Goal: Feedback & Contribution: Leave review/rating

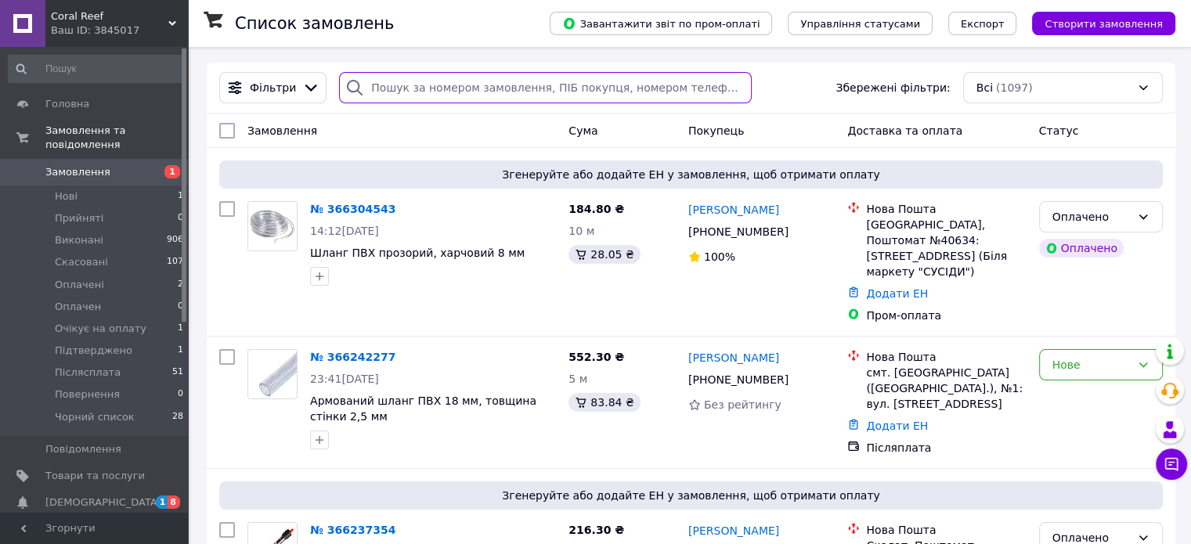
click at [482, 85] on input "search" at bounding box center [545, 87] width 413 height 31
paste input "Шамардіна Юлія"
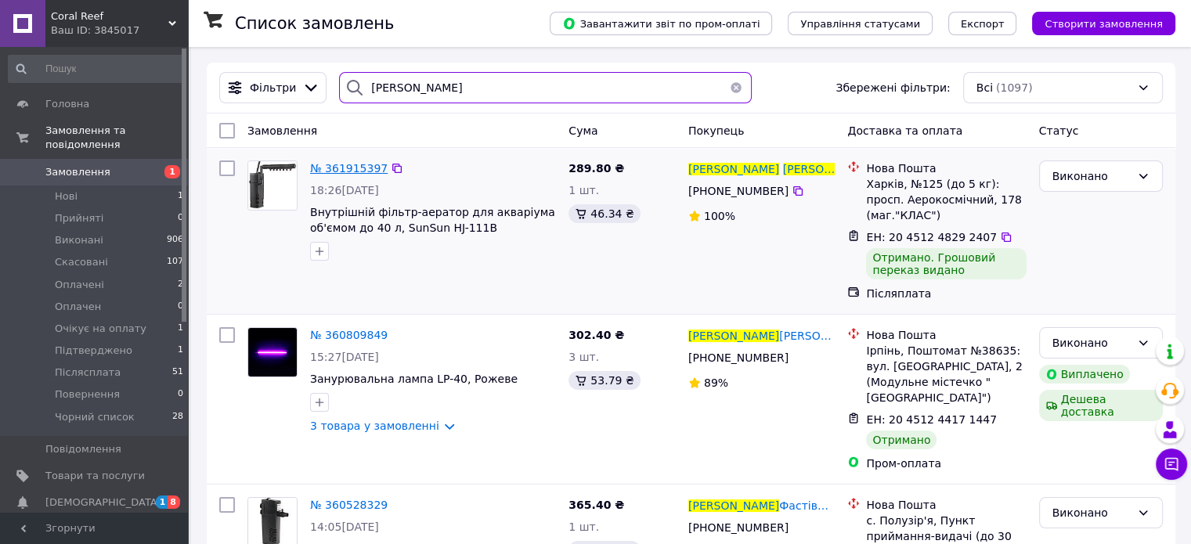
type input "Шамардіна Юлія"
click at [348, 168] on span "№ 361915397" at bounding box center [349, 168] width 78 height 13
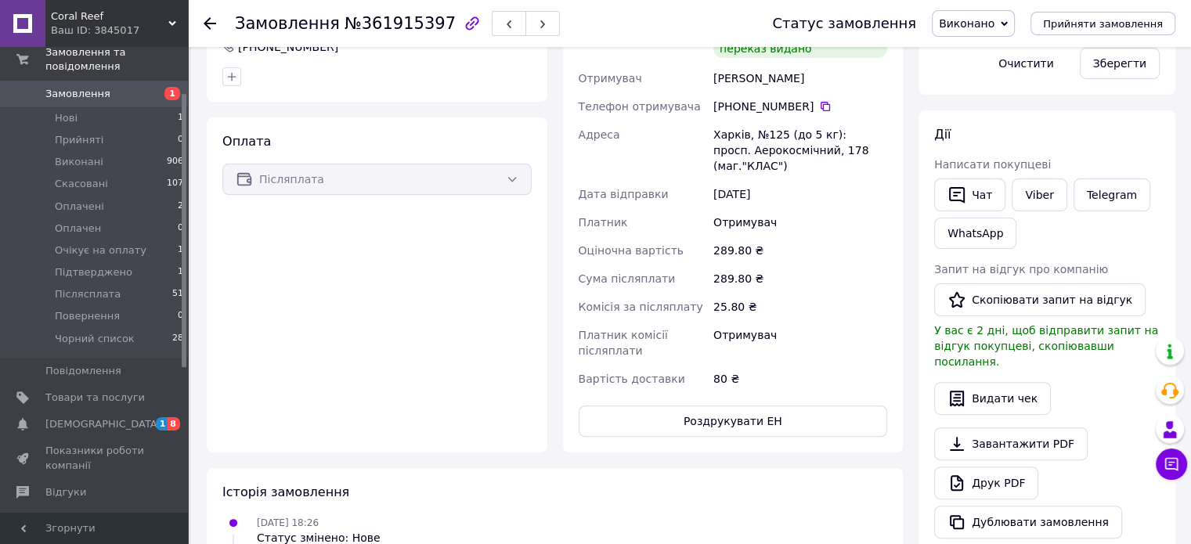
scroll to position [313, 0]
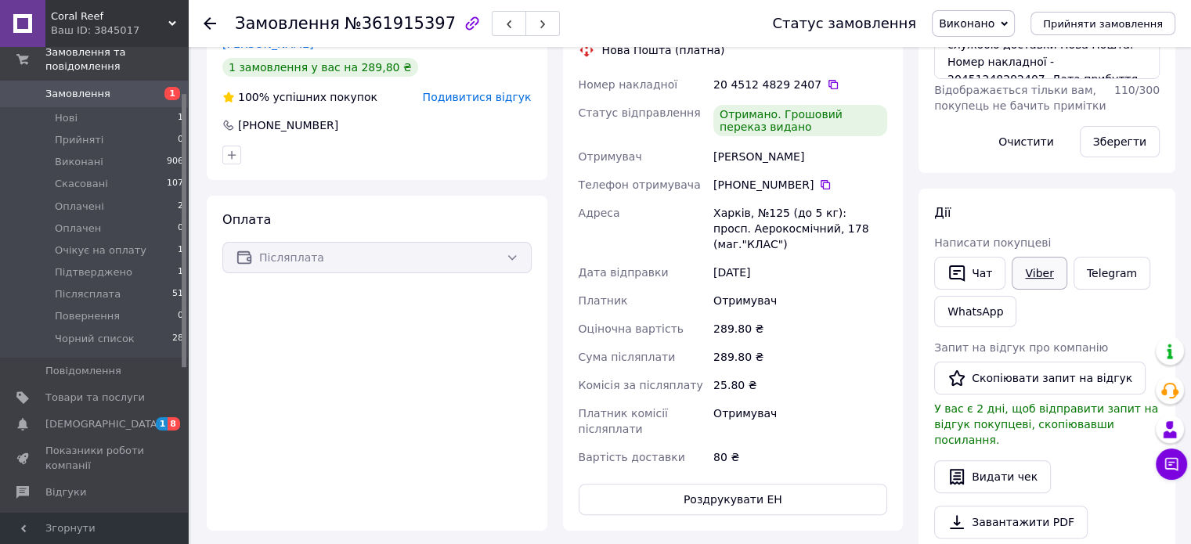
click at [1037, 266] on link "Viber" at bounding box center [1038, 273] width 55 height 33
click at [119, 417] on span "[DEMOGRAPHIC_DATA]" at bounding box center [94, 424] width 99 height 14
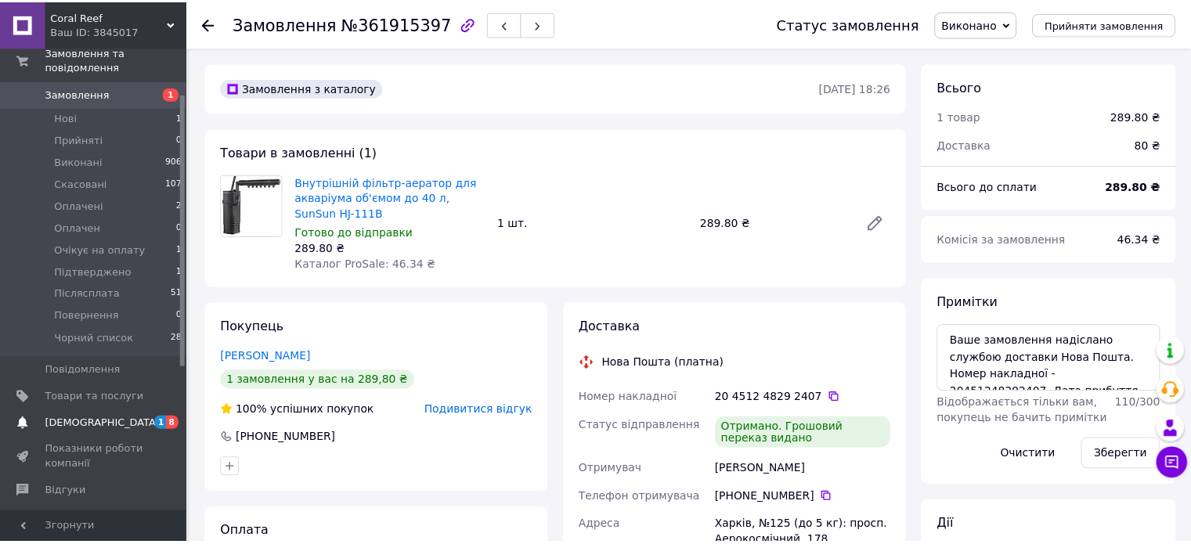
scroll to position [35, 0]
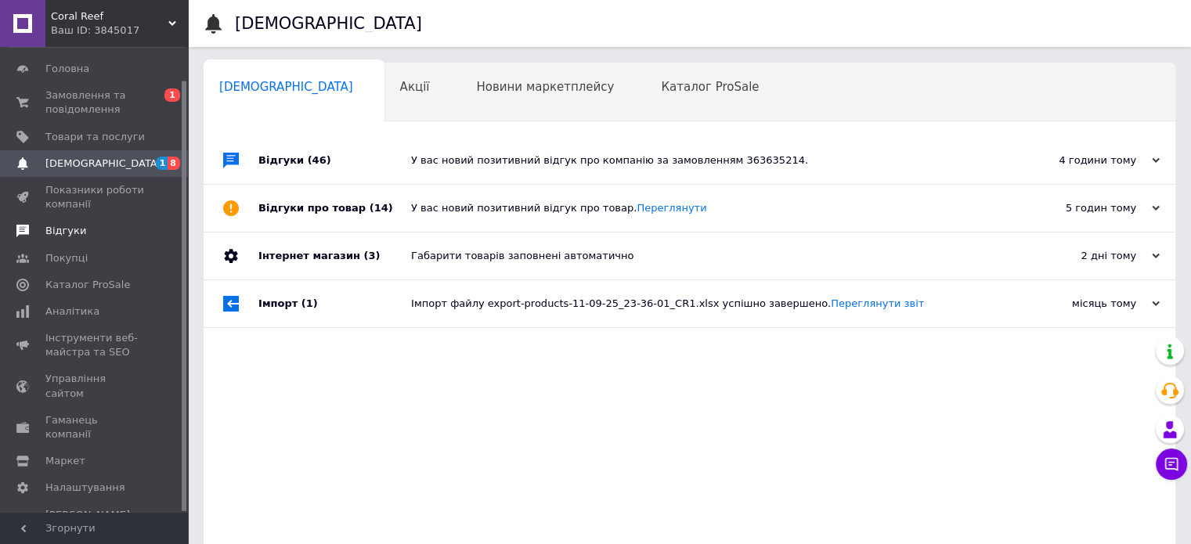
click at [59, 227] on span "Відгуки" at bounding box center [65, 231] width 41 height 14
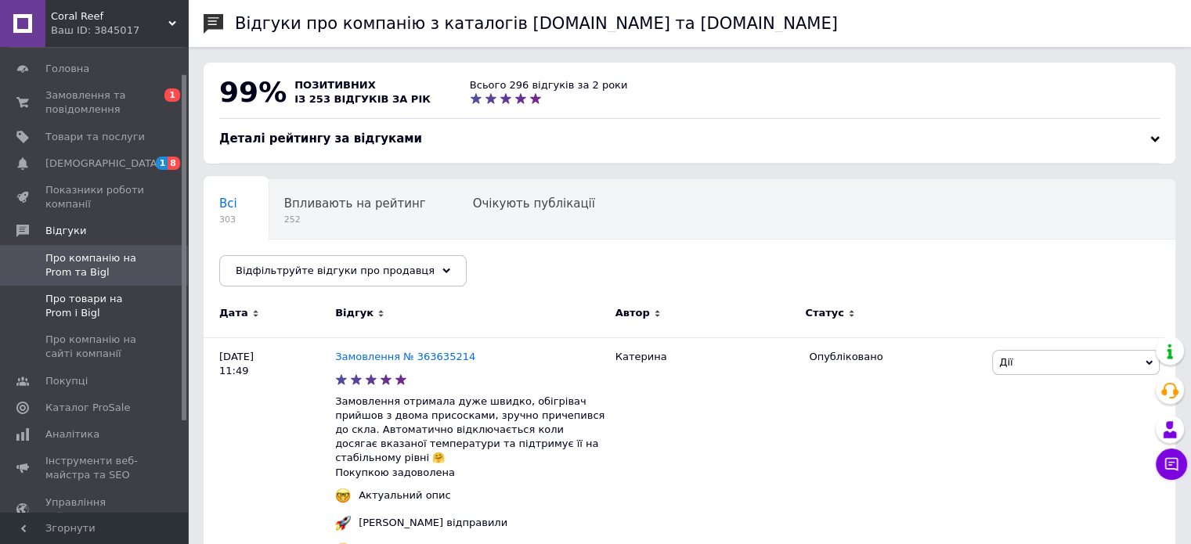
click at [66, 307] on span "Про товари на Prom і Bigl" at bounding box center [94, 306] width 99 height 28
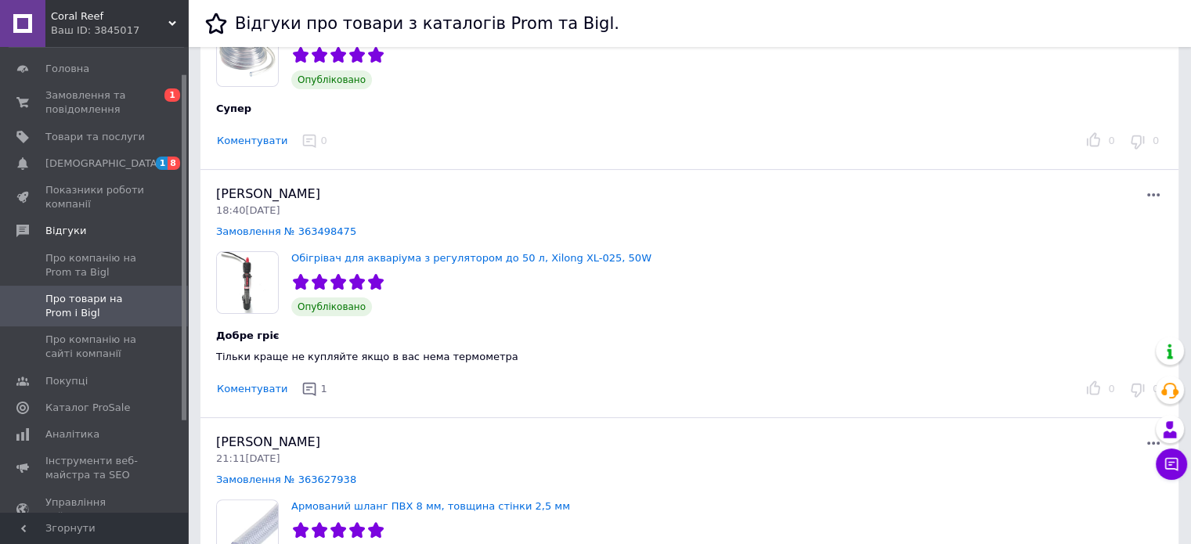
scroll to position [391, 0]
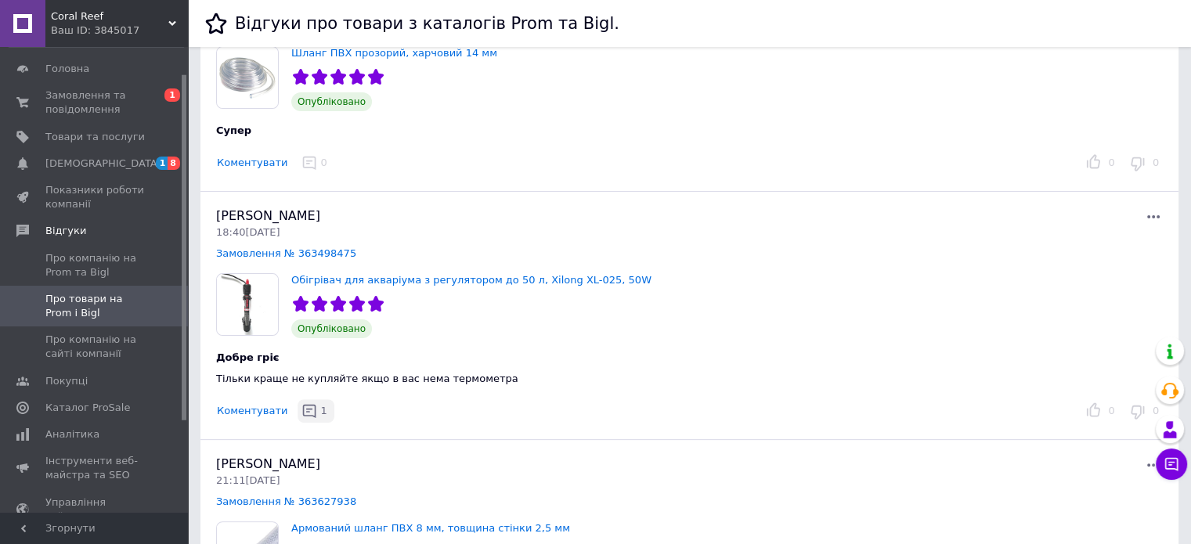
click at [319, 413] on div "1" at bounding box center [323, 411] width 9 height 16
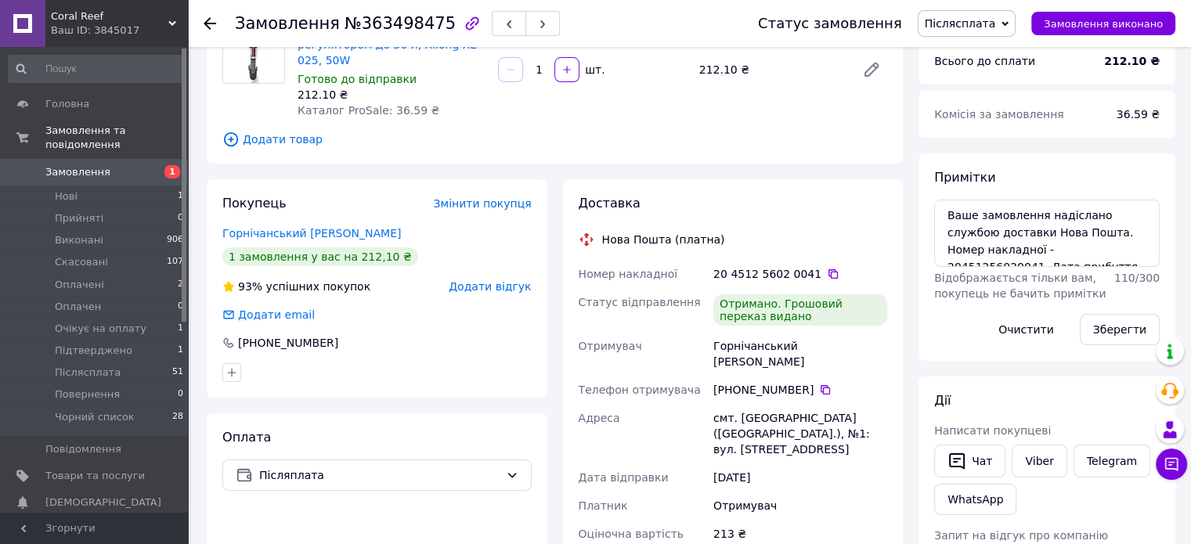
scroll to position [157, 0]
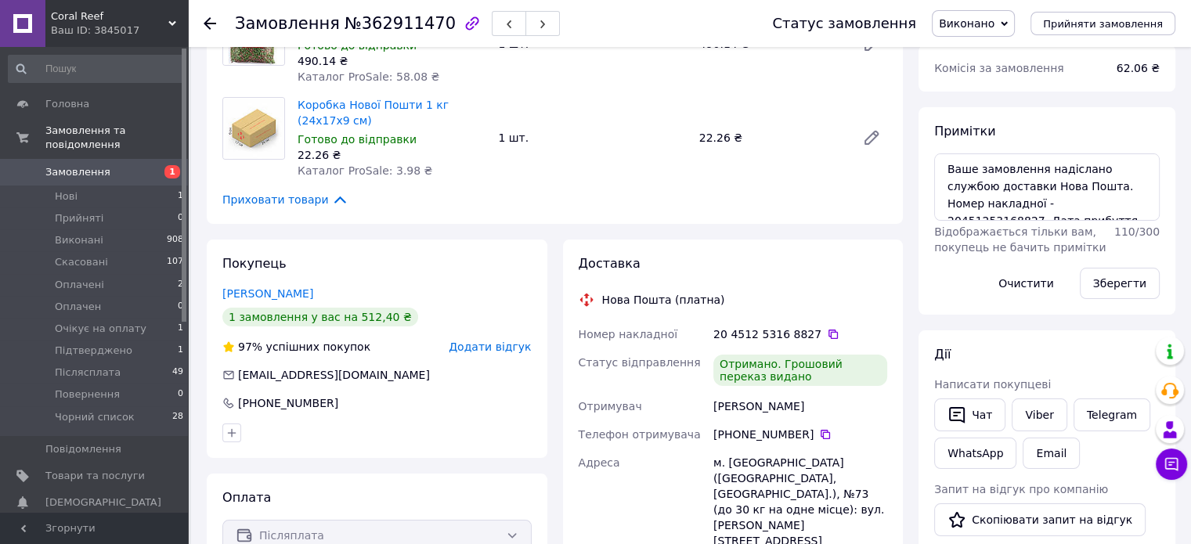
scroll to position [88, 0]
click at [964, 406] on icon "button" at bounding box center [956, 415] width 19 height 19
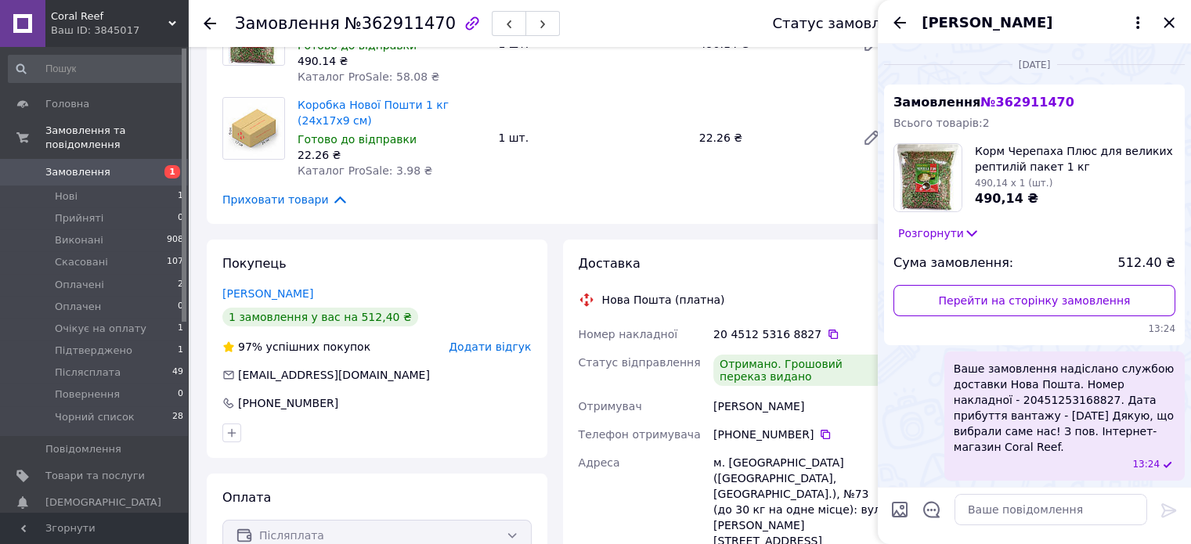
scroll to position [380, 0]
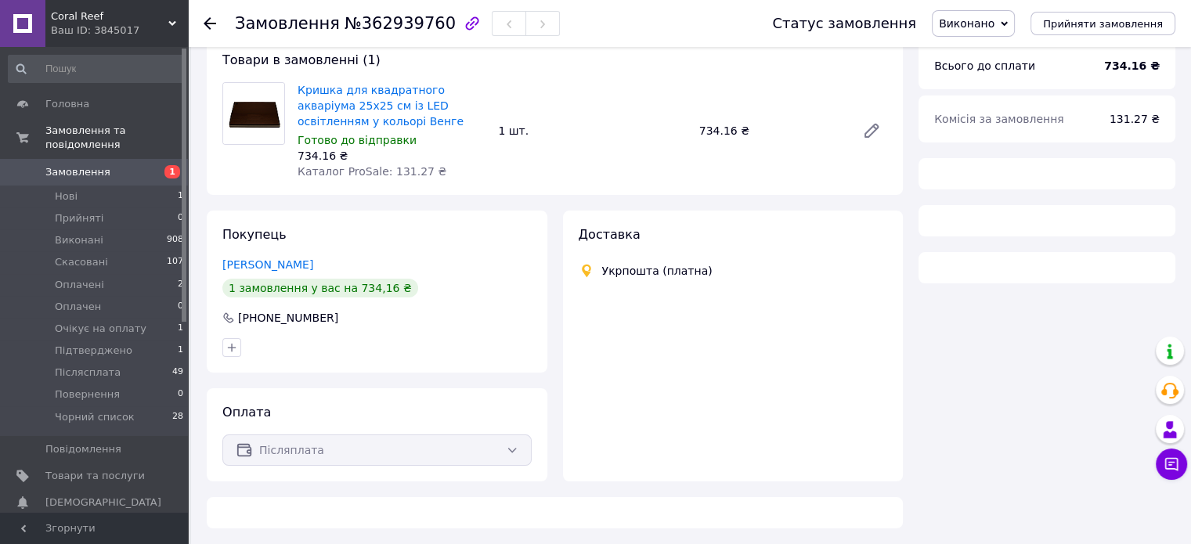
scroll to position [171, 0]
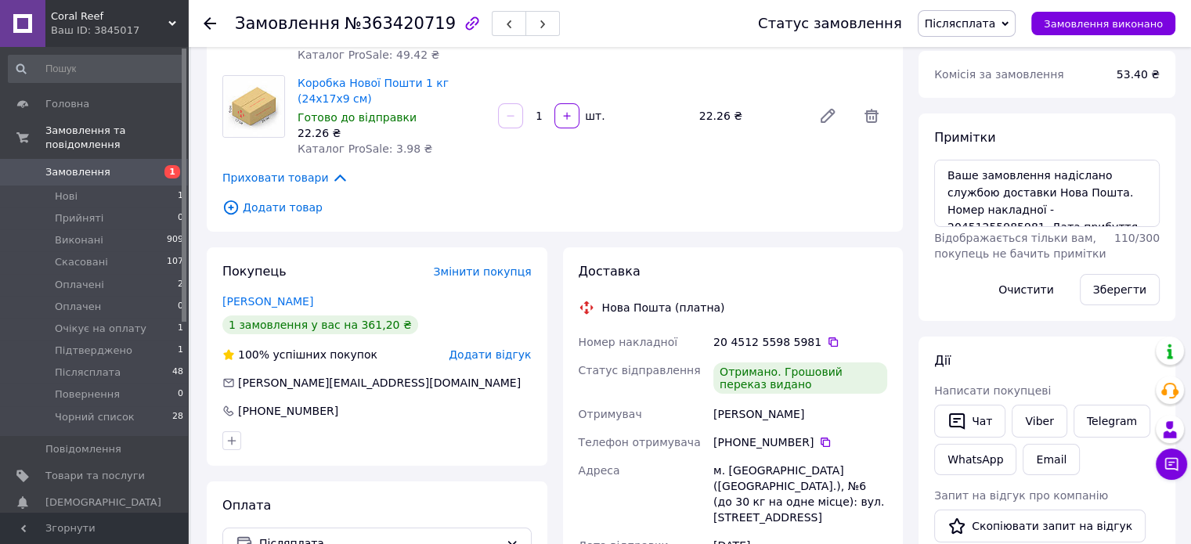
scroll to position [313, 0]
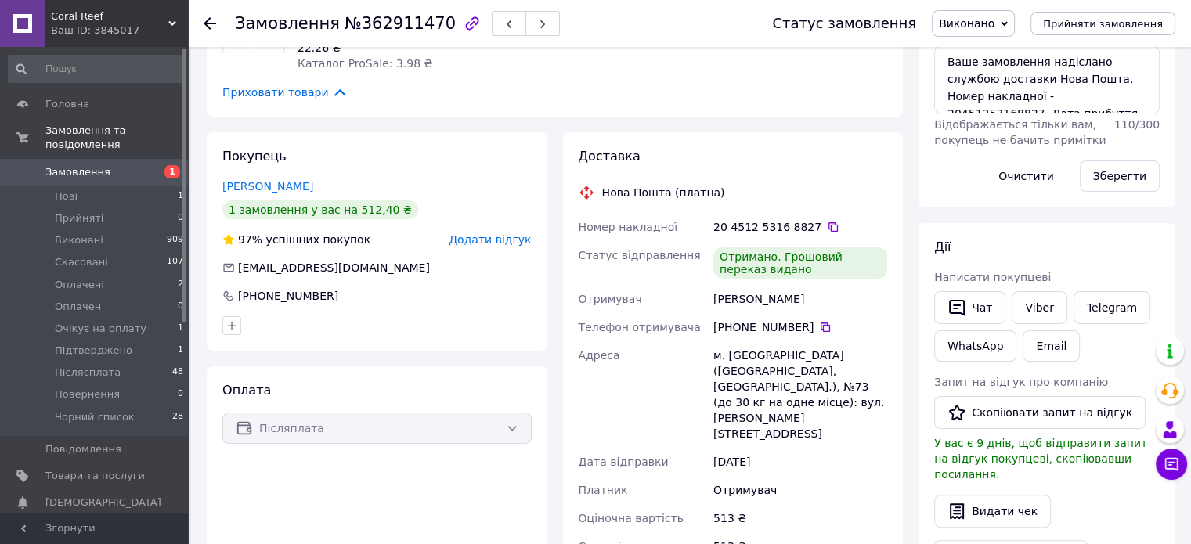
scroll to position [313, 0]
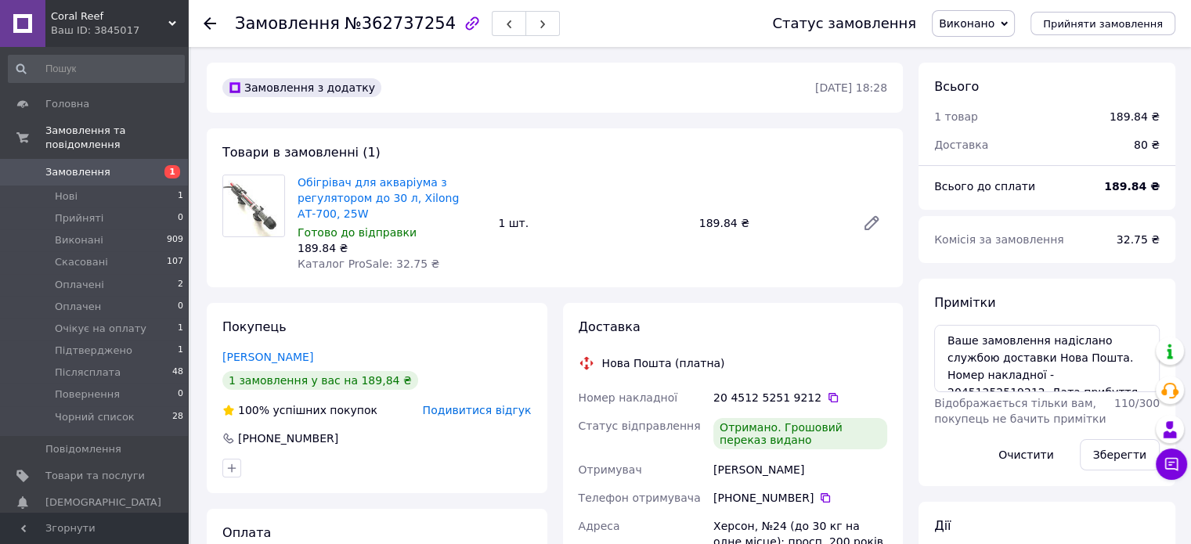
scroll to position [12, 0]
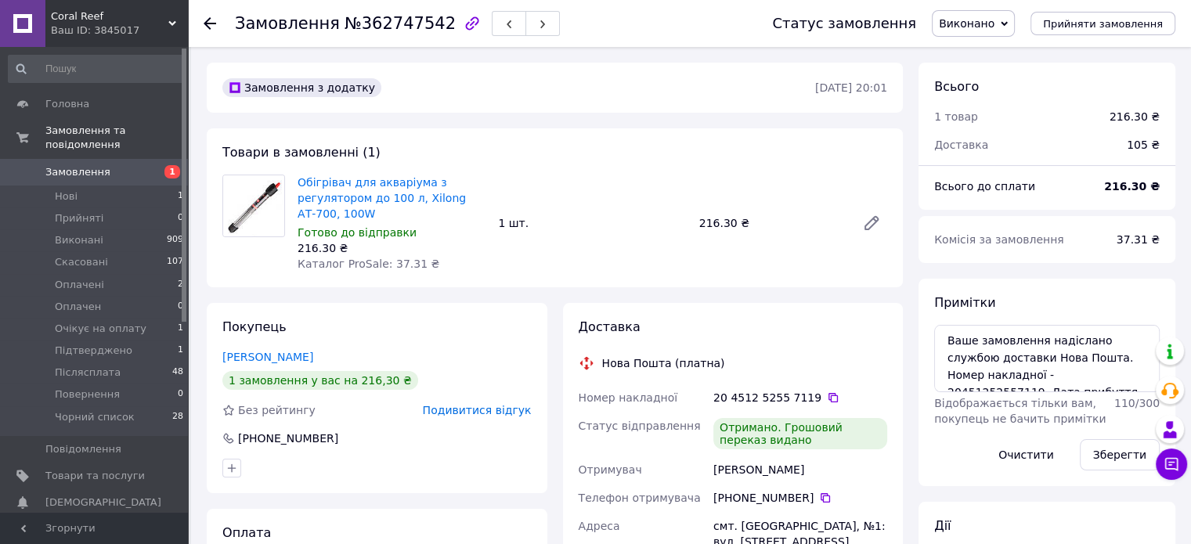
scroll to position [125, 0]
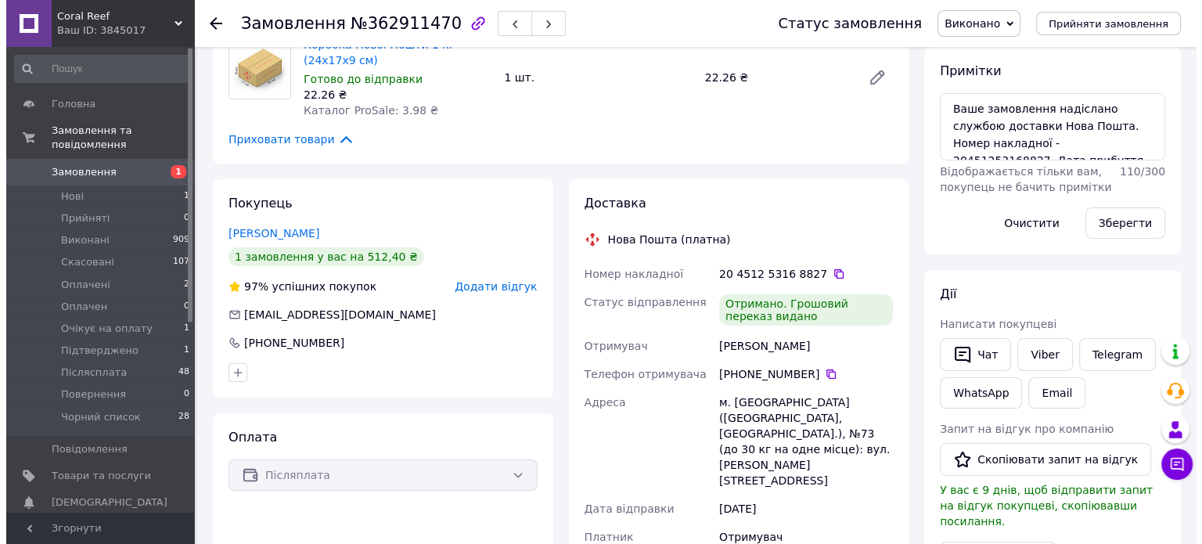
scroll to position [235, 0]
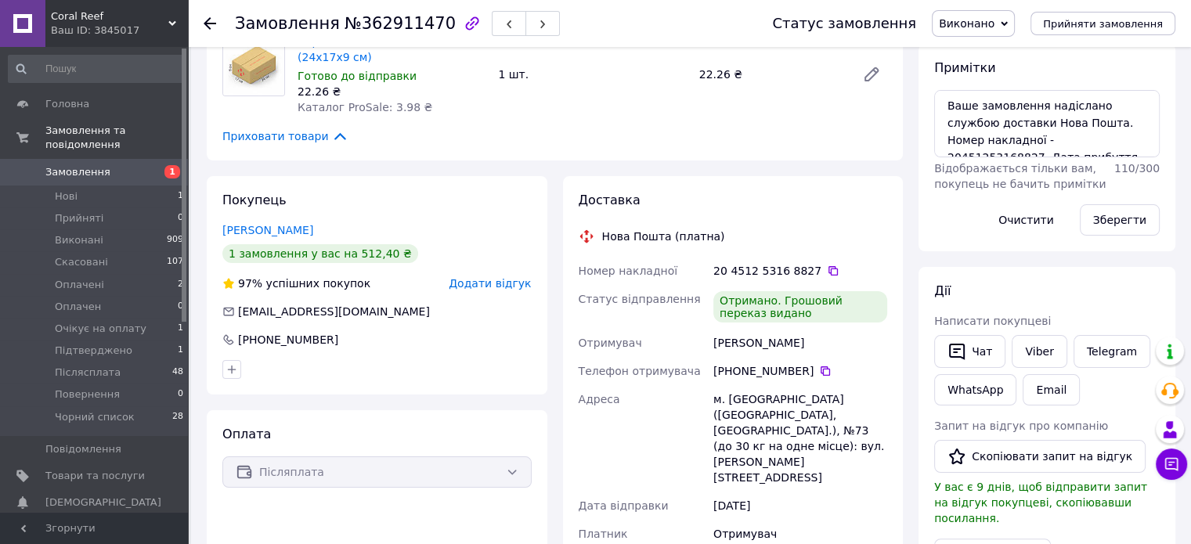
click at [467, 275] on div "Покупець Филимонов Денис 1 замовлення у вас на 512,40 ₴ 97% успішних покупок До…" at bounding box center [377, 285] width 341 height 218
click at [478, 281] on span "Додати відгук" at bounding box center [490, 283] width 82 height 13
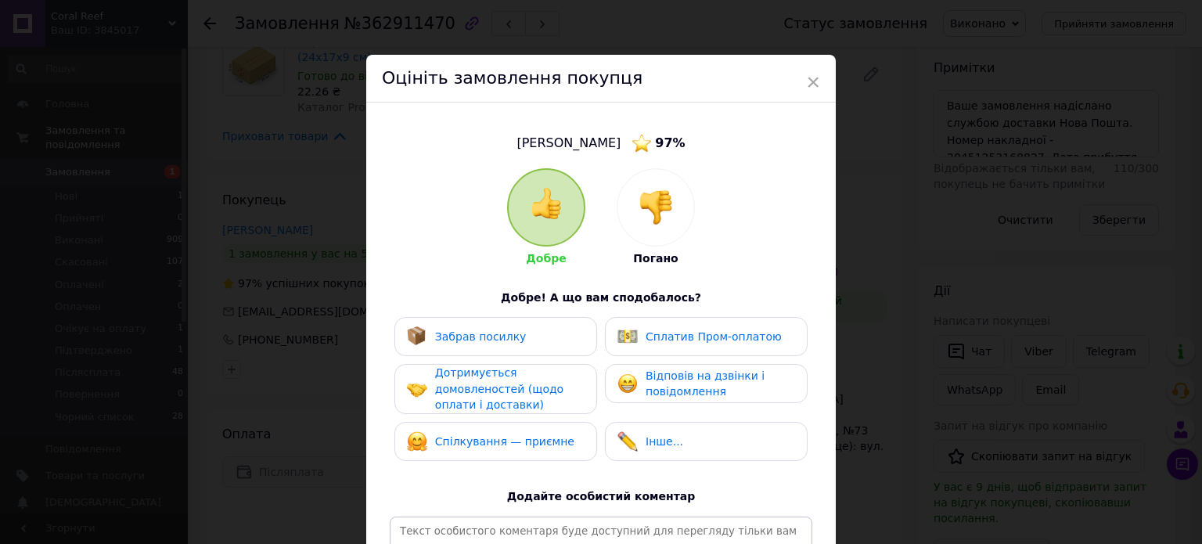
click at [524, 330] on div "Забрав посилку" at bounding box center [496, 336] width 178 height 20
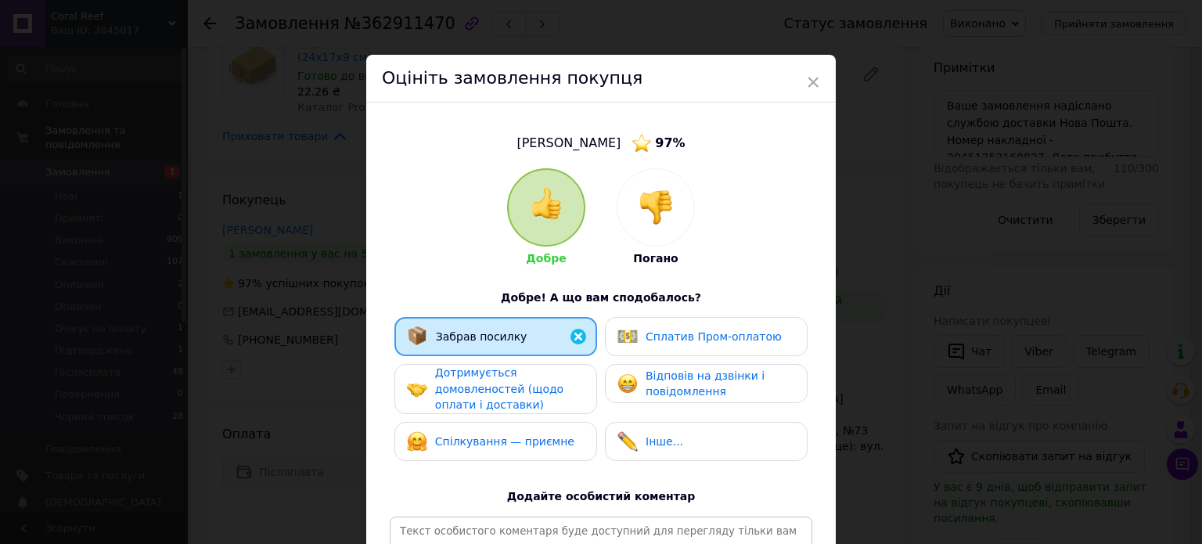
drag, startPoint x: 525, startPoint y: 409, endPoint x: 570, endPoint y: 466, distance: 71.9
click at [528, 409] on div "Дотримується домовленостей (щодо оплати і доставки)" at bounding box center [509, 389] width 149 height 49
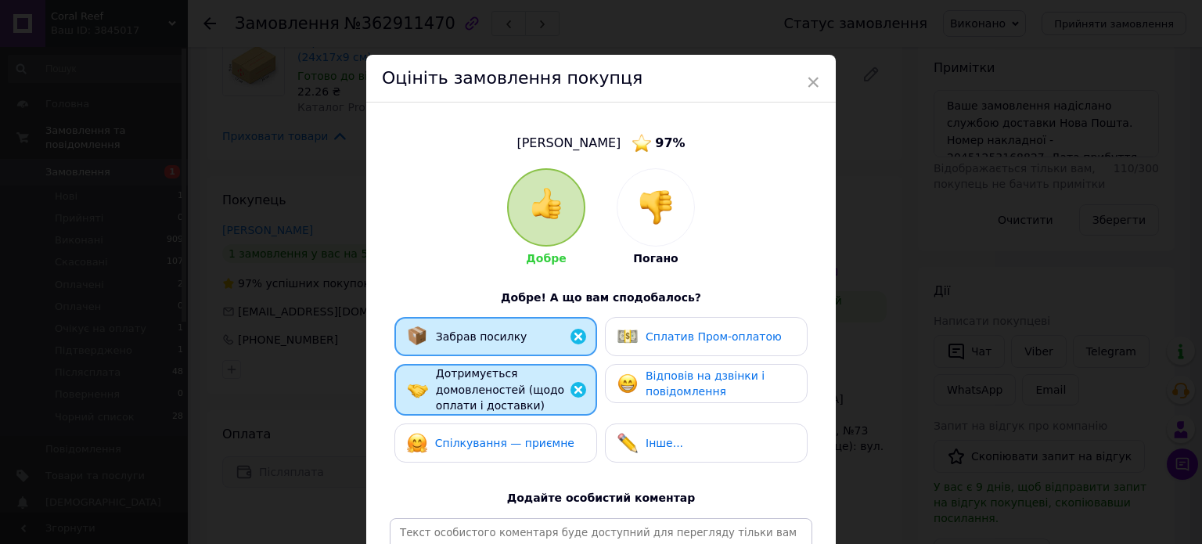
drag, startPoint x: 571, startPoint y: 463, endPoint x: 722, endPoint y: 397, distance: 164.1
click at [575, 463] on div "Забрав посилку Сплатив Пром-оплатою Дотримується домовленостей (щодо оплати і д…" at bounding box center [601, 393] width 423 height 153
drag, startPoint x: 577, startPoint y: 442, endPoint x: 707, endPoint y: 424, distance: 131.1
click at [592, 444] on div "Спілкування — приємне" at bounding box center [496, 443] width 203 height 39
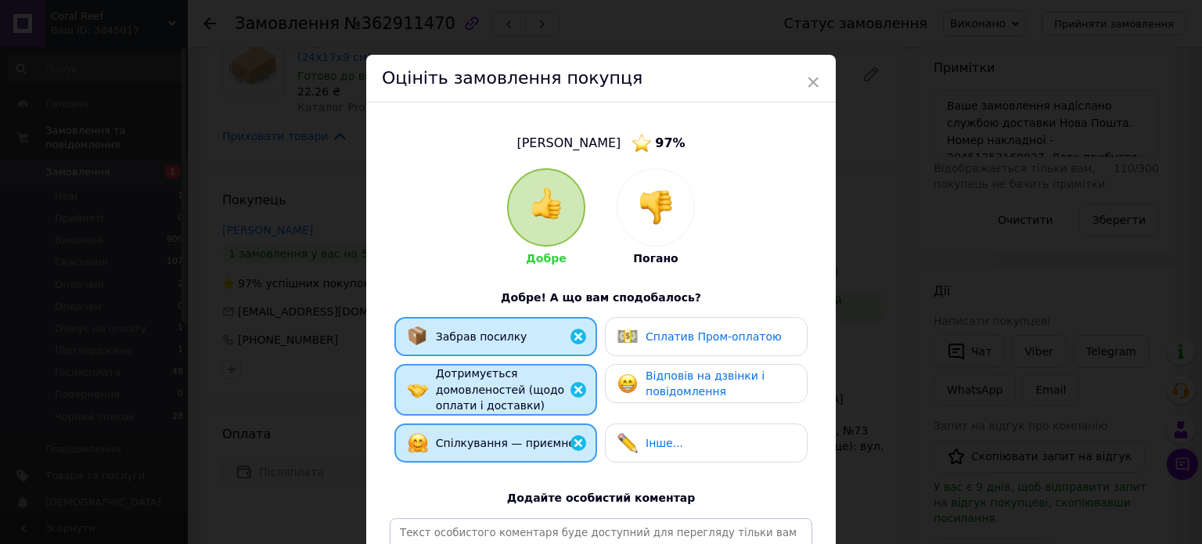
drag, startPoint x: 696, startPoint y: 434, endPoint x: 723, endPoint y: 356, distance: 81.9
click at [695, 420] on div "Забрав посилку Сплатив Пром-оплатою Дотримується домовленостей (щодо оплати і д…" at bounding box center [601, 393] width 423 height 153
click at [720, 371] on div "Відповів на дзвінки і повідомлення" at bounding box center [706, 383] width 203 height 39
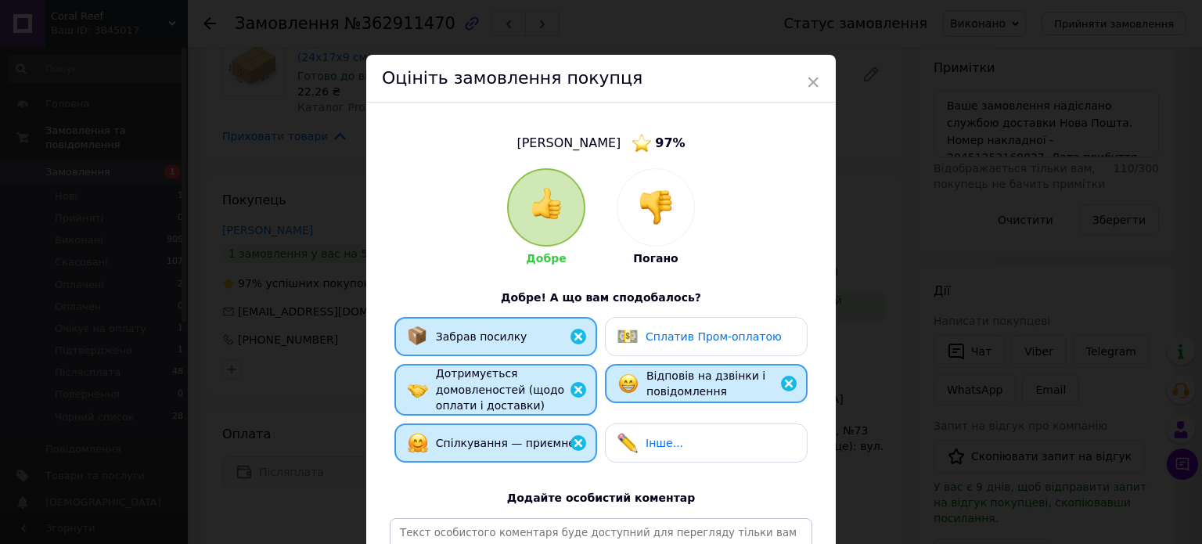
click at [719, 450] on div "Інше..." at bounding box center [707, 443] width 178 height 20
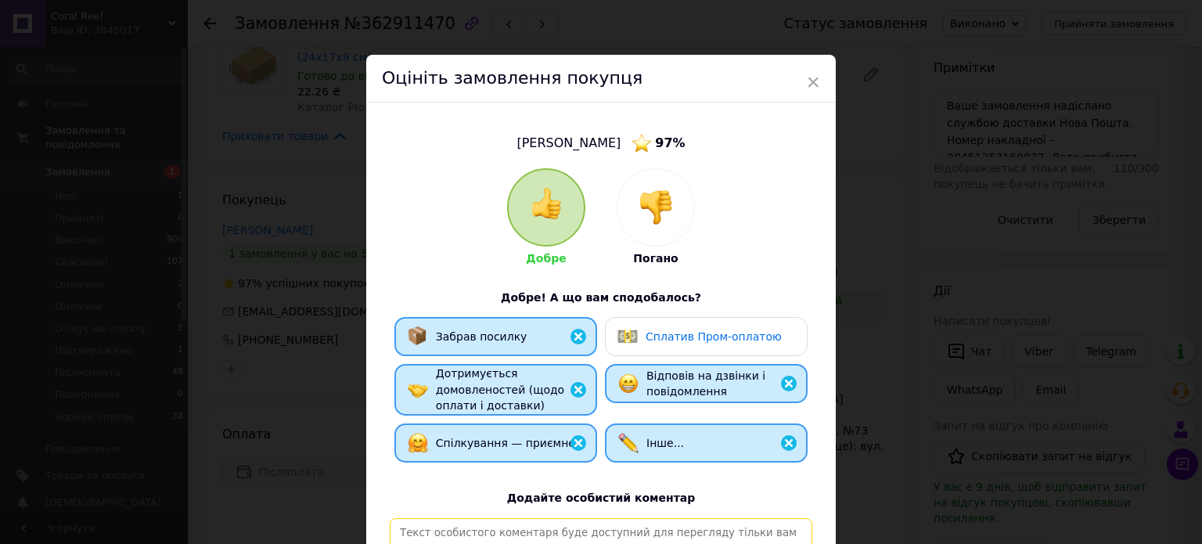
drag, startPoint x: 733, startPoint y: 529, endPoint x: 730, endPoint y: 516, distance: 13.5
paste textarea "[PERSON_NAME], відповідальний та порядний покупець. Замовлення, відправлене Піс…"
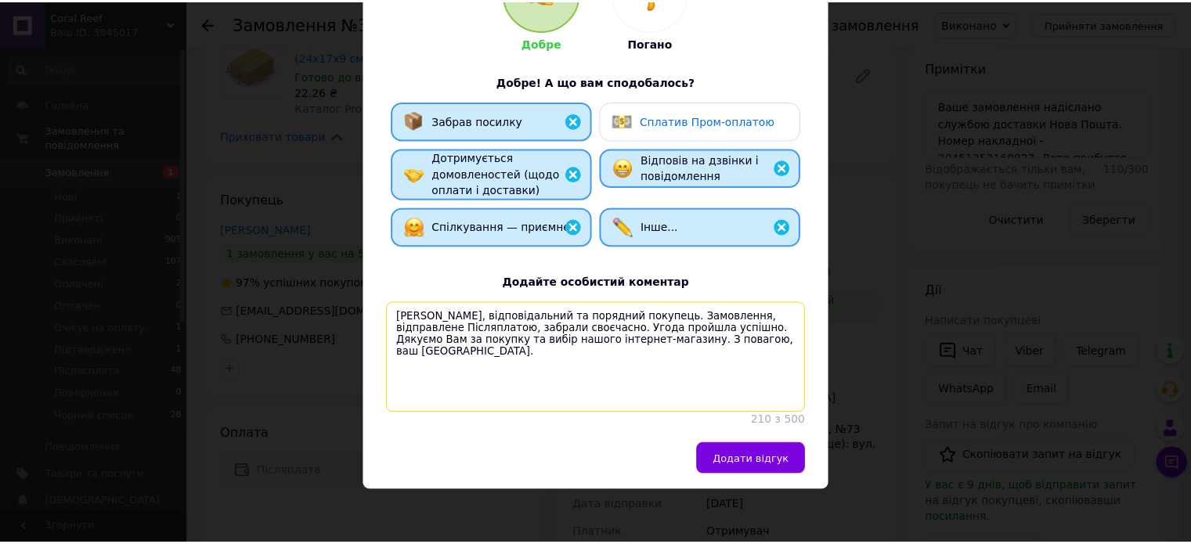
scroll to position [232, 0]
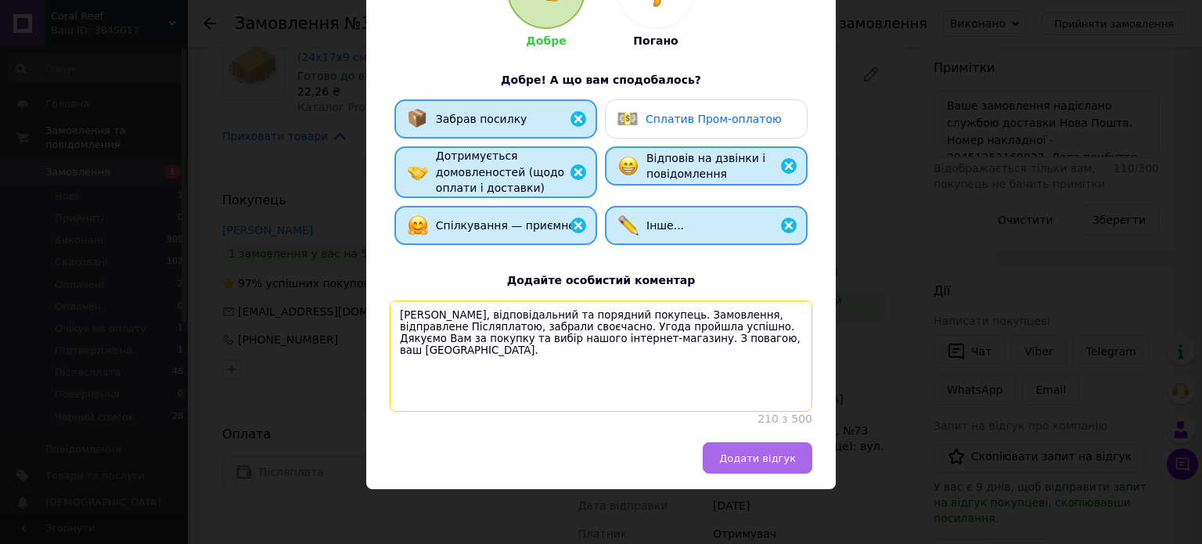
type textarea "[PERSON_NAME], відповідальний та порядний покупець. Замовлення, відправлене Піс…"
click at [771, 465] on button "Додати відгук" at bounding box center [758, 457] width 110 height 31
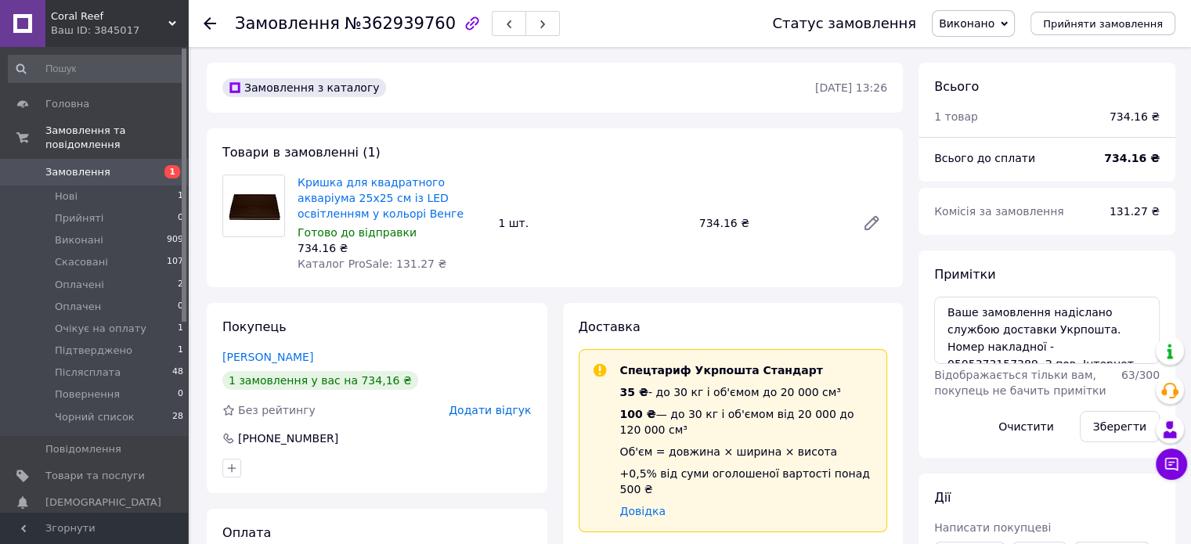
click at [510, 413] on span "Додати відгук" at bounding box center [490, 410] width 82 height 13
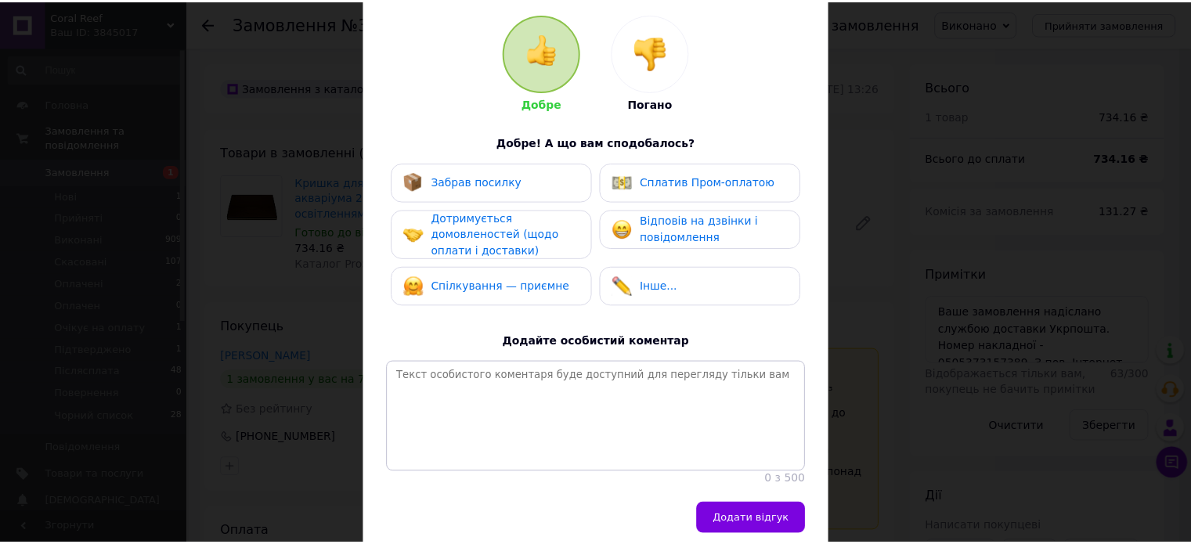
scroll to position [157, 0]
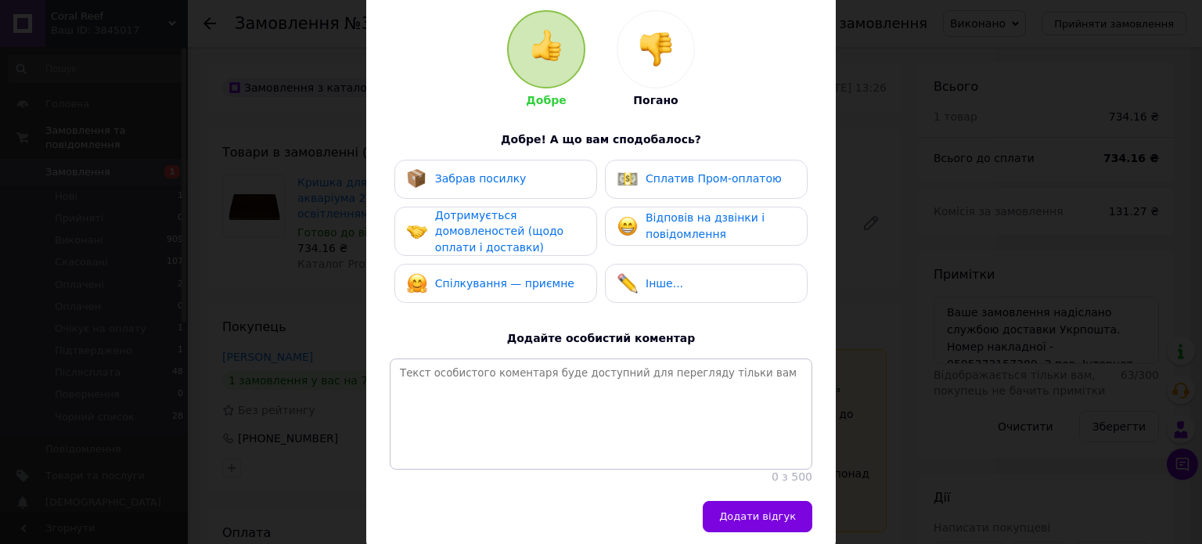
click at [529, 182] on div "Забрав посилку" at bounding box center [496, 179] width 178 height 20
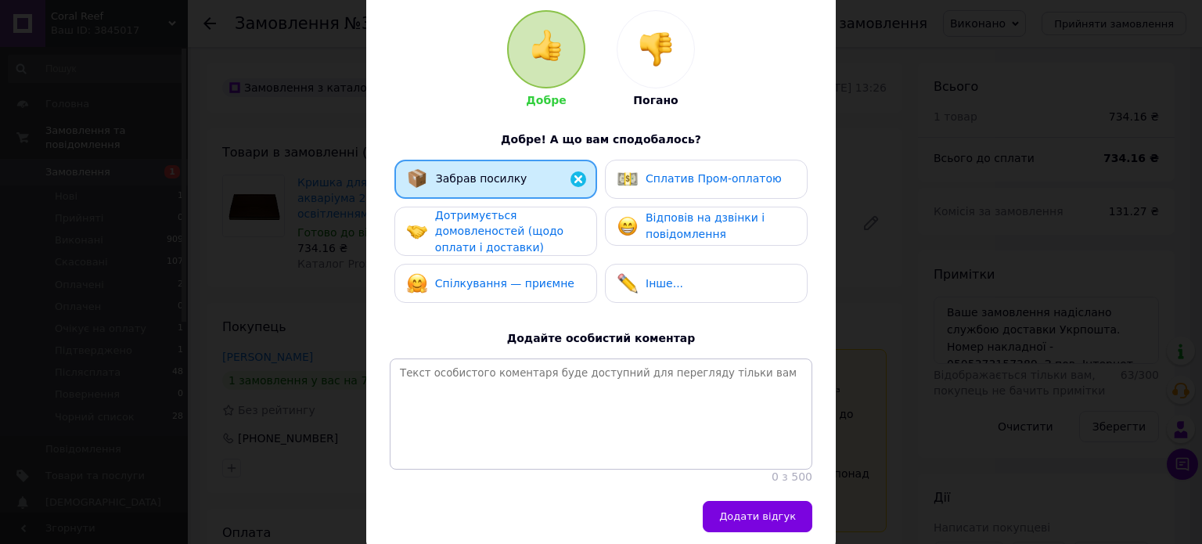
click at [535, 225] on span "Дотримується домовленостей (щодо оплати і доставки)" at bounding box center [499, 231] width 128 height 45
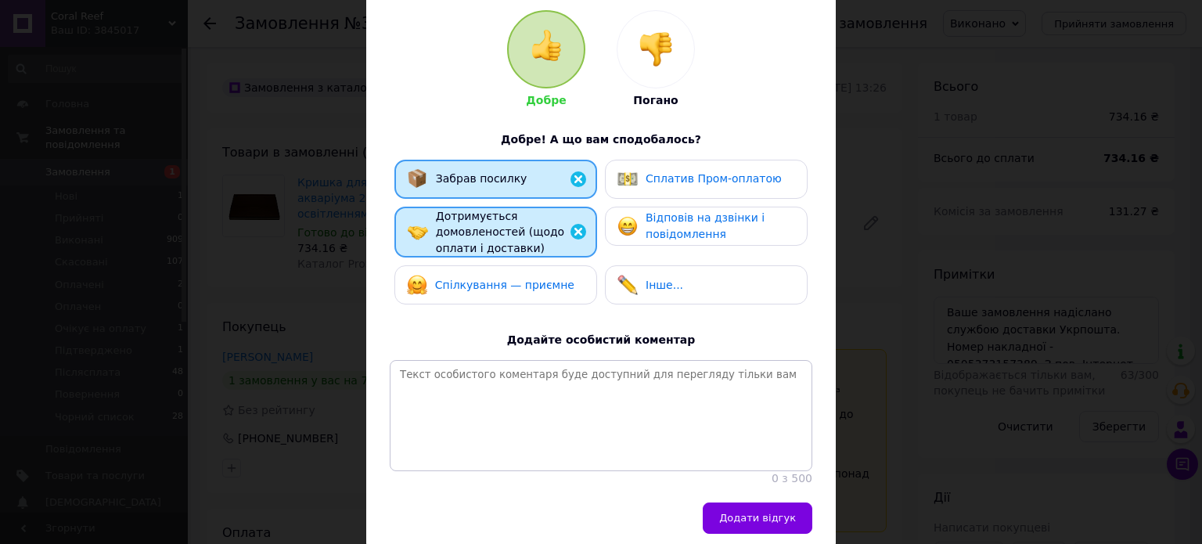
drag, startPoint x: 559, startPoint y: 297, endPoint x: 571, endPoint y: 294, distance: 12.0
click at [562, 307] on div "Забрав посилку Сплатив Пром-оплатою Дотримується домовленостей (щодо оплати і д…" at bounding box center [601, 236] width 423 height 153
click at [564, 277] on div "Спілкування — приємне" at bounding box center [496, 284] width 203 height 39
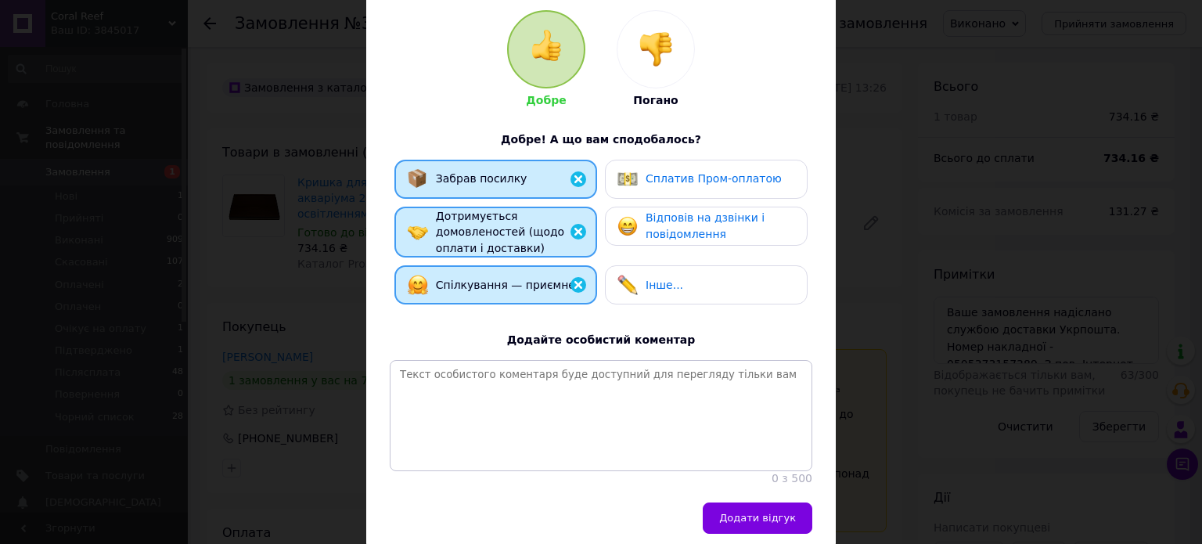
drag, startPoint x: 677, startPoint y: 278, endPoint x: 716, endPoint y: 222, distance: 68.6
click at [679, 269] on div "Інше..." at bounding box center [706, 284] width 203 height 39
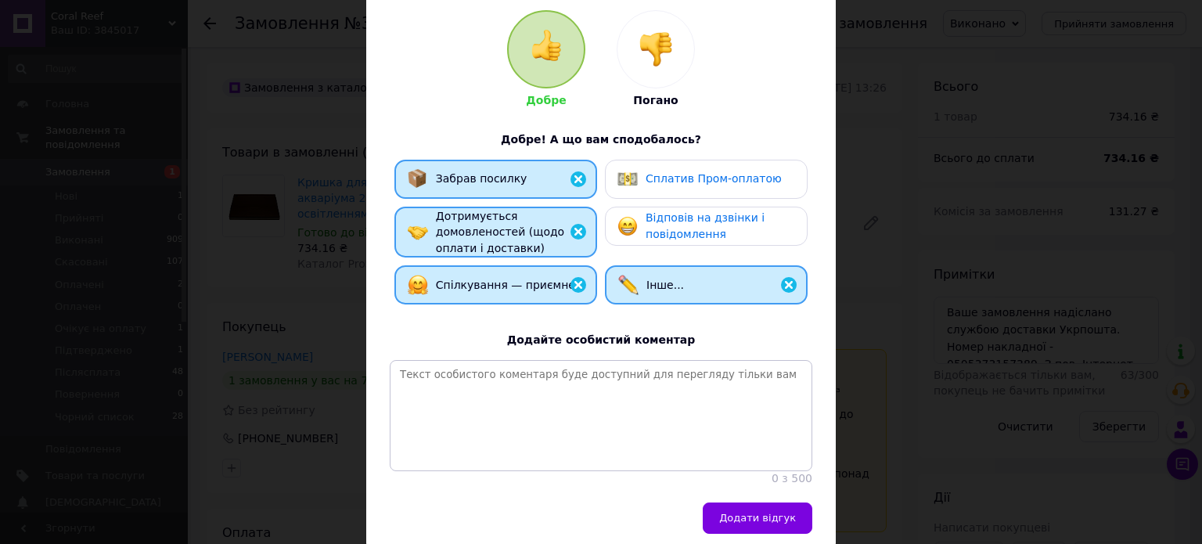
click at [716, 222] on span "Відповів на дзвінки і повідомлення" at bounding box center [705, 225] width 119 height 29
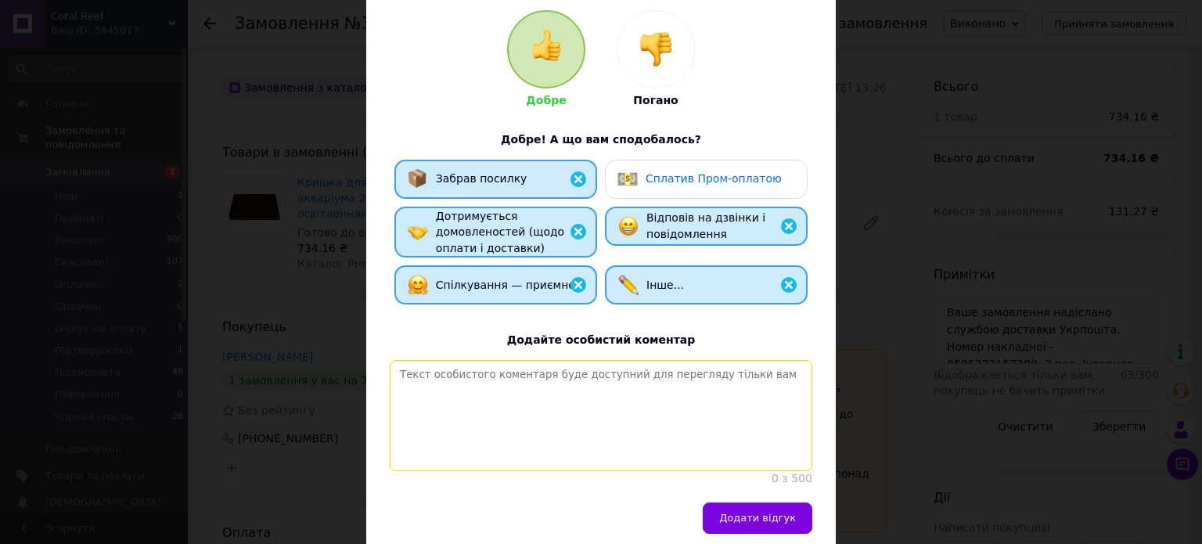
paste textarea "[PERSON_NAME], відповідальний та порядний покупець. Замовлення, відправлене Піс…"
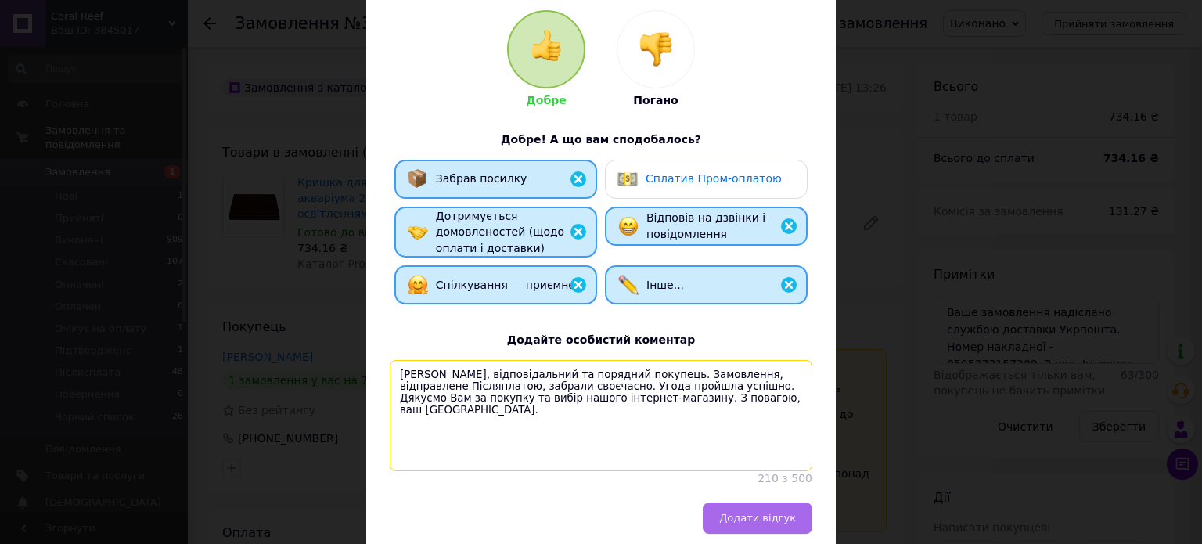
type textarea "[PERSON_NAME], відповідальний та порядний покупець. Замовлення, відправлене Піс…"
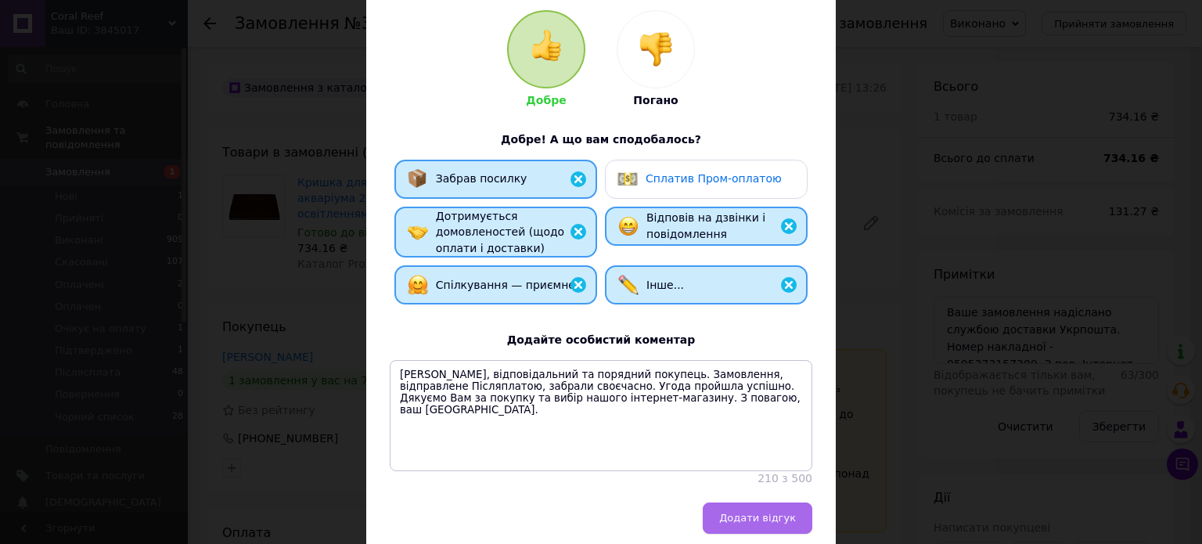
click at [789, 524] on span "Додати відгук" at bounding box center [757, 518] width 77 height 12
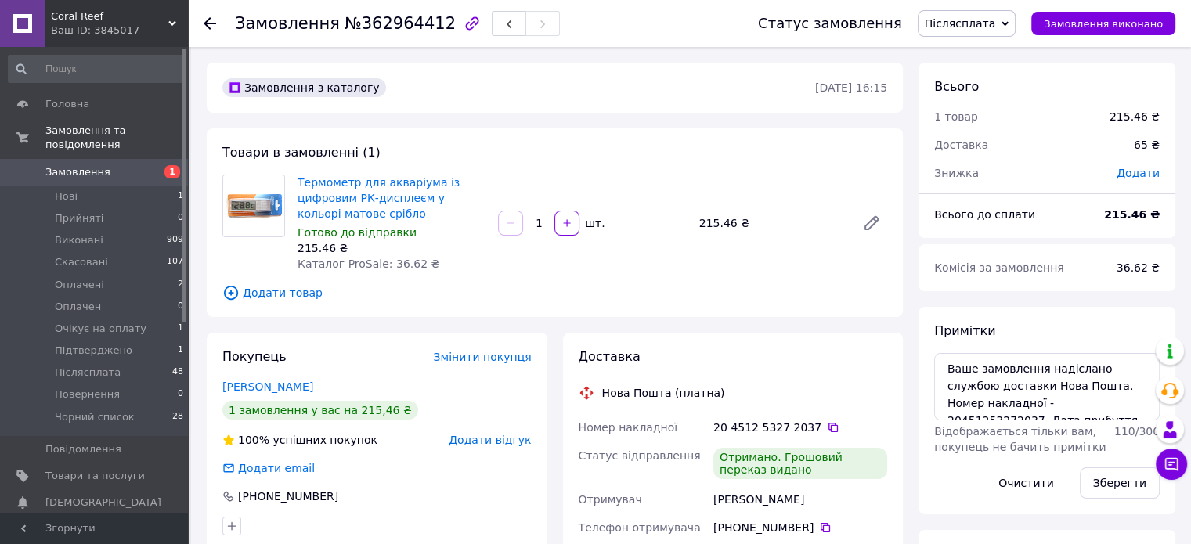
click at [510, 446] on span "Додати відгук" at bounding box center [490, 440] width 82 height 13
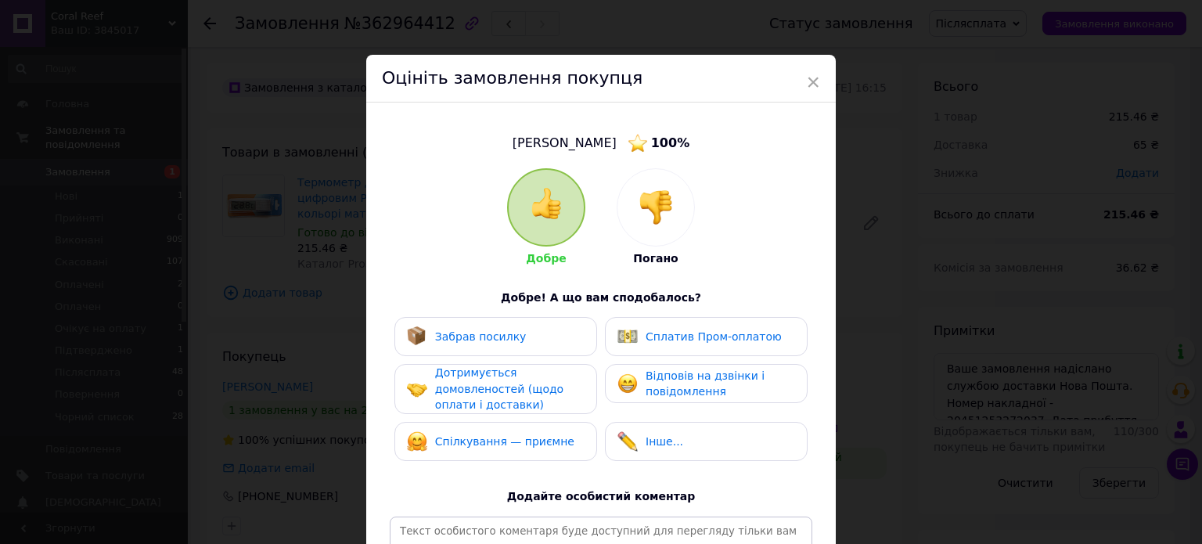
drag, startPoint x: 490, startPoint y: 344, endPoint x: 503, endPoint y: 388, distance: 45.6
click at [490, 348] on div "Забрав посилку" at bounding box center [496, 336] width 203 height 39
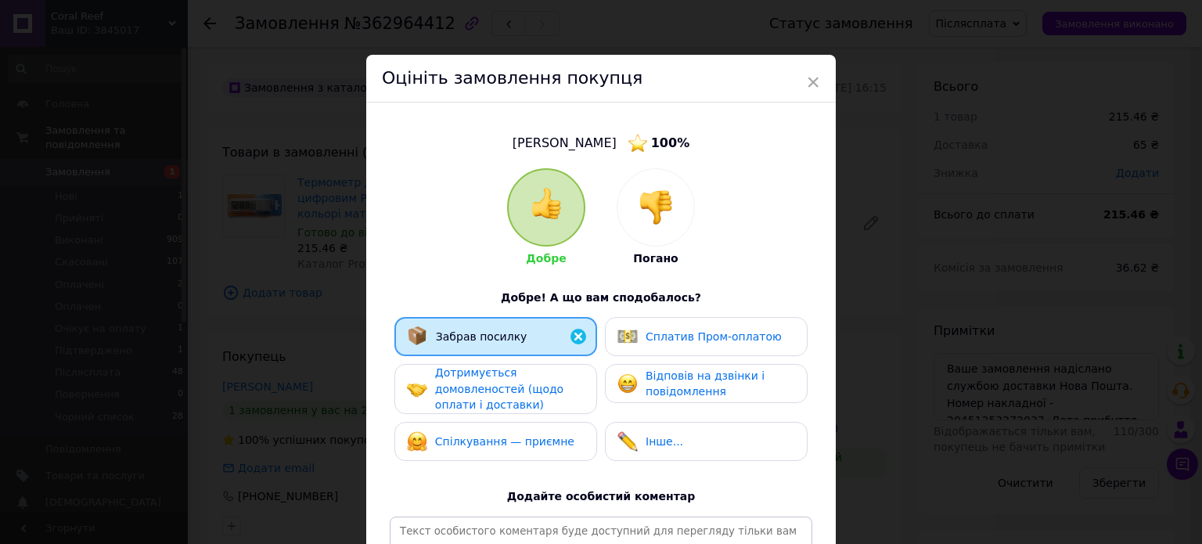
drag, startPoint x: 503, startPoint y: 388, endPoint x: 536, endPoint y: 430, distance: 54.0
click at [507, 392] on span "Дотримується домовленостей (щодо оплати і доставки)" at bounding box center [499, 388] width 128 height 45
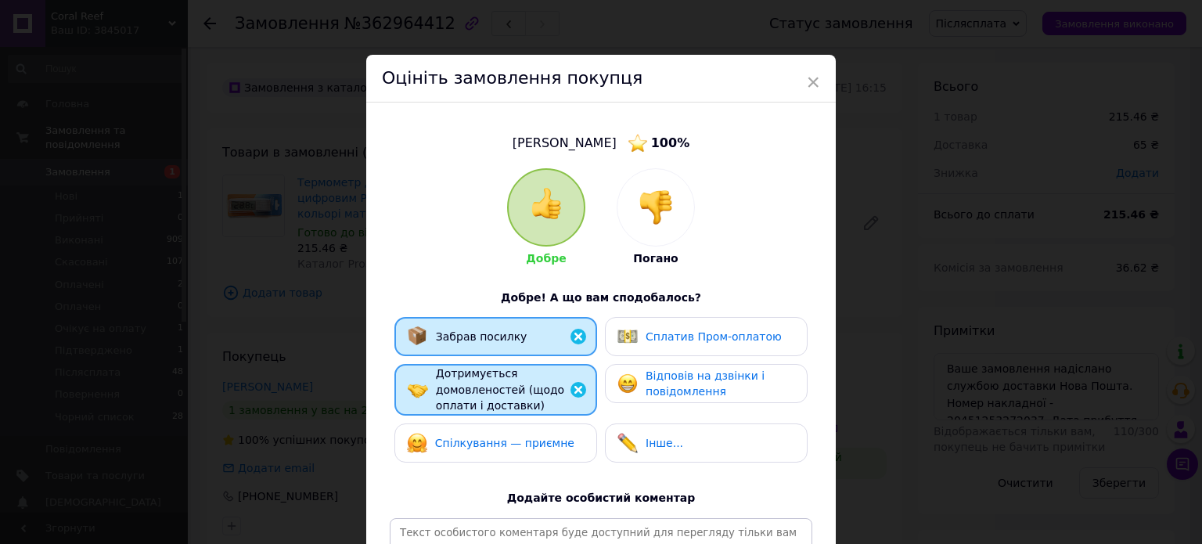
drag, startPoint x: 539, startPoint y: 431, endPoint x: 549, endPoint y: 434, distance: 10.4
click at [544, 434] on div "Спілкування — приємне" at bounding box center [491, 443] width 168 height 20
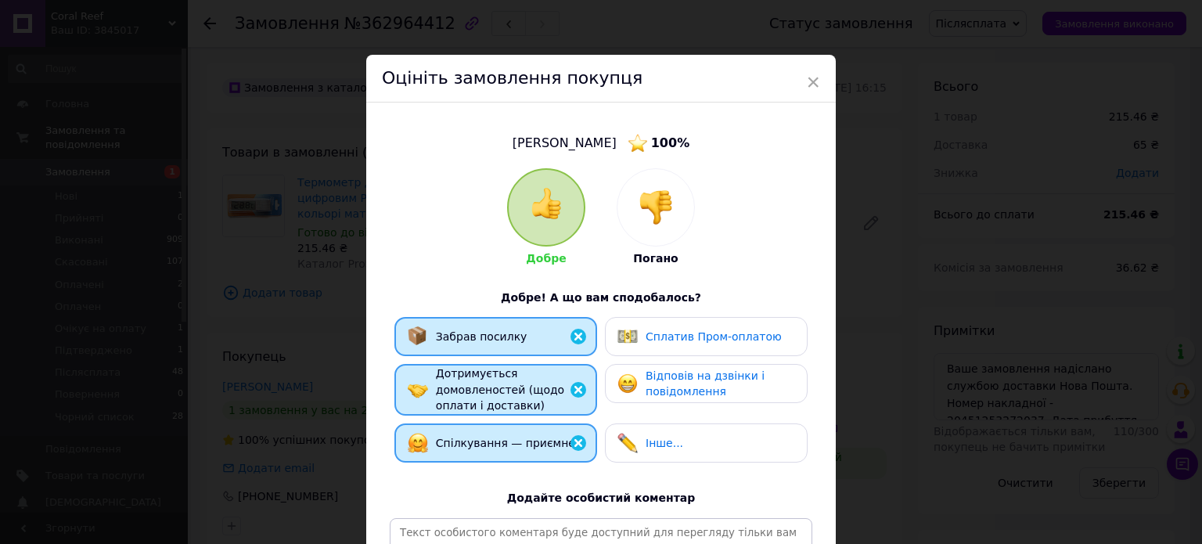
drag, startPoint x: 648, startPoint y: 443, endPoint x: 654, endPoint y: 431, distance: 13.7
click at [646, 442] on span "Інше..." at bounding box center [665, 443] width 38 height 13
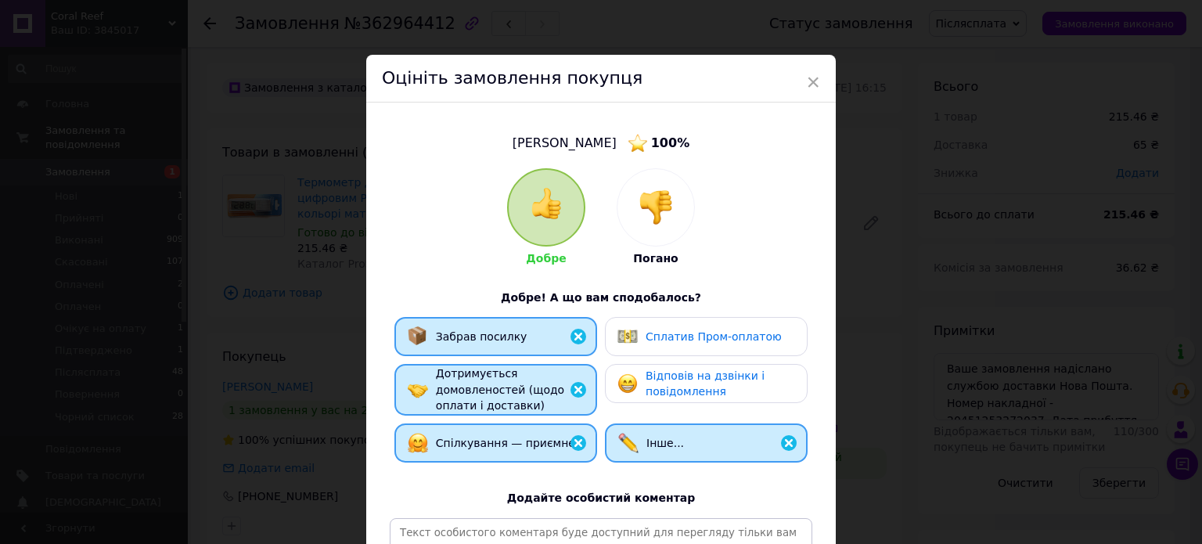
click at [708, 393] on span "Відповів на дзвінки і повідомлення" at bounding box center [705, 383] width 119 height 29
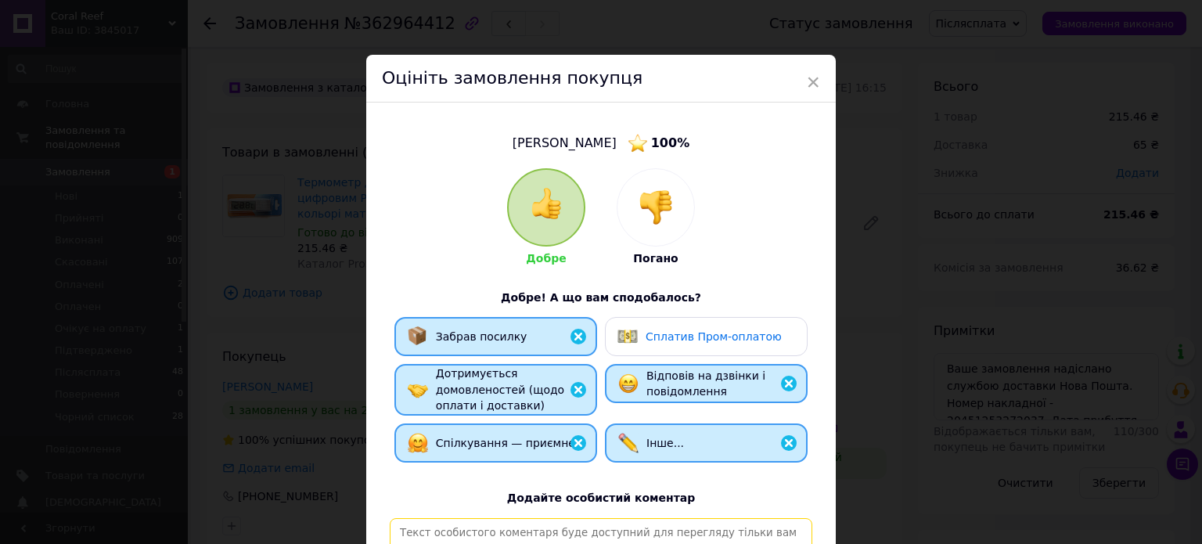
paste textarea "[PERSON_NAME], відповідальний та порядний покупець. Замовлення, відправлене Піс…"
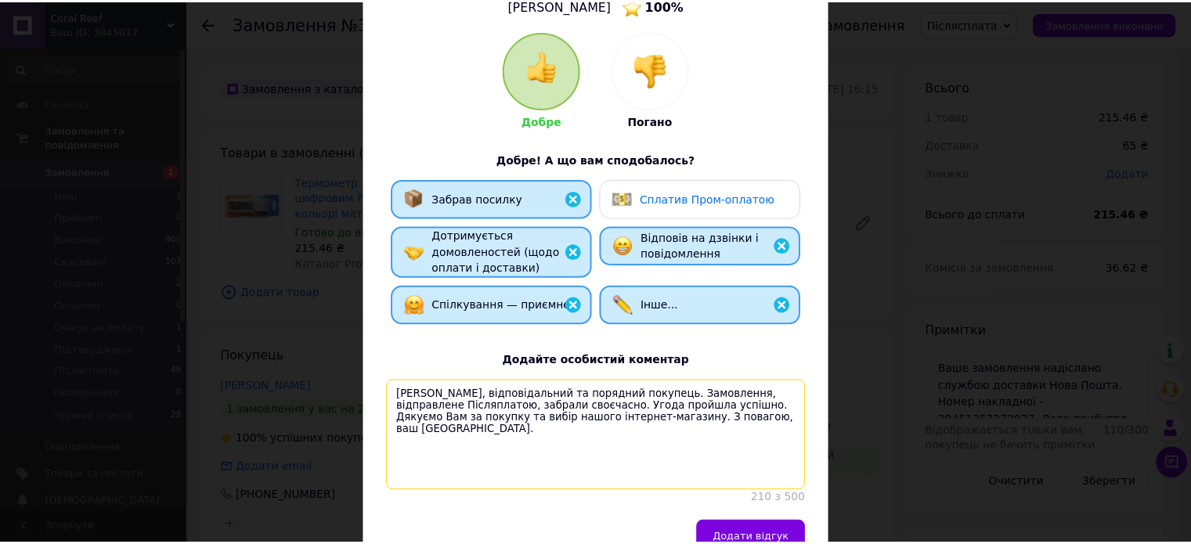
scroll to position [232, 0]
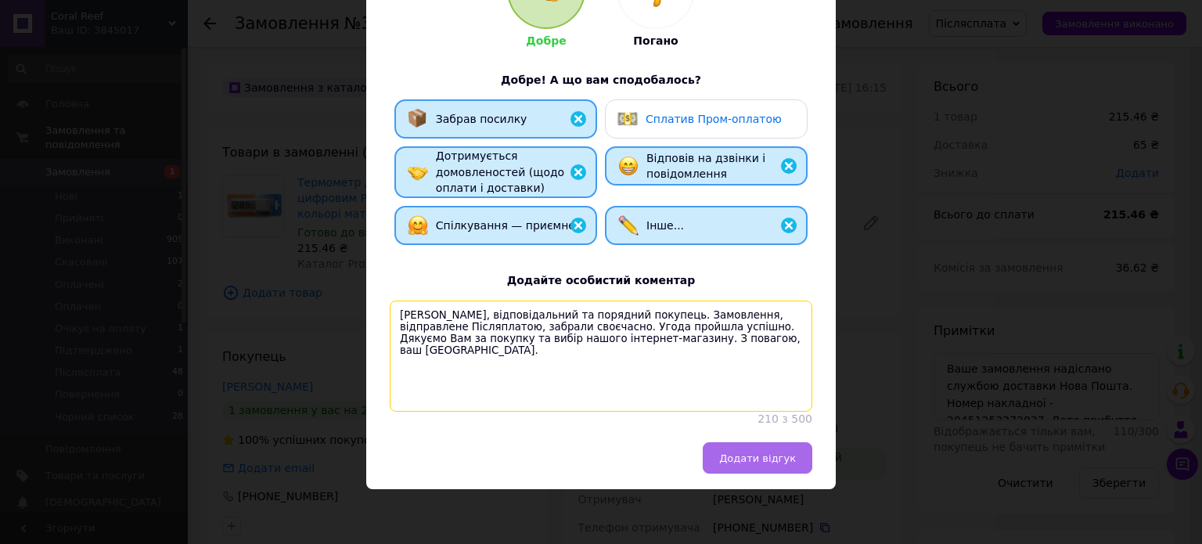
type textarea "[PERSON_NAME], відповідальний та порядний покупець. Замовлення, відправлене Піс…"
click at [766, 447] on button "Додати відгук" at bounding box center [758, 457] width 110 height 31
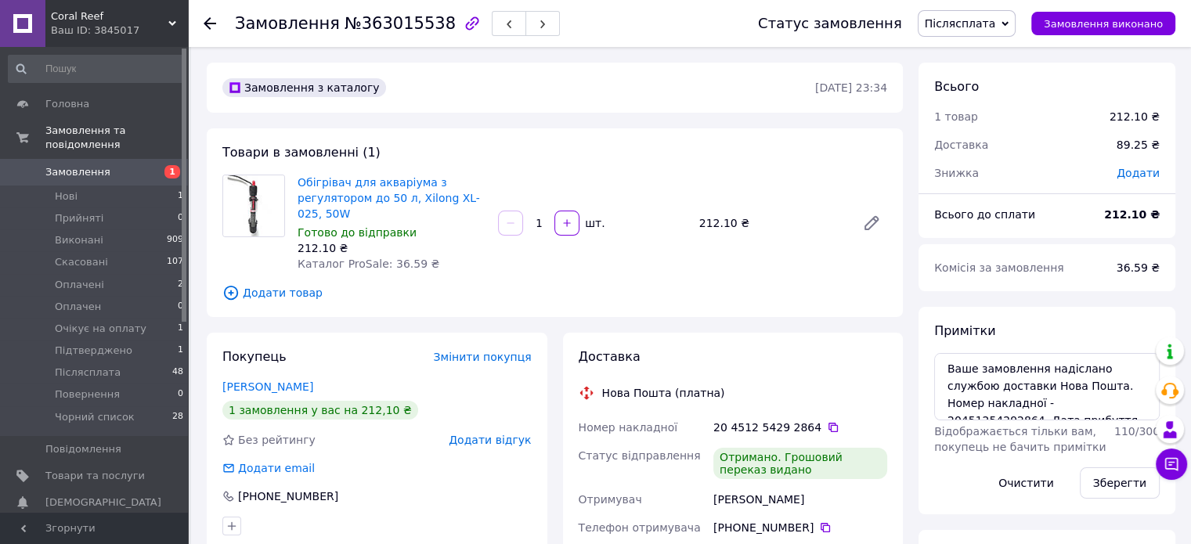
click at [492, 443] on span "Додати відгук" at bounding box center [490, 440] width 82 height 13
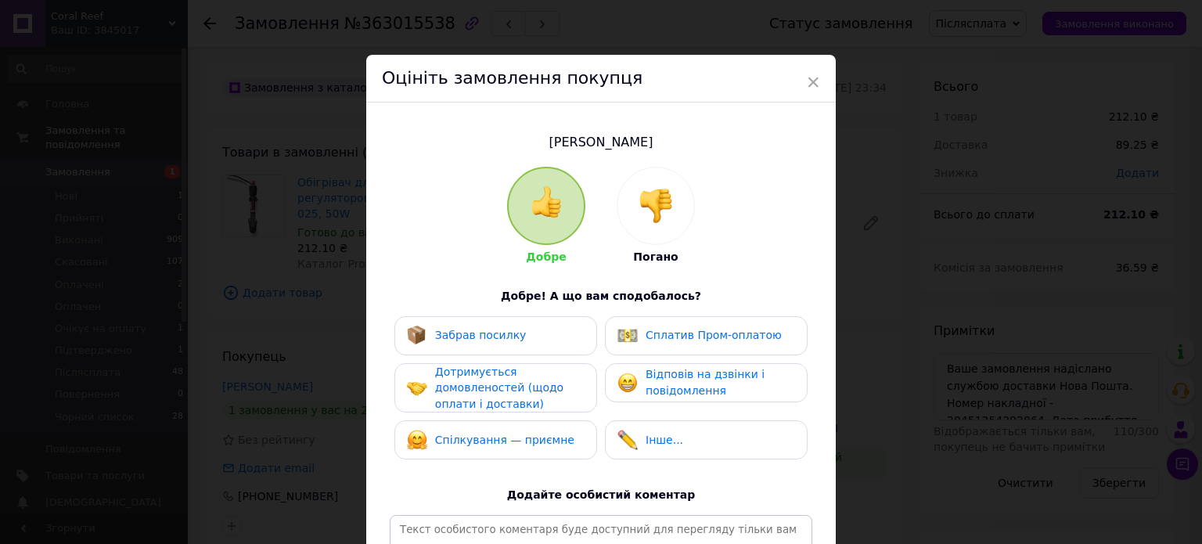
click at [488, 352] on div "Забрав посилку" at bounding box center [496, 335] width 203 height 39
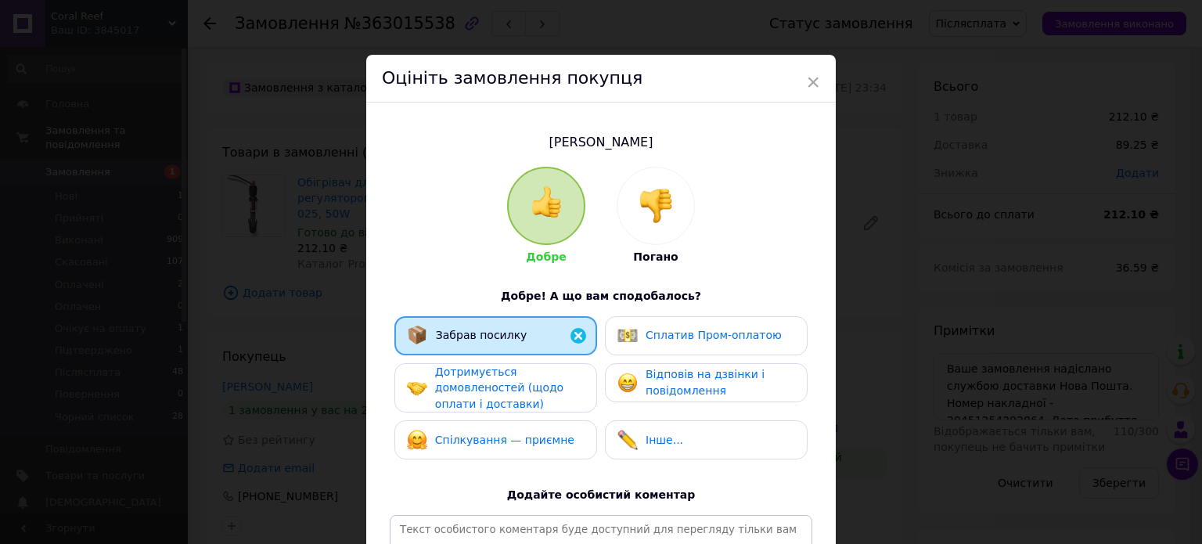
drag, startPoint x: 499, startPoint y: 384, endPoint x: 535, endPoint y: 419, distance: 49.8
click at [499, 384] on span "Дотримується домовленостей (щодо оплати і доставки)" at bounding box center [499, 388] width 128 height 45
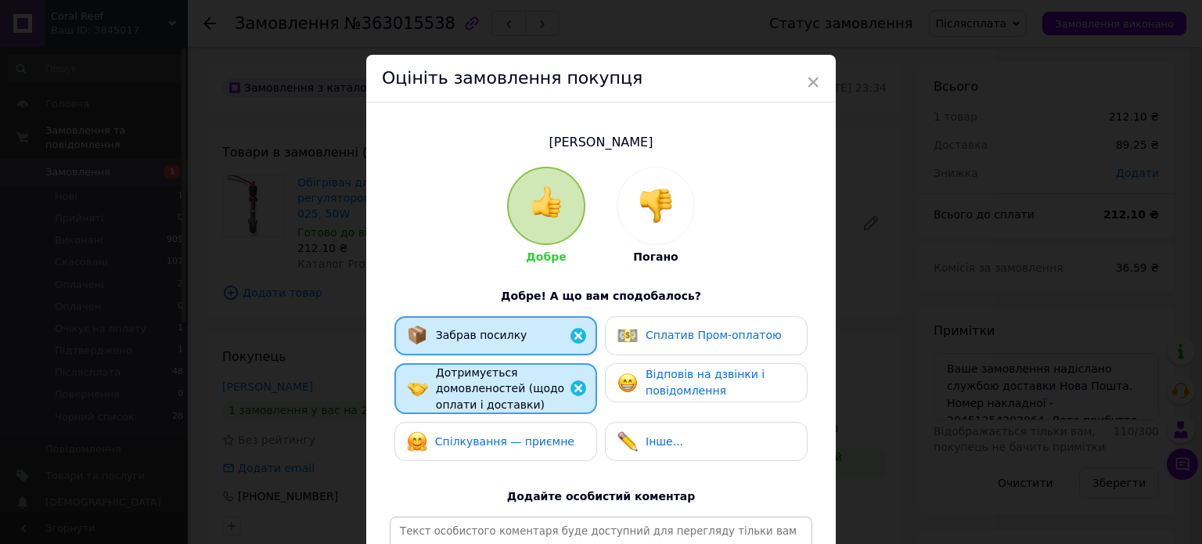
click at [542, 441] on span "Спілкування — приємне" at bounding box center [504, 441] width 139 height 13
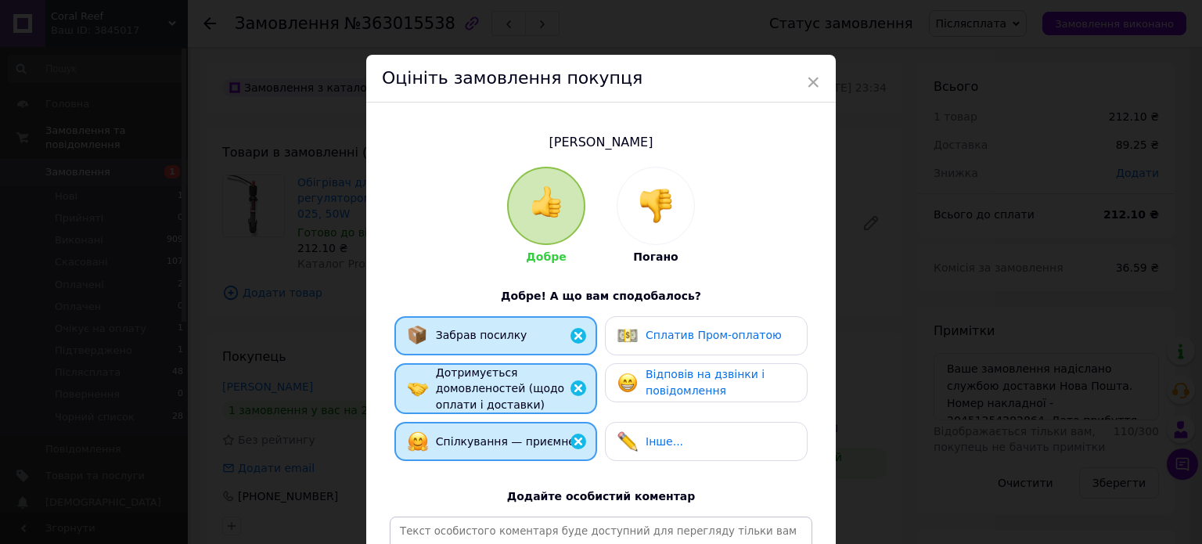
drag, startPoint x: 733, startPoint y: 441, endPoint x: 724, endPoint y: 436, distance: 9.8
click at [726, 439] on div "Інше..." at bounding box center [707, 441] width 178 height 20
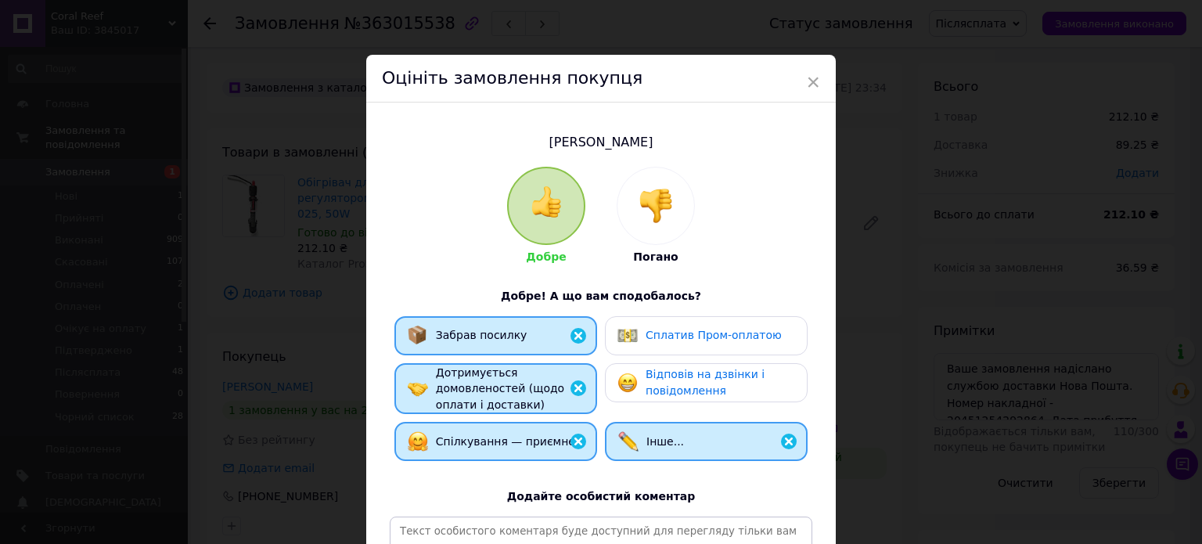
click at [716, 354] on div "Сплатив Пром-оплатою" at bounding box center [706, 335] width 203 height 39
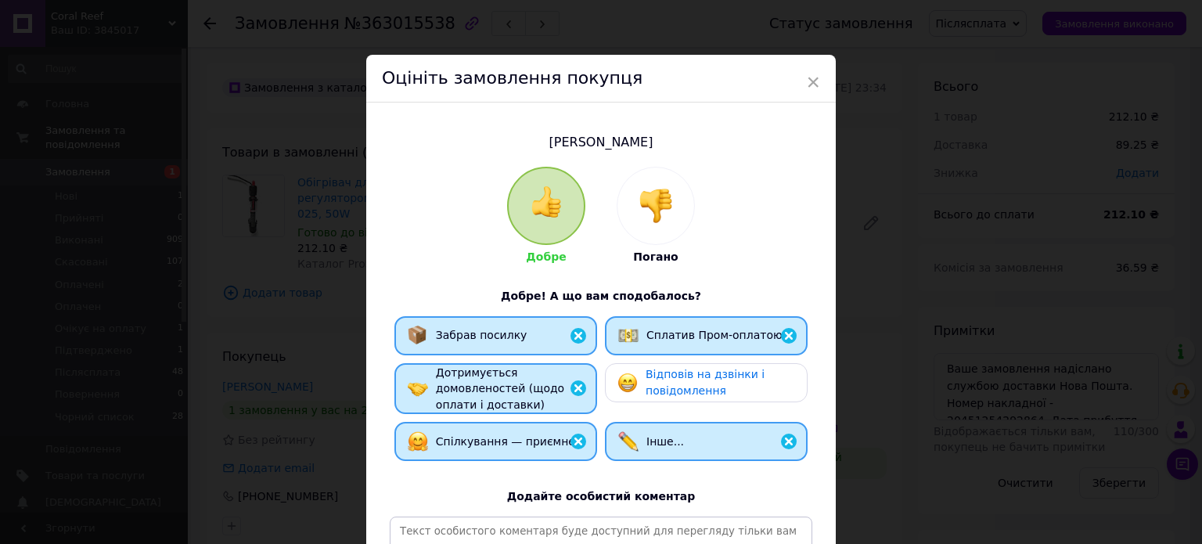
click at [719, 391] on div "Відповів на дзвінки і повідомлення" at bounding box center [720, 382] width 149 height 32
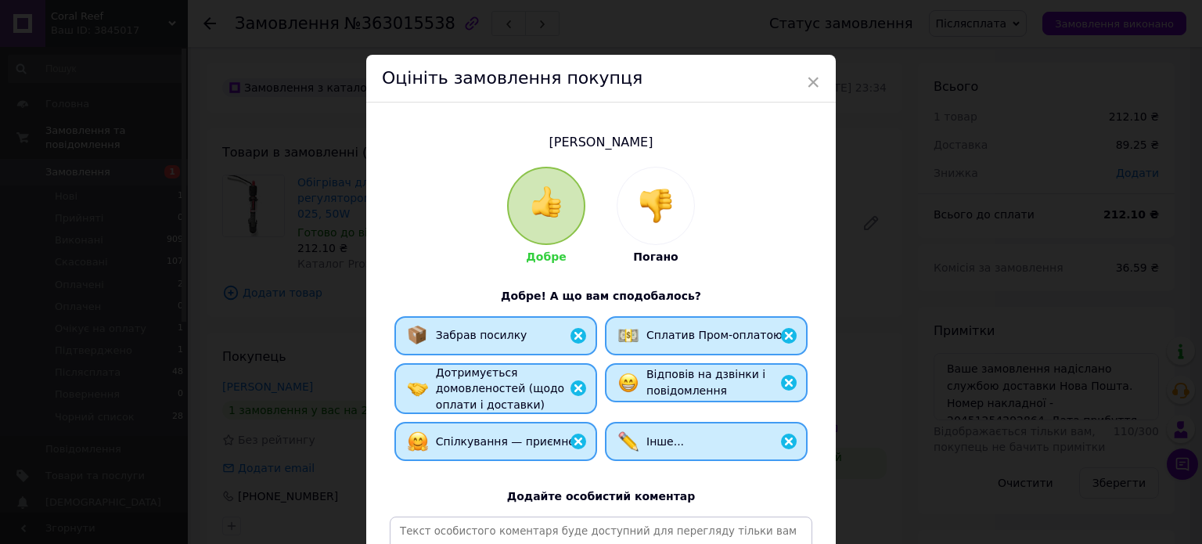
click at [730, 331] on span "Сплатив Пром-оплатою" at bounding box center [715, 335] width 136 height 13
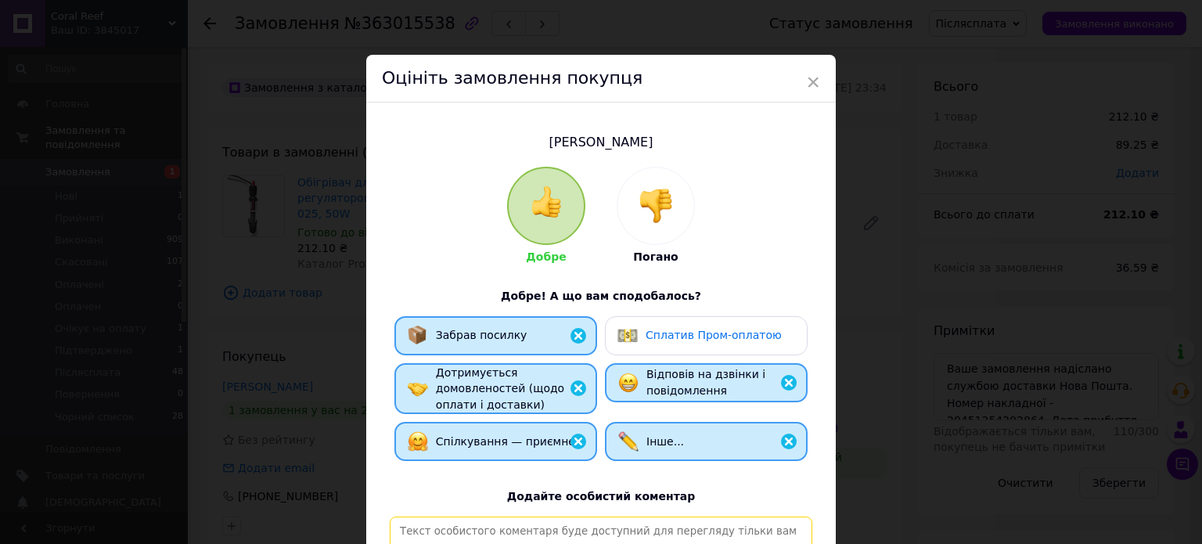
paste textarea "[PERSON_NAME], відповідальний та порядний покупець. Замовлення, відправлене Піс…"
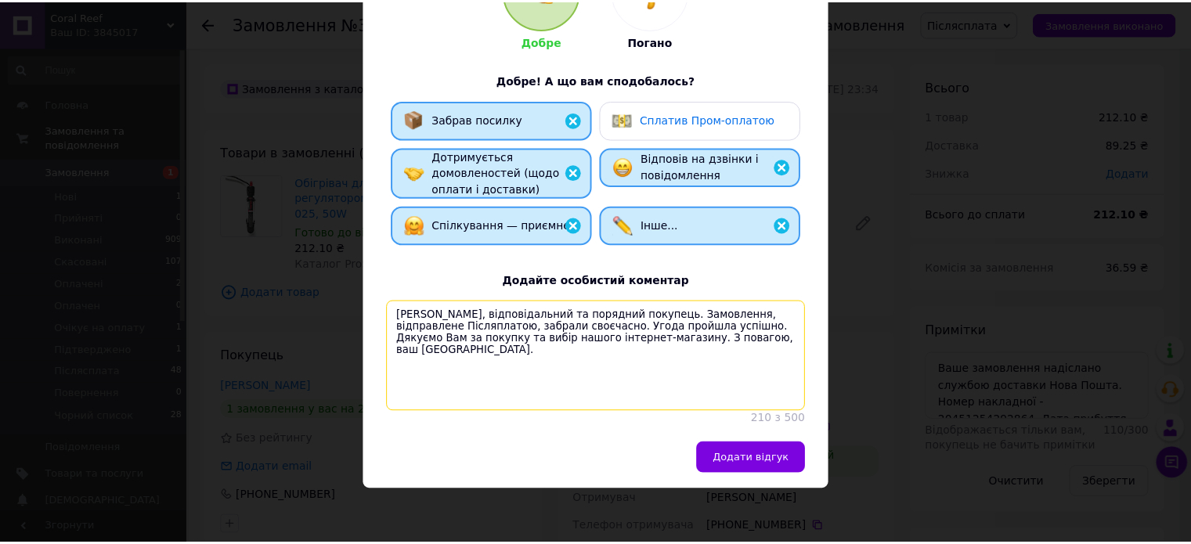
scroll to position [231, 0]
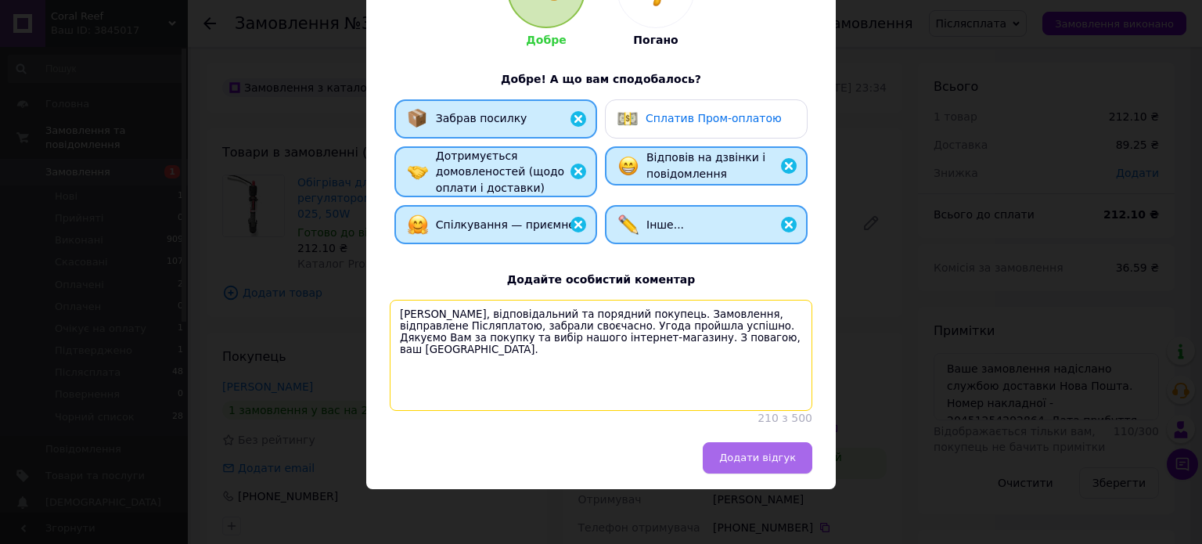
type textarea "[PERSON_NAME], відповідальний та порядний покупець. Замовлення, відправлене Піс…"
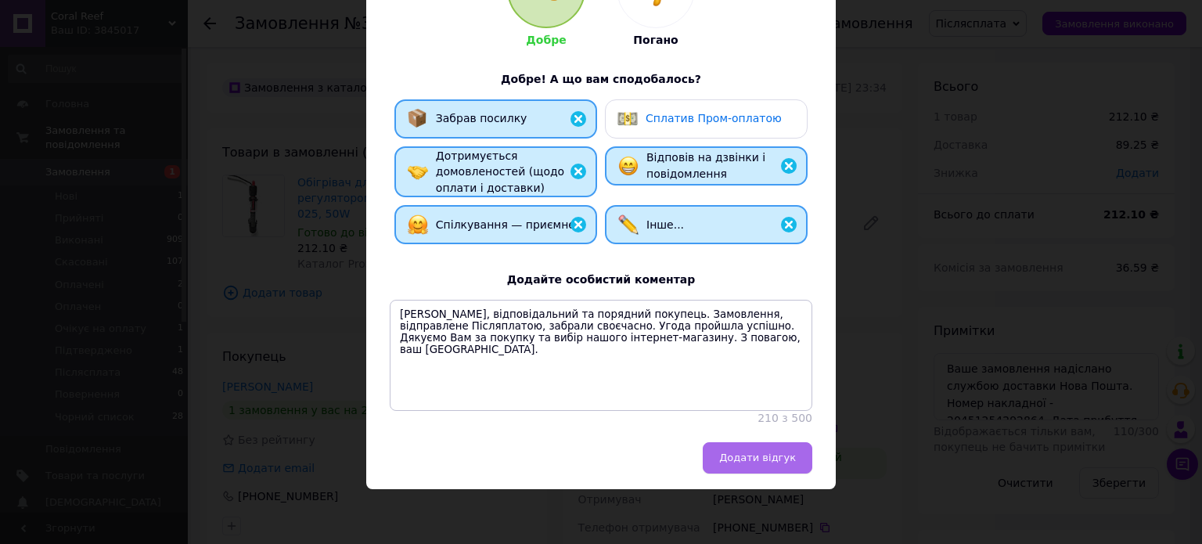
click at [788, 469] on button "Додати відгук" at bounding box center [758, 457] width 110 height 31
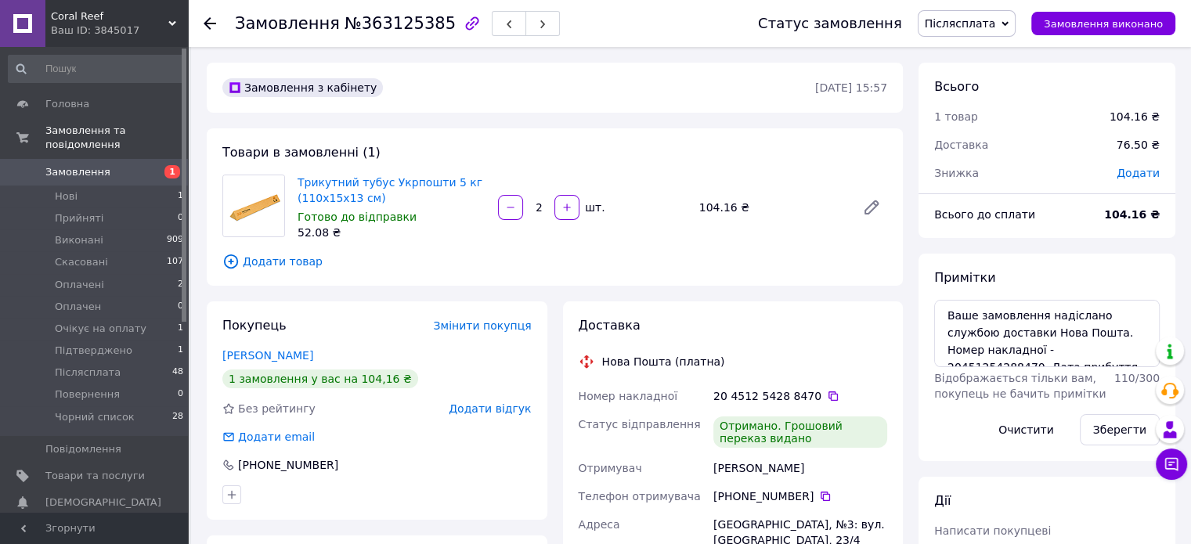
click at [507, 411] on span "Додати відгук" at bounding box center [490, 408] width 82 height 13
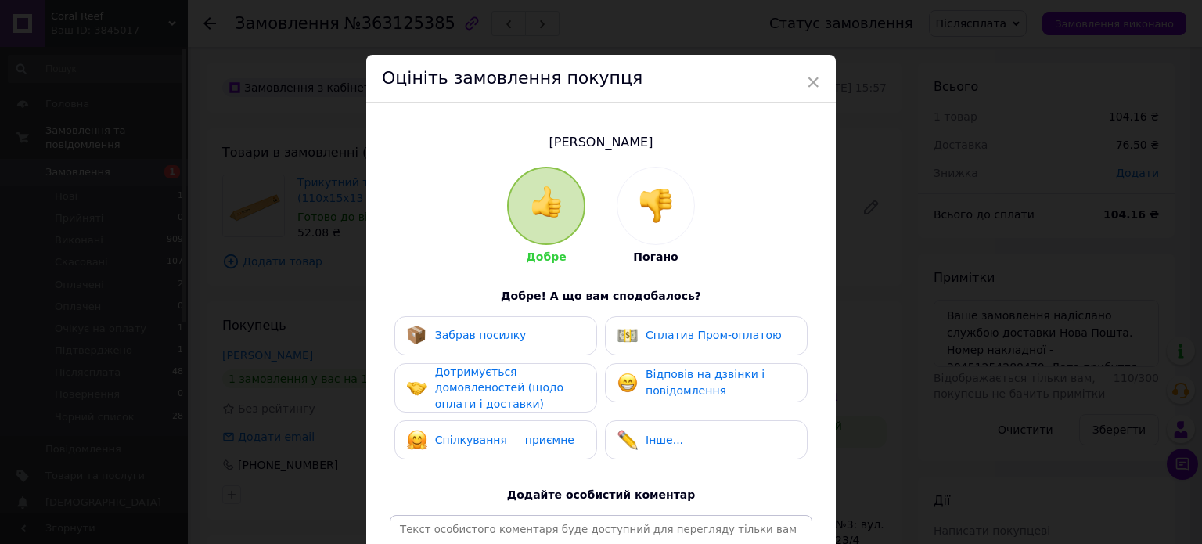
click at [522, 344] on div "Забрав посилку" at bounding box center [496, 336] width 178 height 20
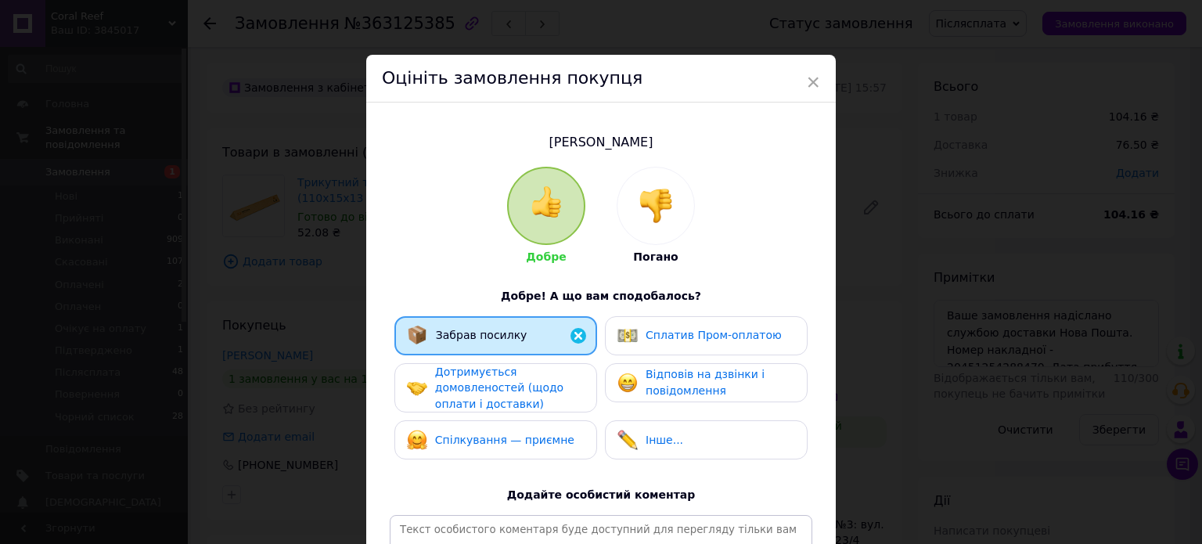
drag, startPoint x: 532, startPoint y: 402, endPoint x: 555, endPoint y: 434, distance: 38.7
click at [538, 404] on div "Дотримується домовленостей (щодо оплати і доставки)" at bounding box center [509, 388] width 149 height 49
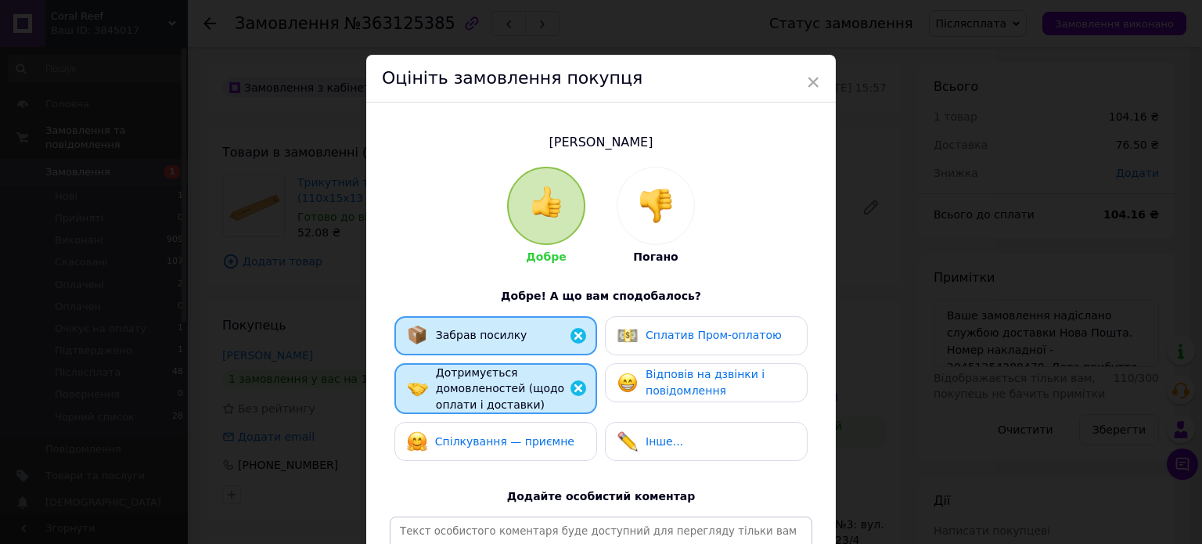
click at [562, 442] on div "Спілкування — приємне" at bounding box center [496, 441] width 178 height 20
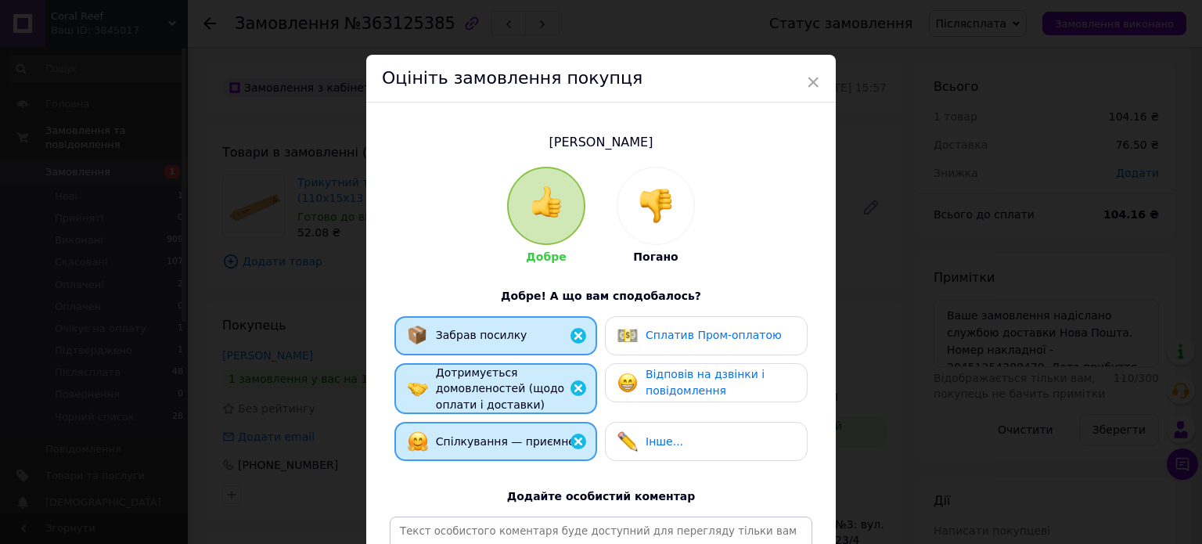
drag, startPoint x: 691, startPoint y: 443, endPoint x: 710, endPoint y: 403, distance: 44.1
click at [691, 440] on div "Інше..." at bounding box center [707, 441] width 178 height 20
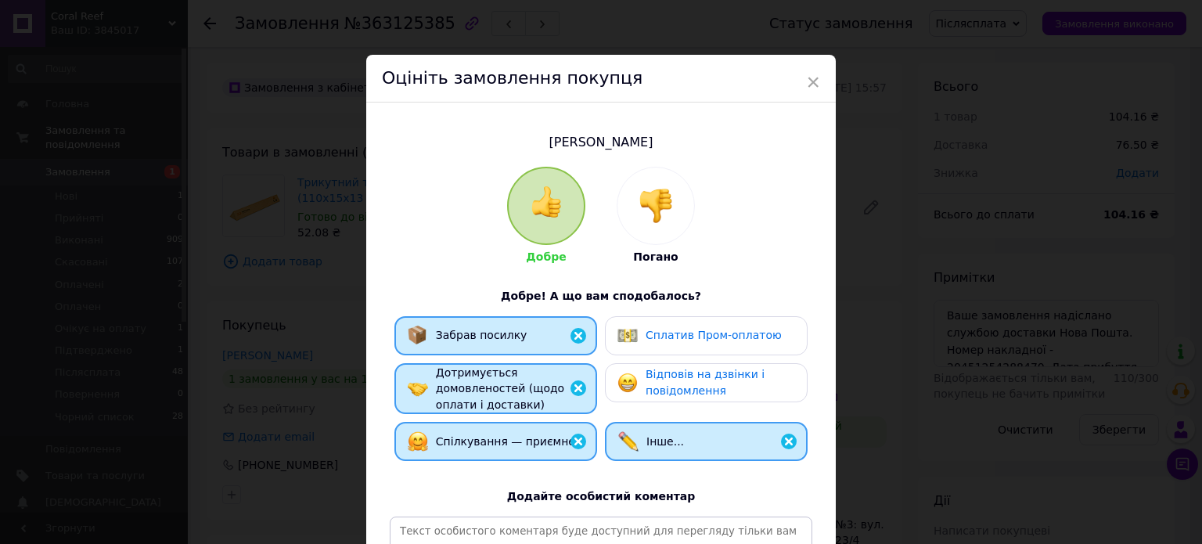
click at [711, 382] on span "Відповів на дзвінки і повідомлення" at bounding box center [705, 382] width 119 height 29
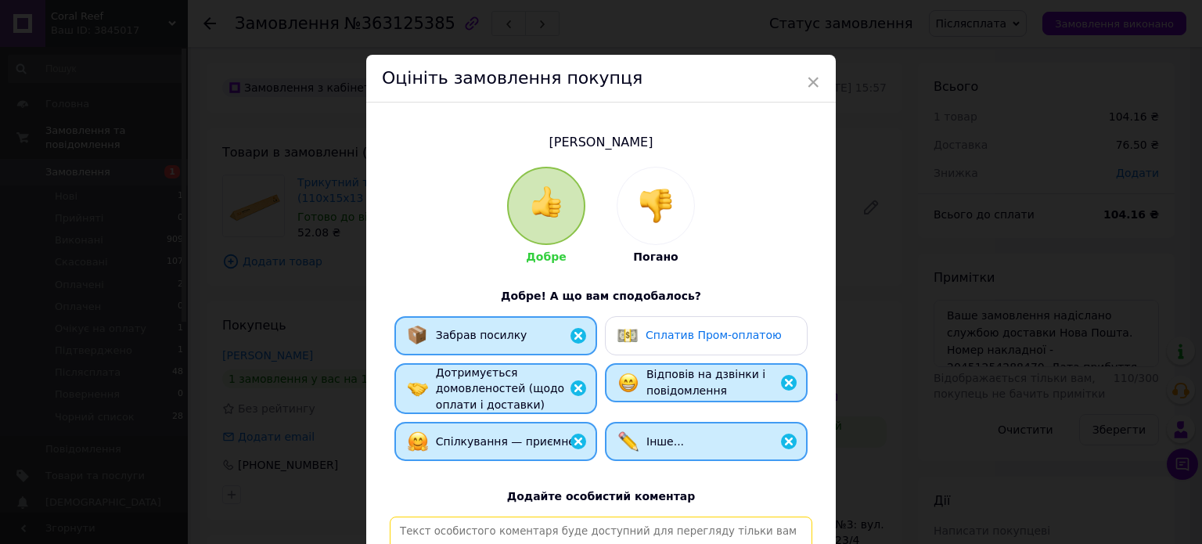
paste textarea "[PERSON_NAME], відповідальний та порядний покупець. Замовлення, відправлене Піс…"
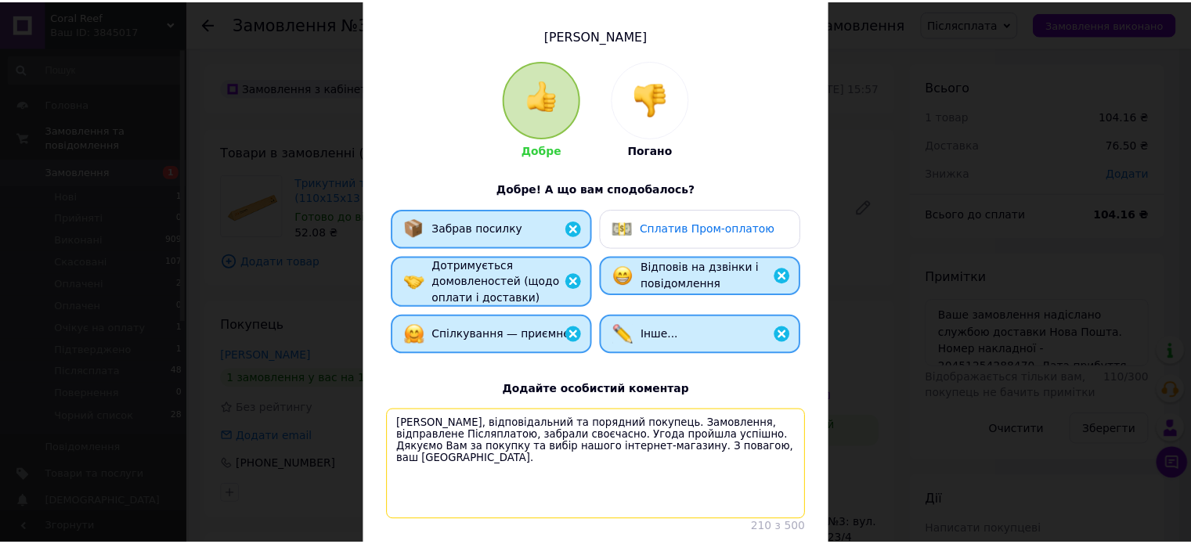
scroll to position [231, 0]
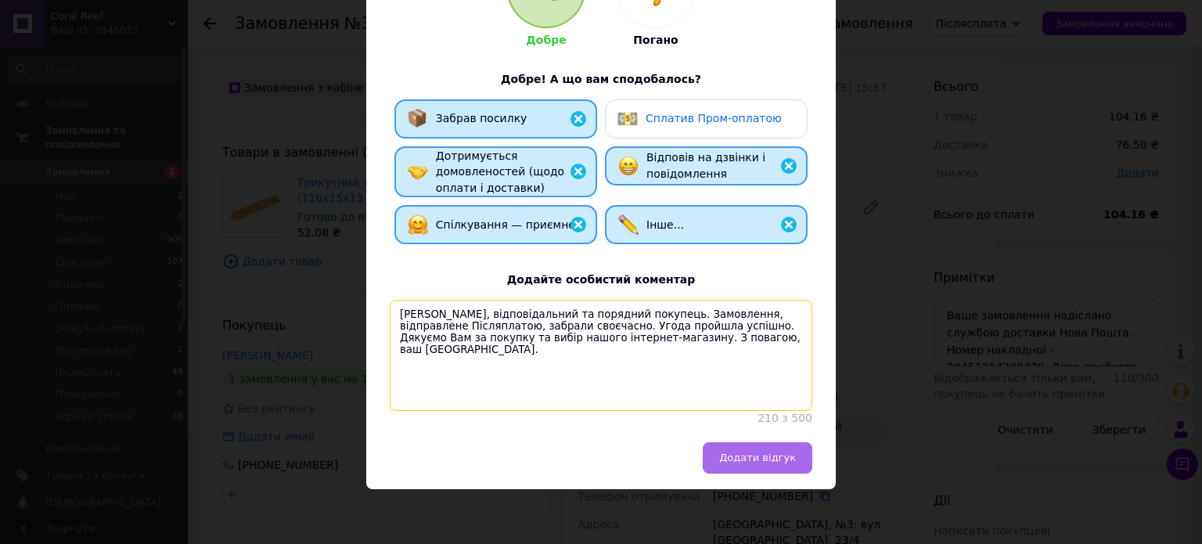
type textarea "[PERSON_NAME], відповідальний та порядний покупець. Замовлення, відправлене Піс…"
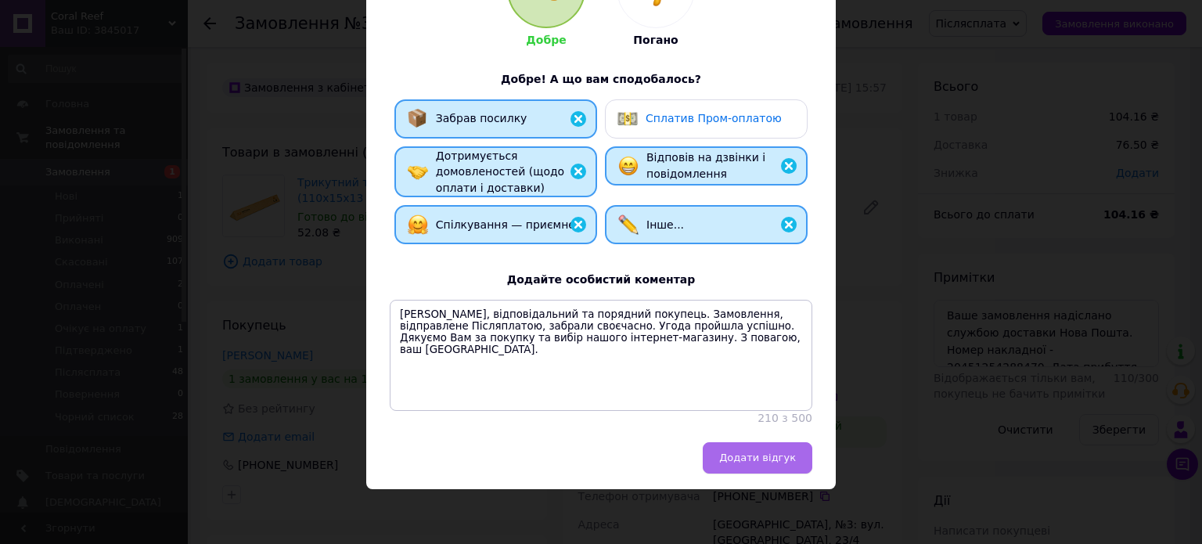
click at [757, 455] on span "Додати відгук" at bounding box center [757, 458] width 77 height 12
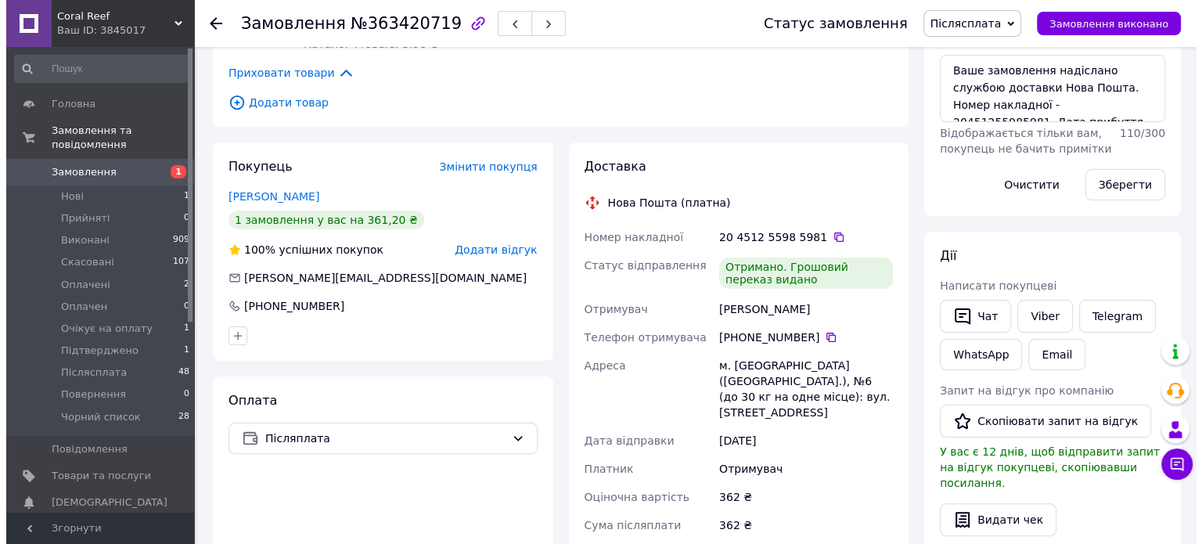
scroll to position [313, 0]
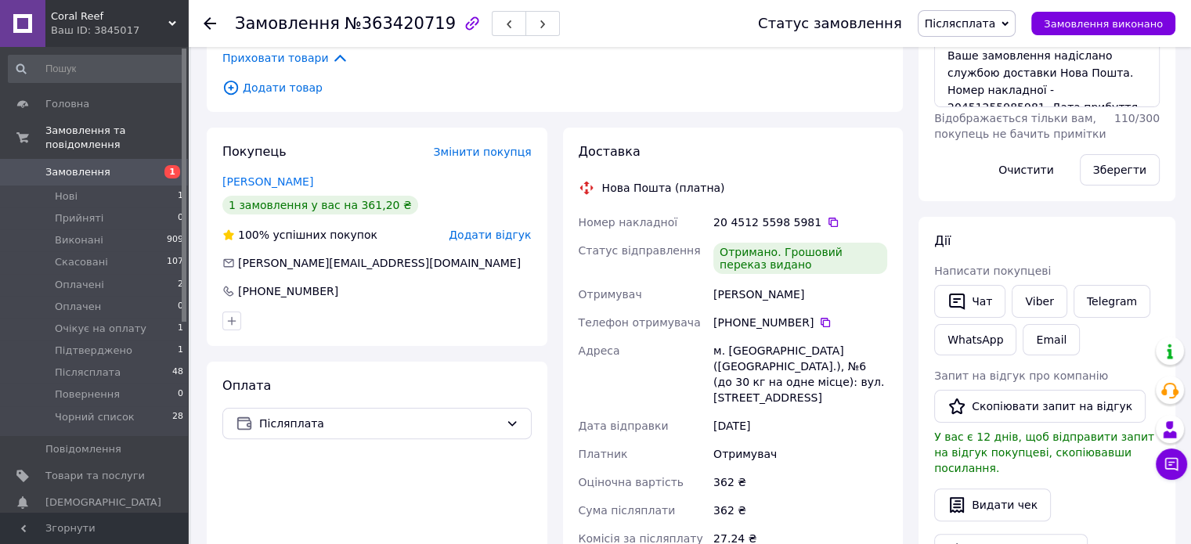
click at [492, 230] on span "Додати відгук" at bounding box center [490, 235] width 82 height 13
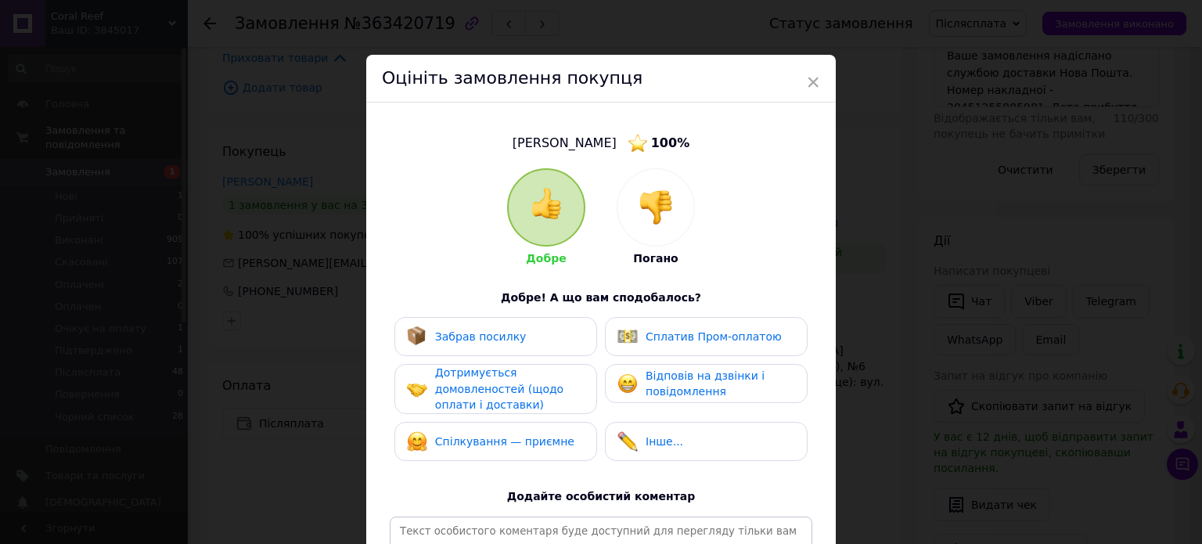
drag, startPoint x: 508, startPoint y: 333, endPoint x: 522, endPoint y: 403, distance: 71.1
click at [508, 341] on span "Забрав посилку" at bounding box center [481, 336] width 92 height 13
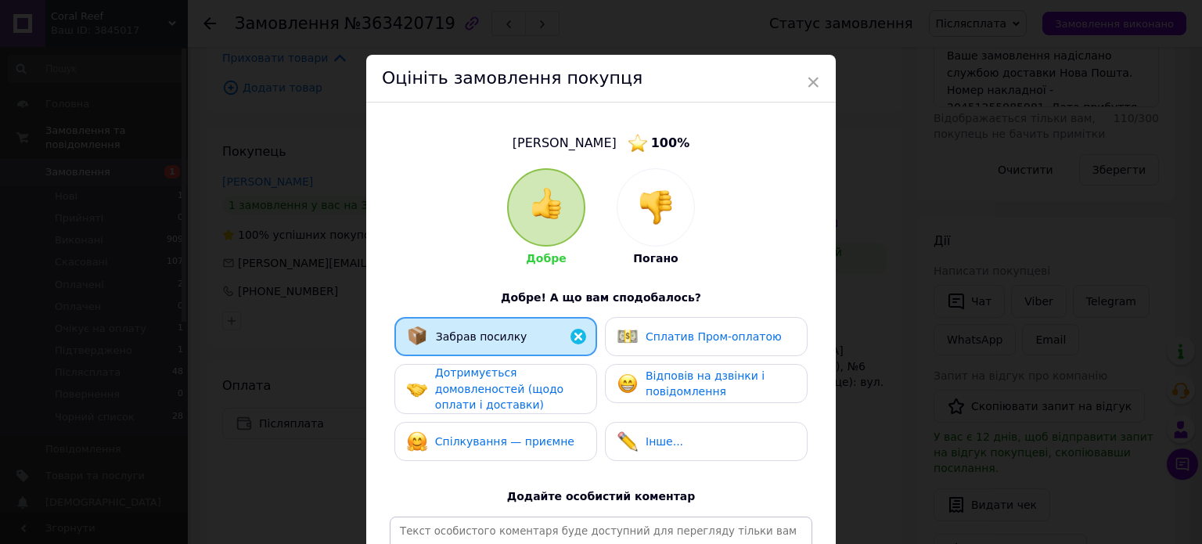
click at [522, 402] on span "Дотримується домовленостей (щодо оплати і доставки)" at bounding box center [499, 388] width 128 height 45
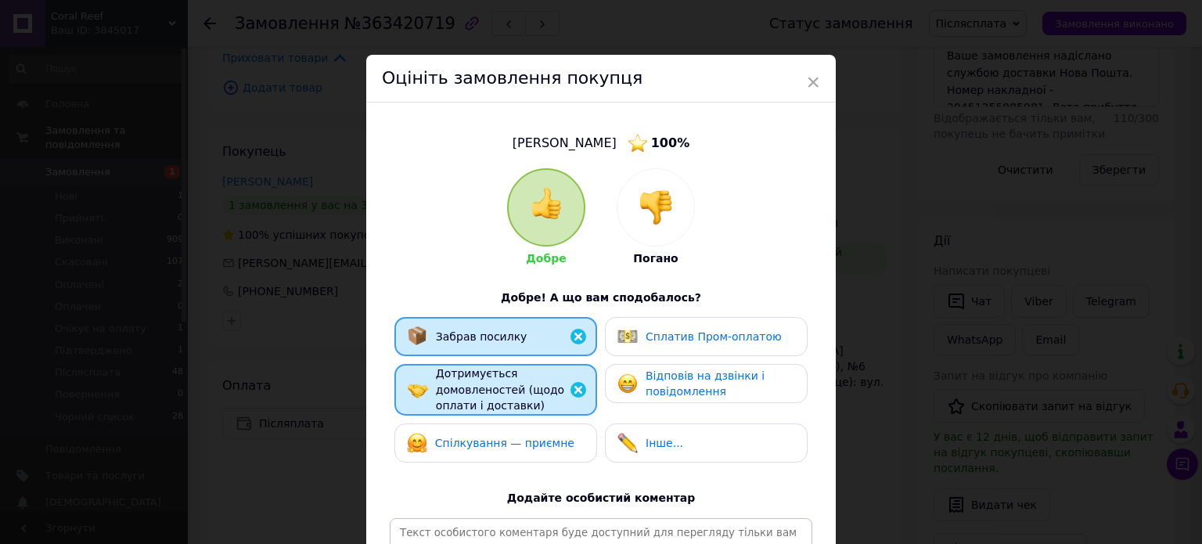
drag, startPoint x: 551, startPoint y: 455, endPoint x: 591, endPoint y: 450, distance: 40.2
click at [553, 455] on div "Спілкування — приємне" at bounding box center [496, 443] width 203 height 39
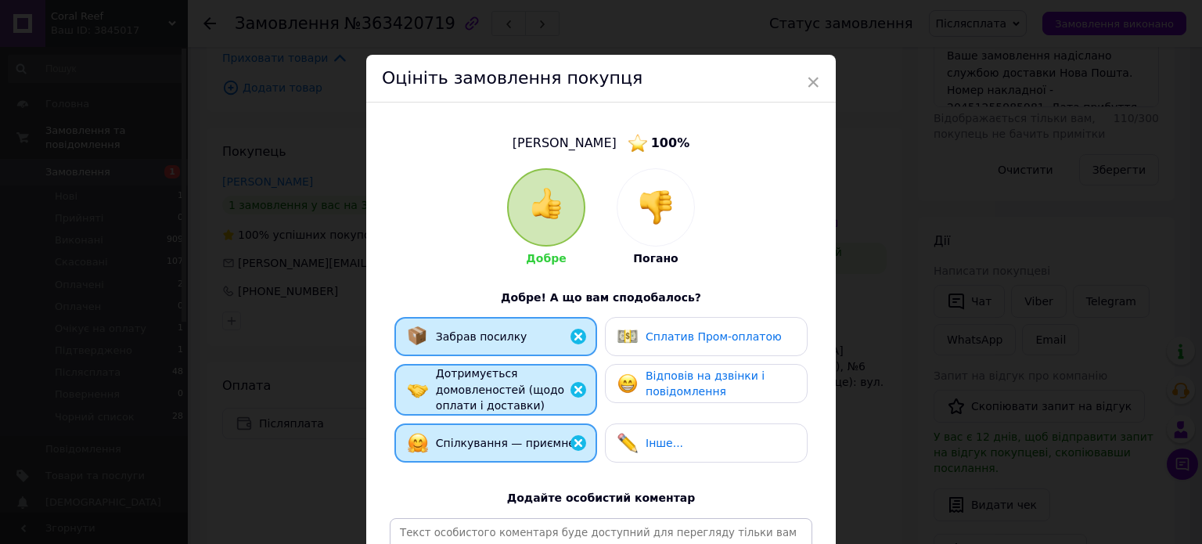
drag, startPoint x: 653, startPoint y: 466, endPoint x: 672, endPoint y: 413, distance: 56.7
click at [653, 461] on div "Забрав посилку Сплатив Пром-оплатою Дотримується домовленостей (щодо оплати і д…" at bounding box center [601, 393] width 423 height 153
drag, startPoint x: 683, startPoint y: 384, endPoint x: 693, endPoint y: 402, distance: 20.7
click at [683, 387] on div "Відповів на дзвінки і повідомлення" at bounding box center [720, 384] width 149 height 32
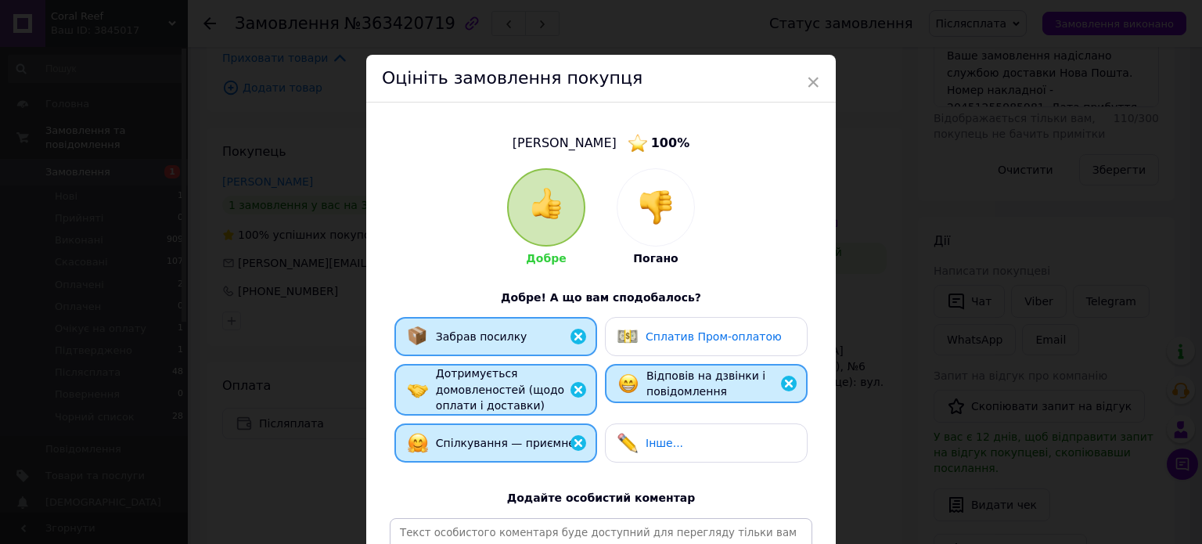
click at [703, 449] on div "Інше..." at bounding box center [707, 443] width 178 height 20
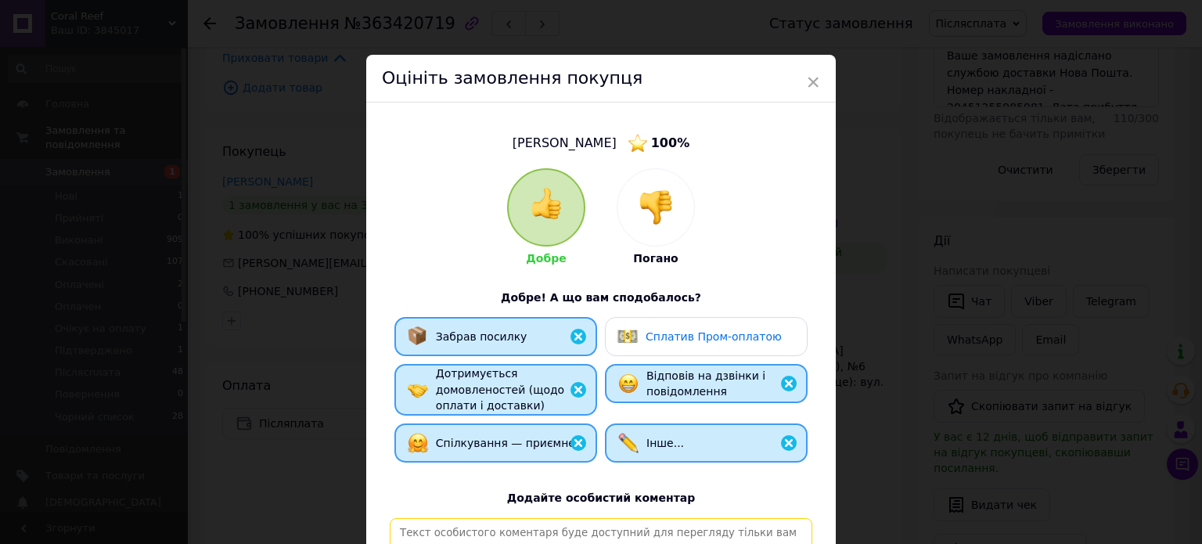
paste textarea "[PERSON_NAME], відповідальний та порядний покупець. Замовлення, відправлене Піс…"
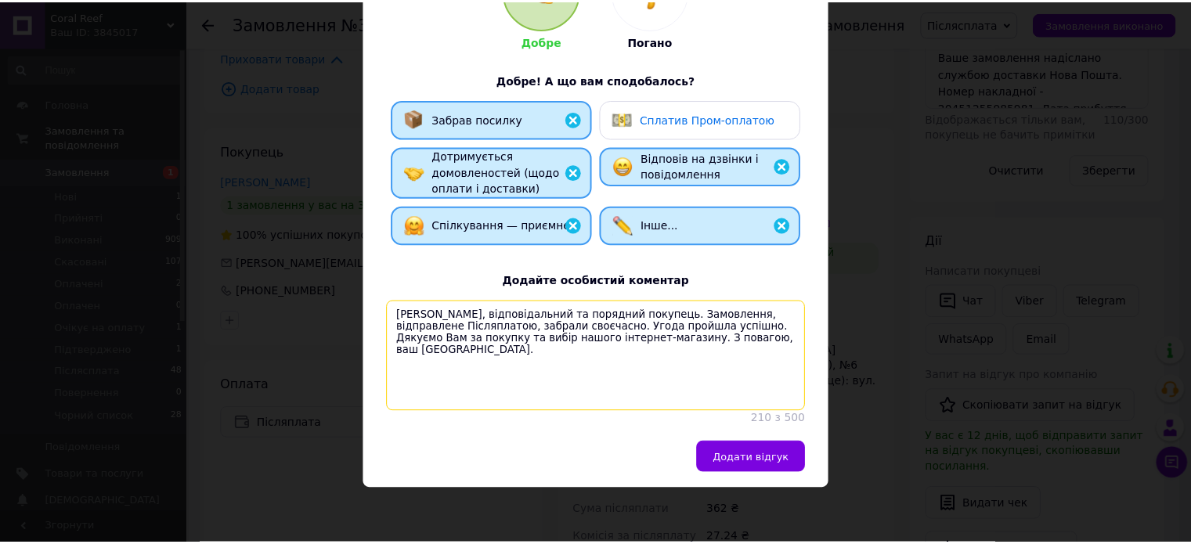
scroll to position [232, 0]
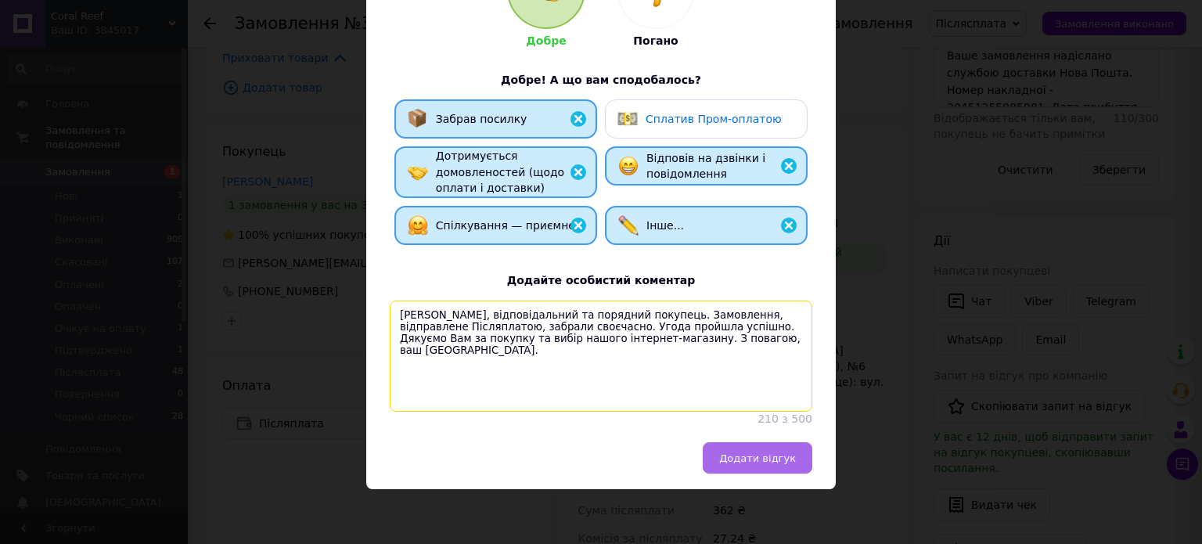
type textarea "[PERSON_NAME], відповідальний та порядний покупець. Замовлення, відправлене Піс…"
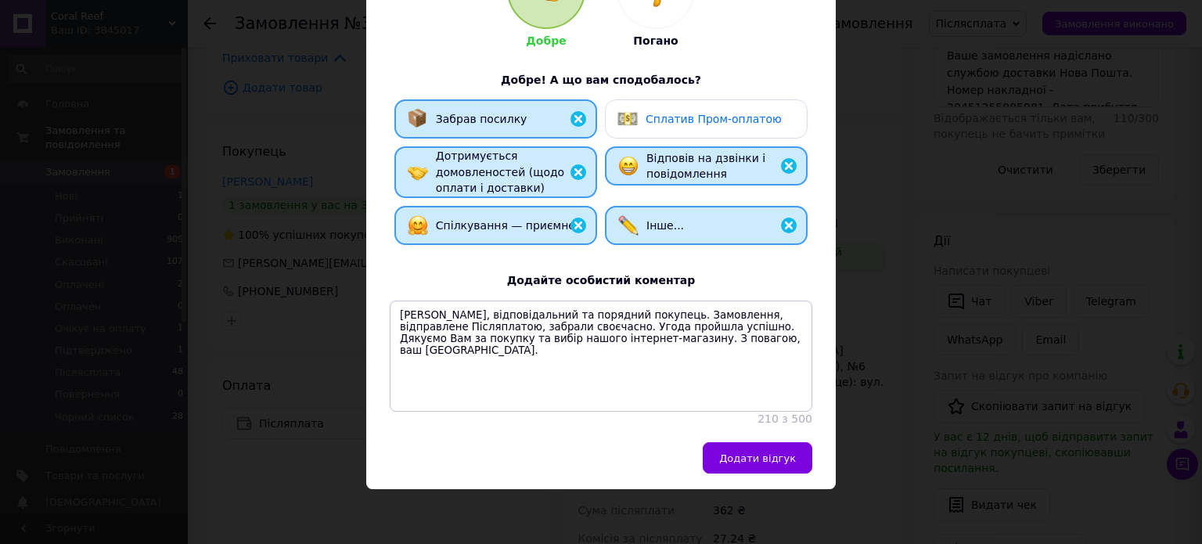
drag, startPoint x: 767, startPoint y: 460, endPoint x: 761, endPoint y: 472, distance: 14.0
click at [767, 465] on button "Додати відгук" at bounding box center [758, 457] width 110 height 31
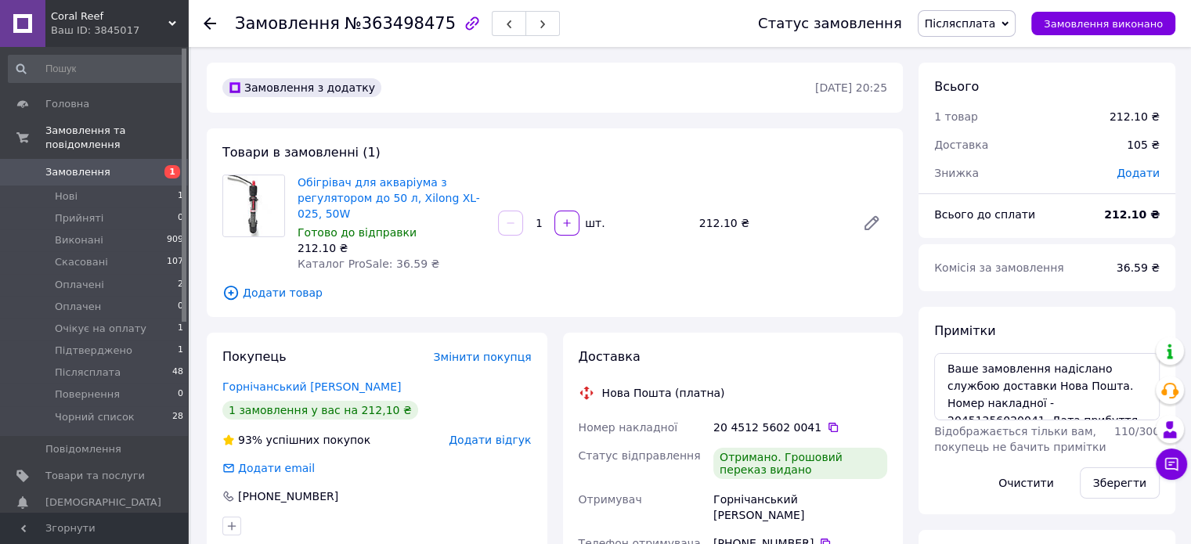
click at [506, 444] on span "Додати відгук" at bounding box center [490, 440] width 82 height 13
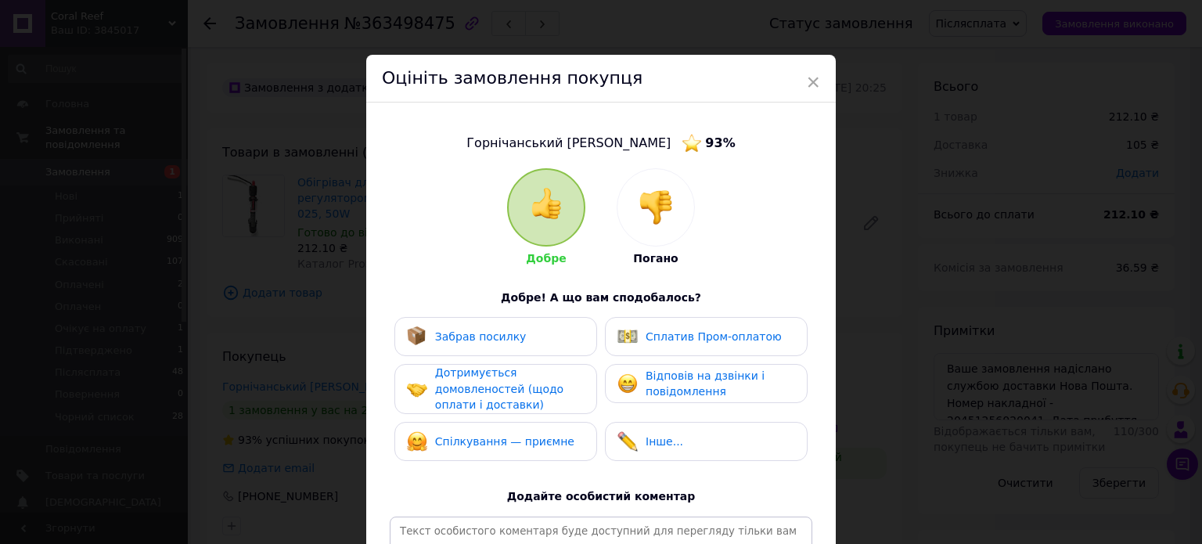
drag, startPoint x: 536, startPoint y: 340, endPoint x: 530, endPoint y: 386, distance: 46.6
click at [536, 341] on div "Забрав посилку" at bounding box center [496, 336] width 178 height 20
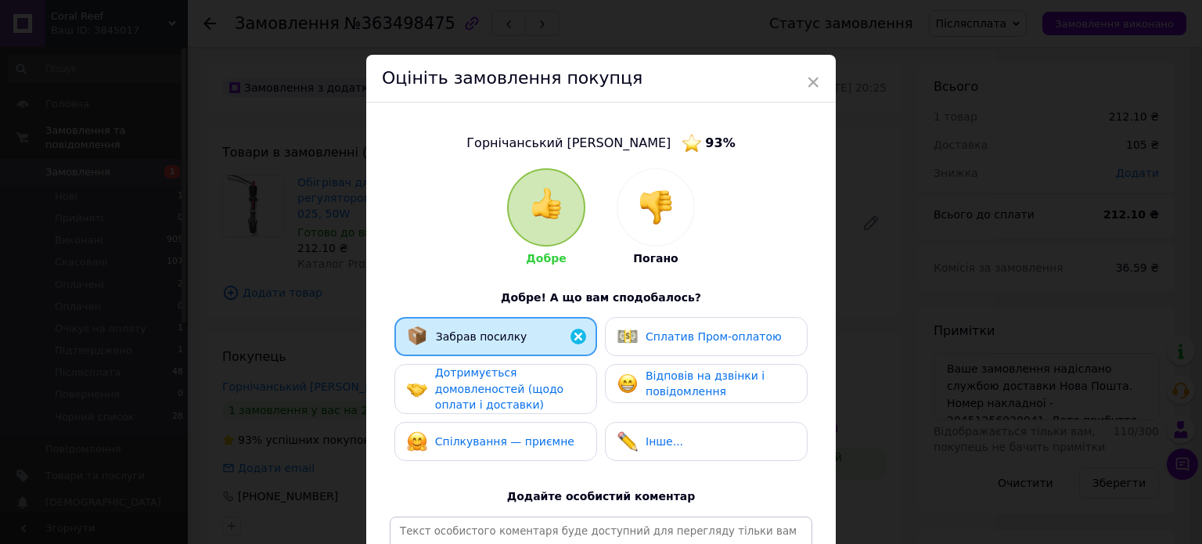
drag, startPoint x: 530, startPoint y: 384, endPoint x: 535, endPoint y: 394, distance: 10.5
click at [535, 392] on span "Дотримується домовленостей (щодо оплати і доставки)" at bounding box center [499, 388] width 128 height 45
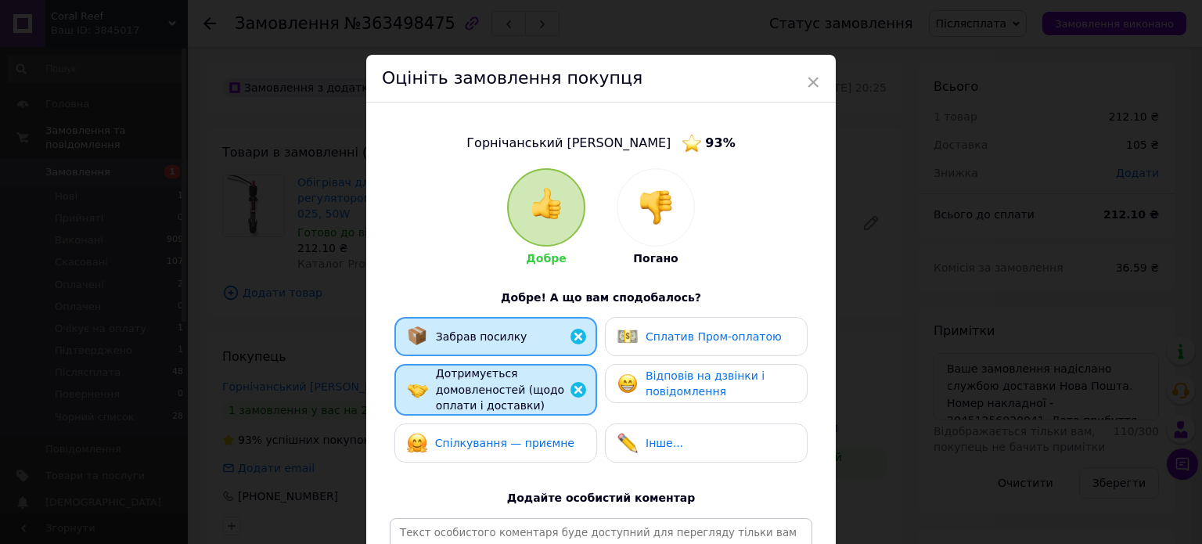
drag, startPoint x: 561, startPoint y: 431, endPoint x: 580, endPoint y: 431, distance: 19.6
click at [569, 431] on div "Спілкування — приємне" at bounding box center [496, 443] width 203 height 39
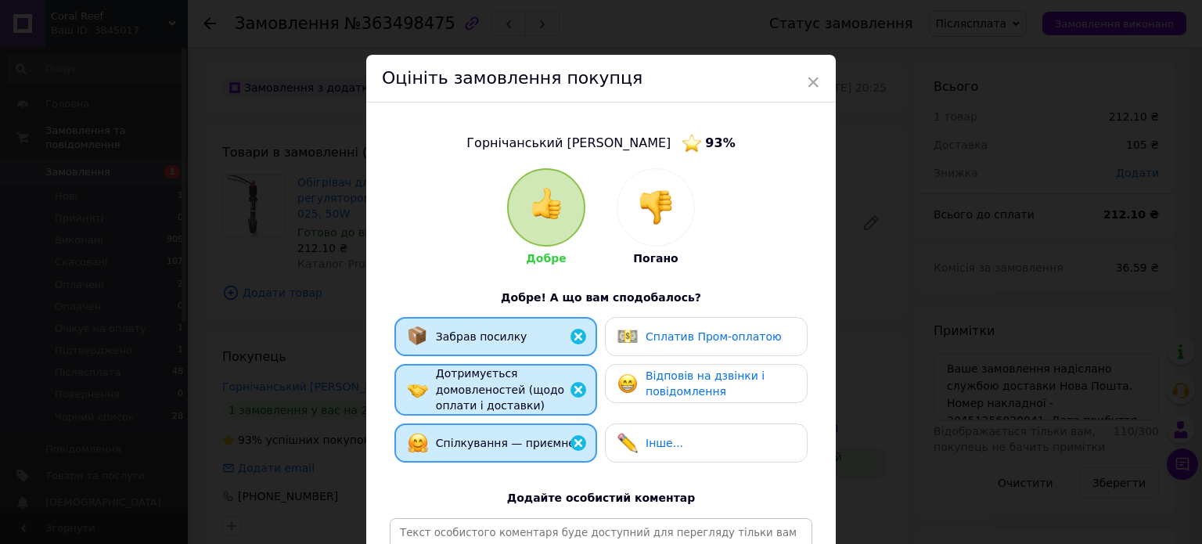
drag, startPoint x: 683, startPoint y: 441, endPoint x: 700, endPoint y: 407, distance: 37.5
click at [683, 443] on div "Інше..." at bounding box center [707, 443] width 178 height 20
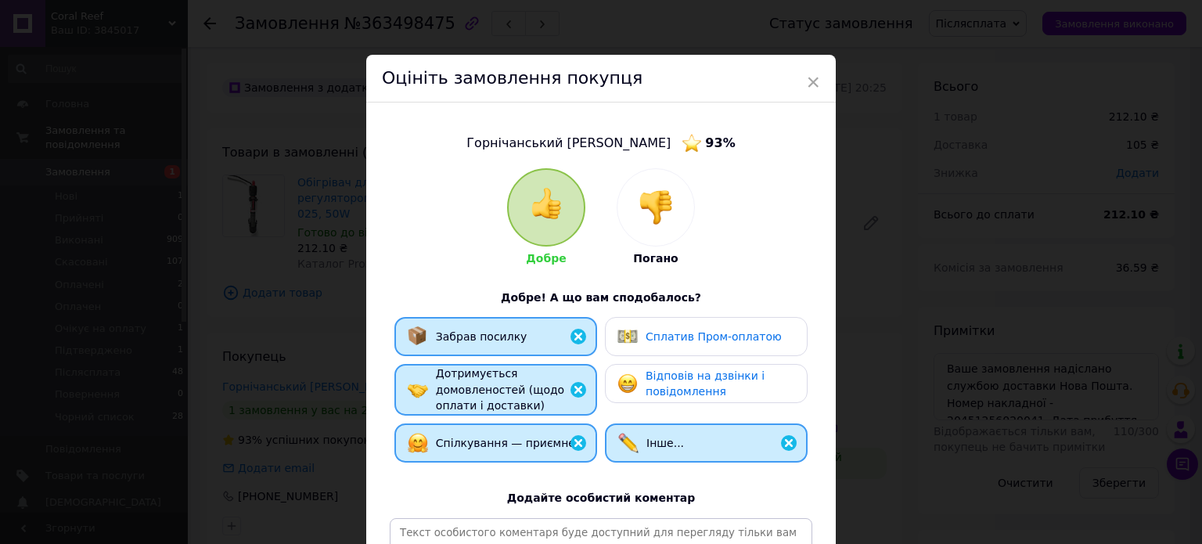
click at [711, 383] on div "Відповів на дзвінки і повідомлення" at bounding box center [720, 384] width 149 height 32
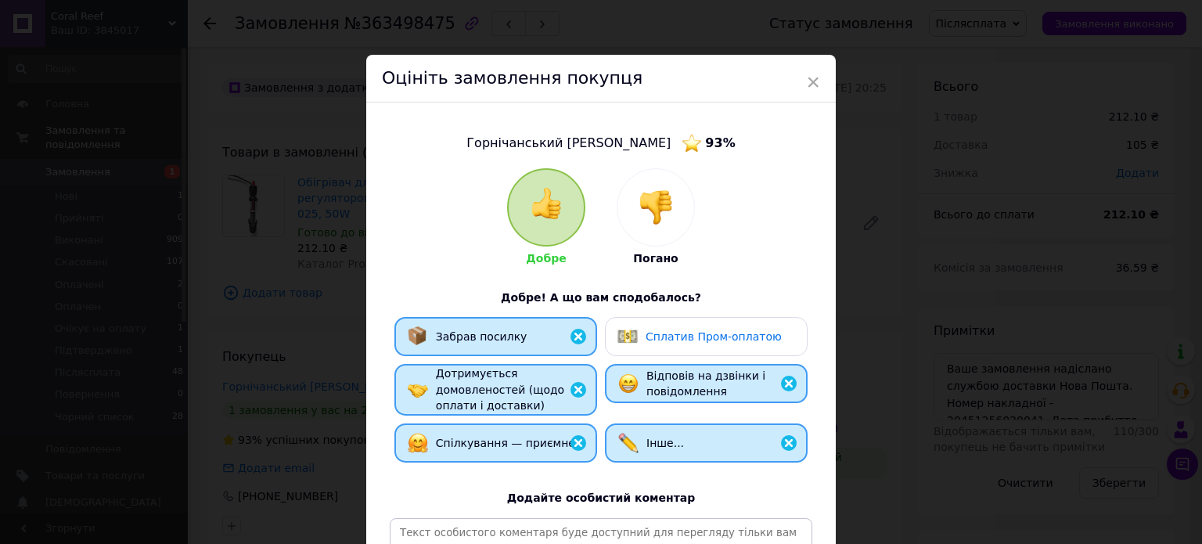
drag, startPoint x: 714, startPoint y: 514, endPoint x: 716, endPoint y: 525, distance: 11.1
drag, startPoint x: 716, startPoint y: 525, endPoint x: 705, endPoint y: 524, distance: 11.0
drag, startPoint x: 705, startPoint y: 525, endPoint x: 705, endPoint y: 496, distance: 29.8
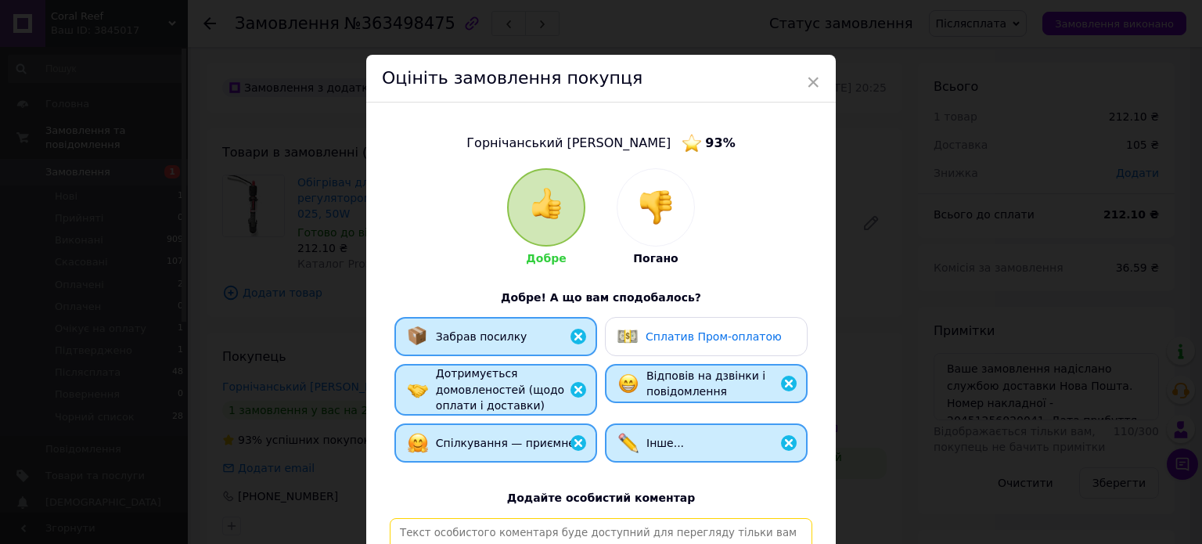
drag, startPoint x: 705, startPoint y: 496, endPoint x: 673, endPoint y: 533, distance: 49.4
paste textarea "[PERSON_NAME], відповідальний та порядний покупець. Замовлення, відправлене Піс…"
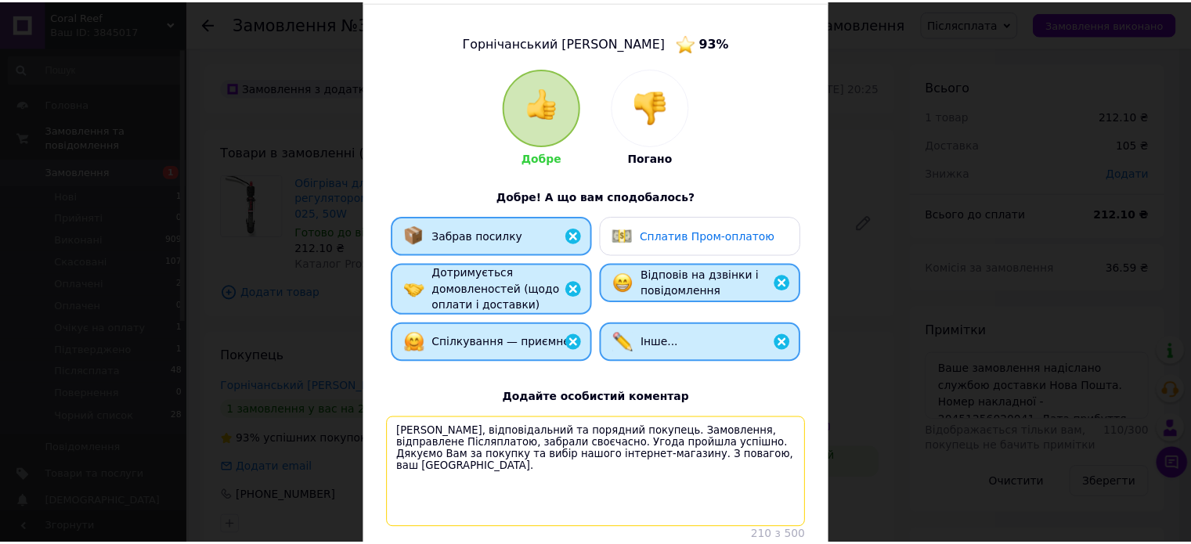
scroll to position [232, 0]
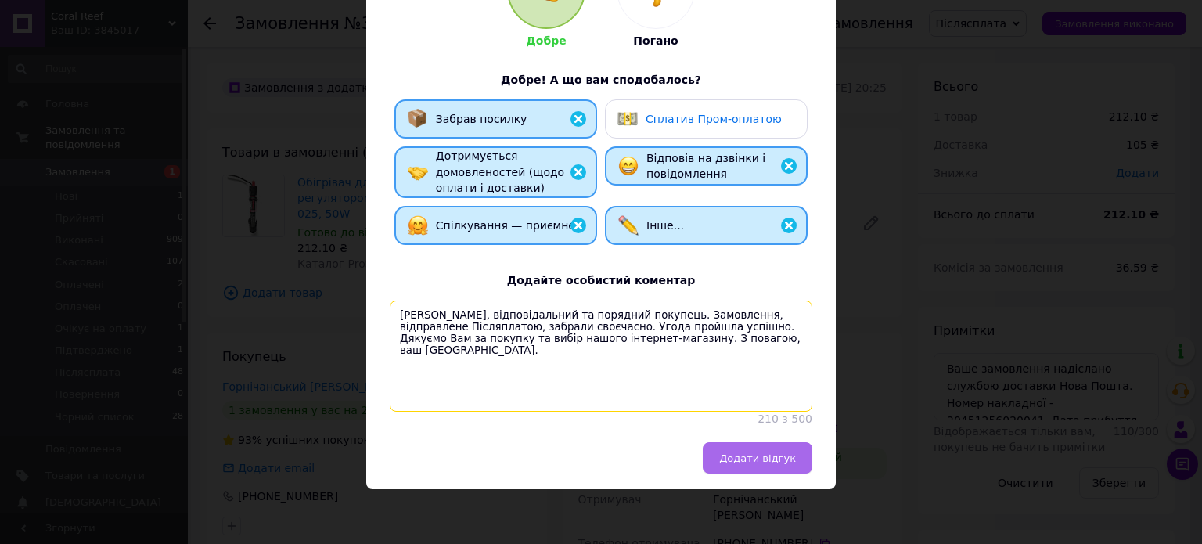
type textarea "[PERSON_NAME], відповідальний та порядний покупець. Замовлення, відправлене Піс…"
click at [761, 459] on span "Додати відгук" at bounding box center [757, 458] width 77 height 12
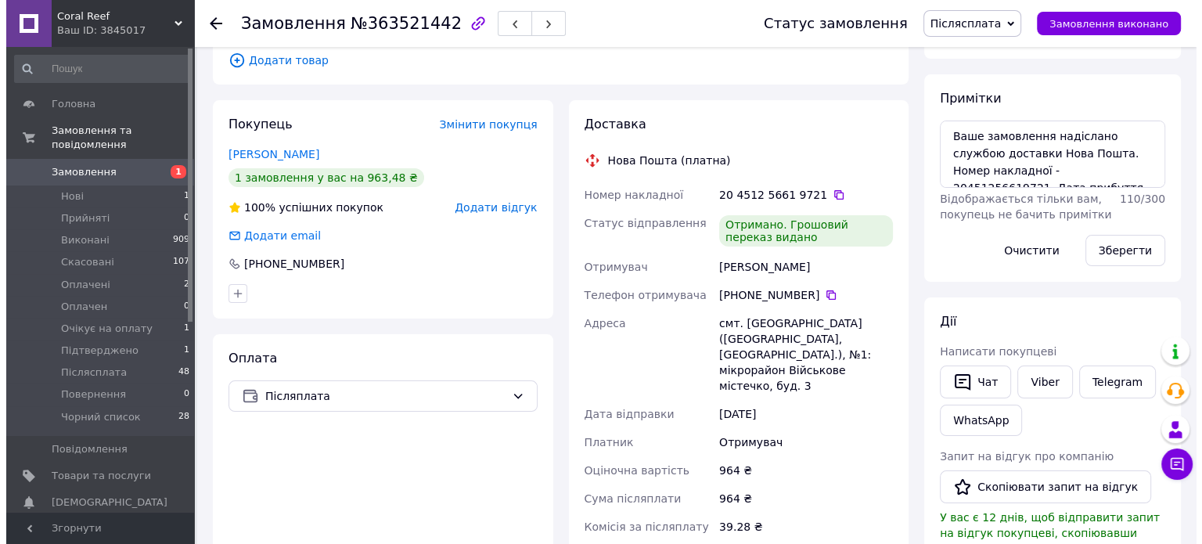
scroll to position [235, 0]
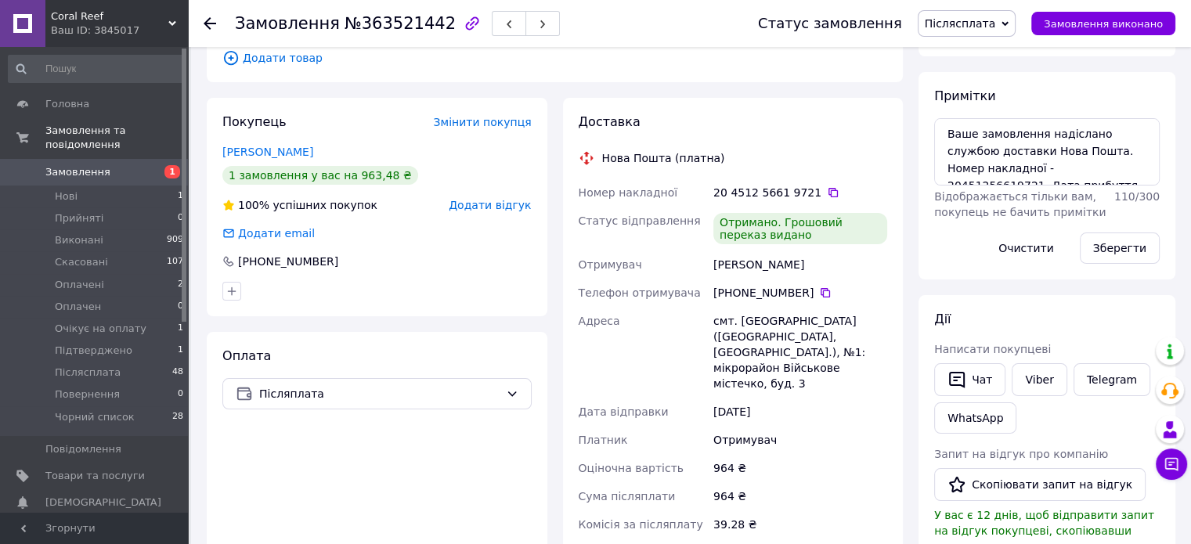
click at [514, 207] on span "Додати відгук" at bounding box center [490, 205] width 82 height 13
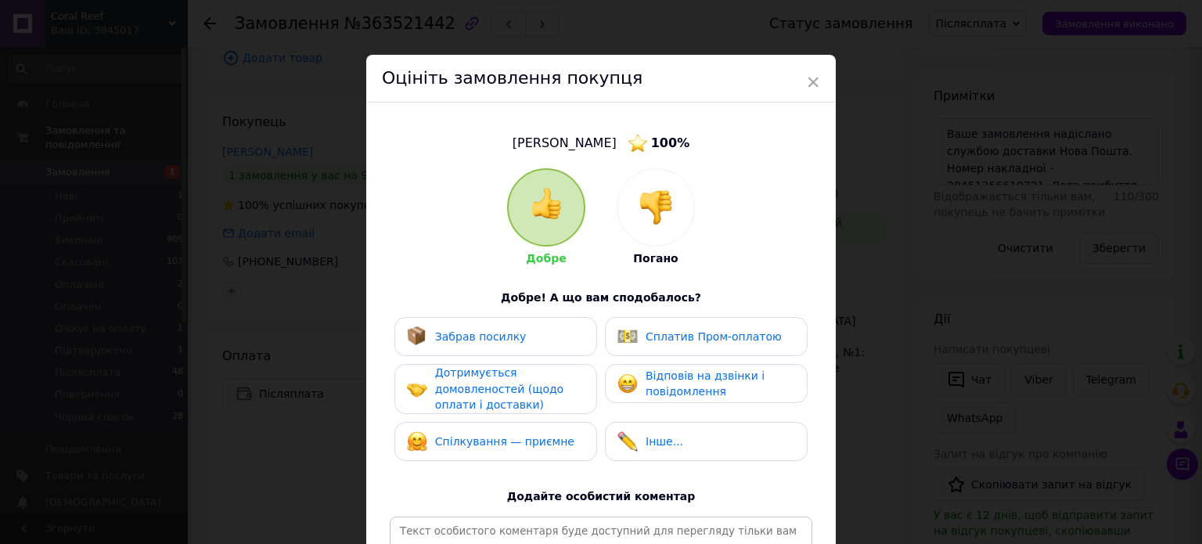
drag, startPoint x: 498, startPoint y: 328, endPoint x: 515, endPoint y: 397, distance: 71.0
click at [499, 328] on div "Забрав посилку" at bounding box center [467, 336] width 120 height 20
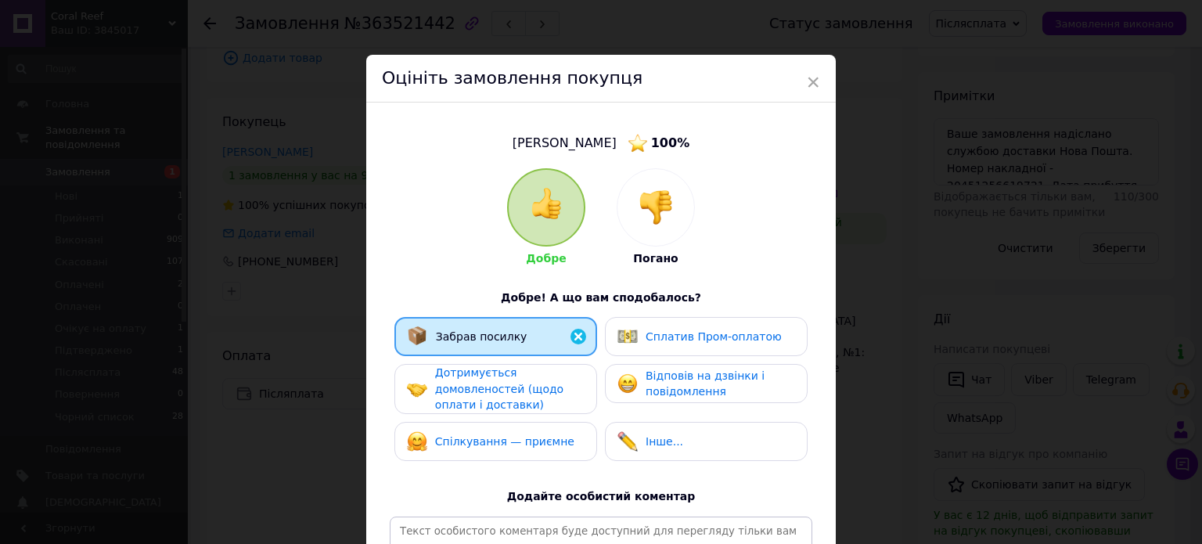
drag, startPoint x: 515, startPoint y: 395, endPoint x: 525, endPoint y: 409, distance: 16.9
click at [516, 397] on span "Дотримується домовленостей (щодо оплати і доставки)" at bounding box center [499, 388] width 128 height 45
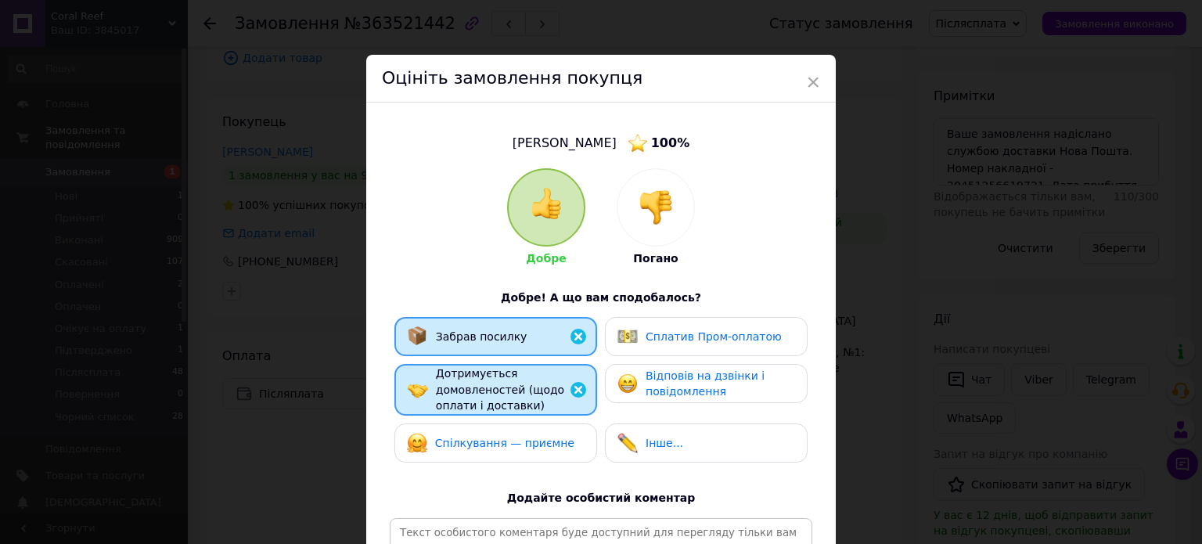
click at [548, 452] on div "Спілкування — приємне" at bounding box center [491, 443] width 168 height 20
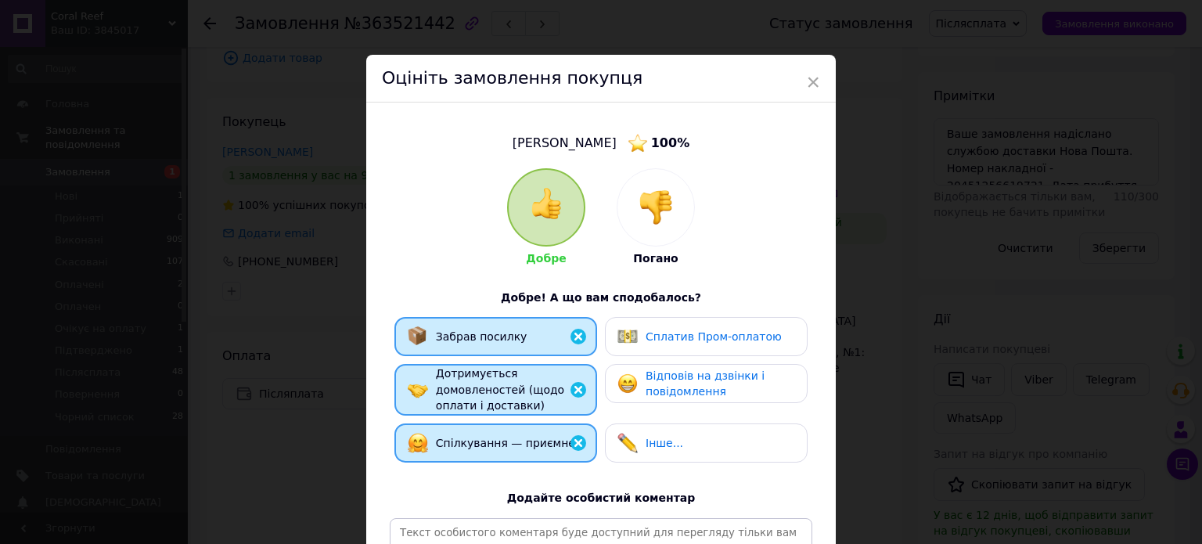
drag, startPoint x: 734, startPoint y: 438, endPoint x: 735, endPoint y: 406, distance: 31.4
click at [730, 428] on div "Інше..." at bounding box center [706, 443] width 203 height 39
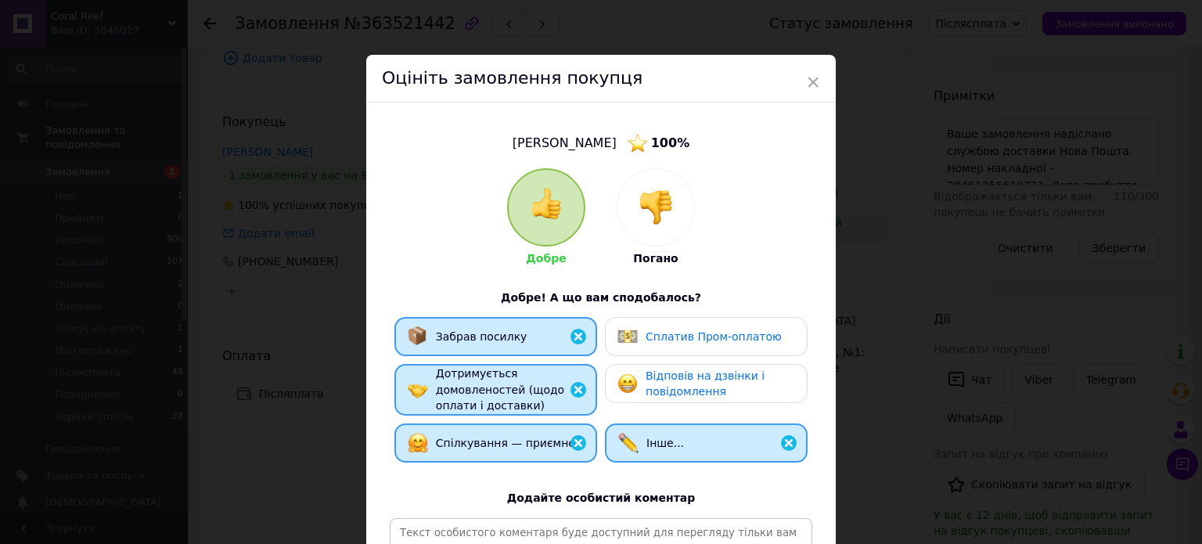
click at [737, 382] on span "Відповів на дзвінки і повідомлення" at bounding box center [705, 383] width 119 height 29
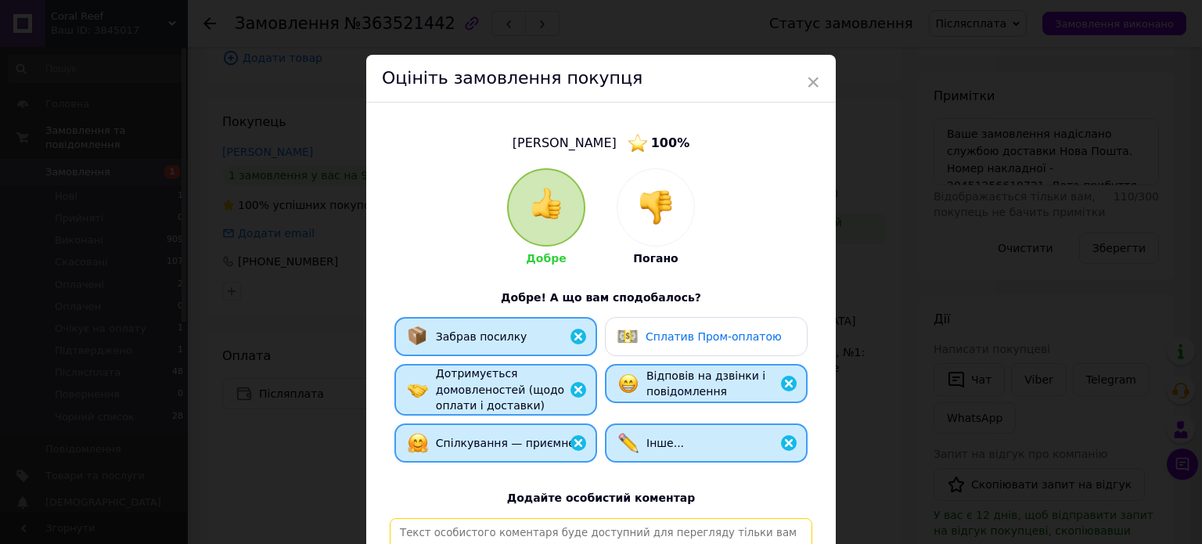
paste textarea "[PERSON_NAME], відповідальний та порядний покупець. Замовлення, відправлене Піс…"
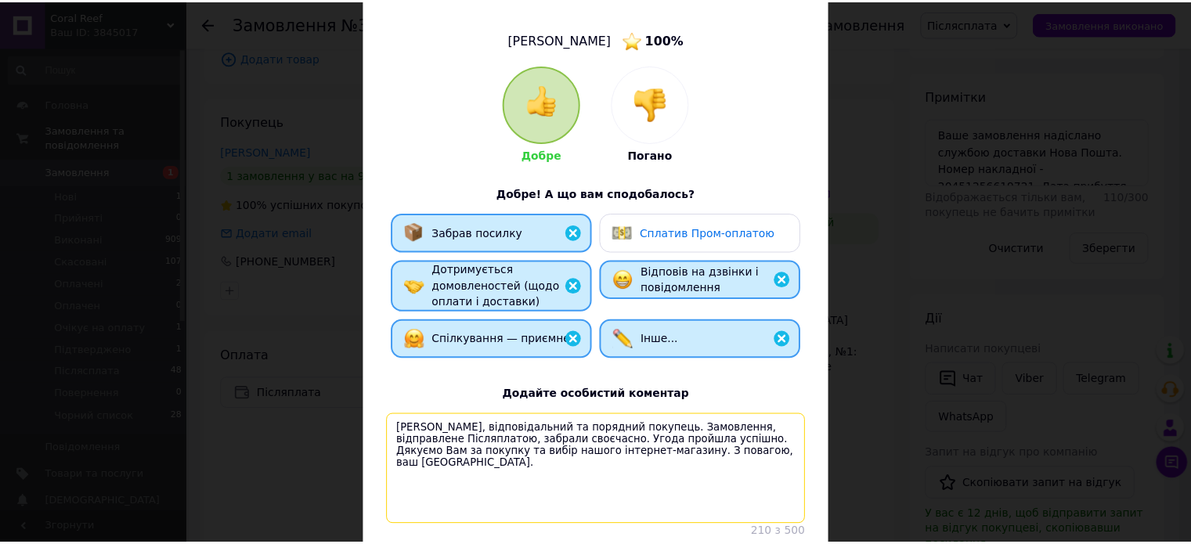
scroll to position [232, 0]
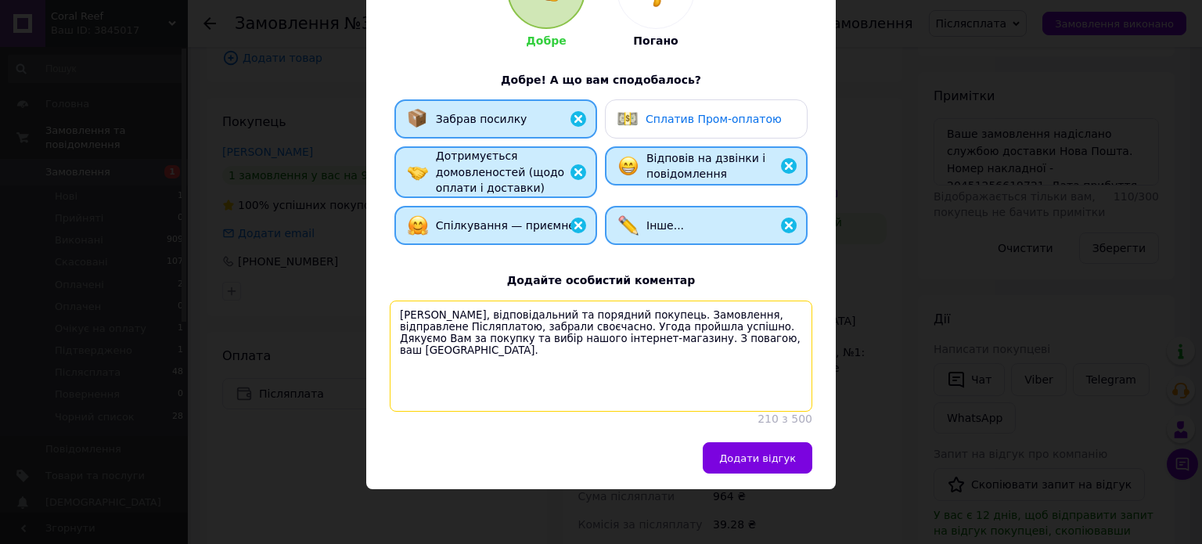
type textarea "[PERSON_NAME], відповідальний та порядний покупець. Замовлення, відправлене Піс…"
click at [784, 470] on button "Додати відгук" at bounding box center [758, 457] width 110 height 31
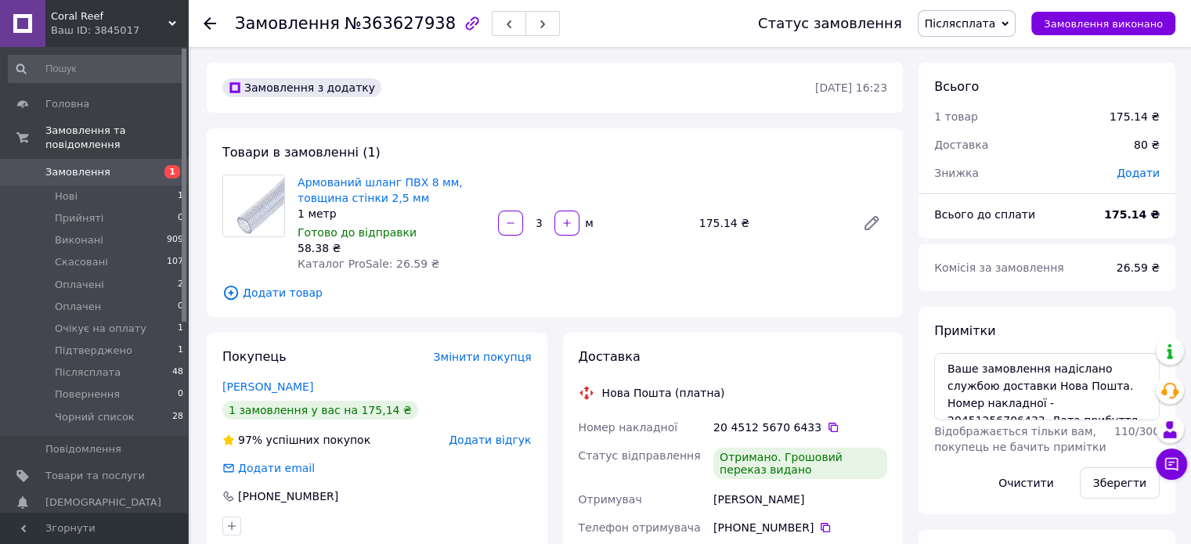
click at [505, 438] on span "Додати відгук" at bounding box center [490, 440] width 82 height 13
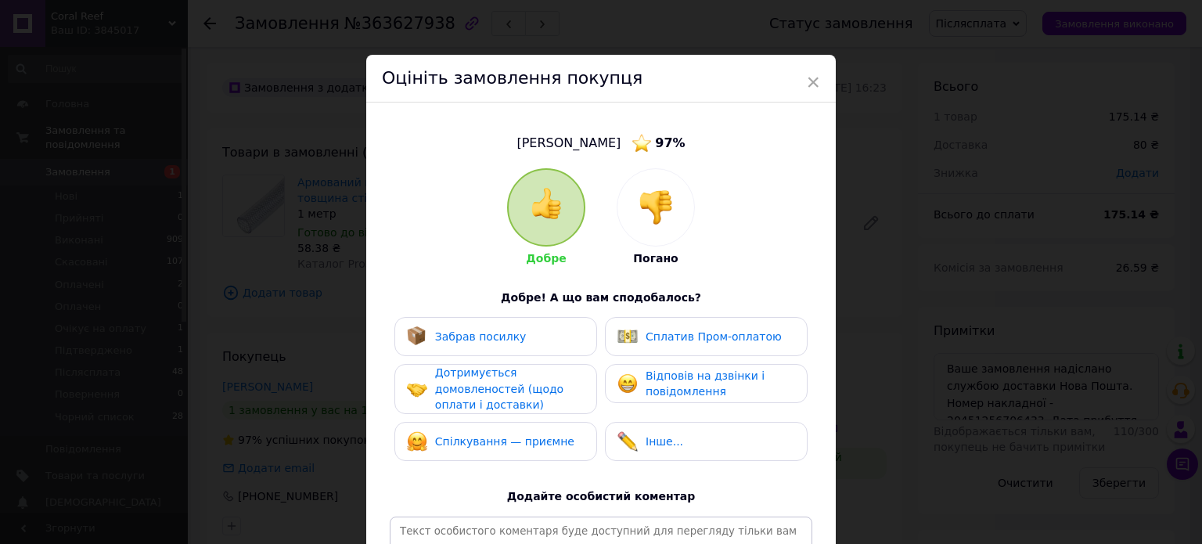
click at [536, 330] on div "Забрав посилку" at bounding box center [496, 336] width 178 height 20
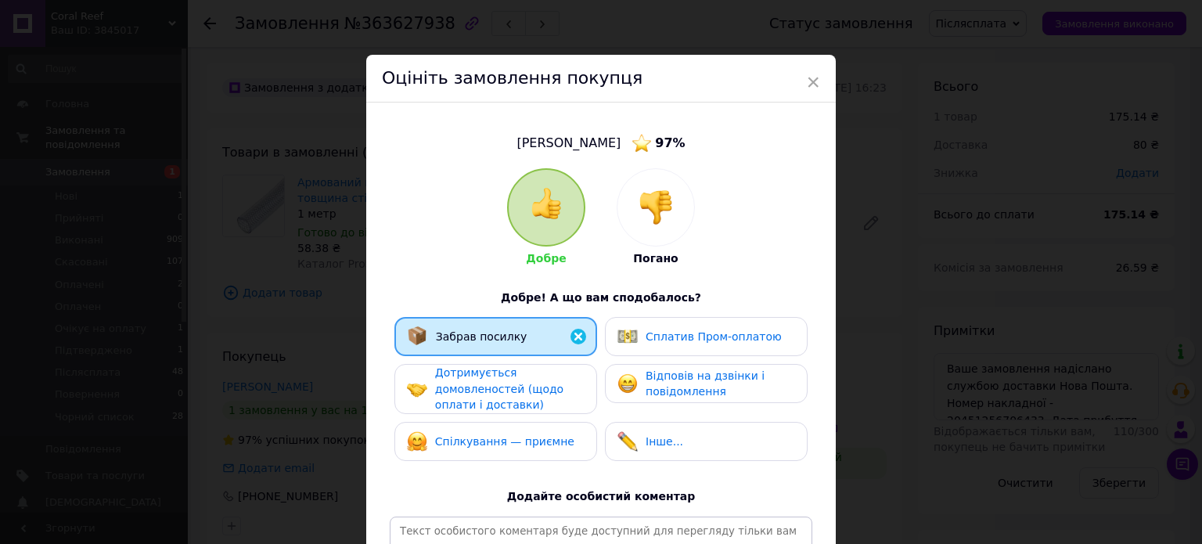
click at [539, 382] on span "Дотримується домовленостей (щодо оплати і доставки)" at bounding box center [499, 388] width 128 height 45
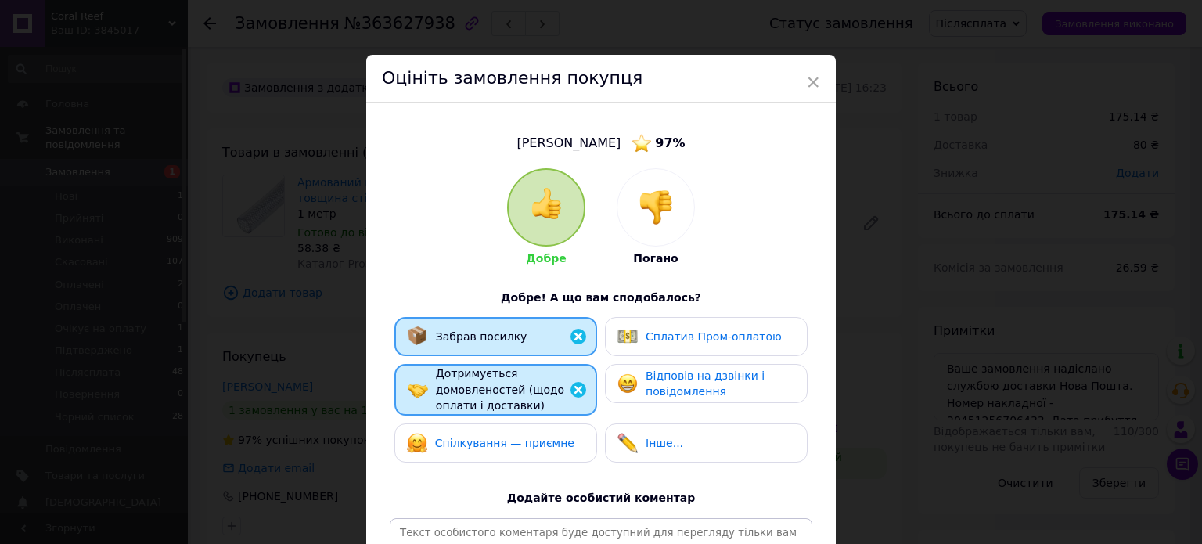
drag, startPoint x: 586, startPoint y: 445, endPoint x: 669, endPoint y: 445, distance: 83.8
click at [586, 445] on div "Спілкування — приємне" at bounding box center [496, 443] width 203 height 39
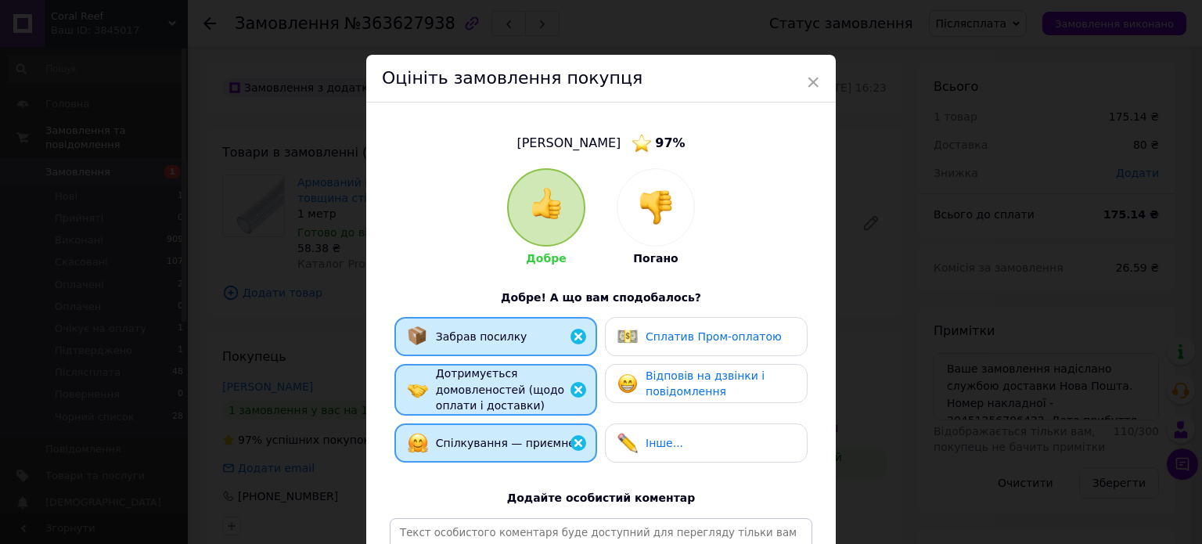
drag, startPoint x: 669, startPoint y: 445, endPoint x: 679, endPoint y: 419, distance: 28.2
click at [669, 444] on span "Інше..." at bounding box center [665, 443] width 38 height 13
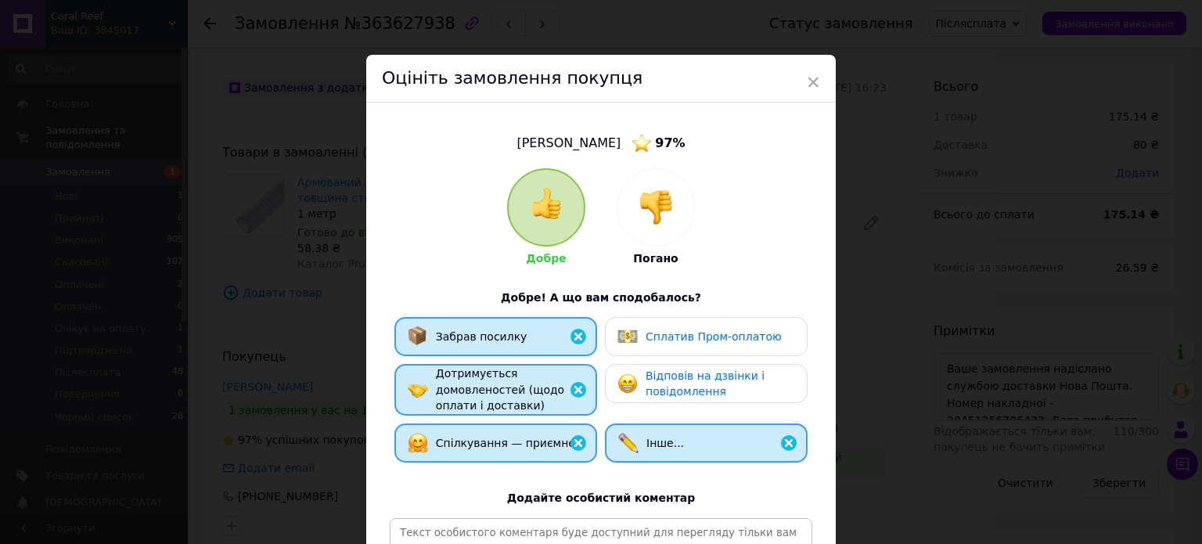
drag, startPoint x: 713, startPoint y: 380, endPoint x: 701, endPoint y: 389, distance: 15.0
click at [707, 384] on div "Відповів на дзвінки і повідомлення" at bounding box center [720, 384] width 149 height 32
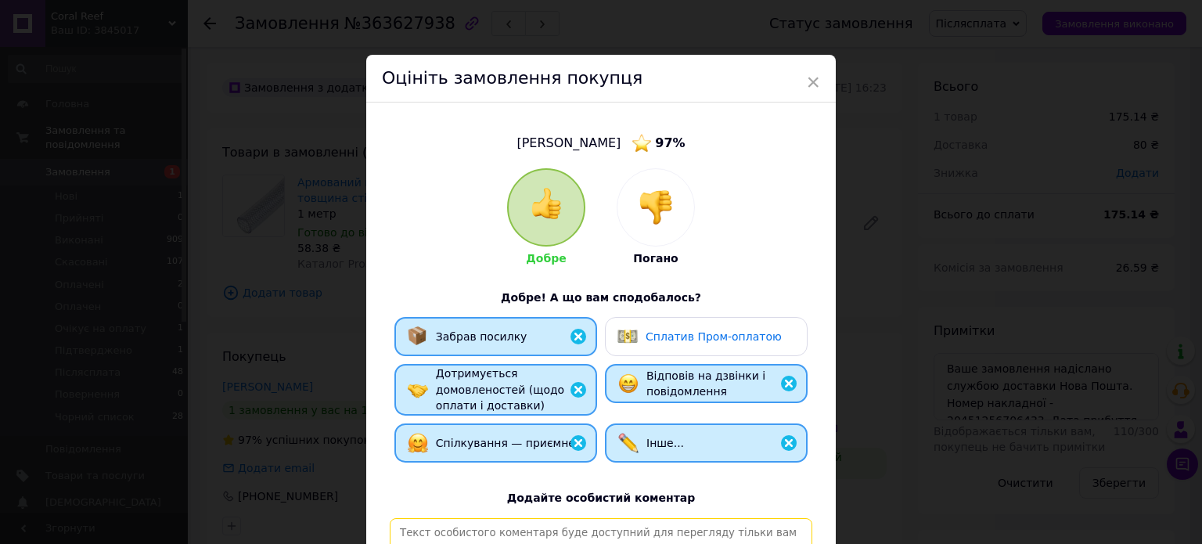
drag, startPoint x: 712, startPoint y: 521, endPoint x: 710, endPoint y: 513, distance: 8.2
drag, startPoint x: 710, startPoint y: 513, endPoint x: 688, endPoint y: 528, distance: 26.9
paste textarea "[PERSON_NAME], відповідальний та порядний покупець. Замовлення, відправлене Піс…"
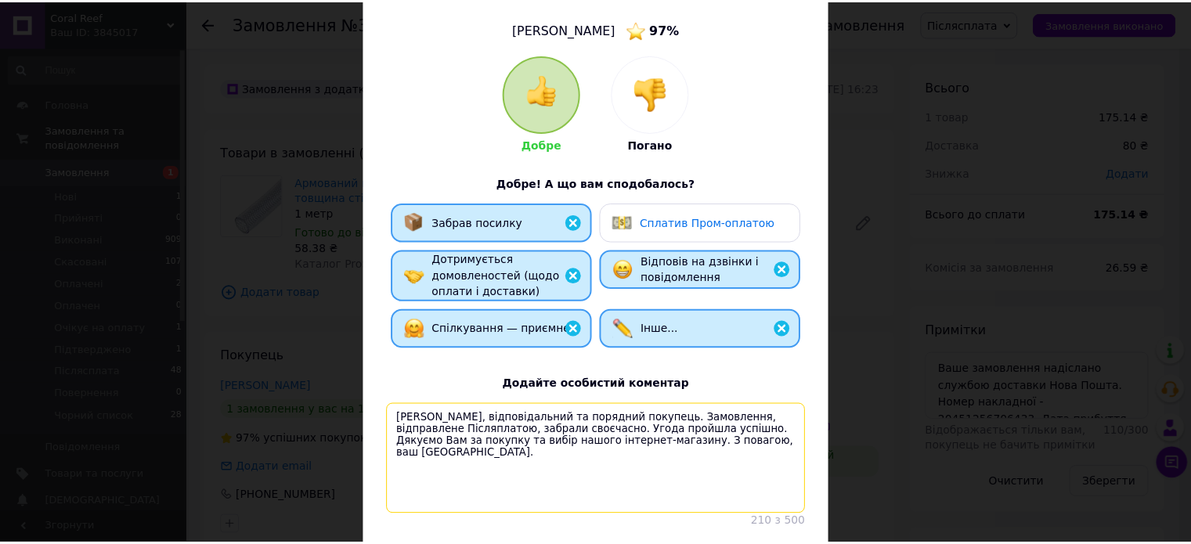
scroll to position [232, 0]
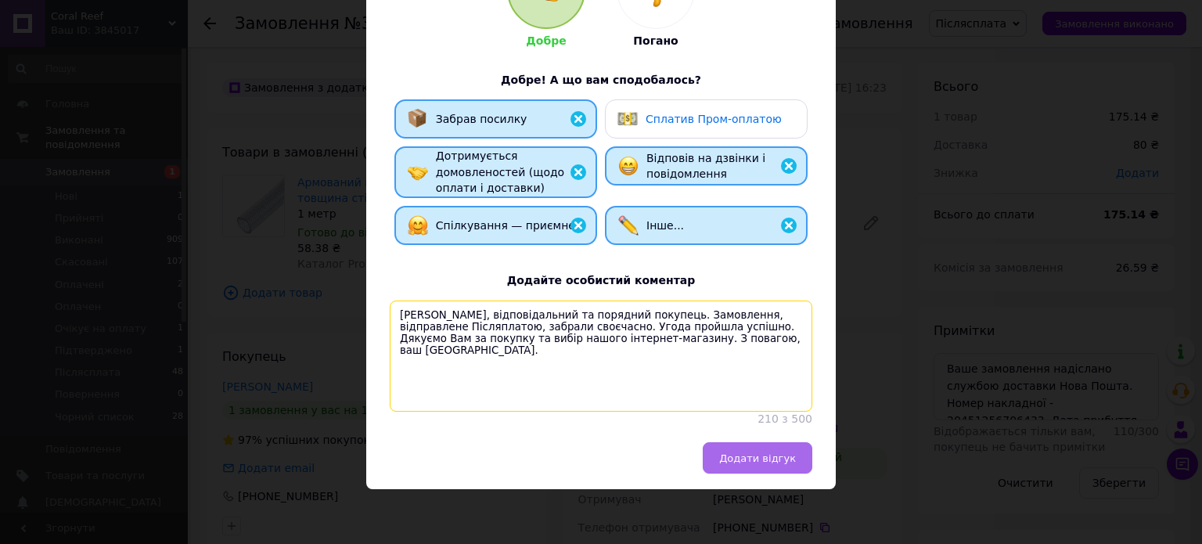
type textarea "[PERSON_NAME], відповідальний та порядний покупець. Замовлення, відправлене Піс…"
drag, startPoint x: 772, startPoint y: 465, endPoint x: 777, endPoint y: 444, distance: 21.7
click at [772, 463] on span "Додати відгук" at bounding box center [757, 458] width 77 height 12
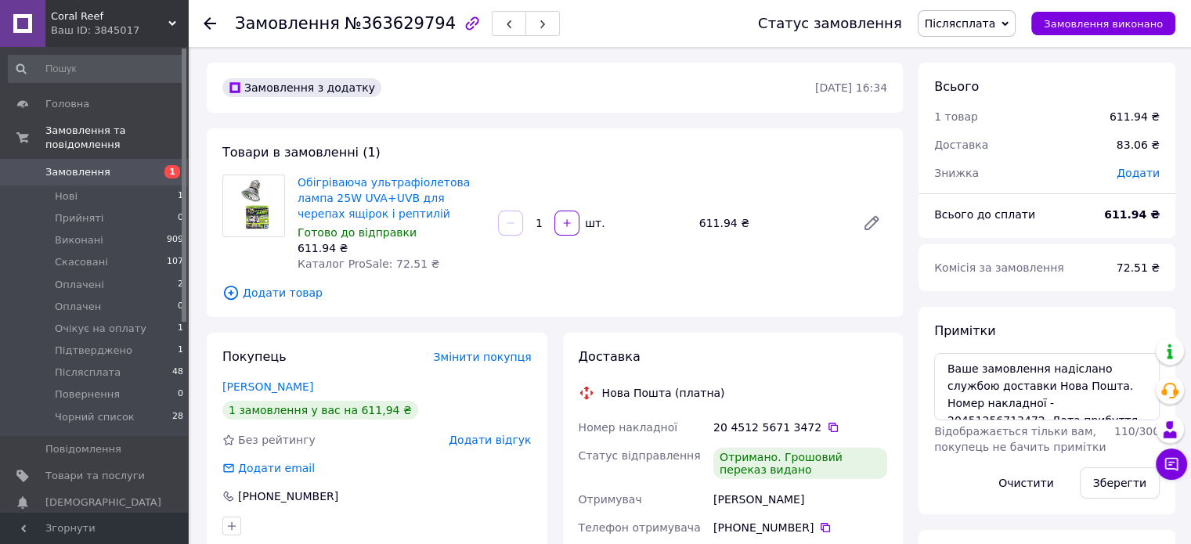
click at [515, 441] on span "Додати відгук" at bounding box center [490, 440] width 82 height 13
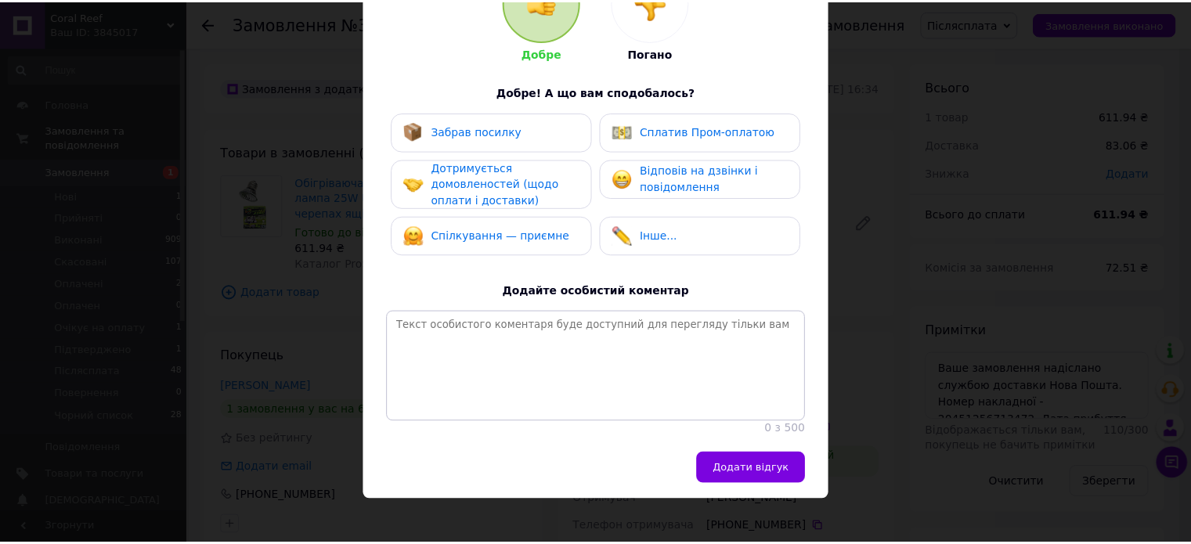
scroll to position [229, 0]
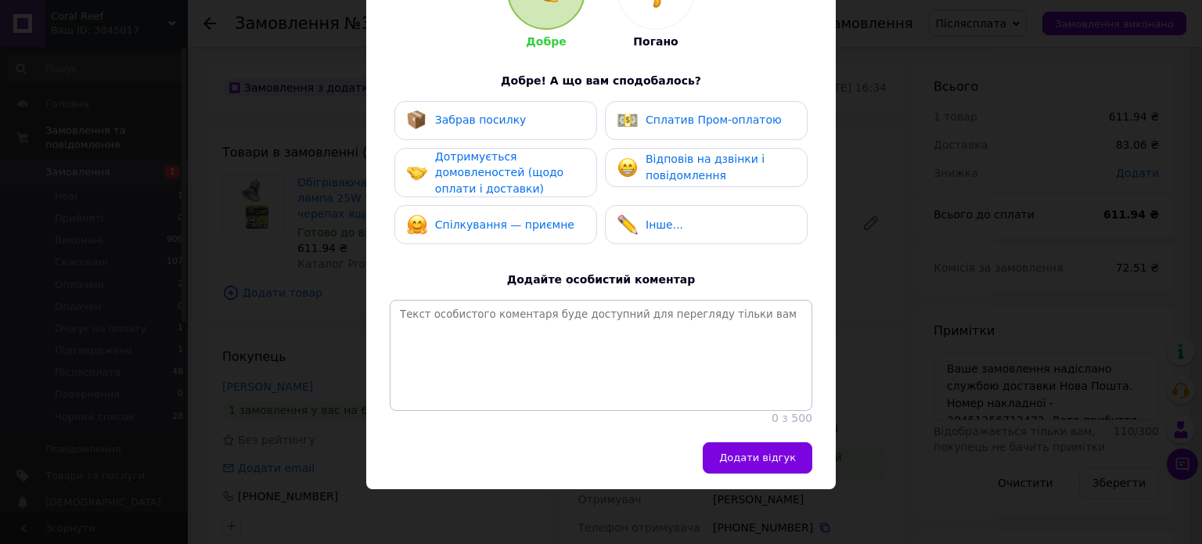
drag, startPoint x: 536, startPoint y: 99, endPoint x: 539, endPoint y: 139, distance: 40.0
click at [537, 110] on div "Забрав посилку" at bounding box center [496, 120] width 178 height 20
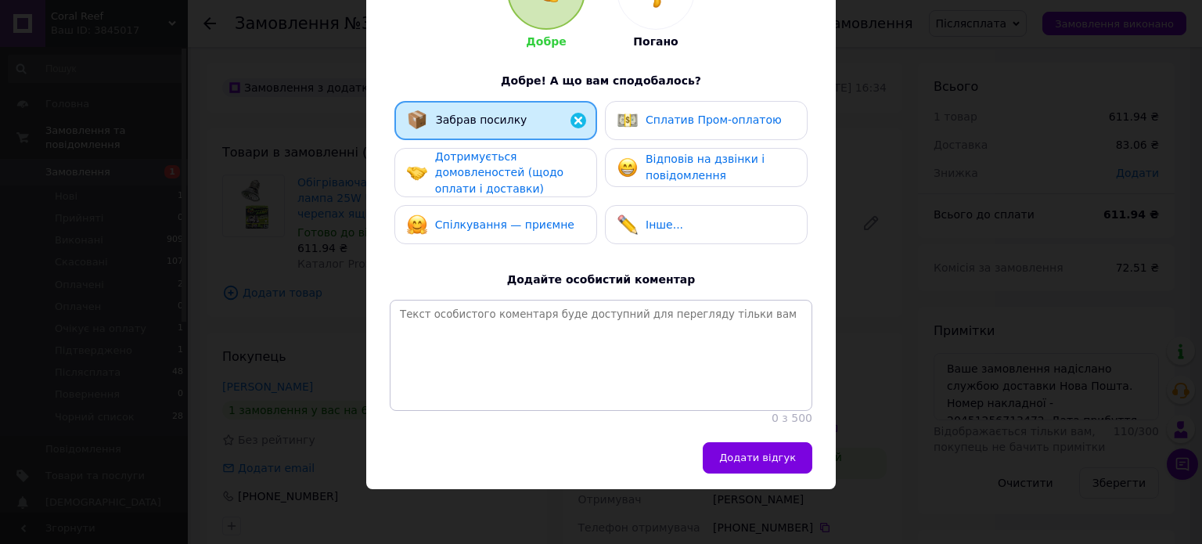
drag, startPoint x: 539, startPoint y: 139, endPoint x: 542, endPoint y: 147, distance: 8.4
click at [539, 149] on div "Дотримується домовленостей (щодо оплати і доставки)" at bounding box center [509, 173] width 149 height 49
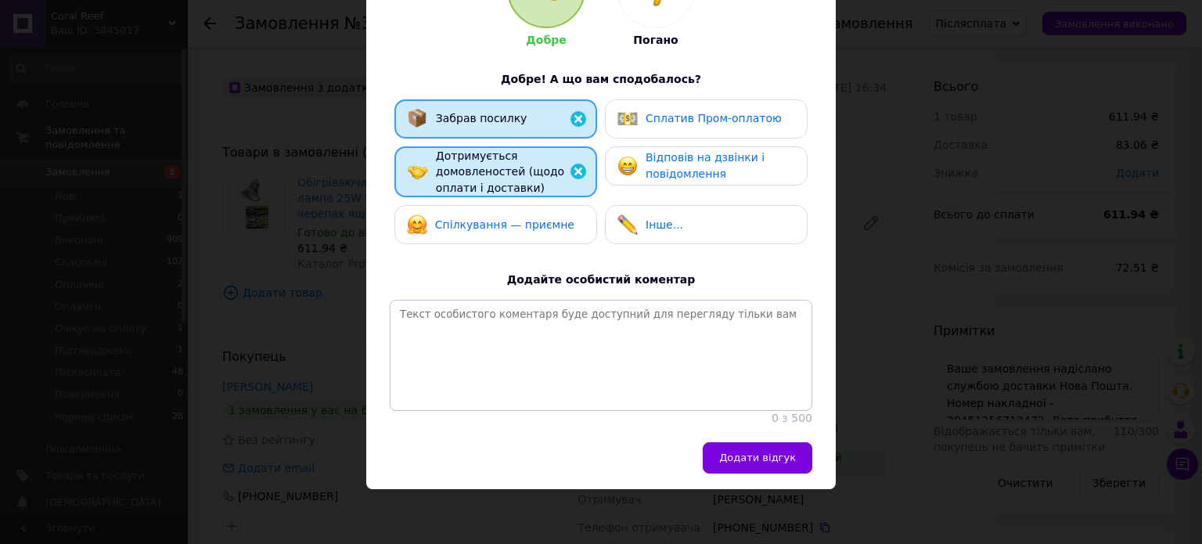
click at [566, 214] on div "Спілкування — приємне" at bounding box center [496, 224] width 178 height 20
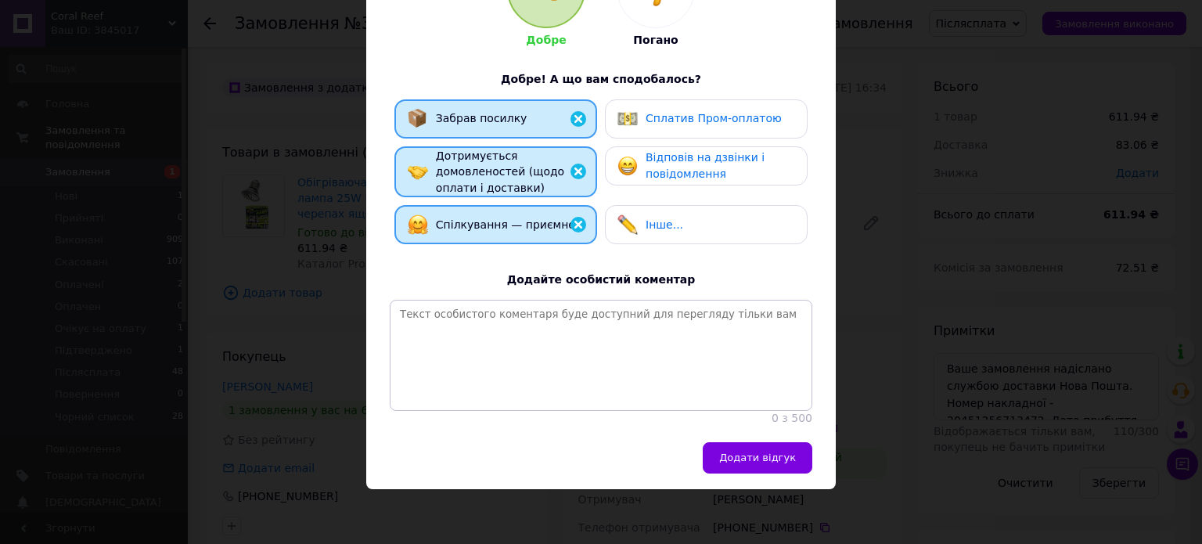
drag, startPoint x: 708, startPoint y: 210, endPoint x: 726, endPoint y: 144, distance: 68.4
click at [707, 214] on div "Інше..." at bounding box center [707, 224] width 178 height 20
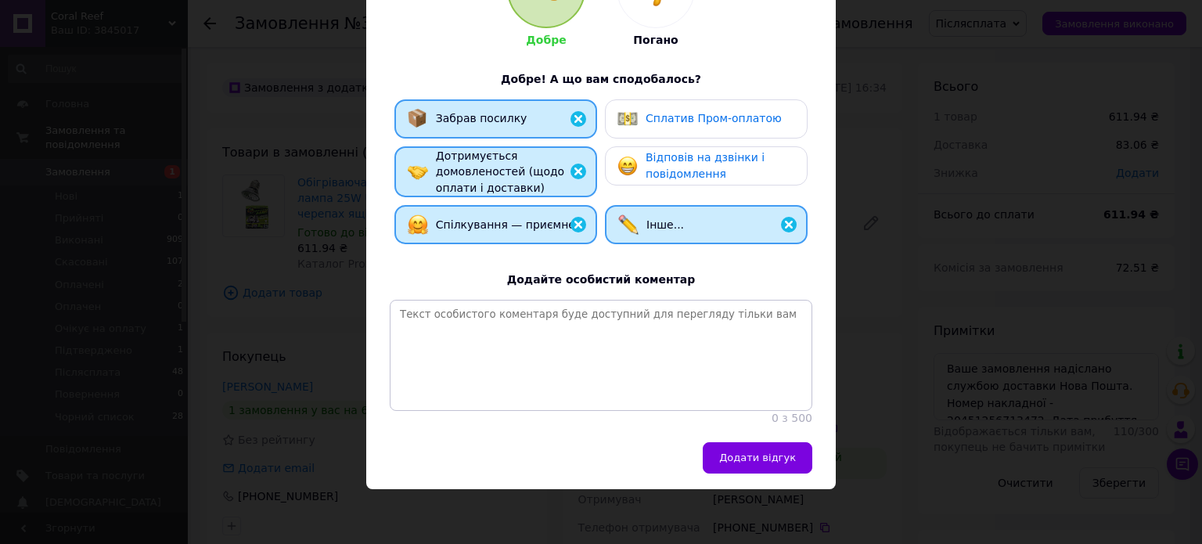
click at [726, 151] on span "Відповів на дзвінки і повідомлення" at bounding box center [705, 165] width 119 height 29
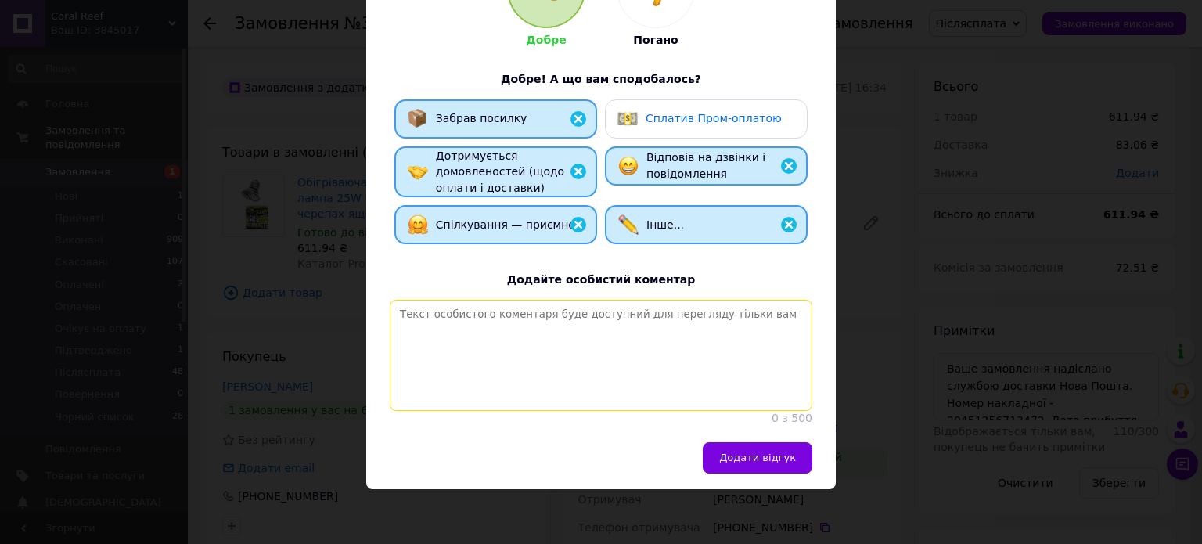
paste textarea "[PERSON_NAME], відповідальний та порядний покупець. Замовлення, відправлене Піс…"
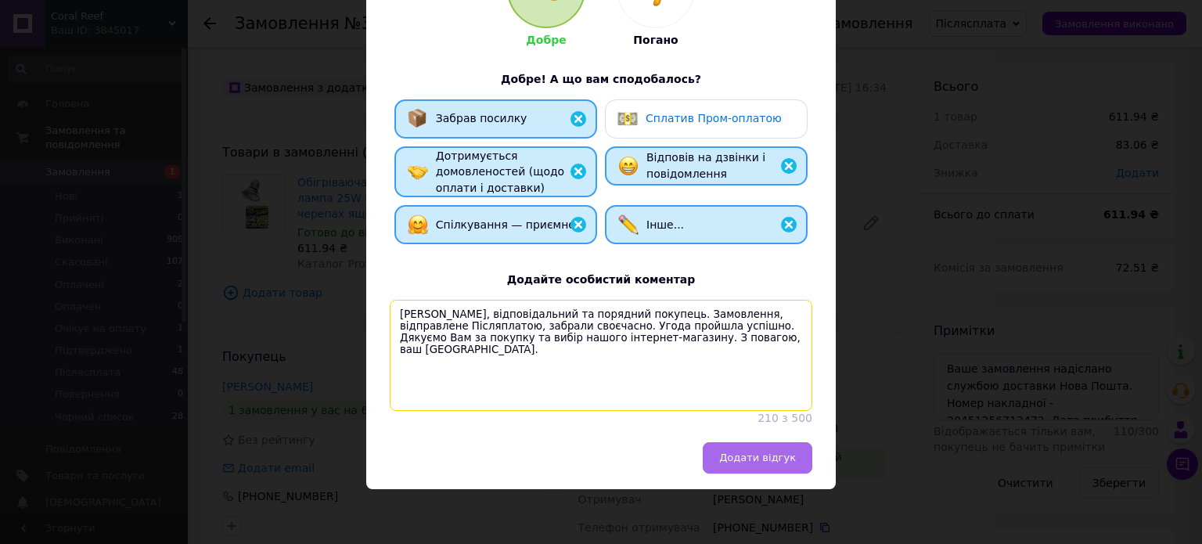
type textarea "[PERSON_NAME], відповідальний та порядний покупець. Замовлення, відправлене Піс…"
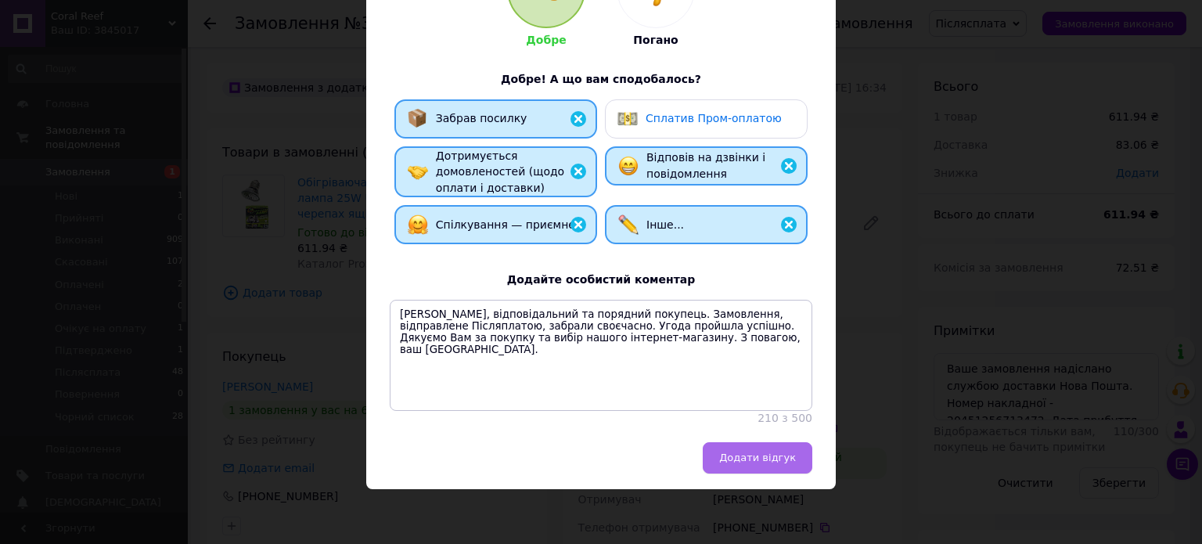
click at [777, 453] on span "Додати відгук" at bounding box center [757, 458] width 77 height 12
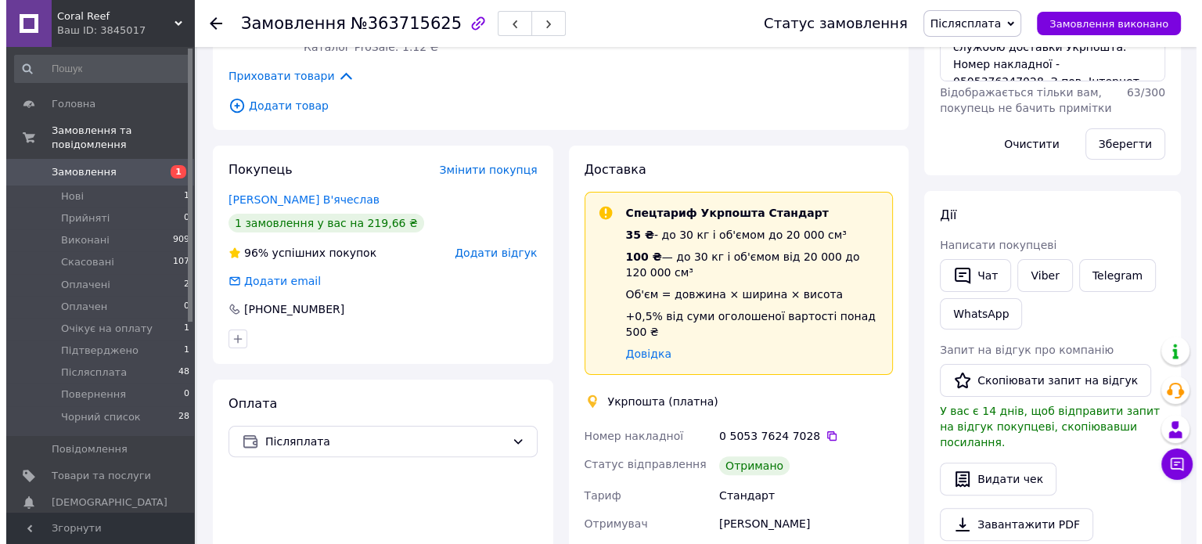
scroll to position [313, 0]
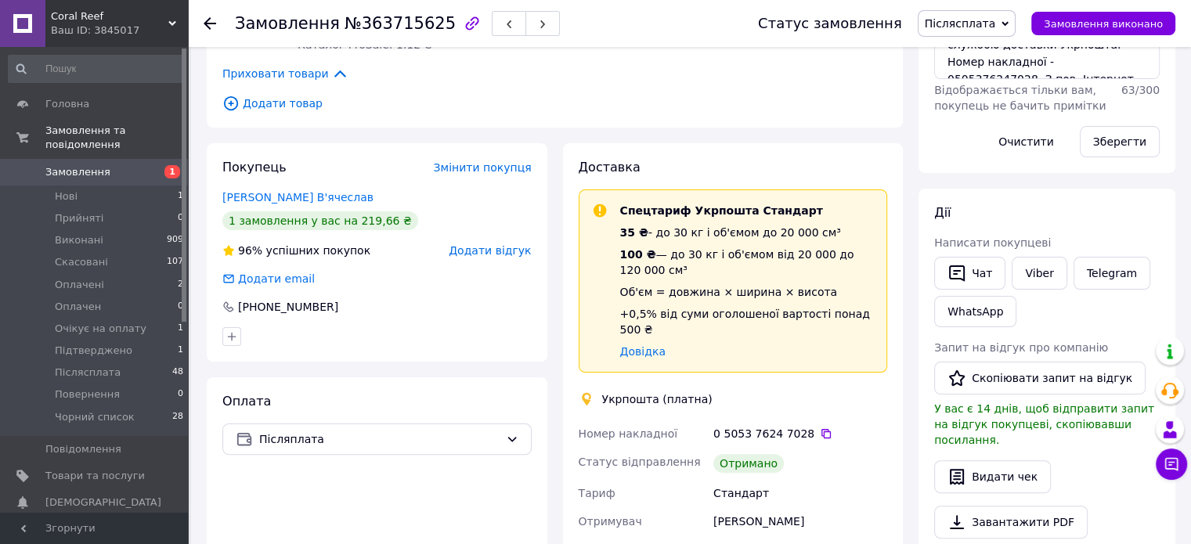
click at [491, 256] on span "Додати відгук" at bounding box center [490, 250] width 82 height 13
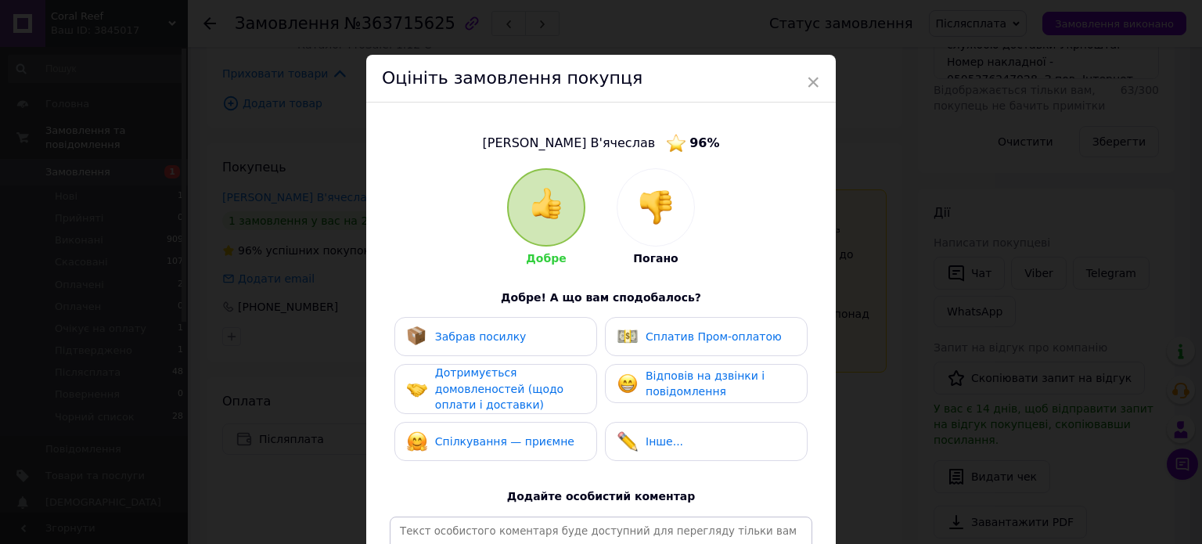
drag, startPoint x: 499, startPoint y: 345, endPoint x: 514, endPoint y: 402, distance: 58.9
click at [501, 347] on div "Забрав посилку" at bounding box center [467, 336] width 120 height 20
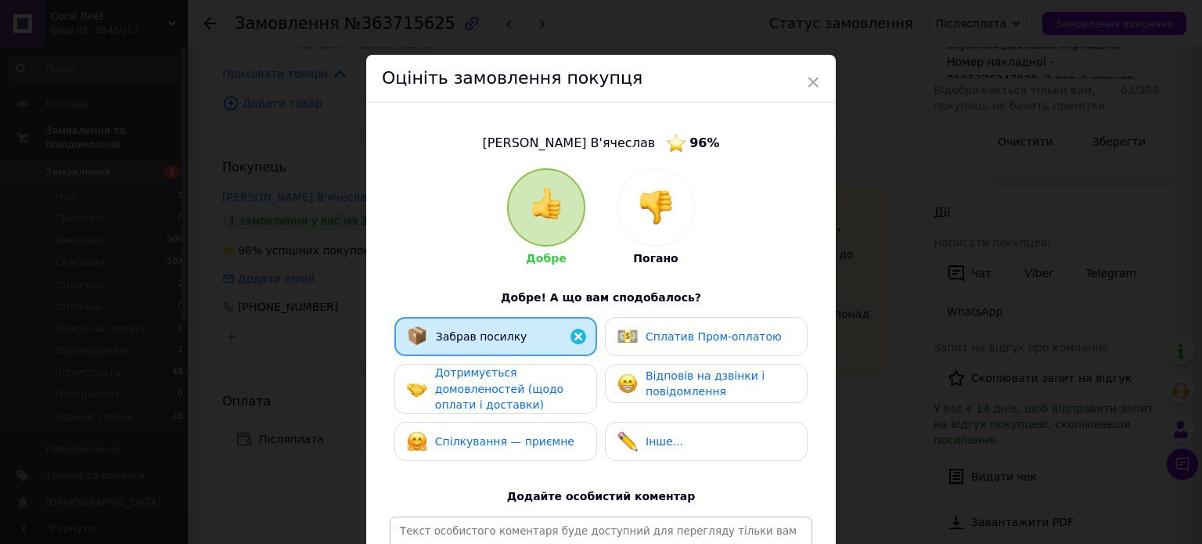
click at [514, 402] on span "Дотримується домовленостей (щодо оплати і доставки)" at bounding box center [499, 388] width 128 height 45
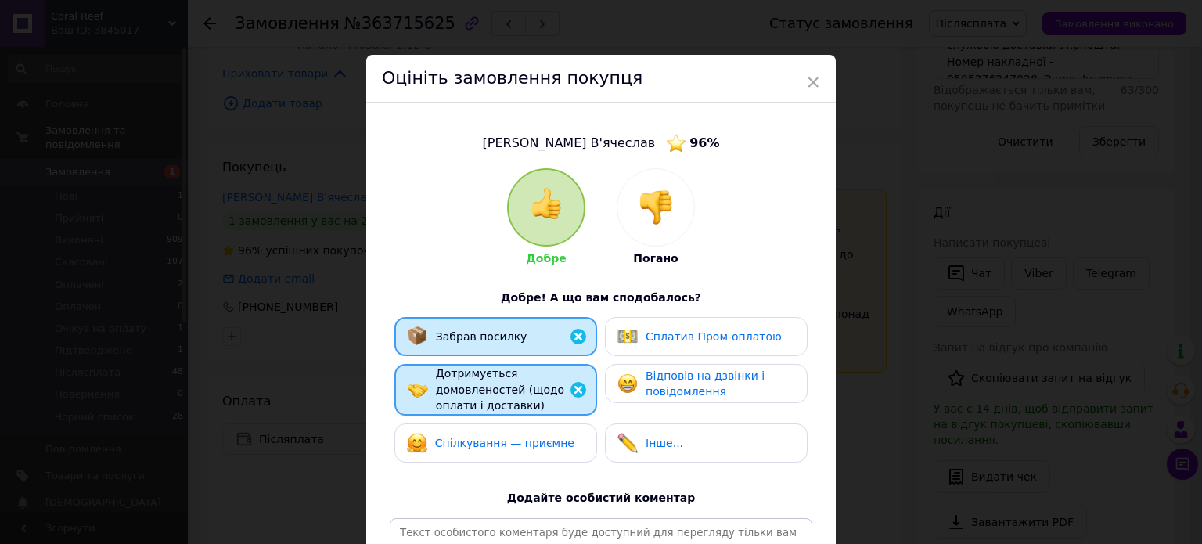
drag, startPoint x: 535, startPoint y: 420, endPoint x: 570, endPoint y: 438, distance: 38.9
click at [542, 430] on div "Забрав посилку Сплатив Пром-оплатою Дотримується домовленостей (щодо оплати і д…" at bounding box center [601, 393] width 423 height 153
click at [582, 434] on div "Спілкування — приємне" at bounding box center [496, 443] width 178 height 20
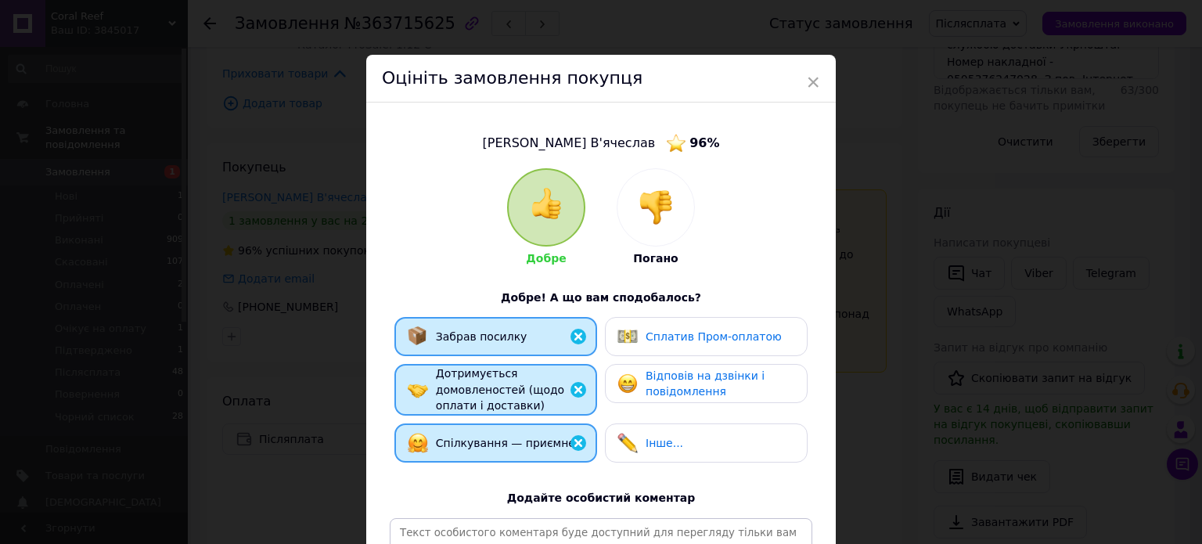
click at [618, 442] on img at bounding box center [628, 443] width 20 height 20
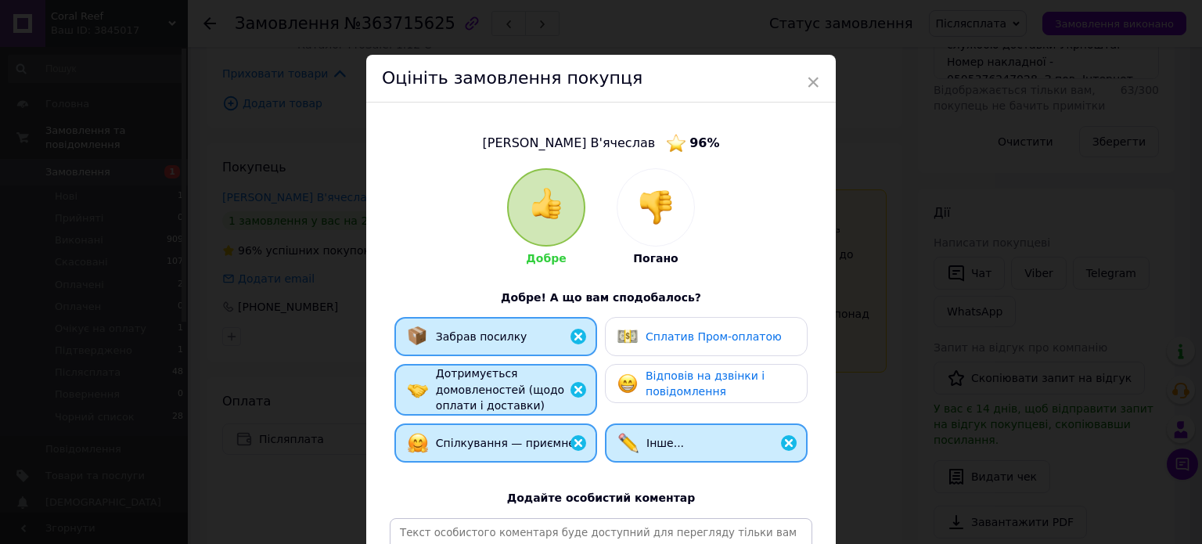
click at [674, 356] on div "Сплатив Пром-оплатою" at bounding box center [706, 336] width 203 height 39
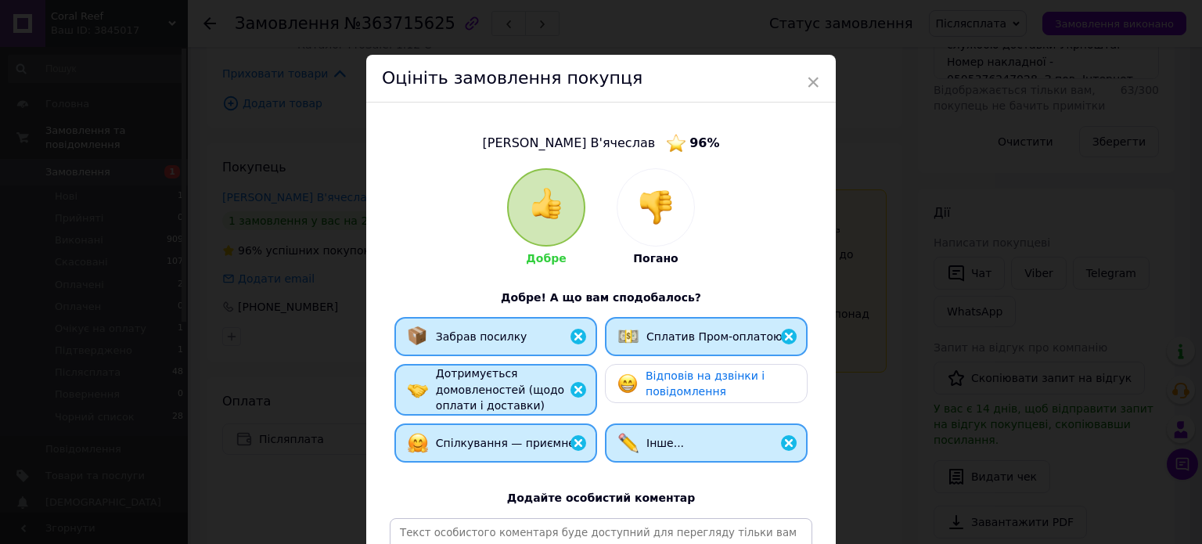
click at [686, 384] on span "Відповів на дзвінки і повідомлення" at bounding box center [705, 383] width 119 height 29
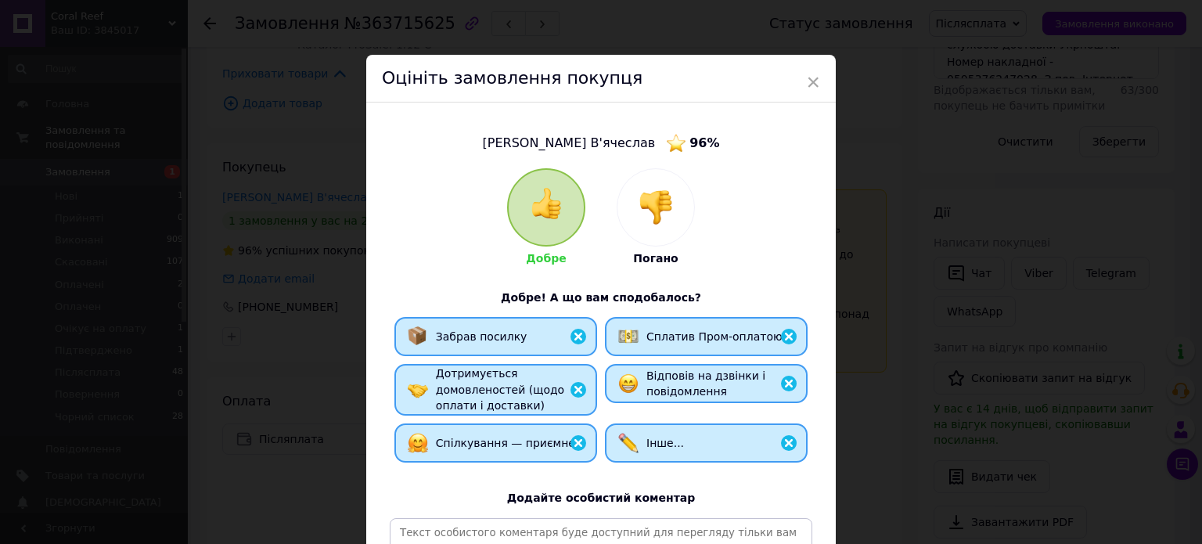
click at [699, 334] on span "Сплатив Пром-оплатою" at bounding box center [715, 336] width 136 height 13
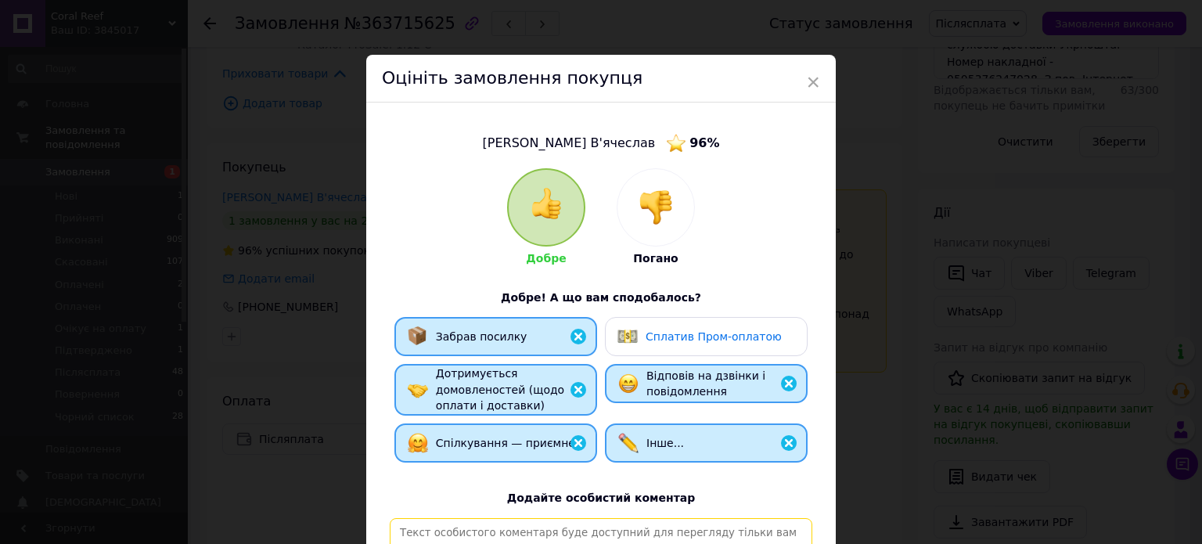
paste textarea "[PERSON_NAME], відповідальний та порядний покупець. Замовлення, відправлене Піс…"
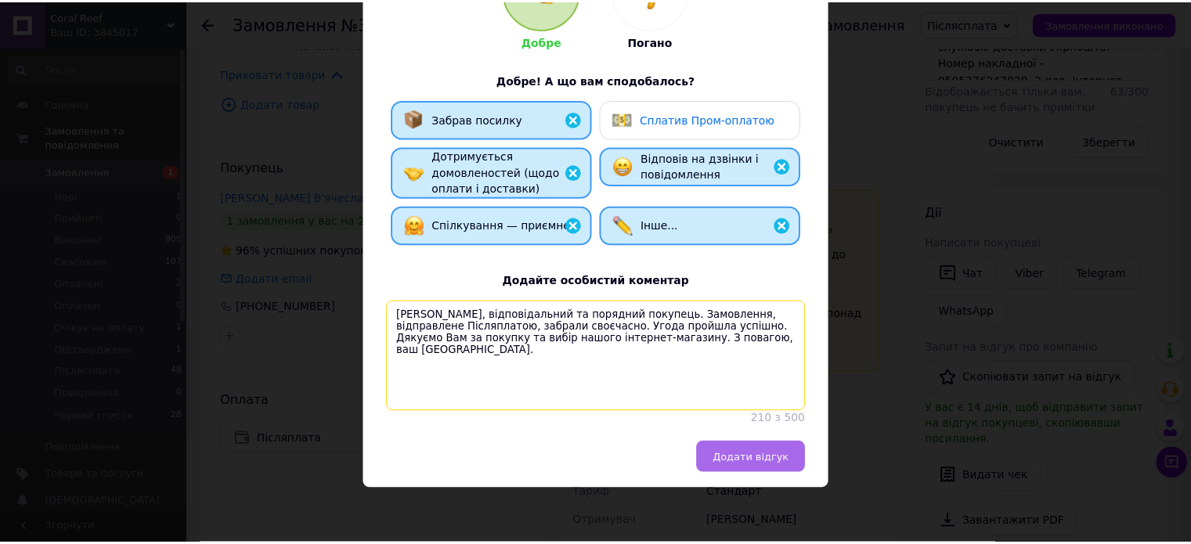
scroll to position [232, 0]
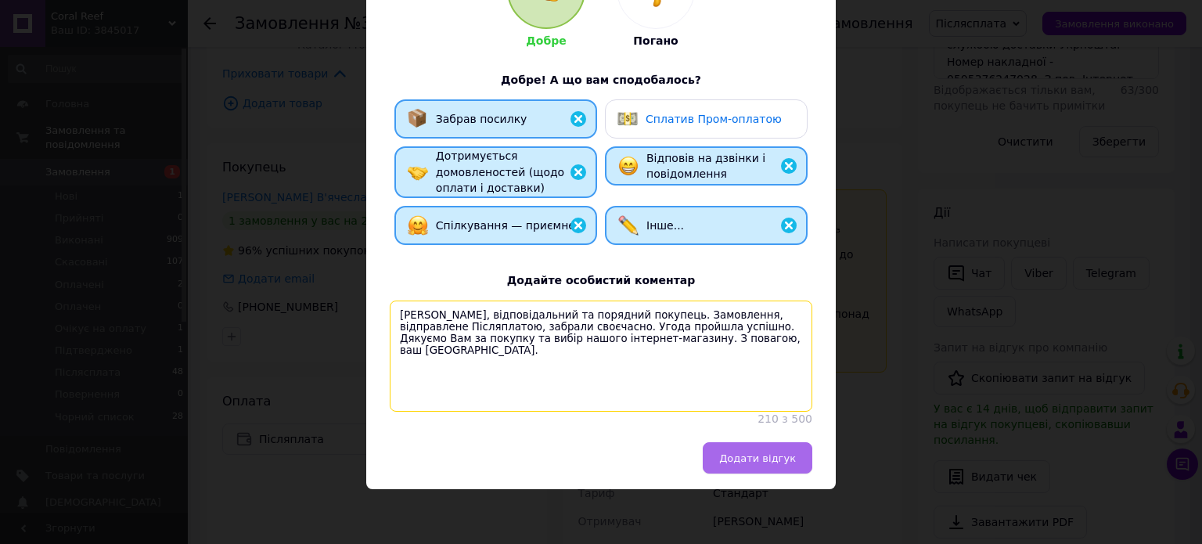
type textarea "[PERSON_NAME], відповідальний та порядний покупець. Замовлення, відправлене Піс…"
click at [768, 451] on button "Додати відгук" at bounding box center [758, 457] width 110 height 31
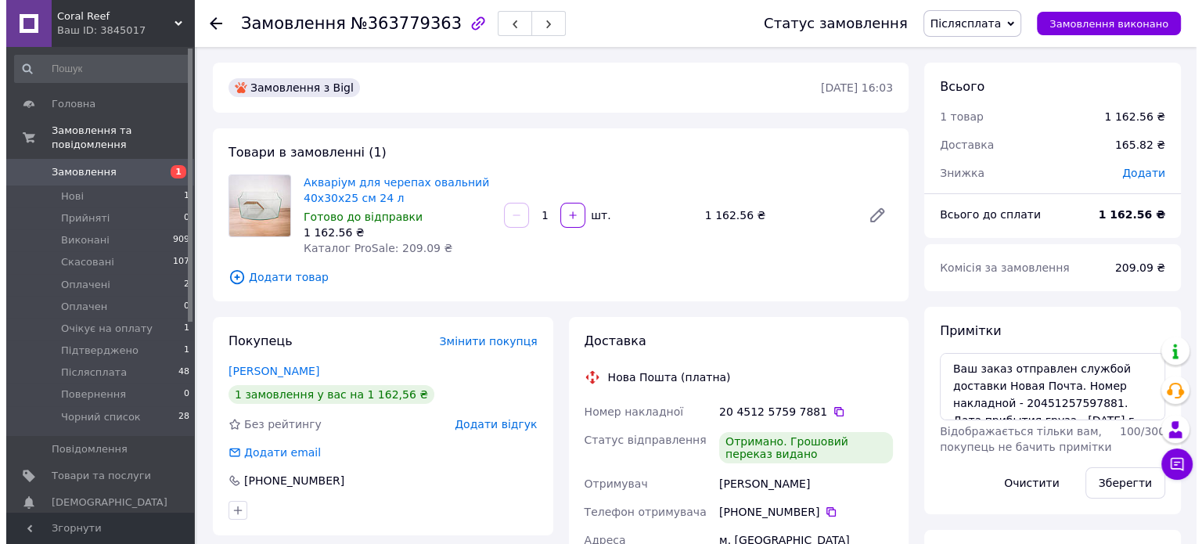
scroll to position [88, 0]
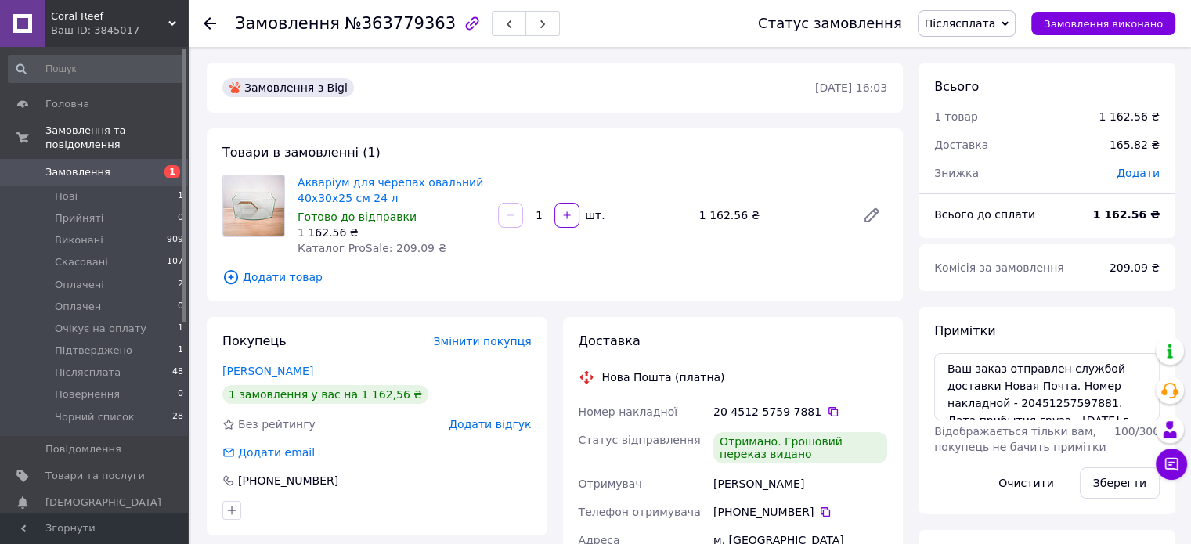
click at [495, 434] on div "Покупець Змінити покупця [PERSON_NAME] 1 замовлення у вас на 1 162,56 ₴ Без рей…" at bounding box center [377, 426] width 341 height 218
click at [498, 422] on span "Додати відгук" at bounding box center [490, 424] width 82 height 13
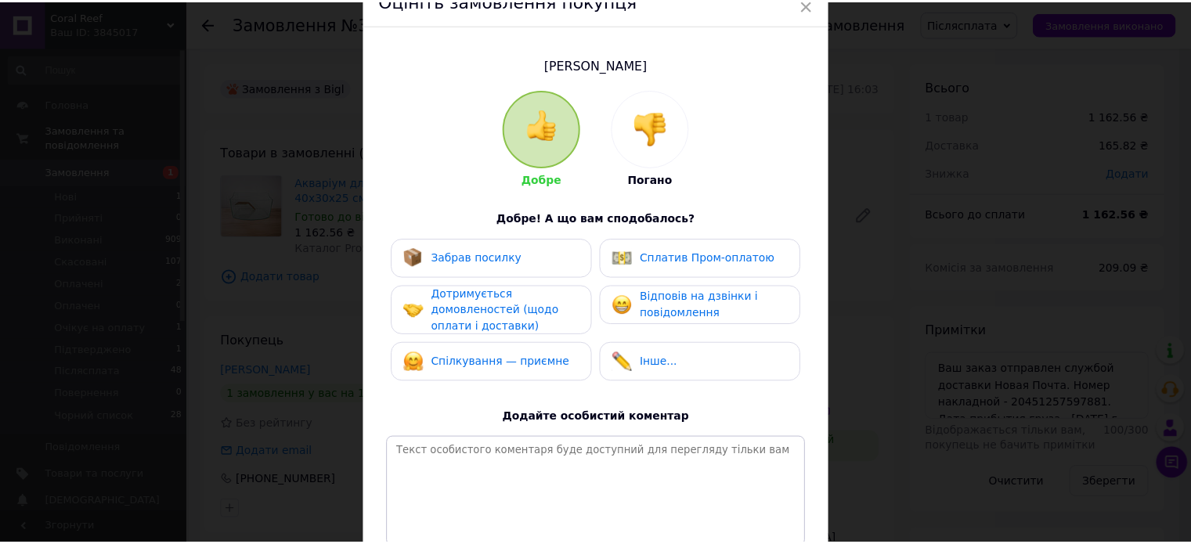
scroll to position [229, 0]
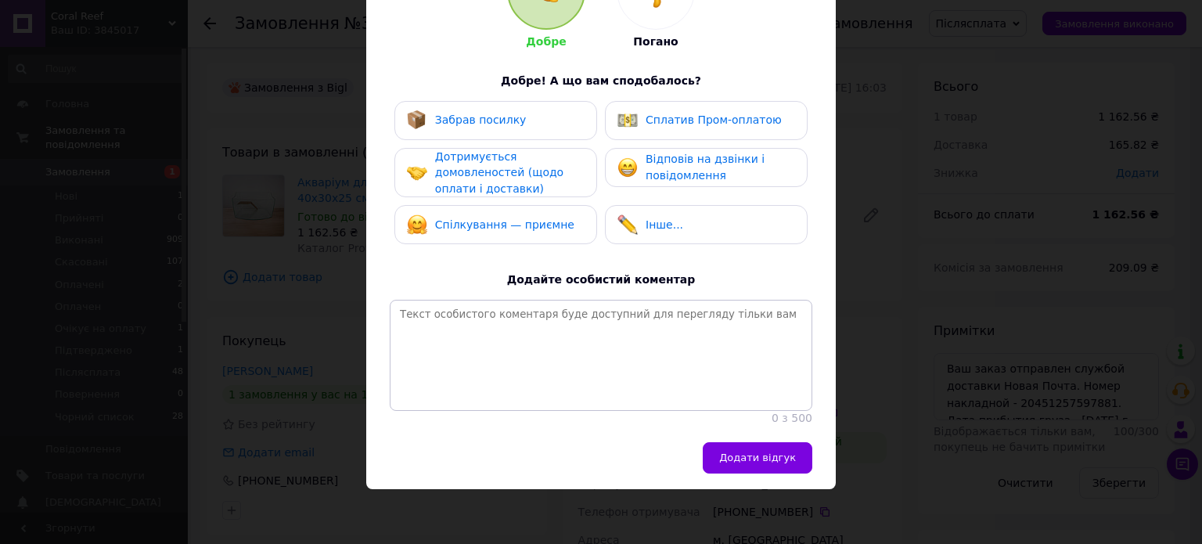
click at [539, 101] on div "Забрав посилку" at bounding box center [496, 120] width 203 height 39
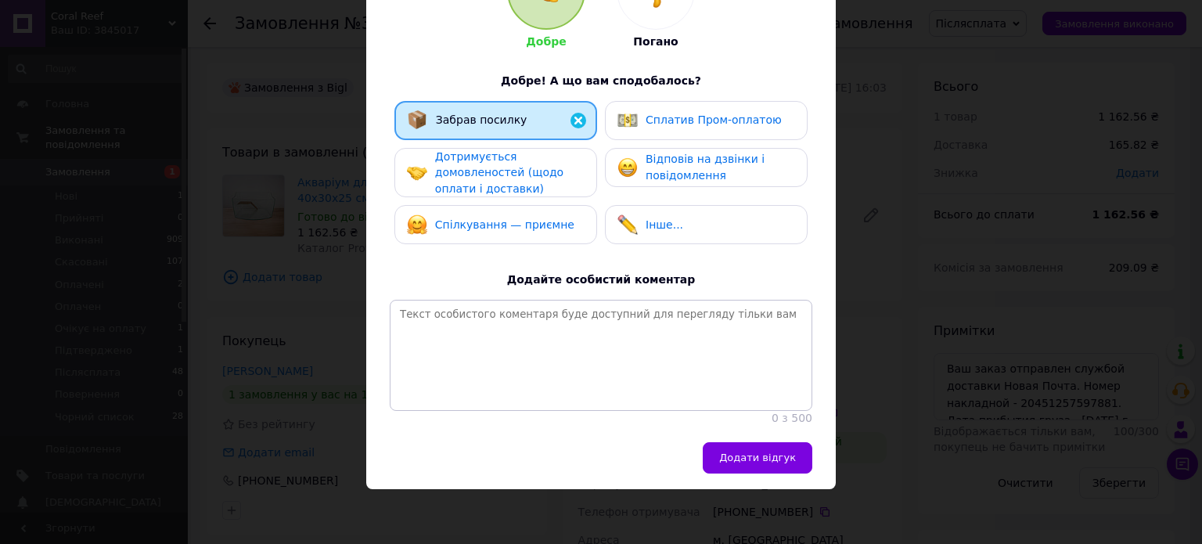
click at [552, 153] on div "Дотримується домовленостей (щодо оплати і доставки)" at bounding box center [509, 173] width 149 height 49
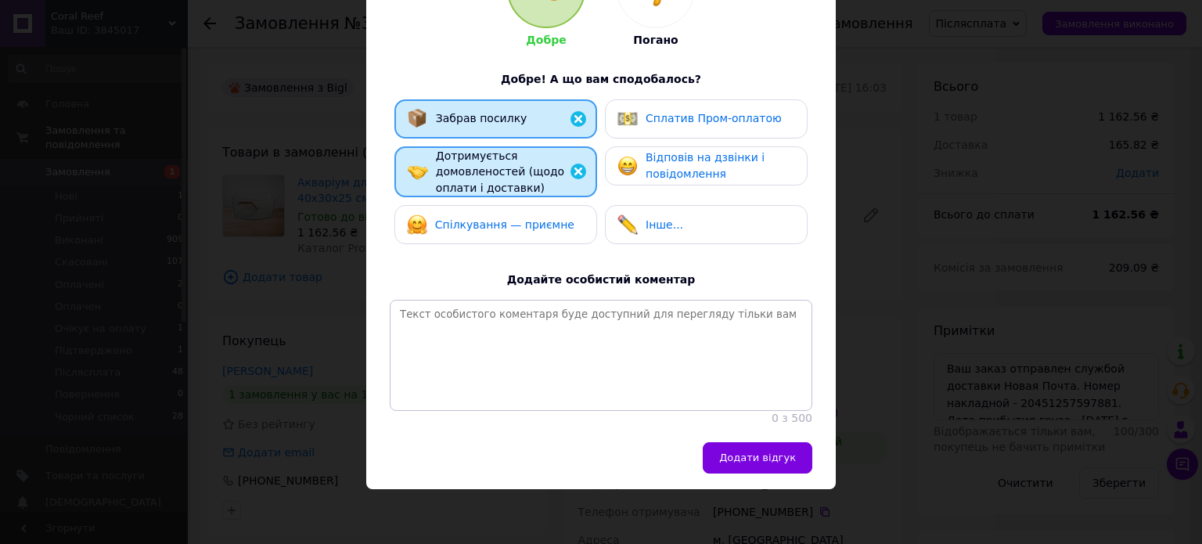
click at [571, 214] on div "Спілкування — приємне" at bounding box center [496, 224] width 178 height 20
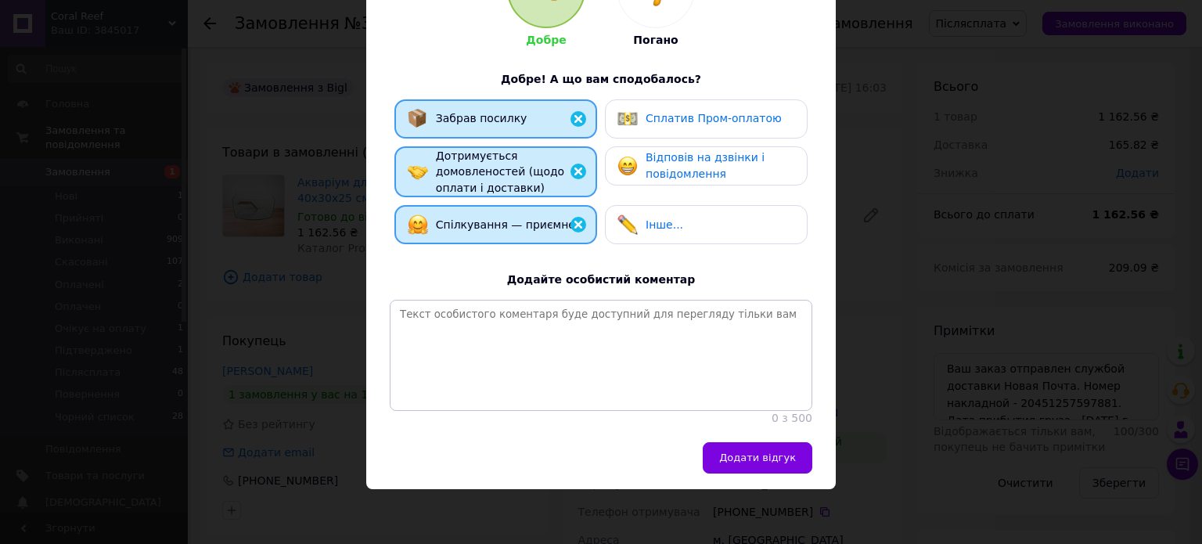
drag, startPoint x: 629, startPoint y: 203, endPoint x: 636, endPoint y: 195, distance: 10.0
click at [630, 214] on img at bounding box center [628, 224] width 20 height 20
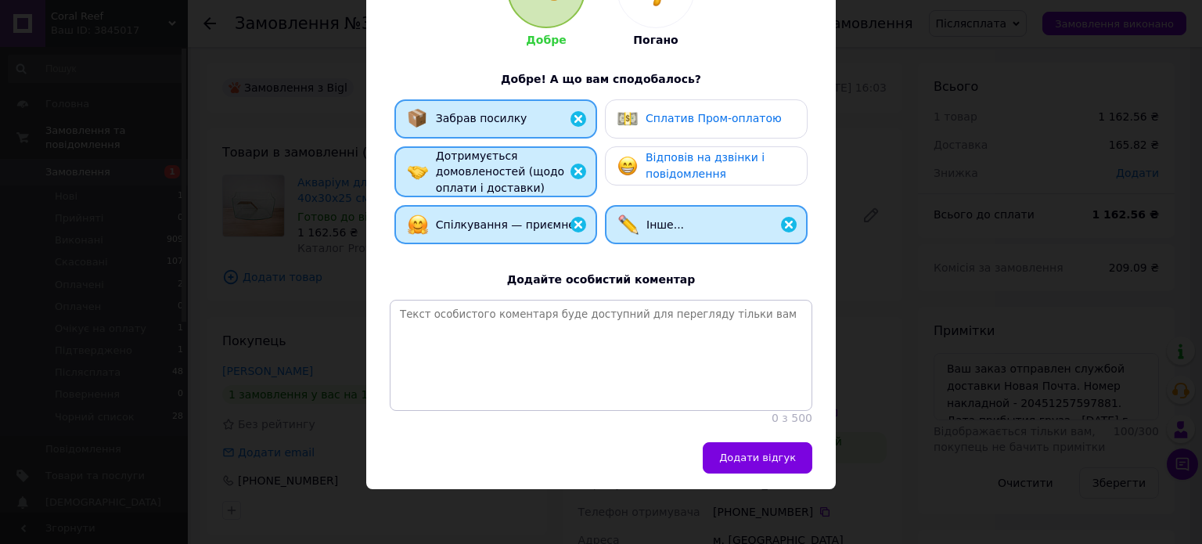
click at [691, 151] on span "Відповів на дзвінки і повідомлення" at bounding box center [705, 165] width 119 height 29
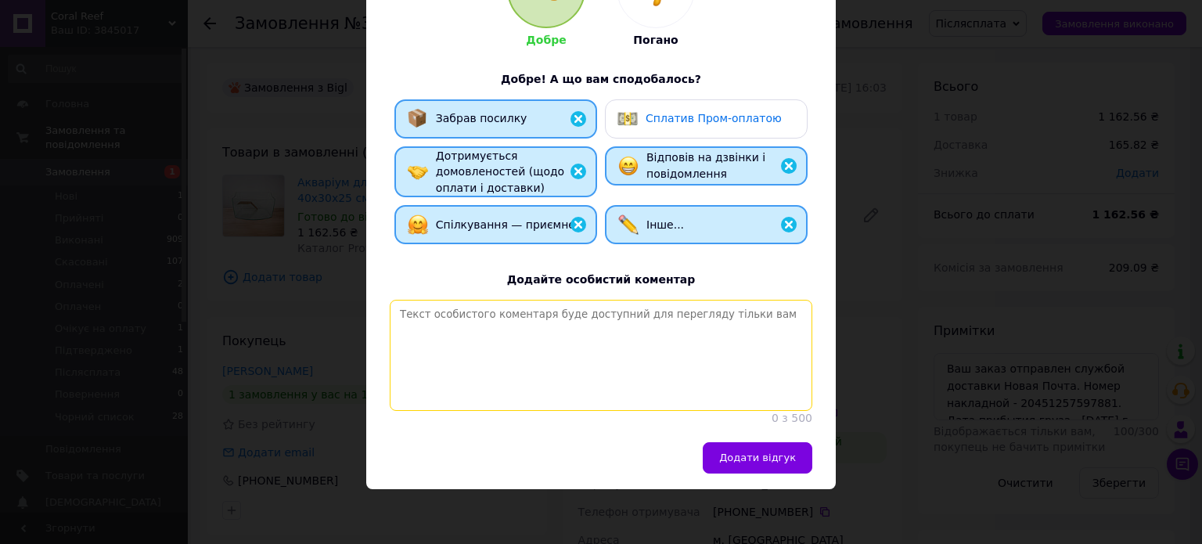
paste textarea "[PERSON_NAME], відповідальний та порядний покупець. Замовлення, відправлене Піс…"
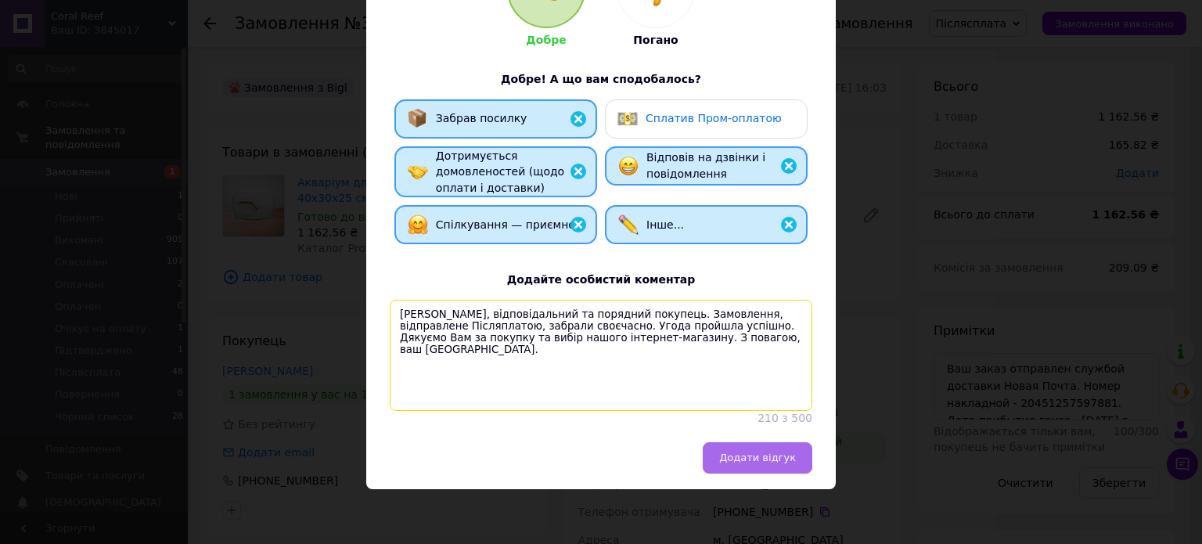
type textarea "[PERSON_NAME], відповідальний та порядний покупець. Замовлення, відправлене Піс…"
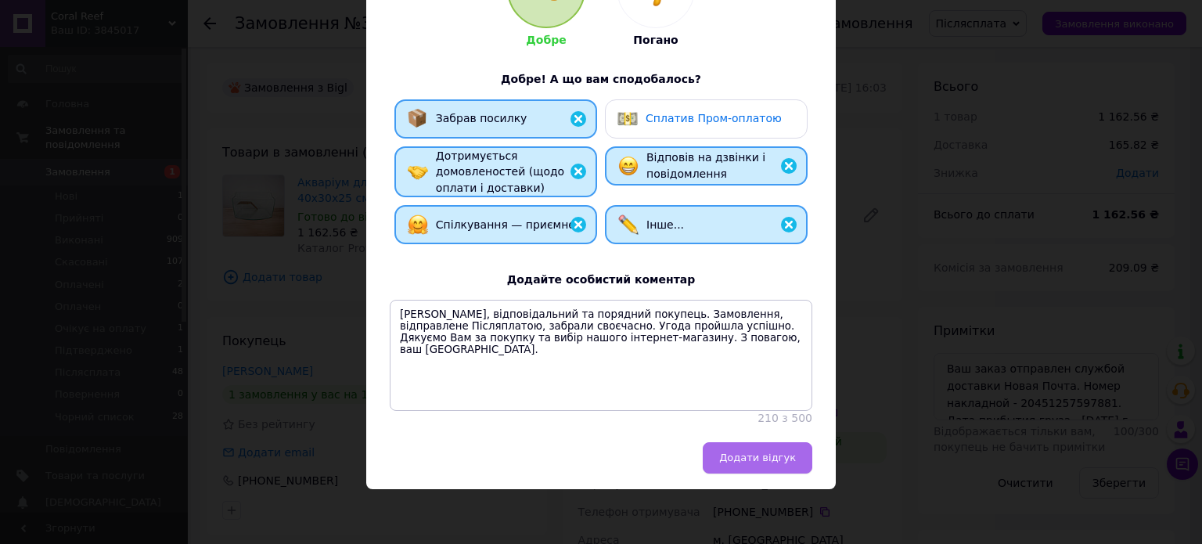
click at [790, 468] on button "Додати відгук" at bounding box center [758, 457] width 110 height 31
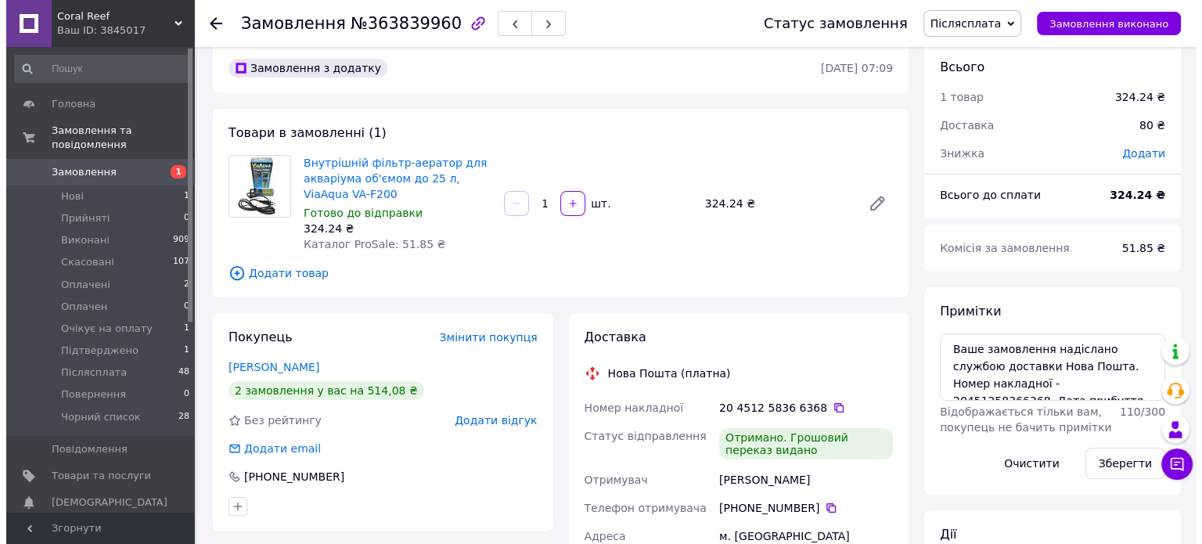
scroll to position [235, 0]
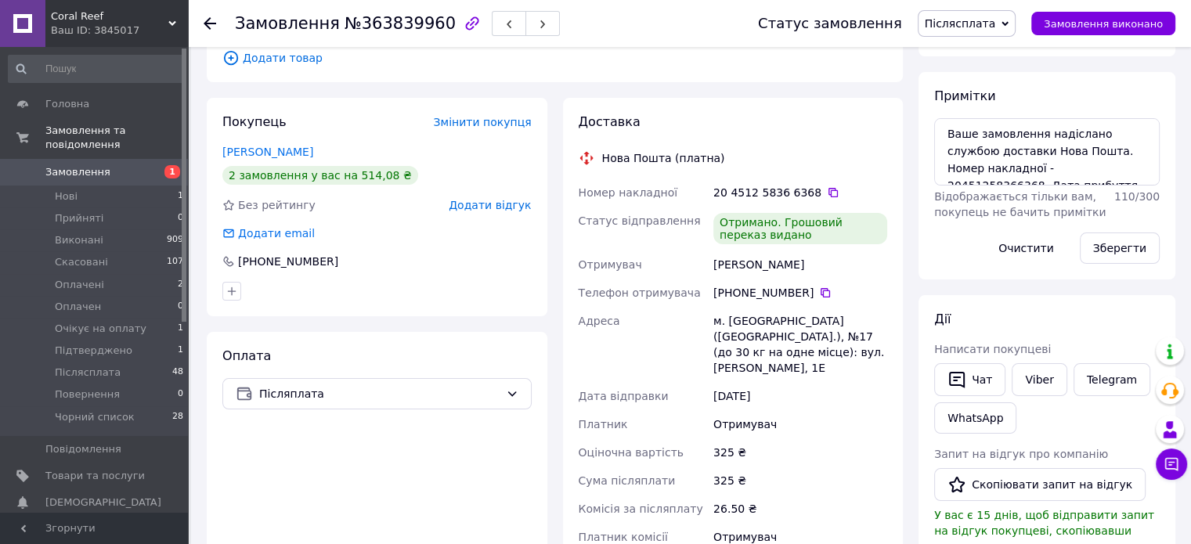
click at [485, 206] on span "Додати відгук" at bounding box center [490, 205] width 82 height 13
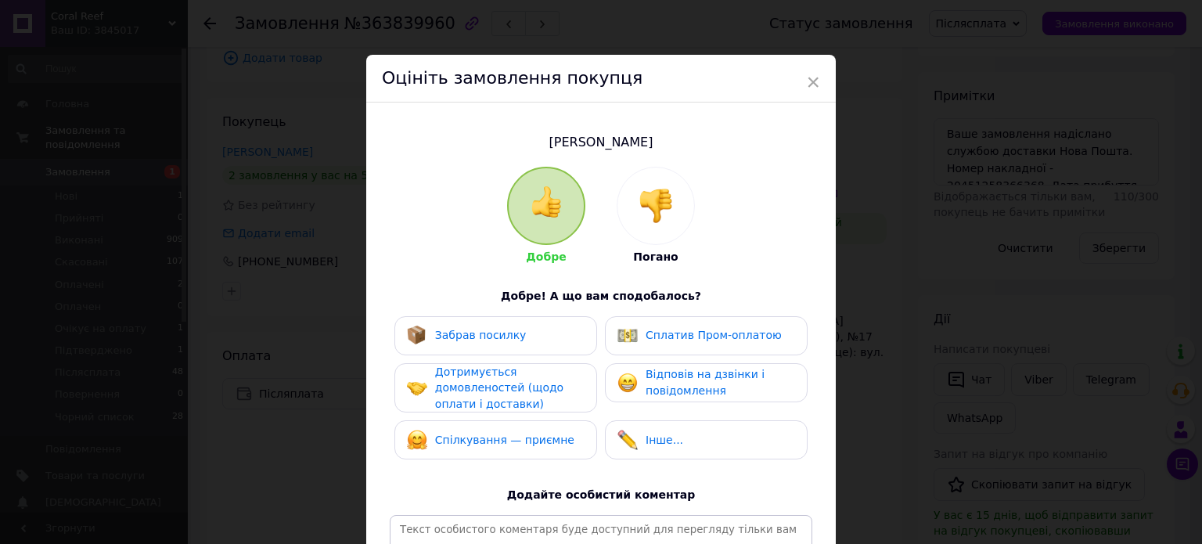
click at [507, 341] on span "Забрав посилку" at bounding box center [481, 335] width 92 height 13
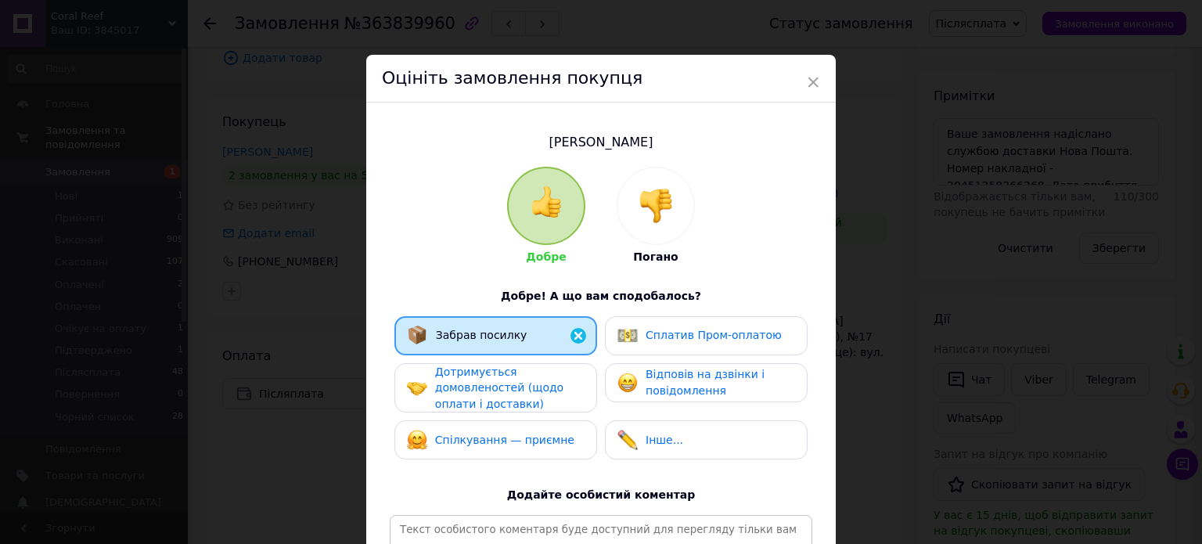
click at [520, 379] on span "Дотримується домовленостей (щодо оплати і доставки)" at bounding box center [499, 388] width 128 height 45
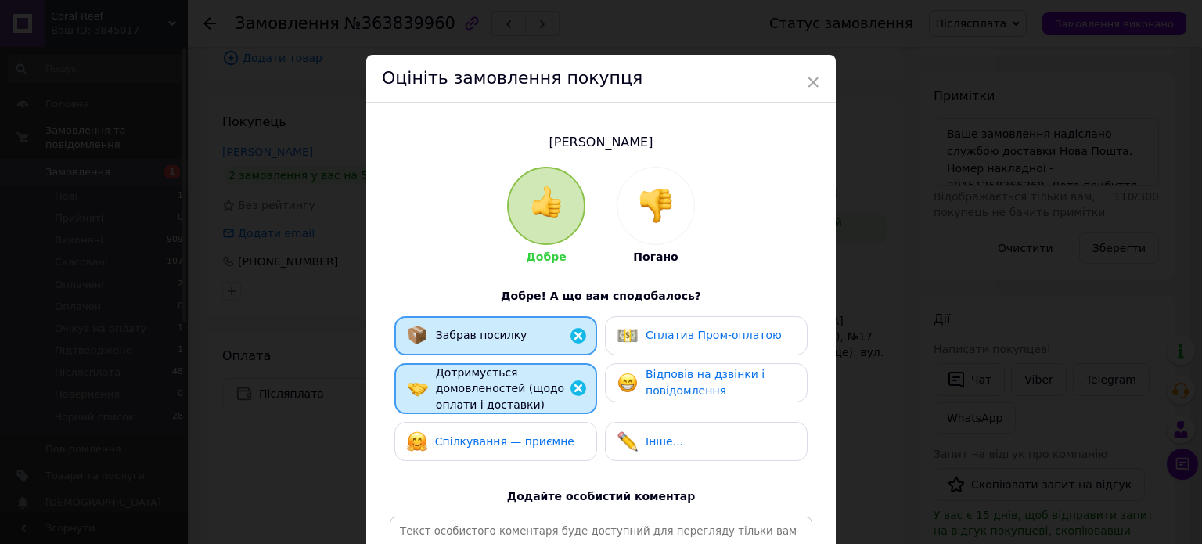
drag, startPoint x: 555, startPoint y: 439, endPoint x: 632, endPoint y: 434, distance: 76.9
click at [561, 439] on div "Спілкування — приємне" at bounding box center [496, 441] width 178 height 20
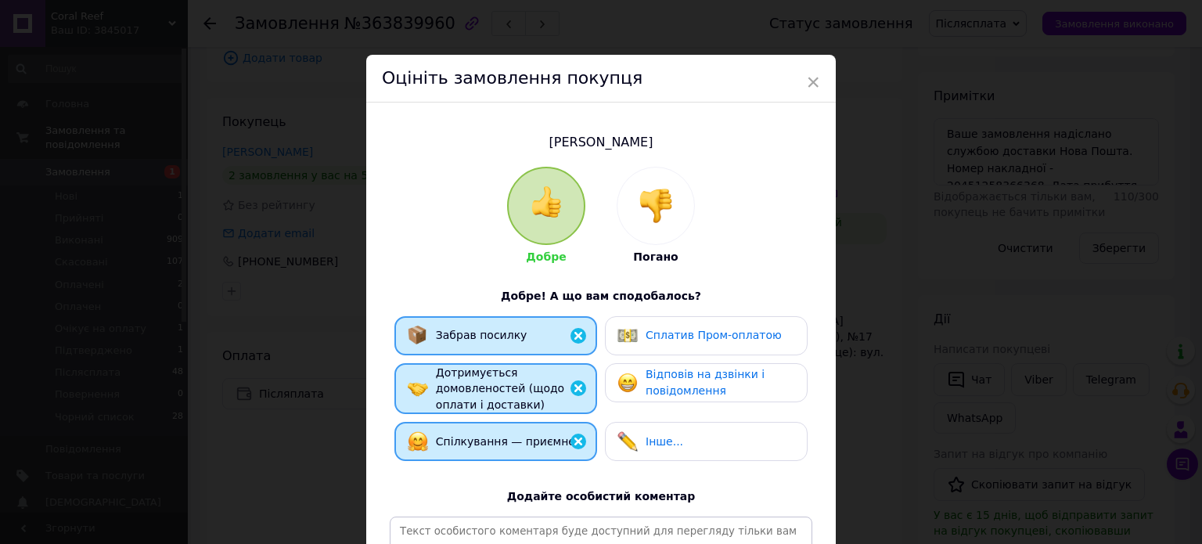
click at [632, 434] on img at bounding box center [628, 441] width 20 height 20
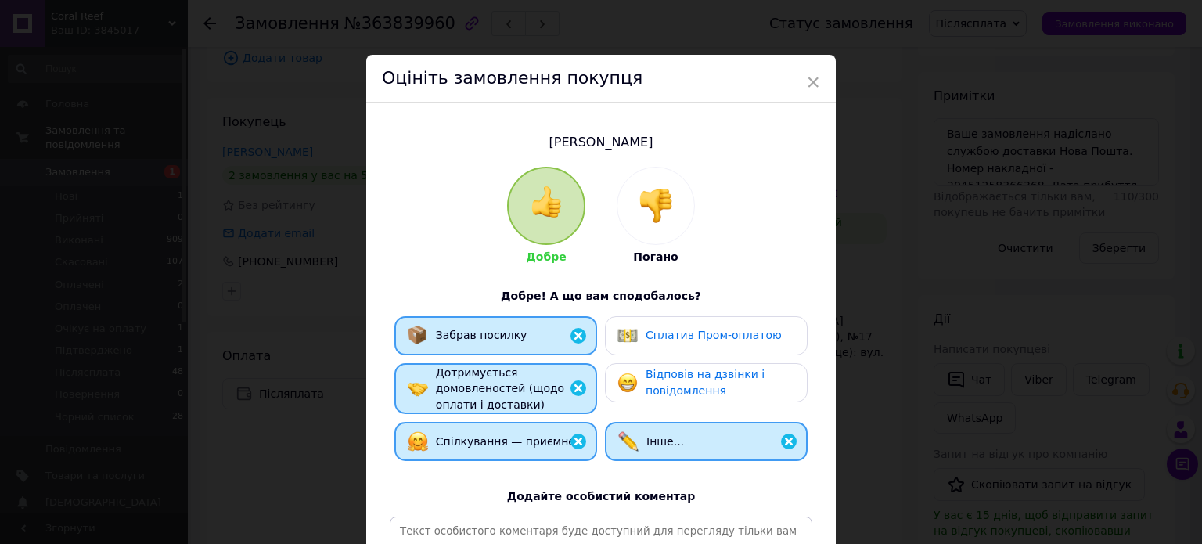
click at [666, 372] on span "Відповів на дзвінки і повідомлення" at bounding box center [705, 382] width 119 height 29
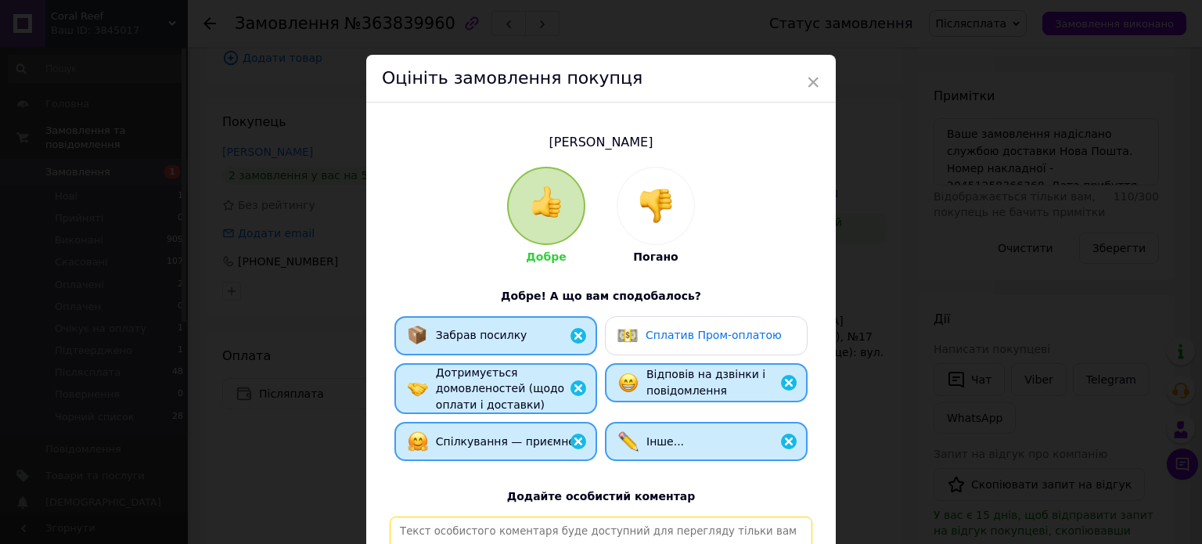
paste textarea "[PERSON_NAME], відповідальний та порядний покупець. Замовлення, відправлене Піс…"
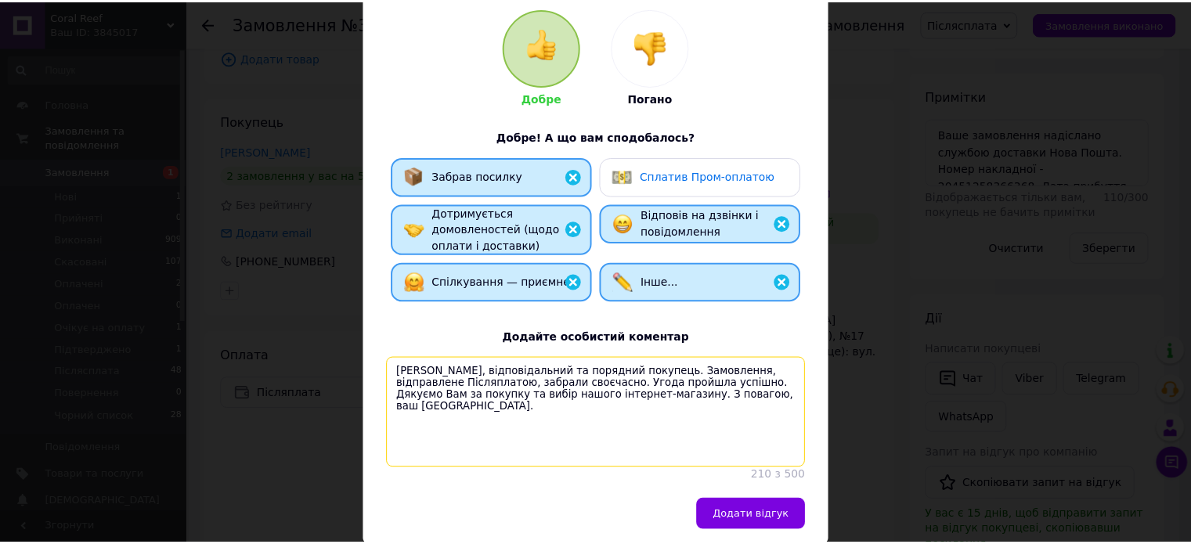
scroll to position [231, 0]
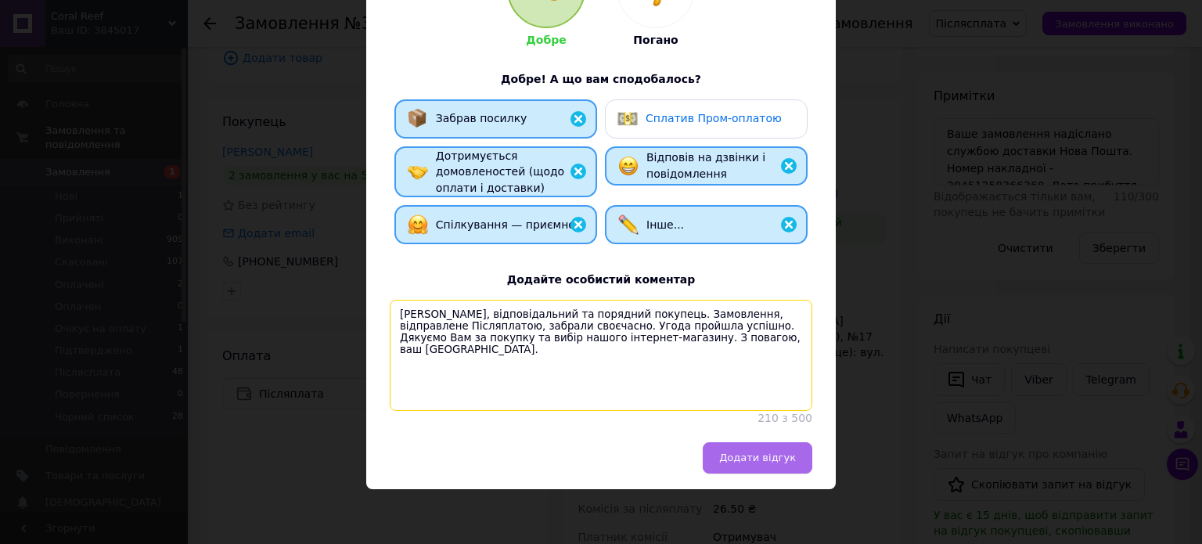
type textarea "[PERSON_NAME], відповідальний та порядний покупець. Замовлення, відправлене Піс…"
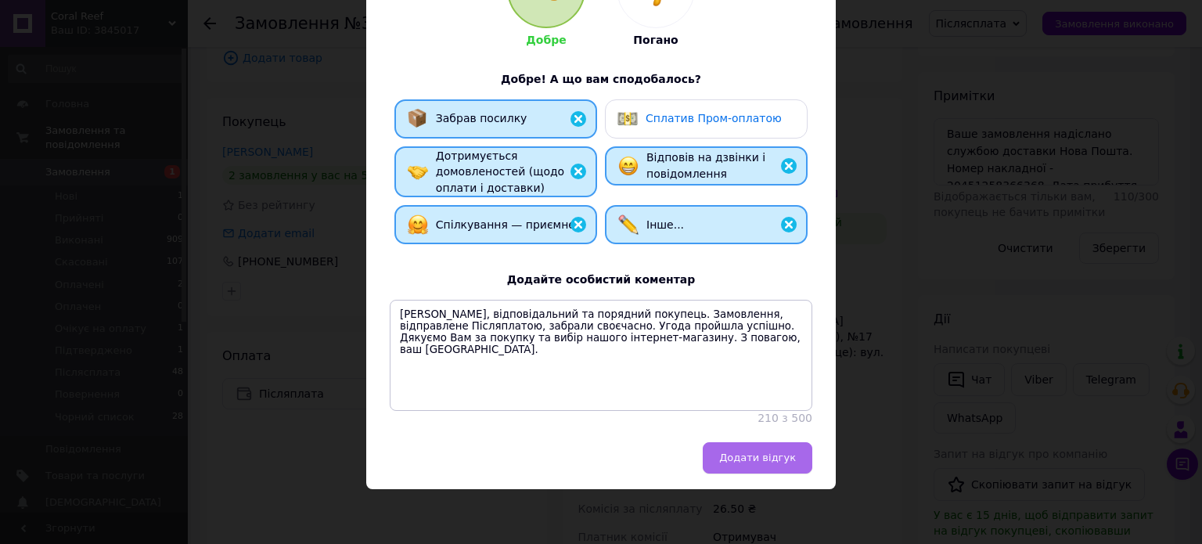
click at [766, 463] on span "Додати відгук" at bounding box center [757, 458] width 77 height 12
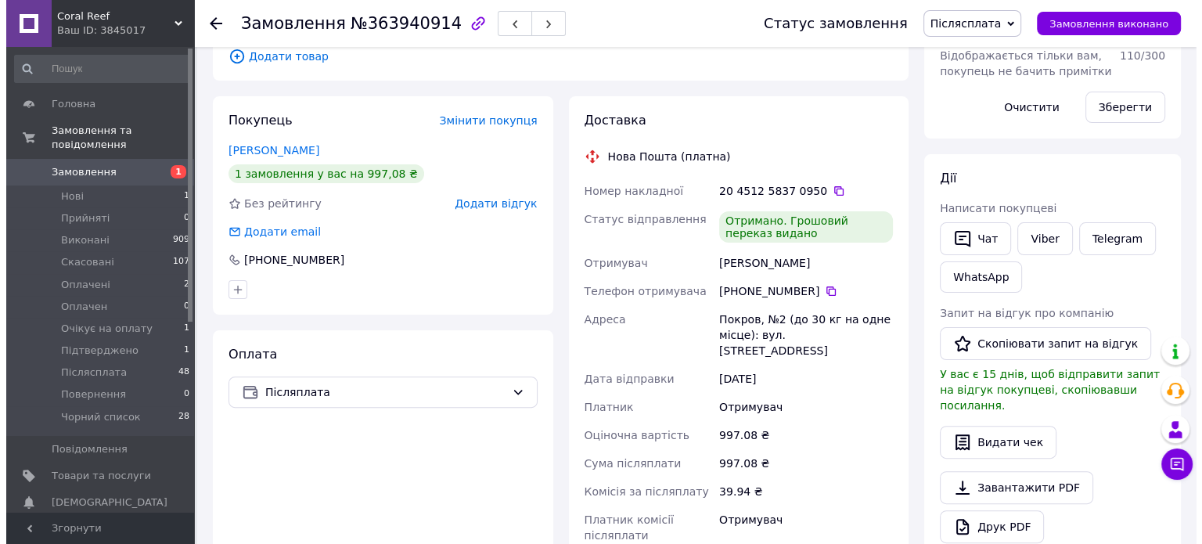
scroll to position [470, 0]
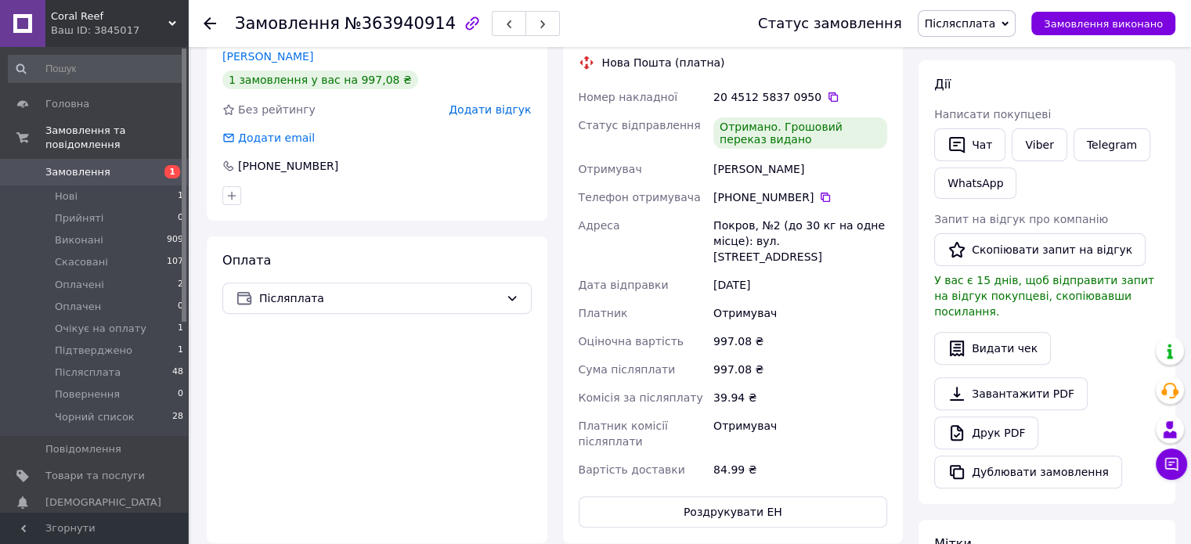
click at [488, 103] on span "Додати відгук" at bounding box center [490, 109] width 82 height 13
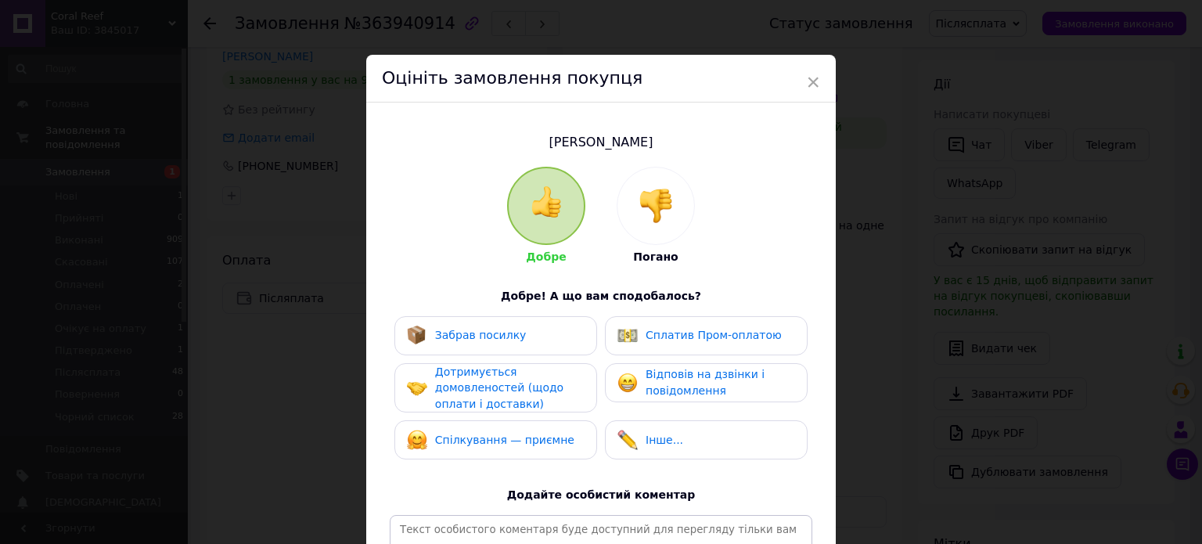
drag, startPoint x: 510, startPoint y: 332, endPoint x: 525, endPoint y: 345, distance: 19.4
click at [514, 333] on div "Забрав посилку" at bounding box center [496, 336] width 178 height 20
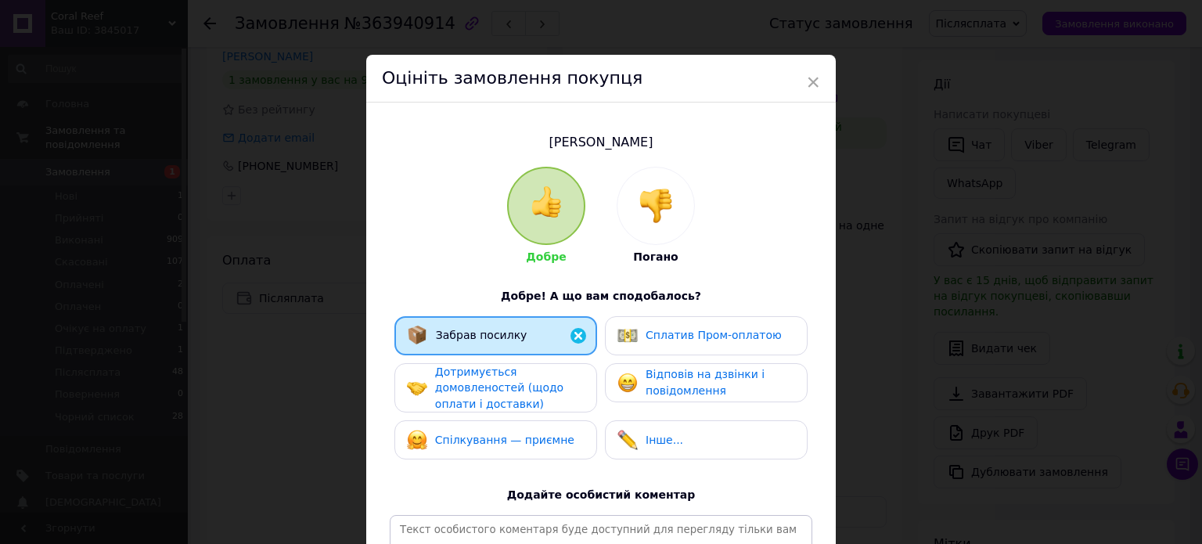
drag, startPoint x: 543, startPoint y: 397, endPoint x: 573, endPoint y: 456, distance: 66.2
click at [545, 397] on div "Дотримується домовленостей (щодо оплати і доставки)" at bounding box center [509, 388] width 149 height 49
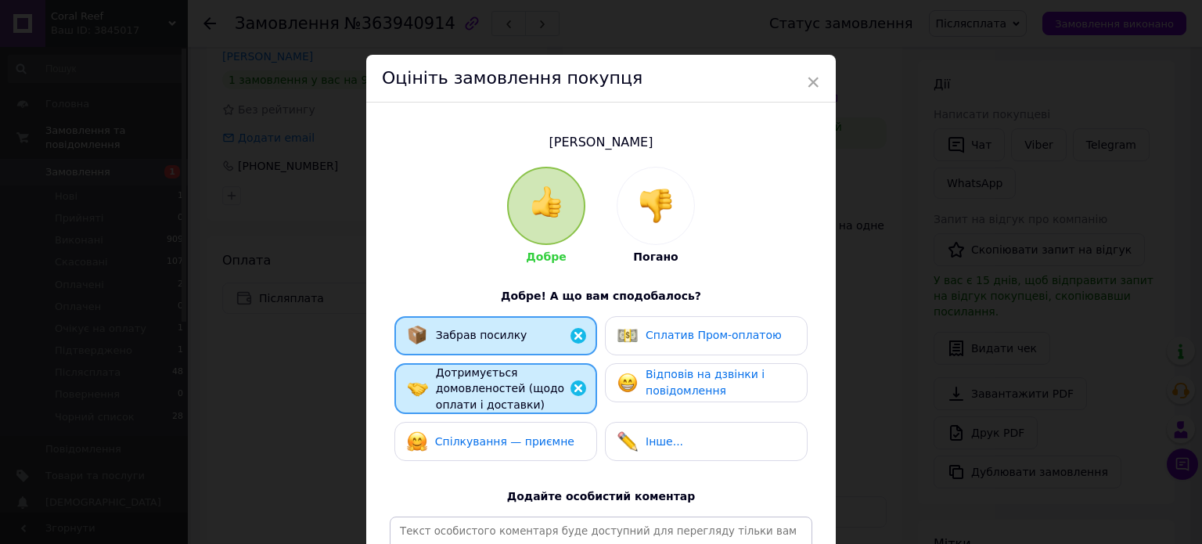
click at [573, 456] on div "Спілкування — приємне" at bounding box center [496, 441] width 203 height 39
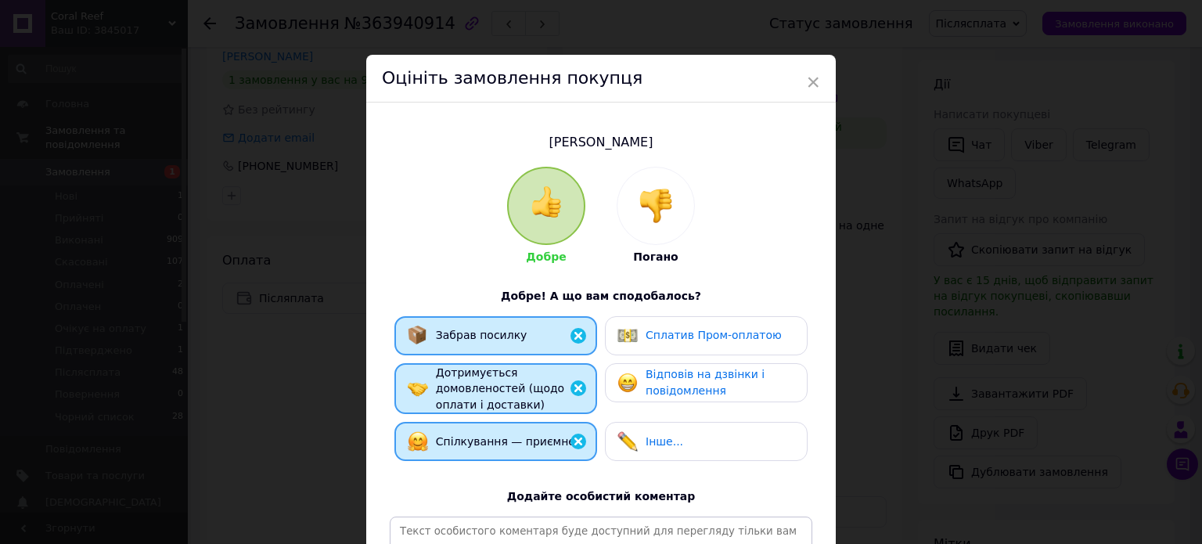
click at [642, 453] on div "Інше..." at bounding box center [706, 441] width 203 height 39
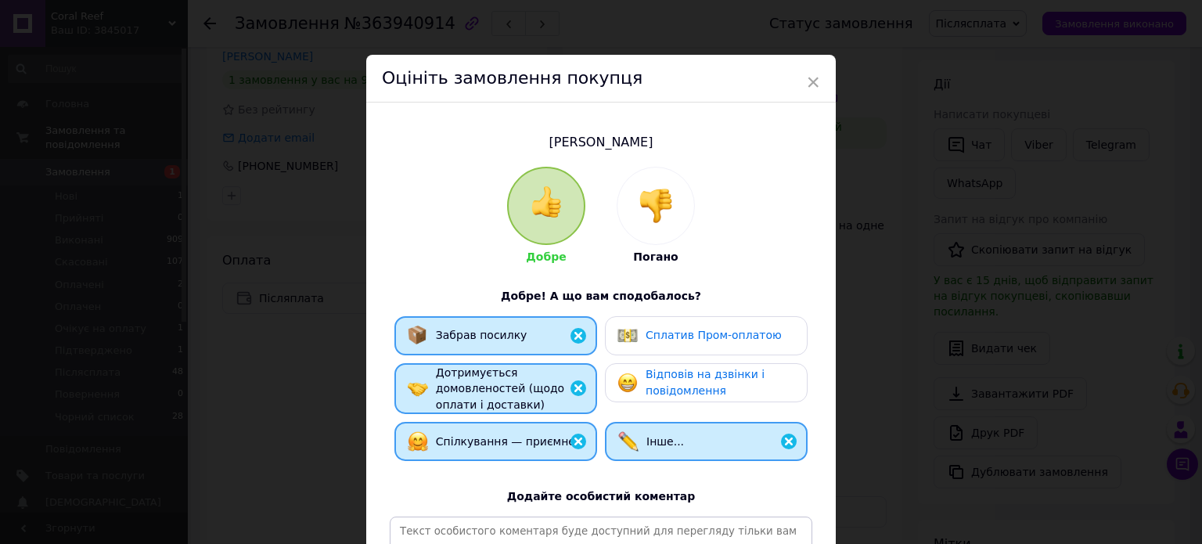
click at [714, 380] on span "Відповів на дзвінки і повідомлення" at bounding box center [705, 382] width 119 height 29
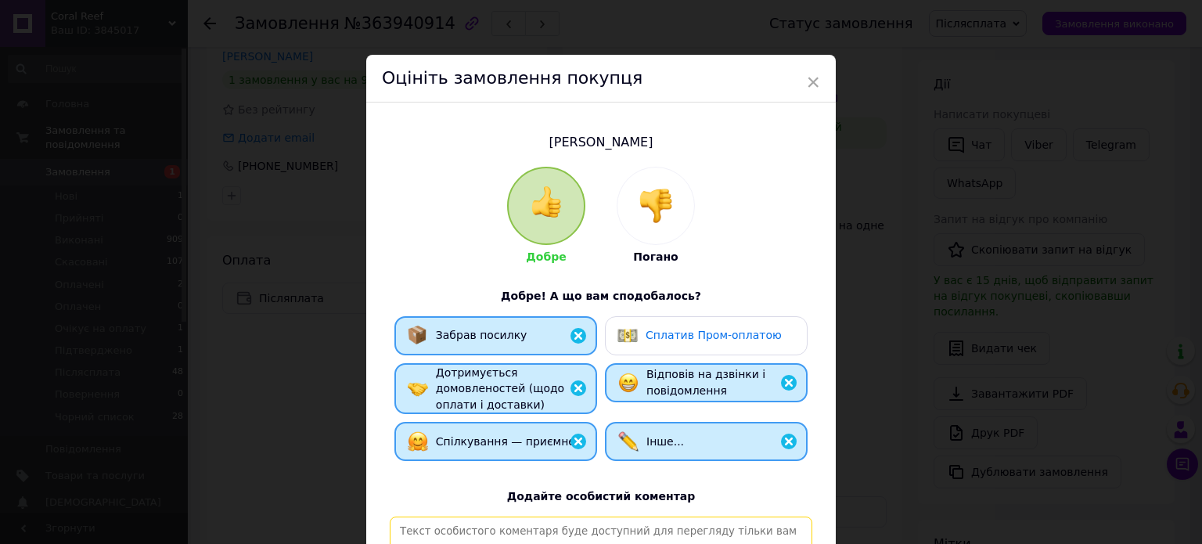
paste textarea "[PERSON_NAME], відповідальний та порядний покупець. Замовлення, відправлене Піс…"
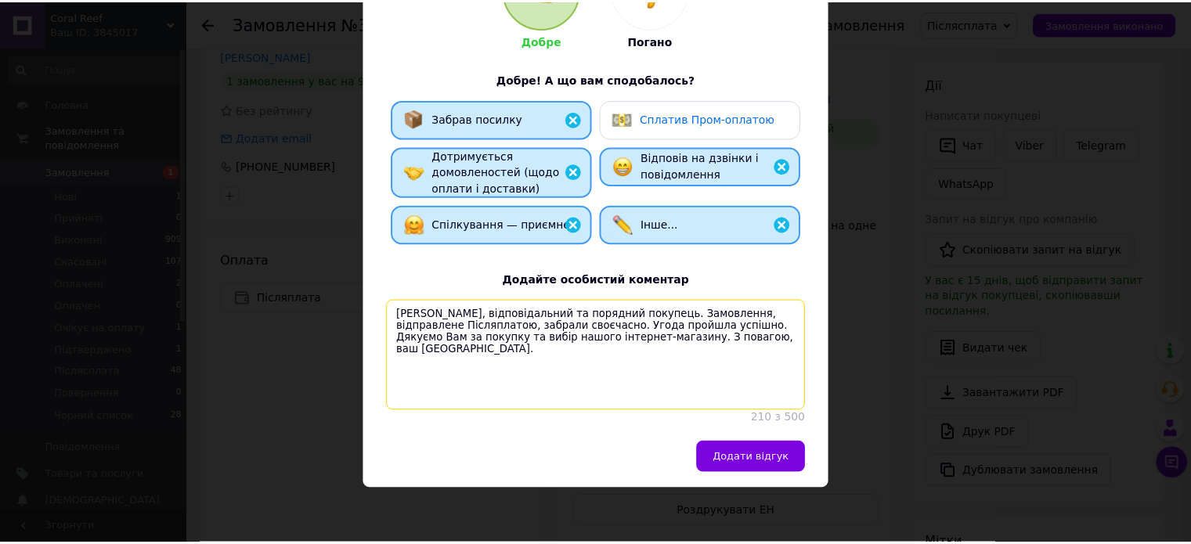
scroll to position [231, 0]
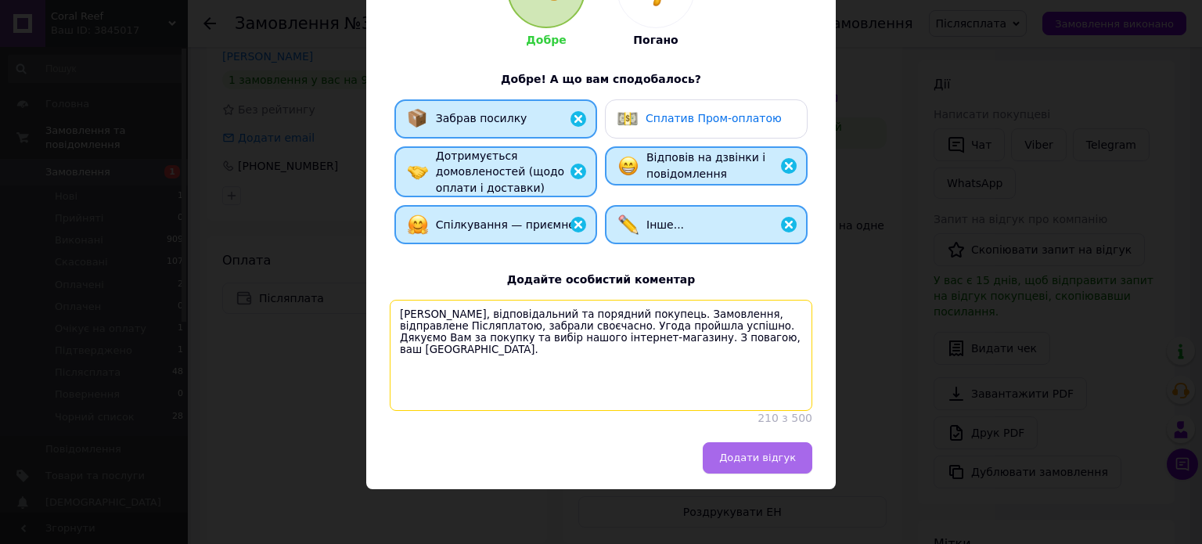
type textarea "[PERSON_NAME], відповідальний та порядний покупець. Замовлення, відправлене Піс…"
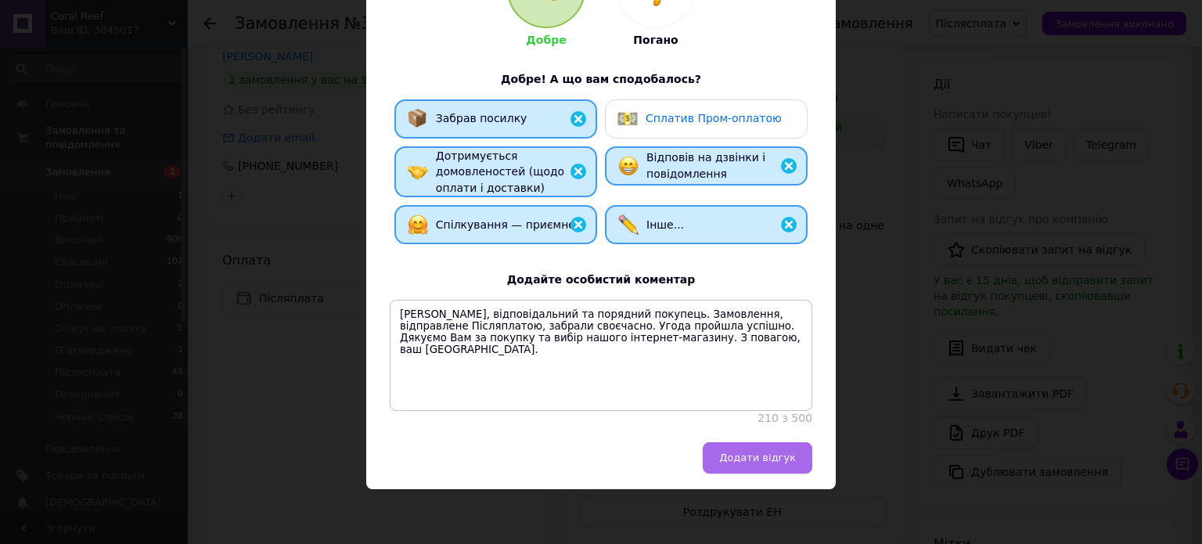
click at [786, 460] on span "Додати відгук" at bounding box center [757, 458] width 77 height 12
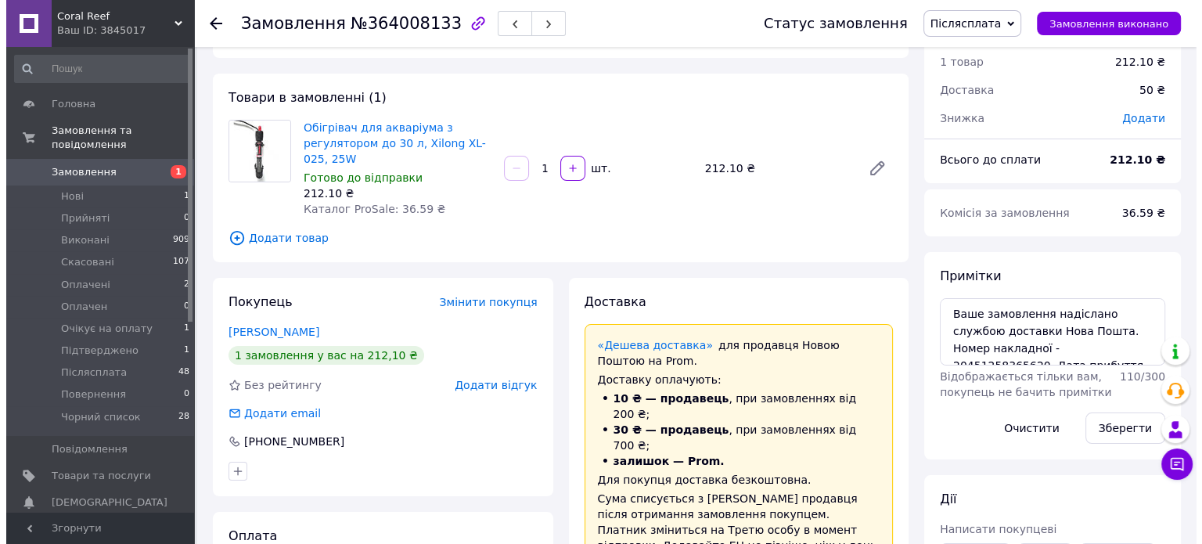
scroll to position [157, 0]
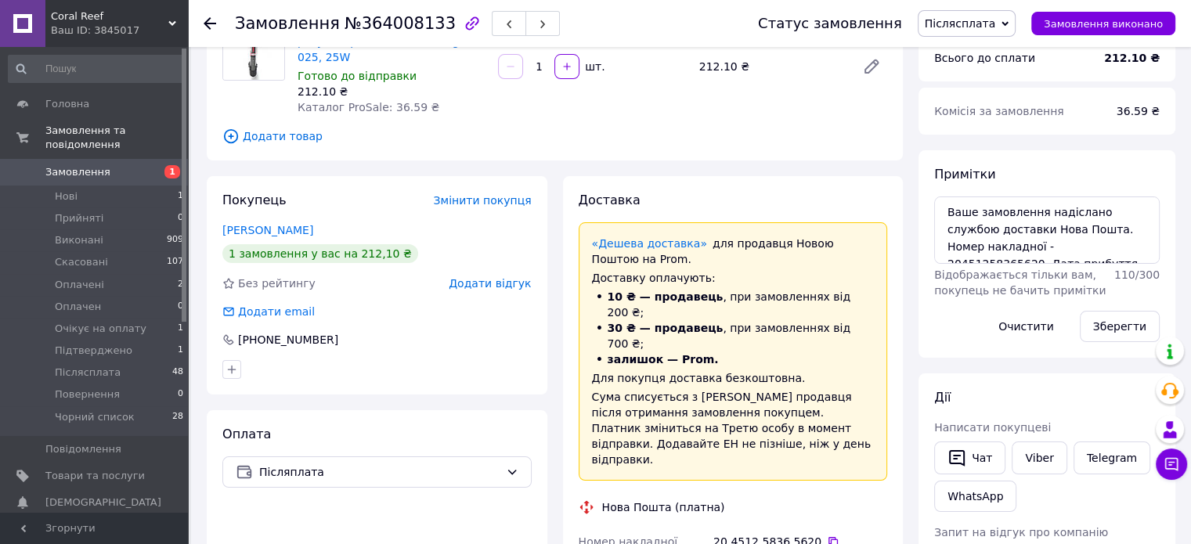
click at [492, 289] on span "Додати відгук" at bounding box center [490, 283] width 82 height 13
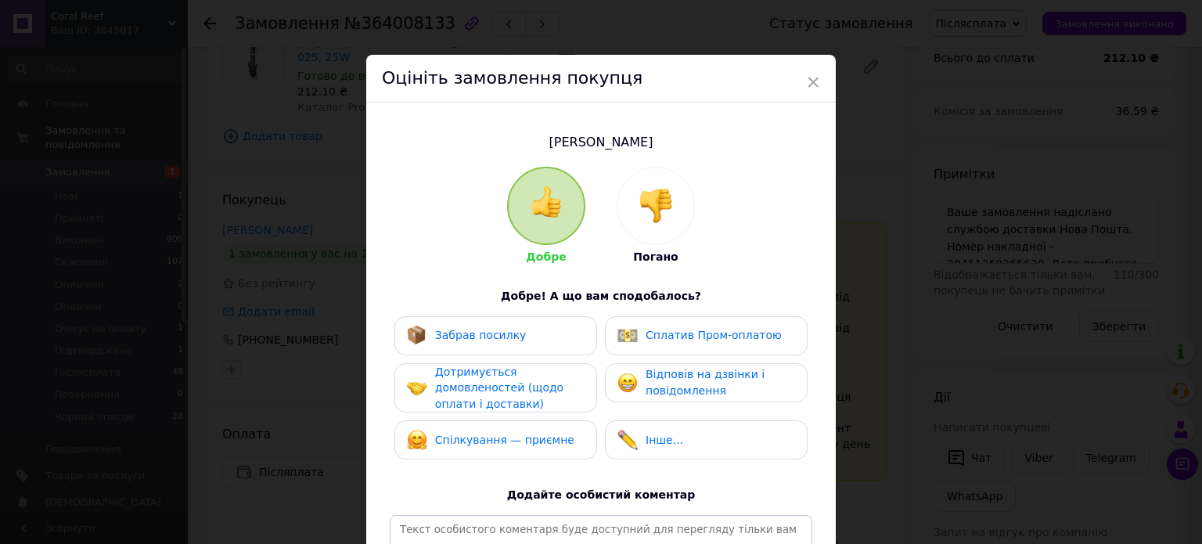
drag, startPoint x: 509, startPoint y: 339, endPoint x: 515, endPoint y: 391, distance: 52.0
click at [509, 341] on span "Забрав посилку" at bounding box center [481, 335] width 92 height 13
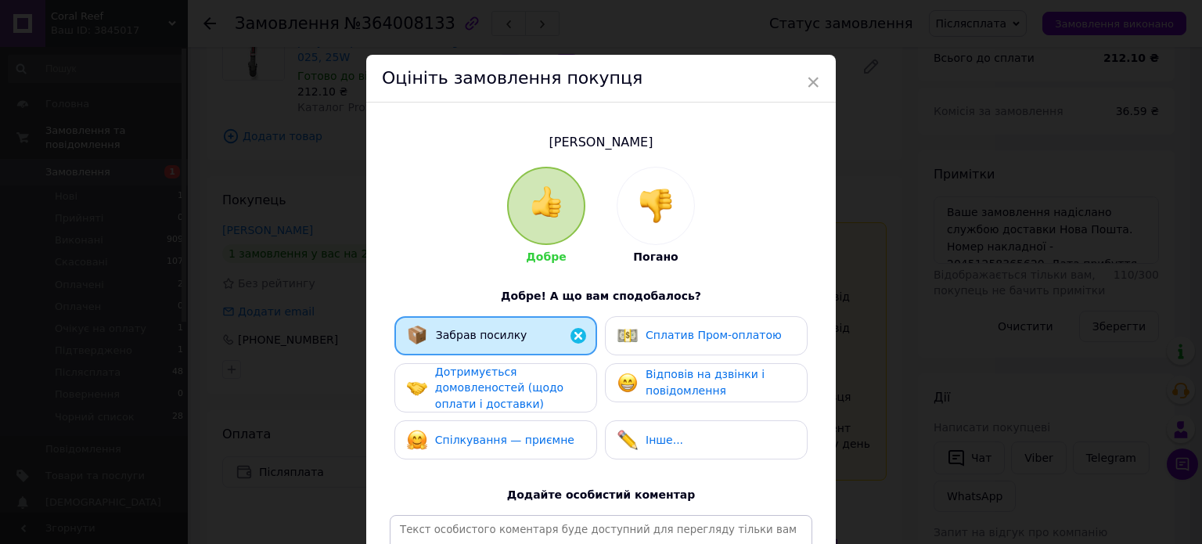
click at [515, 391] on span "Дотримується домовленостей (щодо оплати і доставки)" at bounding box center [499, 388] width 128 height 45
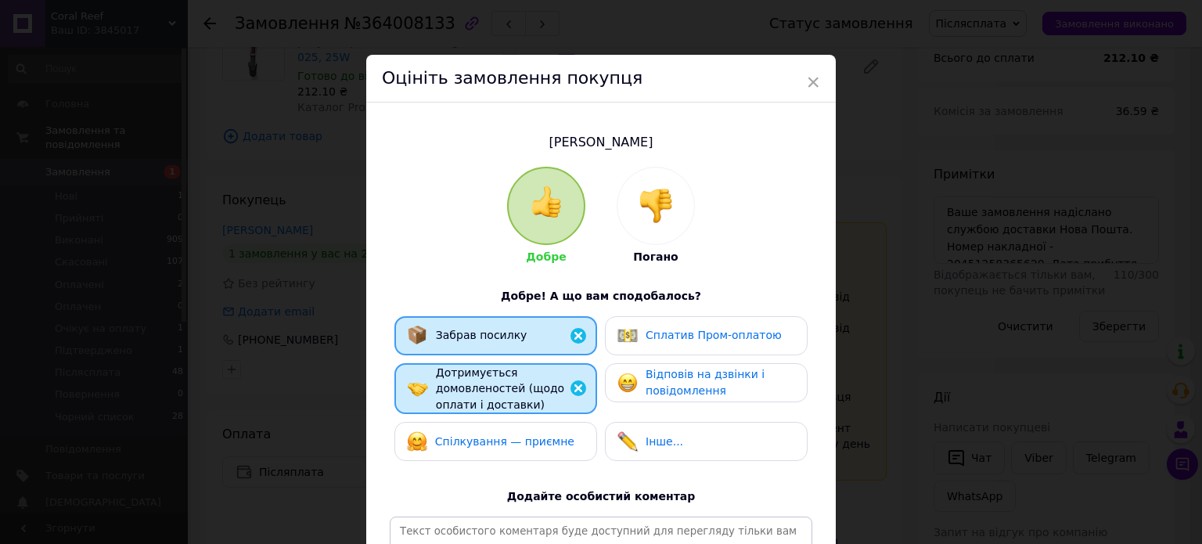
click at [557, 449] on div "Спілкування — приємне" at bounding box center [496, 441] width 178 height 20
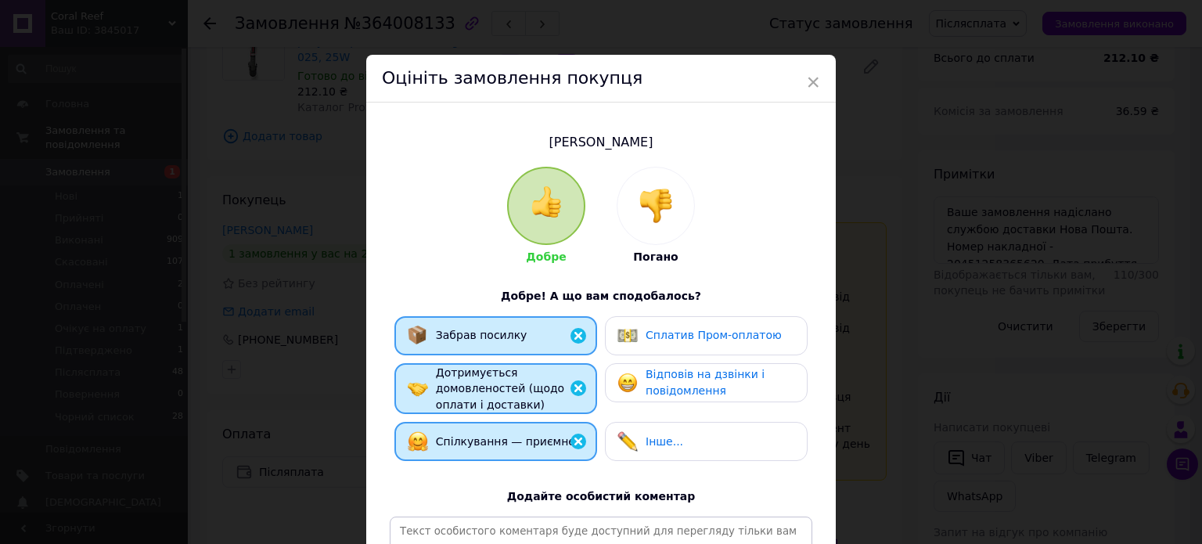
click at [701, 431] on div "Інше..." at bounding box center [707, 441] width 178 height 20
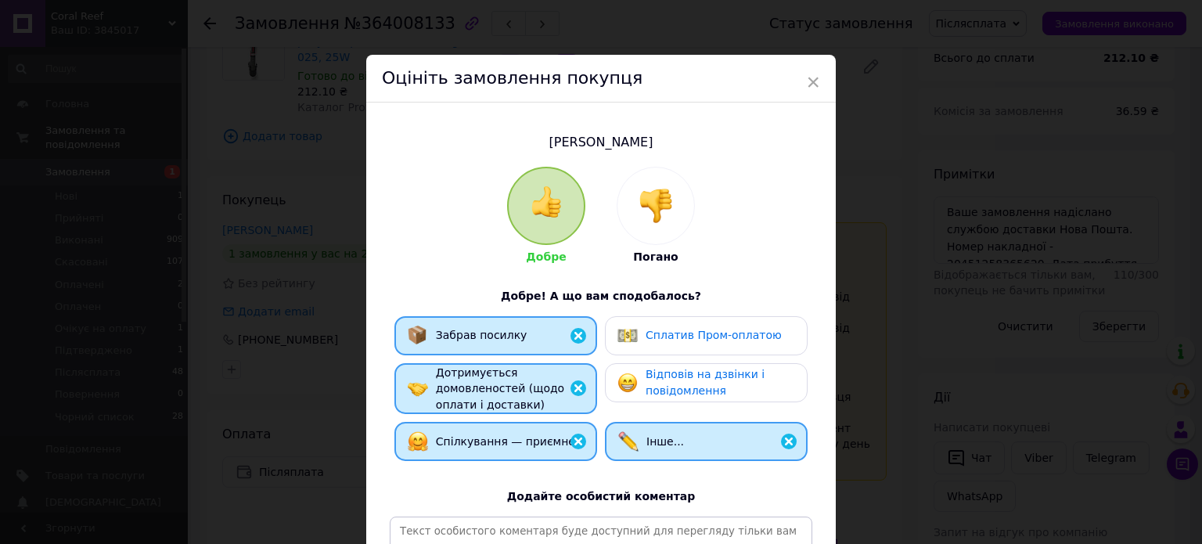
click at [706, 370] on span "Відповів на дзвінки і повідомлення" at bounding box center [705, 382] width 119 height 29
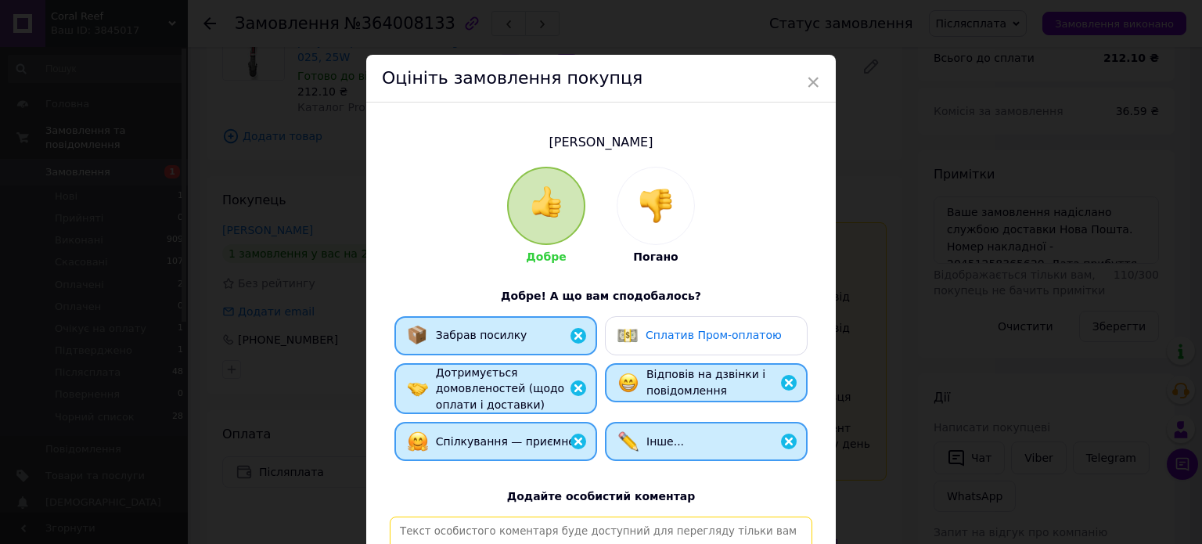
paste textarea "[PERSON_NAME], відповідальний та порядний покупець. Замовлення, відправлене Піс…"
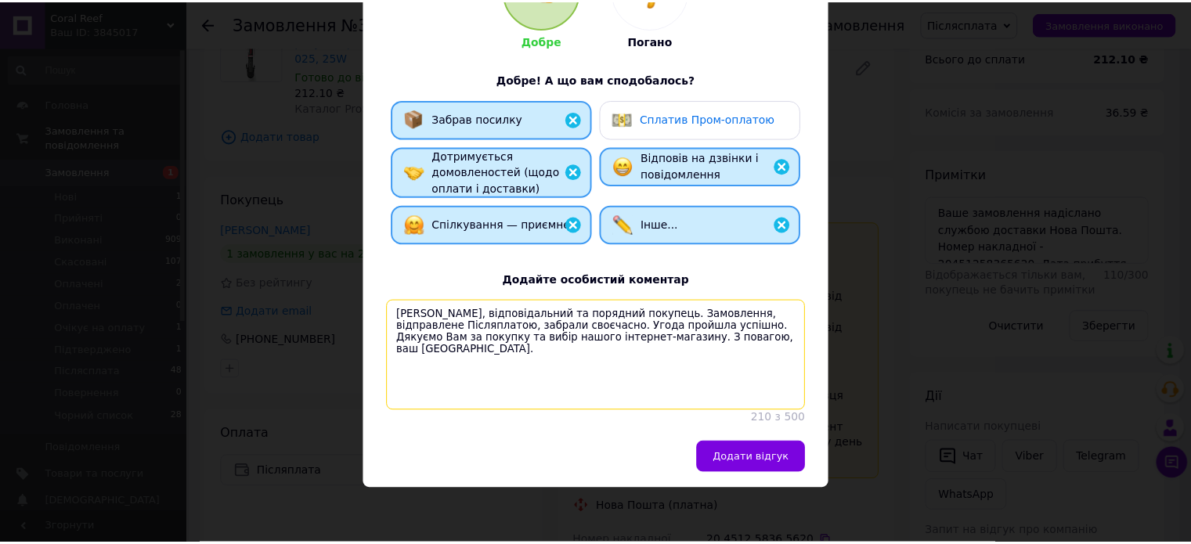
scroll to position [231, 0]
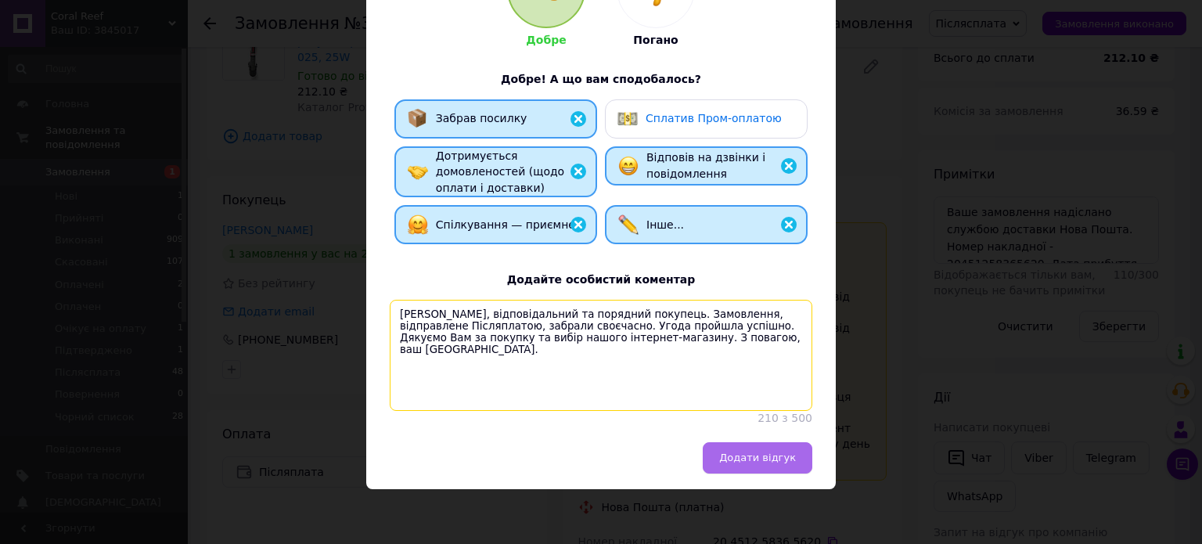
type textarea "[PERSON_NAME], відповідальний та порядний покупець. Замовлення, відправлене Піс…"
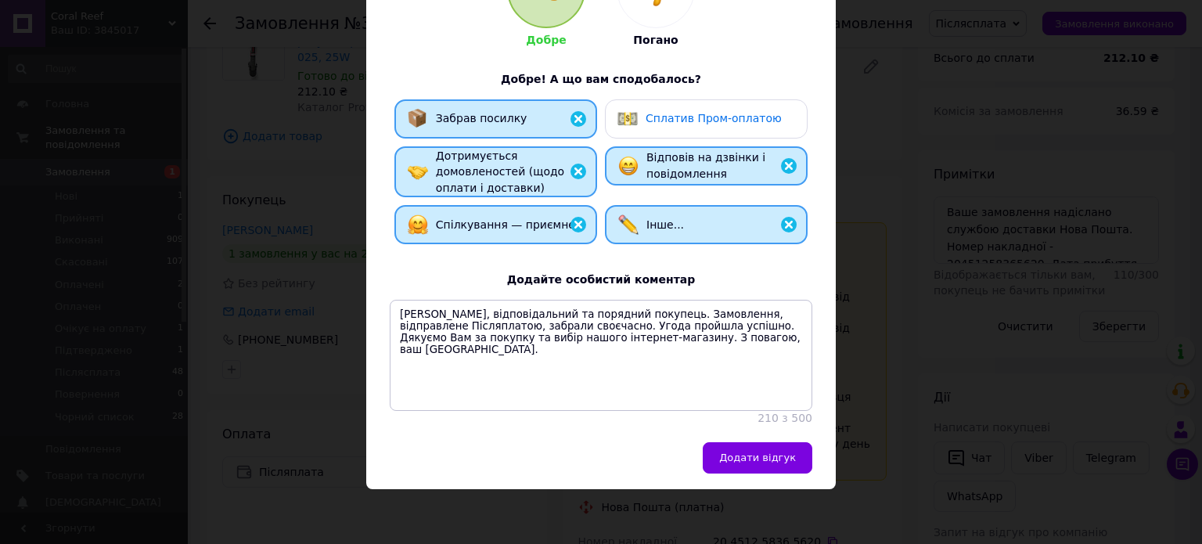
click at [752, 452] on span "Додати відгук" at bounding box center [757, 458] width 77 height 12
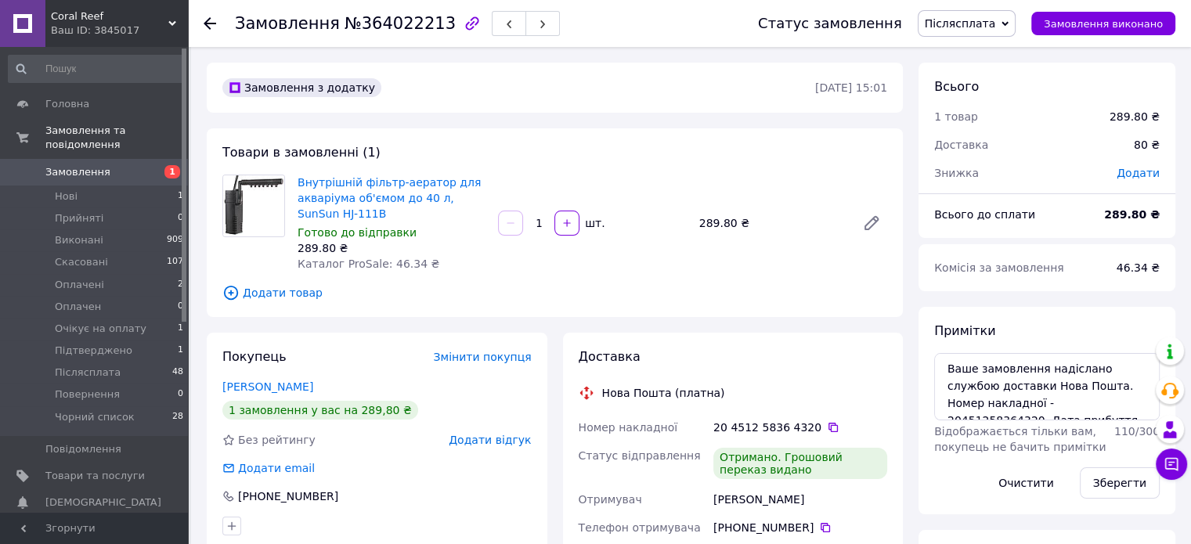
click at [503, 442] on span "Додати відгук" at bounding box center [490, 440] width 82 height 13
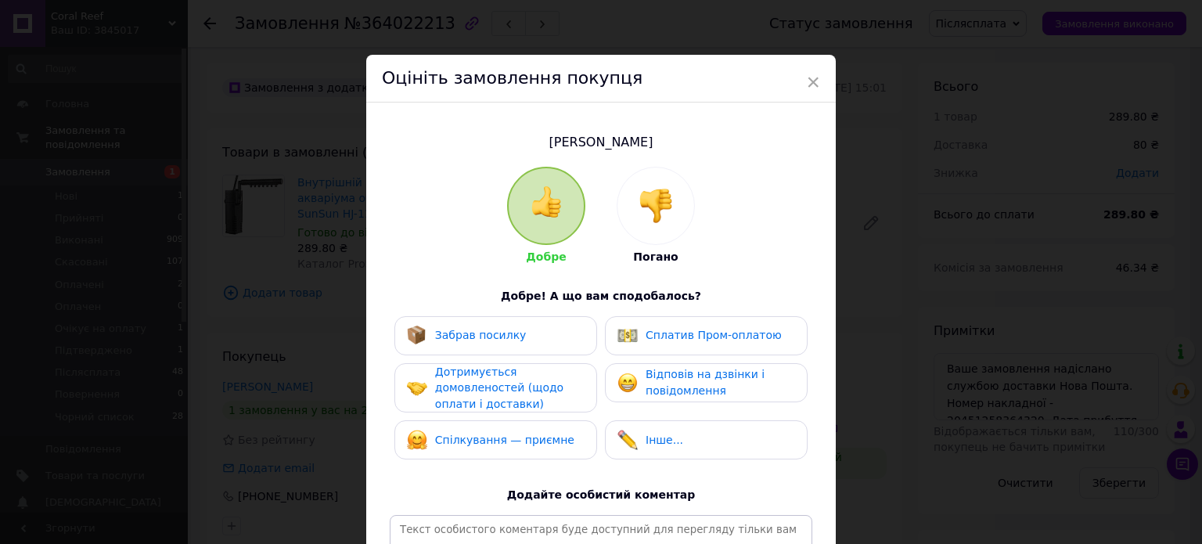
click at [497, 329] on span "Забрав посилку" at bounding box center [481, 335] width 92 height 13
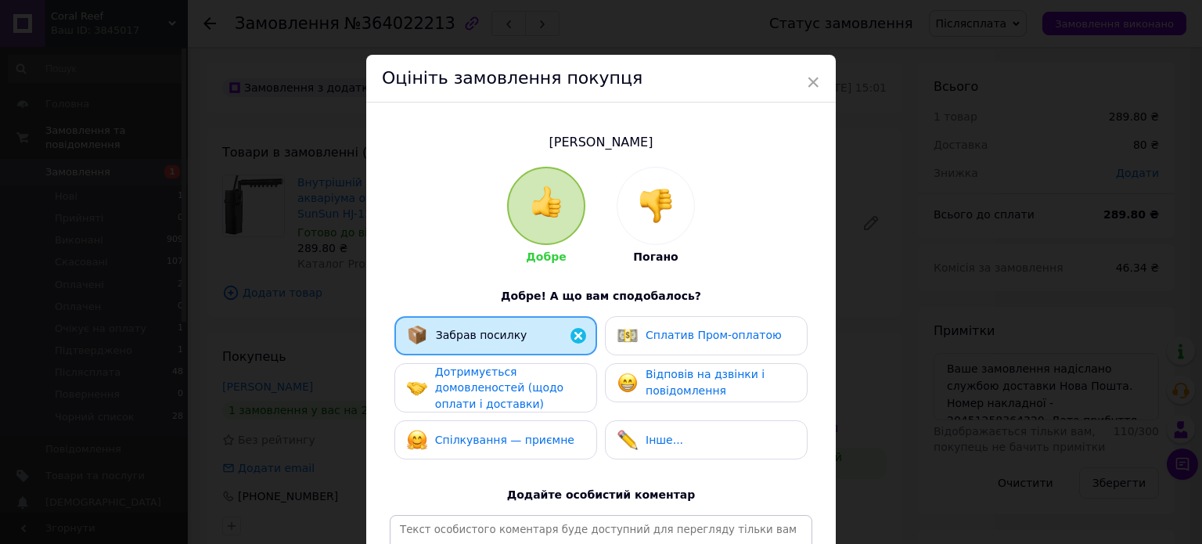
drag, startPoint x: 504, startPoint y: 396, endPoint x: 538, endPoint y: 424, distance: 43.9
click at [504, 396] on span "Дотримується домовленостей (щодо оплати і доставки)" at bounding box center [499, 388] width 128 height 45
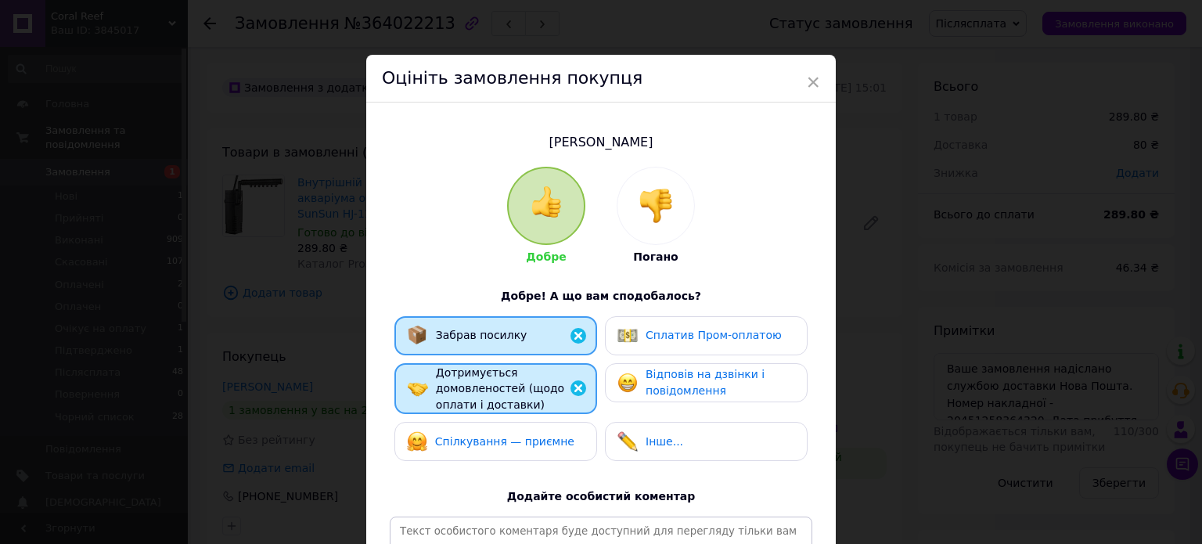
click at [547, 435] on span "Спілкування — приємне" at bounding box center [504, 441] width 139 height 13
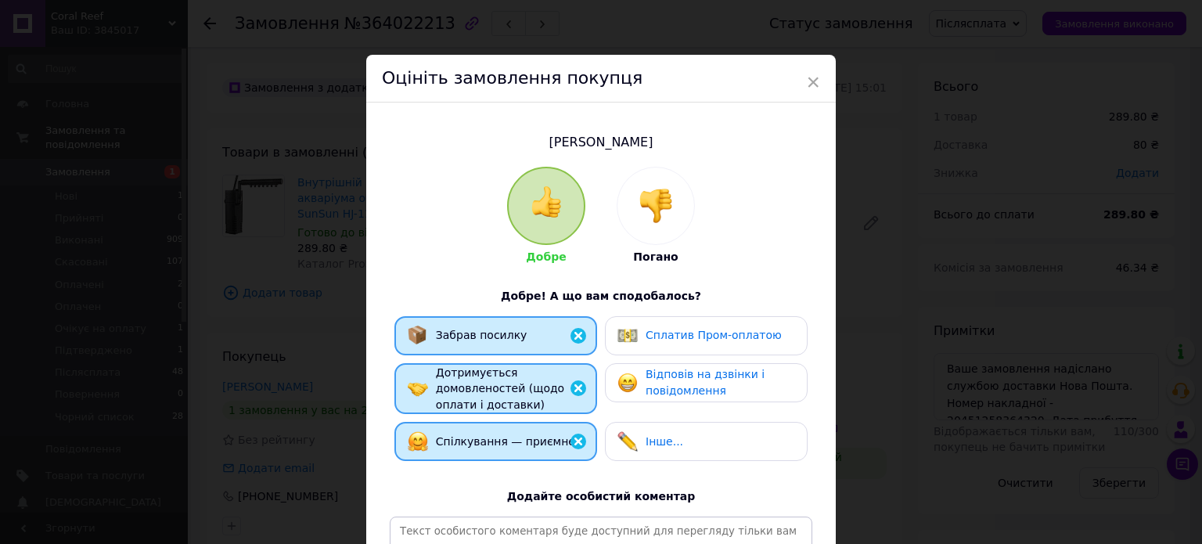
click at [720, 428] on div "Інше..." at bounding box center [706, 441] width 203 height 39
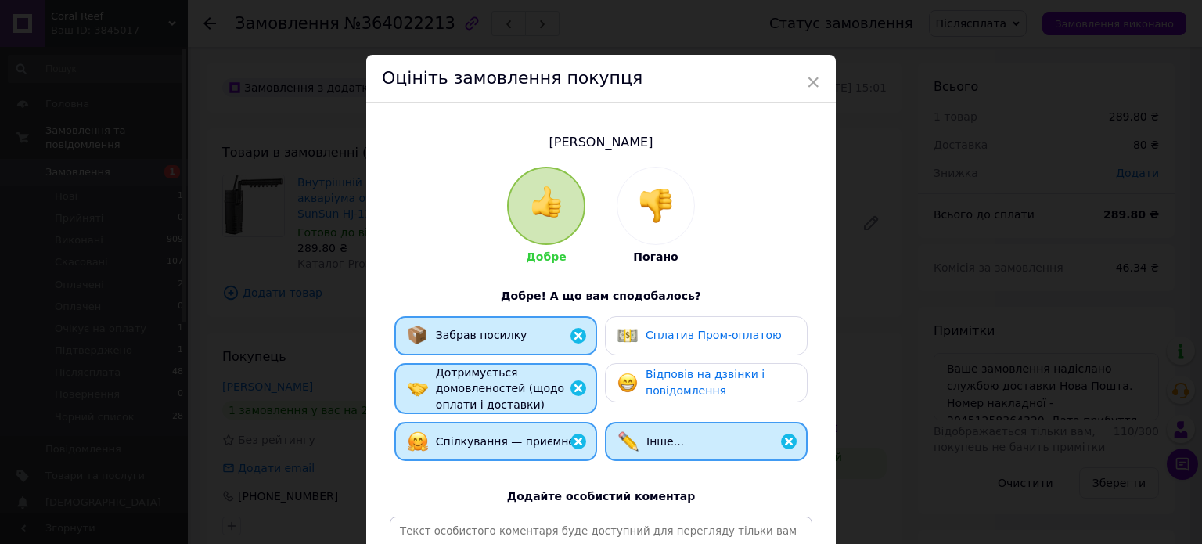
click at [714, 386] on div "Відповів на дзвінки і повідомлення" at bounding box center [720, 382] width 149 height 32
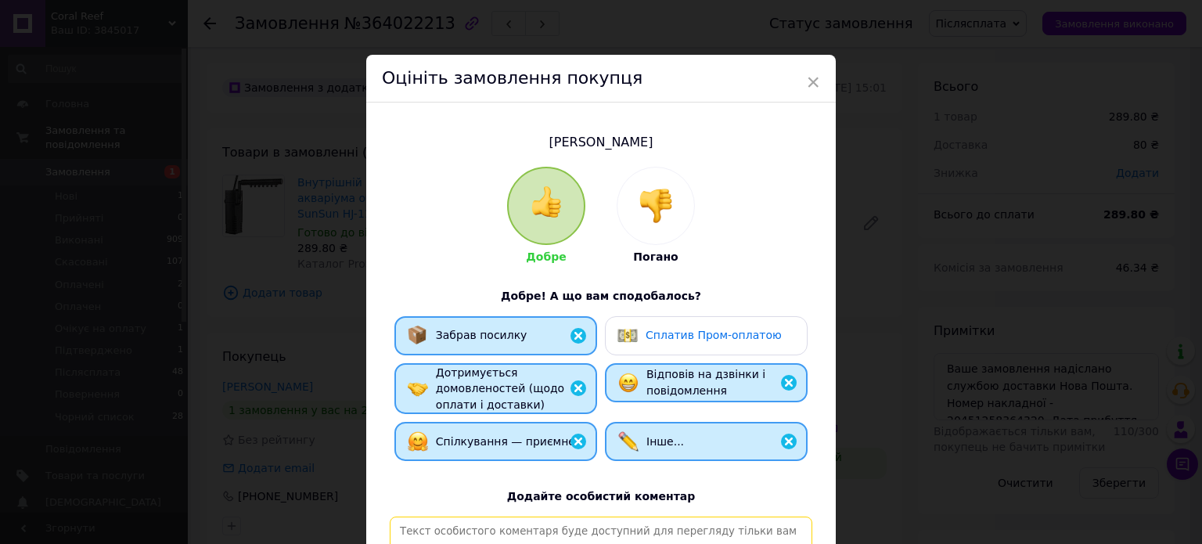
paste textarea "[PERSON_NAME], відповідальний та порядний покупець. Замовлення, відправлене Піс…"
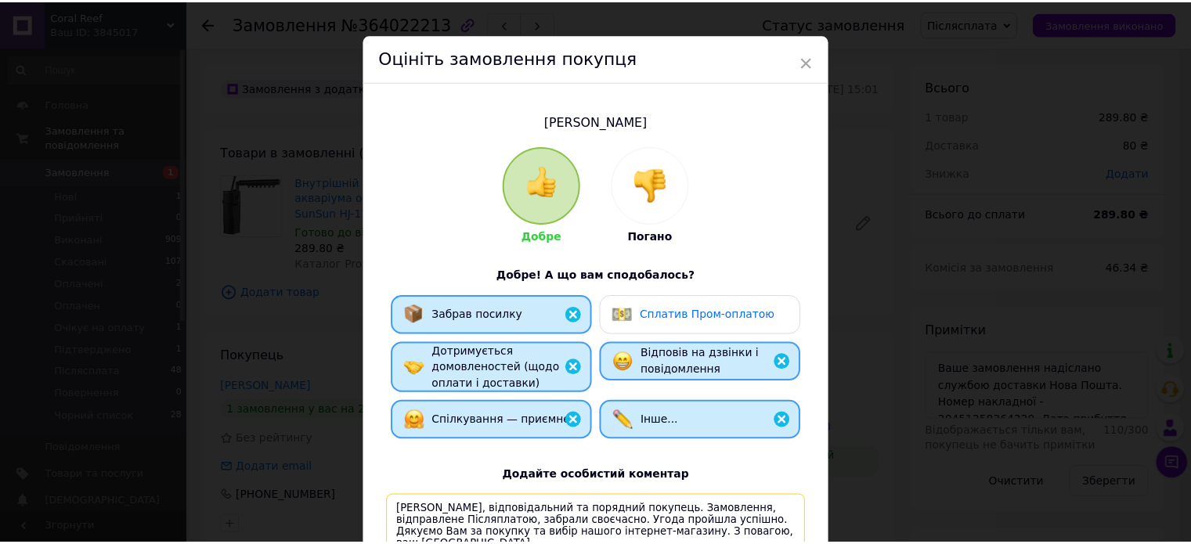
scroll to position [231, 0]
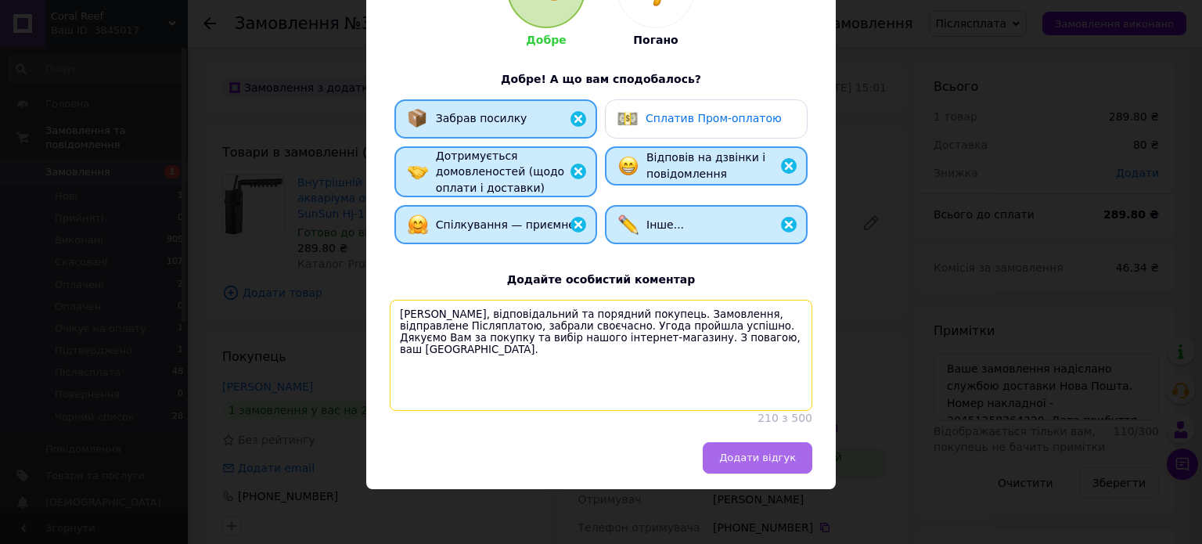
type textarea "[PERSON_NAME], відповідальний та порядний покупець. Замовлення, відправлене Піс…"
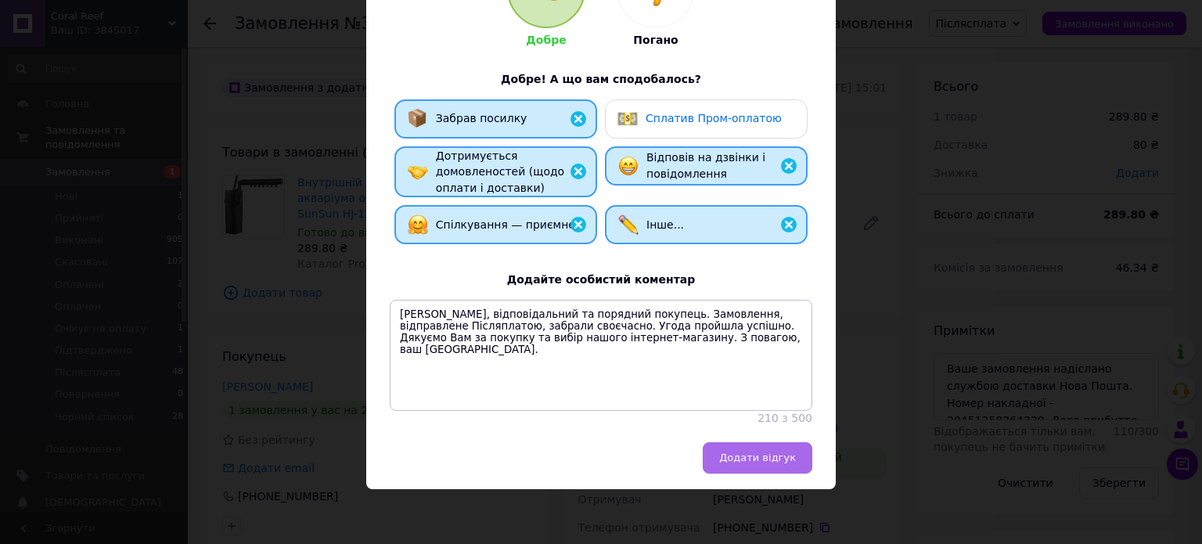
click at [755, 457] on span "Додати відгук" at bounding box center [757, 458] width 77 height 12
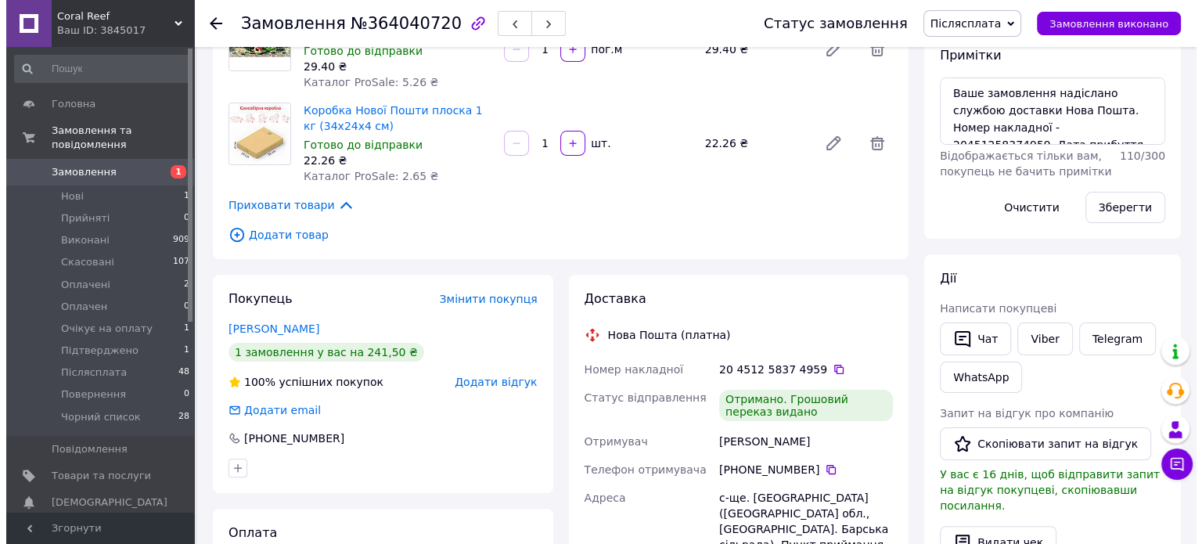
scroll to position [313, 0]
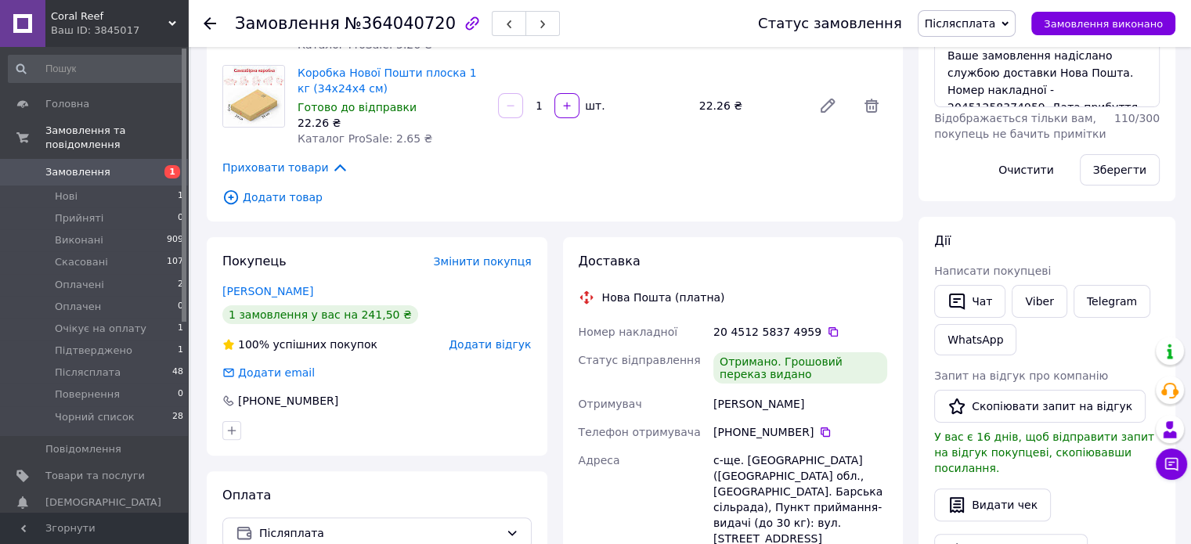
click at [480, 348] on span "Додати відгук" at bounding box center [490, 344] width 82 height 13
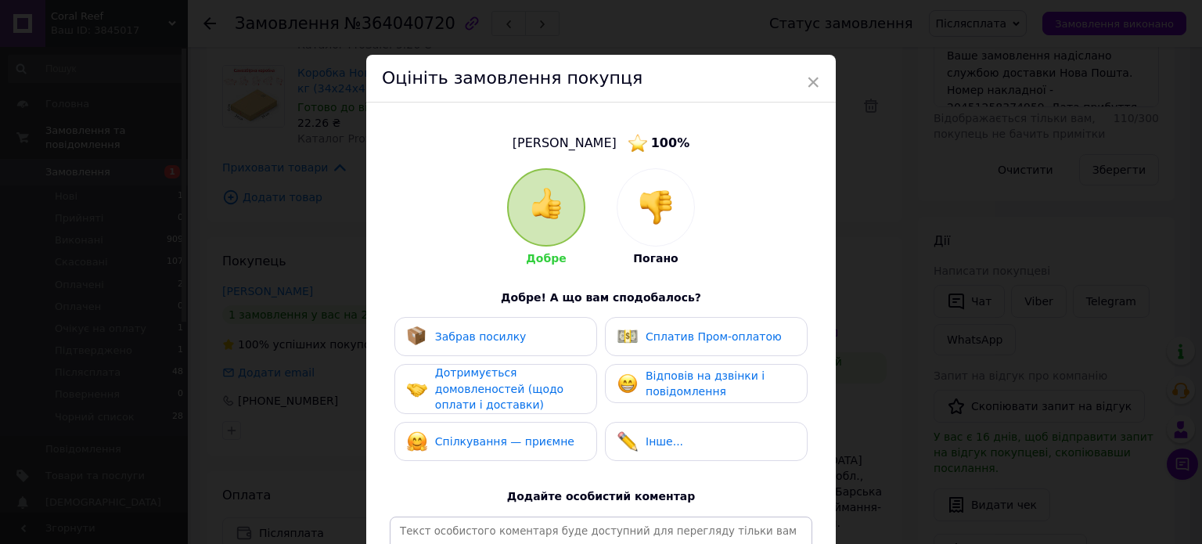
click at [548, 314] on div "Добре Погано Добре! А що вам сподобалось? Забрав посилку Сплатив Пром-оплатою Д…" at bounding box center [601, 405] width 423 height 474
click at [536, 342] on div "Забрав посилку" at bounding box center [496, 336] width 178 height 20
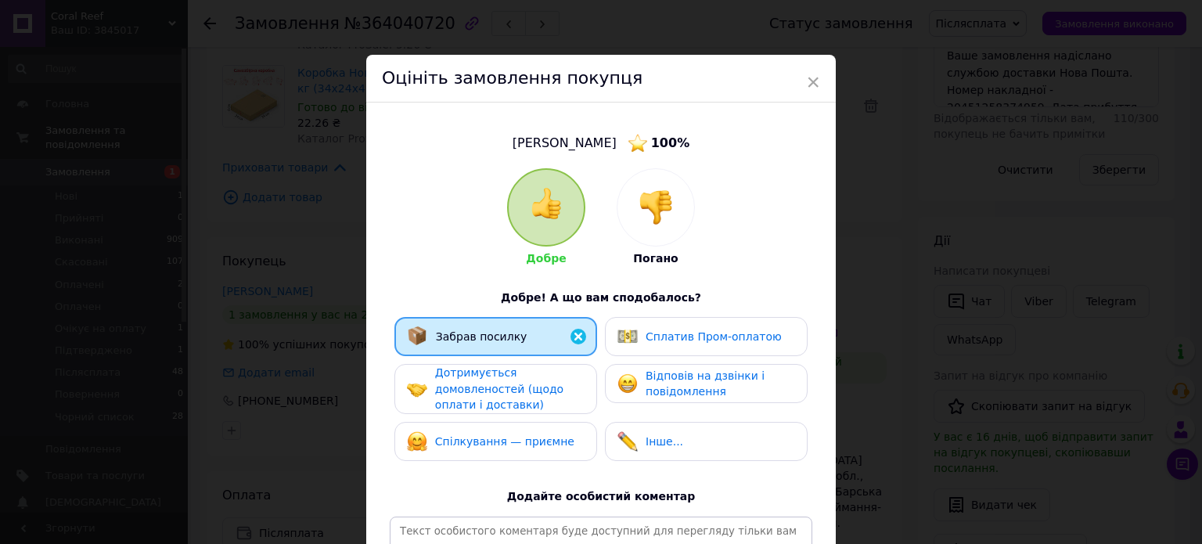
click at [539, 368] on div "Дотримується домовленостей (щодо оплати і доставки)" at bounding box center [509, 389] width 149 height 49
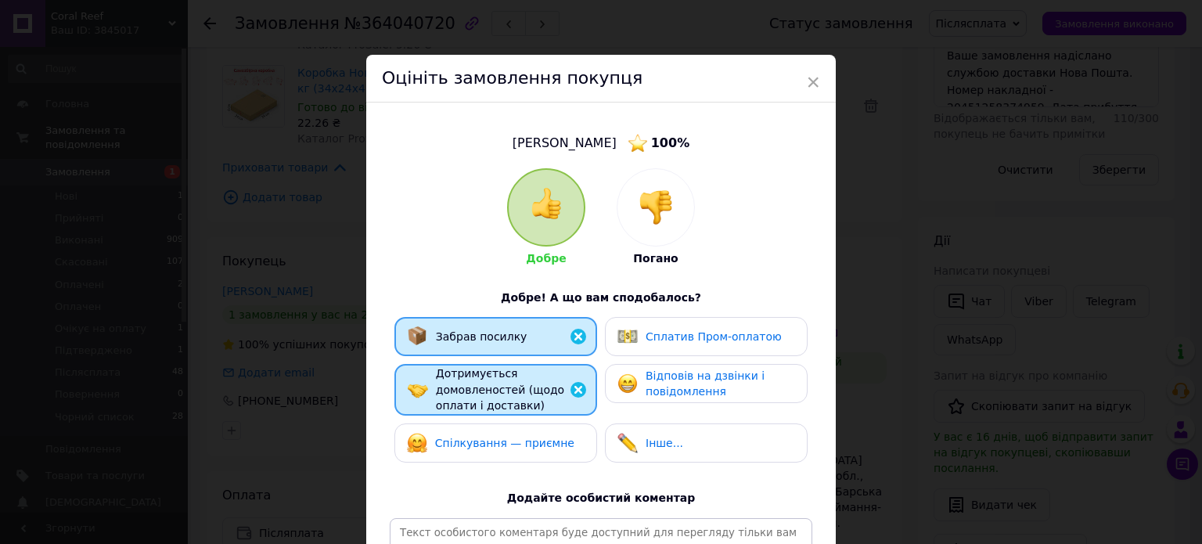
click at [585, 424] on div "Спілкування — приємне" at bounding box center [496, 443] width 203 height 39
drag, startPoint x: 580, startPoint y: 444, endPoint x: 669, endPoint y: 425, distance: 91.2
click at [580, 443] on div "Спілкування — приємне" at bounding box center [496, 443] width 178 height 20
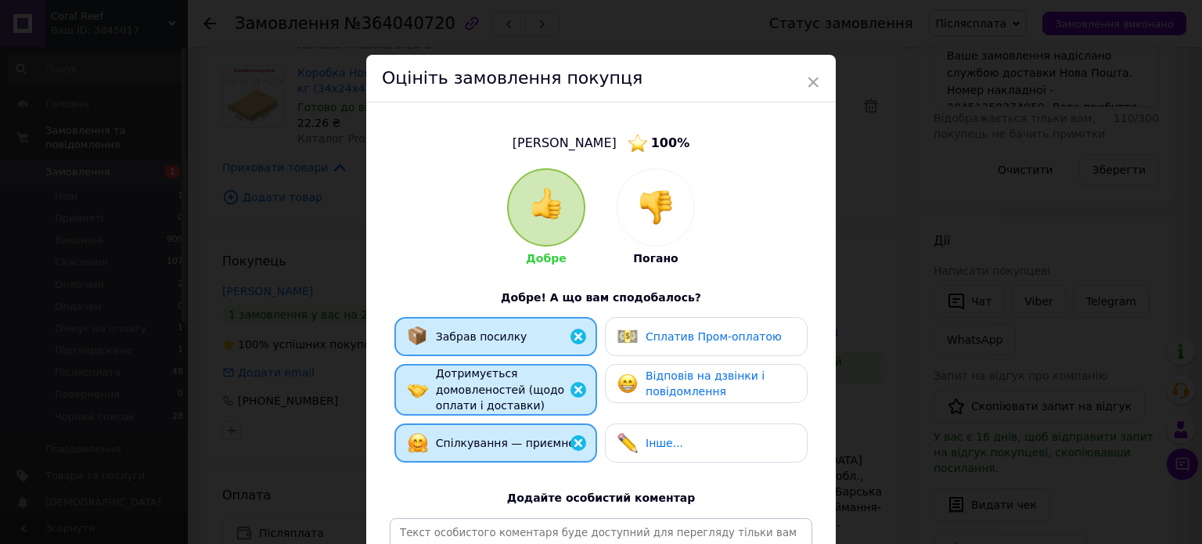
drag, startPoint x: 670, startPoint y: 431, endPoint x: 680, endPoint y: 403, distance: 29.0
click at [670, 427] on div "Інше..." at bounding box center [706, 443] width 203 height 39
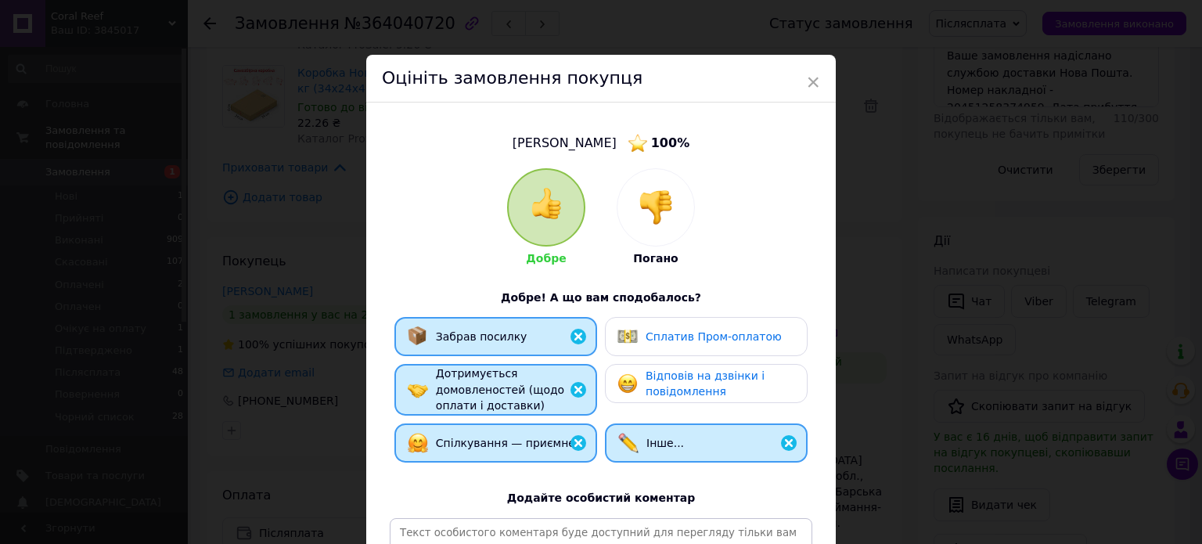
click at [725, 371] on span "Відповів на дзвінки і повідомлення" at bounding box center [705, 383] width 119 height 29
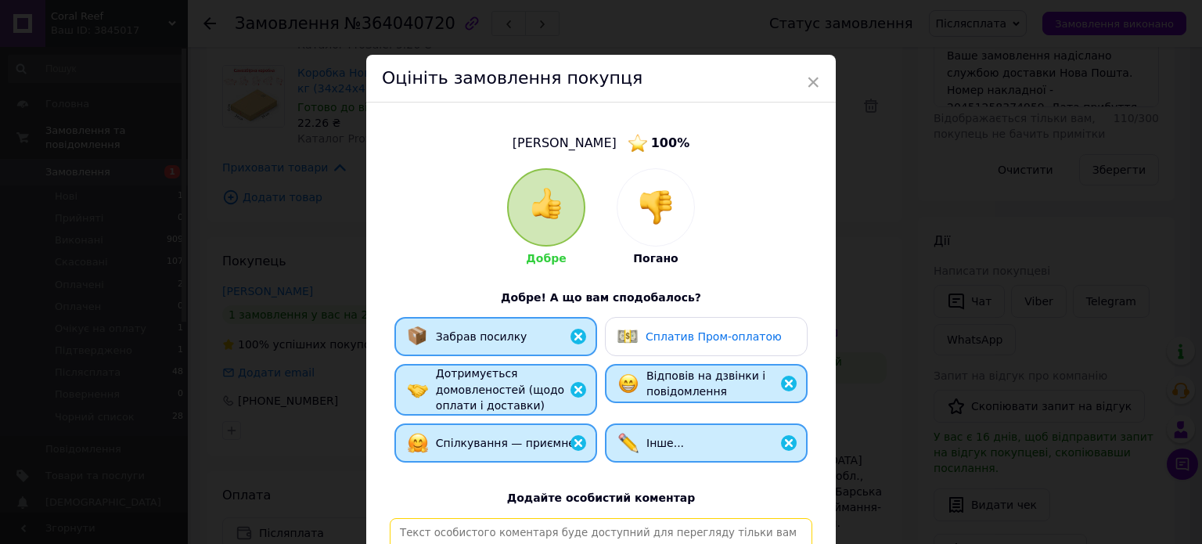
paste textarea "[PERSON_NAME], відповідальний та порядний покупець. Замовлення, відправлене Піс…"
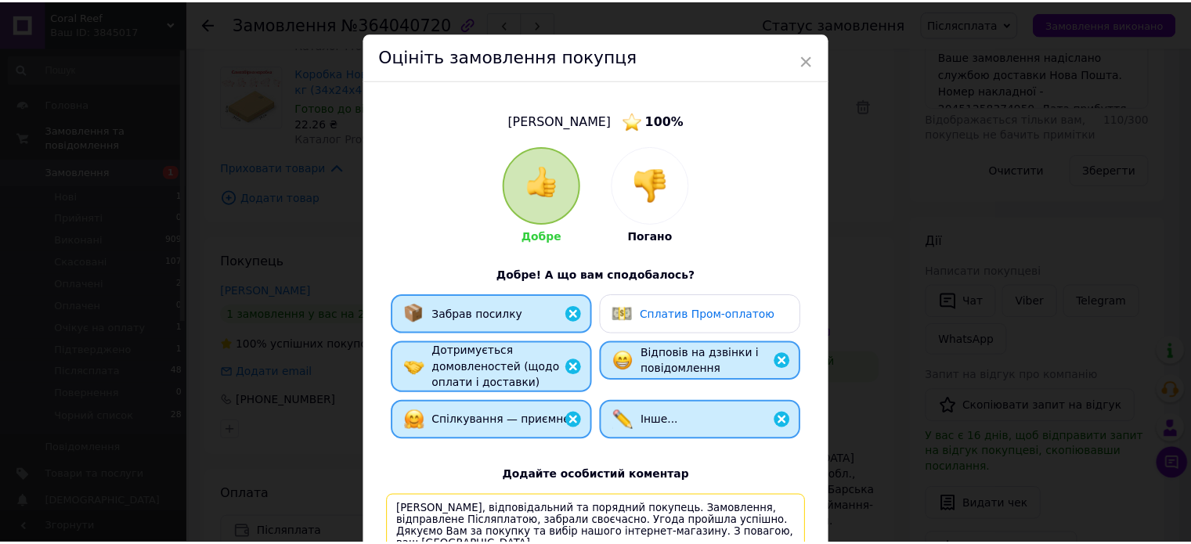
scroll to position [232, 0]
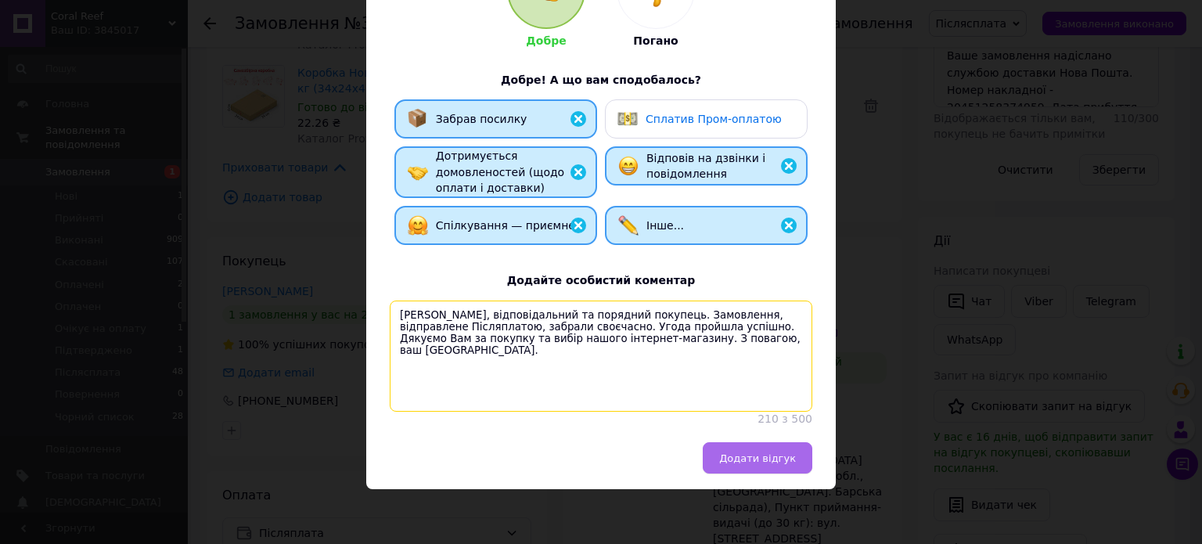
type textarea "[PERSON_NAME], відповідальний та порядний покупець. Замовлення, відправлене Піс…"
click at [764, 449] on button "Додати відгук" at bounding box center [758, 457] width 110 height 31
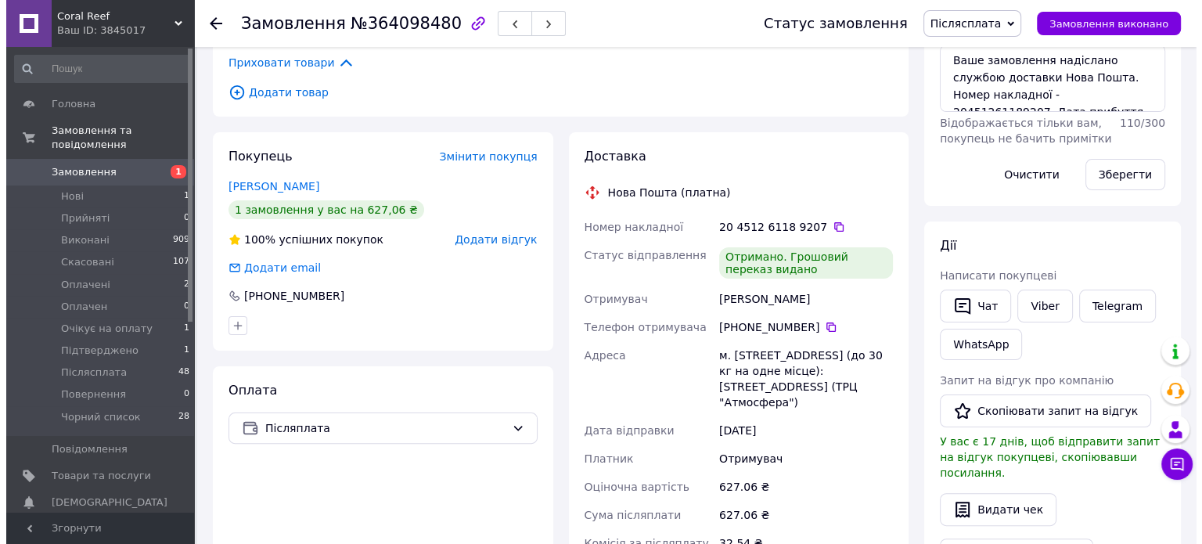
scroll to position [313, 0]
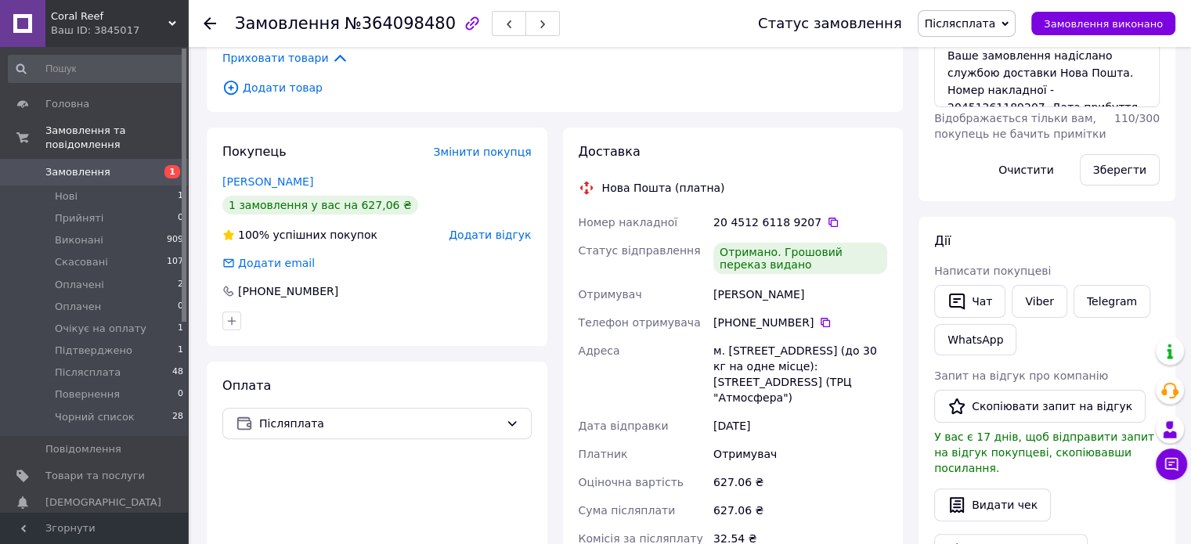
click at [496, 231] on span "Додати відгук" at bounding box center [490, 235] width 82 height 13
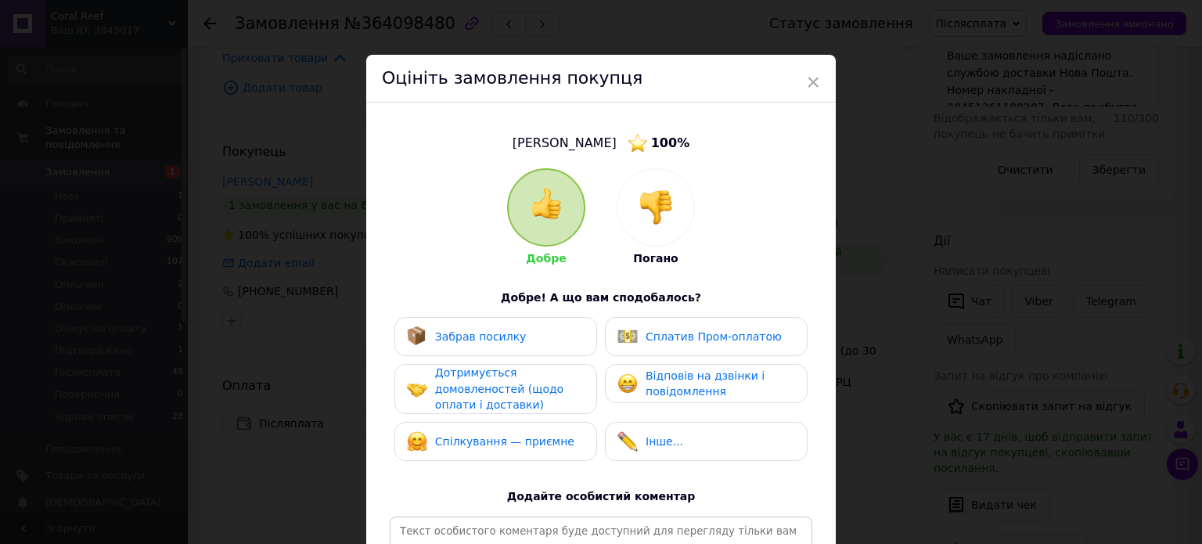
click at [503, 348] on div "Забрав посилку" at bounding box center [496, 336] width 203 height 39
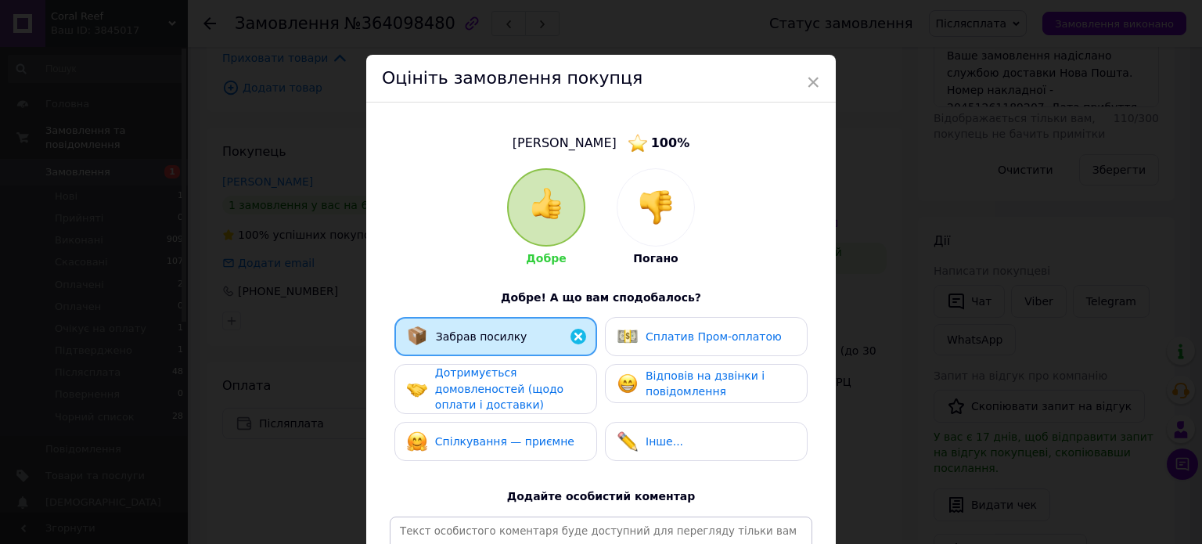
drag, startPoint x: 512, startPoint y: 366, endPoint x: 528, endPoint y: 395, distance: 33.3
click at [513, 366] on div "Дотримується домовленостей (щодо оплати і доставки)" at bounding box center [509, 389] width 149 height 49
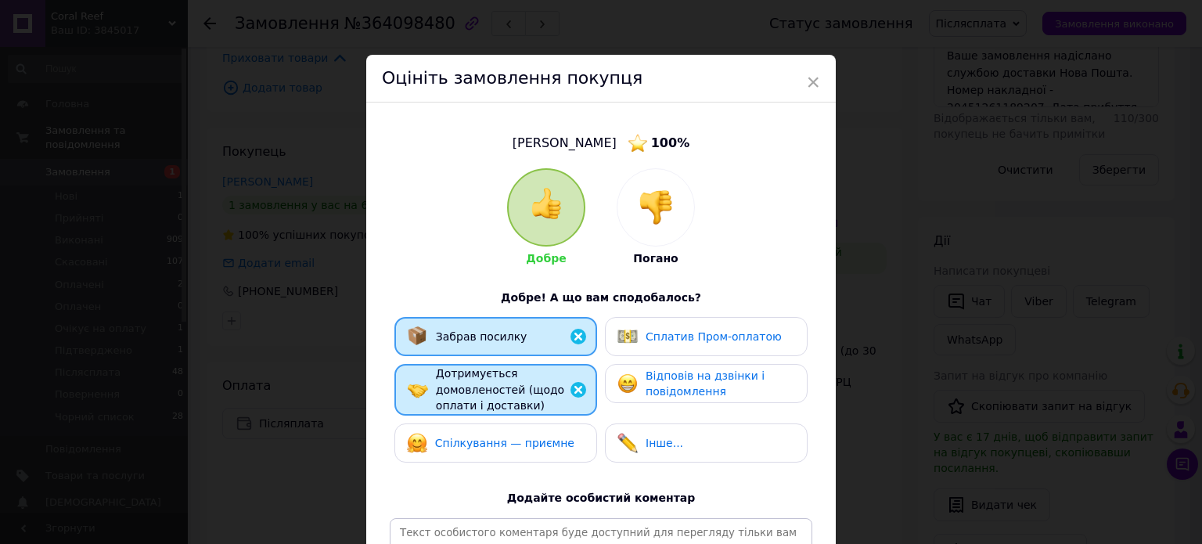
drag, startPoint x: 547, startPoint y: 438, endPoint x: 663, endPoint y: 434, distance: 115.9
click at [548, 438] on span "Спілкування — приємне" at bounding box center [504, 443] width 139 height 13
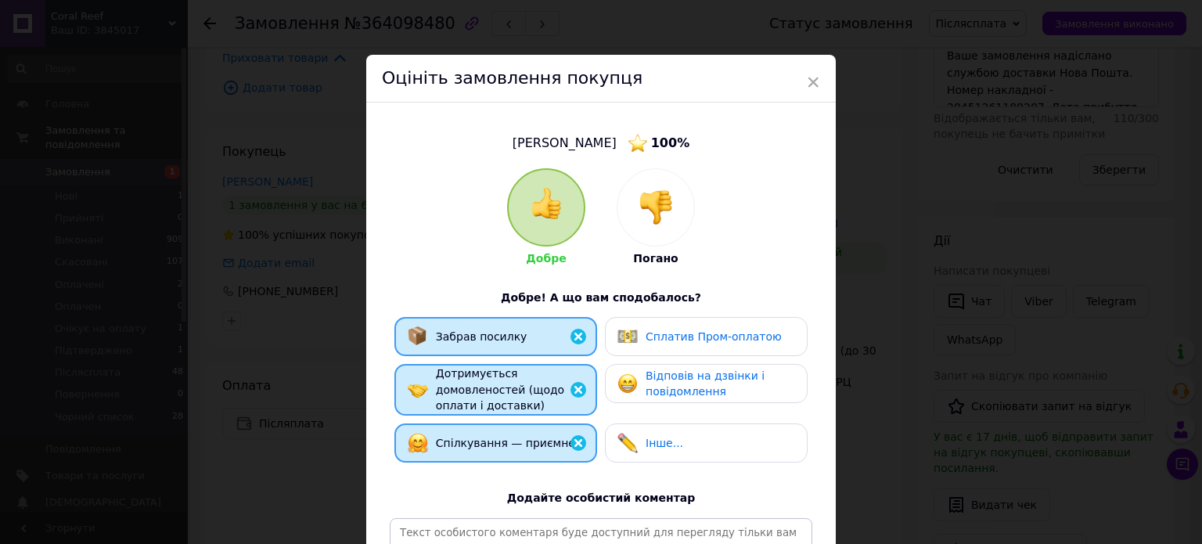
drag, startPoint x: 662, startPoint y: 434, endPoint x: 694, endPoint y: 381, distance: 62.2
click at [662, 430] on div "Інше..." at bounding box center [706, 443] width 203 height 39
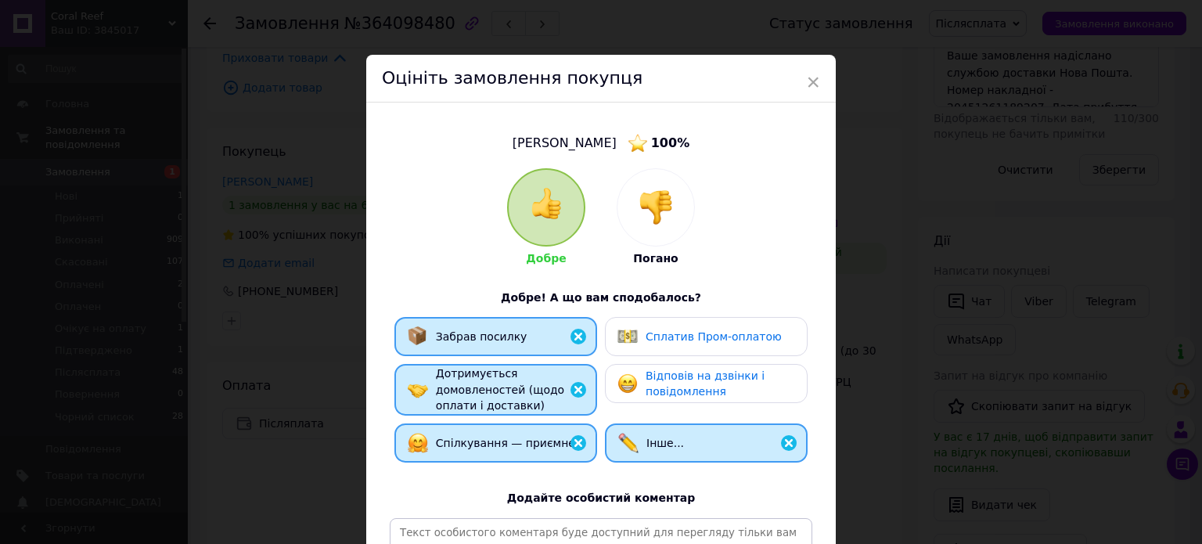
click at [694, 380] on span "Відповів на дзвінки і повідомлення" at bounding box center [705, 383] width 119 height 29
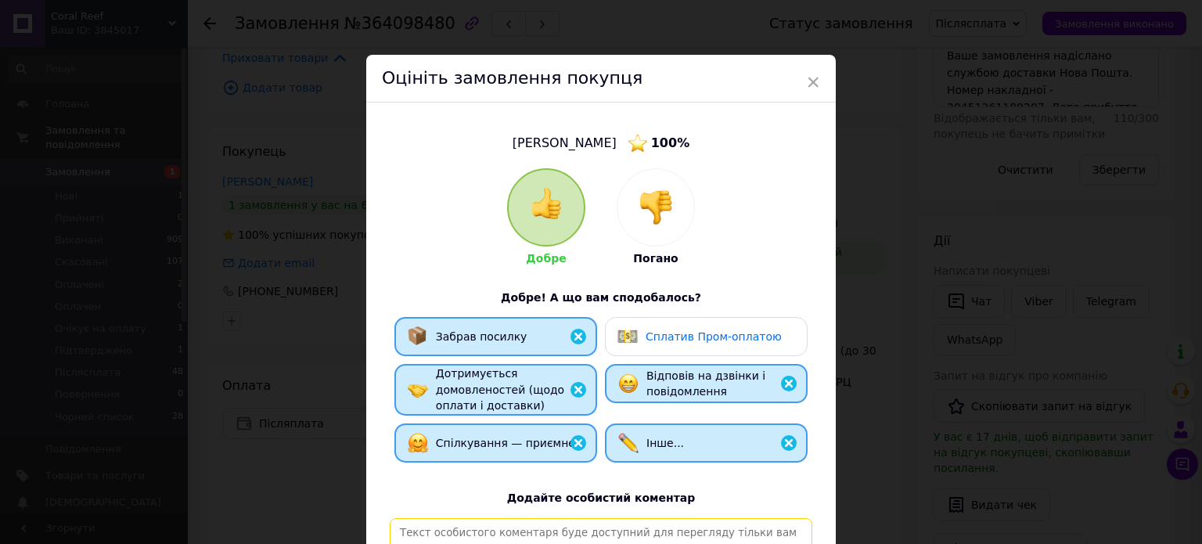
paste textarea "[PERSON_NAME], відповідальний та порядний покупець. Замовлення, відправлене Піс…"
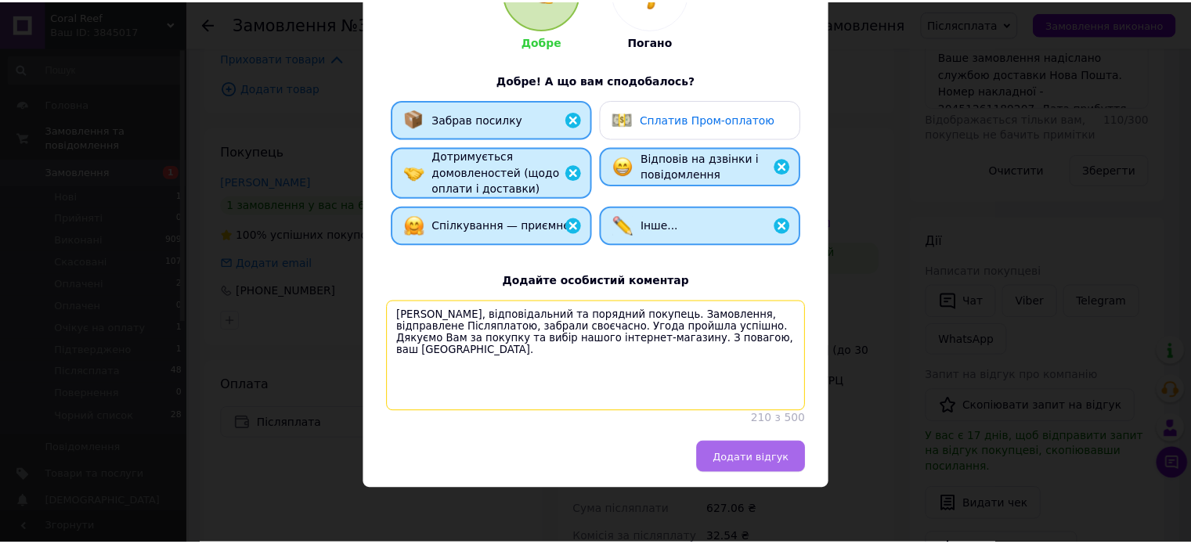
scroll to position [232, 0]
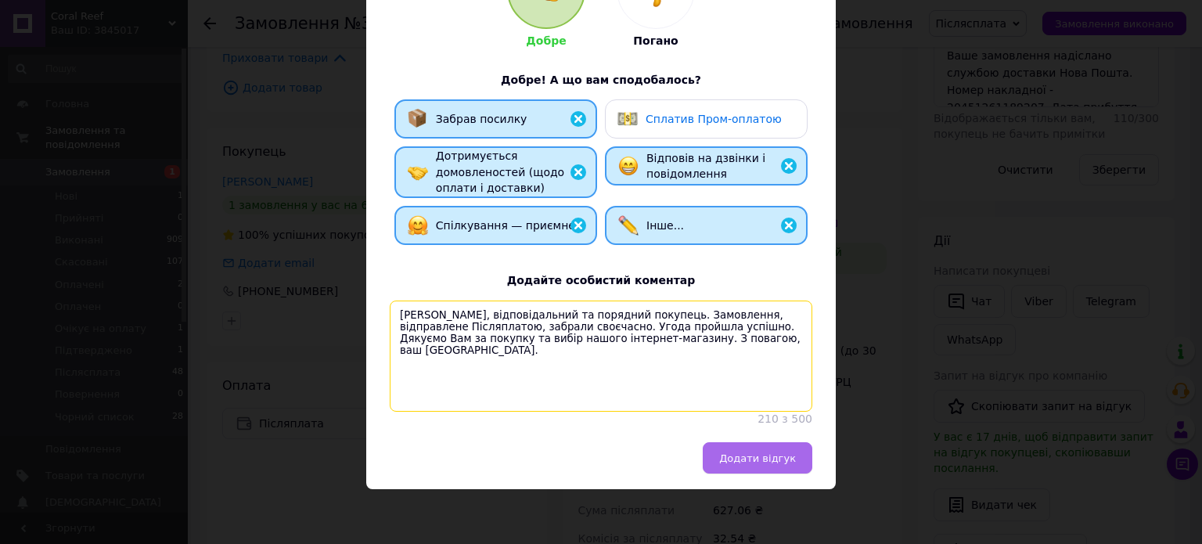
type textarea "[PERSON_NAME], відповідальний та порядний покупець. Замовлення, відправлене Піс…"
click at [756, 463] on span "Додати відгук" at bounding box center [757, 458] width 77 height 12
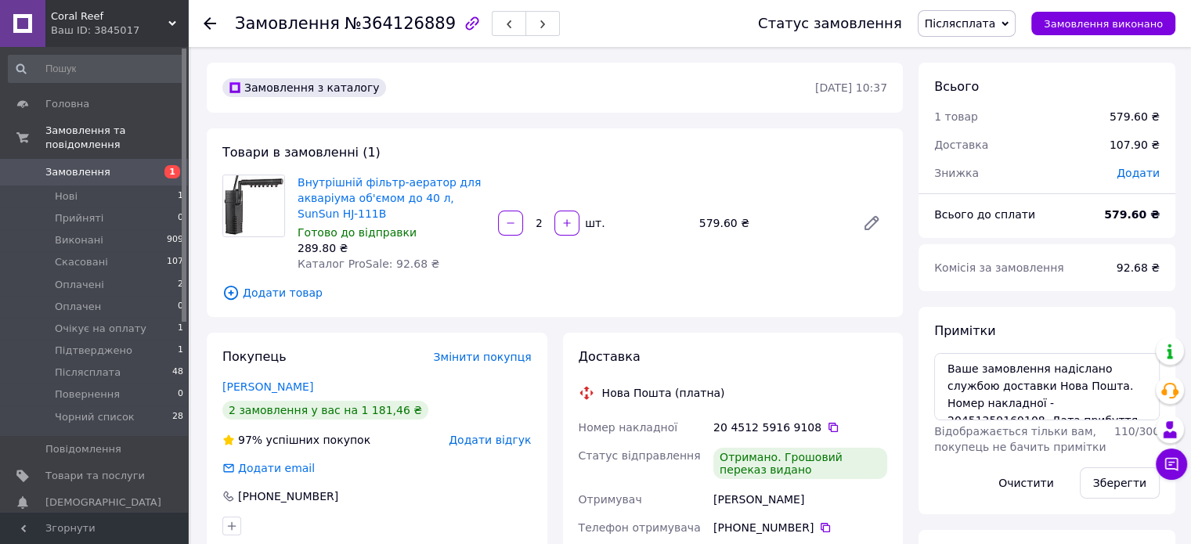
click at [504, 428] on div "Покупець Змінити покупця [PERSON_NAME] 2 замовлення у вас на 1 181,46 ₴ 97% усп…" at bounding box center [377, 442] width 341 height 218
click at [504, 441] on span "Додати відгук" at bounding box center [490, 440] width 82 height 13
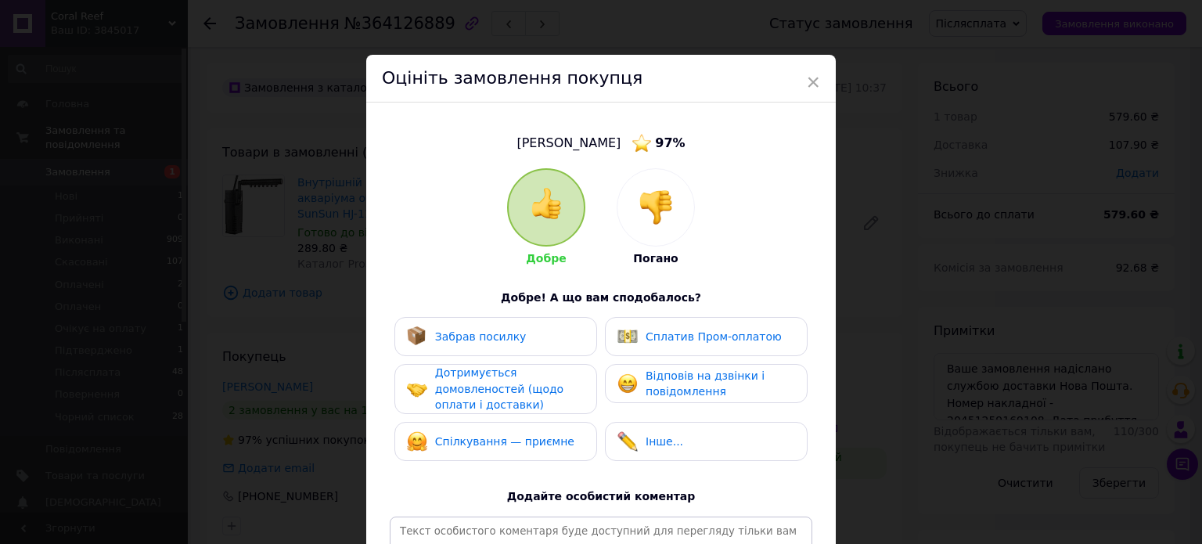
click at [531, 347] on div "Забрав посилку" at bounding box center [496, 336] width 203 height 39
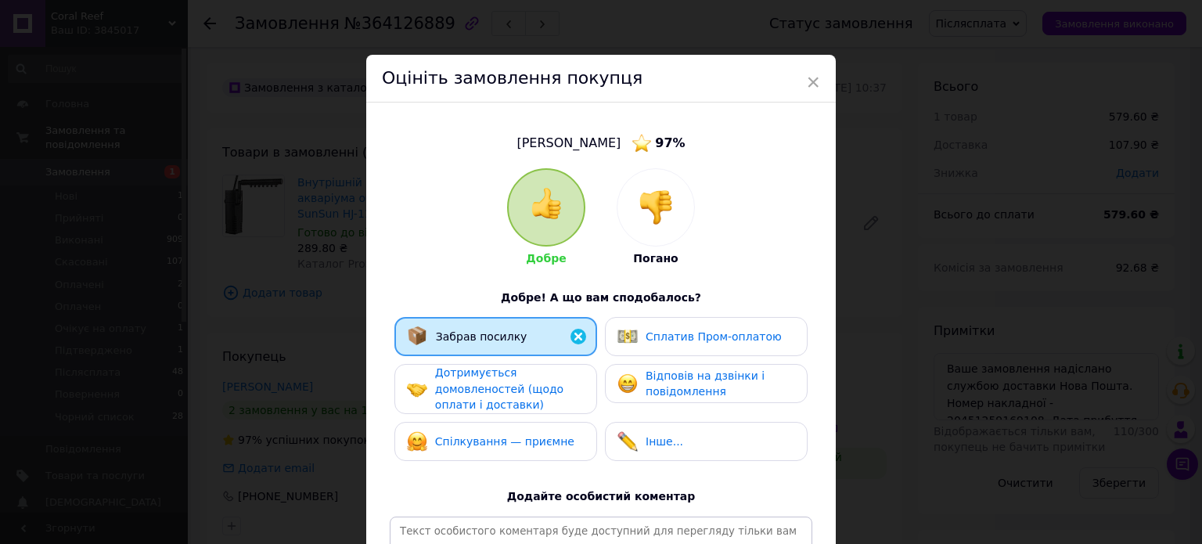
click at [535, 383] on span "Дотримується домовленостей (щодо оплати і доставки)" at bounding box center [499, 388] width 128 height 45
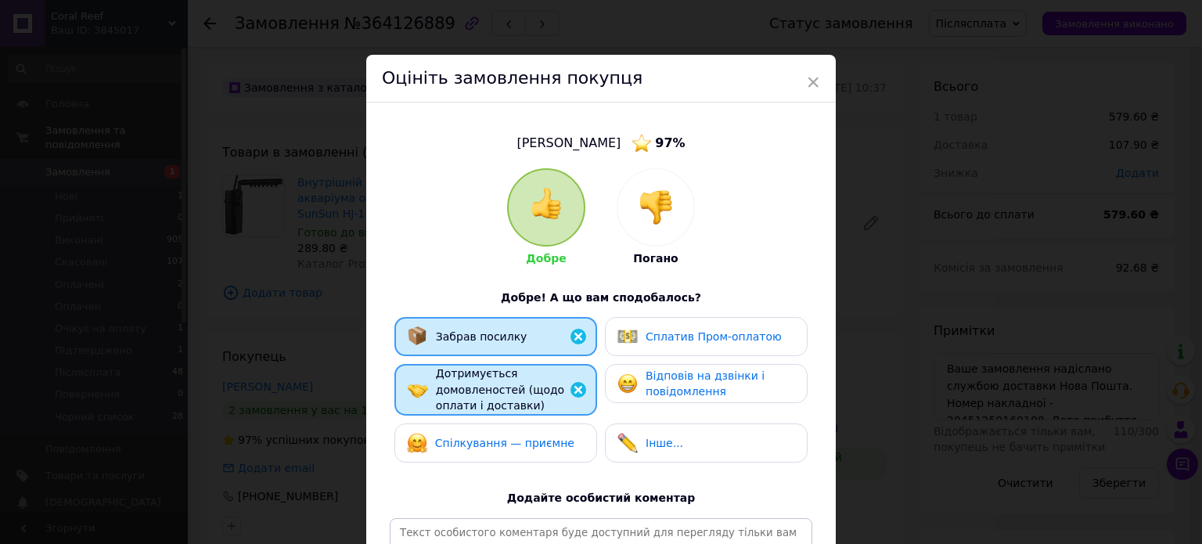
click at [567, 441] on div "Спілкування — приємне" at bounding box center [496, 443] width 178 height 20
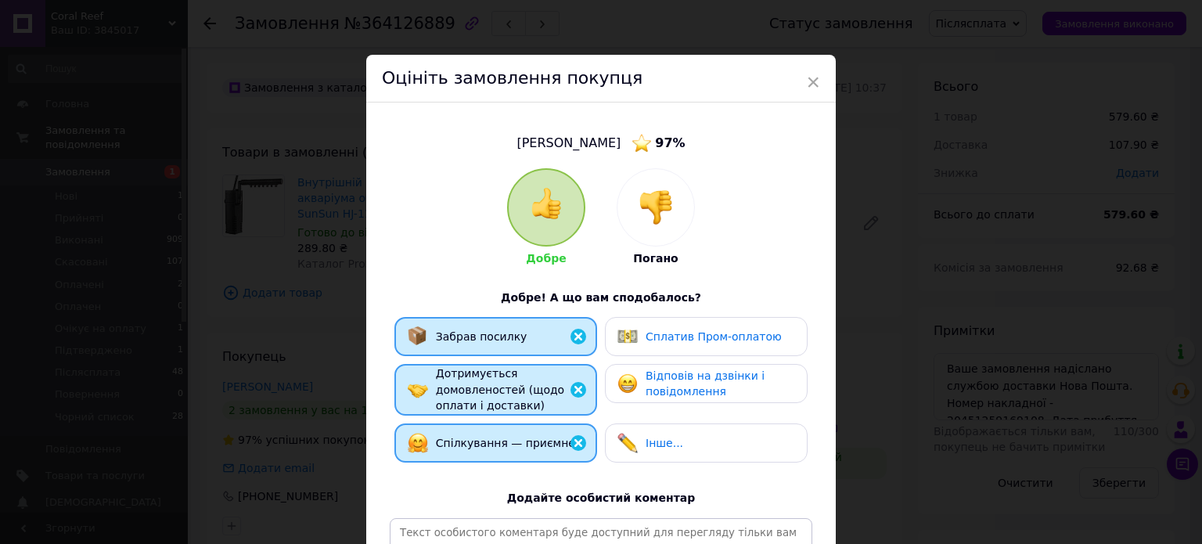
click at [676, 425] on div "Інше..." at bounding box center [706, 443] width 203 height 39
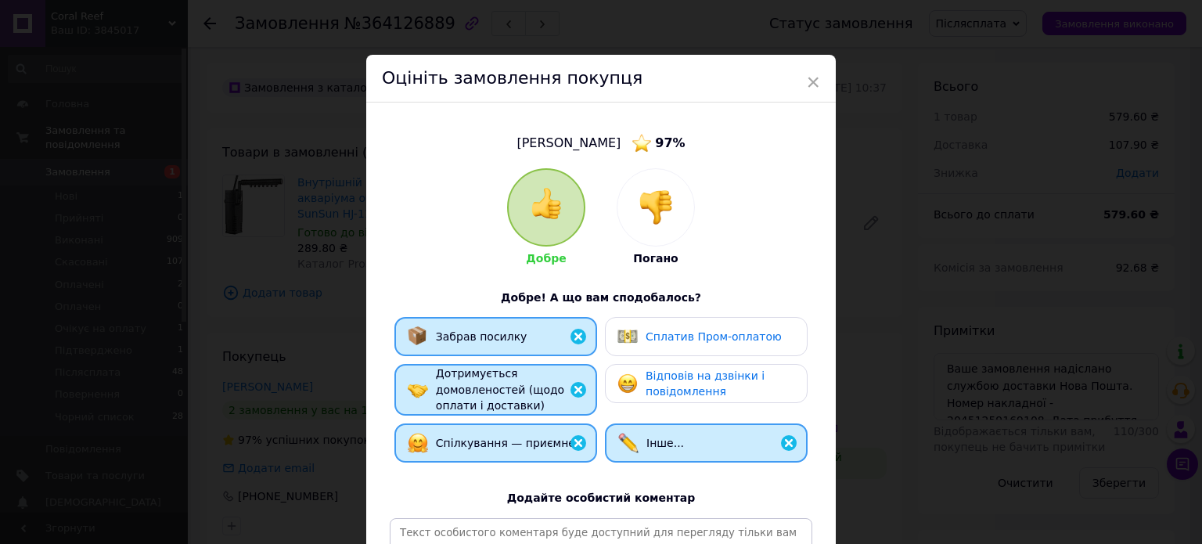
click at [719, 382] on span "Відповів на дзвінки і повідомлення" at bounding box center [705, 383] width 119 height 29
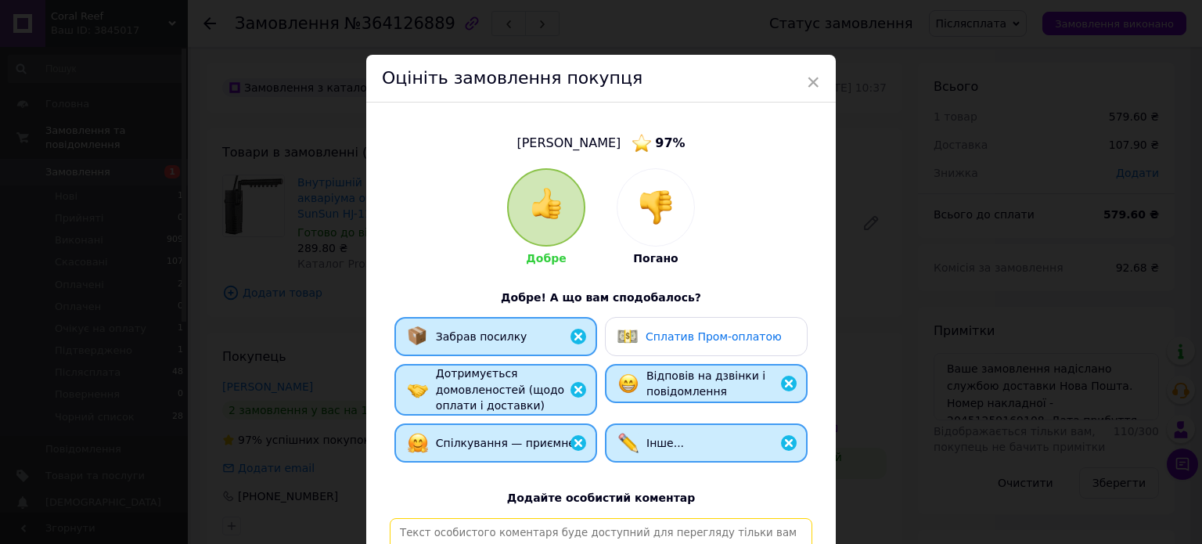
paste textarea "[PERSON_NAME], відповідальний та порядний покупець. Замовлення, відправлене Піс…"
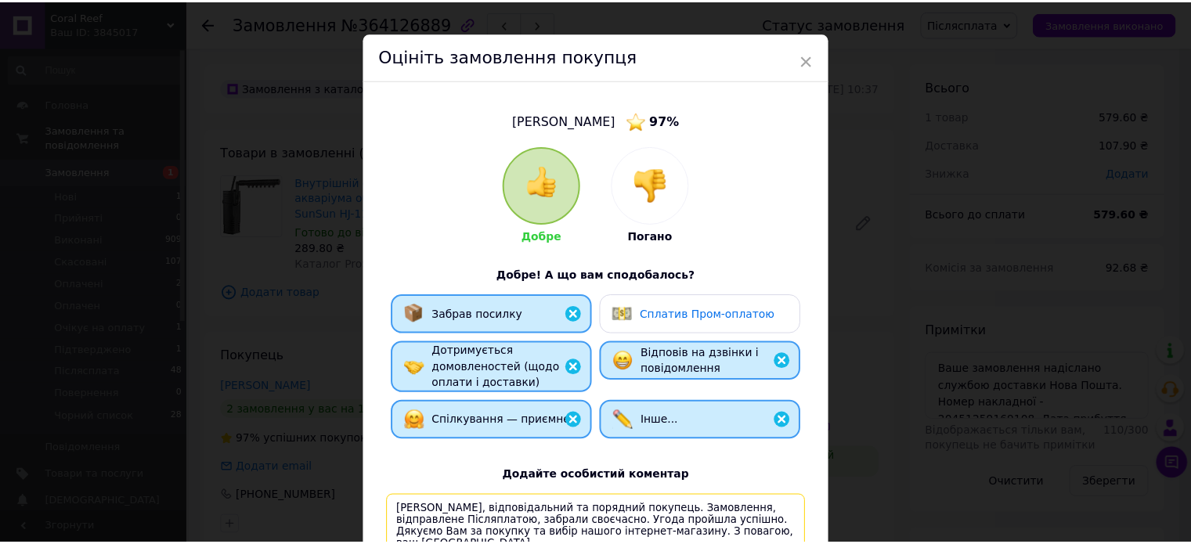
scroll to position [232, 0]
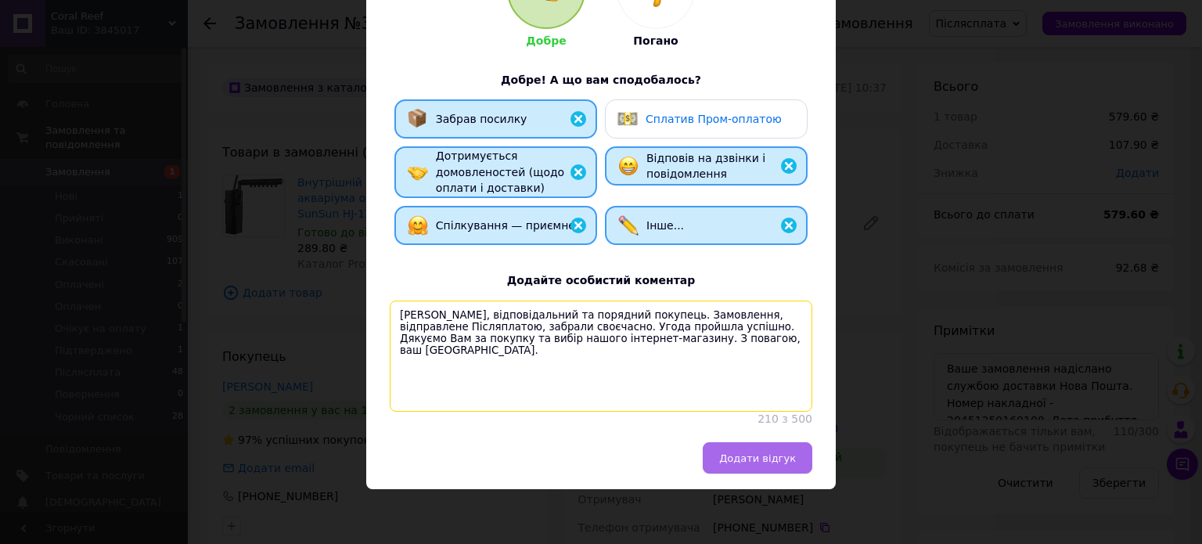
type textarea "[PERSON_NAME], відповідальний та порядний покупець. Замовлення, відправлене Піс…"
click at [782, 456] on span "Додати відгук" at bounding box center [757, 458] width 77 height 12
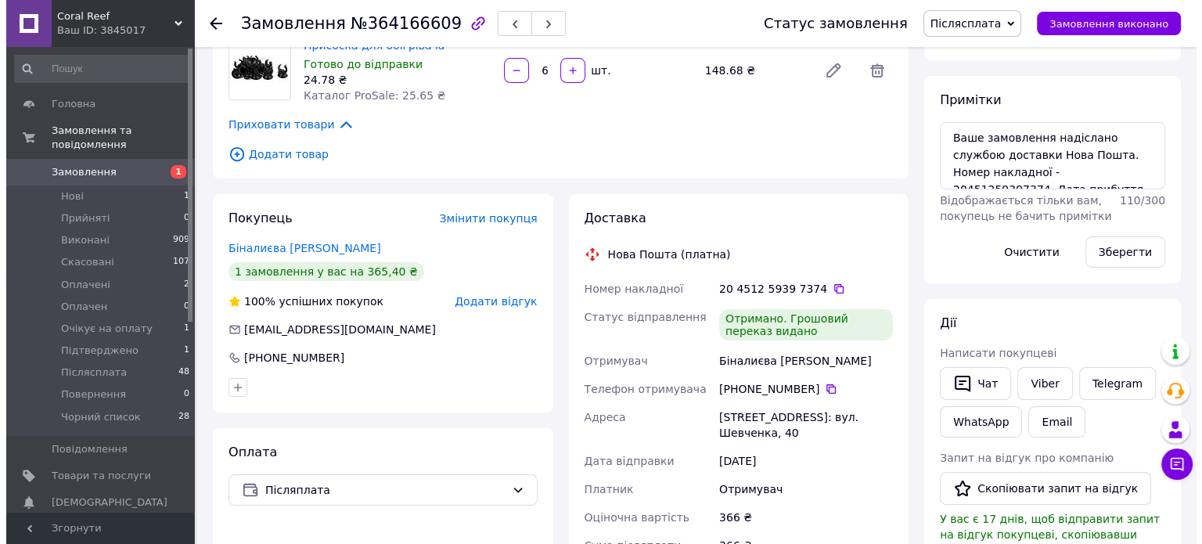
scroll to position [235, 0]
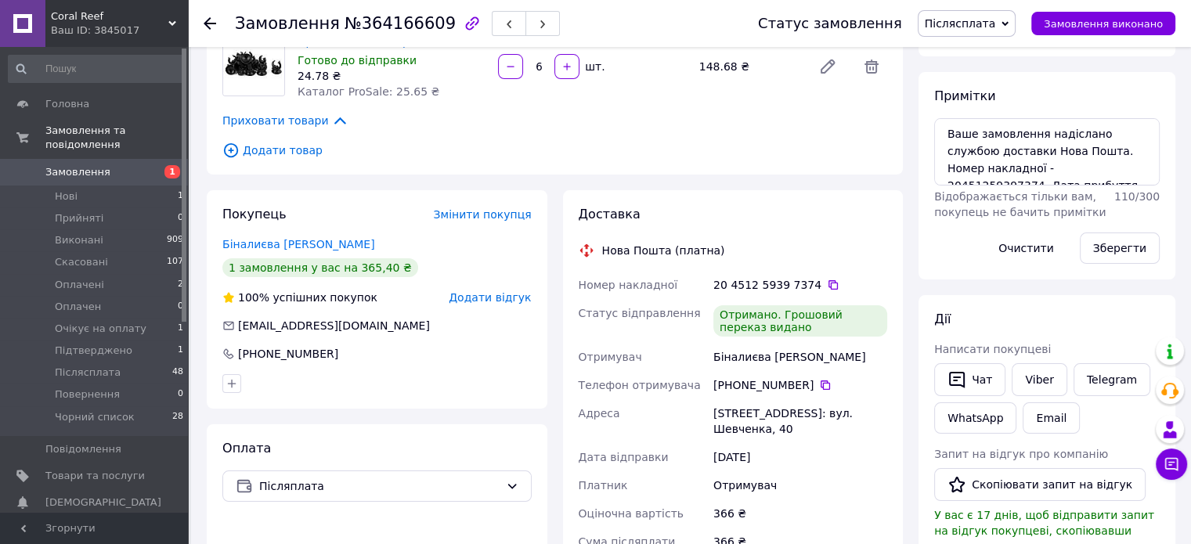
click at [496, 299] on span "Додати відгук" at bounding box center [490, 297] width 82 height 13
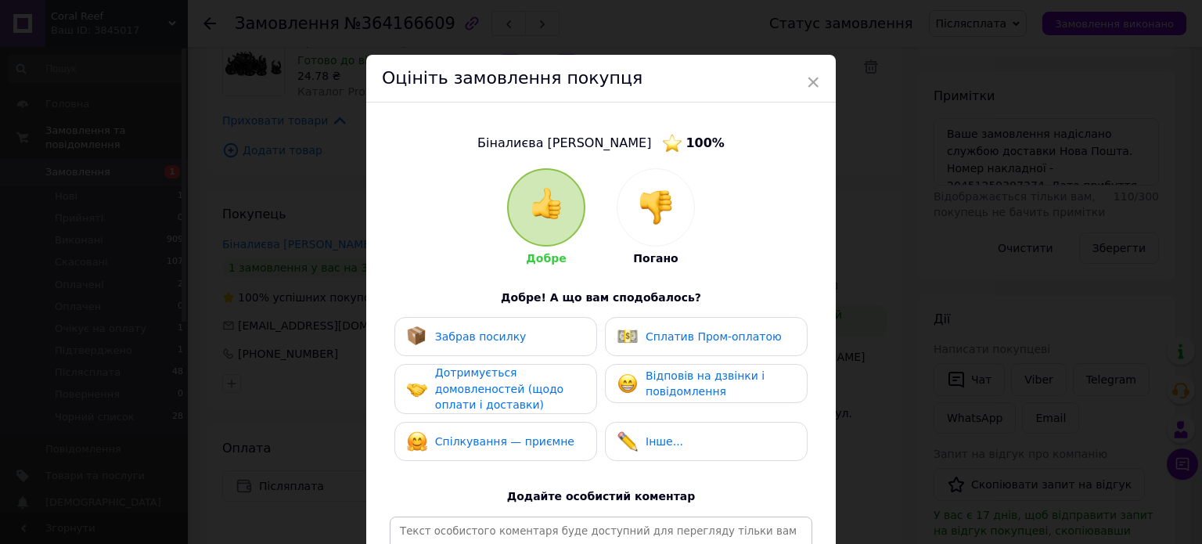
click at [504, 335] on span "Забрав посилку" at bounding box center [481, 336] width 92 height 13
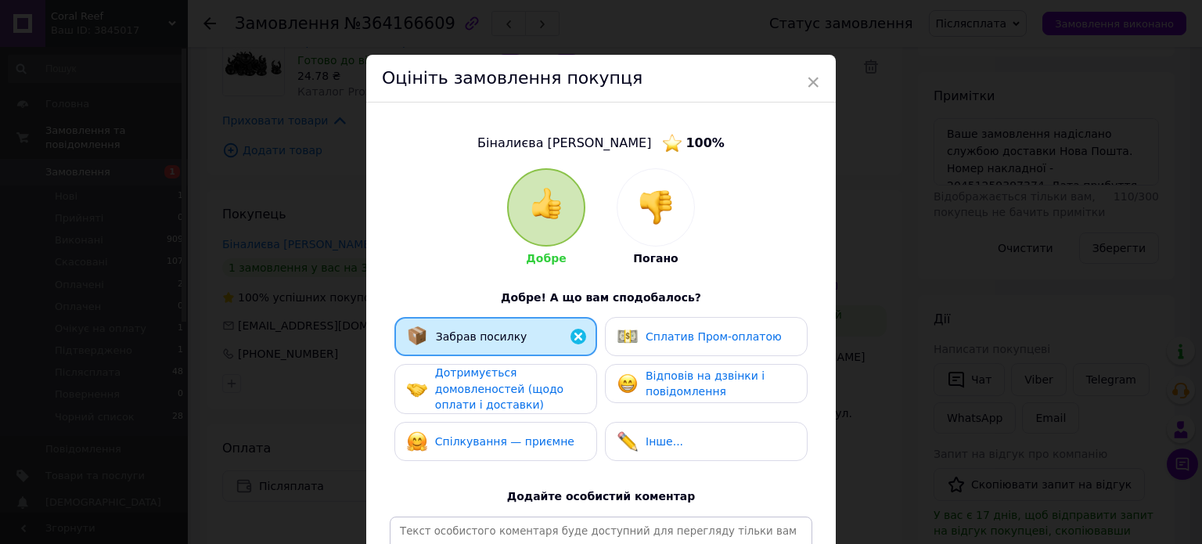
click at [521, 381] on span "Дотримується домовленостей (щодо оплати і доставки)" at bounding box center [499, 388] width 128 height 45
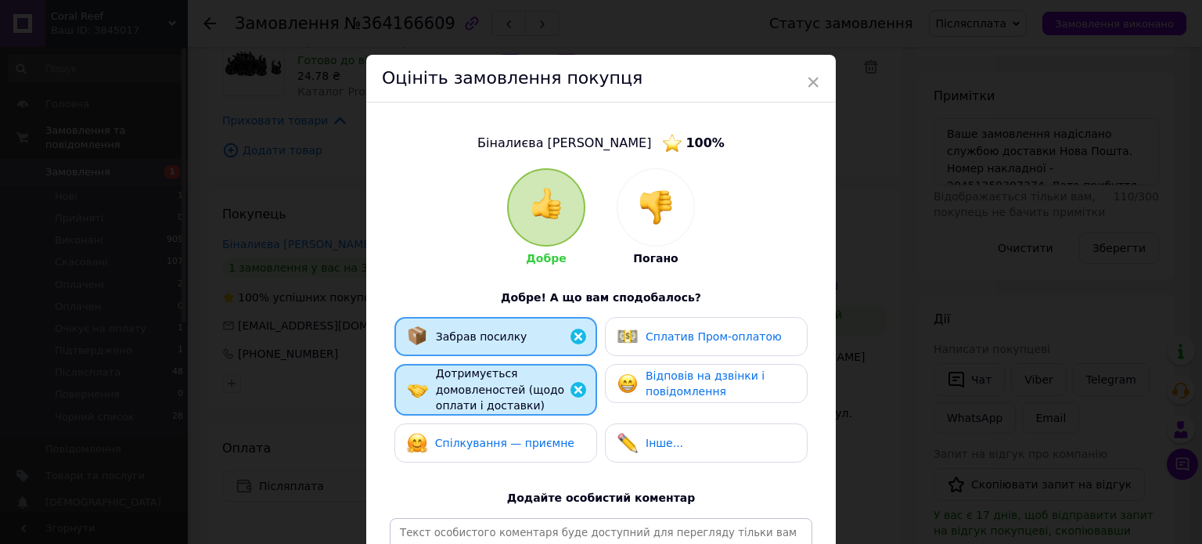
click at [585, 456] on div "Спілкування — приємне" at bounding box center [496, 443] width 203 height 39
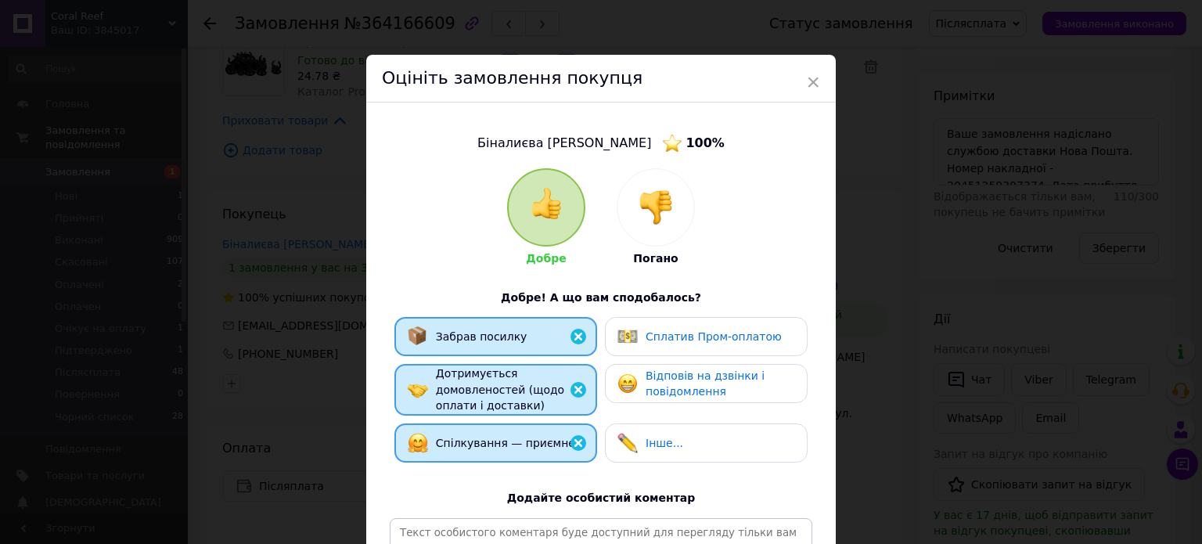
drag, startPoint x: 655, startPoint y: 445, endPoint x: 661, endPoint y: 415, distance: 30.2
click at [650, 437] on span "Інше..." at bounding box center [665, 443] width 38 height 13
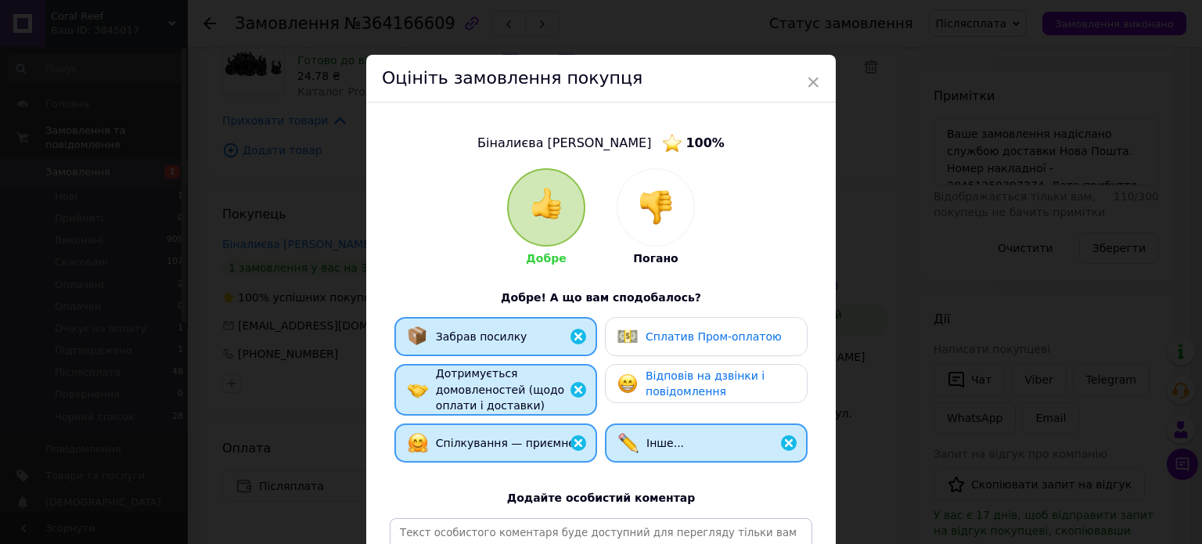
click at [678, 388] on span "Відповів на дзвінки і повідомлення" at bounding box center [705, 383] width 119 height 29
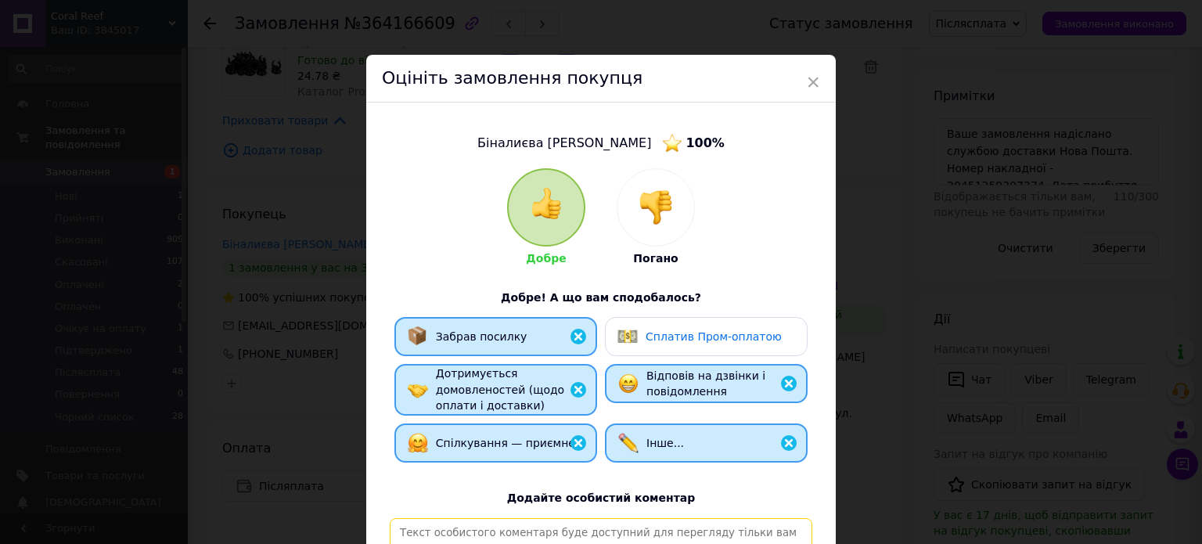
paste textarea "[PERSON_NAME], відповідальний та порядний покупець. Замовлення, відправлене Піс…"
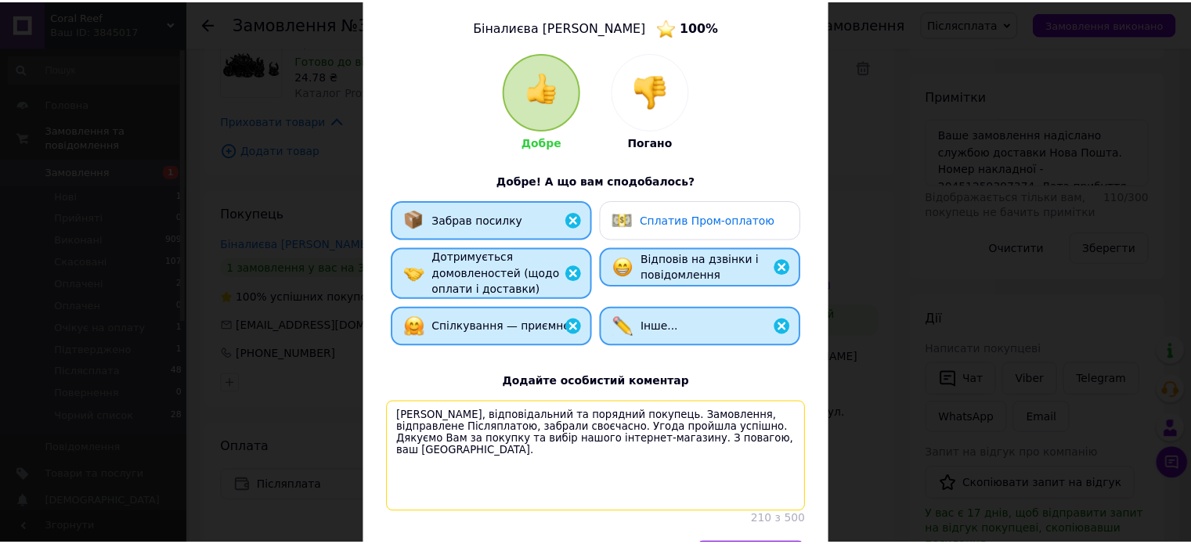
scroll to position [232, 0]
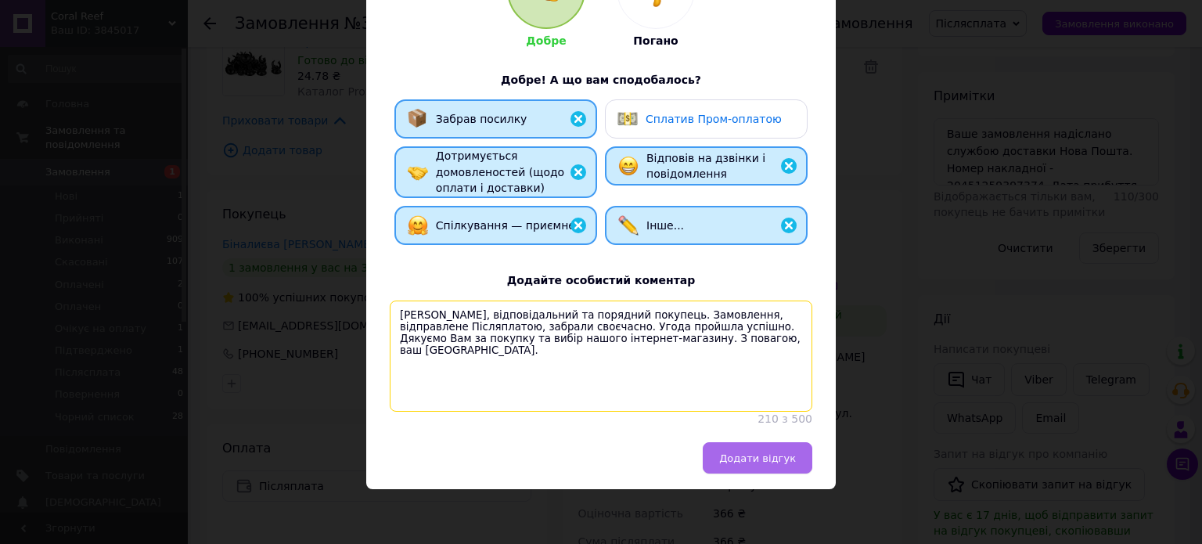
type textarea "[PERSON_NAME], відповідальний та порядний покупець. Замовлення, відправлене Піс…"
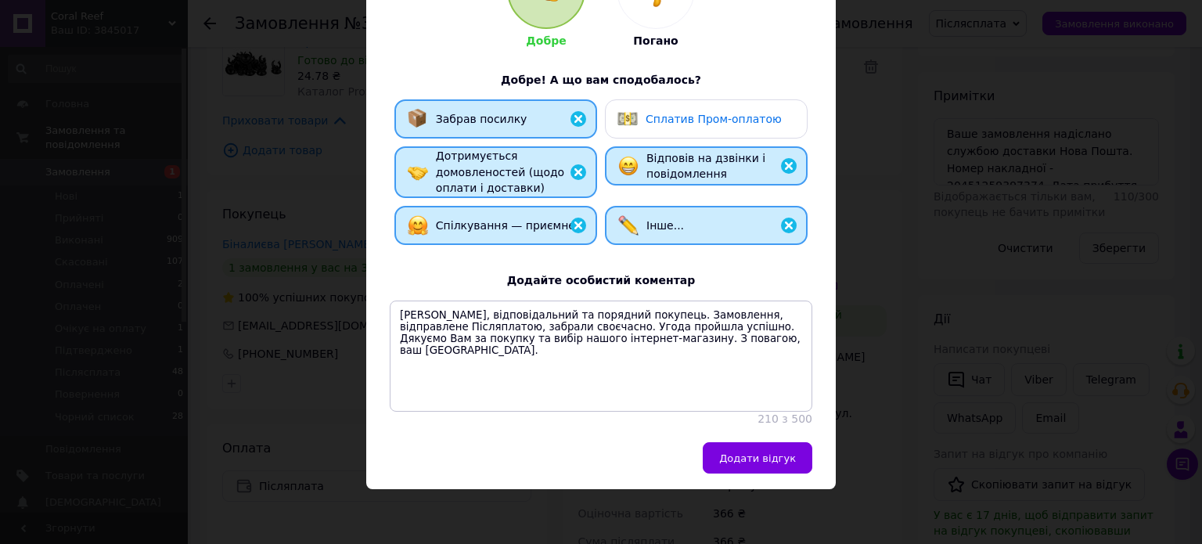
click at [773, 466] on button "Додати відгук" at bounding box center [758, 457] width 110 height 31
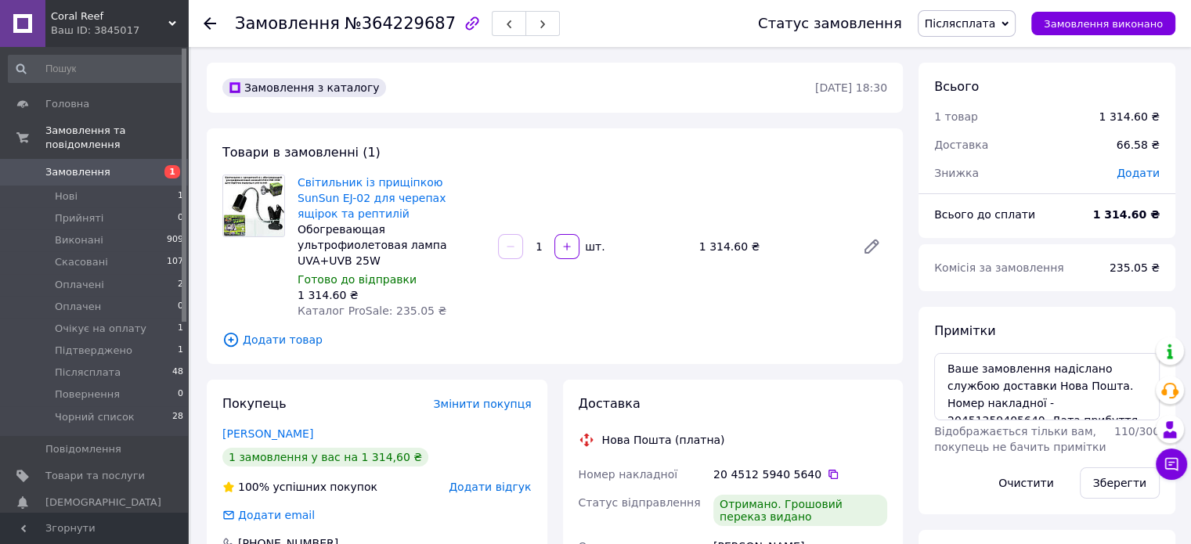
click at [512, 479] on div "Додати відгук" at bounding box center [490, 487] width 82 height 16
click at [514, 481] on span "Додати відгук" at bounding box center [490, 487] width 82 height 13
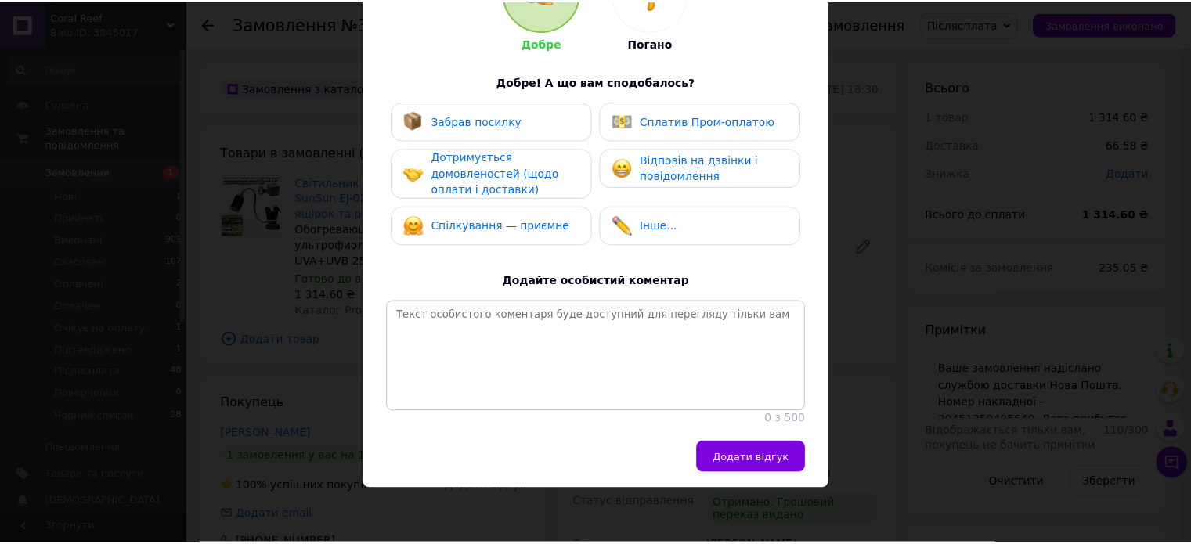
scroll to position [231, 0]
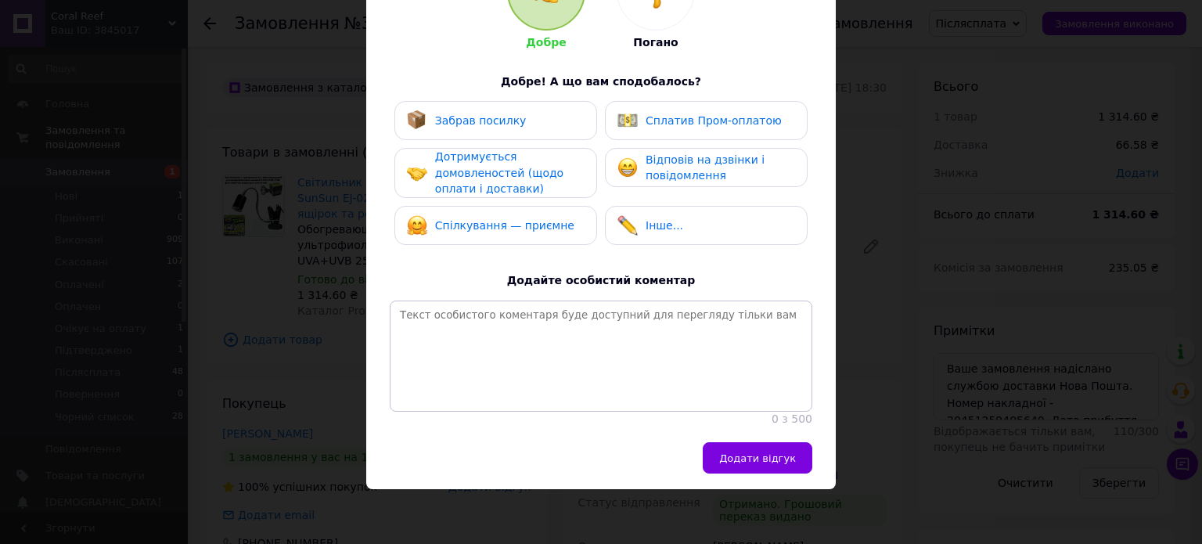
drag, startPoint x: 535, startPoint y: 86, endPoint x: 535, endPoint y: 103, distance: 17.2
click at [535, 103] on div "Забрав посилку" at bounding box center [496, 120] width 203 height 39
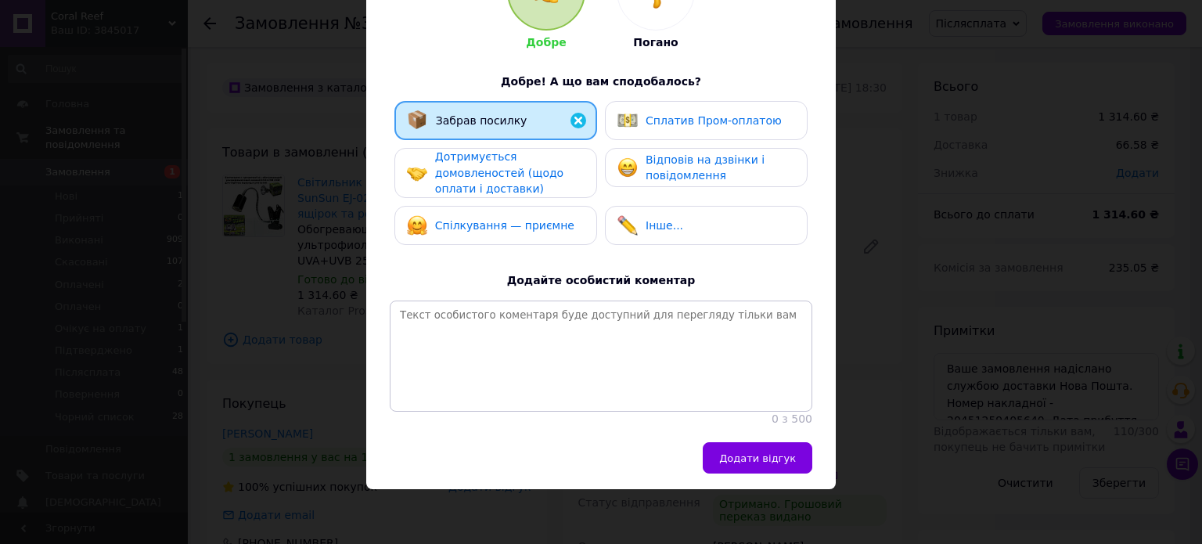
click at [535, 158] on span "Дотримується домовленостей (щодо оплати і доставки)" at bounding box center [499, 172] width 128 height 45
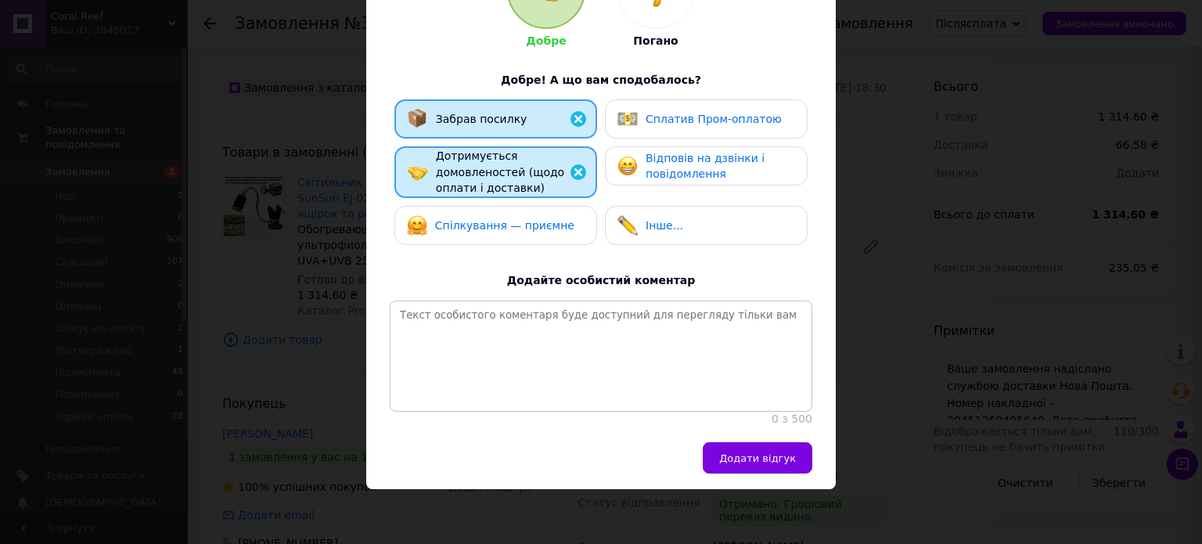
drag, startPoint x: 544, startPoint y: 204, endPoint x: 676, endPoint y: 214, distance: 132.7
click at [545, 219] on span "Спілкування — приємне" at bounding box center [504, 225] width 139 height 13
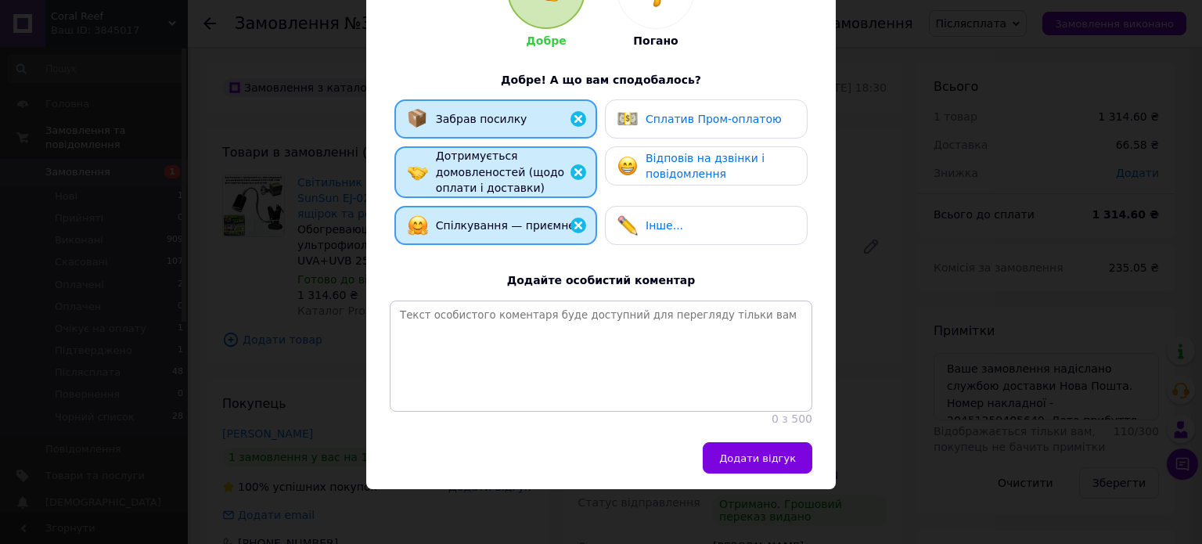
drag, startPoint x: 678, startPoint y: 214, endPoint x: 708, endPoint y: 157, distance: 64.4
click at [678, 215] on div "Інше..." at bounding box center [707, 225] width 178 height 20
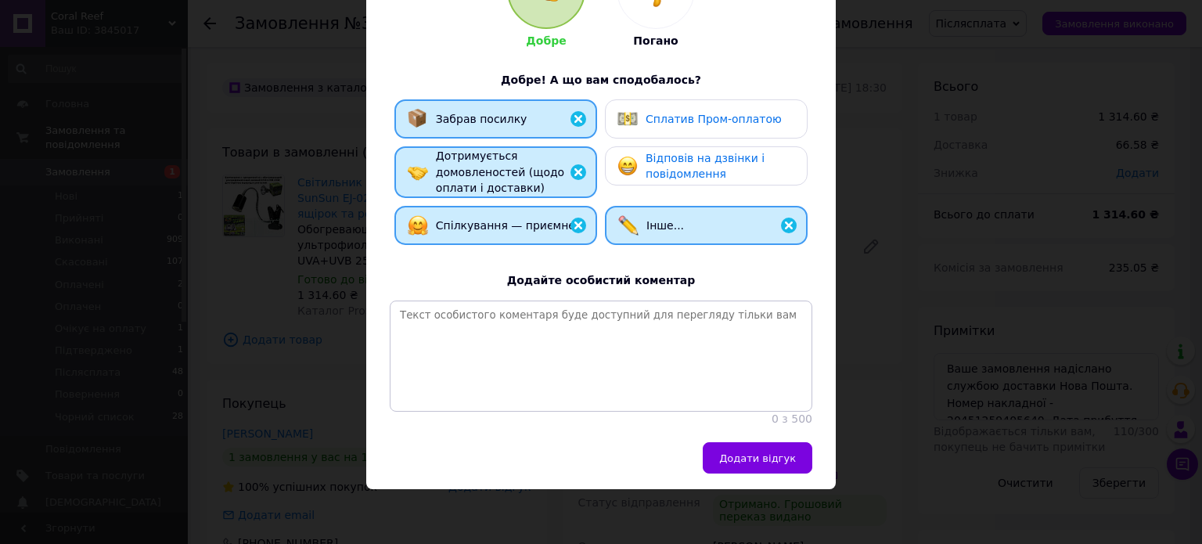
click at [717, 152] on span "Відповів на дзвінки і повідомлення" at bounding box center [705, 166] width 119 height 29
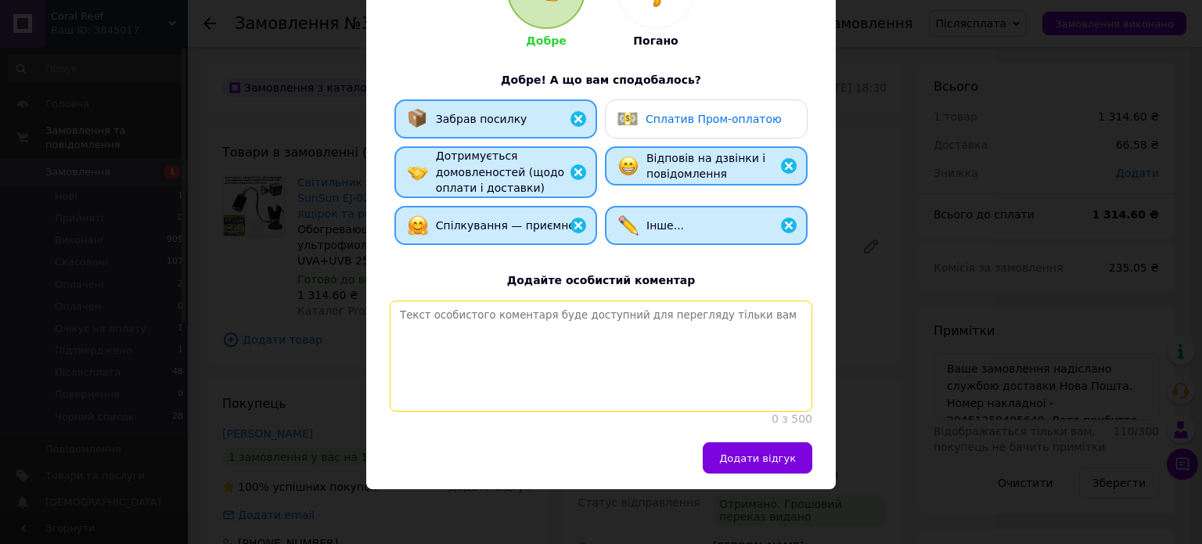
paste textarea "[PERSON_NAME], відповідальний та порядний покупець. Замовлення, відправлене Піс…"
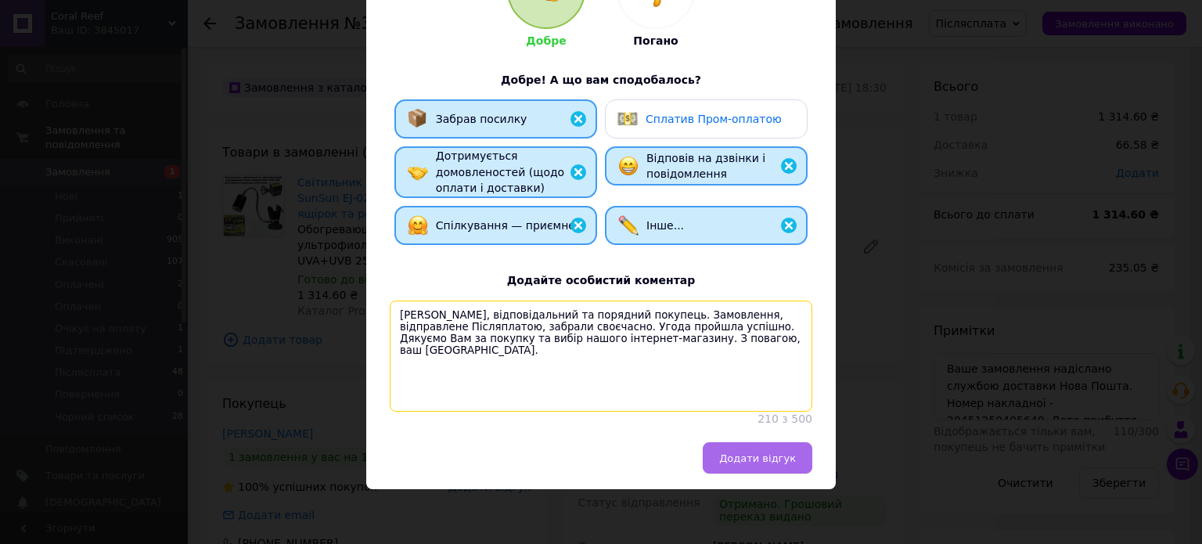
type textarea "[PERSON_NAME], відповідальний та порядний покупець. Замовлення, відправлене Піс…"
click at [761, 444] on button "Додати відгук" at bounding box center [758, 457] width 110 height 31
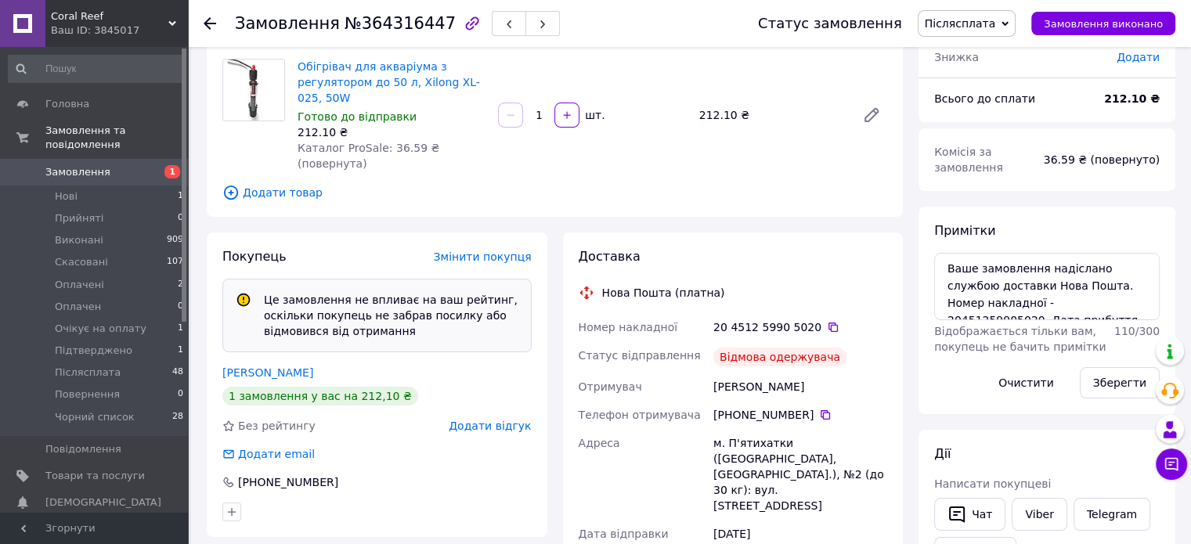
scroll to position [157, 0]
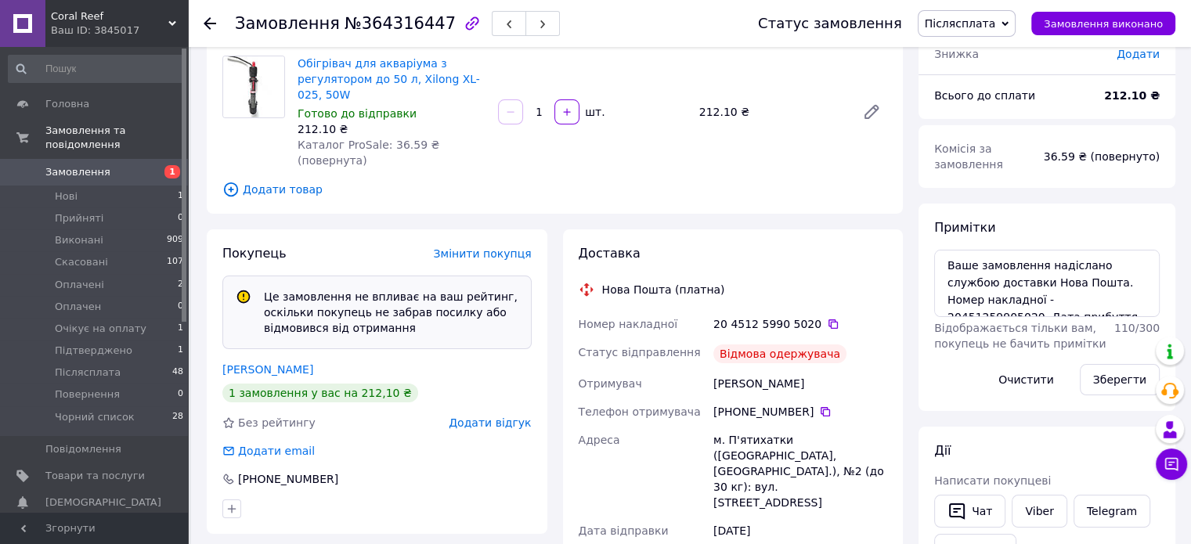
click at [991, 23] on span "Післясплата" at bounding box center [960, 23] width 71 height 13
click at [827, 318] on icon at bounding box center [833, 324] width 13 height 13
click at [971, 32] on span "Післясплата" at bounding box center [966, 23] width 99 height 27
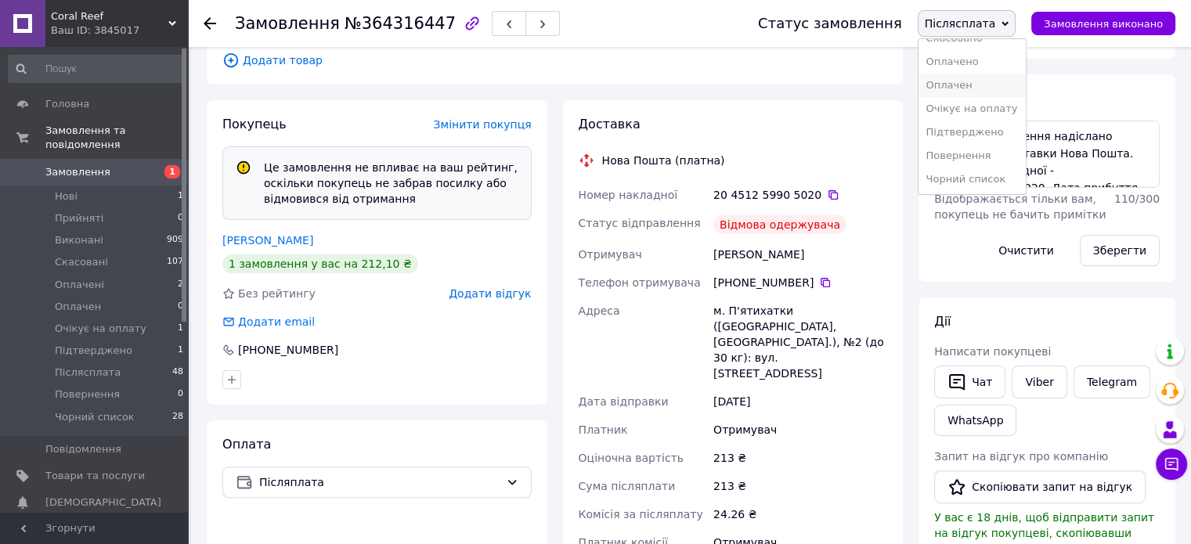
scroll to position [313, 0]
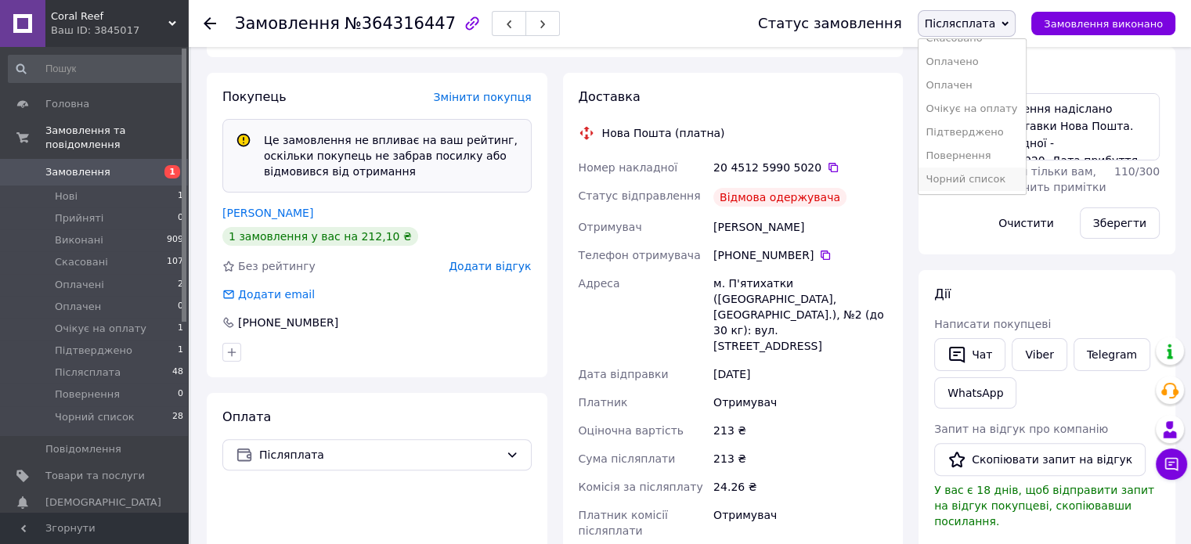
click at [990, 178] on li "Чорний список" at bounding box center [971, 179] width 107 height 23
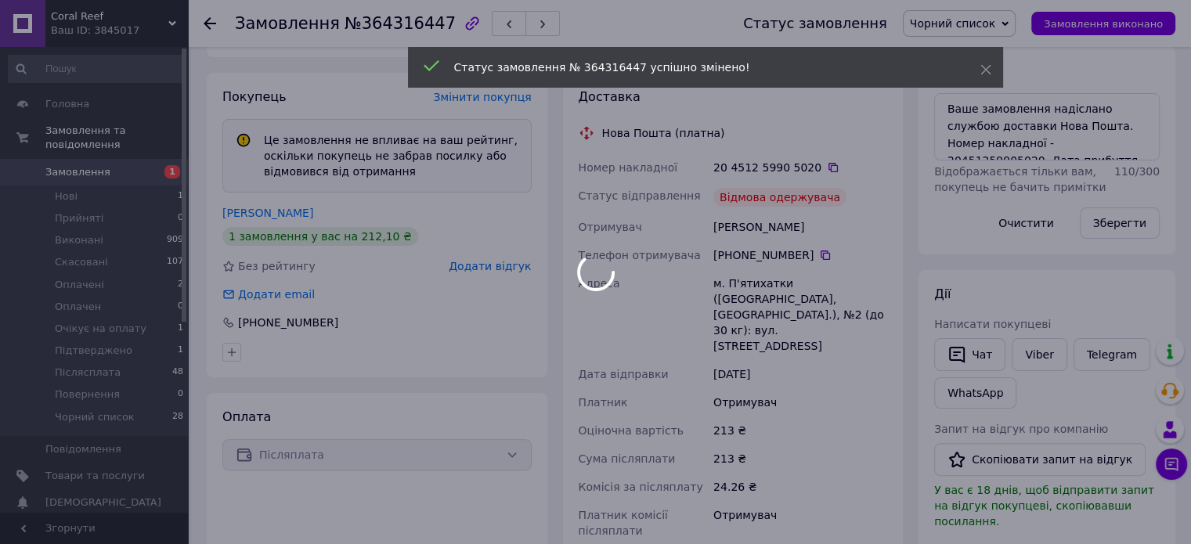
click at [505, 251] on div at bounding box center [595, 272] width 1191 height 544
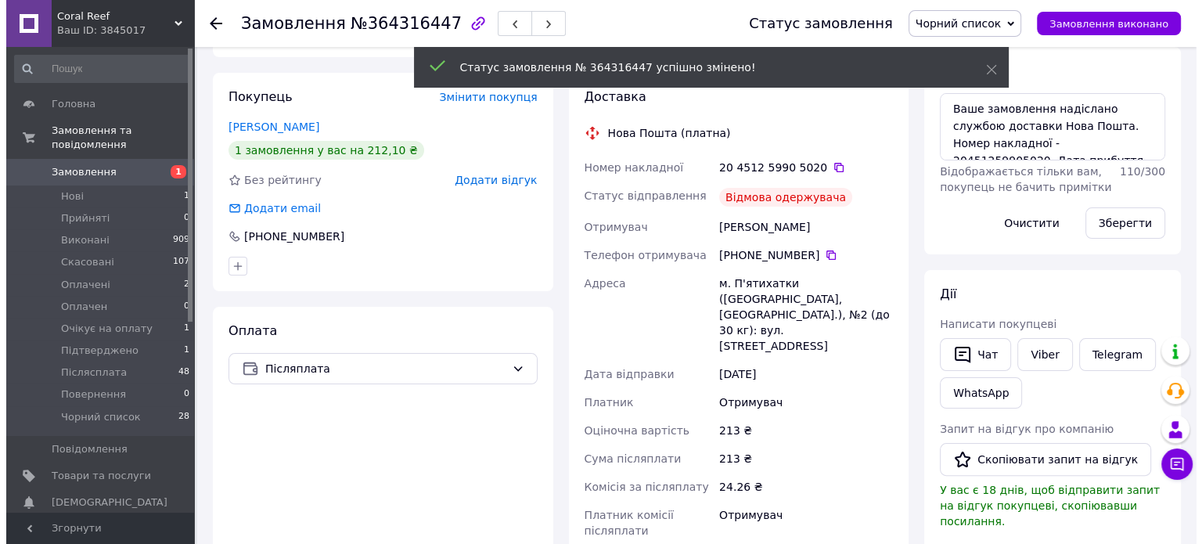
scroll to position [56, 0]
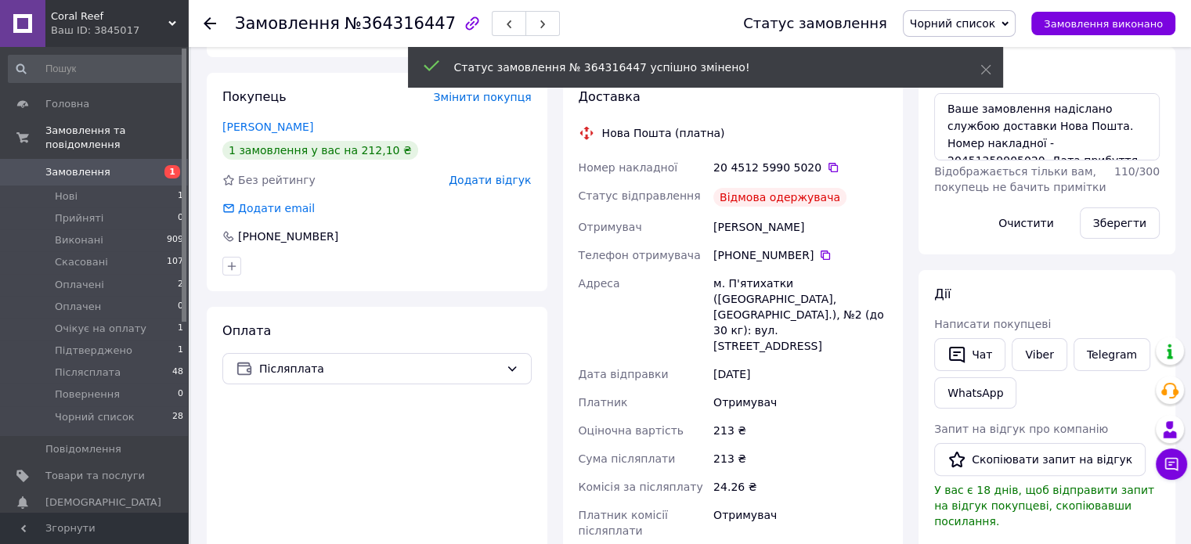
click at [498, 174] on span "Додати відгук" at bounding box center [490, 180] width 82 height 13
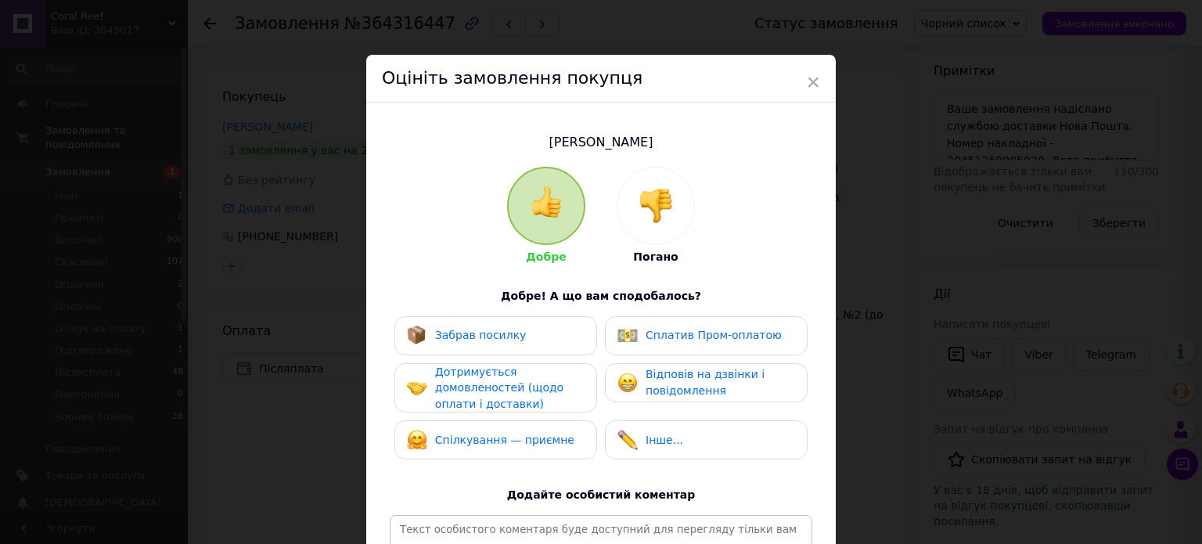
click at [651, 225] on div at bounding box center [656, 206] width 77 height 77
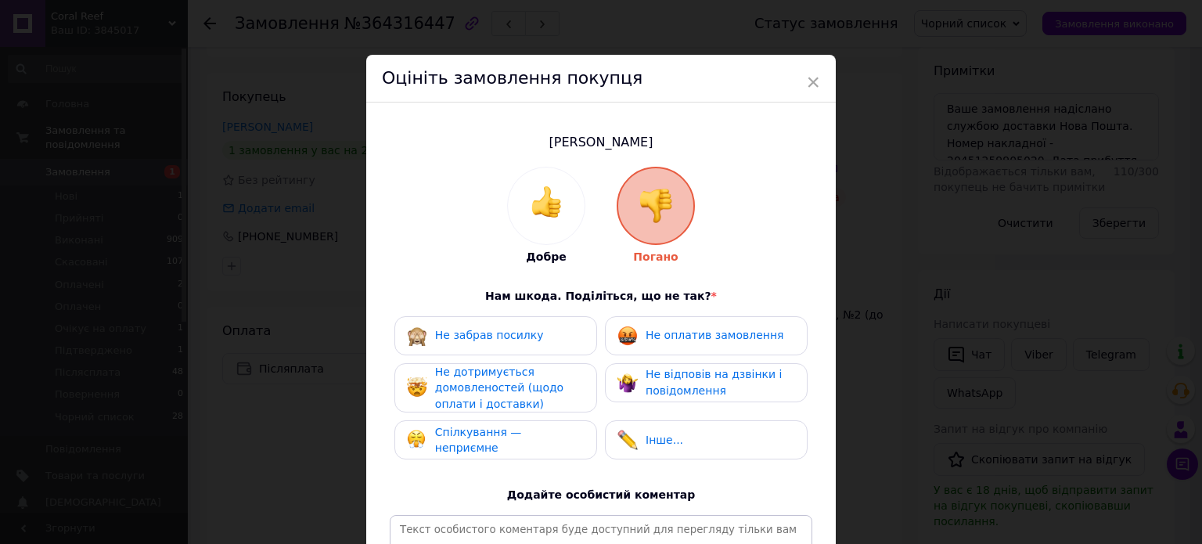
click at [665, 334] on span "Не оплатив замовлення" at bounding box center [715, 335] width 138 height 13
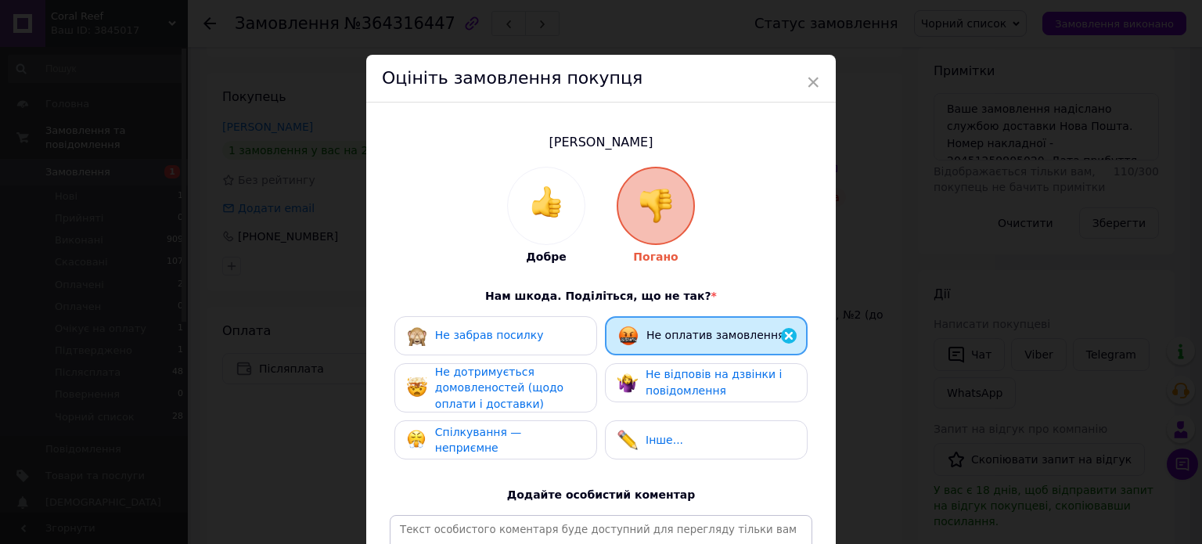
click at [500, 339] on span "Не забрав посилку" at bounding box center [489, 335] width 109 height 13
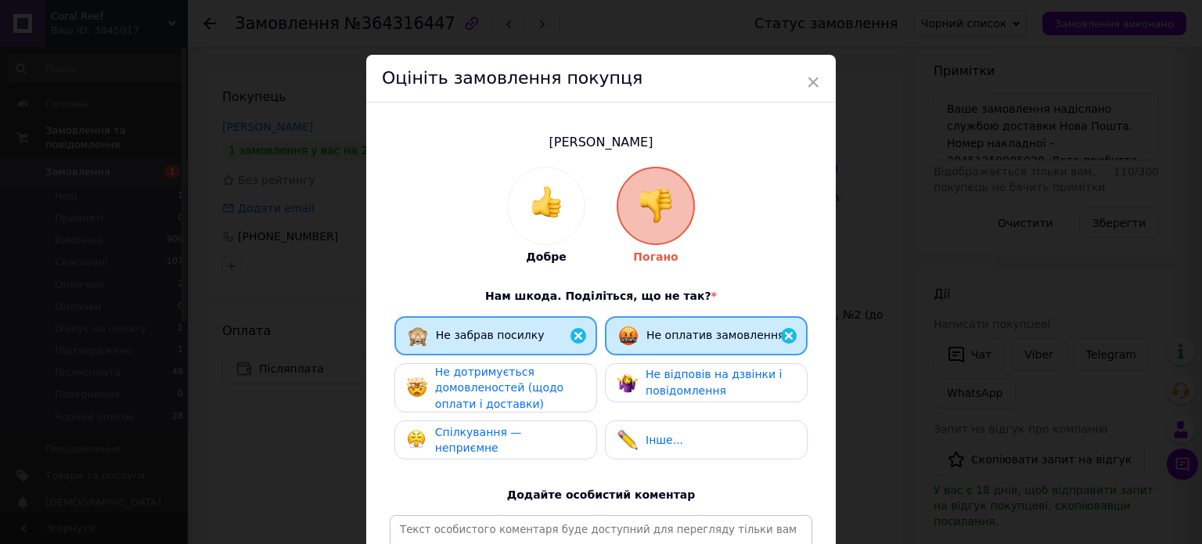
click at [504, 382] on span "Не дотримується домовленостей (щодо оплати і доставки)" at bounding box center [499, 388] width 128 height 45
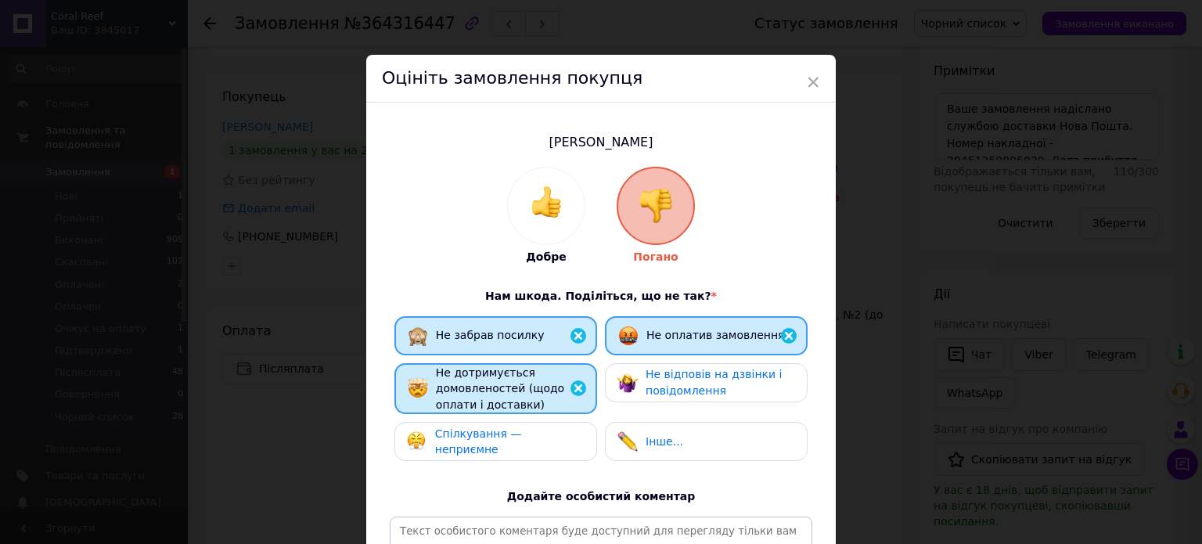
click at [719, 382] on div "Не відповів на дзвінки і повідомлення" at bounding box center [720, 382] width 149 height 32
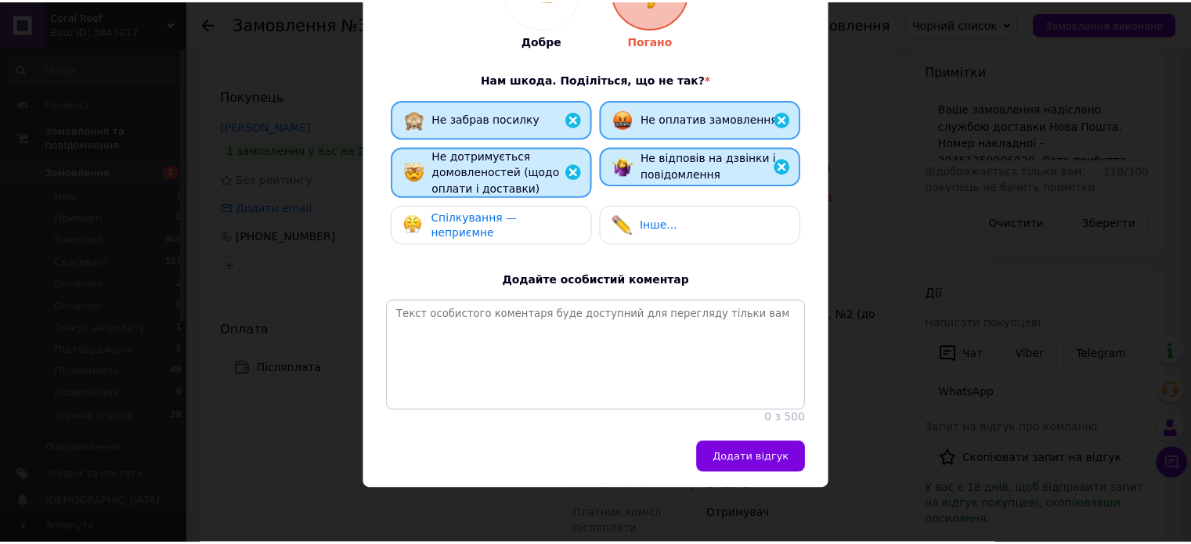
scroll to position [231, 0]
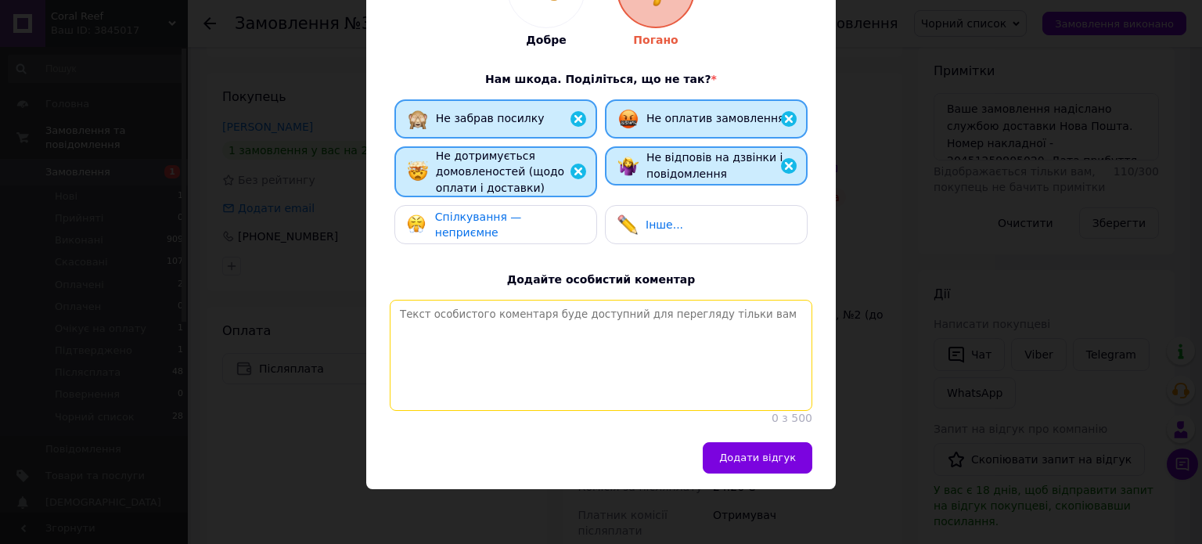
paste textarea "Дивний покупець. Оформив замовлення, йому його відправили, а він його не забрав…"
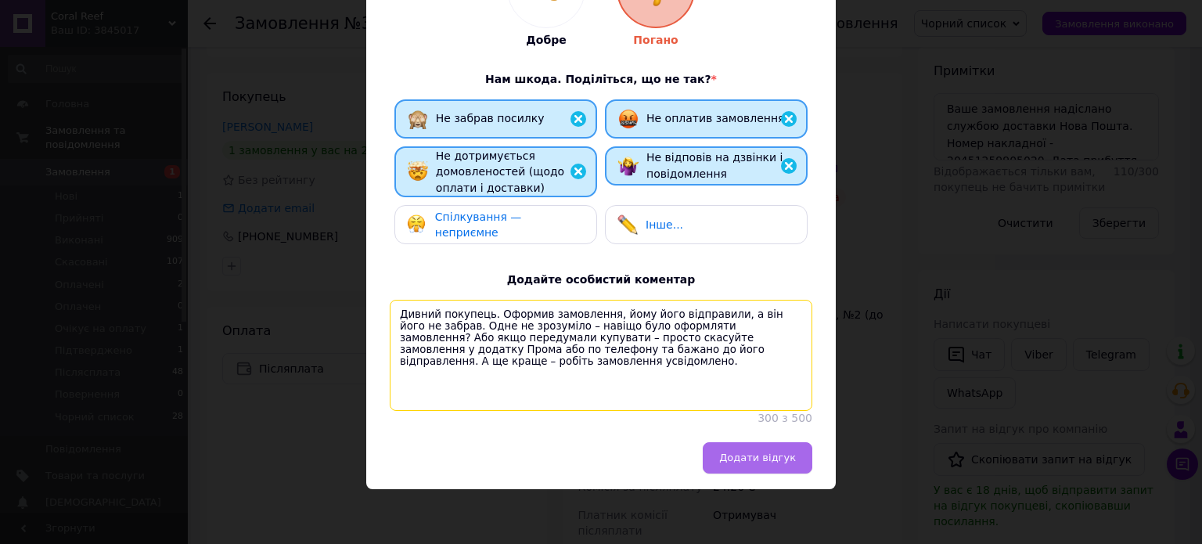
type textarea "Дивний покупець. Оформив замовлення, йому його відправили, а він його не забрав…"
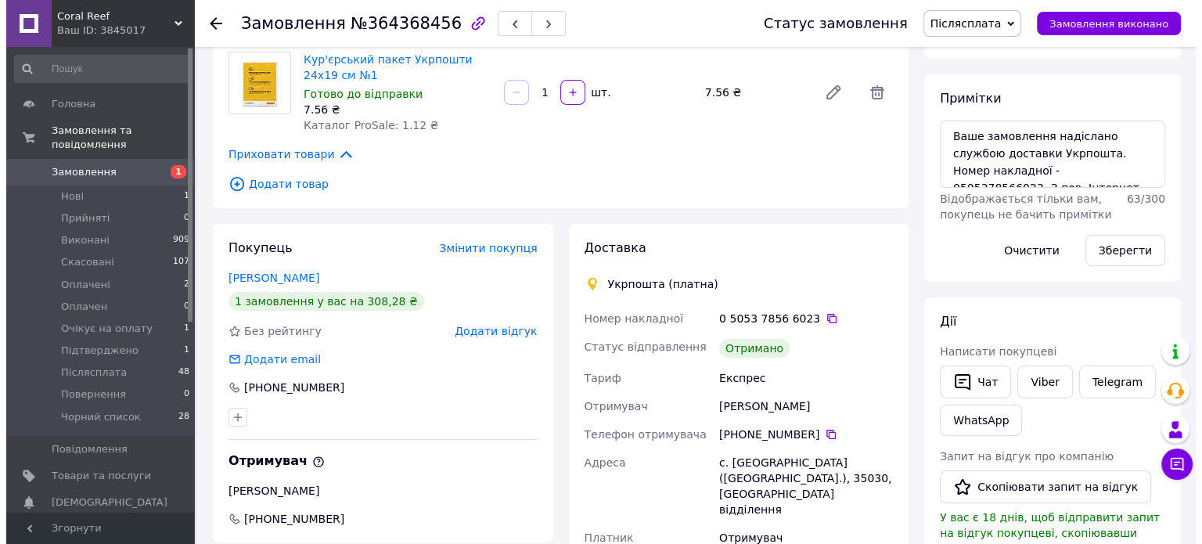
scroll to position [235, 0]
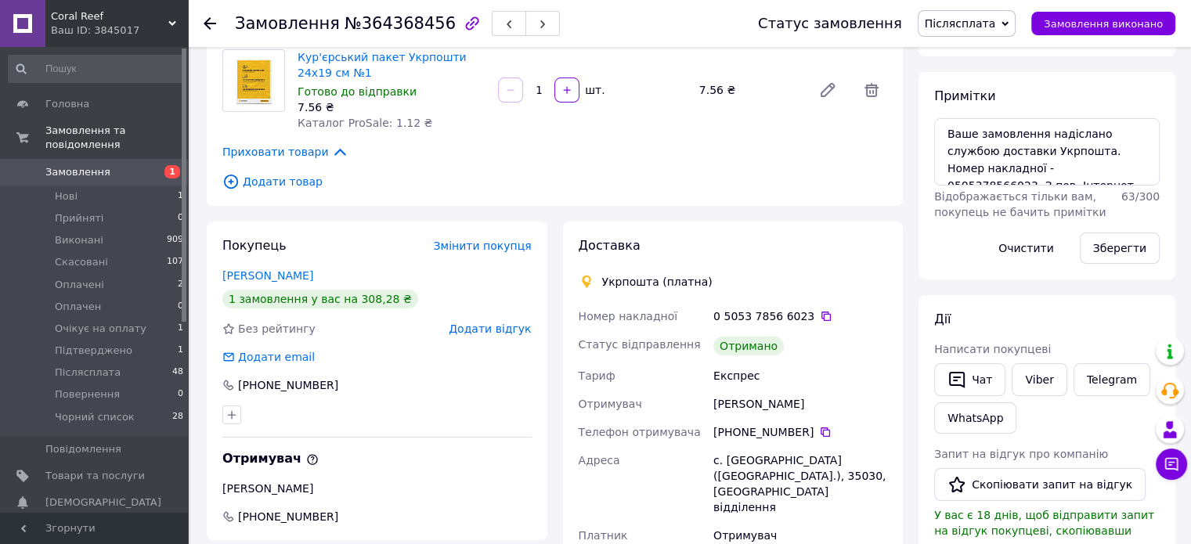
click at [492, 325] on span "Додати відгук" at bounding box center [490, 329] width 82 height 13
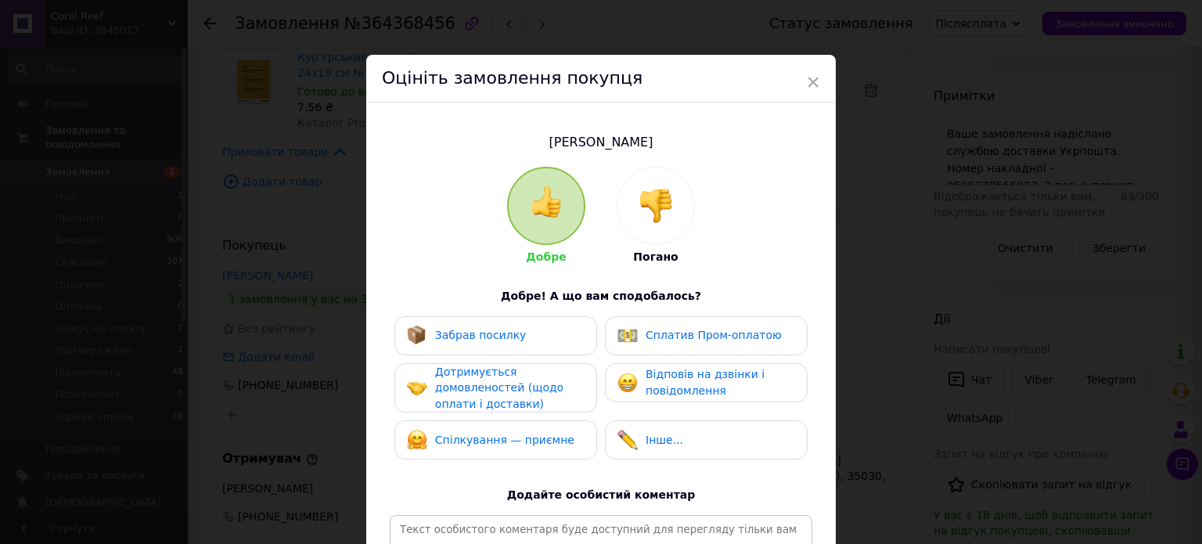
drag, startPoint x: 501, startPoint y: 350, endPoint x: 507, endPoint y: 376, distance: 26.6
click at [503, 358] on div "Забрав посилку Сплатив Пром-оплатою Дотримується домовленостей (щодо оплати і д…" at bounding box center [601, 392] width 423 height 152
drag, startPoint x: 508, startPoint y: 380, endPoint x: 532, endPoint y: 408, distance: 37.2
click at [509, 380] on span "Дотримується домовленостей (щодо оплати і доставки)" at bounding box center [499, 388] width 128 height 45
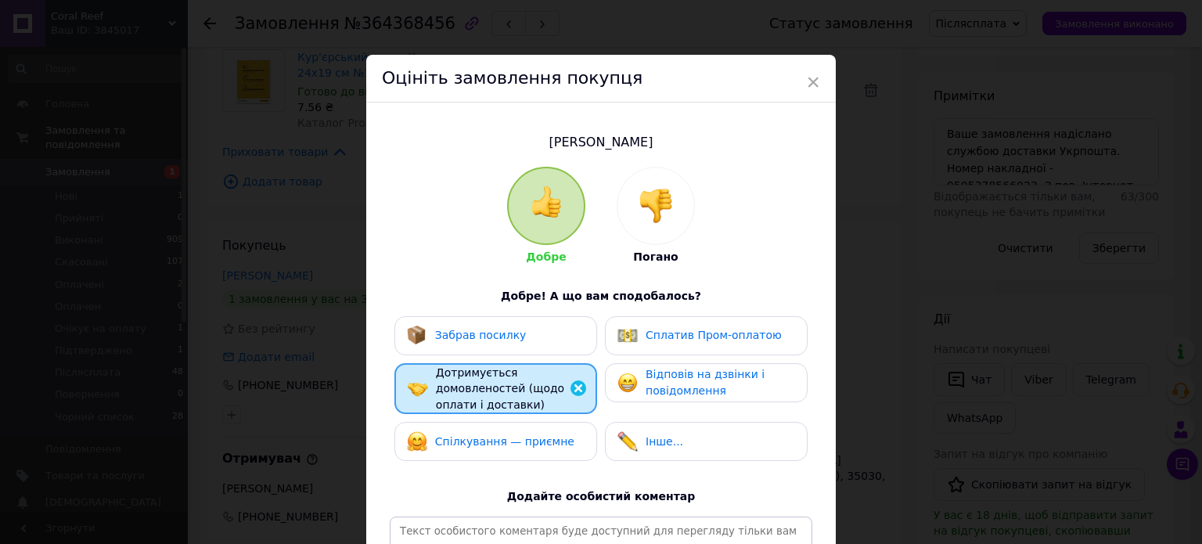
drag, startPoint x: 539, startPoint y: 424, endPoint x: 548, endPoint y: 409, distance: 18.3
click at [539, 424] on div "Спілкування — приємне" at bounding box center [496, 441] width 203 height 39
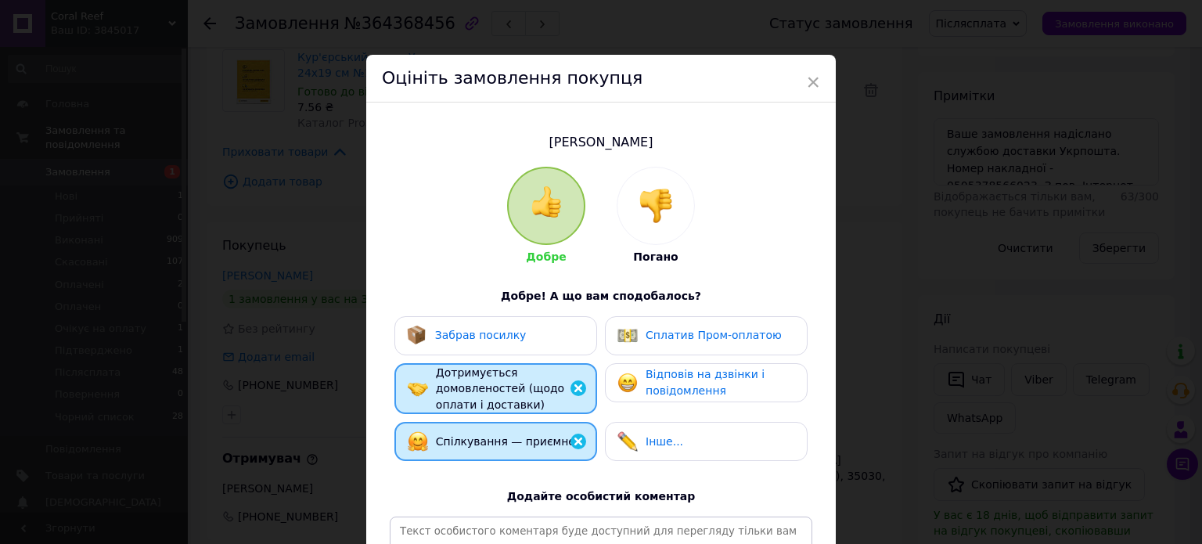
click at [568, 337] on div "Забрав посилку" at bounding box center [496, 336] width 178 height 20
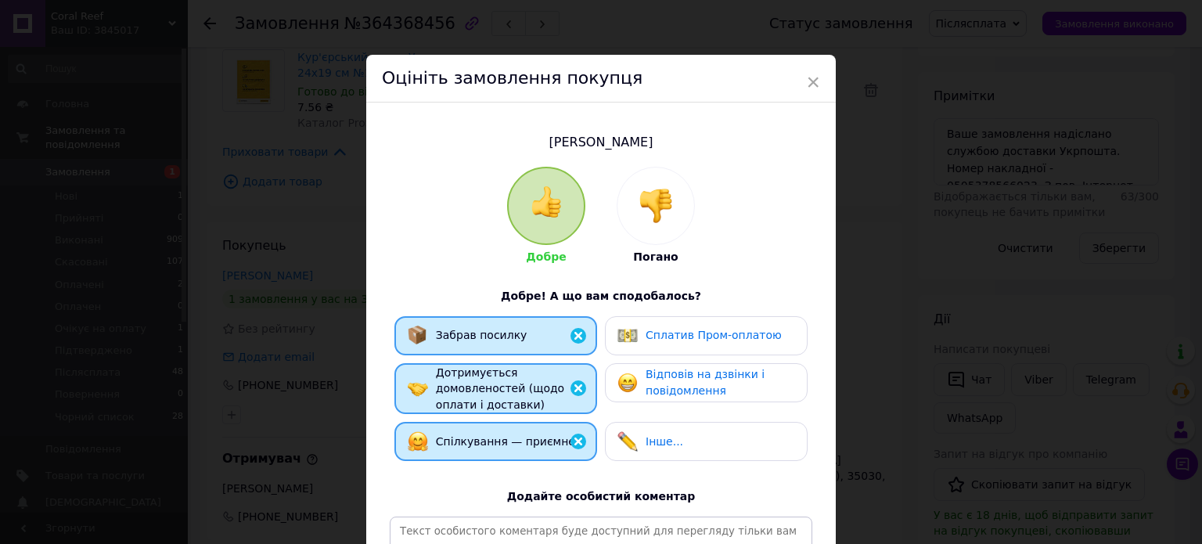
drag, startPoint x: 640, startPoint y: 377, endPoint x: 683, endPoint y: 432, distance: 69.8
click at [643, 384] on div "Відповів на дзвінки і повідомлення" at bounding box center [706, 382] width 177 height 32
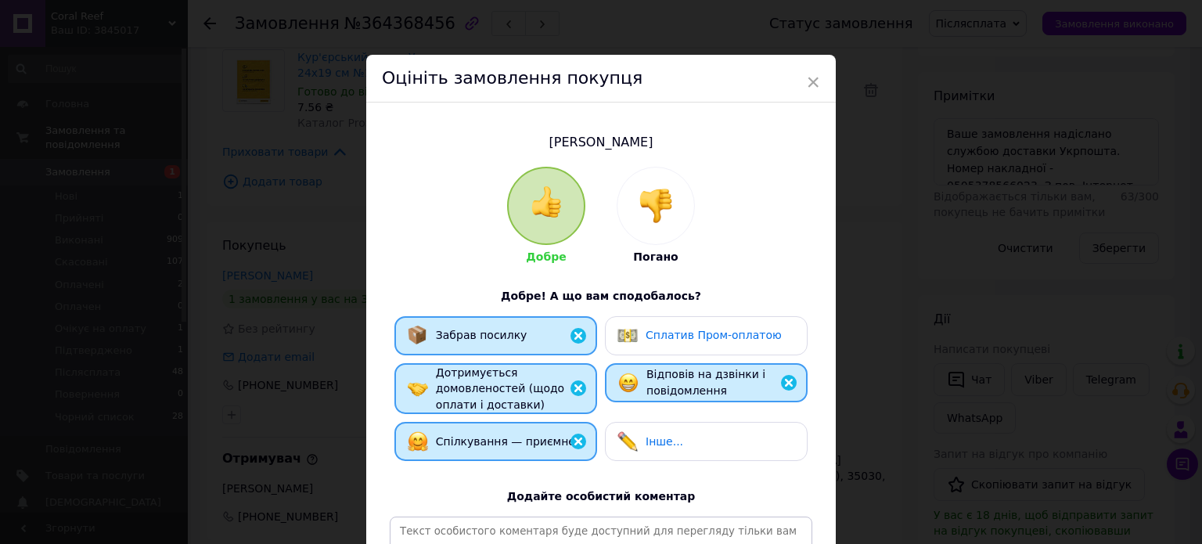
click at [681, 433] on div "Інше..." at bounding box center [707, 441] width 178 height 20
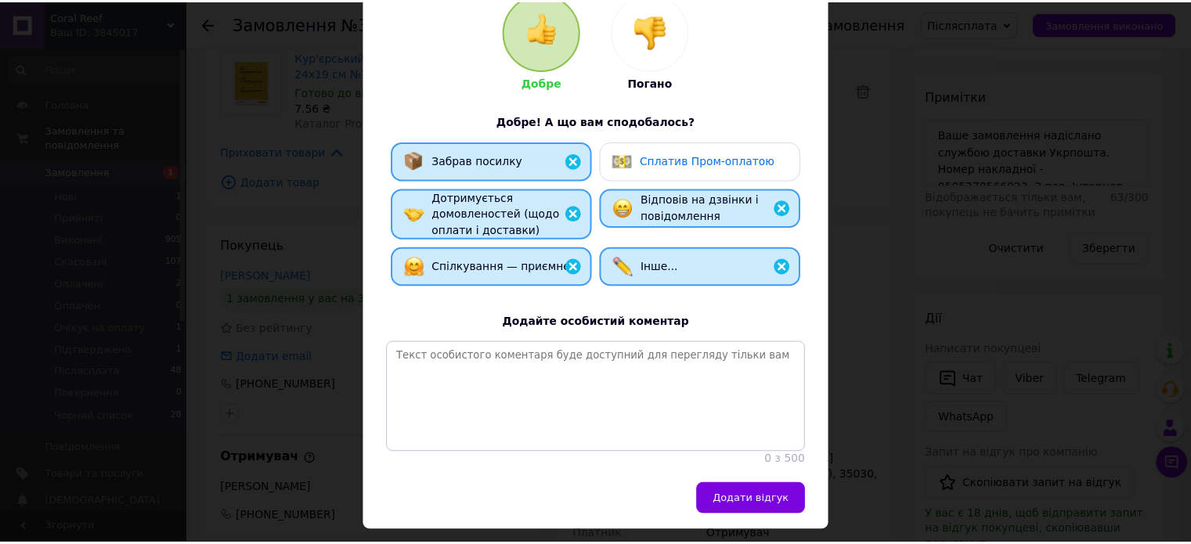
scroll to position [231, 0]
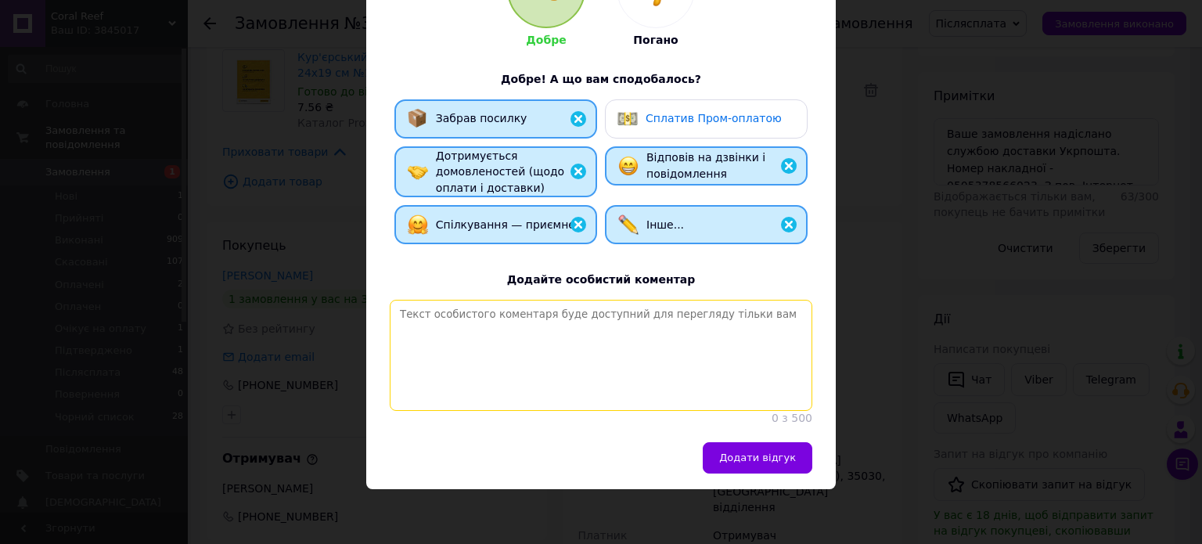
click at [571, 300] on textarea at bounding box center [601, 355] width 423 height 111
paste textarea "[PERSON_NAME], відповідальний та порядний покупець. Замовлення, відправлене Піс…"
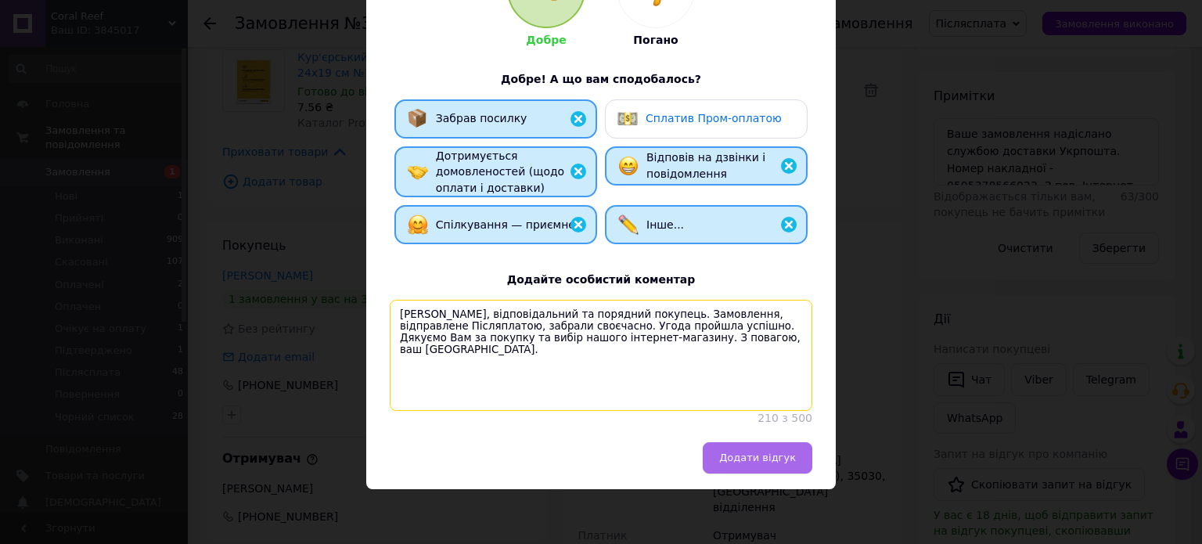
type textarea "[PERSON_NAME], відповідальний та порядний покупець. Замовлення, відправлене Піс…"
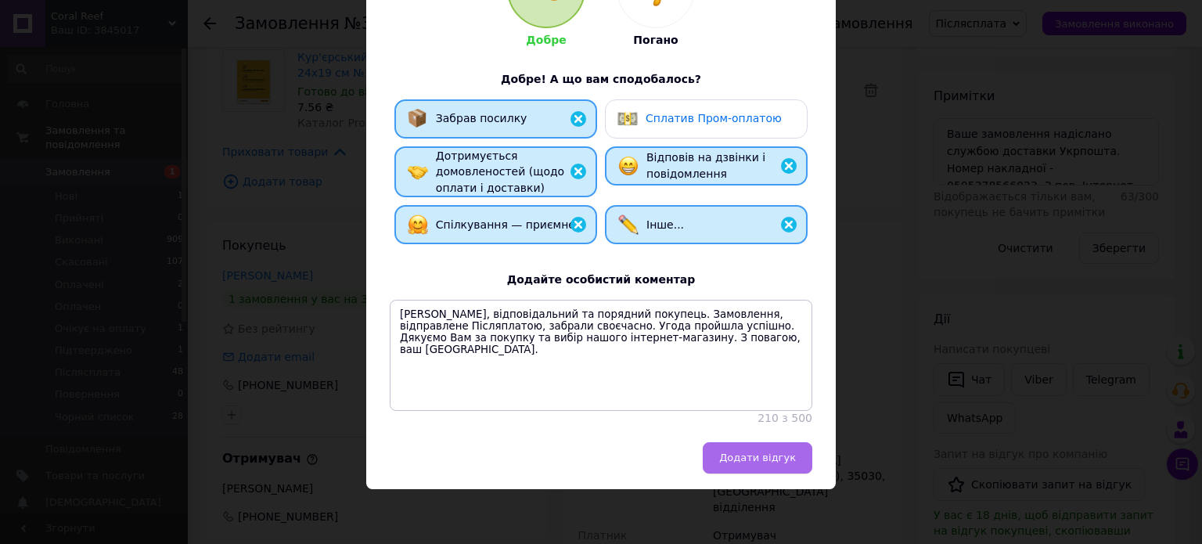
click at [742, 466] on button "Додати відгук" at bounding box center [758, 457] width 110 height 31
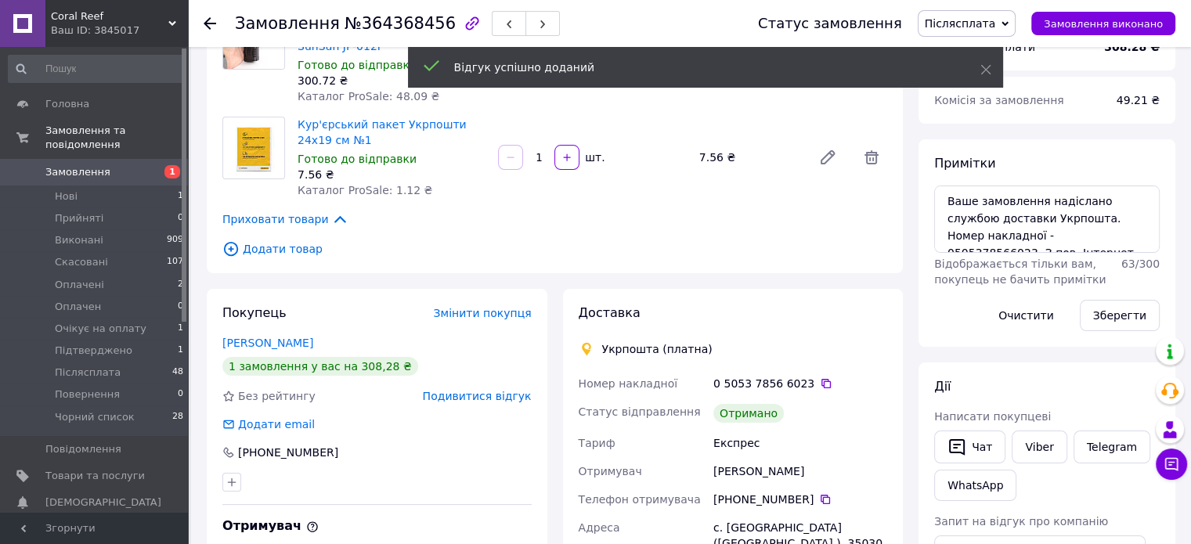
scroll to position [157, 0]
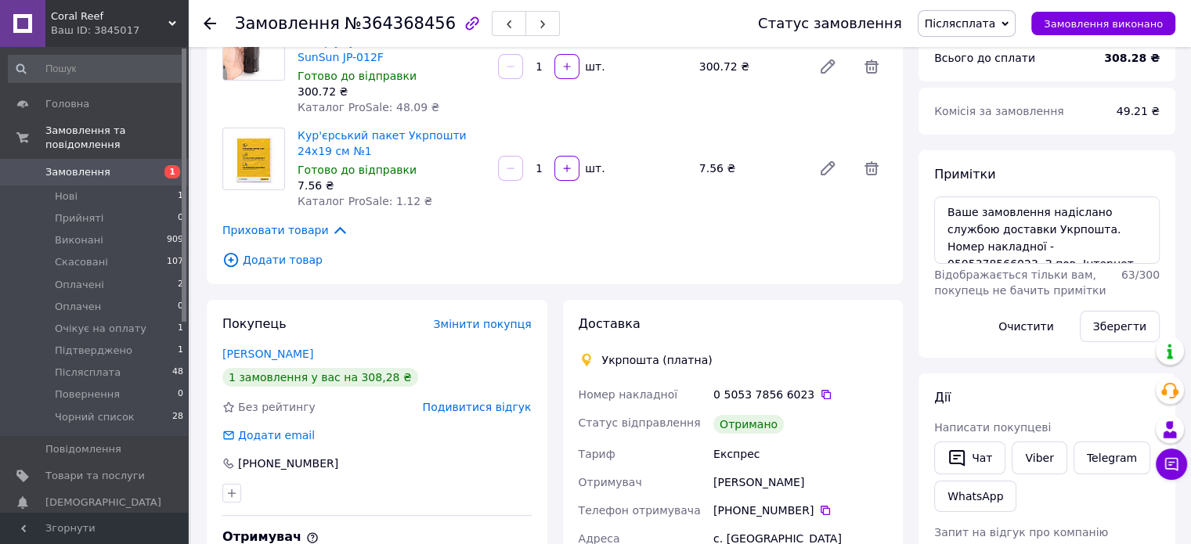
click at [495, 406] on span "Подивитися відгук" at bounding box center [477, 407] width 109 height 13
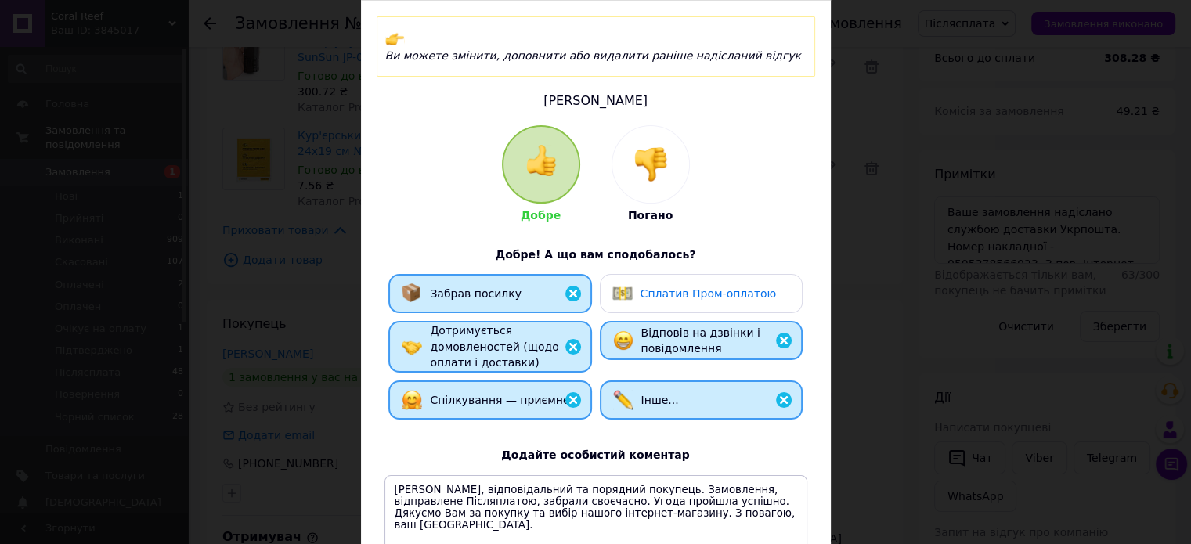
scroll to position [275, 0]
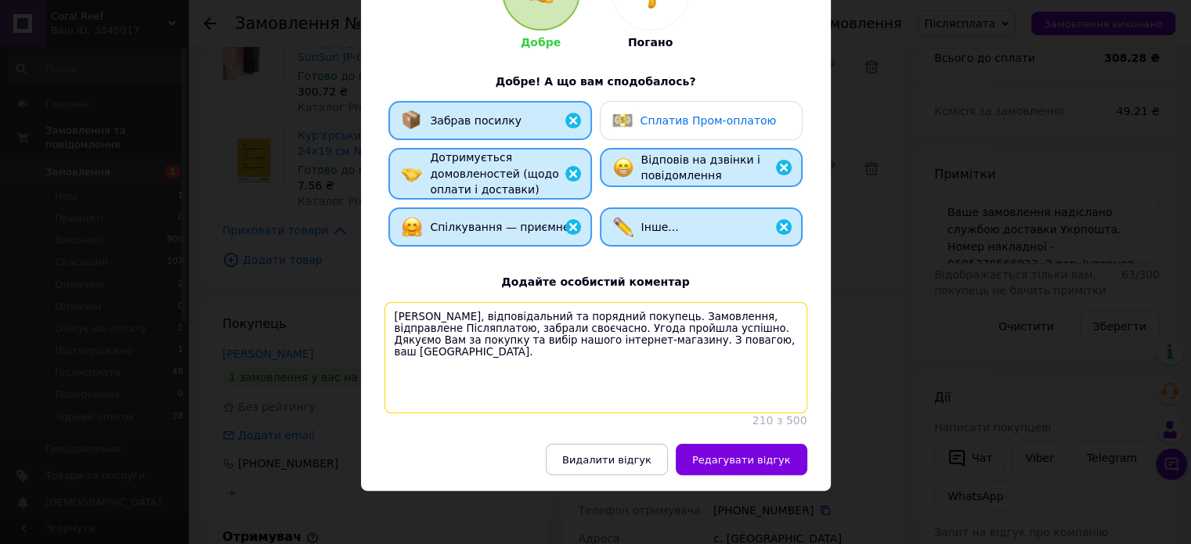
drag, startPoint x: 743, startPoint y: 331, endPoint x: 366, endPoint y: 294, distance: 379.1
click at [366, 294] on div "Ви можете змінити, доповнити або видалити раніше надісланий відгук Константінов…" at bounding box center [596, 136] width 470 height 616
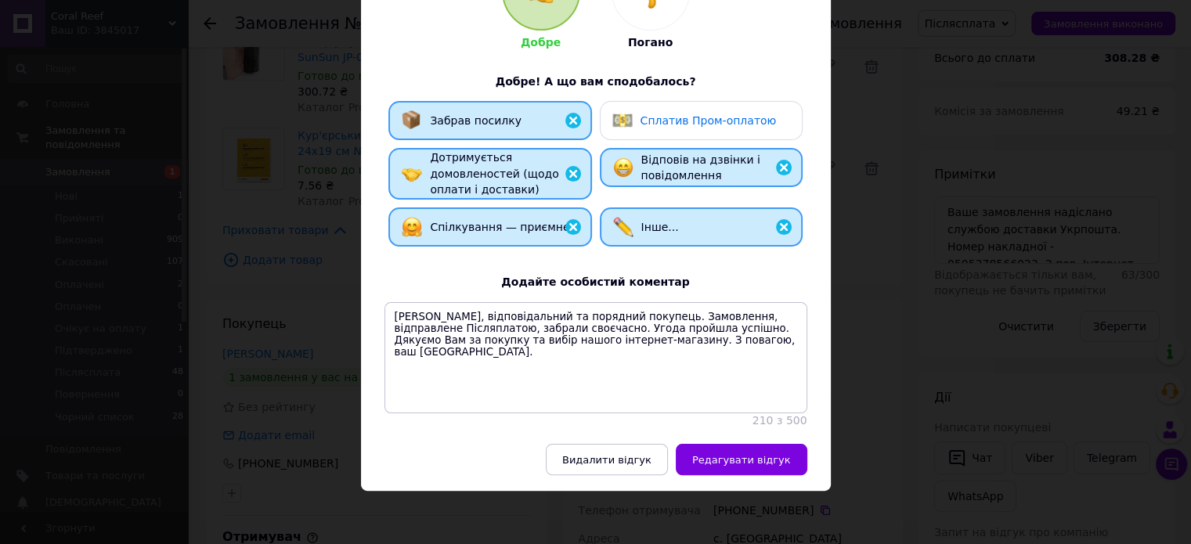
click at [949, 211] on div "× Оцініть замовлення покупця Ви можете змінити, доповнити або видалити раніше н…" at bounding box center [595, 272] width 1191 height 544
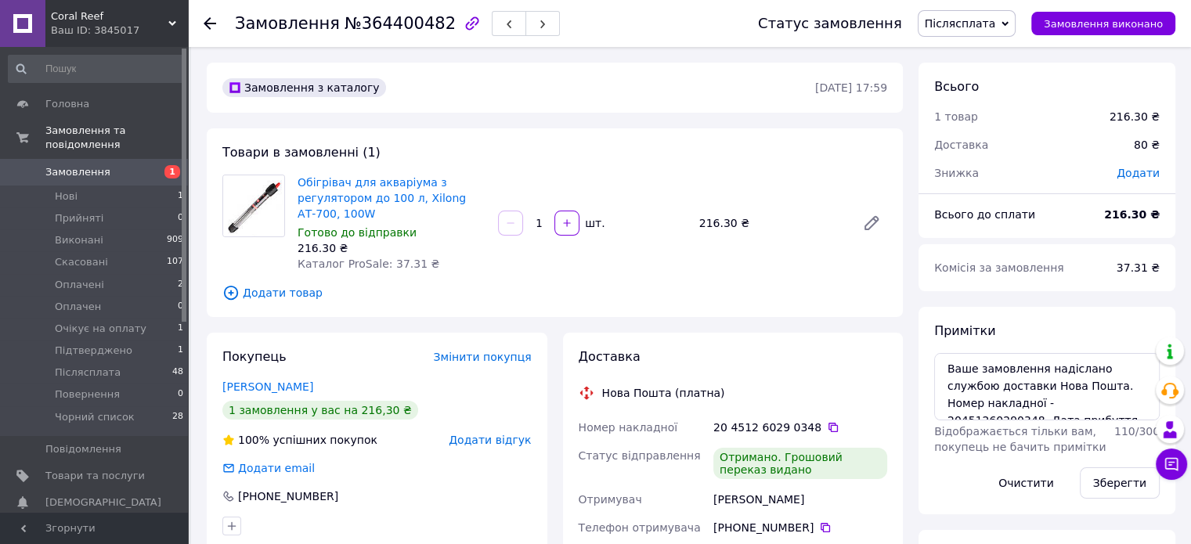
click at [510, 442] on span "Додати відгук" at bounding box center [490, 440] width 82 height 13
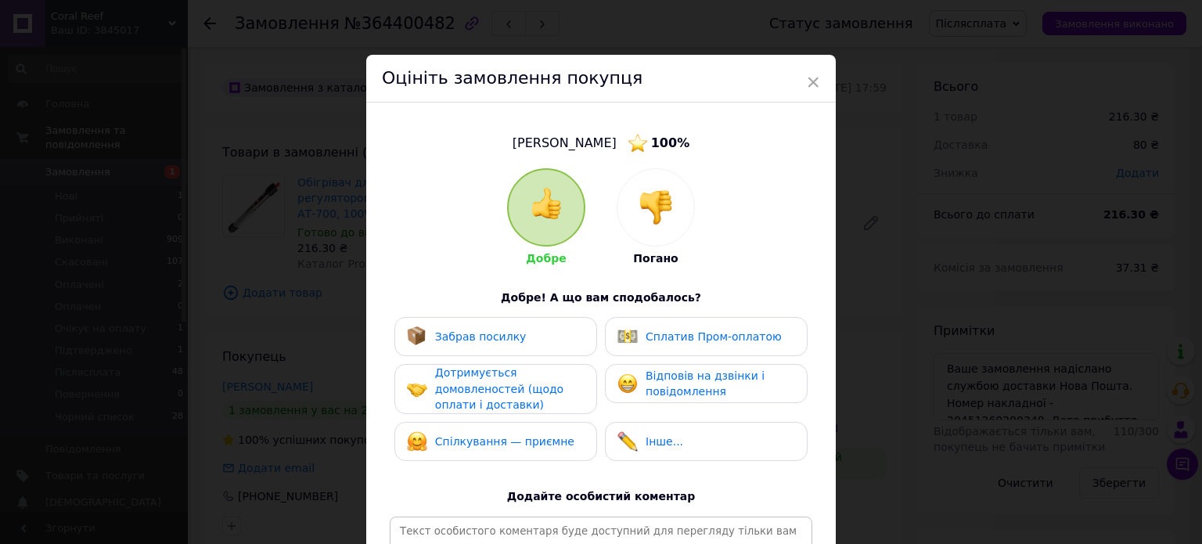
drag, startPoint x: 499, startPoint y: 337, endPoint x: 501, endPoint y: 363, distance: 25.9
click at [499, 337] on span "Забрав посилку" at bounding box center [481, 336] width 92 height 13
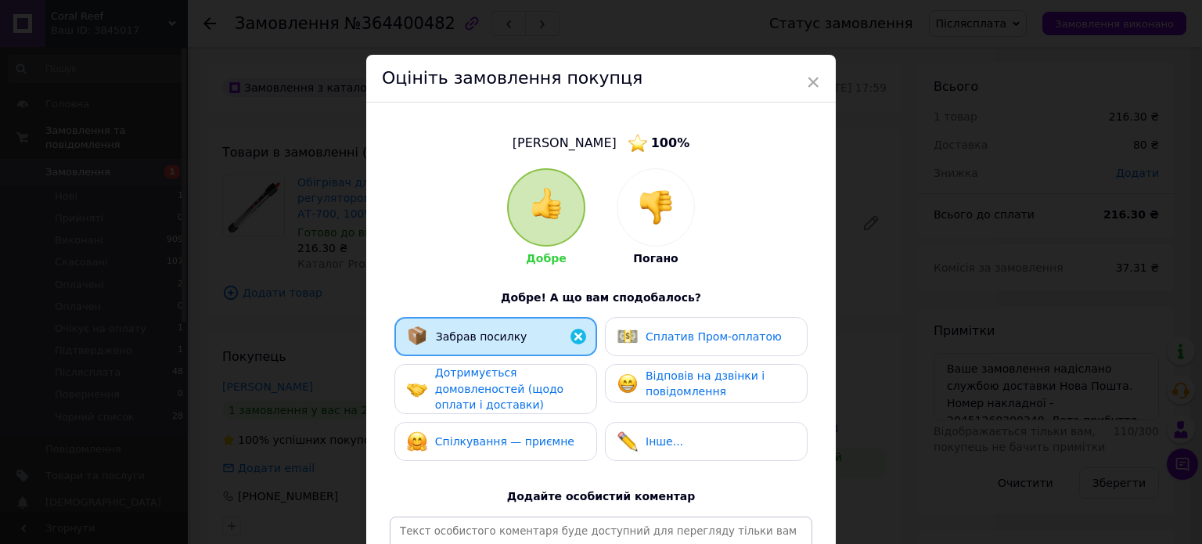
click at [501, 369] on span "Дотримується домовленостей (щодо оплати і доставки)" at bounding box center [499, 388] width 128 height 45
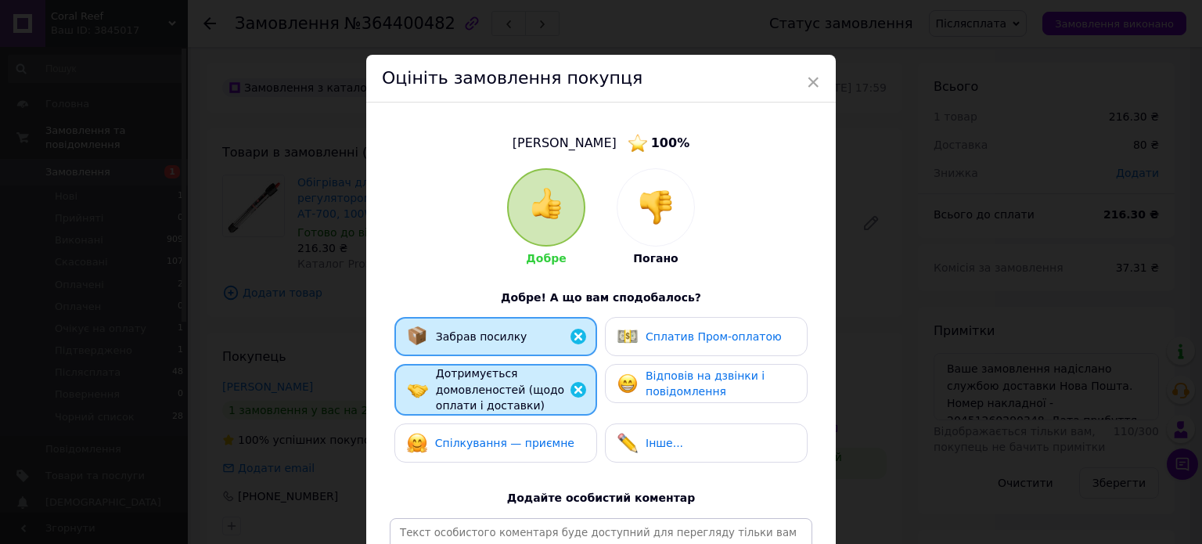
click at [552, 445] on span "Спілкування — приємне" at bounding box center [504, 443] width 139 height 13
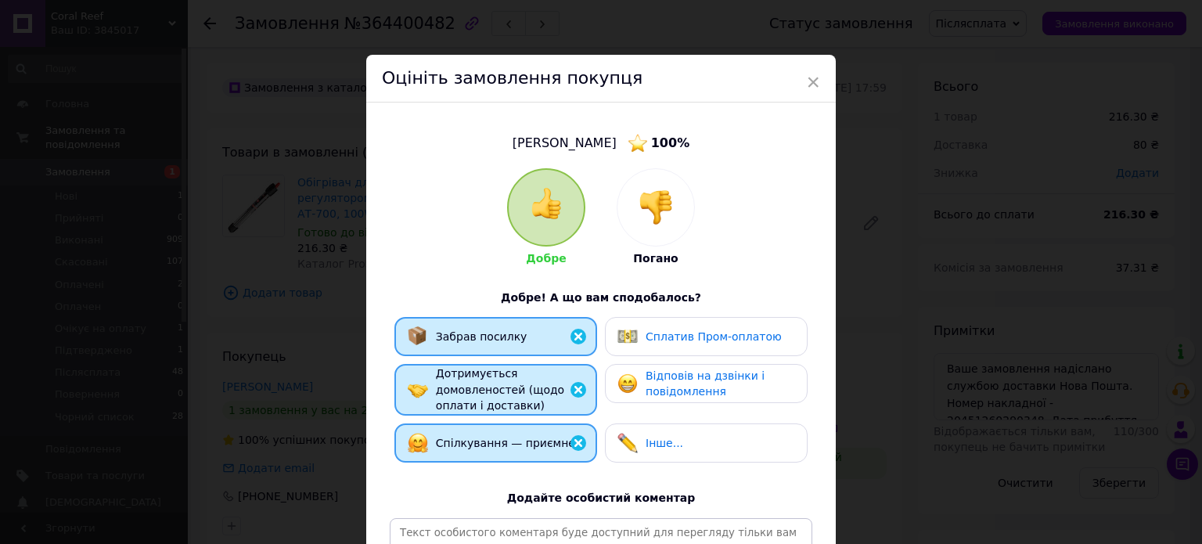
drag, startPoint x: 680, startPoint y: 443, endPoint x: 717, endPoint y: 381, distance: 72.0
click at [680, 437] on div "Інше..." at bounding box center [707, 443] width 178 height 20
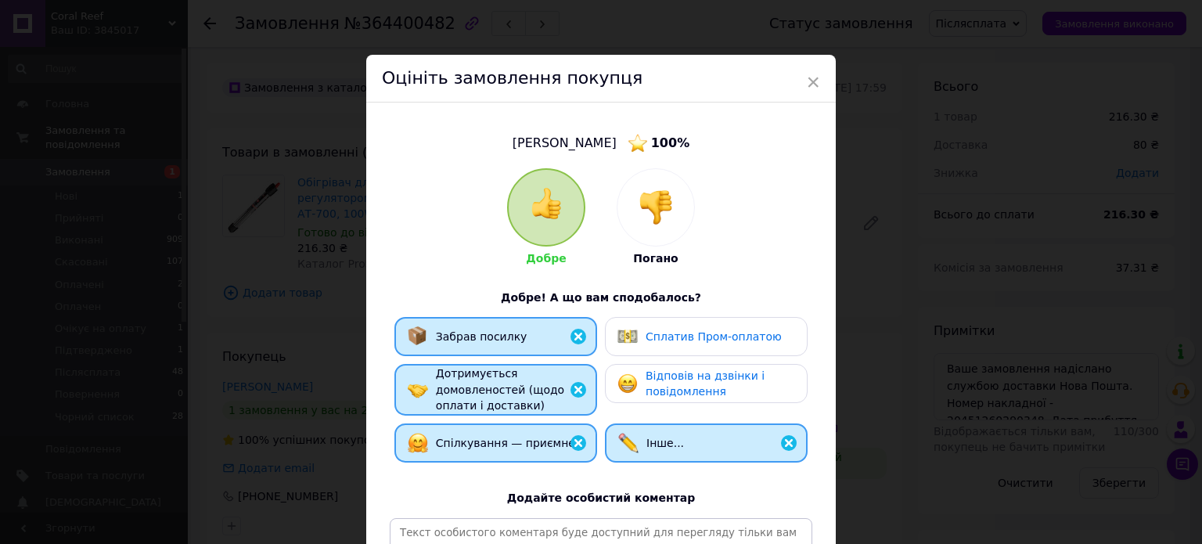
click at [716, 382] on span "Відповів на дзвінки і повідомлення" at bounding box center [705, 383] width 119 height 29
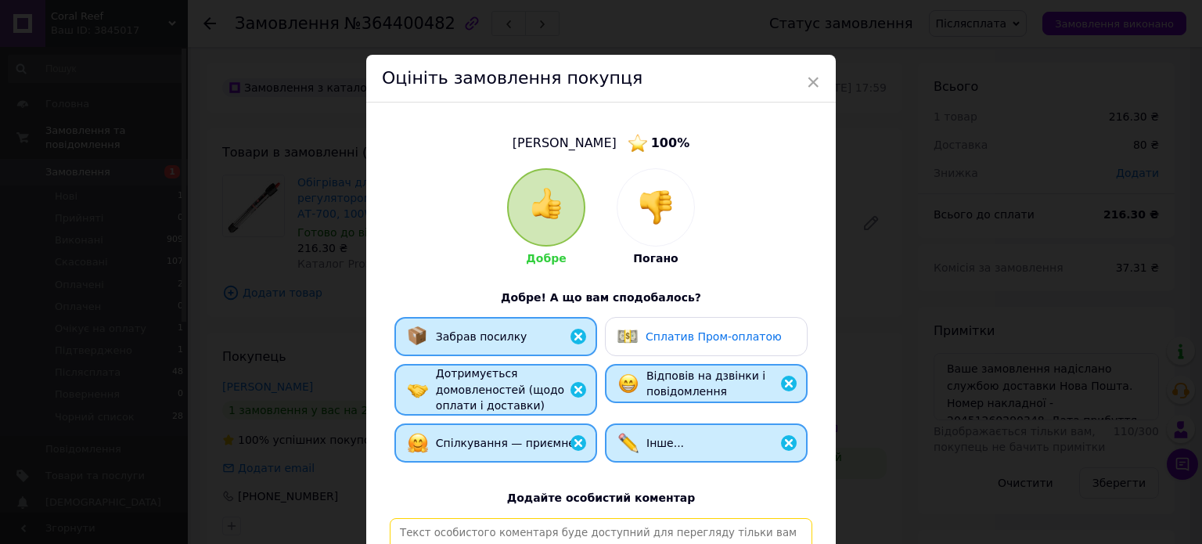
paste textarea "[PERSON_NAME], відповідальний та порядний покупець. Замовлення, відправлене Піс…"
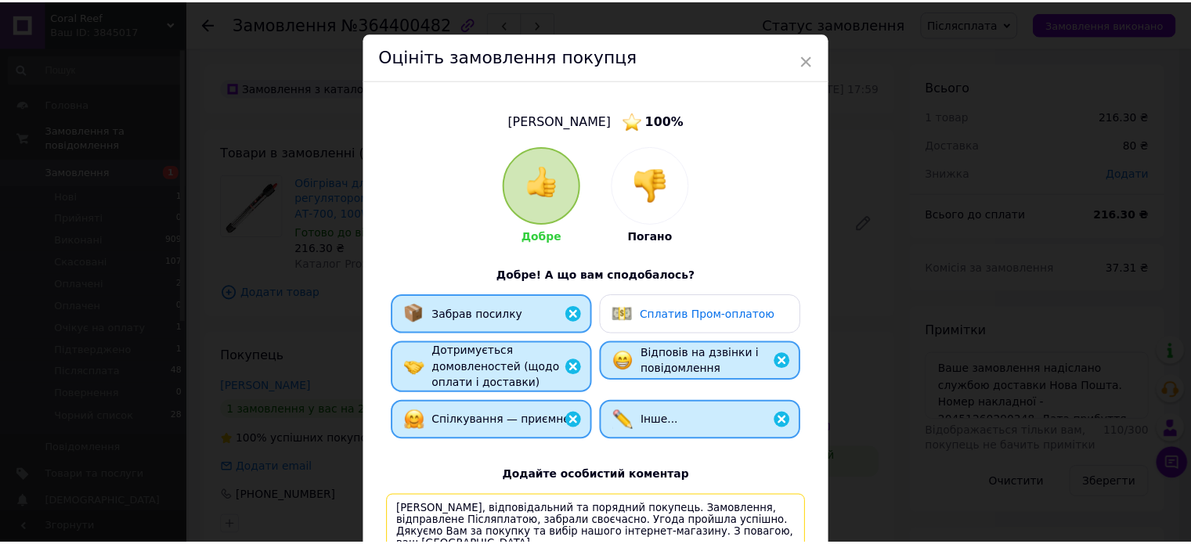
scroll to position [232, 0]
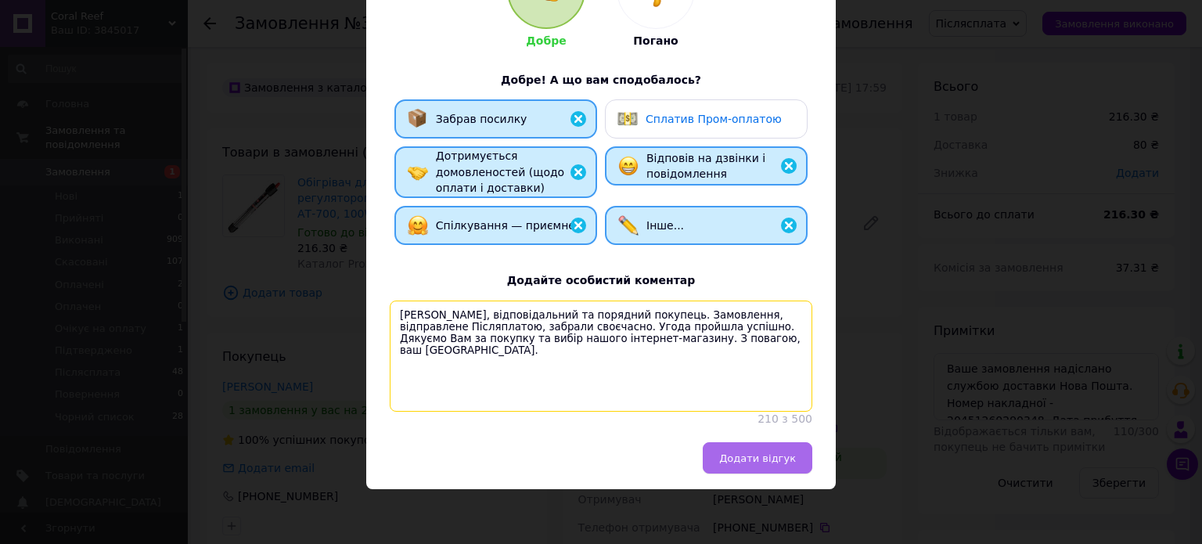
type textarea "[PERSON_NAME], відповідальний та порядний покупець. Замовлення, відправлене Піс…"
click at [767, 444] on div "Оцініть замовлення покупця Стародубець Микола 100 % Добре Погано Добре! А що ва…" at bounding box center [601, 163] width 470 height 652
drag, startPoint x: 758, startPoint y: 456, endPoint x: 792, endPoint y: 344, distance: 117.1
click at [758, 454] on span "Додати відгук" at bounding box center [757, 458] width 77 height 12
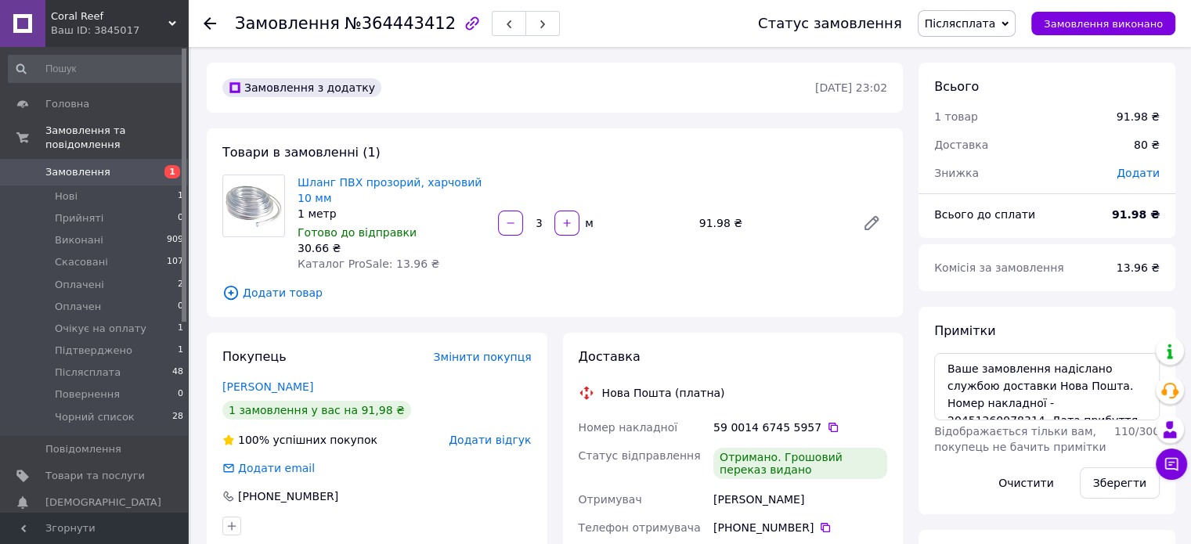
click at [504, 445] on span "Додати відгук" at bounding box center [490, 440] width 82 height 13
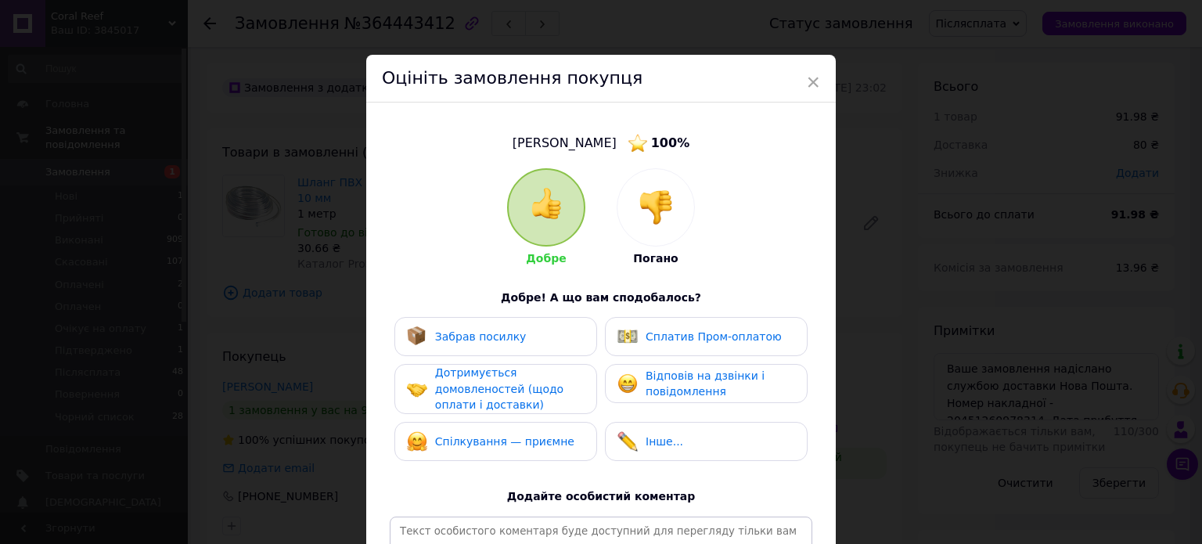
click at [471, 341] on span "Забрав посилку" at bounding box center [481, 336] width 92 height 13
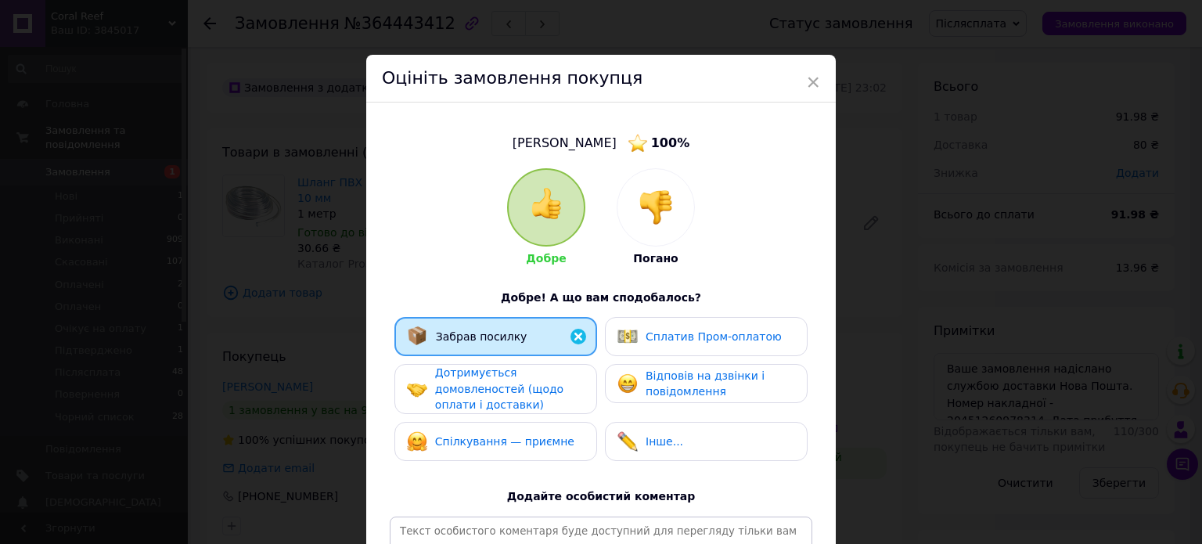
click at [480, 378] on span "Дотримується домовленостей (щодо оплати і доставки)" at bounding box center [499, 388] width 128 height 45
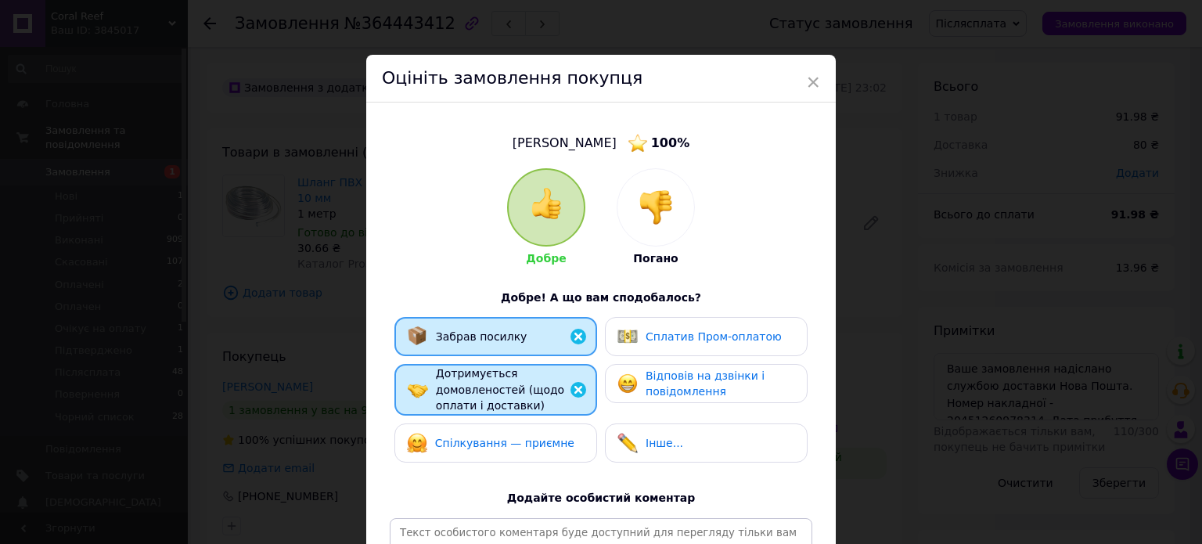
drag, startPoint x: 527, startPoint y: 431, endPoint x: 629, endPoint y: 438, distance: 102.0
click at [533, 441] on div "Спілкування — приємне" at bounding box center [491, 443] width 168 height 20
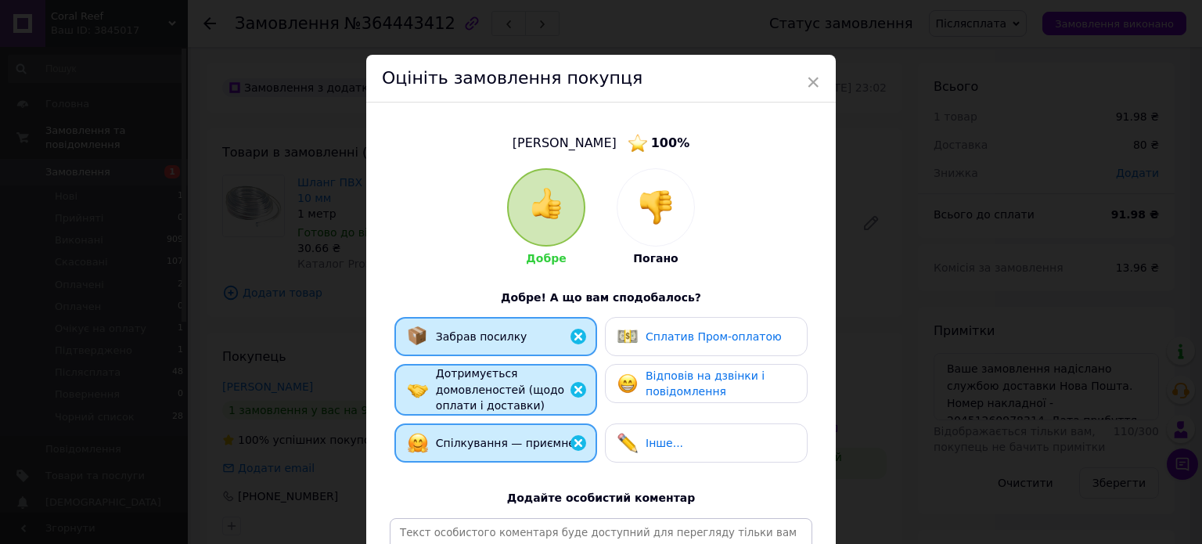
click at [629, 437] on img at bounding box center [628, 443] width 20 height 20
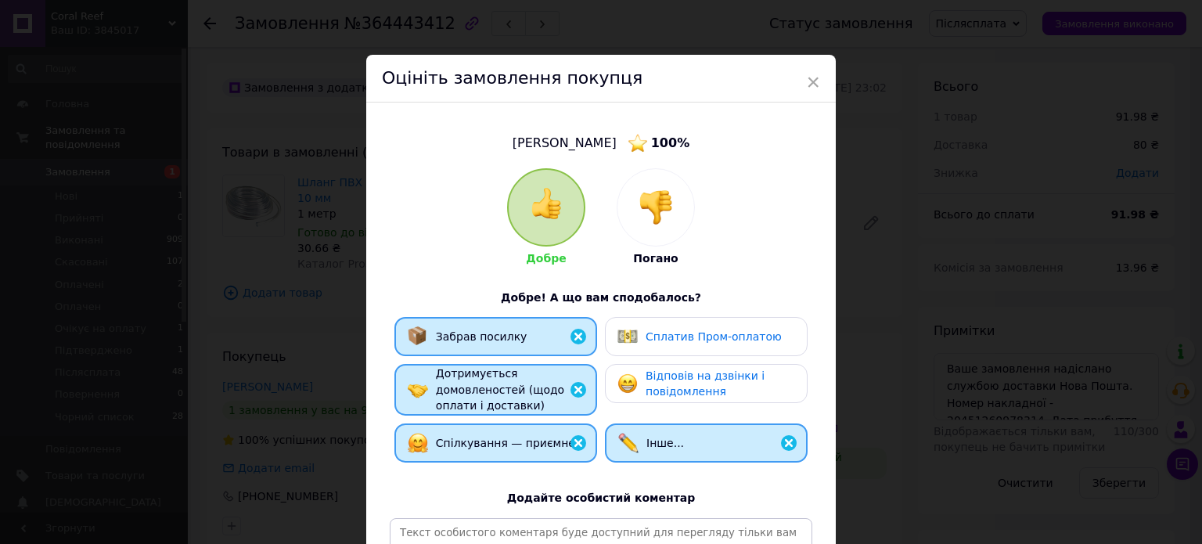
click at [694, 391] on span "Відповів на дзвінки і повідомлення" at bounding box center [705, 383] width 119 height 29
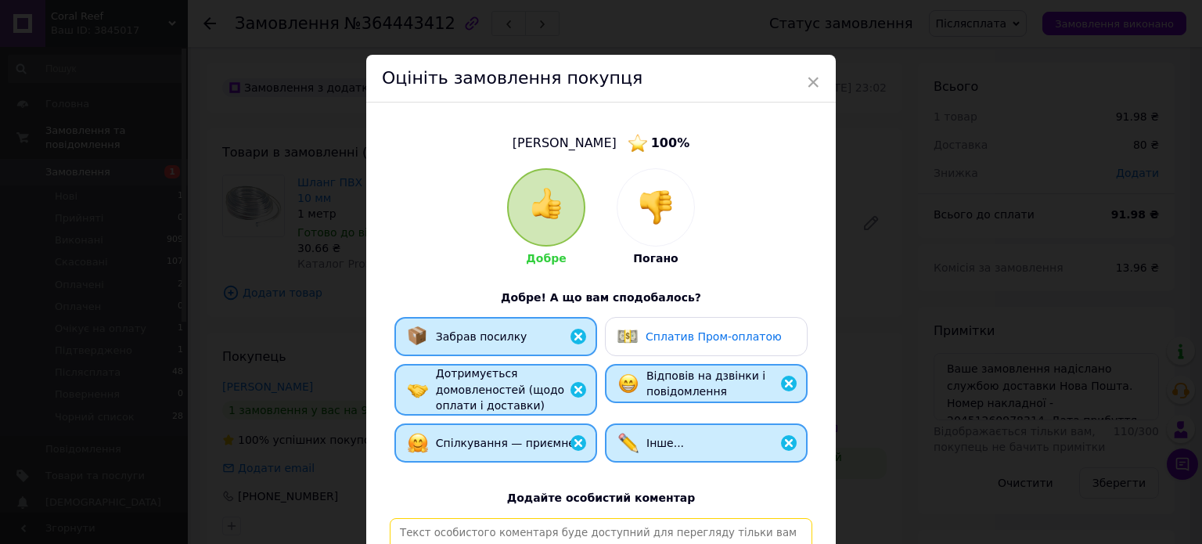
paste textarea "[PERSON_NAME], відповідальний та порядний покупець. Замовлення, відправлене Піс…"
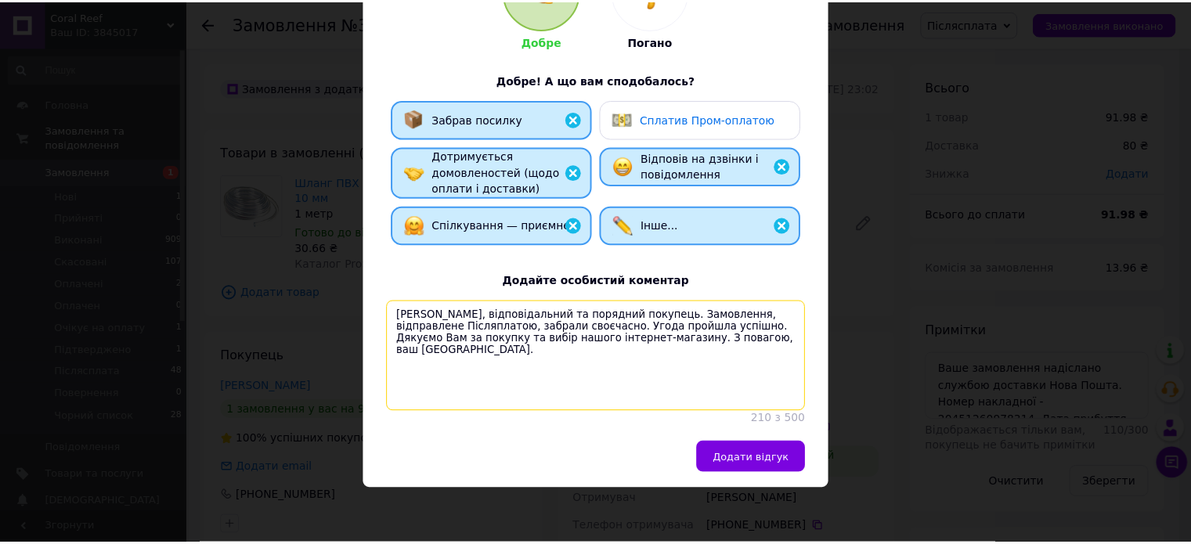
scroll to position [232, 0]
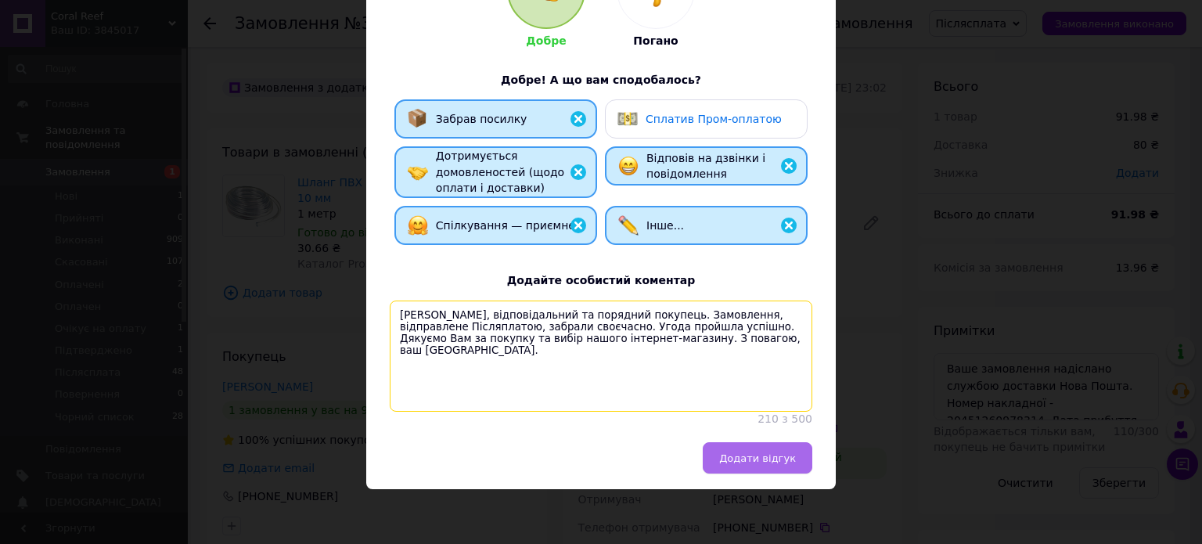
type textarea "[PERSON_NAME], відповідальний та порядний покупець. Замовлення, відправлене Піс…"
click at [770, 454] on span "Додати відгук" at bounding box center [757, 458] width 77 height 12
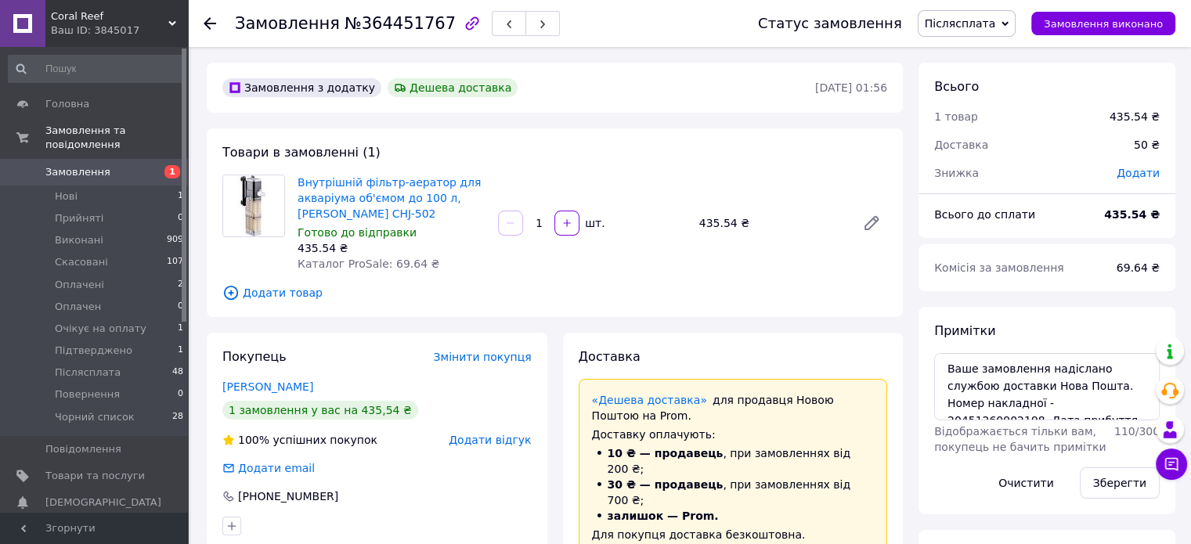
click at [514, 446] on span "Додати відгук" at bounding box center [490, 440] width 82 height 13
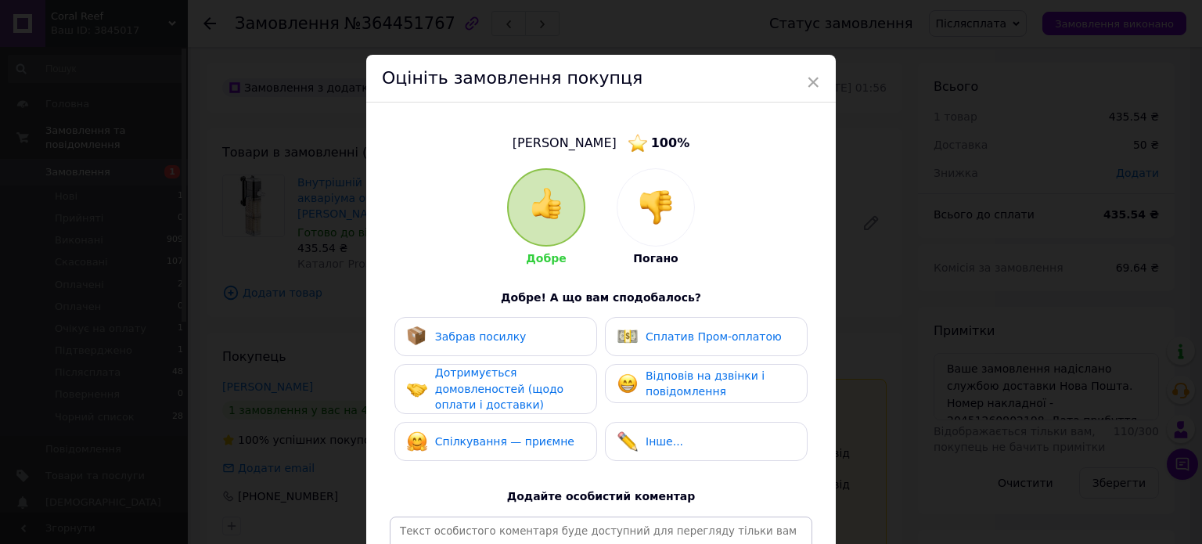
click at [524, 341] on div "Забрав посилку" at bounding box center [496, 336] width 178 height 20
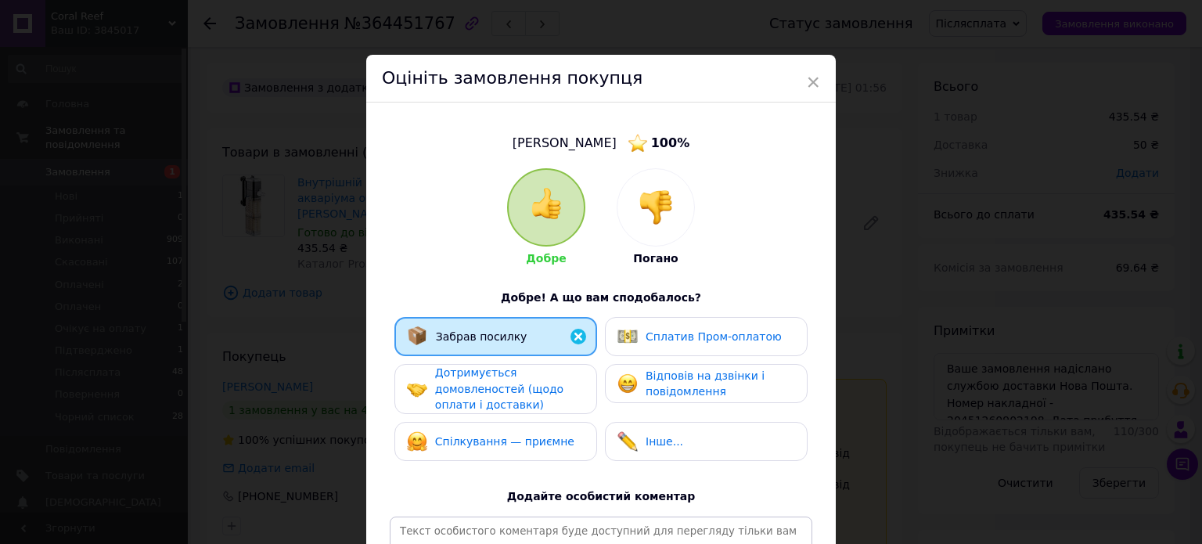
drag, startPoint x: 523, startPoint y: 374, endPoint x: 548, endPoint y: 434, distance: 65.3
click at [523, 376] on div "Дотримується домовленостей (щодо оплати і доставки)" at bounding box center [509, 389] width 149 height 49
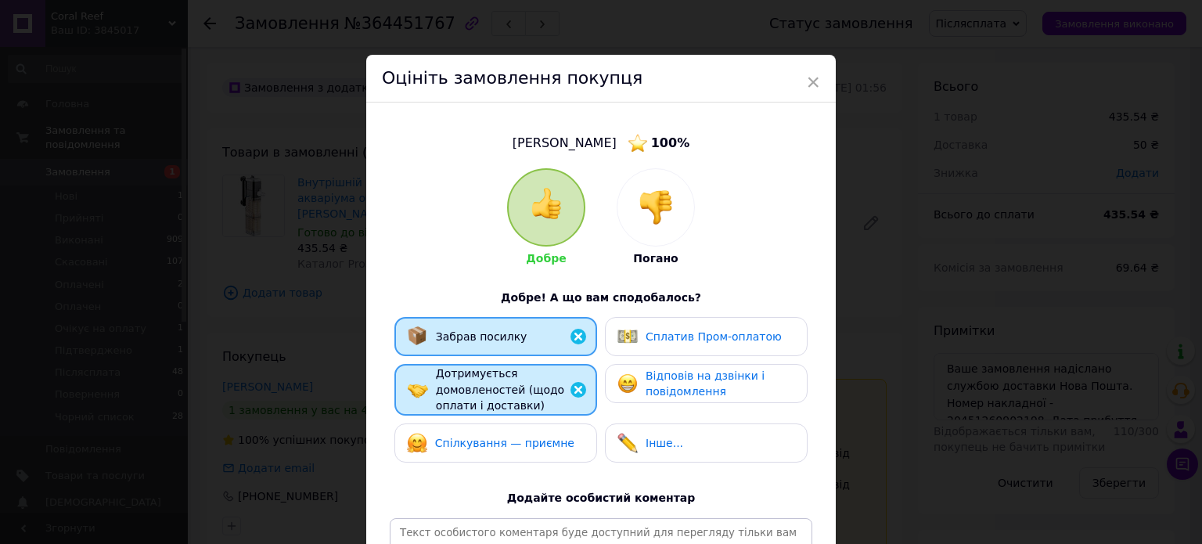
click at [554, 438] on span "Спілкування — приємне" at bounding box center [504, 443] width 139 height 13
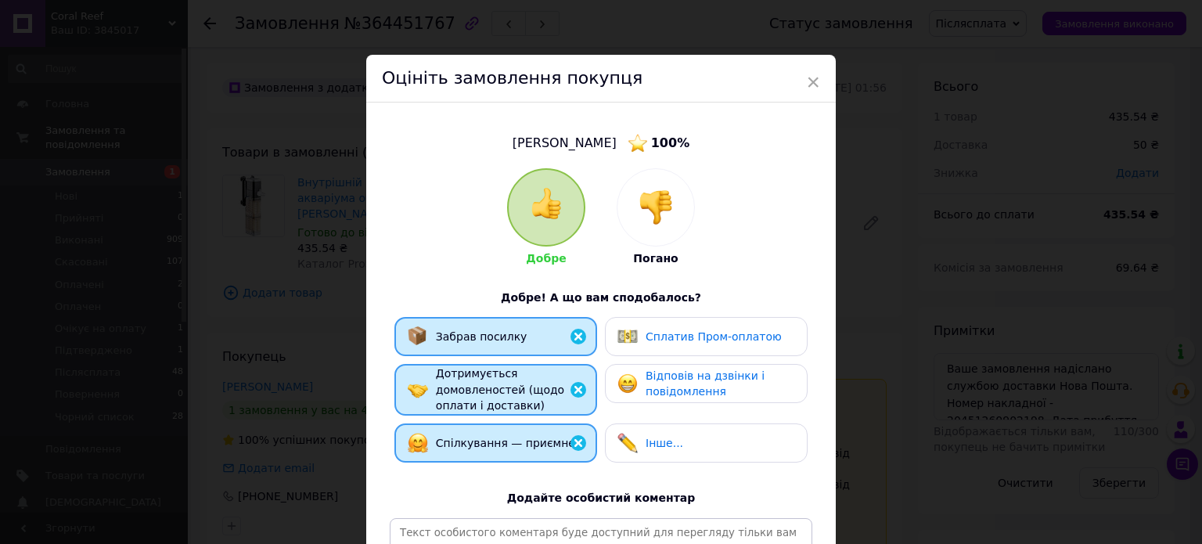
drag, startPoint x: 664, startPoint y: 435, endPoint x: 728, endPoint y: 353, distance: 104.3
click at [664, 433] on div "Інше..." at bounding box center [651, 443] width 66 height 20
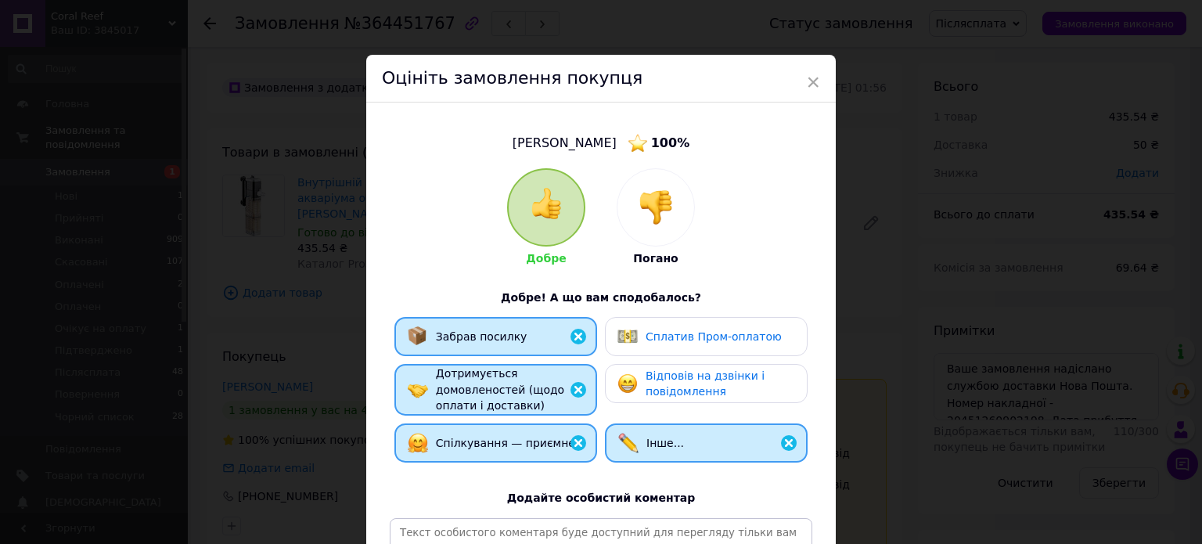
drag, startPoint x: 719, startPoint y: 384, endPoint x: 716, endPoint y: 399, distance: 16.1
click at [719, 385] on div "Відповів на дзвінки і повідомлення" at bounding box center [720, 384] width 149 height 32
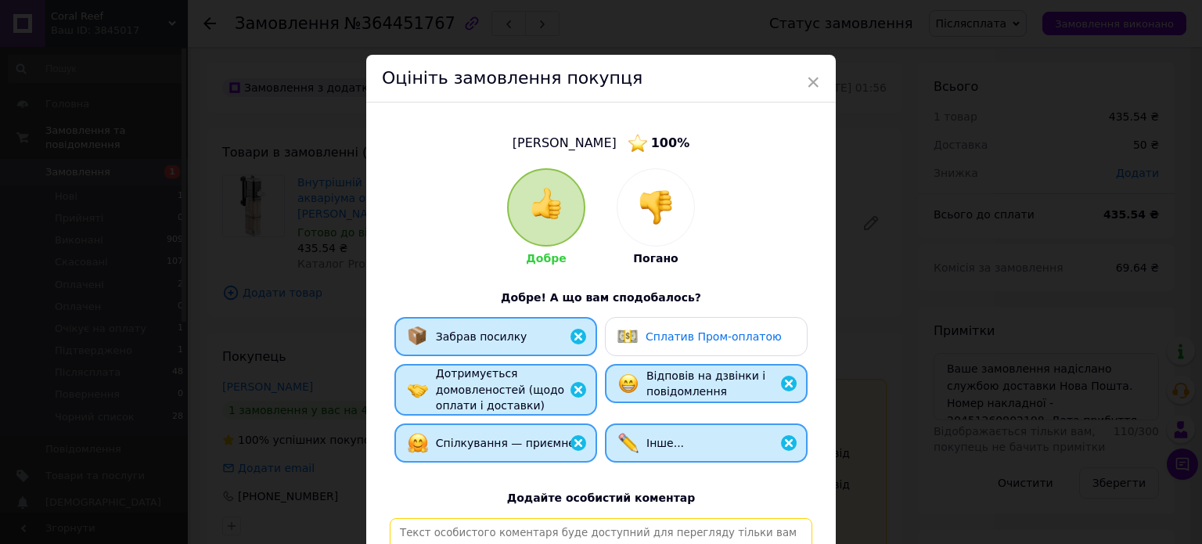
paste textarea "[PERSON_NAME], відповідальний та порядний покупець. Замовлення, відправлене Піс…"
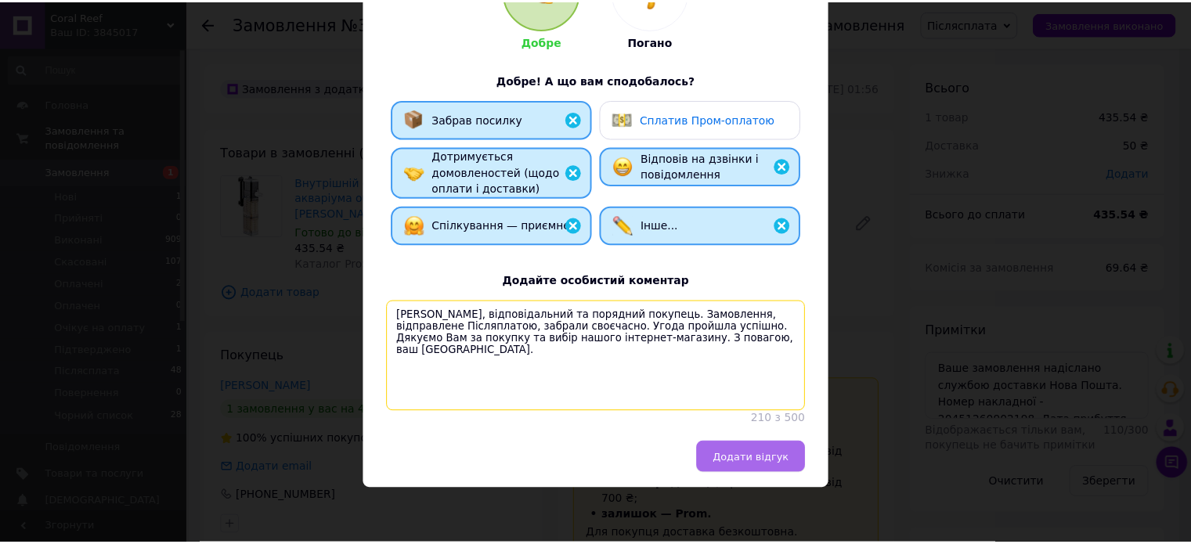
scroll to position [232, 0]
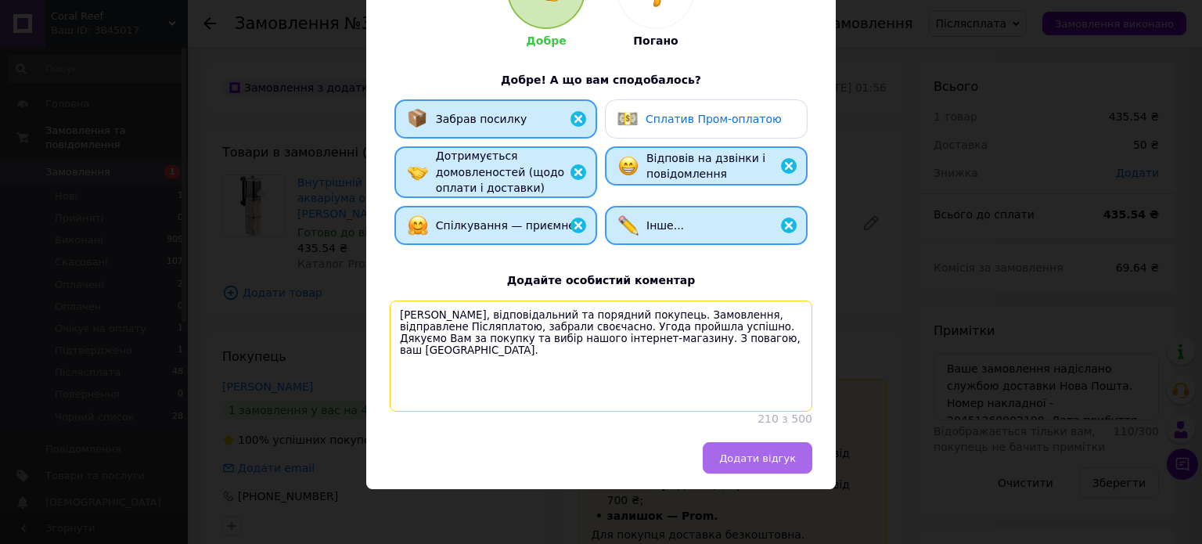
type textarea "[PERSON_NAME], відповідальний та порядний покупець. Замовлення, відправлене Піс…"
click at [762, 452] on span "Додати відгук" at bounding box center [757, 458] width 77 height 12
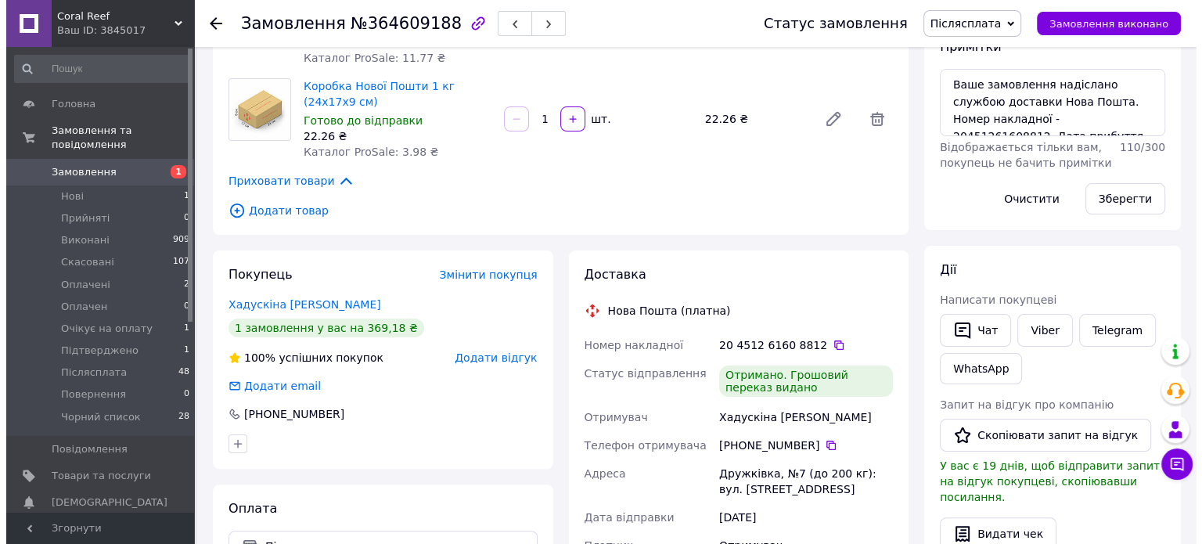
scroll to position [313, 0]
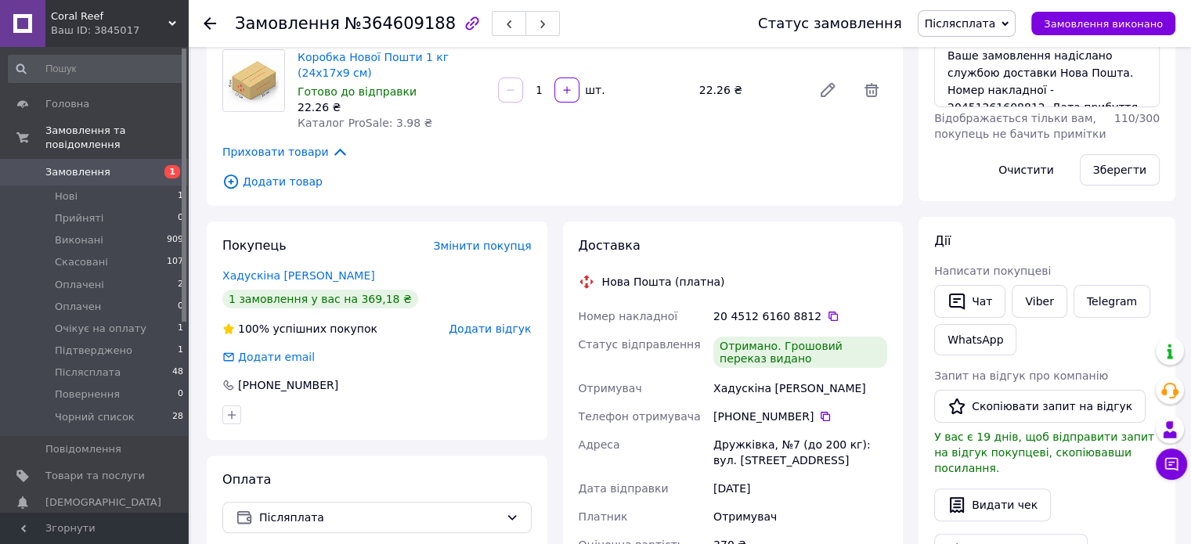
click at [501, 333] on span "Додати відгук" at bounding box center [490, 329] width 82 height 13
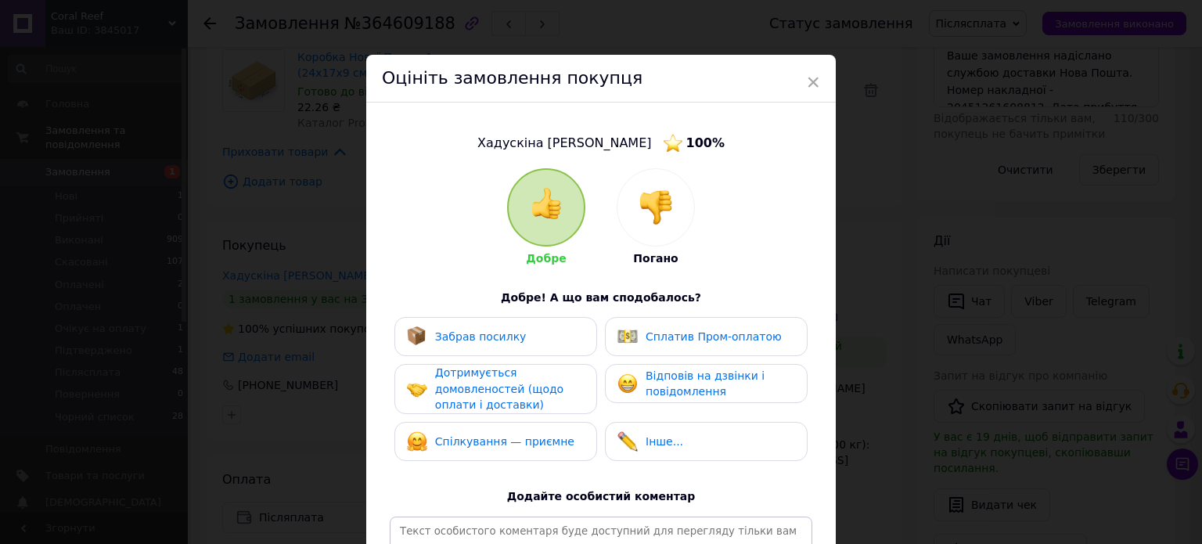
click at [521, 328] on div "Забрав посилку" at bounding box center [496, 336] width 178 height 20
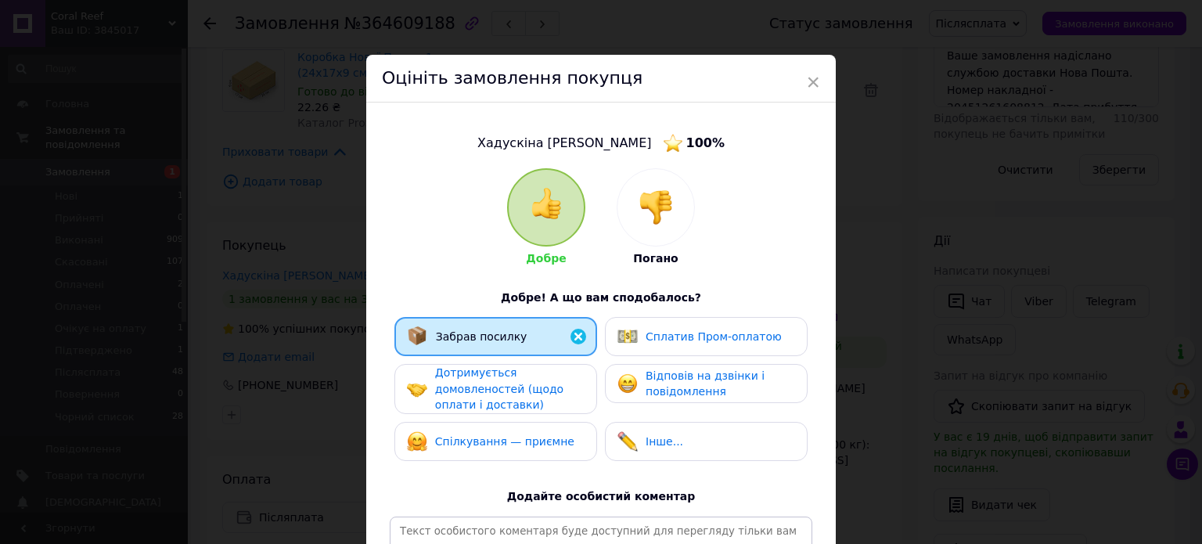
click at [526, 381] on span "Дотримується домовленостей (щодо оплати і доставки)" at bounding box center [499, 388] width 128 height 45
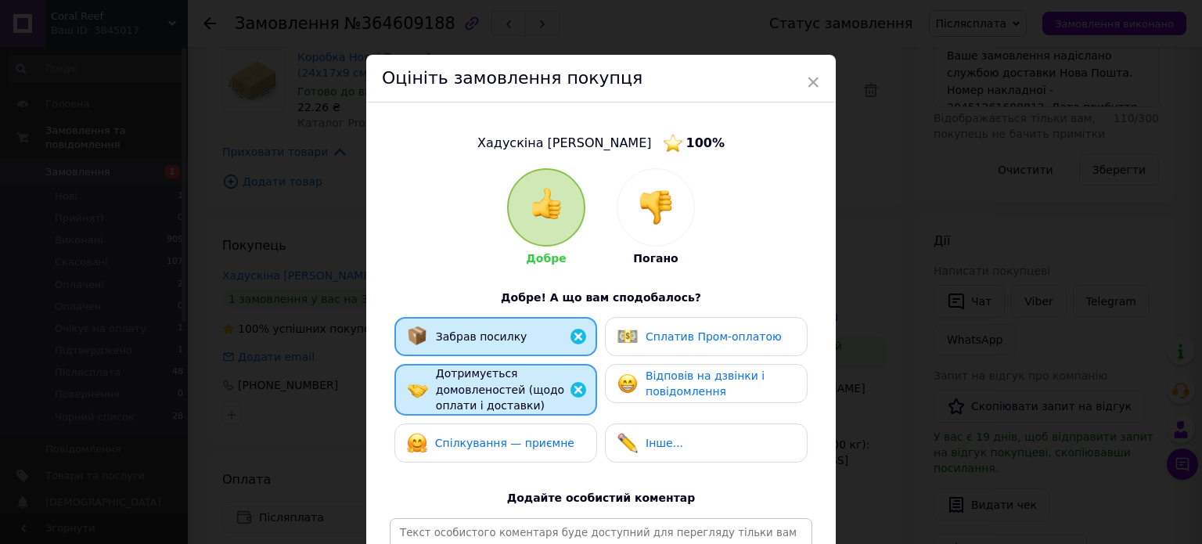
click at [573, 450] on div "Спілкування — приємне" at bounding box center [496, 443] width 178 height 20
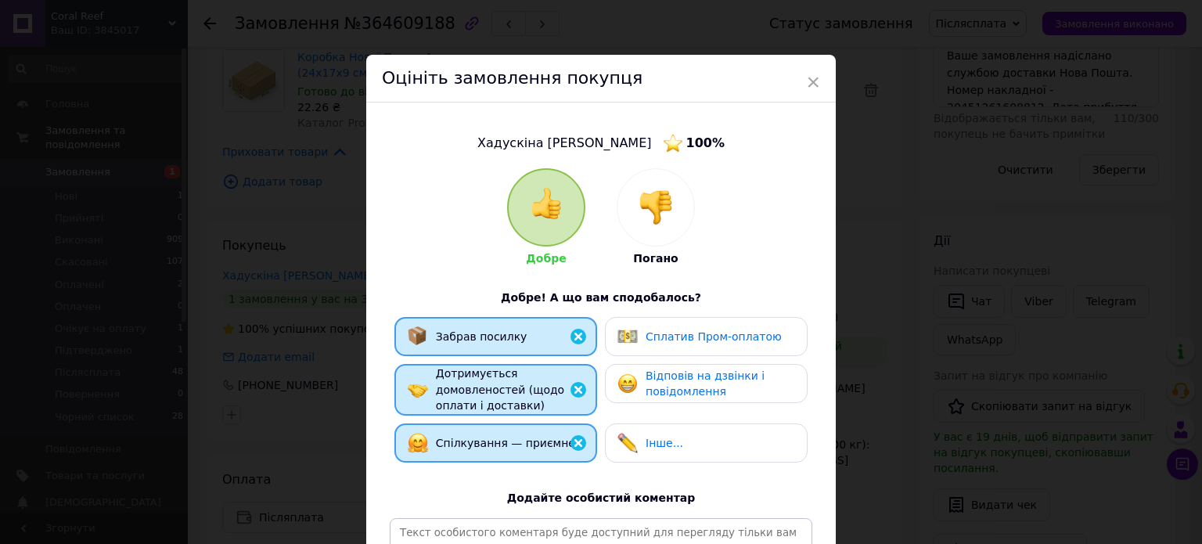
drag, startPoint x: 666, startPoint y: 438, endPoint x: 667, endPoint y: 419, distance: 18.8
click at [665, 437] on span "Інше..." at bounding box center [665, 443] width 38 height 13
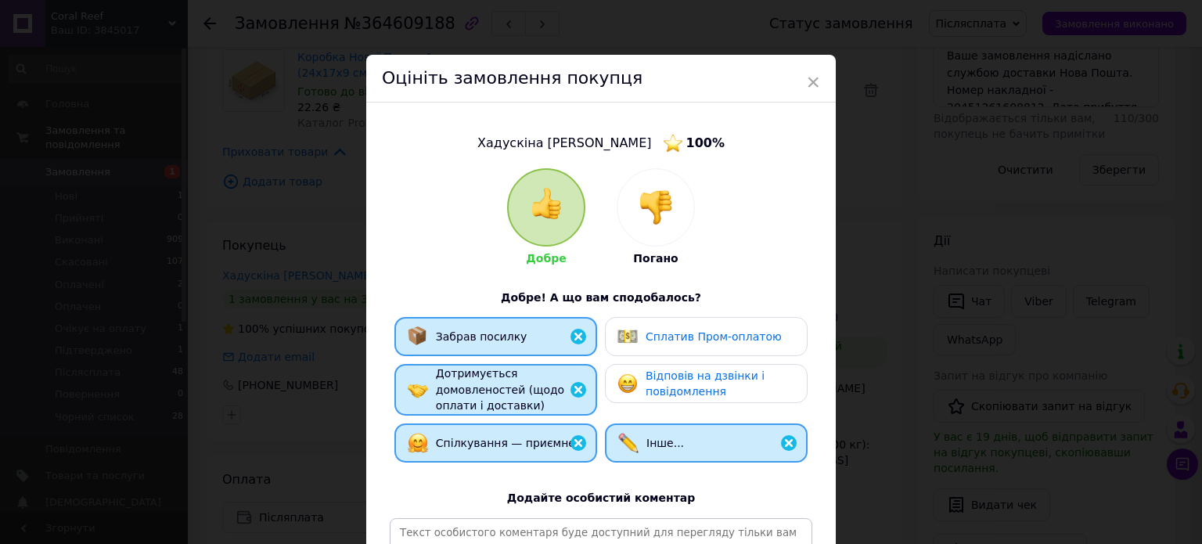
click at [693, 388] on span "Відповів на дзвінки і повідомлення" at bounding box center [705, 383] width 119 height 29
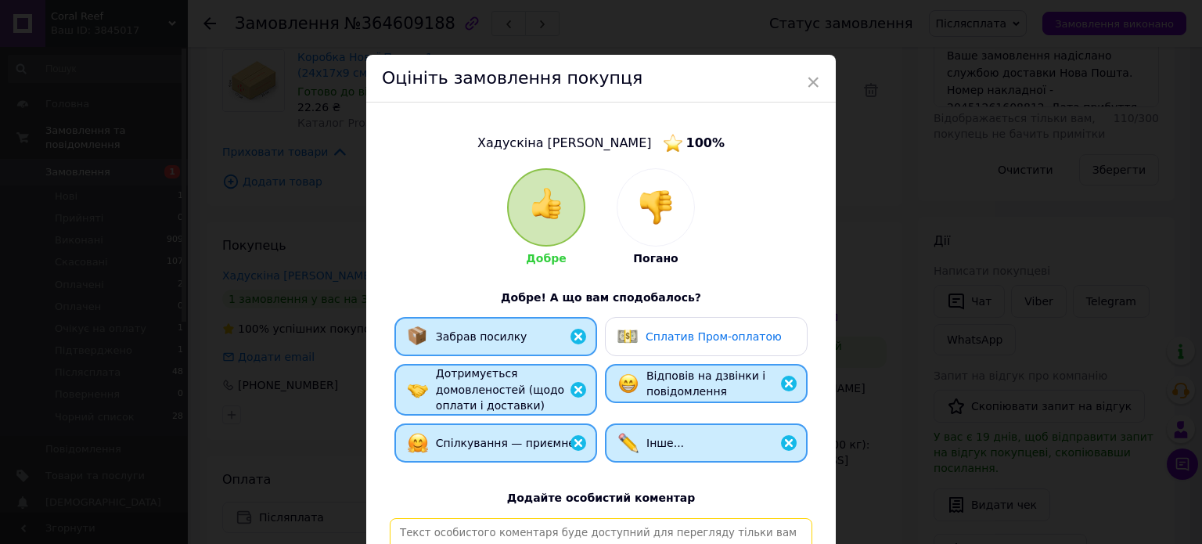
paste textarea "[PERSON_NAME], відповідальний та порядний покупець. Замовлення, відправлене Піс…"
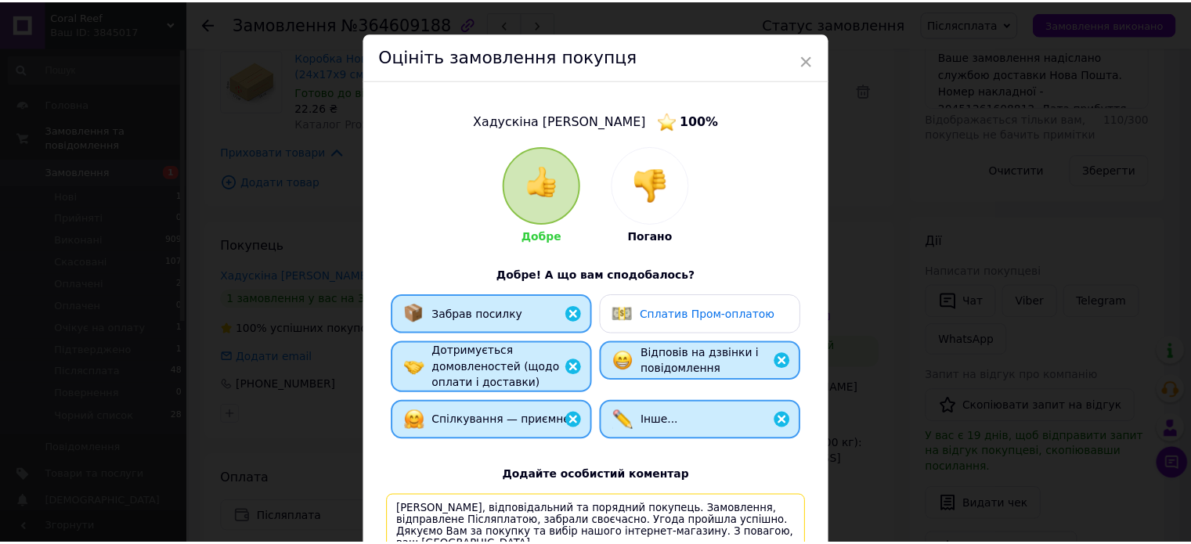
scroll to position [232, 0]
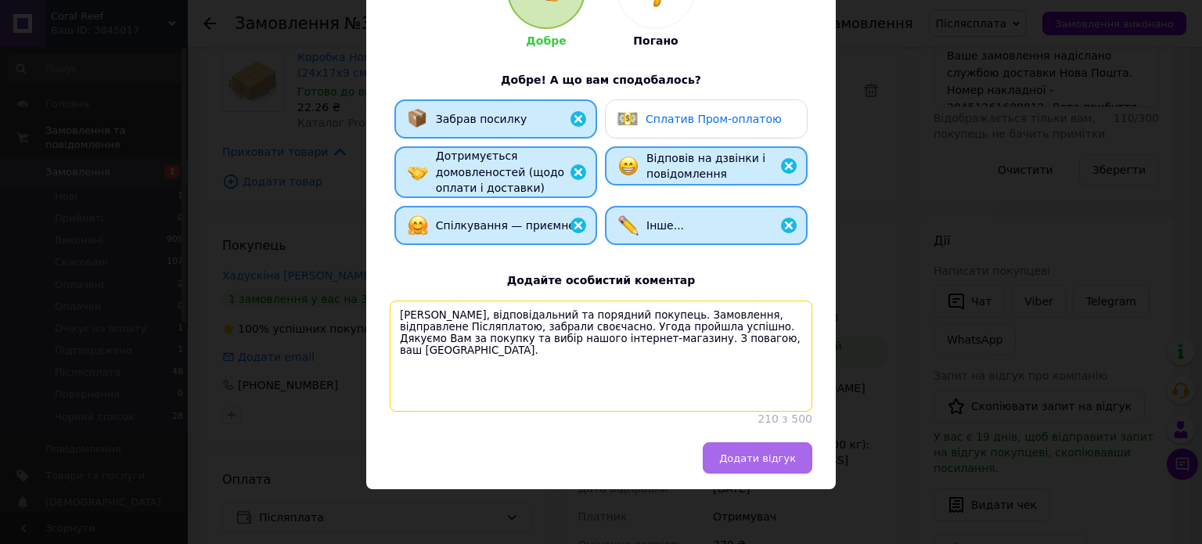
type textarea "[PERSON_NAME], відповідальний та порядний покупець. Замовлення, відправлене Піс…"
click at [756, 460] on span "Додати відгук" at bounding box center [757, 458] width 77 height 12
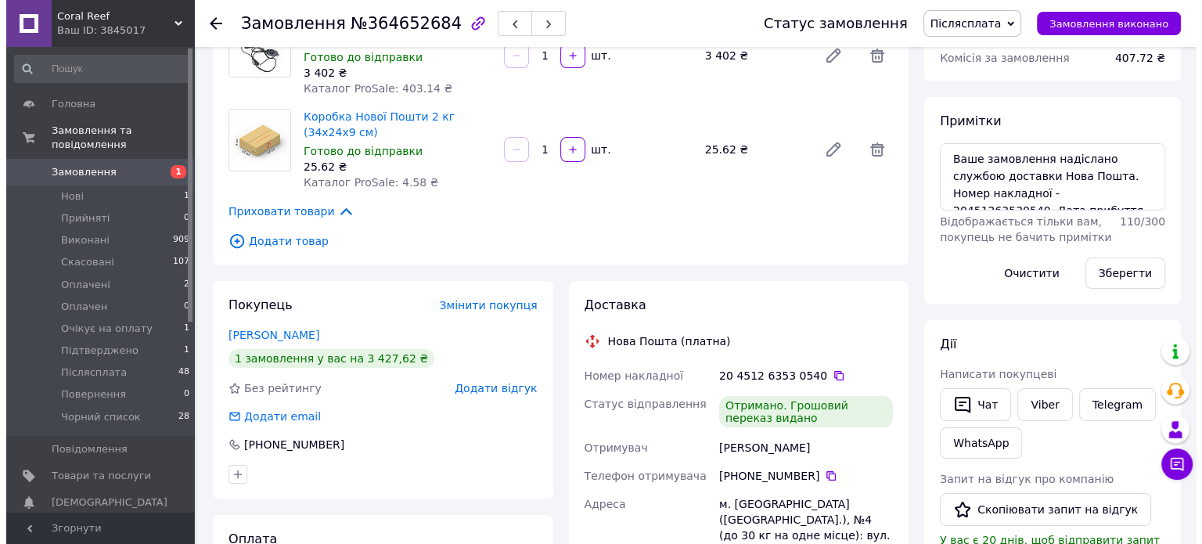
scroll to position [235, 0]
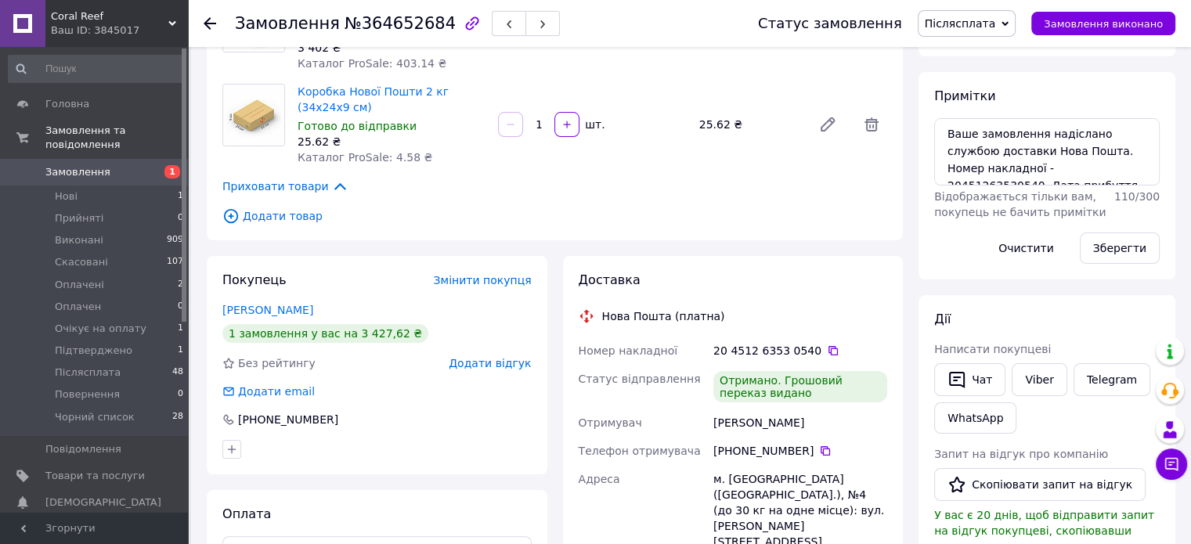
click at [495, 362] on span "Додати відгук" at bounding box center [490, 363] width 82 height 13
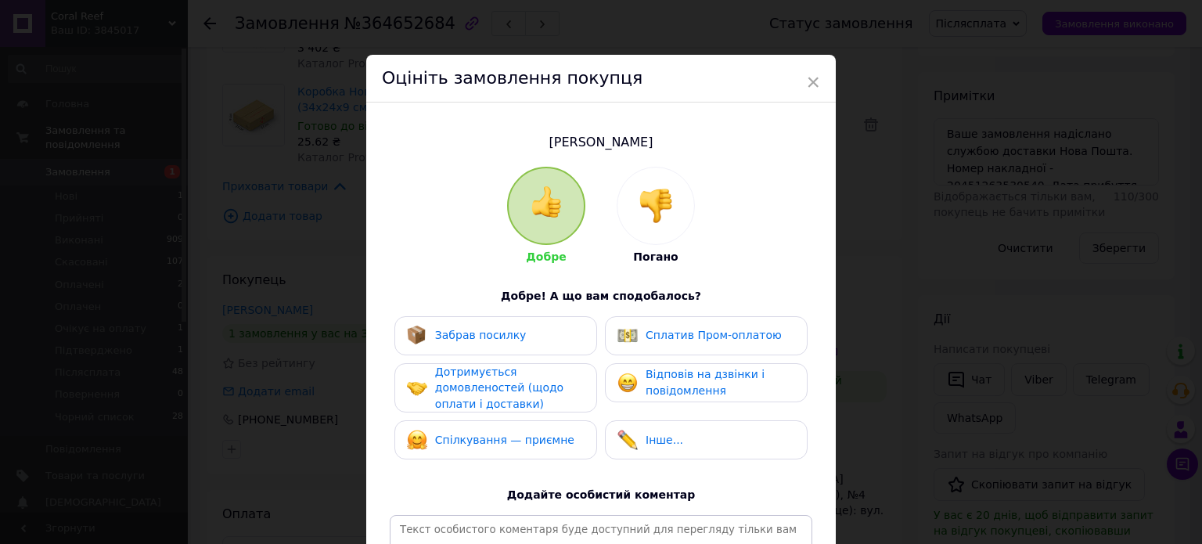
click at [476, 332] on span "Забрав посилку" at bounding box center [481, 335] width 92 height 13
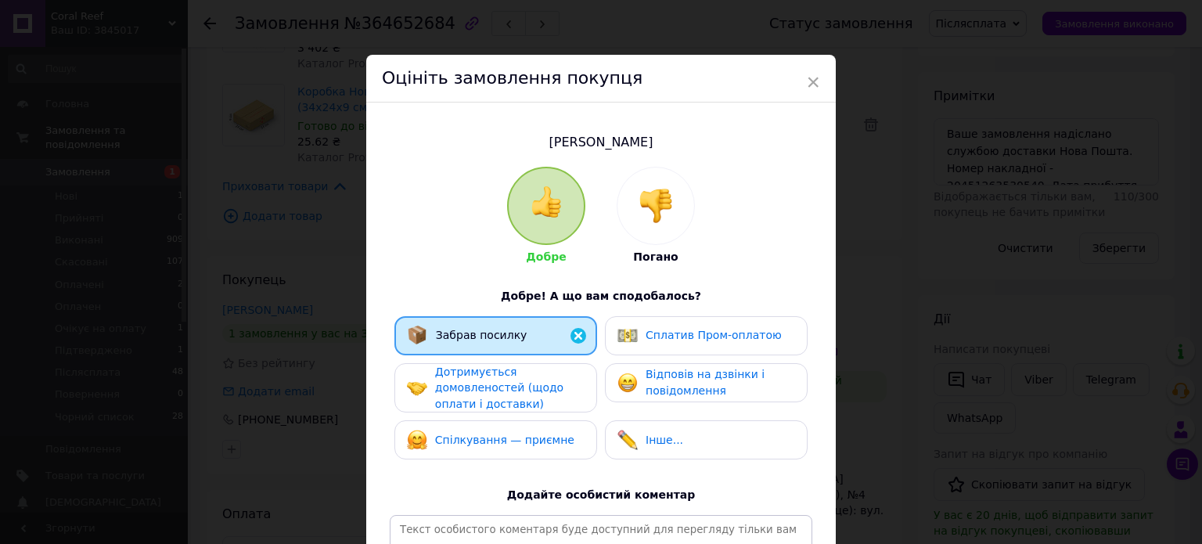
click at [492, 391] on span "Дотримується домовленостей (щодо оплати і доставки)" at bounding box center [499, 388] width 128 height 45
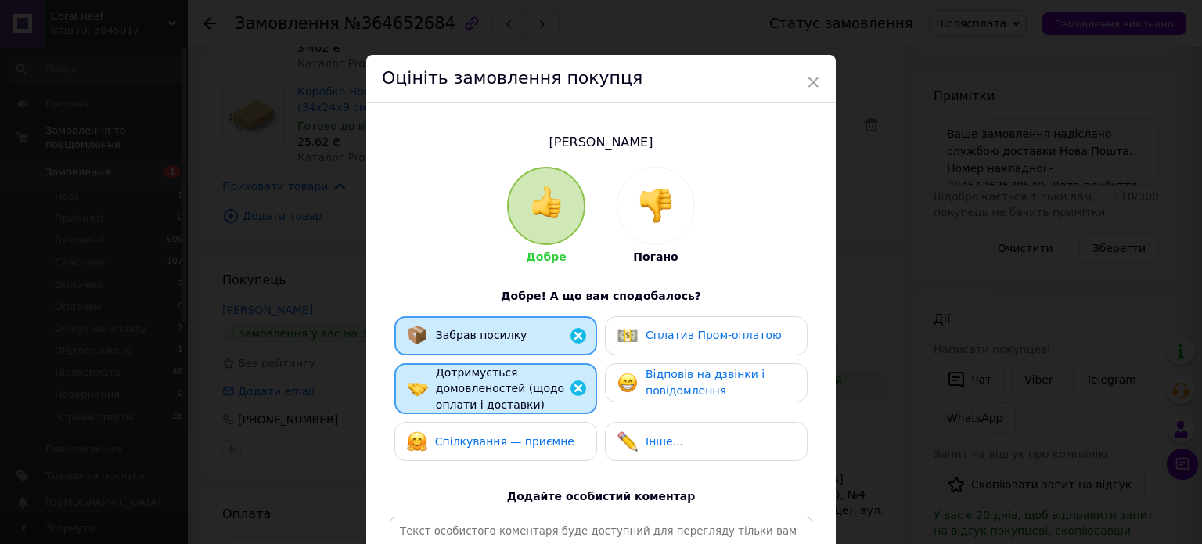
click at [526, 442] on span "Спілкування — приємне" at bounding box center [504, 441] width 139 height 13
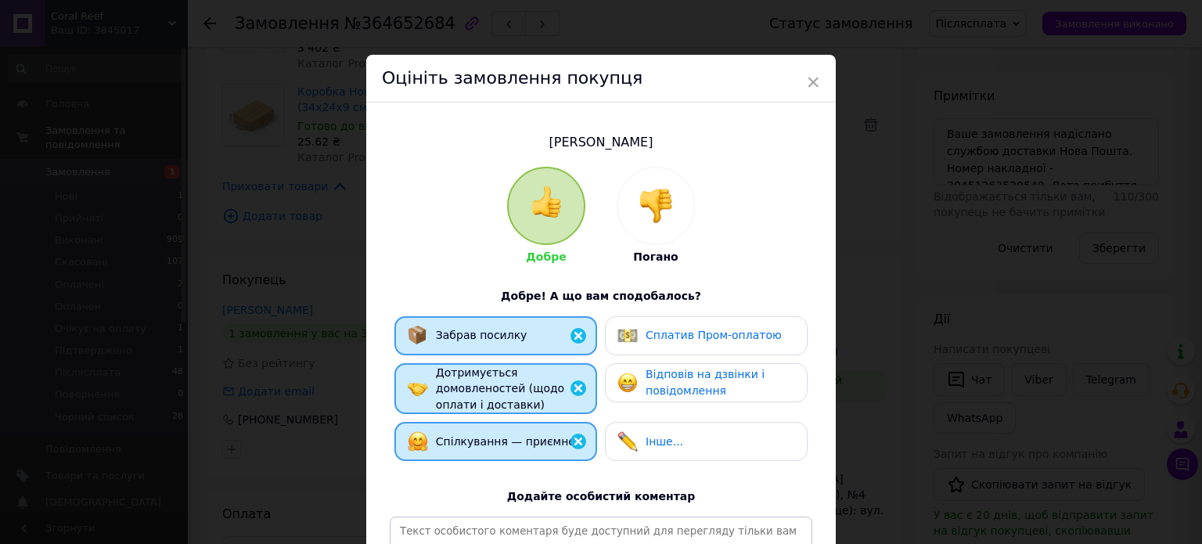
drag, startPoint x: 697, startPoint y: 427, endPoint x: 698, endPoint y: 408, distance: 19.6
click at [696, 425] on div "Інше..." at bounding box center [706, 441] width 203 height 39
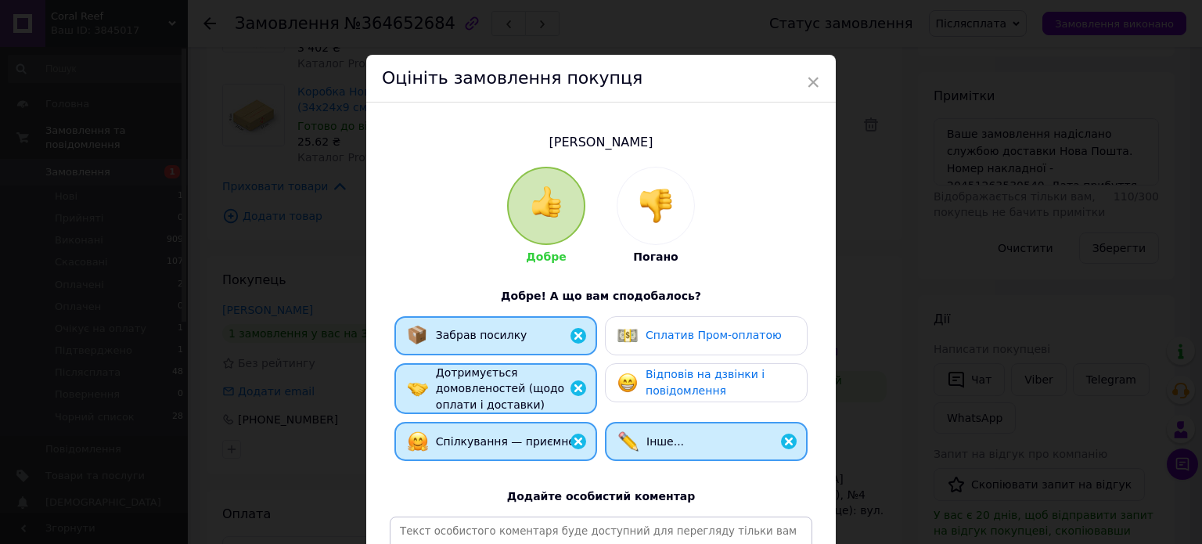
click at [725, 376] on span "Відповів на дзвінки і повідомлення" at bounding box center [705, 382] width 119 height 29
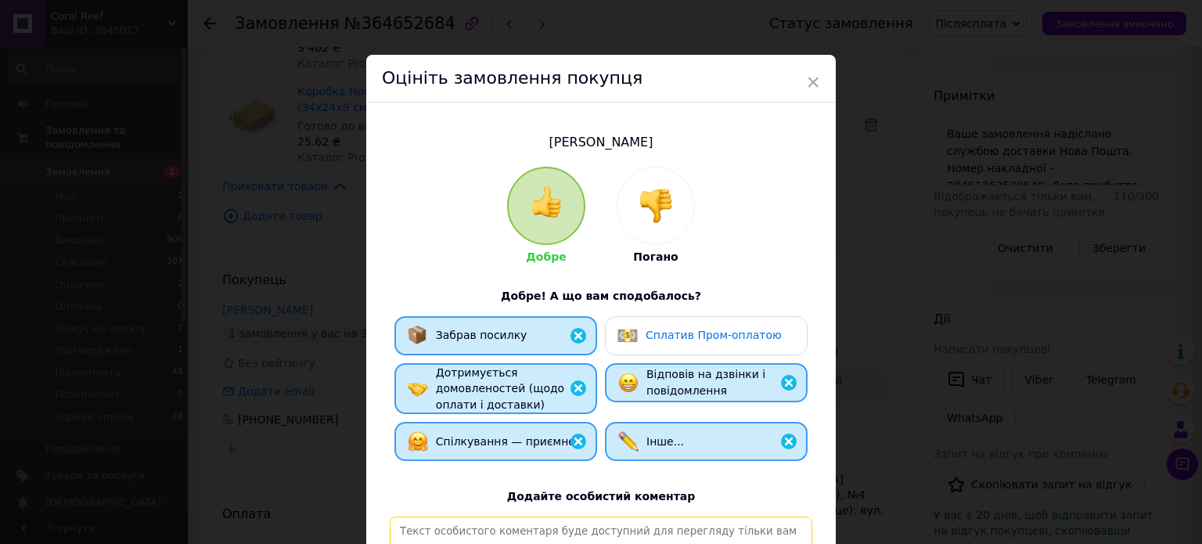
paste textarea "[PERSON_NAME], відповідальний та порядний покупець. Замовлення, відправлене Піс…"
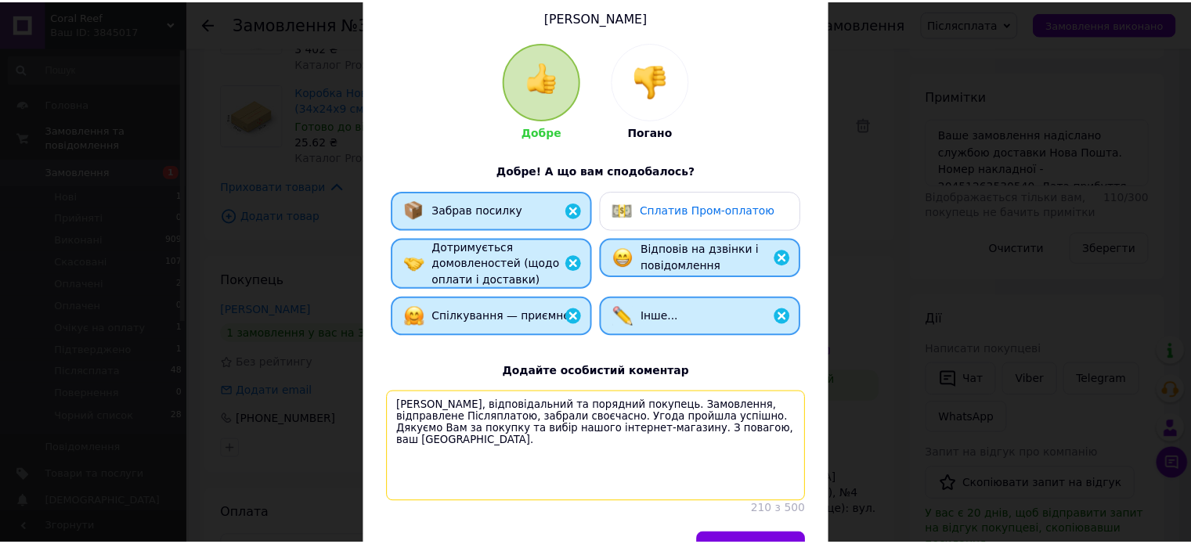
scroll to position [231, 0]
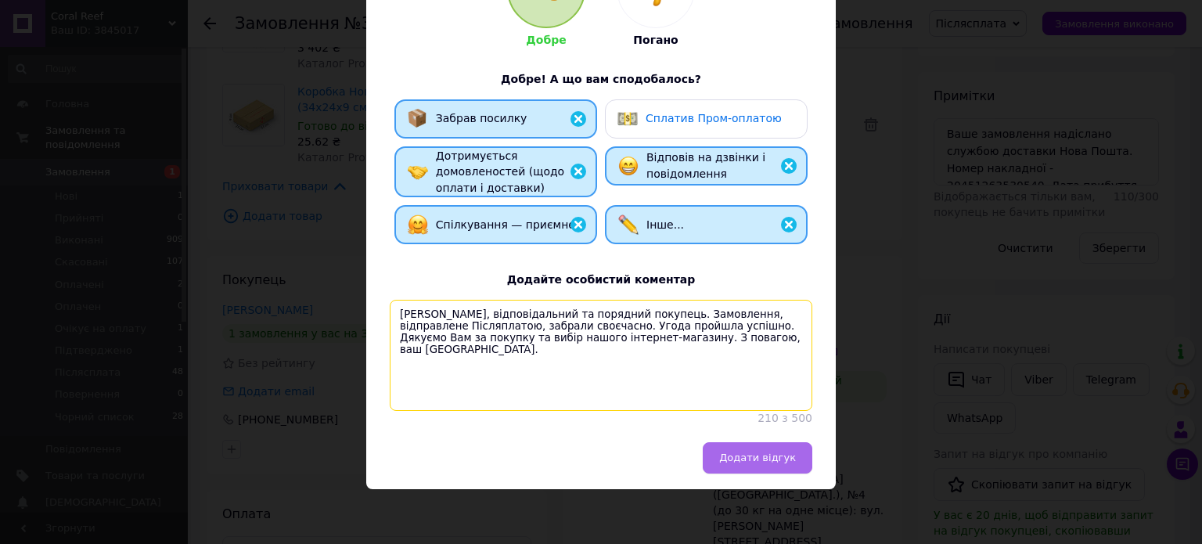
type textarea "[PERSON_NAME], відповідальний та порядний покупець. Замовлення, відправлене Піс…"
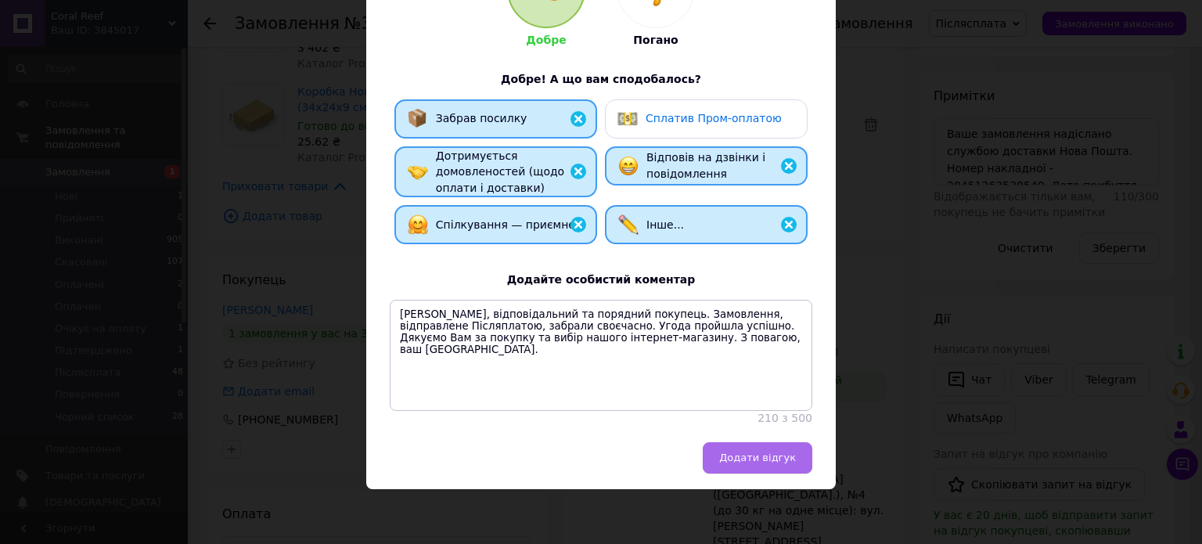
click at [780, 447] on button "Додати відгук" at bounding box center [758, 457] width 110 height 31
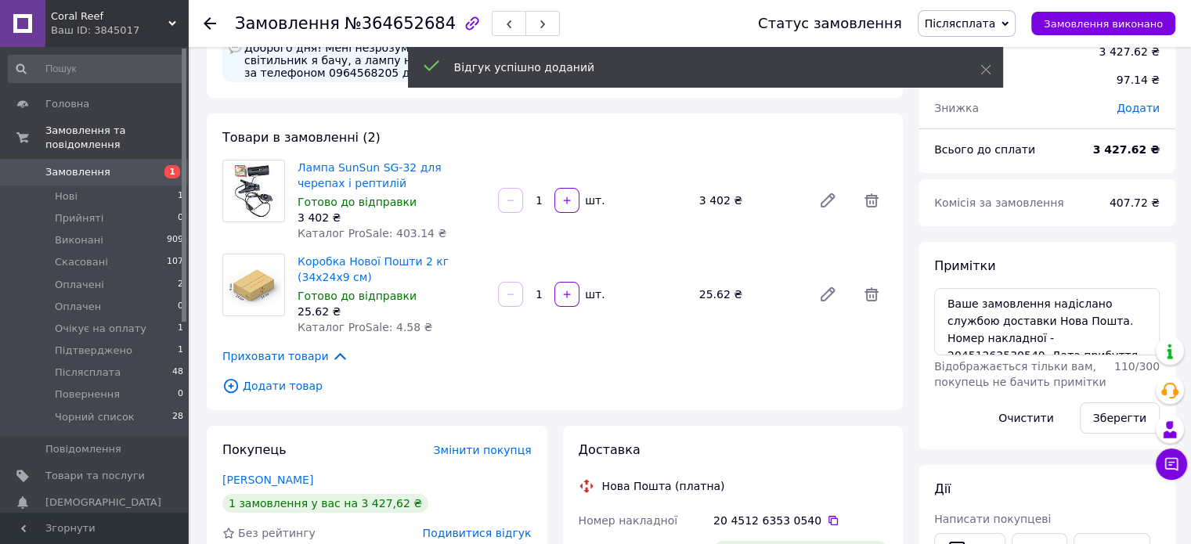
scroll to position [0, 0]
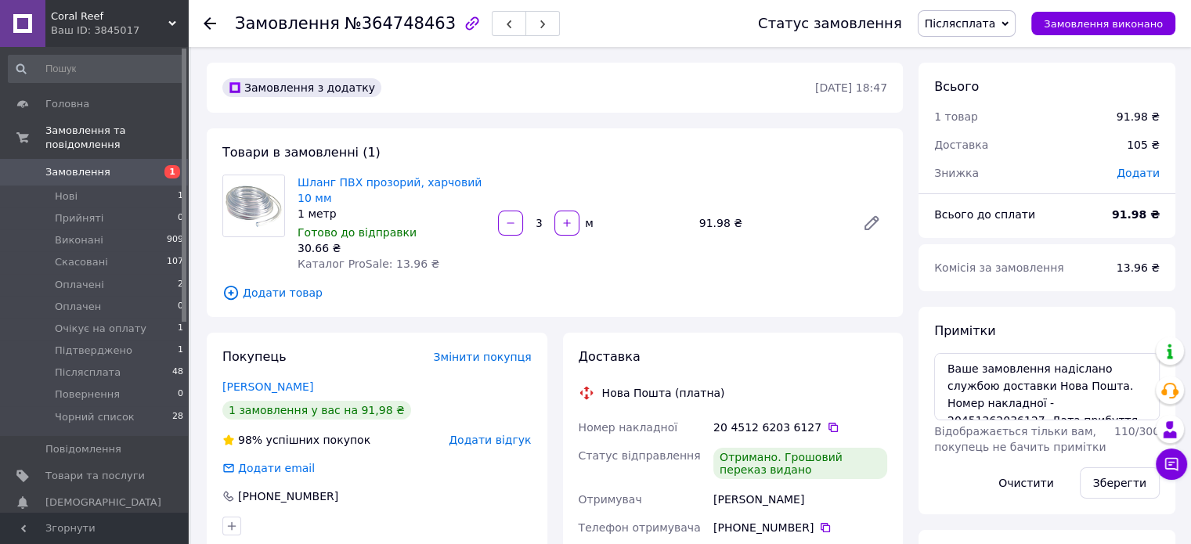
drag, startPoint x: 532, startPoint y: 438, endPoint x: 524, endPoint y: 445, distance: 10.6
click at [527, 444] on div "Покупець Змінити покупця Алейніков Артем 1 замовлення у вас на 91,98 ₴ 98% успі…" at bounding box center [377, 442] width 341 height 218
click at [521, 442] on span "Додати відгук" at bounding box center [490, 440] width 82 height 13
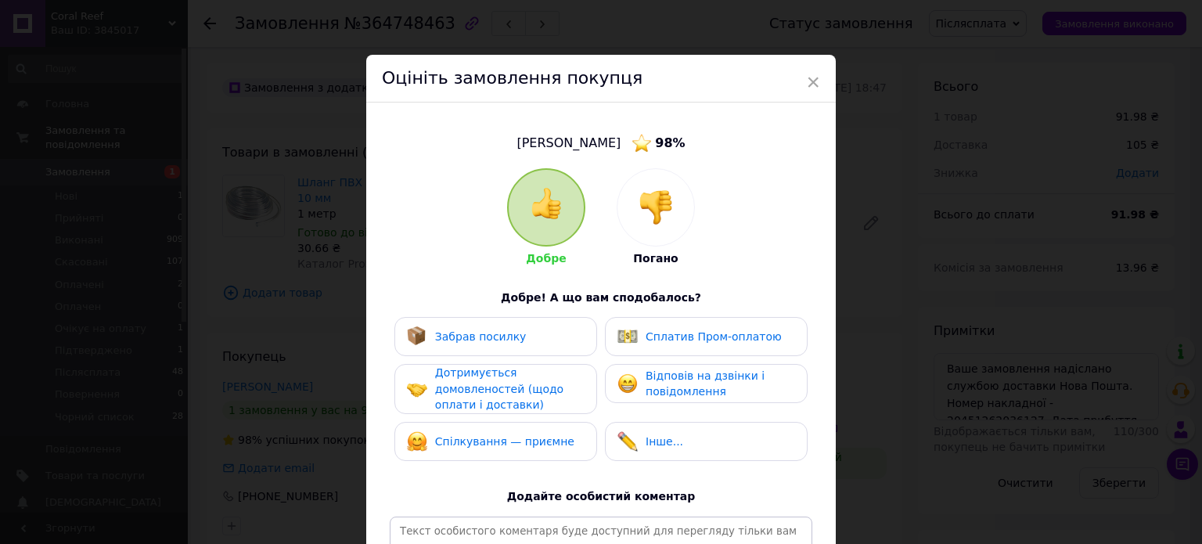
drag, startPoint x: 571, startPoint y: 330, endPoint x: 539, endPoint y: 383, distance: 61.1
click at [571, 331] on div "Забрав посилку" at bounding box center [496, 336] width 178 height 20
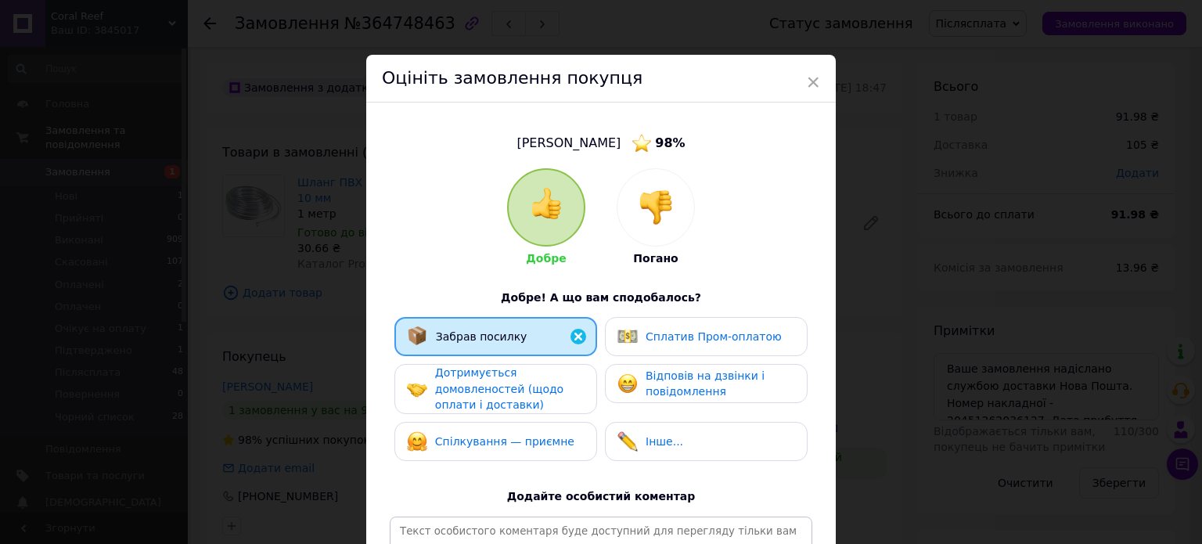
click at [539, 383] on span "Дотримується домовленостей (щодо оплати і доставки)" at bounding box center [499, 388] width 128 height 45
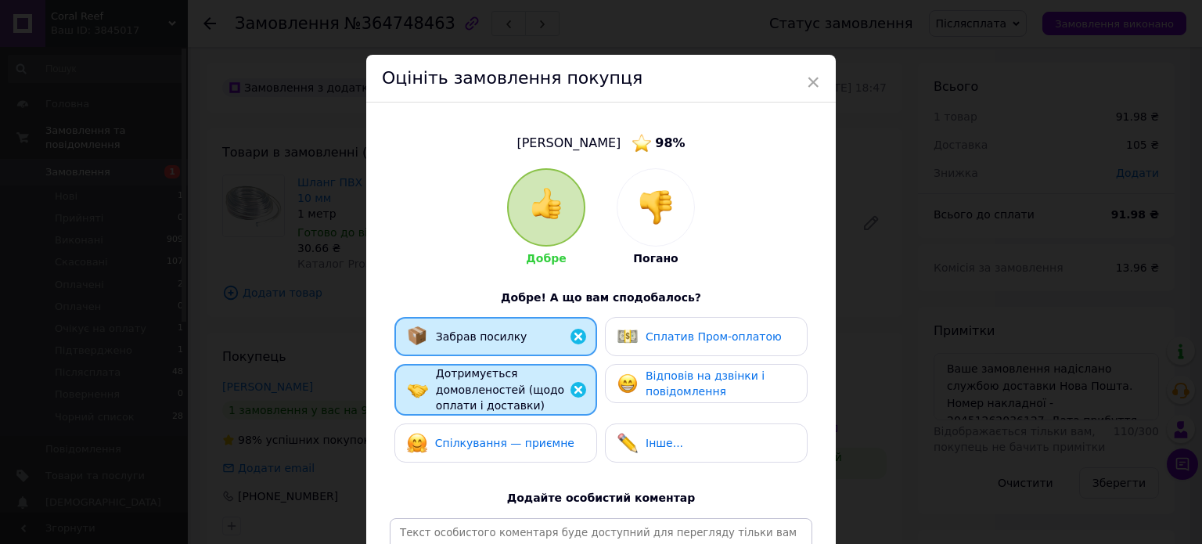
drag, startPoint x: 555, startPoint y: 422, endPoint x: 631, endPoint y: 431, distance: 76.5
click at [561, 428] on div "Спілкування — приємне" at bounding box center [496, 443] width 203 height 39
drag, startPoint x: 557, startPoint y: 450, endPoint x: 673, endPoint y: 426, distance: 118.4
click at [564, 450] on div "Спілкування — приємне" at bounding box center [496, 443] width 178 height 20
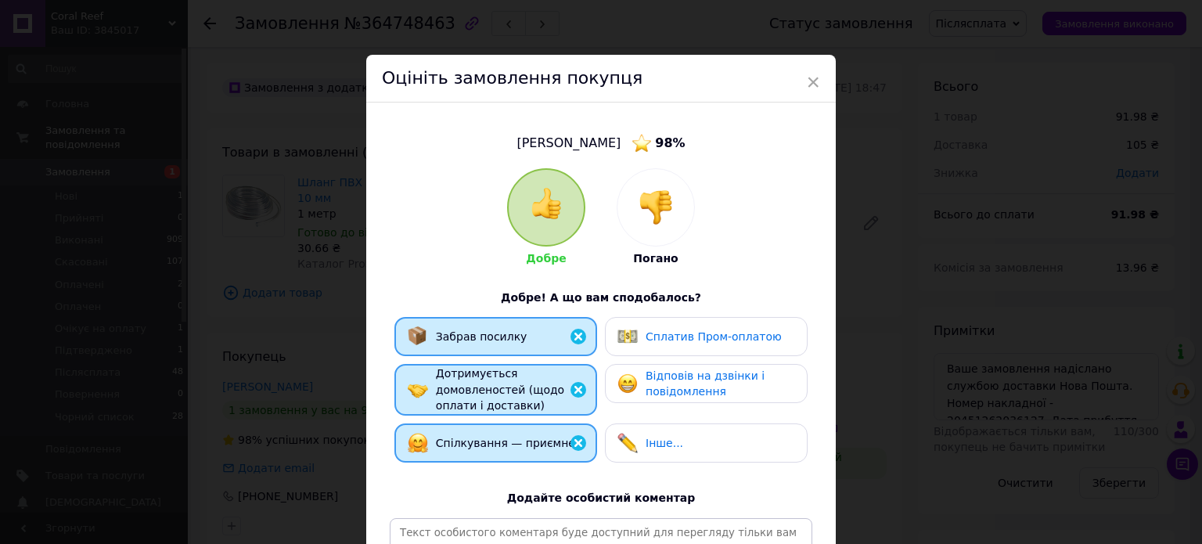
click at [676, 426] on div "Інше..." at bounding box center [706, 443] width 203 height 39
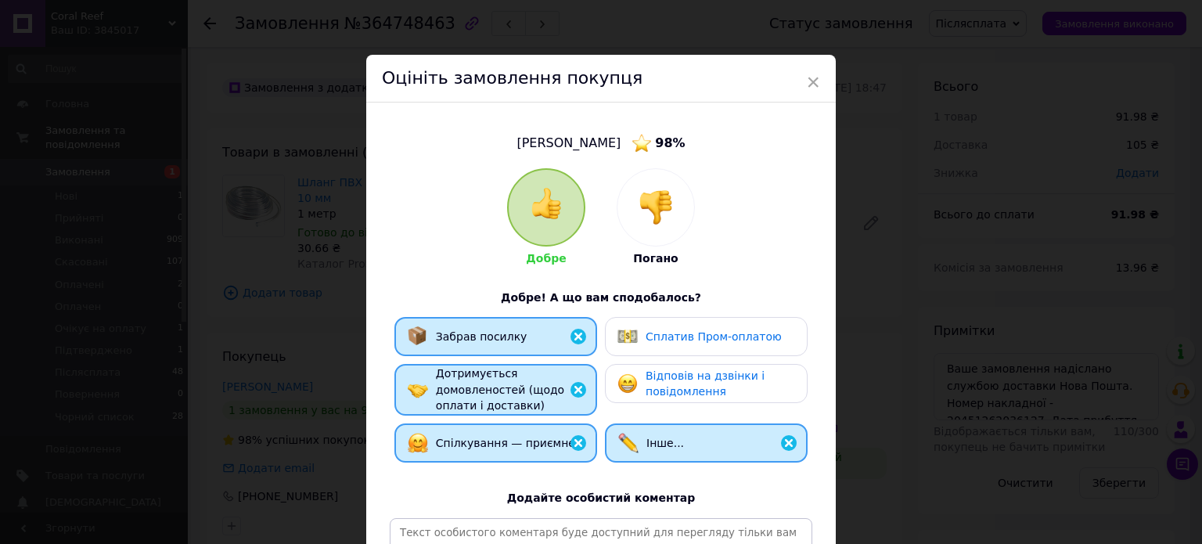
click at [692, 396] on span "Відповів на дзвінки і повідомлення" at bounding box center [705, 383] width 119 height 29
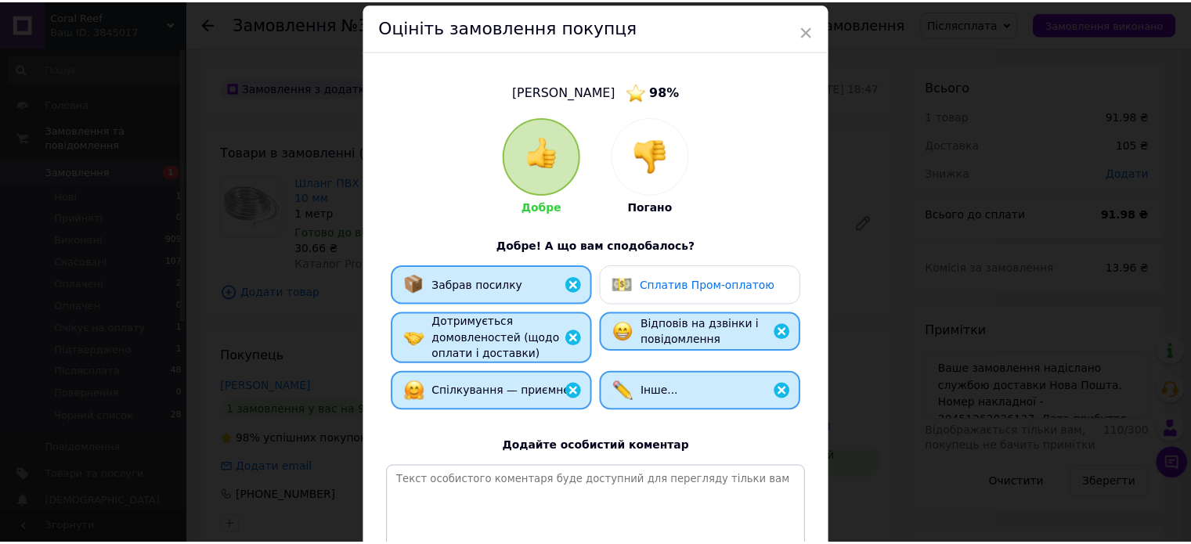
scroll to position [232, 0]
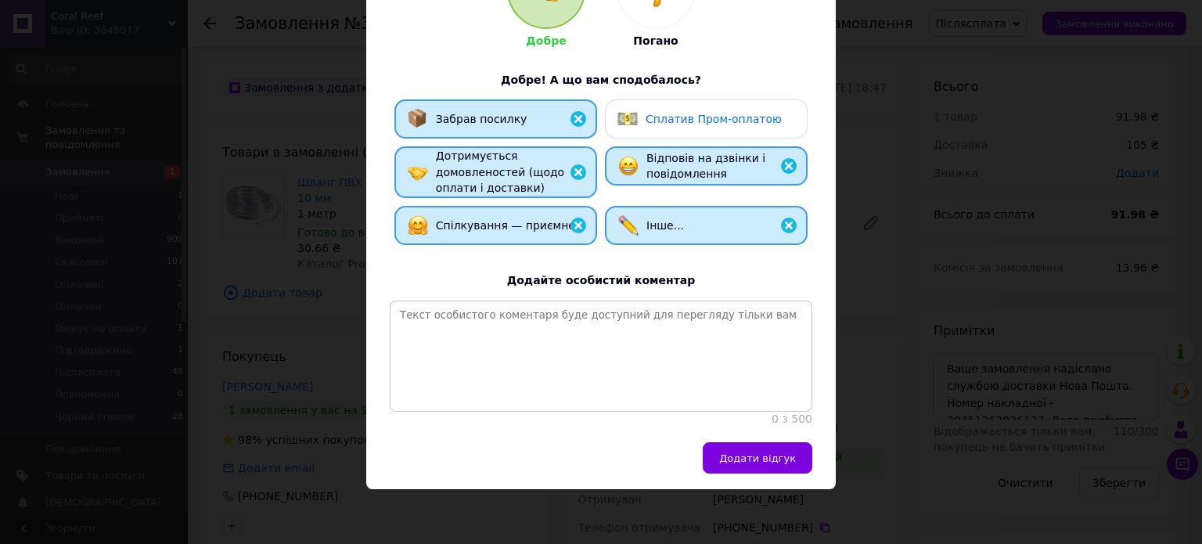
click at [785, 452] on span "Додати відгук" at bounding box center [757, 458] width 77 height 12
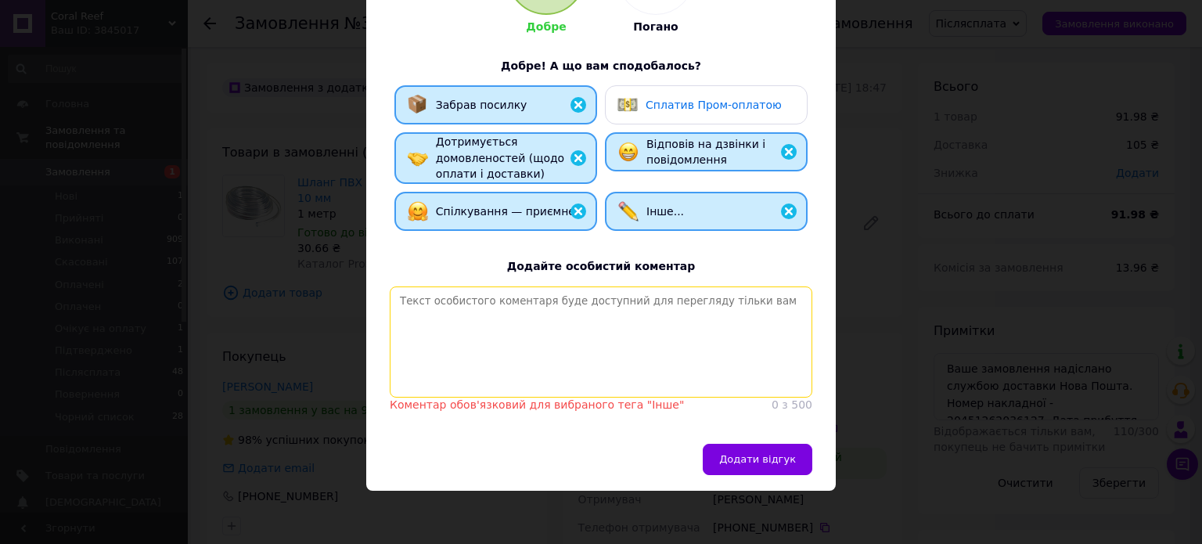
click at [691, 308] on textarea at bounding box center [601, 342] width 423 height 111
paste textarea "[PERSON_NAME], відповідальний та порядний покупець. Замовлення, відправлене Піс…"
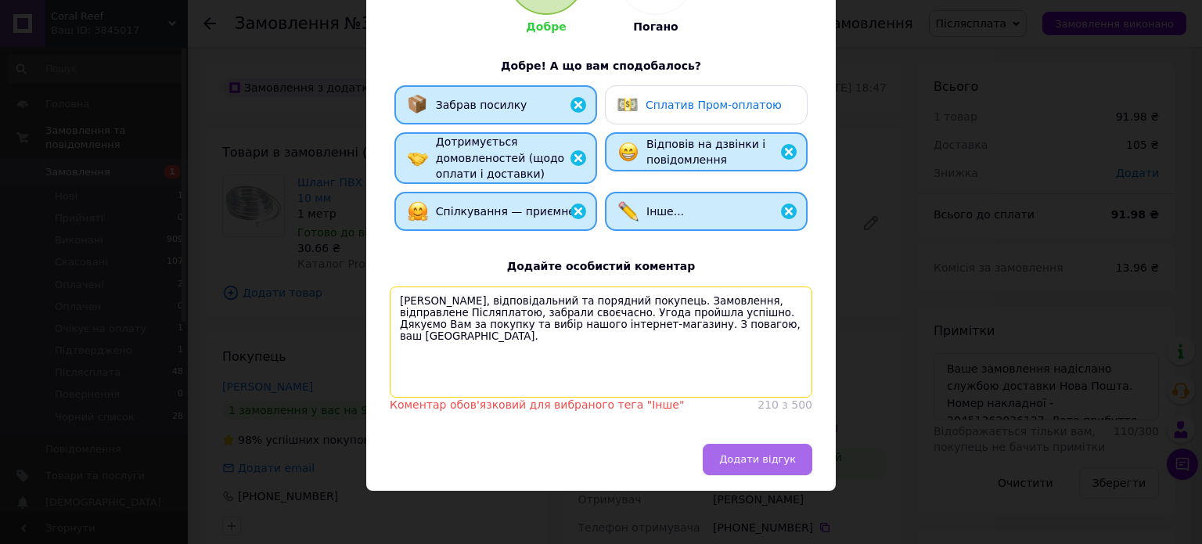
type textarea "[PERSON_NAME], відповідальний та порядний покупець. Замовлення, відправлене Піс…"
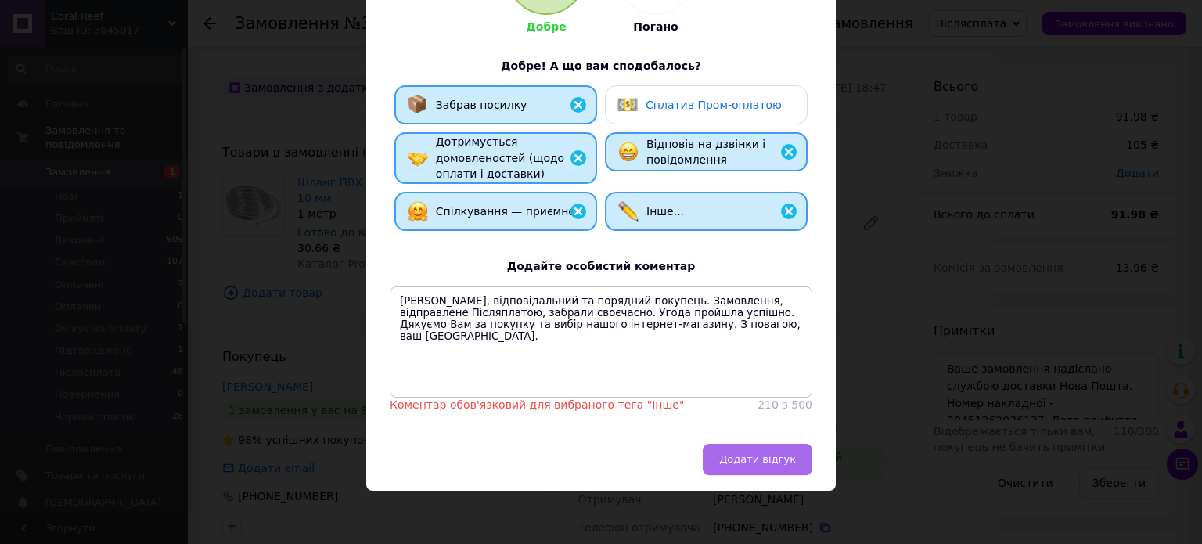
click at [767, 465] on span "Додати відгук" at bounding box center [757, 459] width 77 height 12
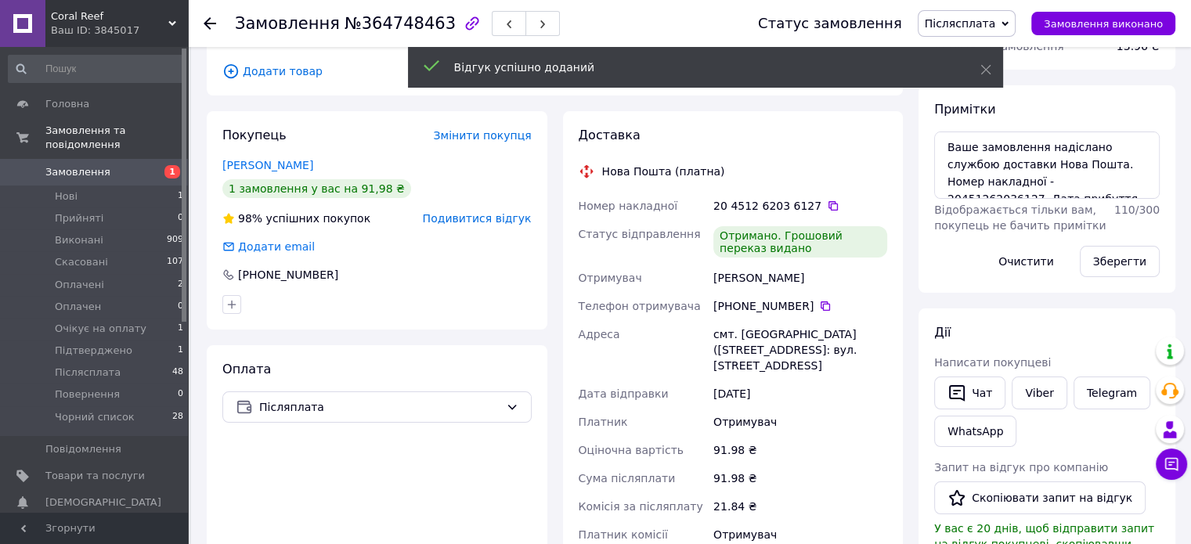
scroll to position [235, 0]
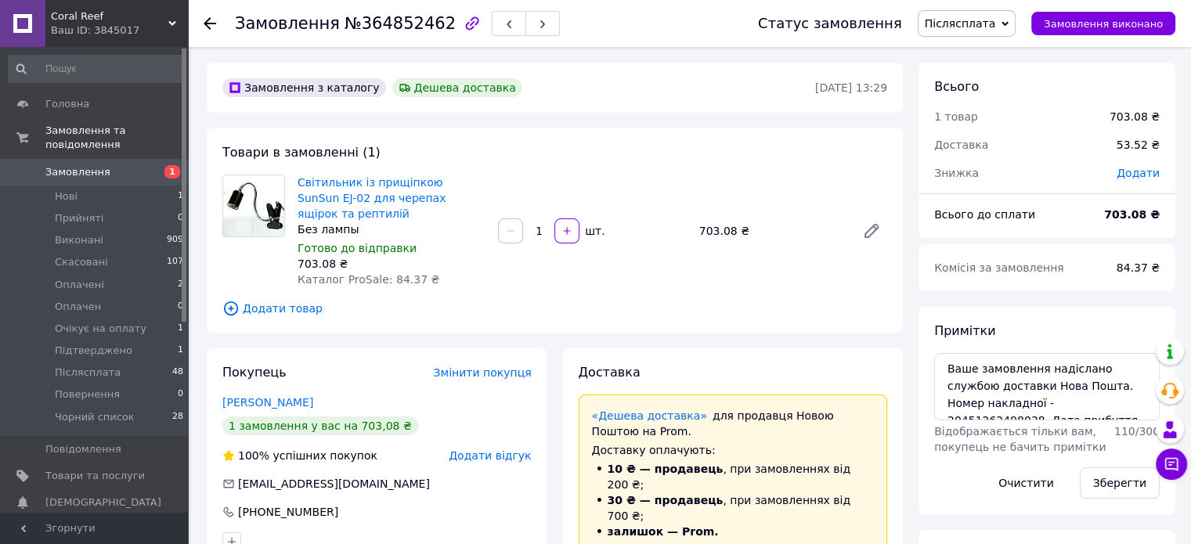
click at [513, 449] on span "Додати відгук" at bounding box center [490, 455] width 82 height 13
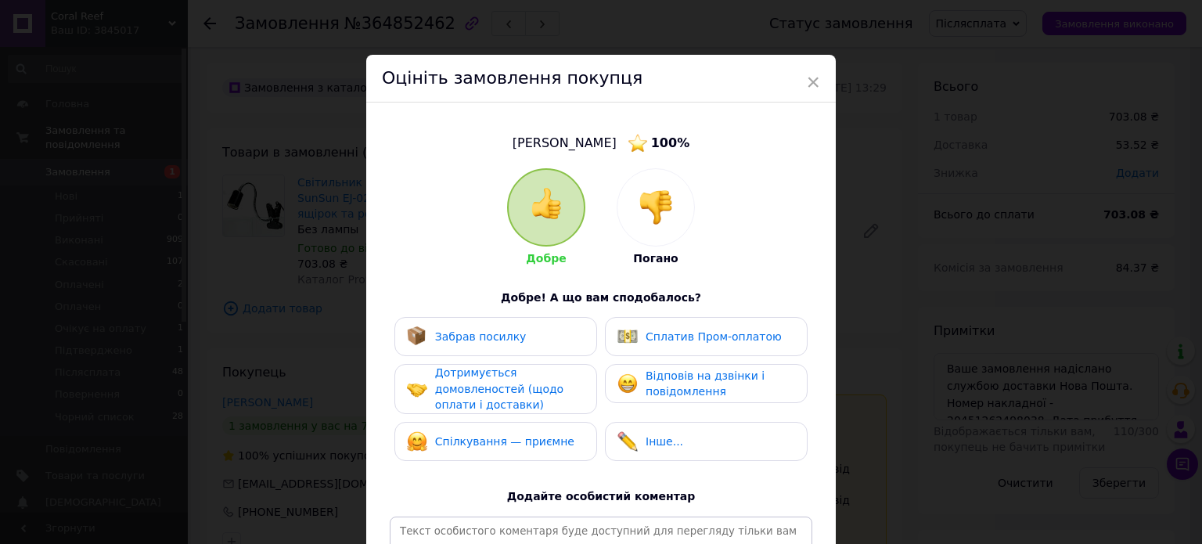
click at [517, 327] on div "Забрав посилку" at bounding box center [496, 336] width 178 height 20
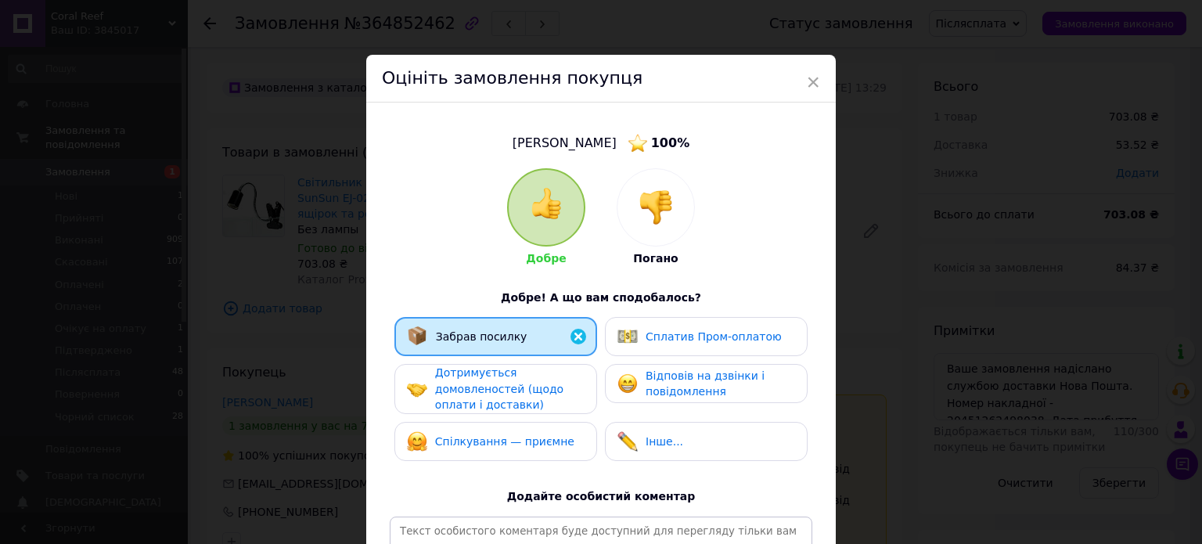
drag, startPoint x: 528, startPoint y: 373, endPoint x: 559, endPoint y: 450, distance: 83.3
click at [530, 378] on div "Дотримується домовленостей (щодо оплати і доставки)" at bounding box center [509, 389] width 149 height 49
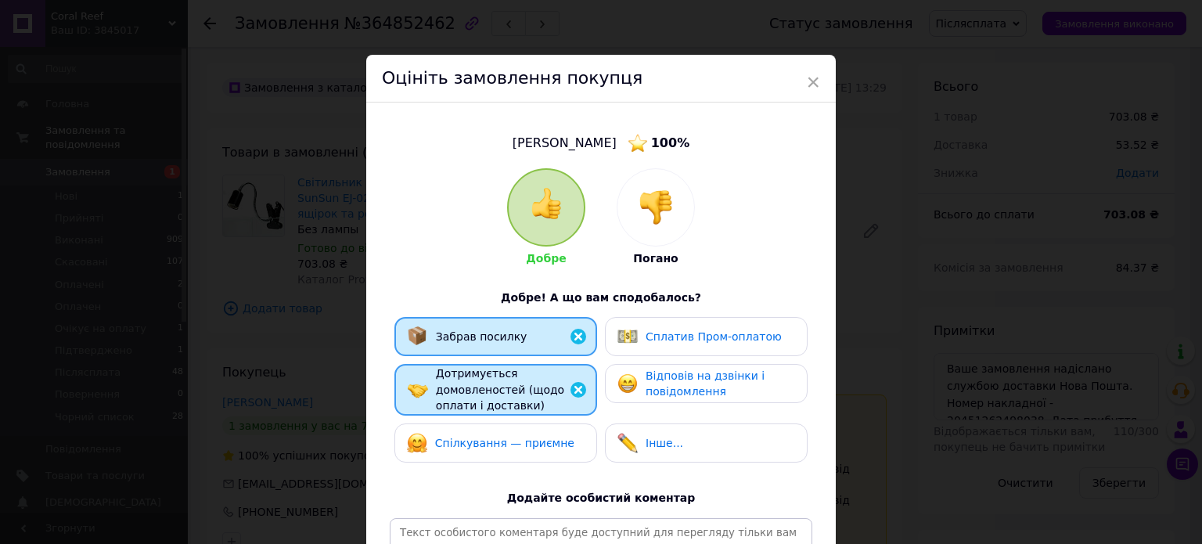
drag, startPoint x: 567, startPoint y: 441, endPoint x: 573, endPoint y: 432, distance: 10.6
click at [568, 439] on div "Спілкування — приємне" at bounding box center [496, 443] width 178 height 20
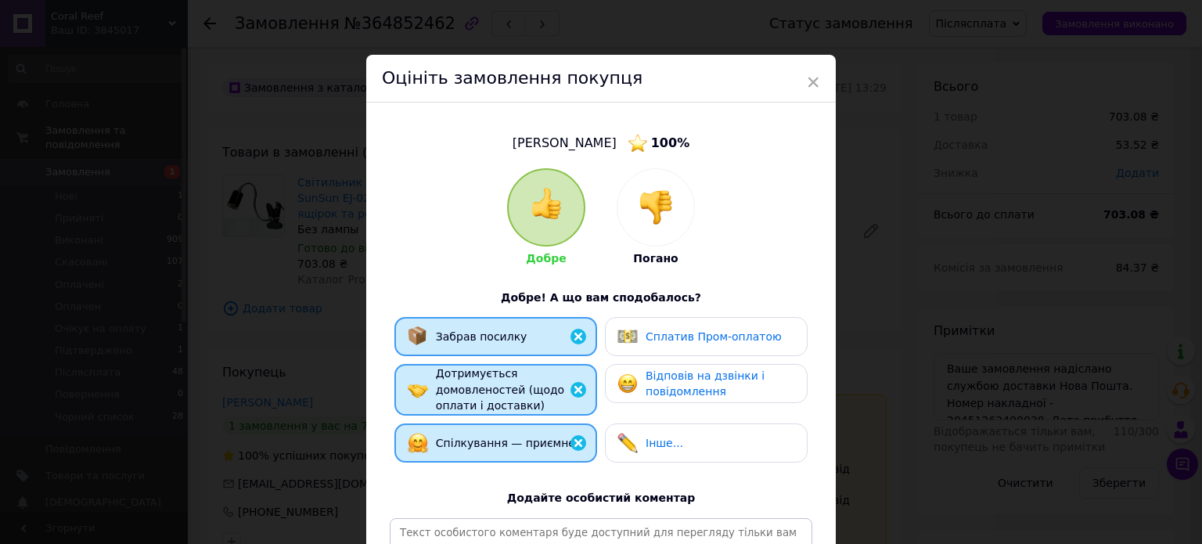
click at [676, 433] on div "Інше..." at bounding box center [707, 443] width 178 height 20
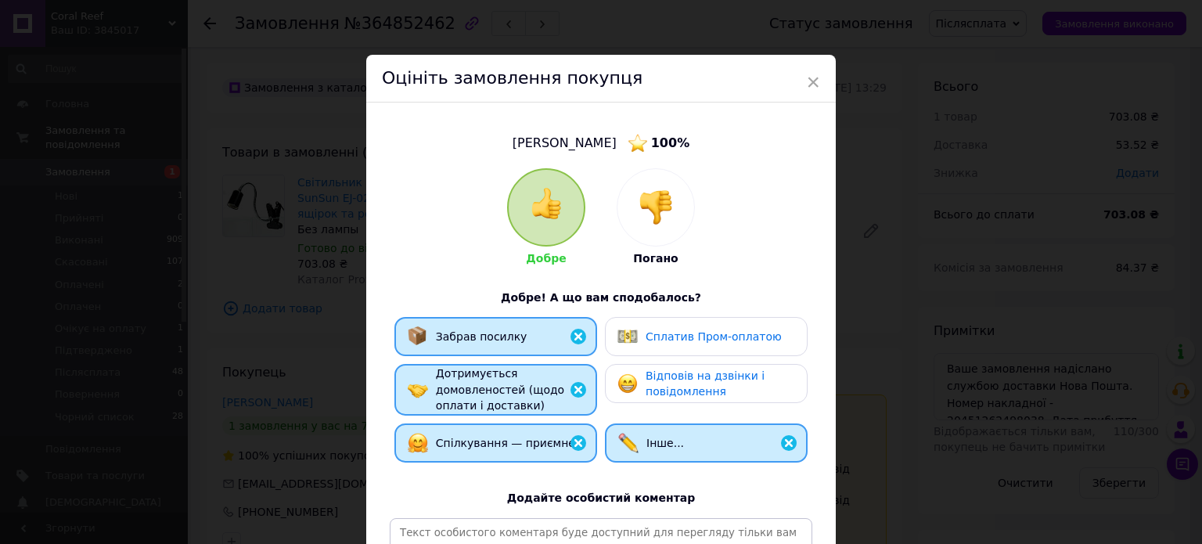
click at [753, 377] on div "Відповів на дзвінки і повідомлення" at bounding box center [720, 384] width 149 height 32
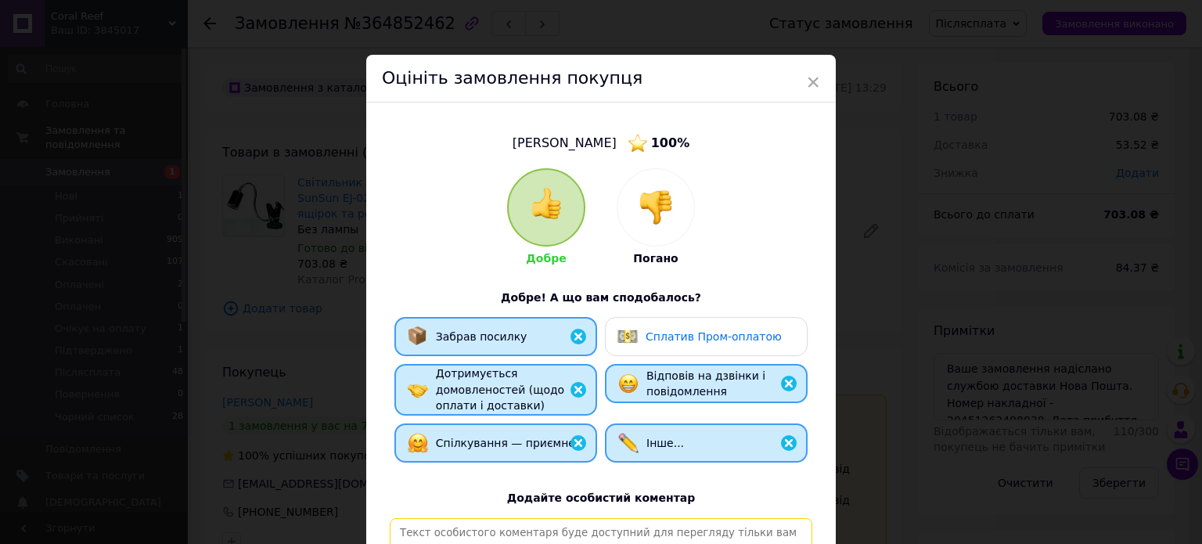
paste textarea "[PERSON_NAME], відповідальний та порядний покупець. Замовлення, відправлене Піс…"
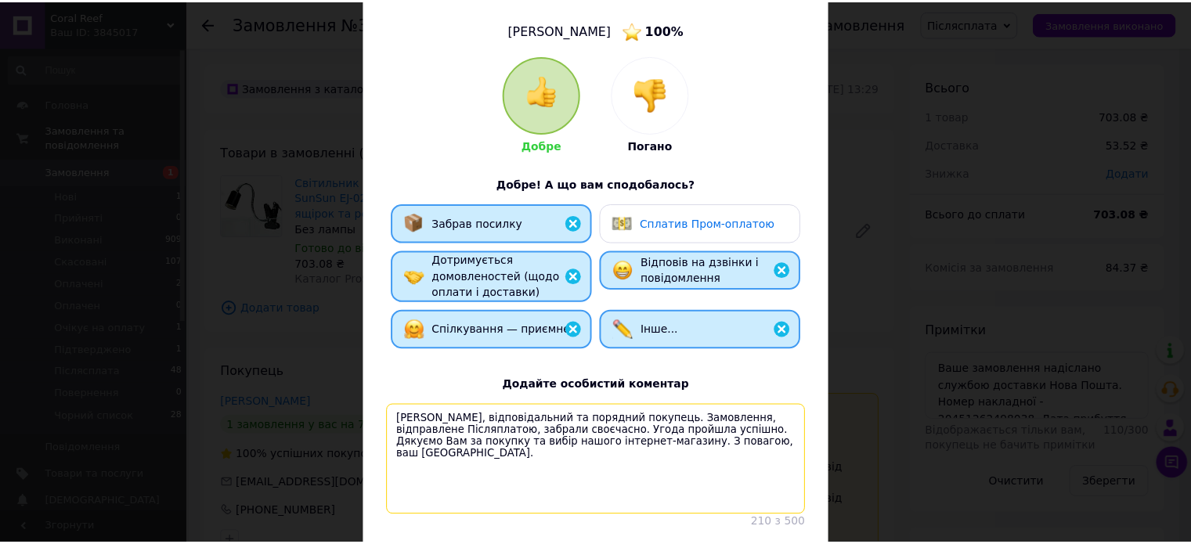
scroll to position [232, 0]
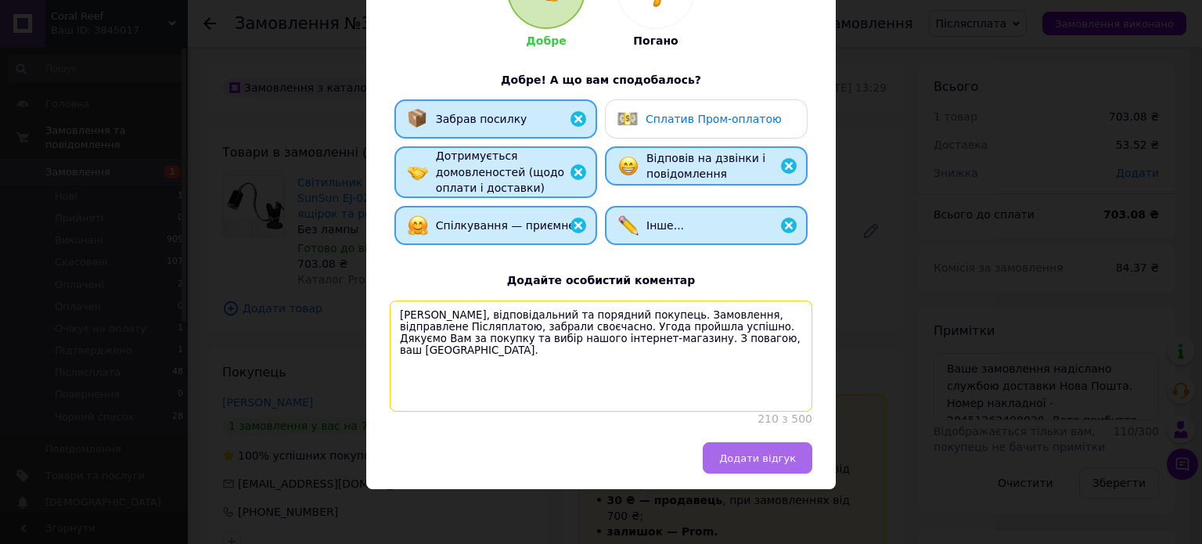
type textarea "[PERSON_NAME], відповідальний та порядний покупець. Замовлення, відправлене Піс…"
click at [761, 455] on span "Додати відгук" at bounding box center [757, 458] width 77 height 12
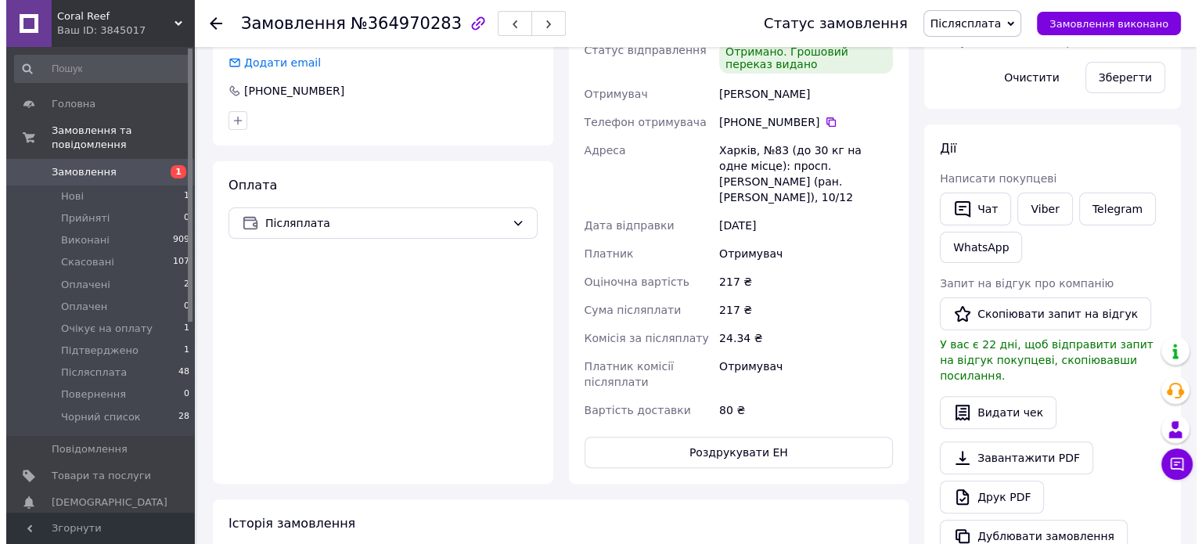
scroll to position [235, 0]
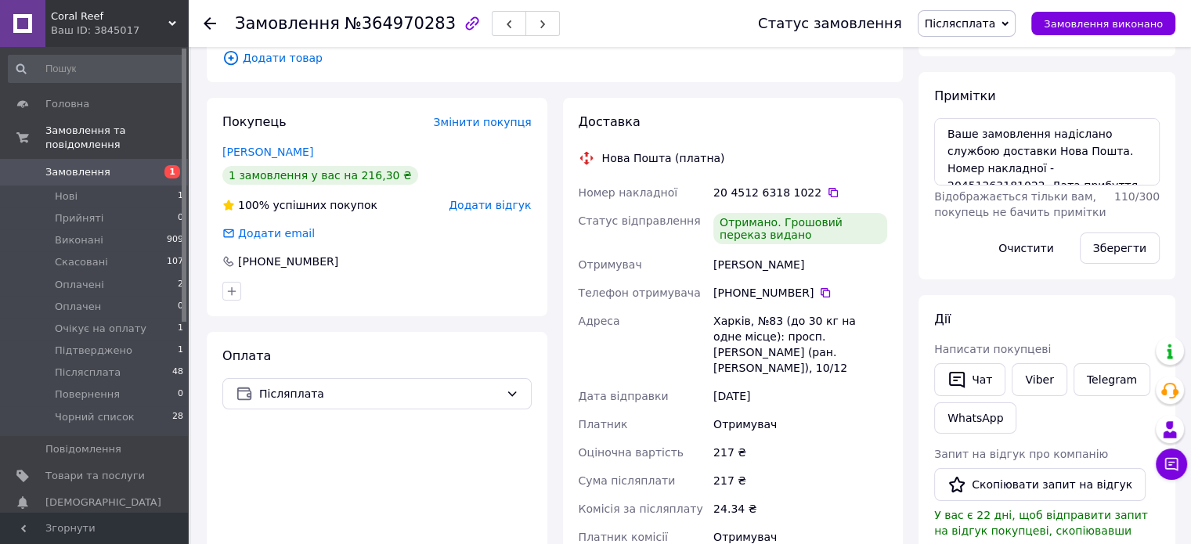
click at [514, 211] on span "Додати відгук" at bounding box center [490, 205] width 82 height 13
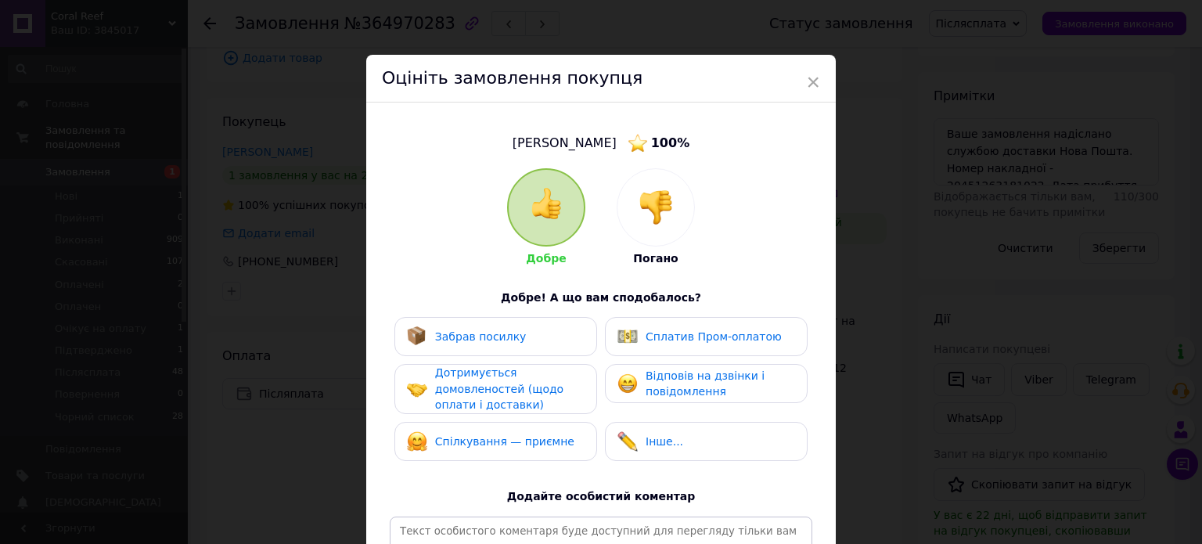
click at [486, 349] on div "Забрав посилку" at bounding box center [496, 336] width 203 height 39
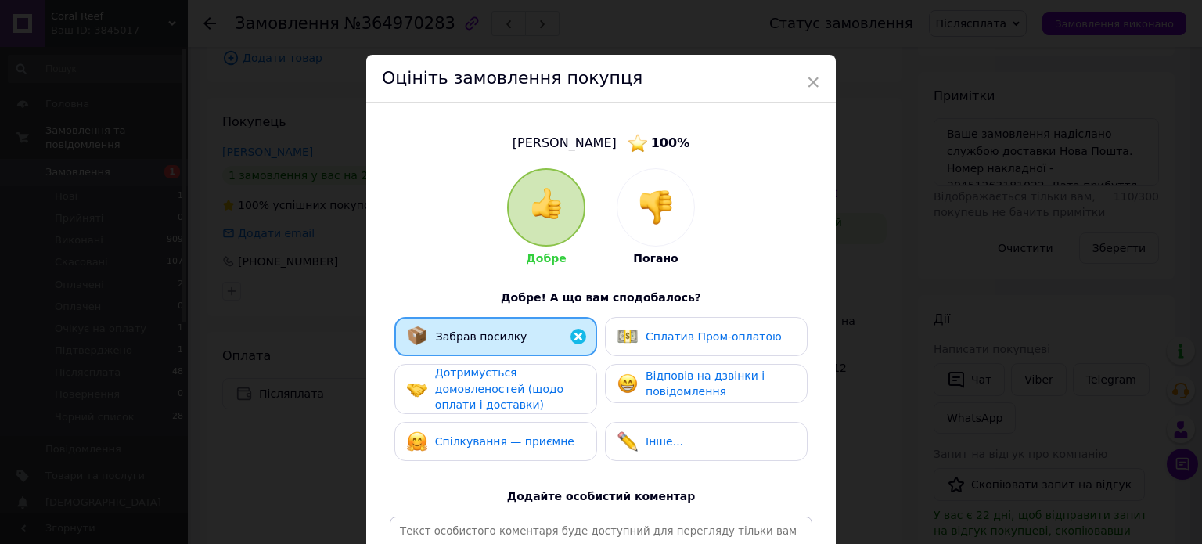
drag, startPoint x: 499, startPoint y: 378, endPoint x: 555, endPoint y: 460, distance: 98.6
click at [502, 380] on div "Дотримується домовленостей (щодо оплати і доставки)" at bounding box center [509, 389] width 149 height 49
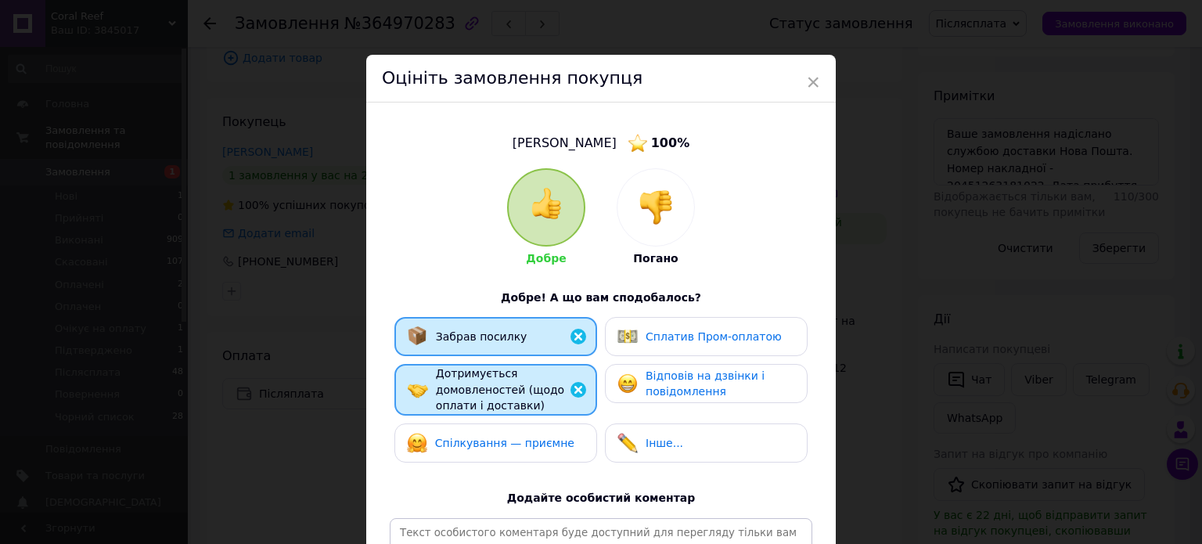
click at [553, 441] on span "Спілкування — приємне" at bounding box center [504, 443] width 139 height 13
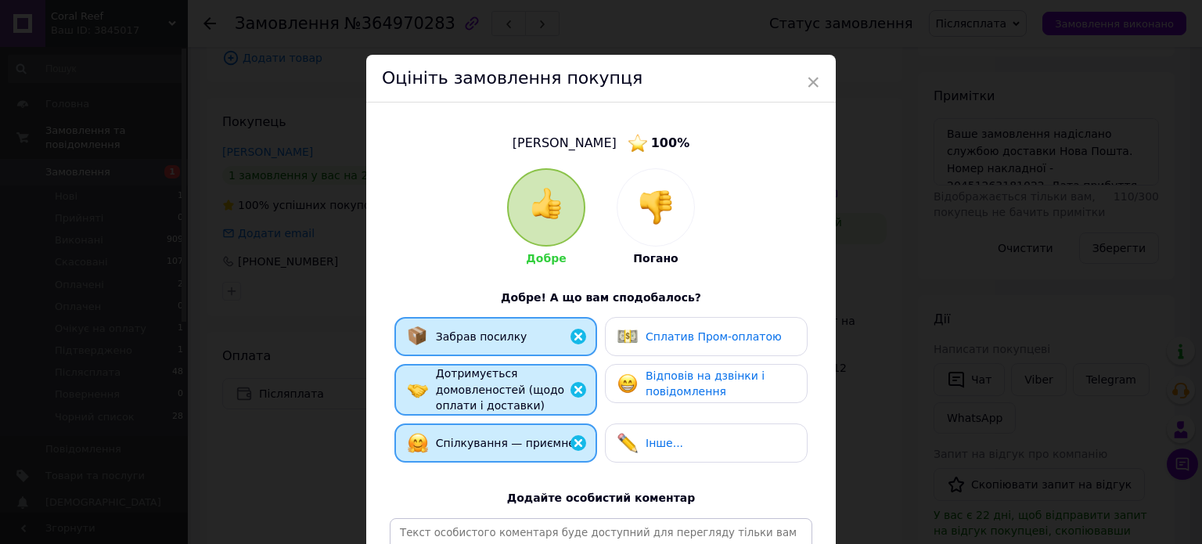
click at [681, 441] on div "Інше..." at bounding box center [707, 443] width 178 height 20
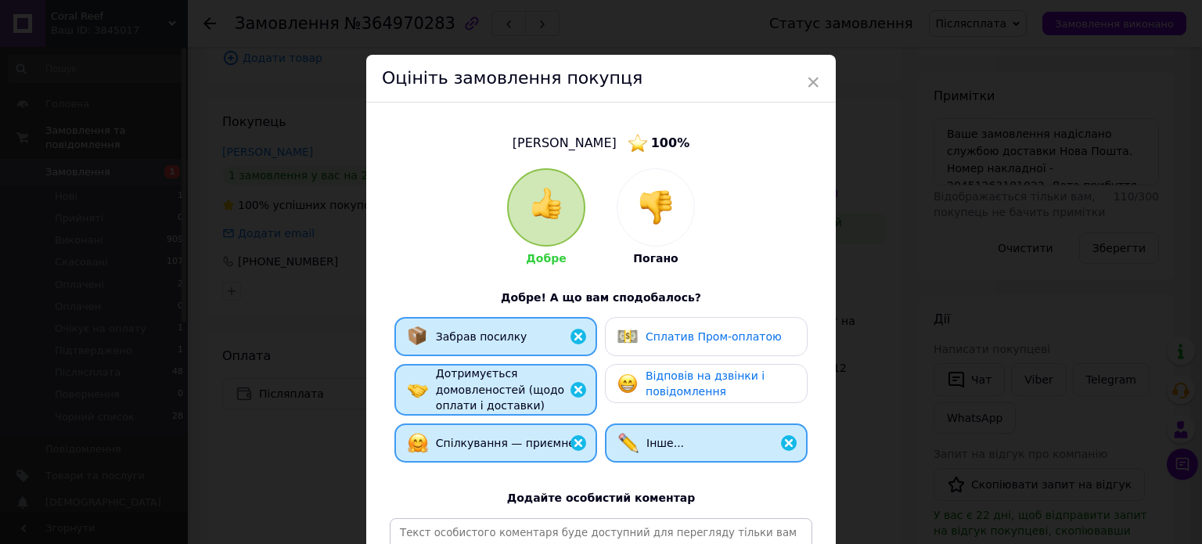
click at [715, 378] on span "Відповів на дзвінки і повідомлення" at bounding box center [705, 383] width 119 height 29
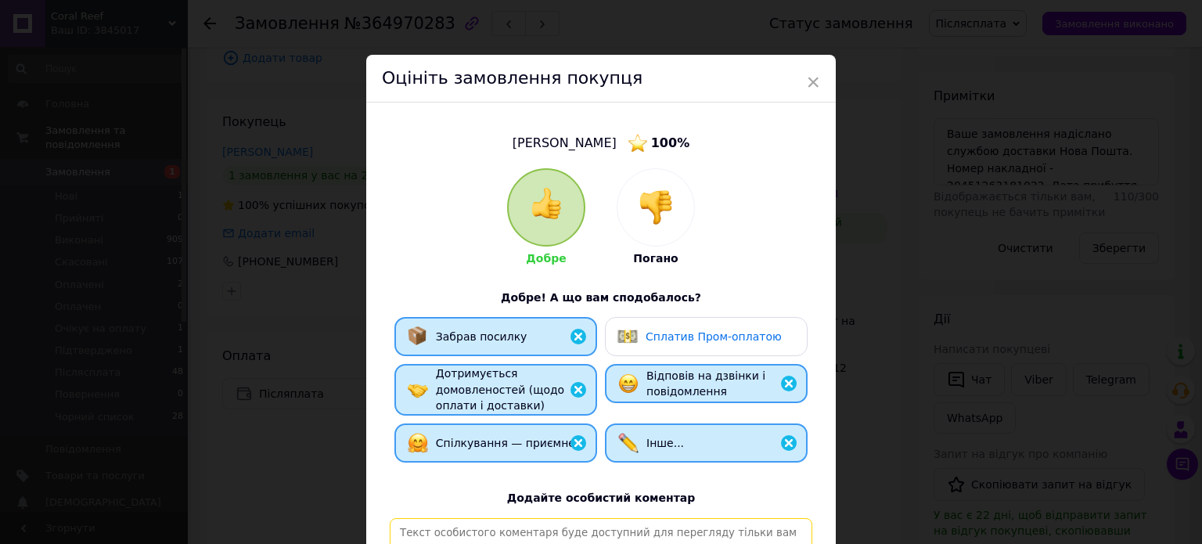
paste textarea "[PERSON_NAME], відповідальний та порядний покупець. Замовлення, відправлене Піс…"
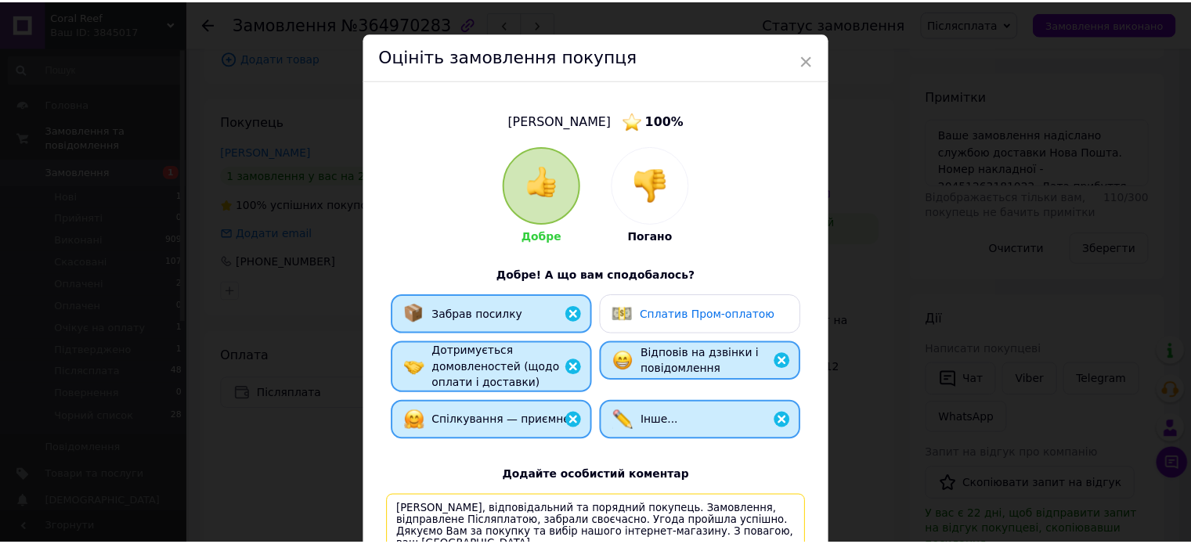
scroll to position [232, 0]
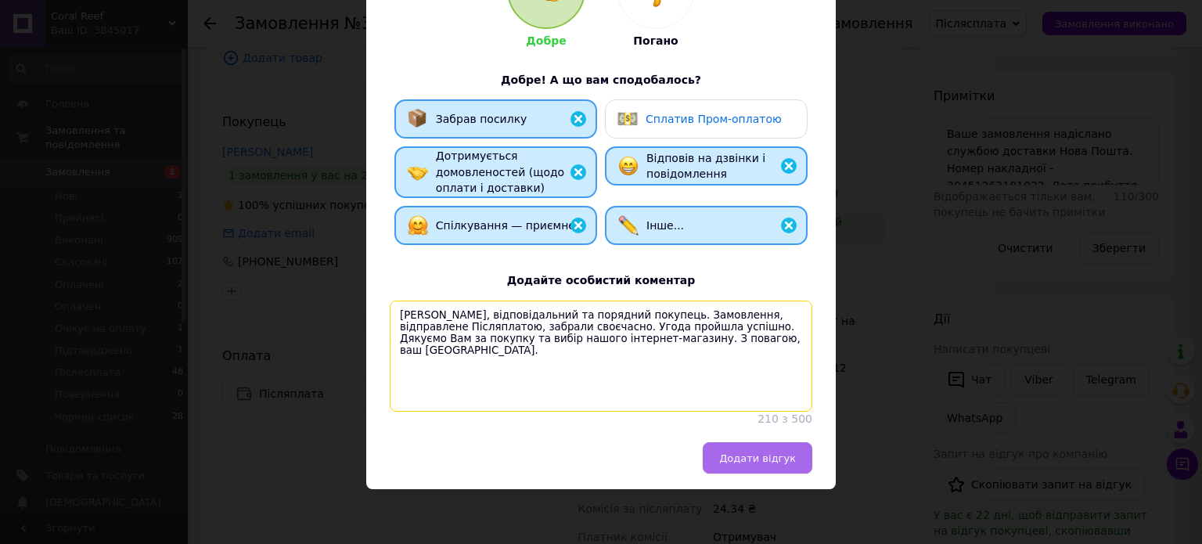
type textarea "[PERSON_NAME], відповідальний та порядний покупець. Замовлення, відправлене Піс…"
click at [758, 467] on button "Додати відгук" at bounding box center [758, 457] width 110 height 31
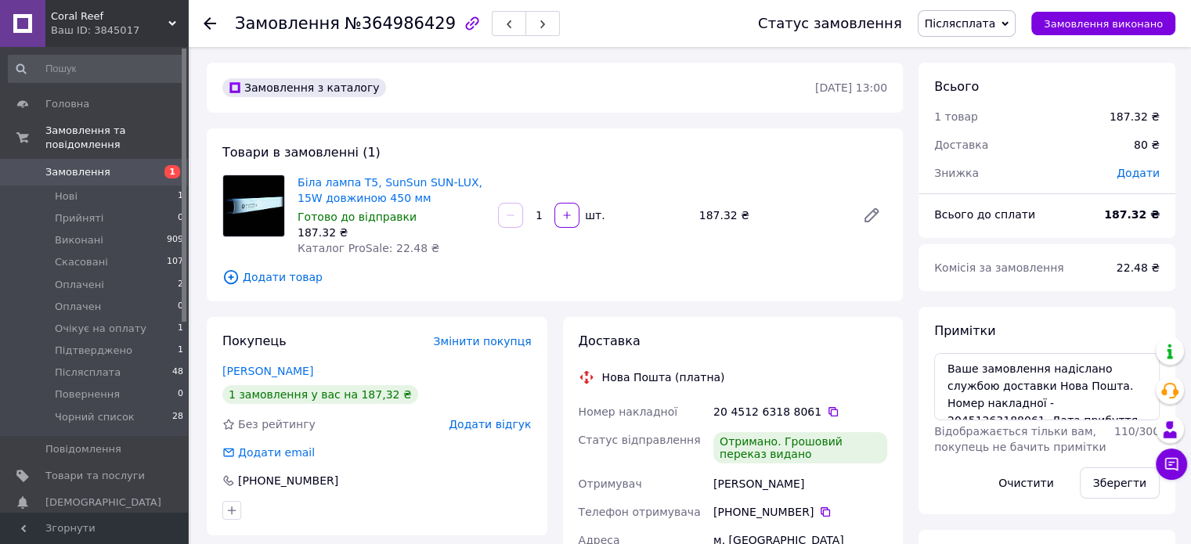
click at [499, 430] on span "Додати відгук" at bounding box center [490, 424] width 82 height 13
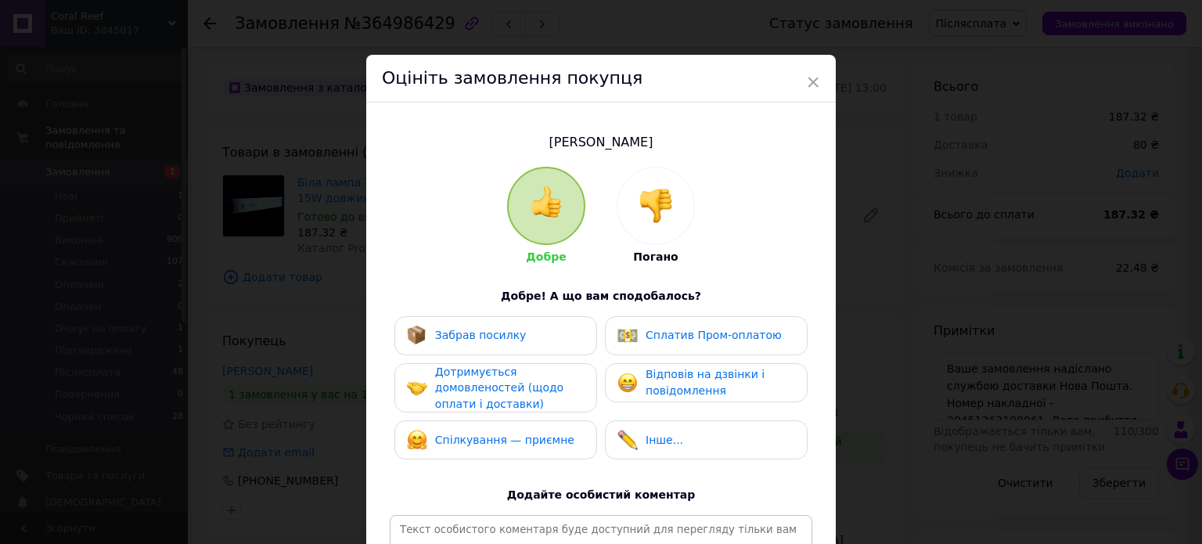
click at [499, 344] on div "Забрав посилку" at bounding box center [467, 336] width 120 height 20
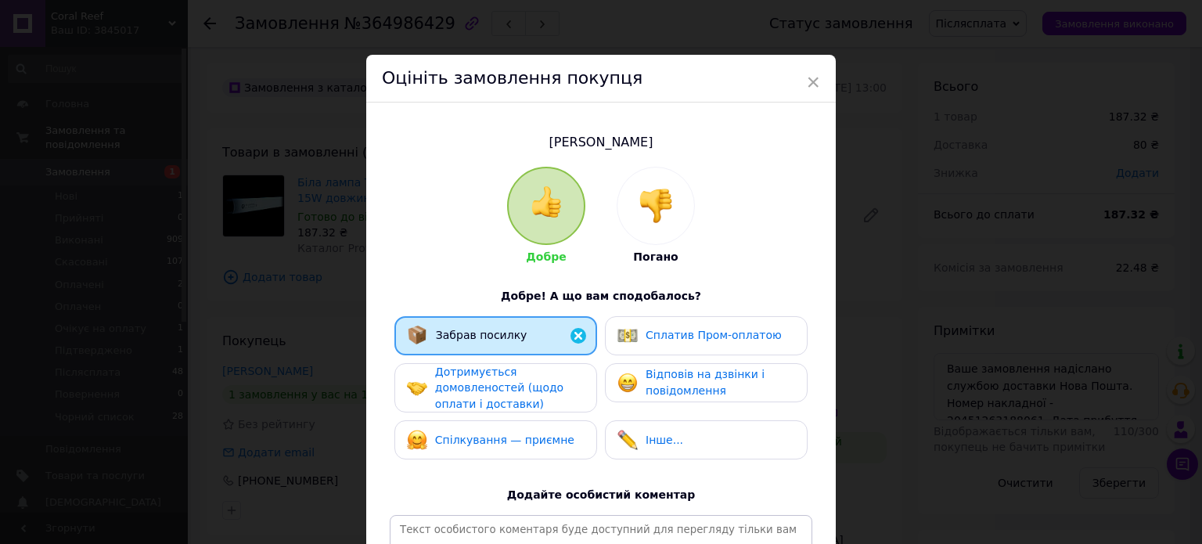
click at [506, 360] on div "Забрав посилку Сплатив Пром-оплатою Дотримується домовленостей (щодо оплати і д…" at bounding box center [601, 392] width 423 height 152
click at [520, 394] on span "Дотримується домовленостей (щодо оплати і доставки)" at bounding box center [499, 388] width 128 height 45
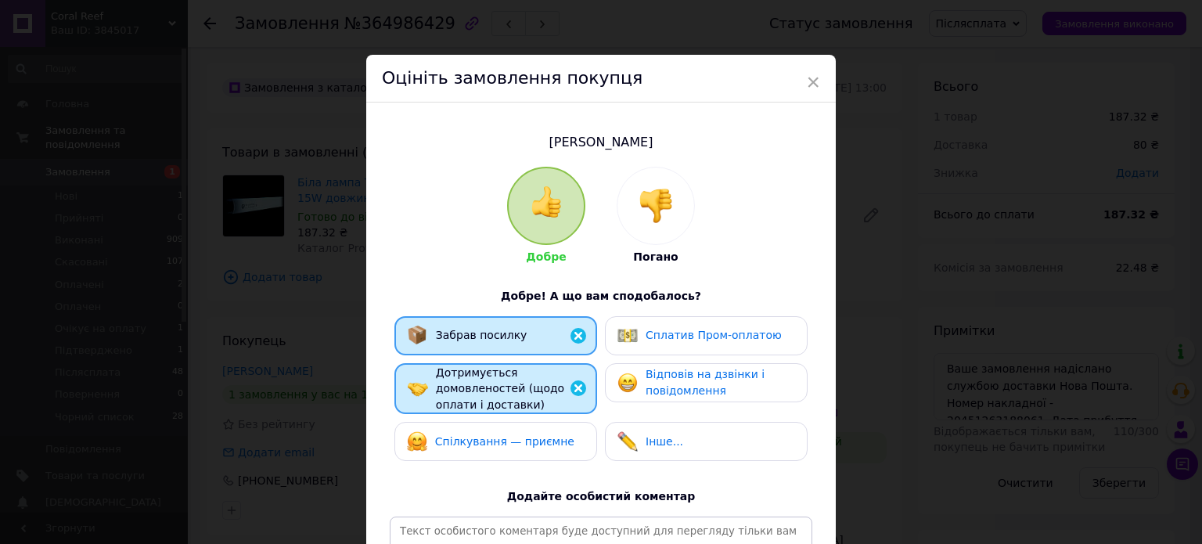
drag, startPoint x: 543, startPoint y: 425, endPoint x: 637, endPoint y: 432, distance: 95.0
click at [543, 426] on div "Спілкування — приємне" at bounding box center [496, 441] width 203 height 39
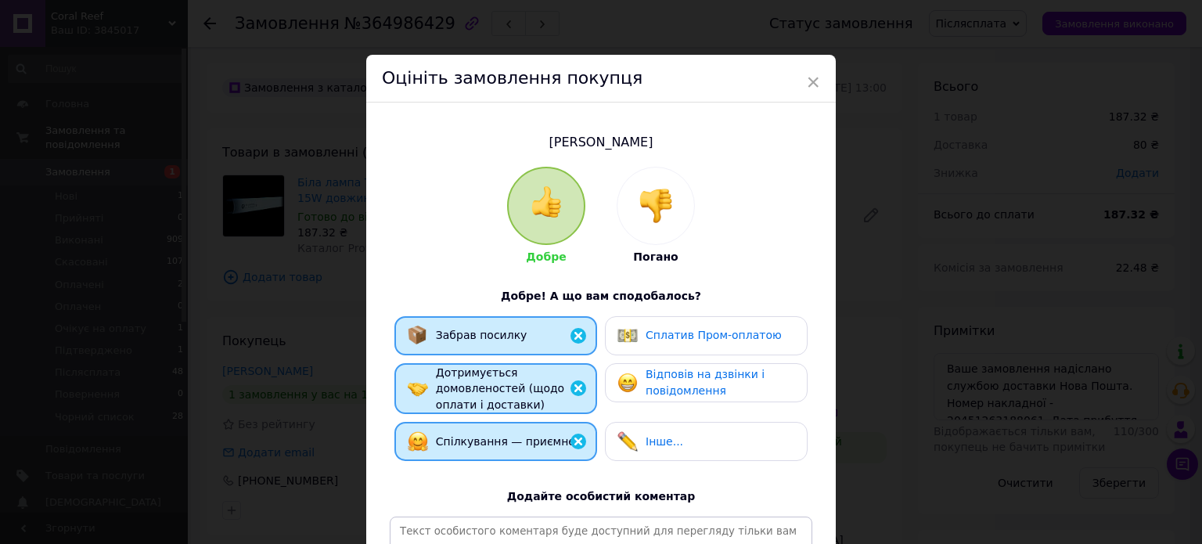
click at [655, 440] on span "Інше..." at bounding box center [665, 441] width 38 height 13
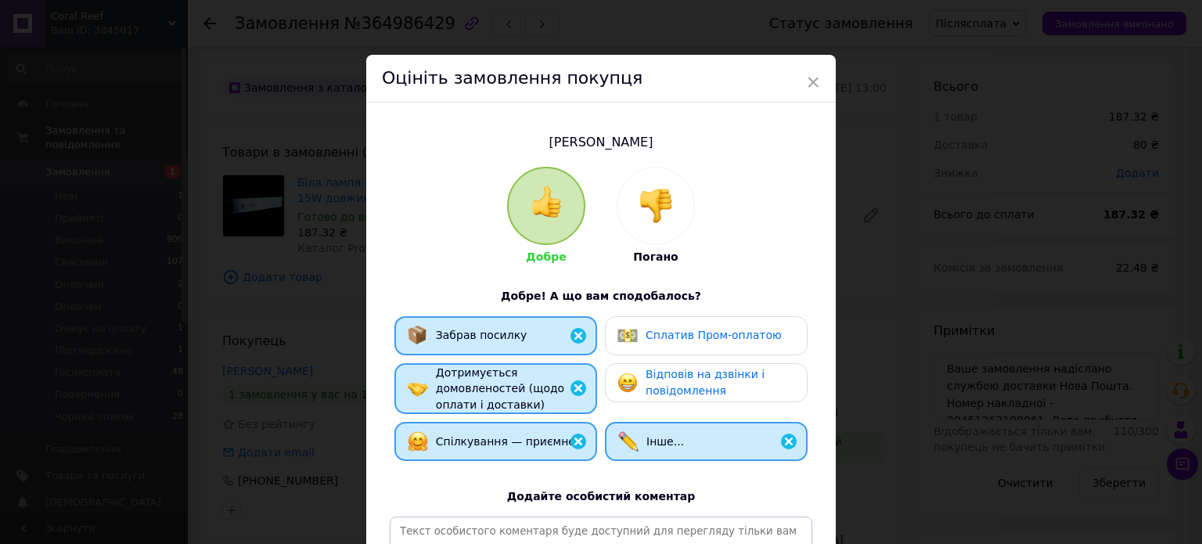
click at [743, 364] on div "Відповів на дзвінки і повідомлення" at bounding box center [706, 382] width 203 height 39
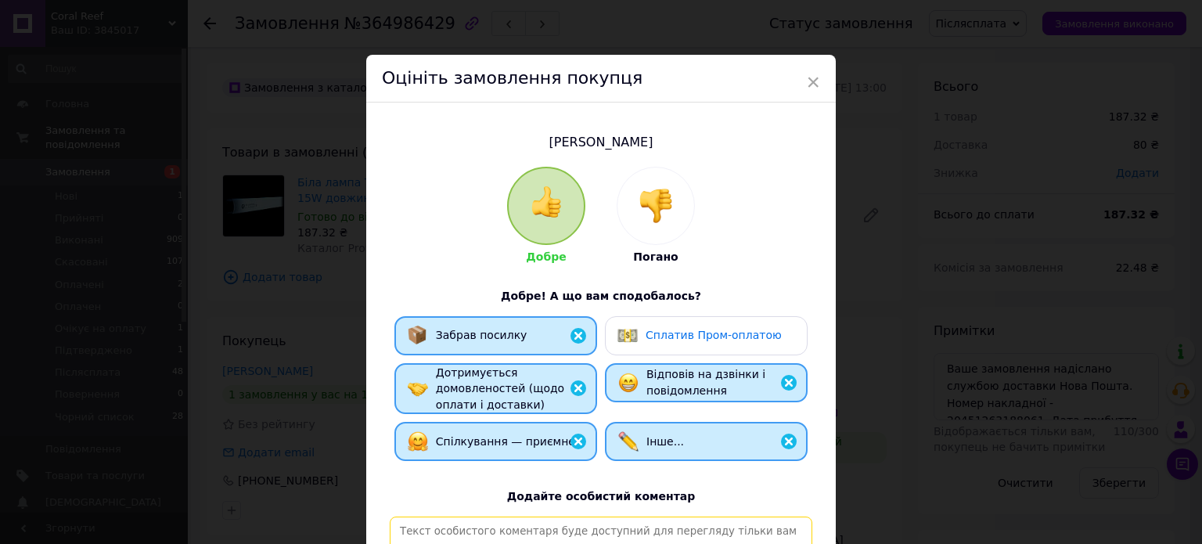
paste textarea "[PERSON_NAME], відповідальний та порядний покупець. Замовлення, відправлене Піс…"
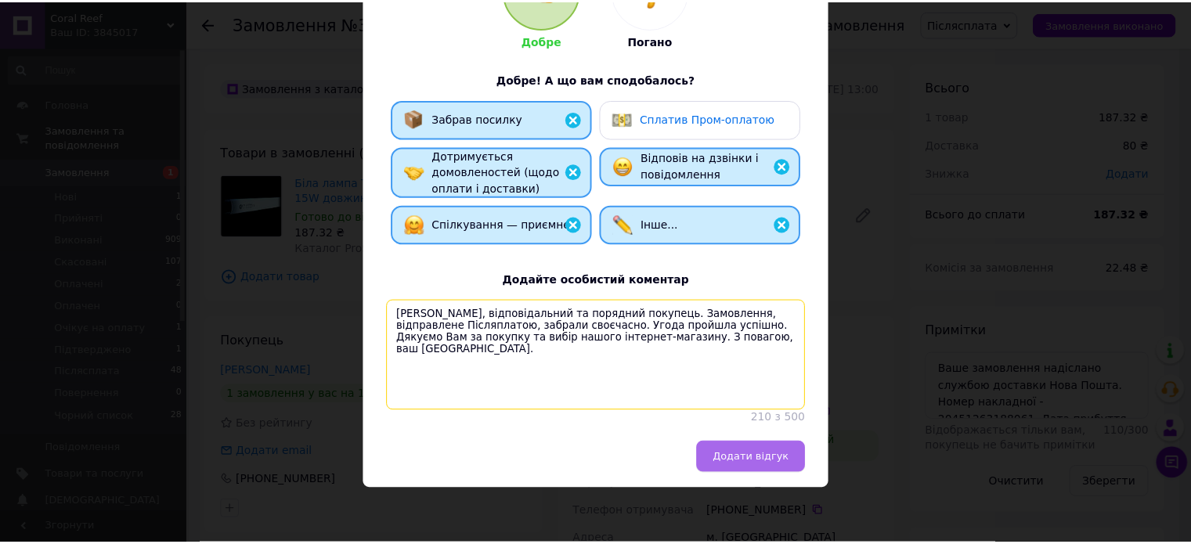
scroll to position [231, 0]
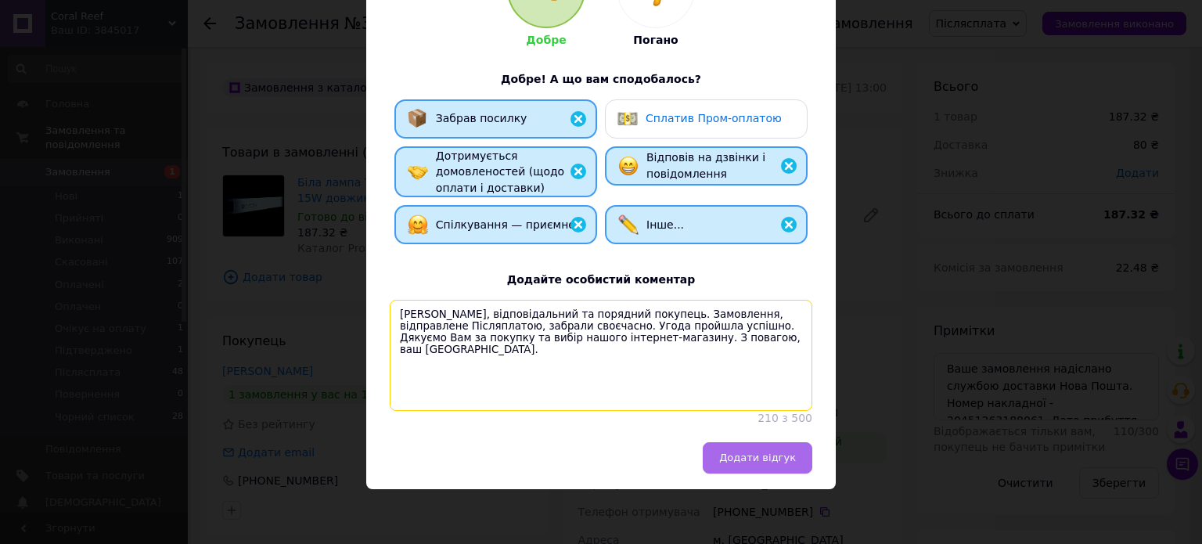
type textarea "[PERSON_NAME], відповідальний та порядний покупець. Замовлення, відправлене Піс…"
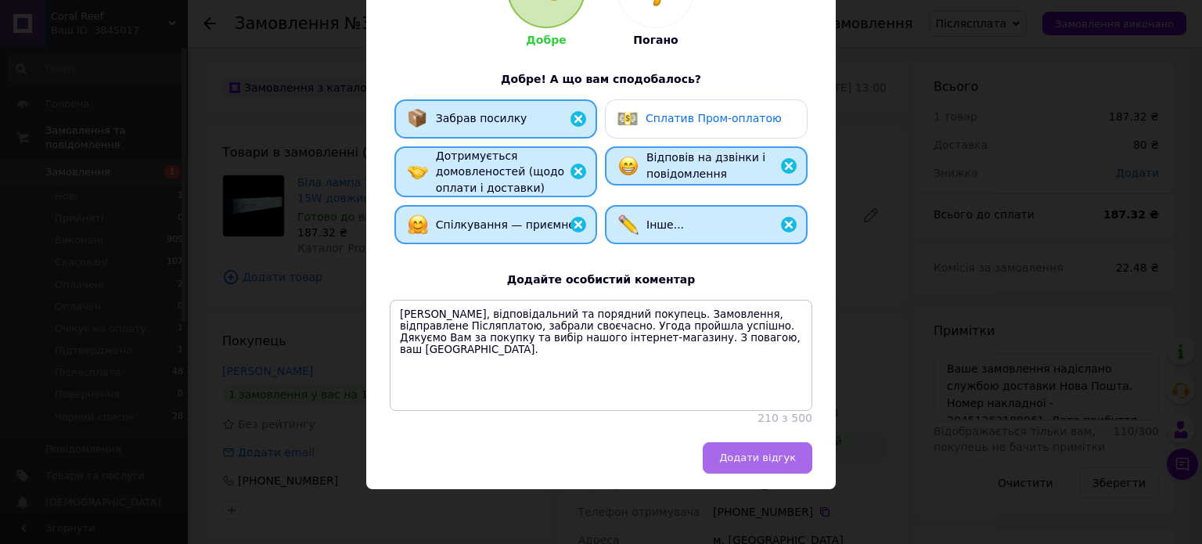
click at [755, 450] on button "Додати відгук" at bounding box center [758, 457] width 110 height 31
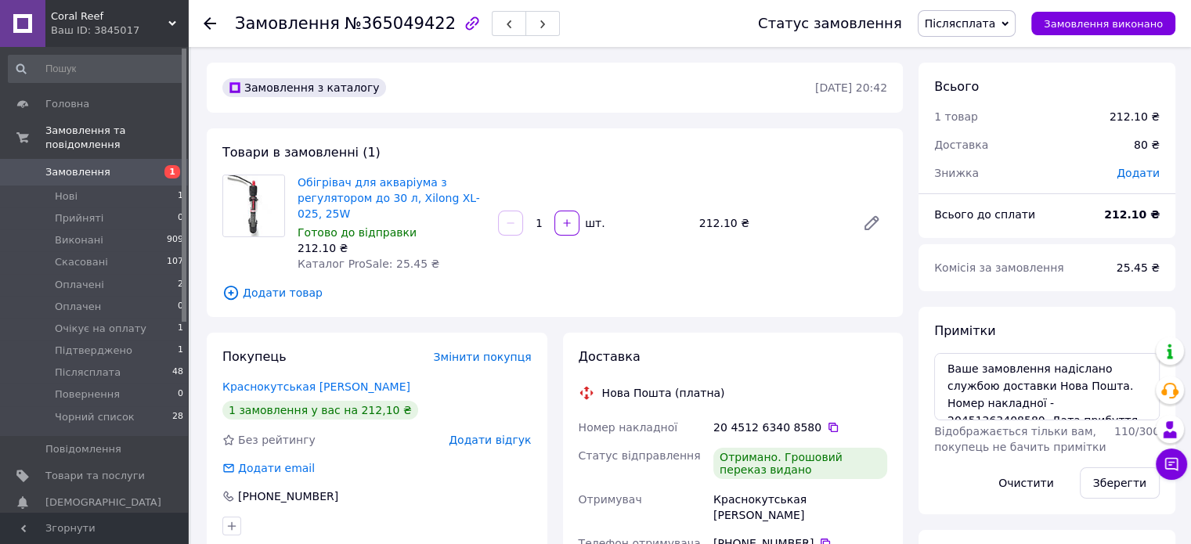
click at [503, 445] on span "Додати відгук" at bounding box center [490, 440] width 82 height 13
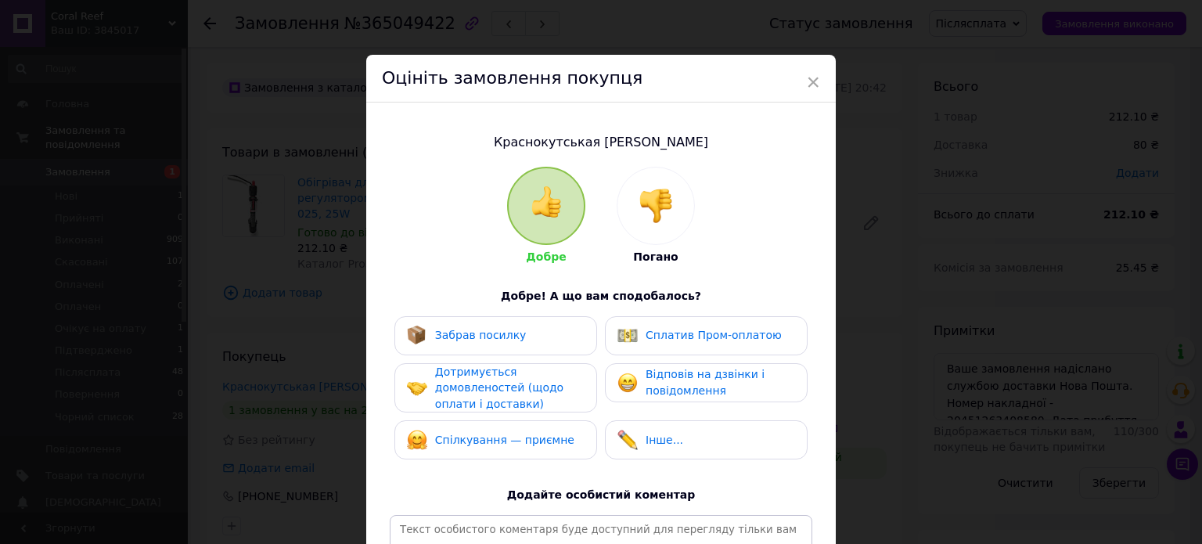
click at [506, 350] on div "Забрав посилку" at bounding box center [496, 335] width 203 height 39
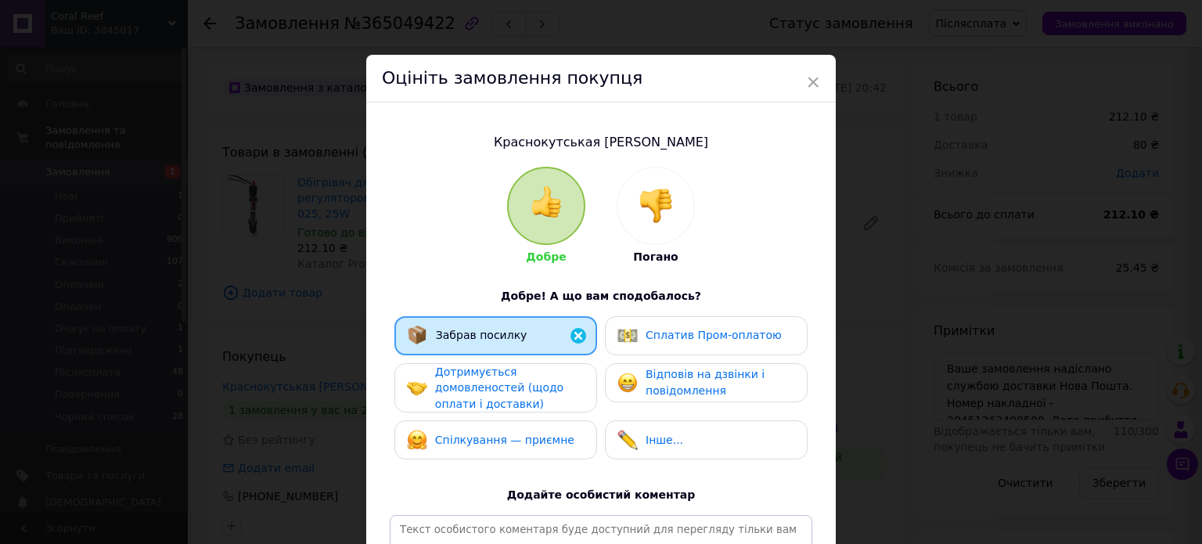
drag, startPoint x: 507, startPoint y: 369, endPoint x: 523, endPoint y: 396, distance: 30.9
click at [508, 369] on div "Дотримується домовленостей (щодо оплати і доставки)" at bounding box center [509, 388] width 149 height 49
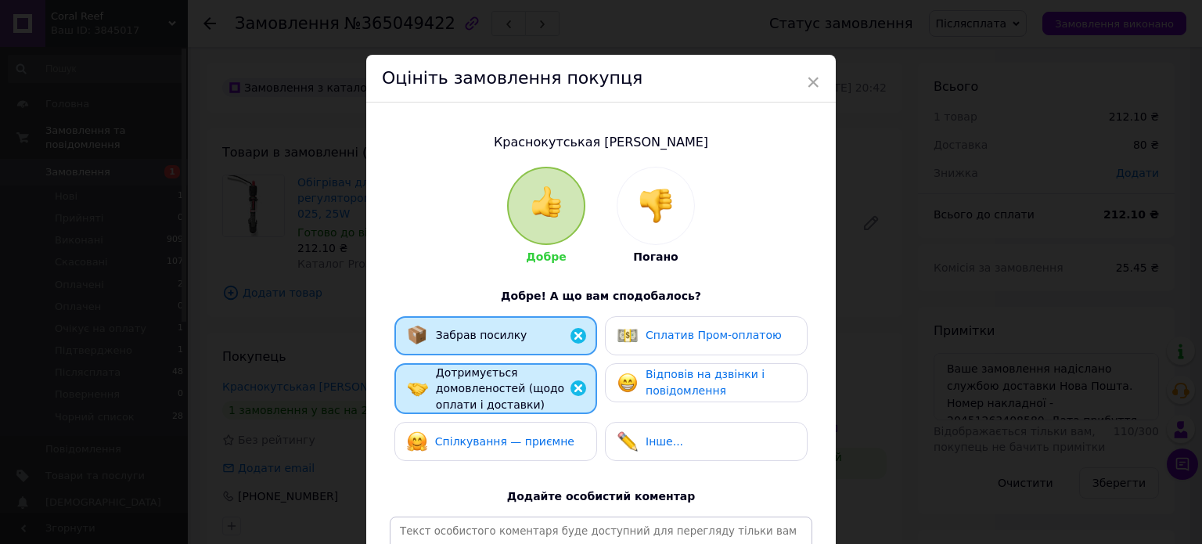
drag, startPoint x: 546, startPoint y: 428, endPoint x: 636, endPoint y: 442, distance: 91.1
click at [550, 428] on div "Спілкування — приємне" at bounding box center [496, 441] width 203 height 39
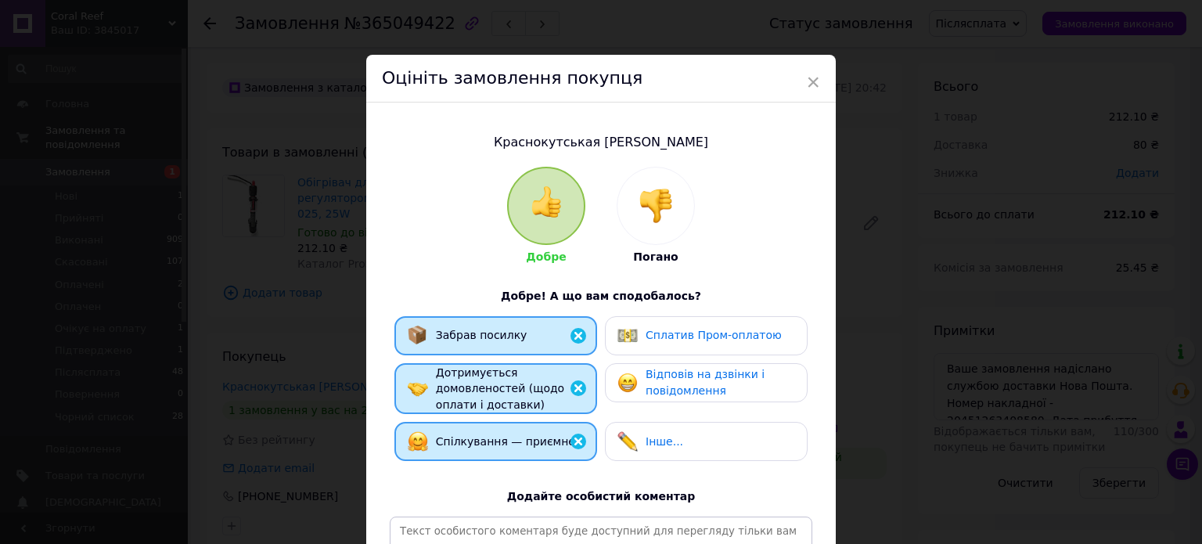
click at [634, 442] on img at bounding box center [628, 441] width 20 height 20
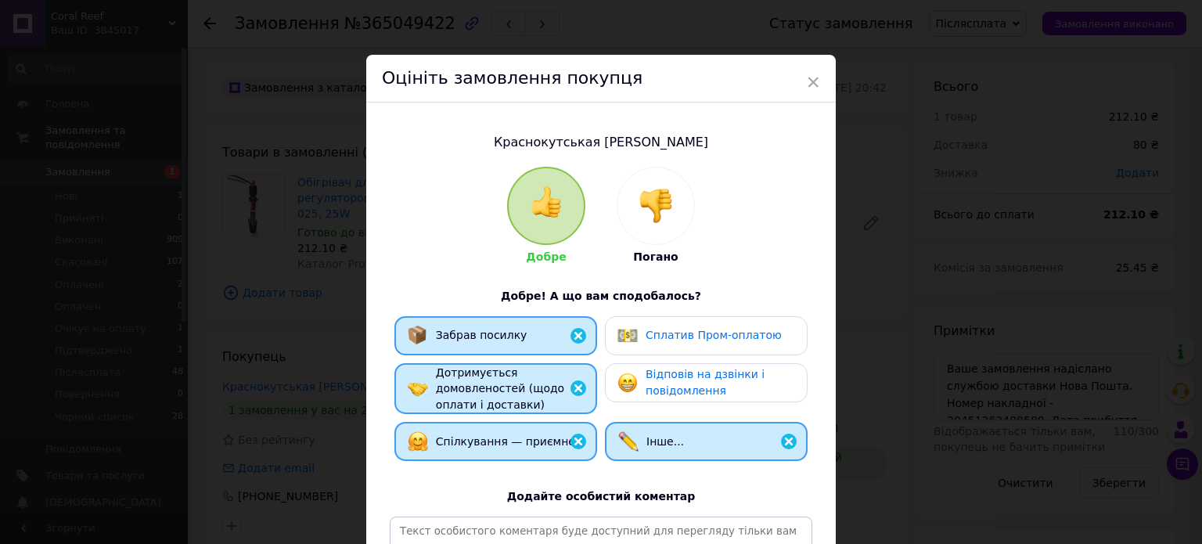
click at [685, 380] on span "Відповів на дзвінки і повідомлення" at bounding box center [705, 382] width 119 height 29
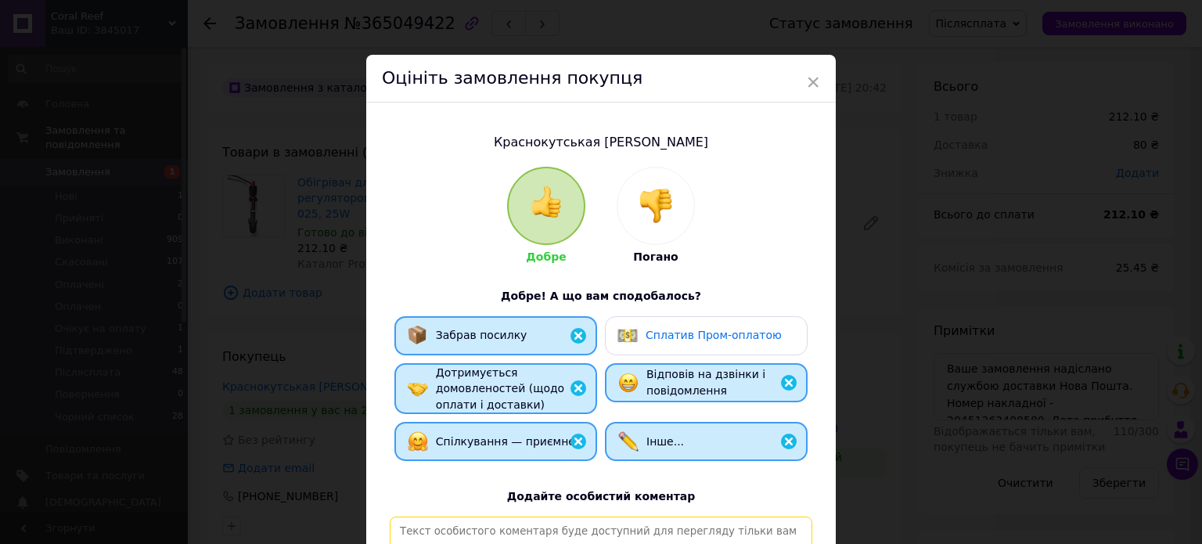
paste textarea "[PERSON_NAME], відповідальний та порядний покупець. Замовлення, відправлене Піс…"
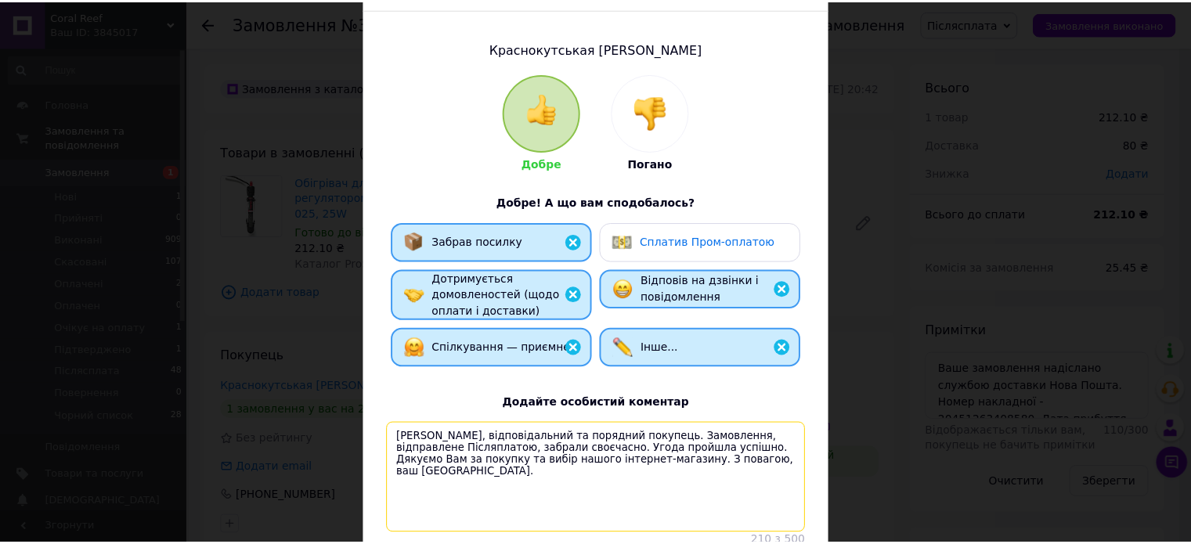
scroll to position [231, 0]
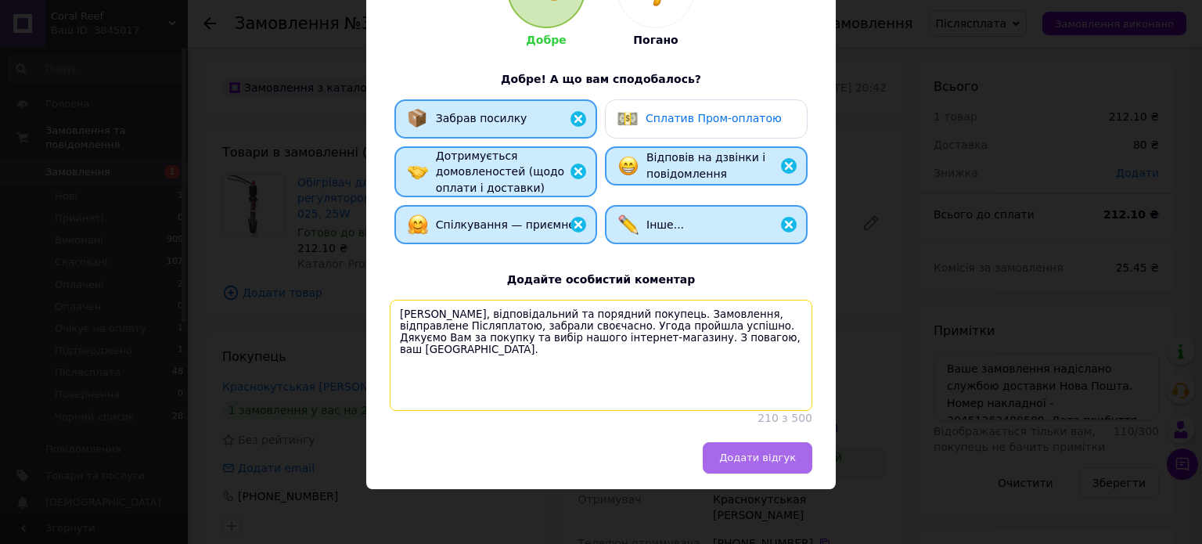
type textarea "[PERSON_NAME], відповідальний та порядний покупець. Замовлення, відправлене Піс…"
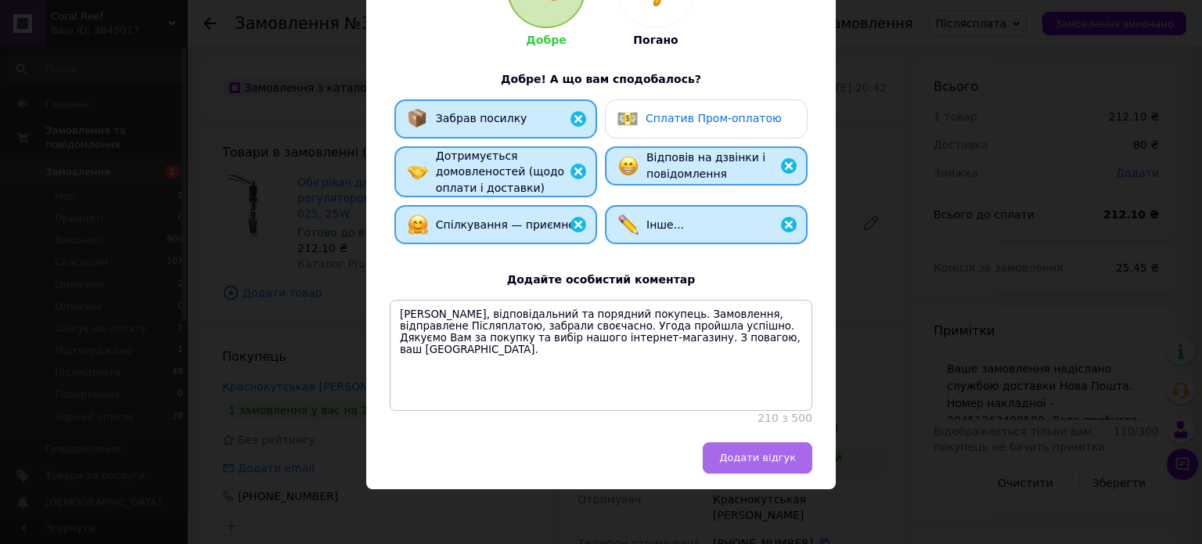
click at [783, 452] on span "Додати відгук" at bounding box center [757, 458] width 77 height 12
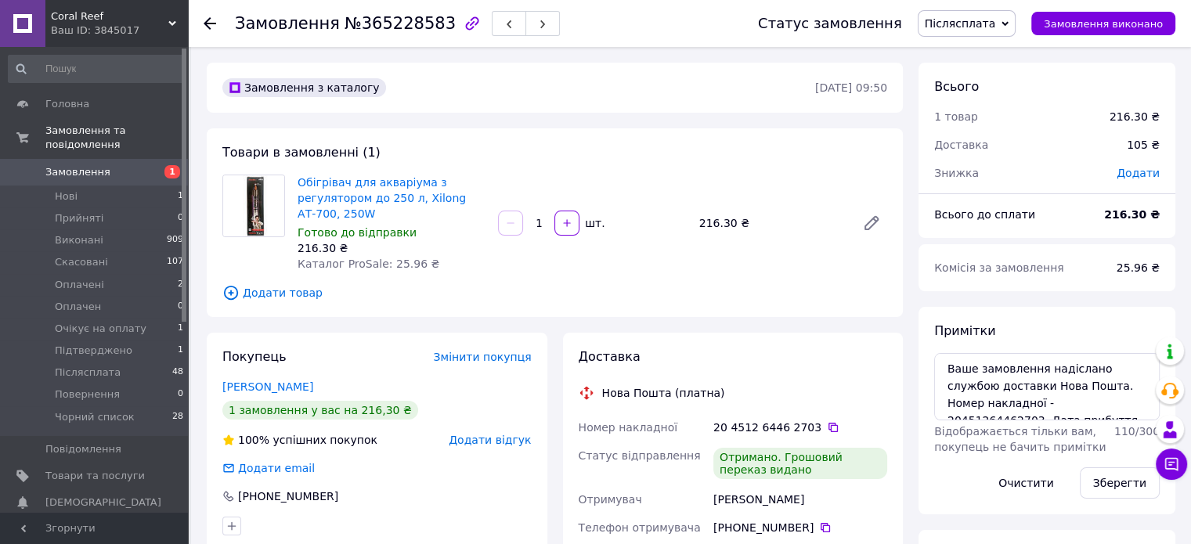
click at [502, 440] on span "Додати відгук" at bounding box center [490, 440] width 82 height 13
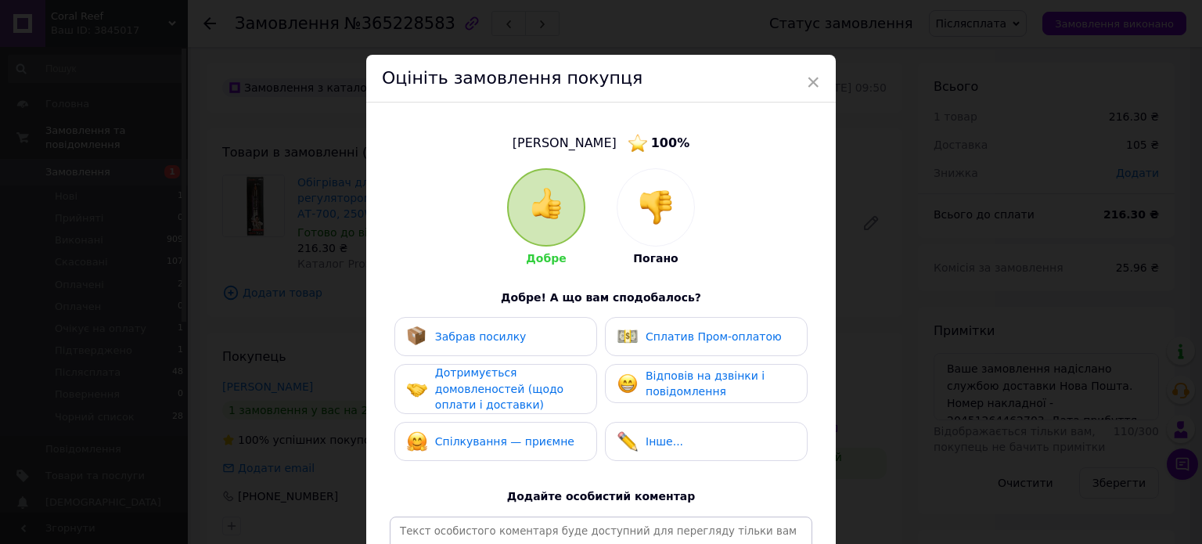
click at [502, 436] on span "Спілкування — приємне" at bounding box center [504, 441] width 139 height 13
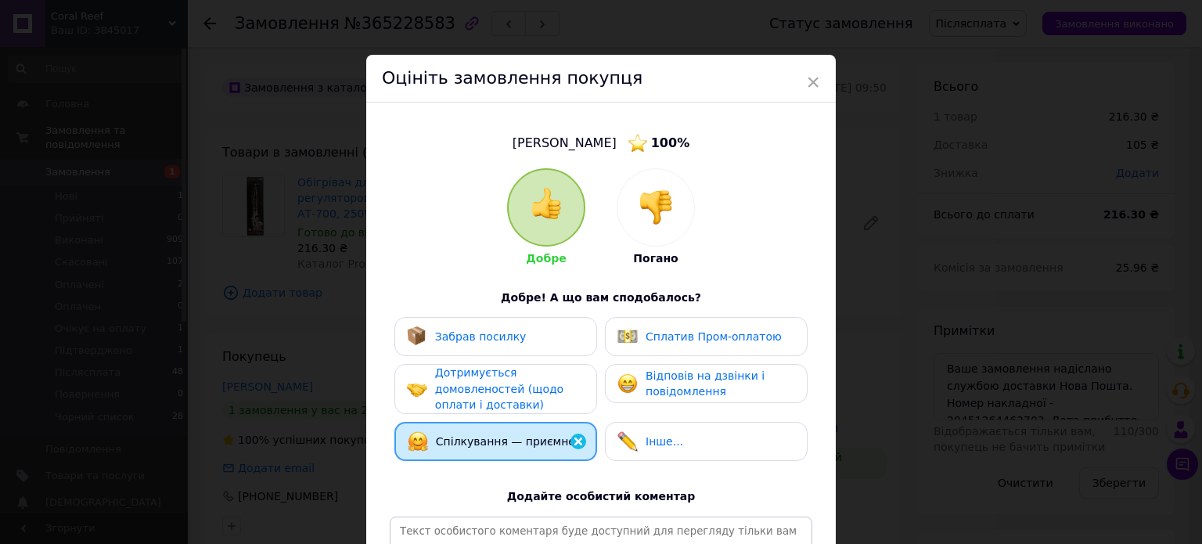
drag, startPoint x: 526, startPoint y: 386, endPoint x: 526, endPoint y: 375, distance: 11.0
click at [526, 384] on span "Дотримується домовленостей (щодо оплати і доставки)" at bounding box center [499, 388] width 128 height 45
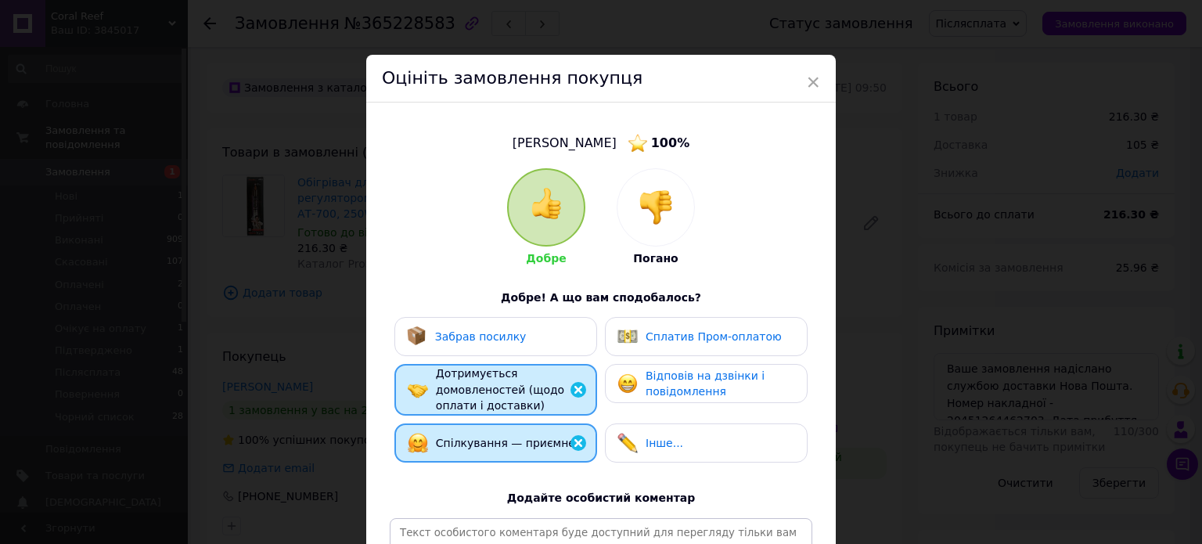
click at [535, 351] on div "Забрав посилку" at bounding box center [496, 336] width 203 height 39
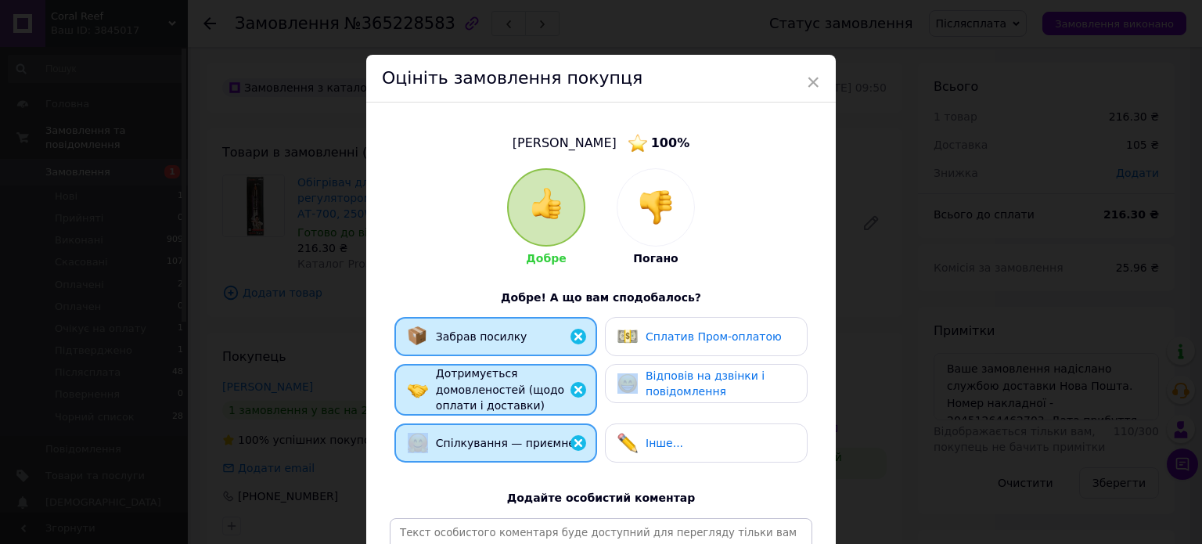
drag, startPoint x: 639, startPoint y: 378, endPoint x: 661, endPoint y: 413, distance: 40.8
click at [640, 383] on div "Відповів на дзвінки і повідомлення" at bounding box center [706, 384] width 177 height 32
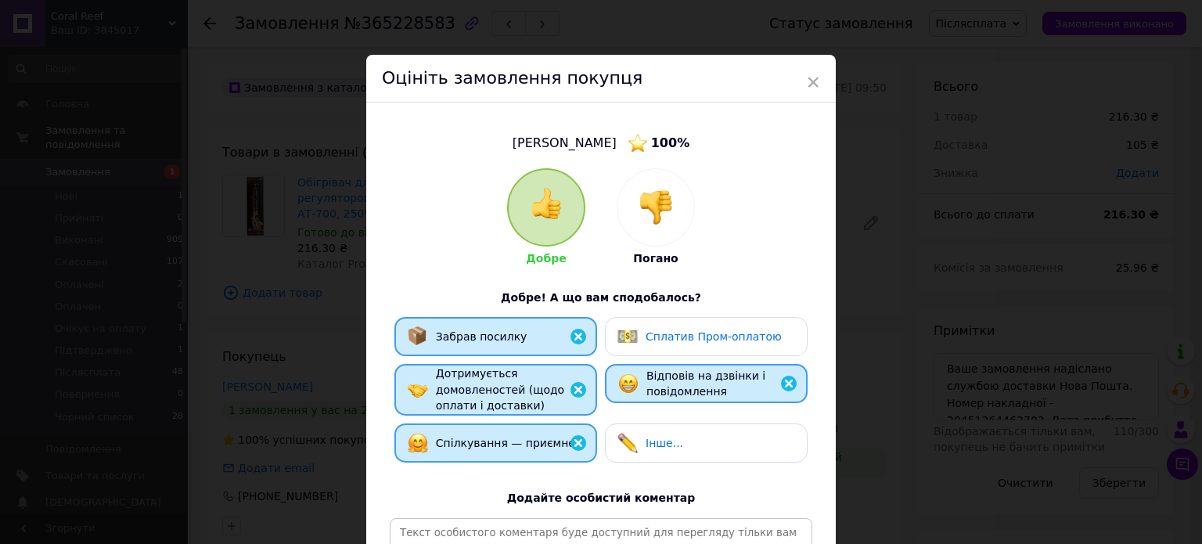
click at [678, 428] on div "Інше..." at bounding box center [706, 443] width 203 height 39
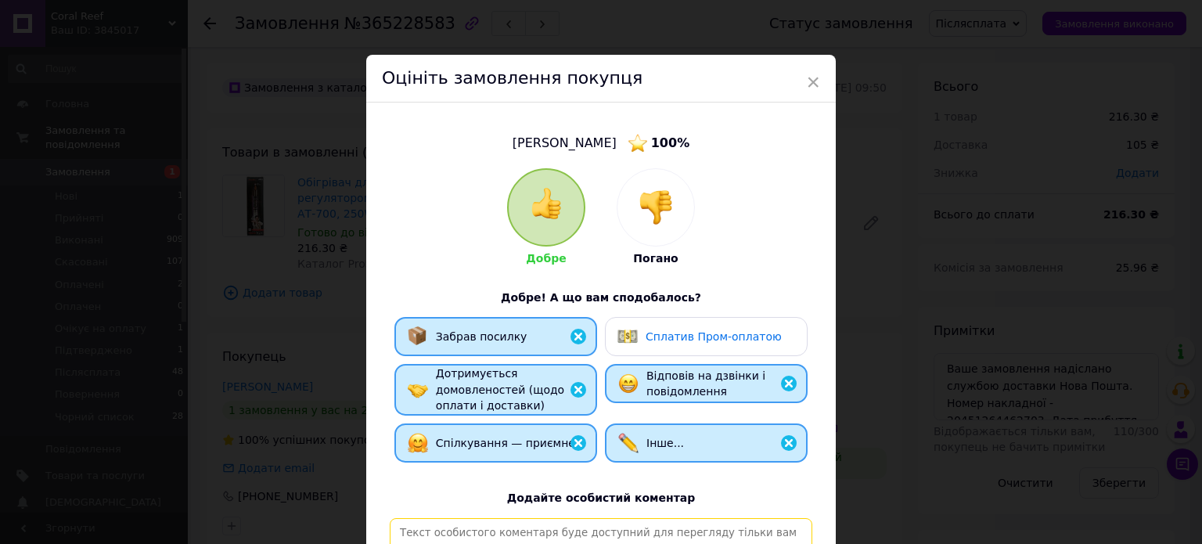
paste textarea "[PERSON_NAME], відповідальний та порядний покупець. Замовлення, відправлене Піс…"
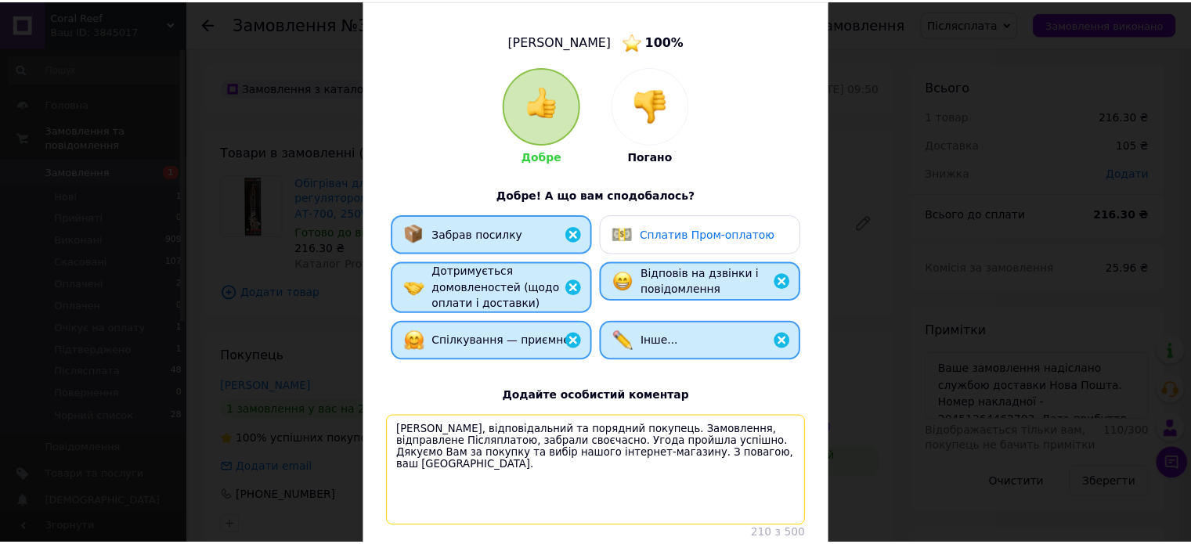
scroll to position [232, 0]
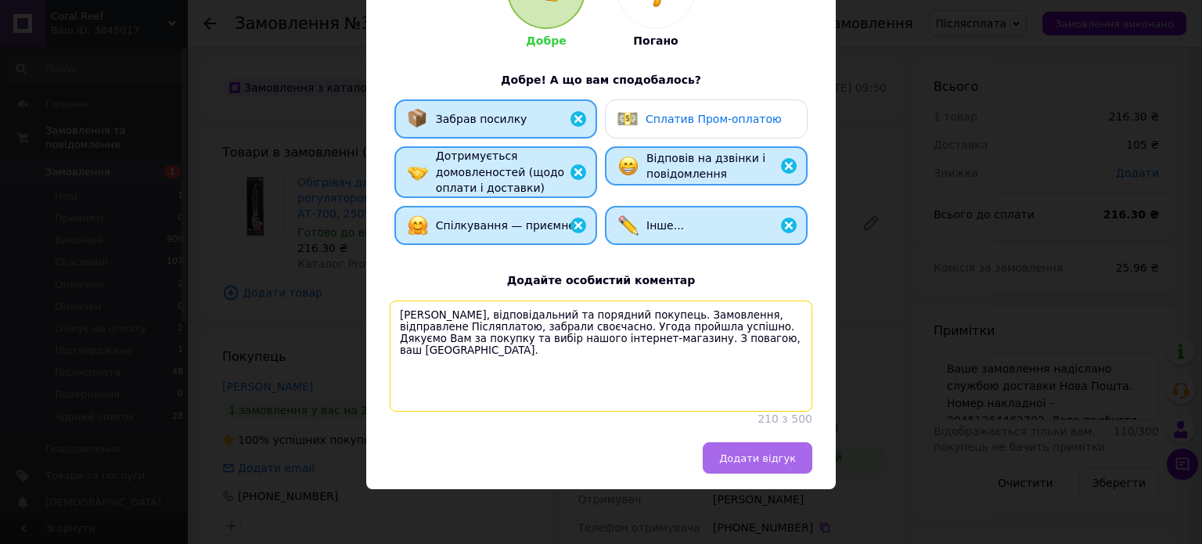
type textarea "[PERSON_NAME], відповідальний та порядний покупець. Замовлення, відправлене Піс…"
click at [787, 456] on span "Додати відгук" at bounding box center [757, 458] width 77 height 12
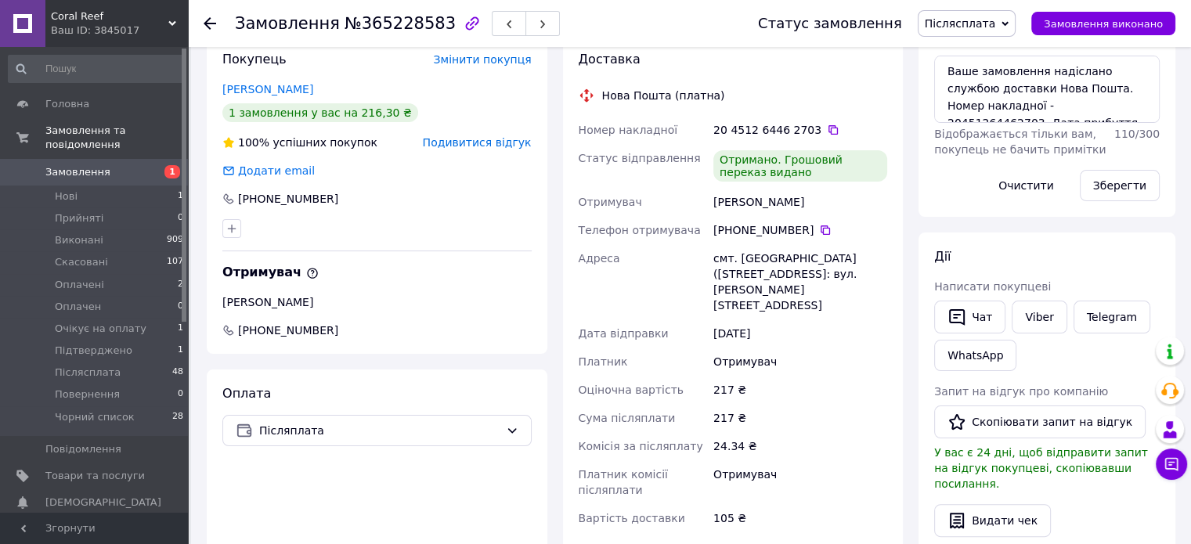
scroll to position [313, 0]
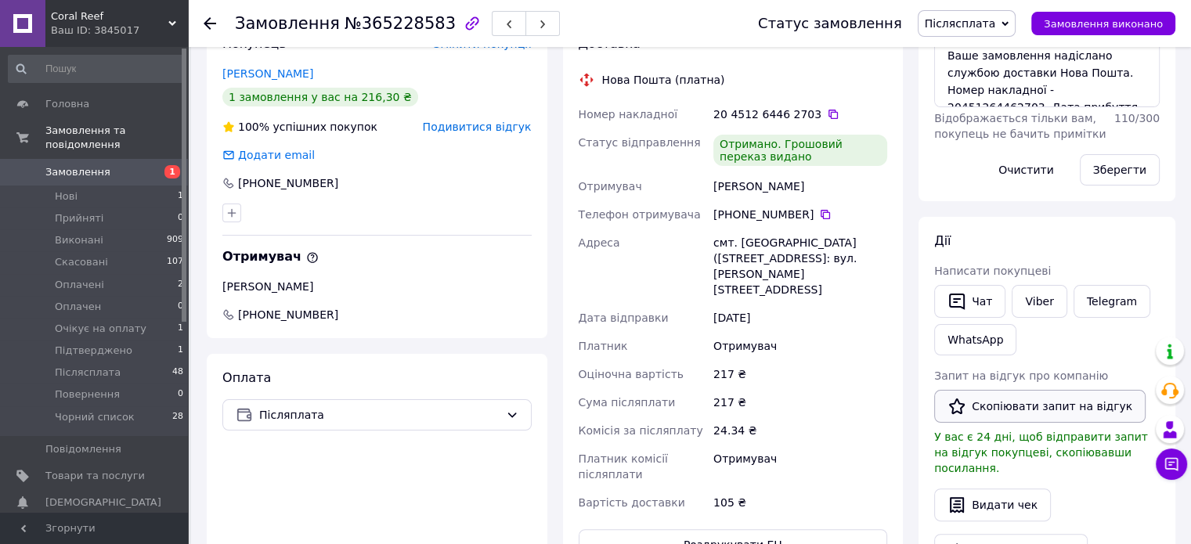
drag, startPoint x: 1032, startPoint y: 400, endPoint x: 1018, endPoint y: 351, distance: 51.3
click at [1031, 397] on button "Скопіювати запит на відгук" at bounding box center [1039, 406] width 211 height 33
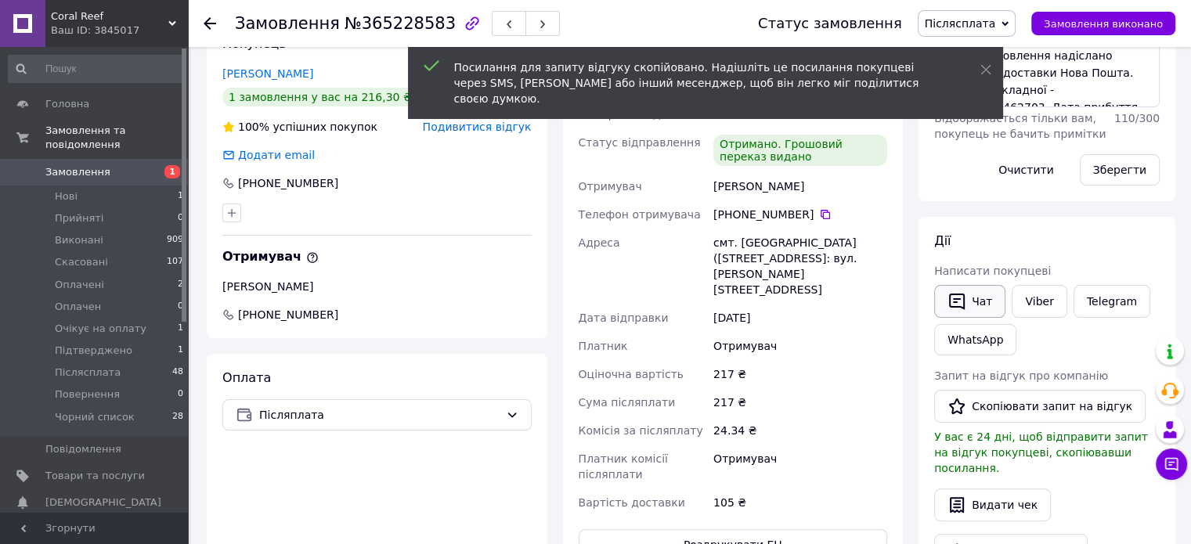
click at [990, 303] on button "Чат" at bounding box center [969, 301] width 71 height 33
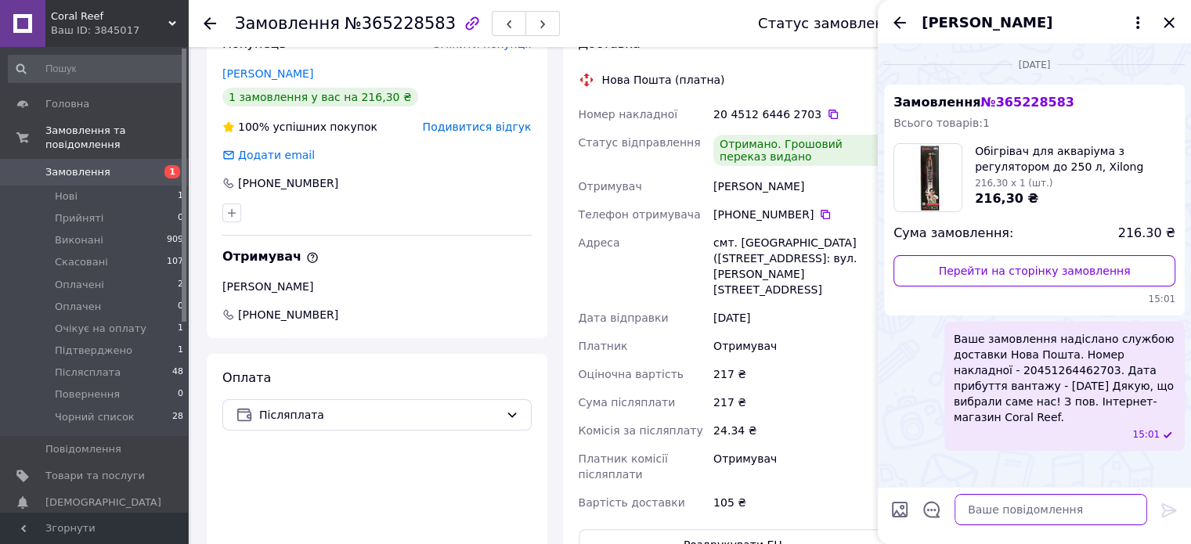
click at [1083, 505] on textarea at bounding box center [1050, 509] width 193 height 31
paste textarea "Вітаємо. Інтернет-магазин Coral Reef. Приділіть нам хвилинку вашого часу, залиш…"
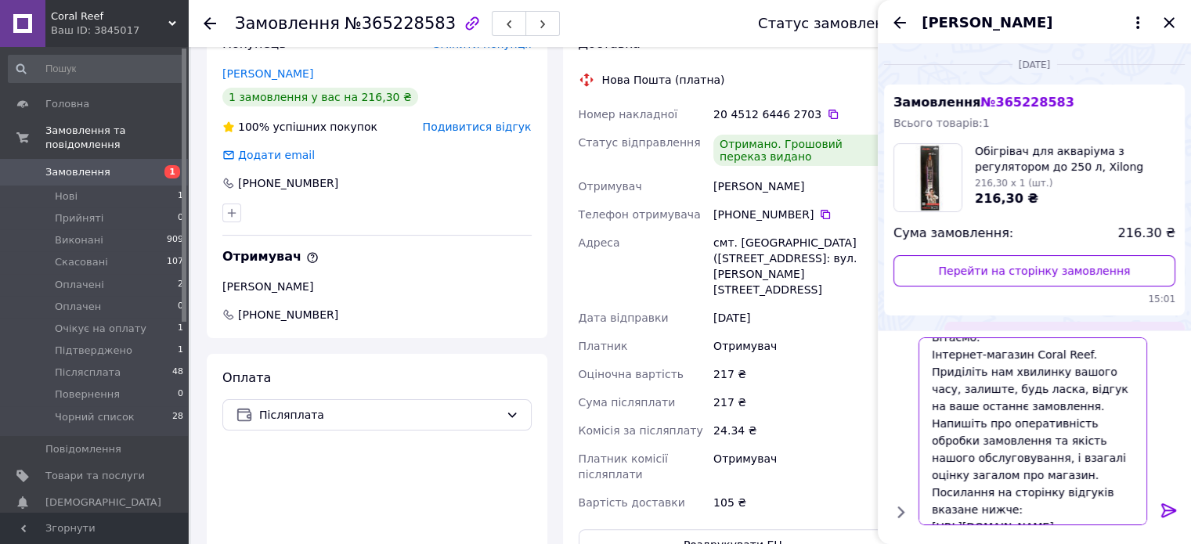
scroll to position [16, 0]
type textarea "Вітаємо. Інтернет-магазин Coral Reef. Приділіть нам хвилинку вашого часу, залиш…"
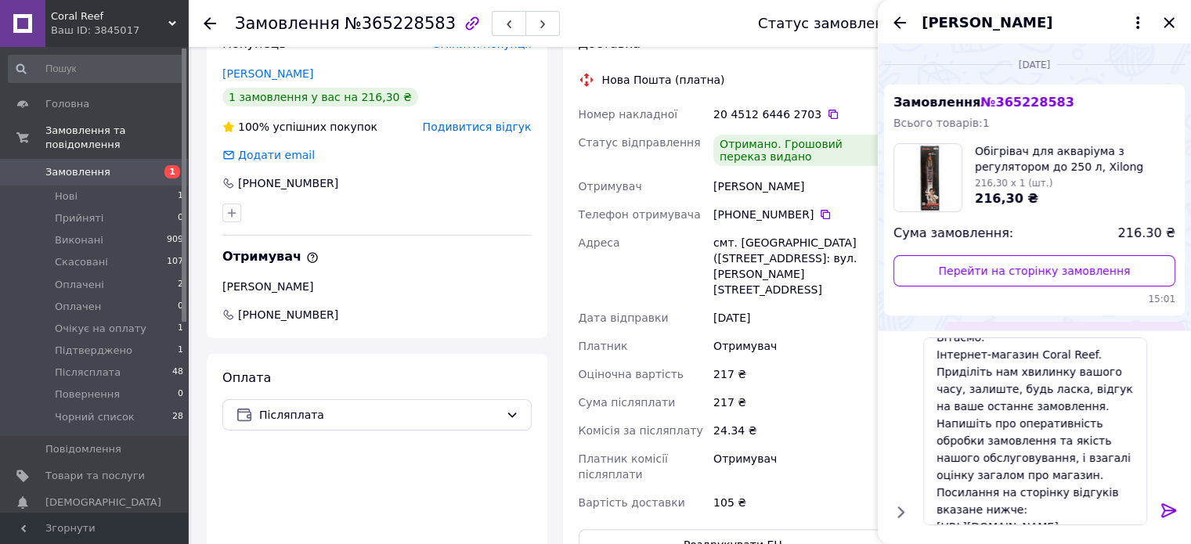
click at [1168, 510] on icon at bounding box center [1168, 510] width 19 height 19
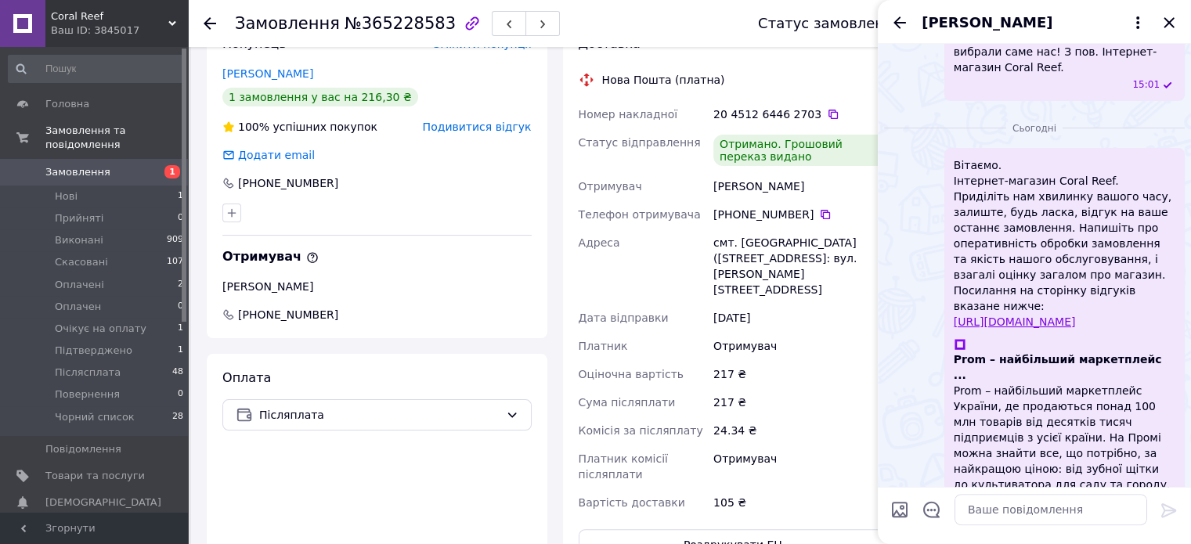
scroll to position [325, 0]
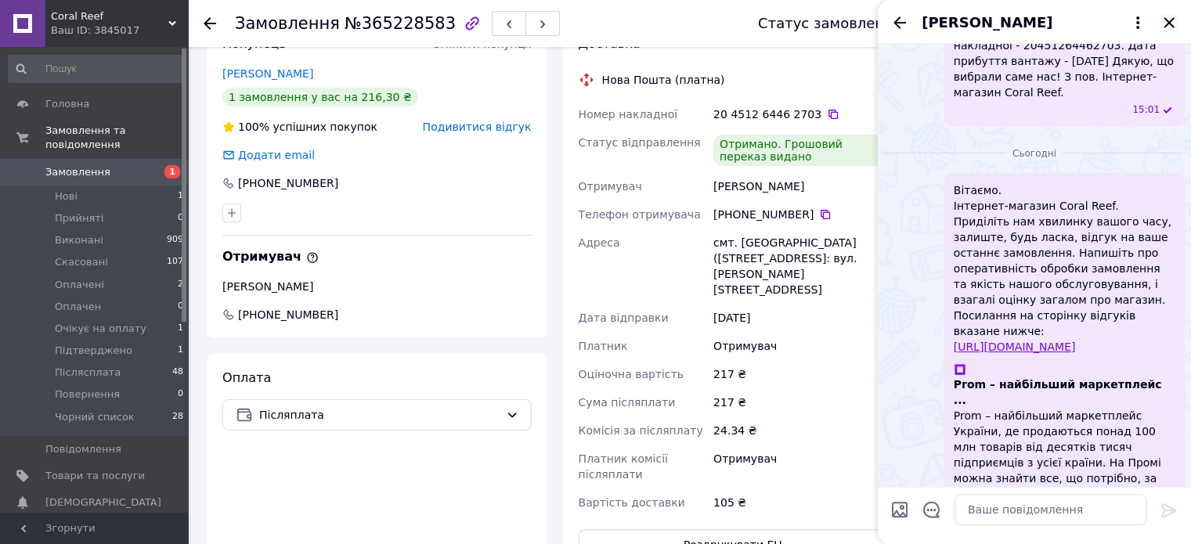
click at [1166, 21] on icon "Закрити" at bounding box center [1168, 22] width 10 height 10
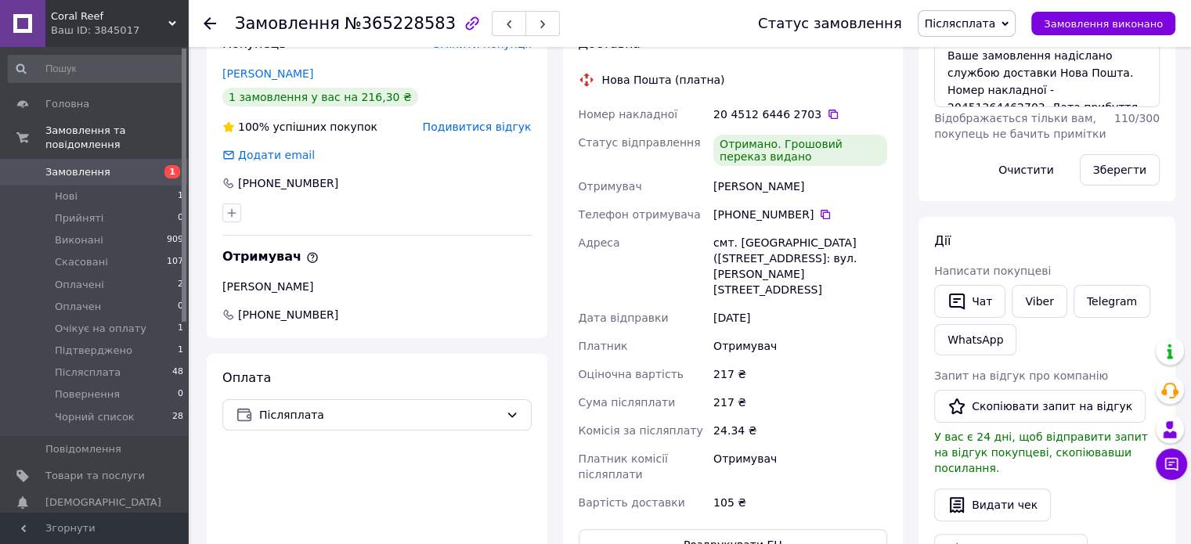
click at [991, 20] on span "Післясплата" at bounding box center [960, 23] width 71 height 13
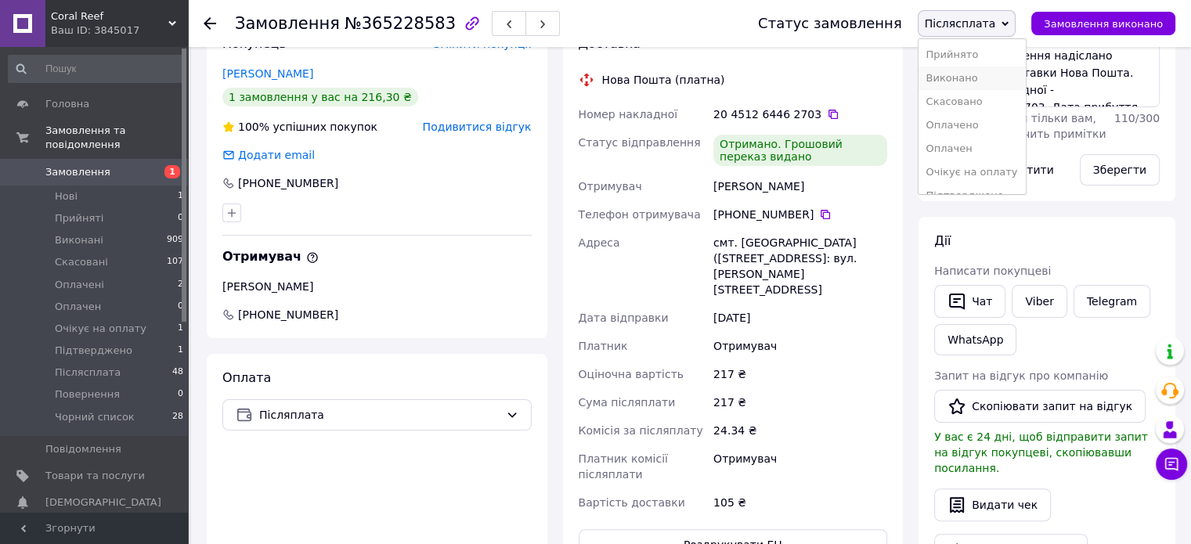
click at [980, 79] on li "Виконано" at bounding box center [971, 78] width 107 height 23
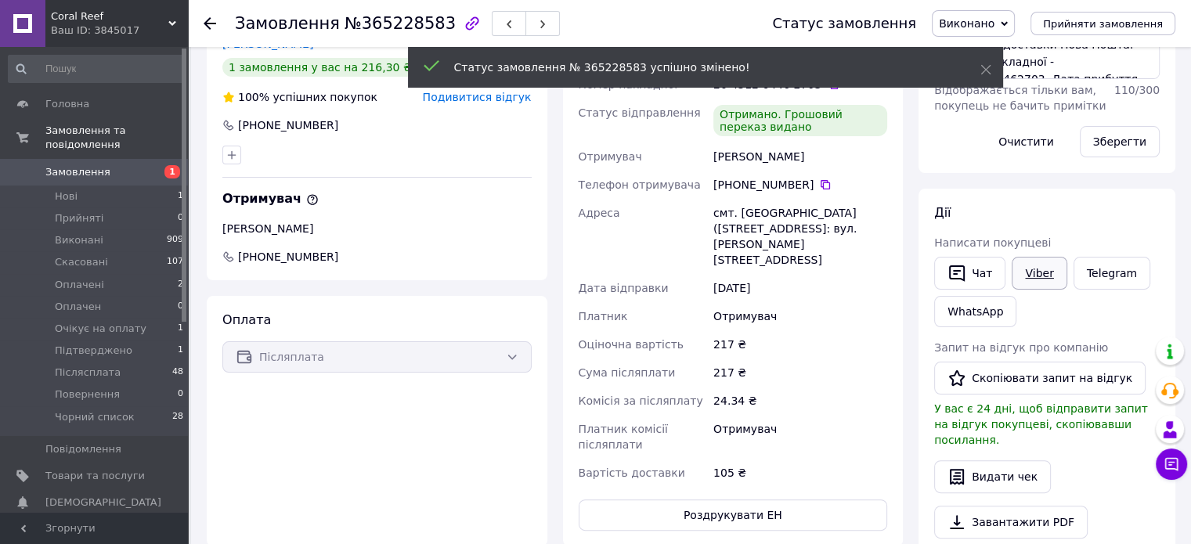
click at [1040, 271] on link "Viber" at bounding box center [1038, 273] width 55 height 33
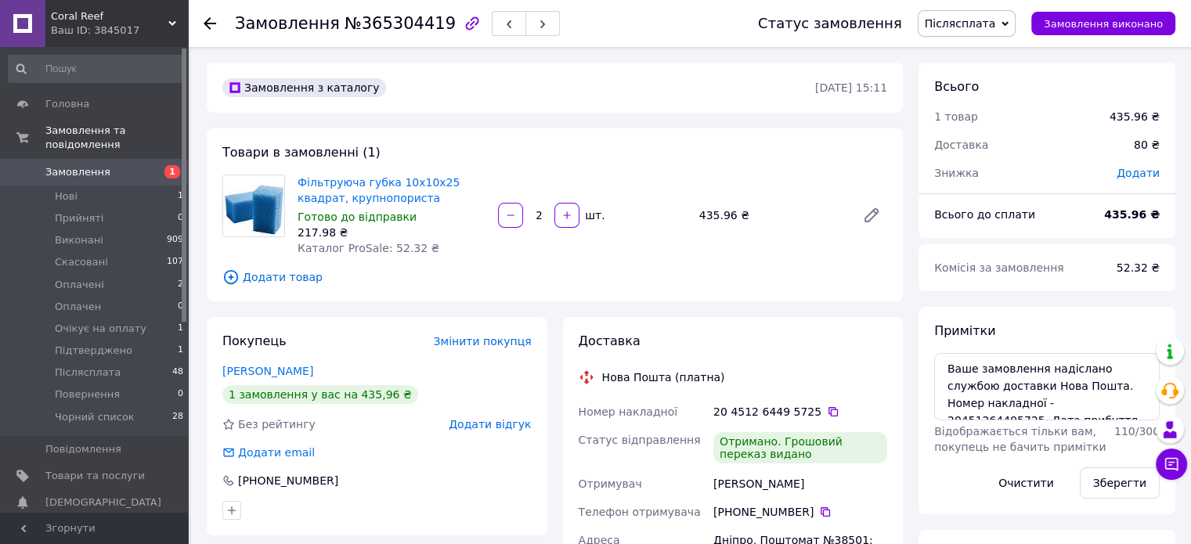
click at [509, 425] on span "Додати відгук" at bounding box center [490, 424] width 82 height 13
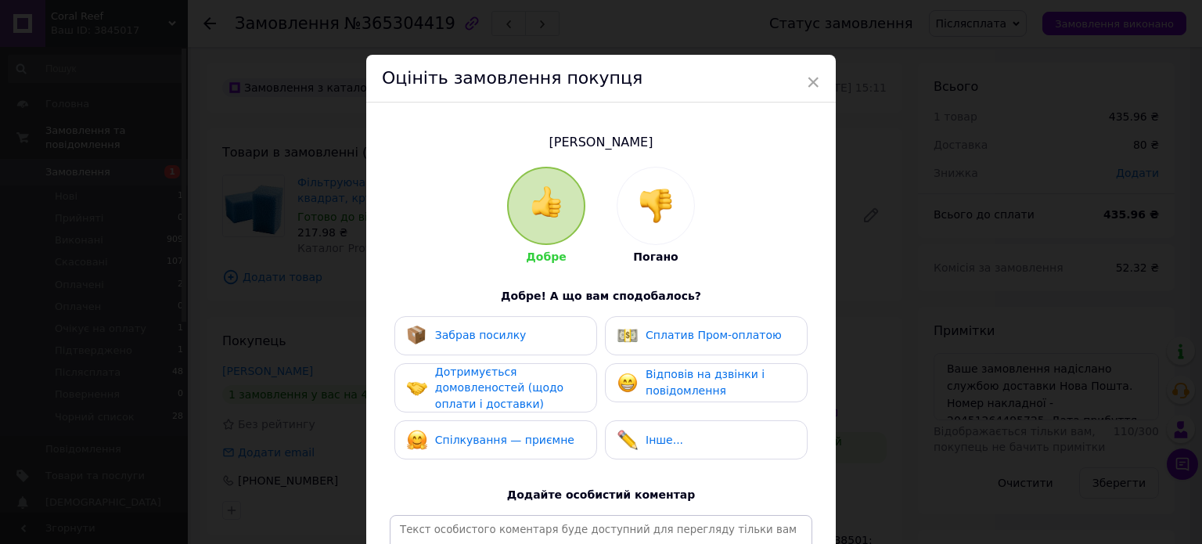
click at [519, 335] on div "Забрав посилку" at bounding box center [496, 336] width 178 height 20
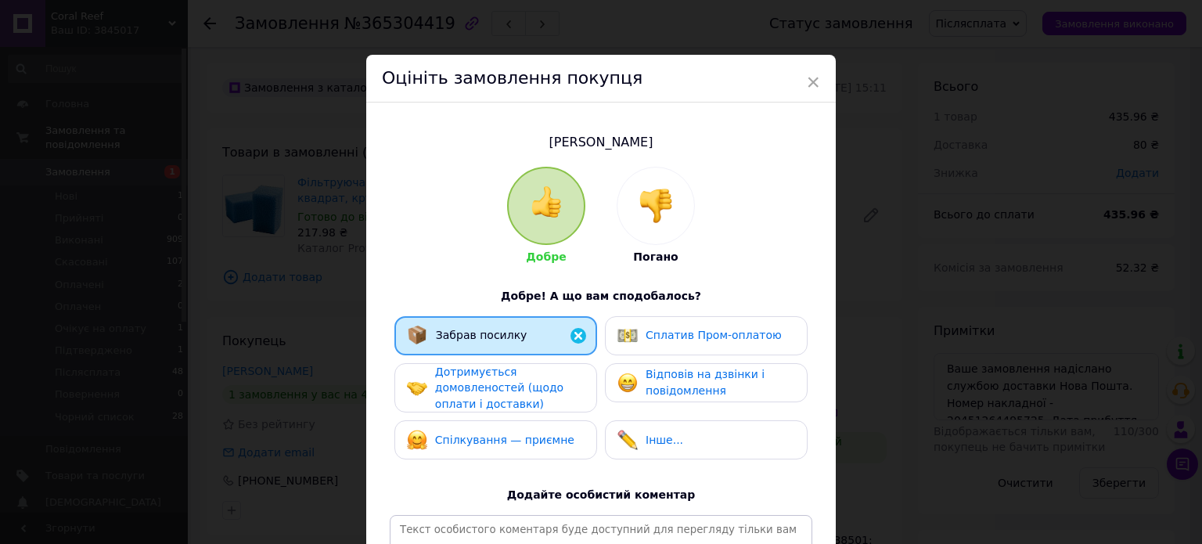
click at [539, 392] on span "Дотримується домовленостей (щодо оплати і доставки)" at bounding box center [499, 388] width 128 height 45
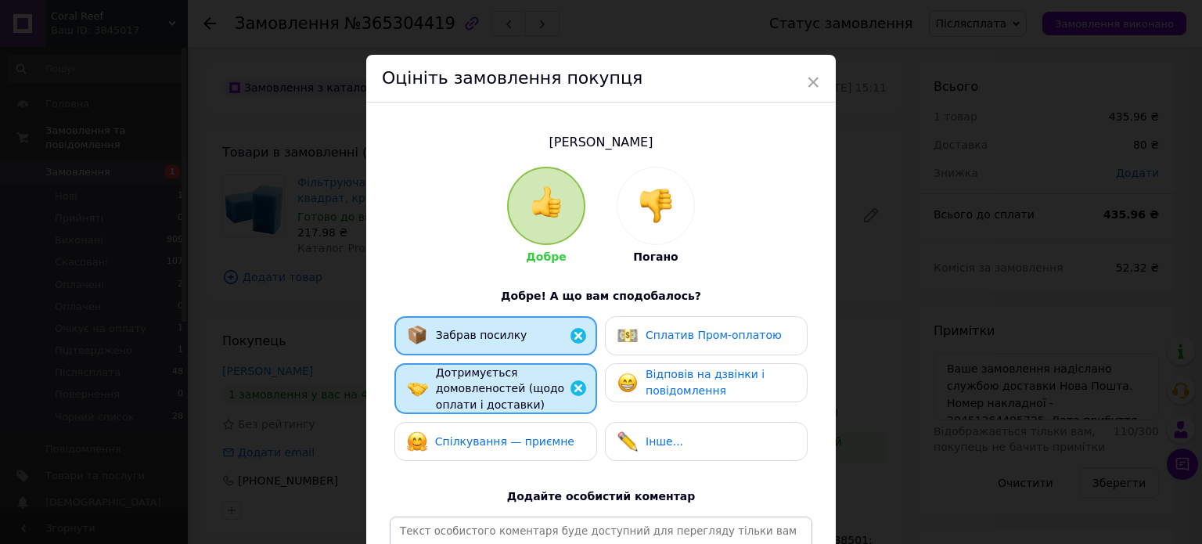
click at [554, 431] on div "Спілкування — приємне" at bounding box center [491, 441] width 168 height 20
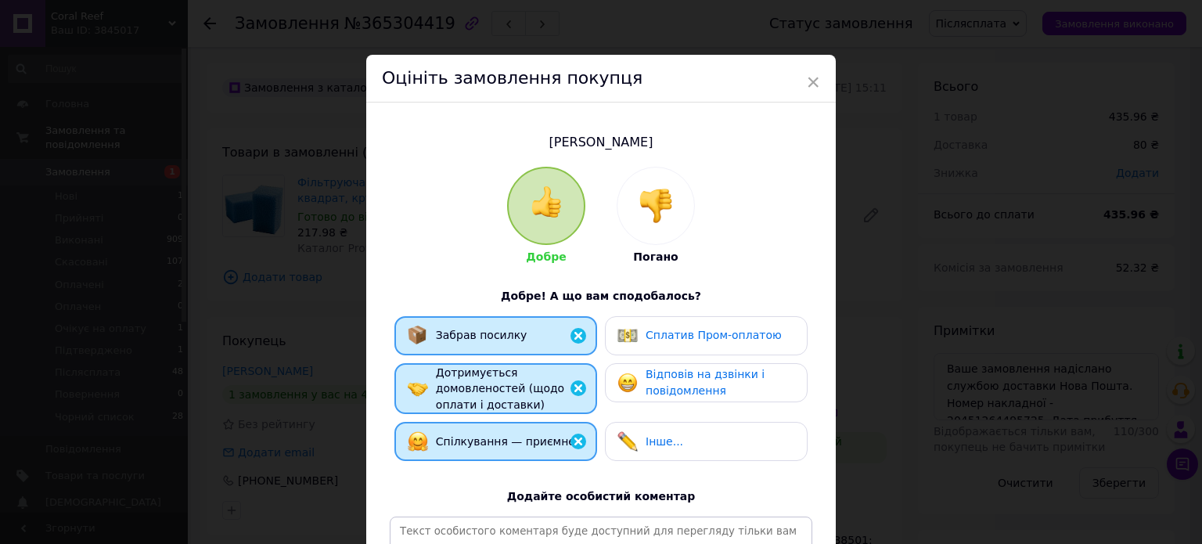
drag, startPoint x: 697, startPoint y: 449, endPoint x: 705, endPoint y: 397, distance: 53.2
click at [697, 438] on div "Інше..." at bounding box center [707, 441] width 178 height 20
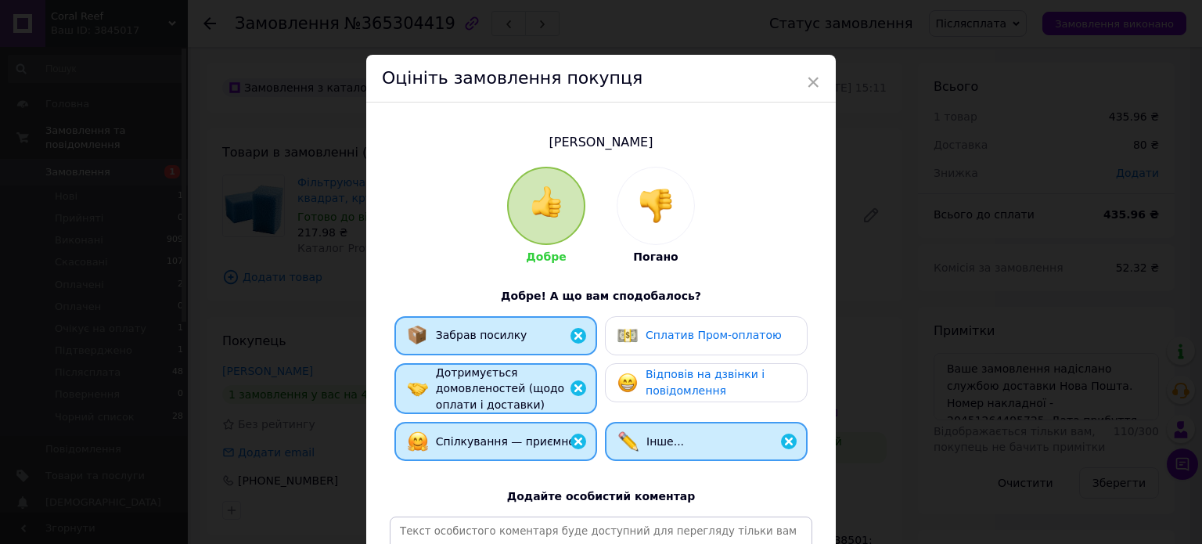
click at [718, 364] on div "Відповів на дзвінки і повідомлення" at bounding box center [706, 382] width 203 height 39
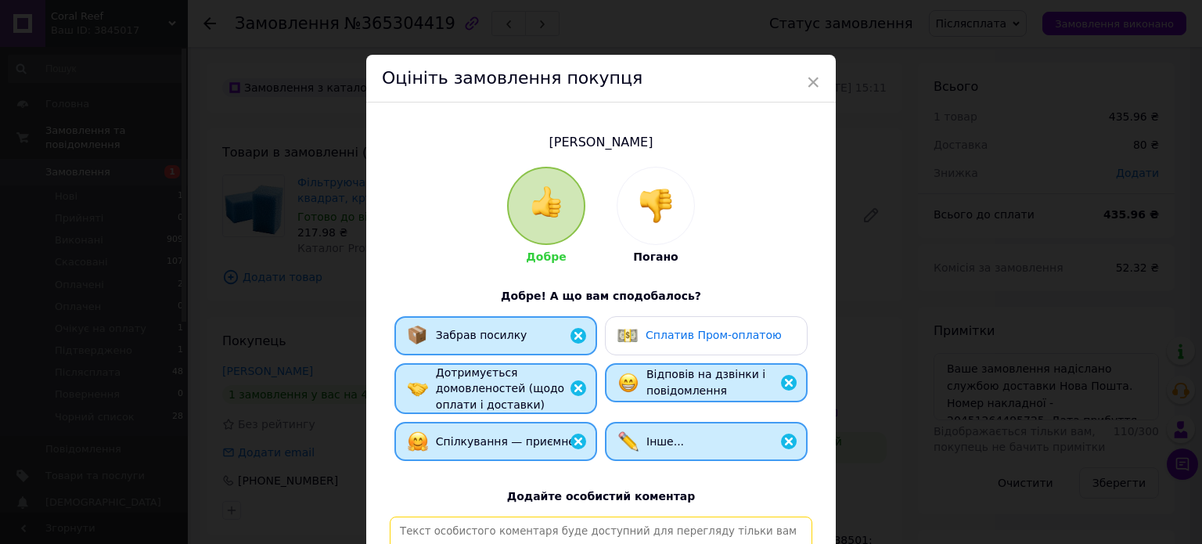
paste textarea "[PERSON_NAME], відповідальний та порядний покупець. Замовлення, відправлене Піс…"
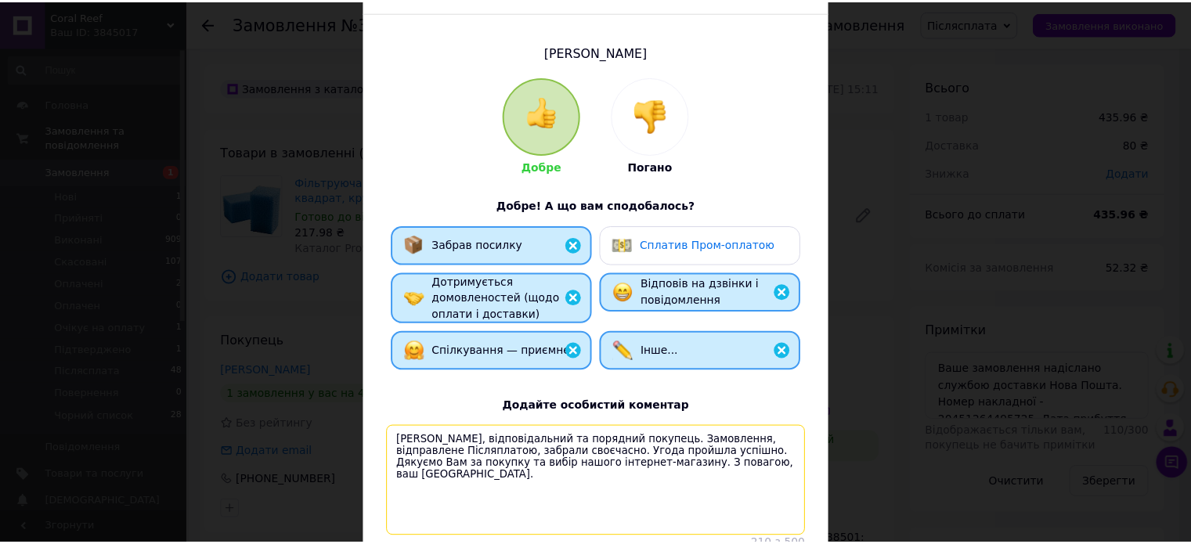
scroll to position [231, 0]
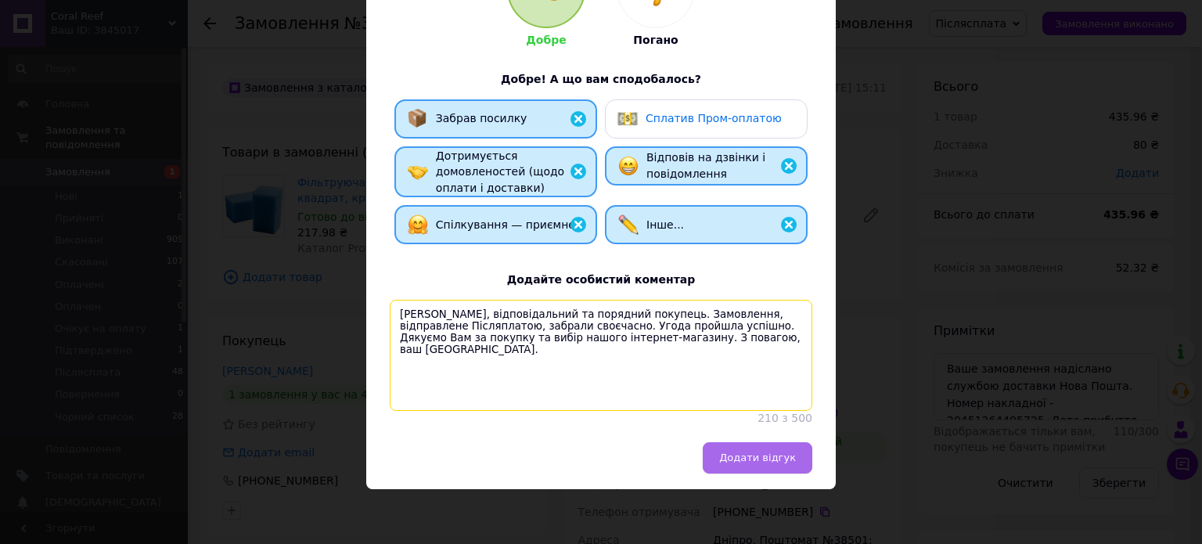
type textarea "[PERSON_NAME], відповідальний та порядний покупець. Замовлення, відправлене Піс…"
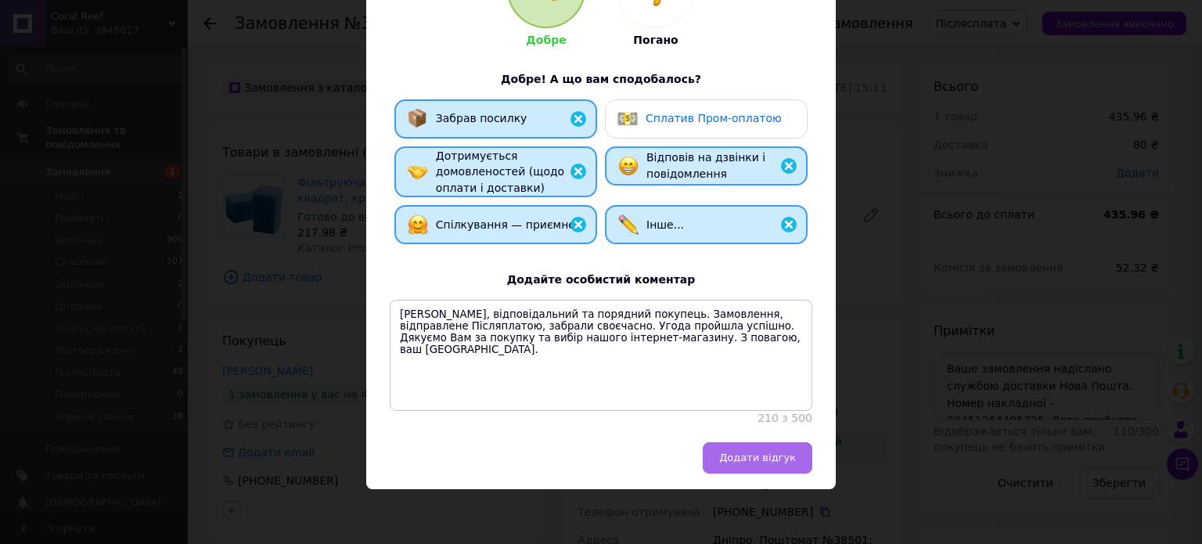
click at [747, 455] on span "Додати відгук" at bounding box center [757, 458] width 77 height 12
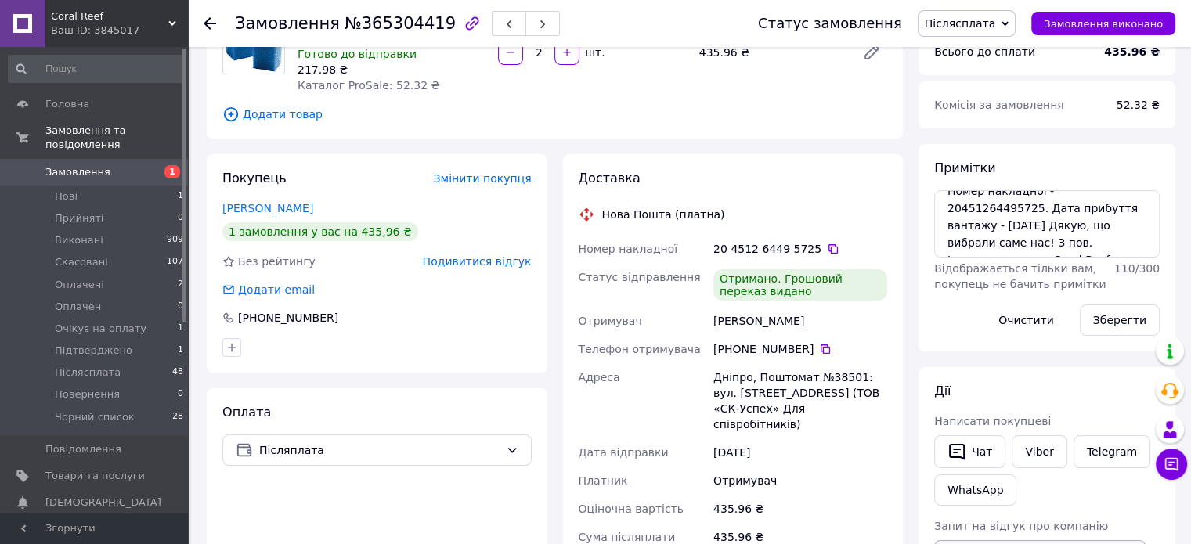
scroll to position [313, 0]
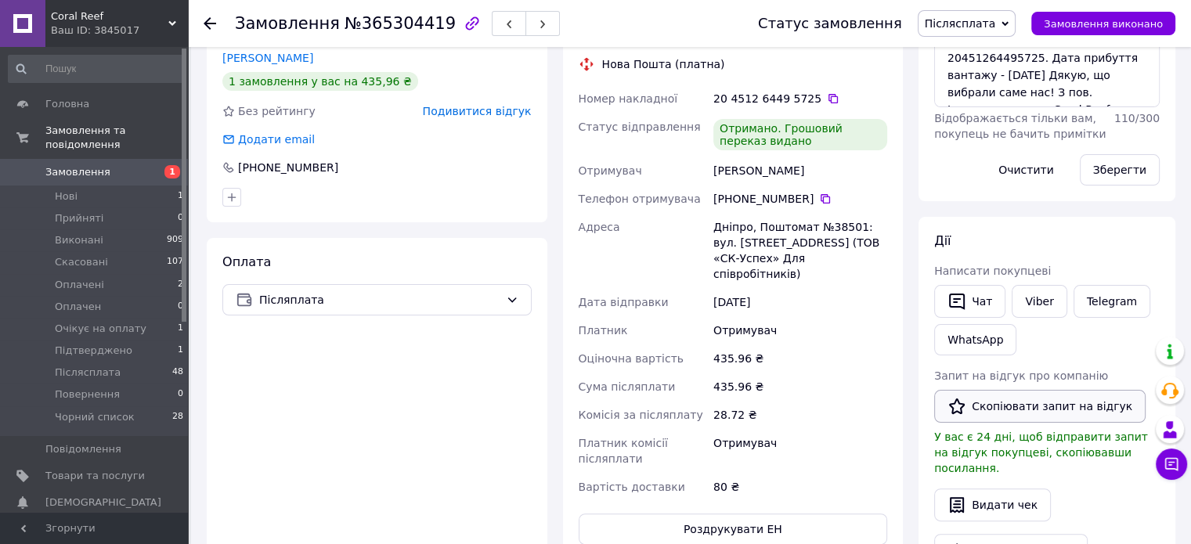
drag, startPoint x: 1023, startPoint y: 409, endPoint x: 1022, endPoint y: 397, distance: 12.6
click at [1022, 405] on button "Скопіювати запит на відгук" at bounding box center [1039, 406] width 211 height 33
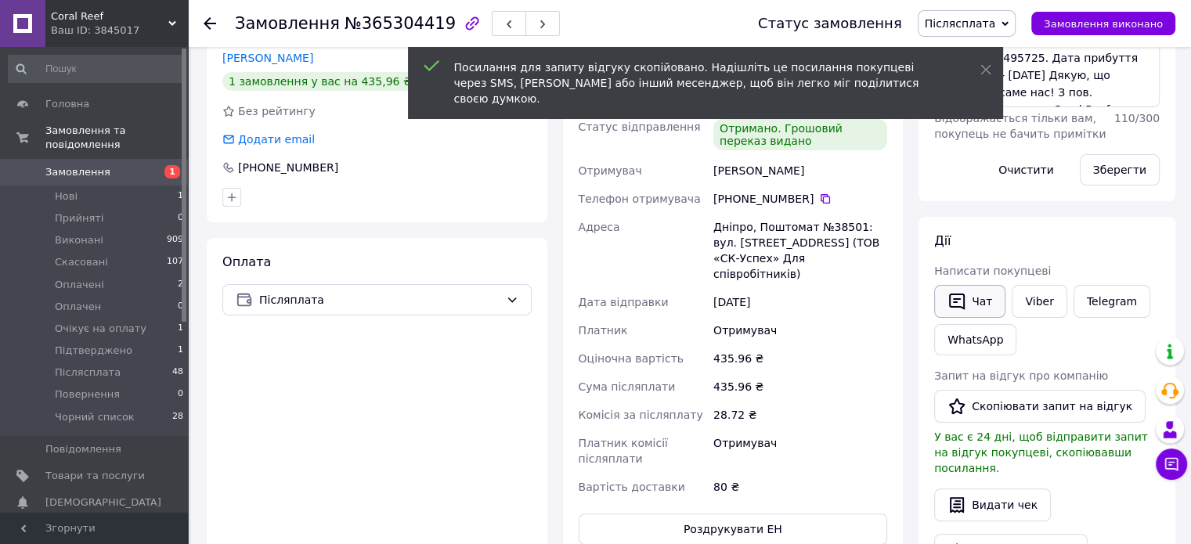
click at [986, 303] on button "Чат" at bounding box center [969, 301] width 71 height 33
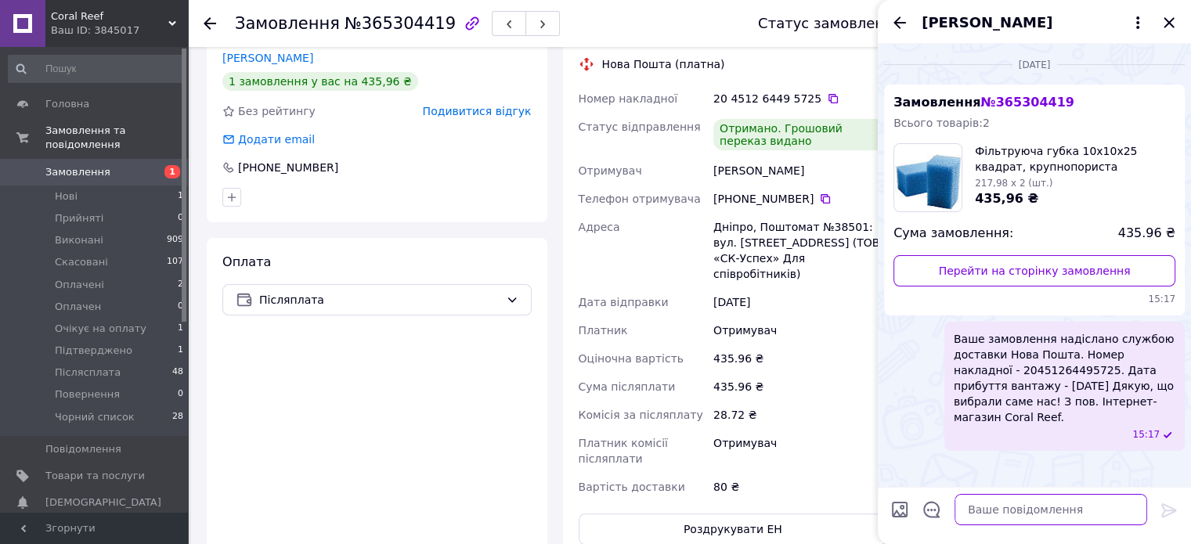
click at [1102, 513] on textarea at bounding box center [1050, 509] width 193 height 31
paste textarea "Вітаємо. Інтернет-магазин Coral Reef. Приділіть нам хвилинку вашого часу, залиш…"
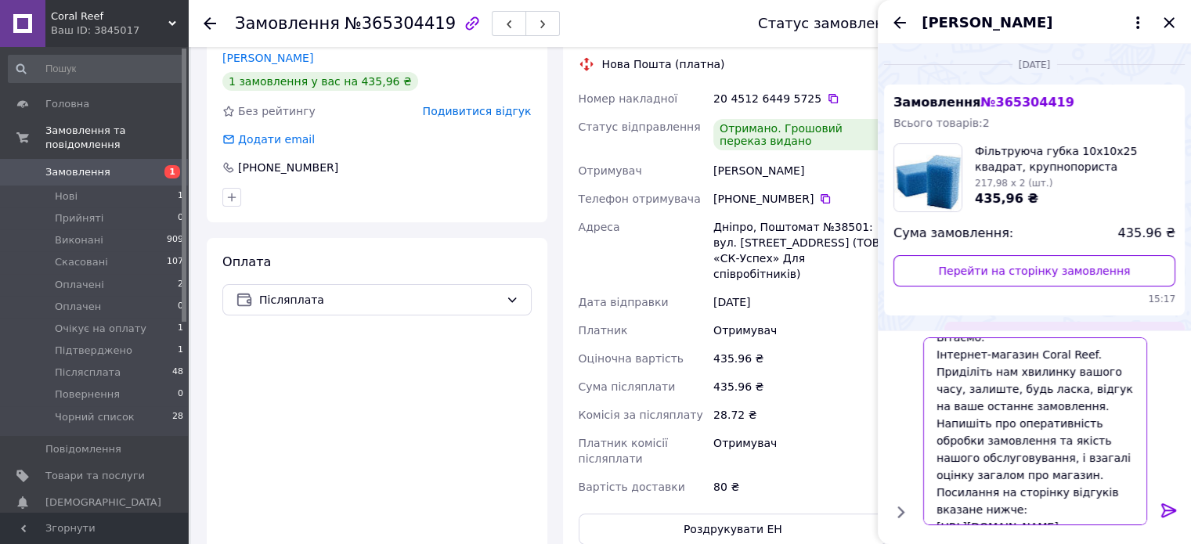
type textarea "Вітаємо. Інтернет-магазин Coral Reef. Приділіть нам хвилинку вашого часу, залиш…"
click at [1168, 510] on icon at bounding box center [1168, 510] width 19 height 19
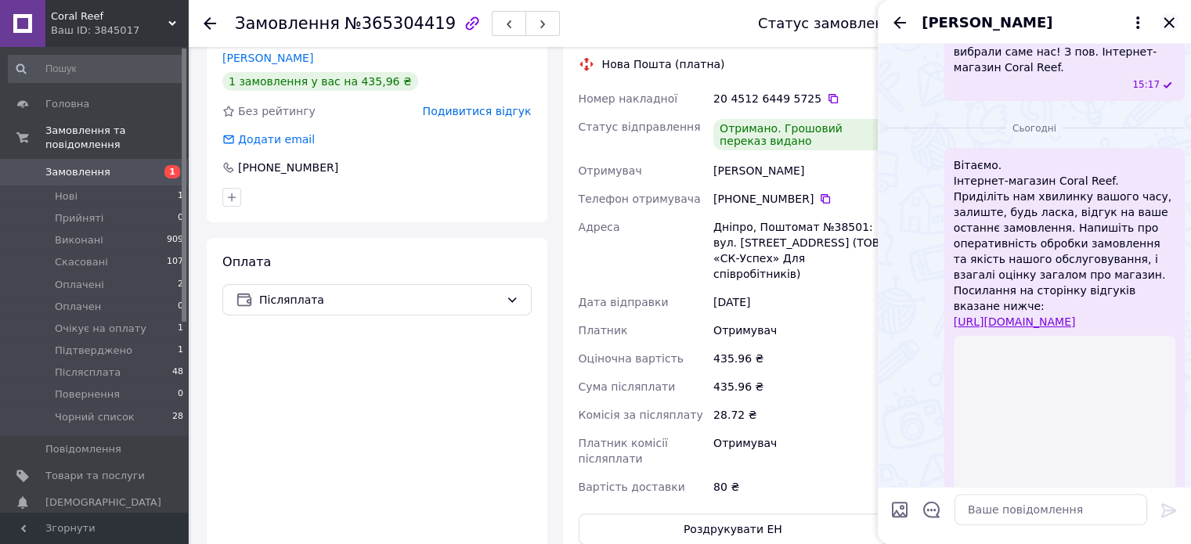
scroll to position [325, 0]
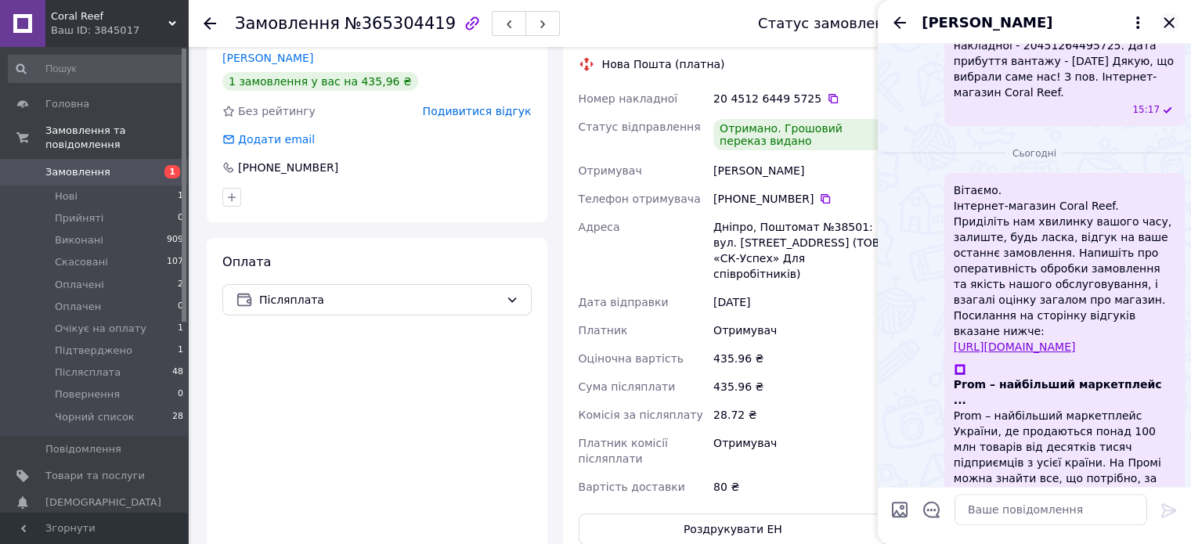
click at [1166, 26] on icon "Закрити" at bounding box center [1168, 22] width 19 height 19
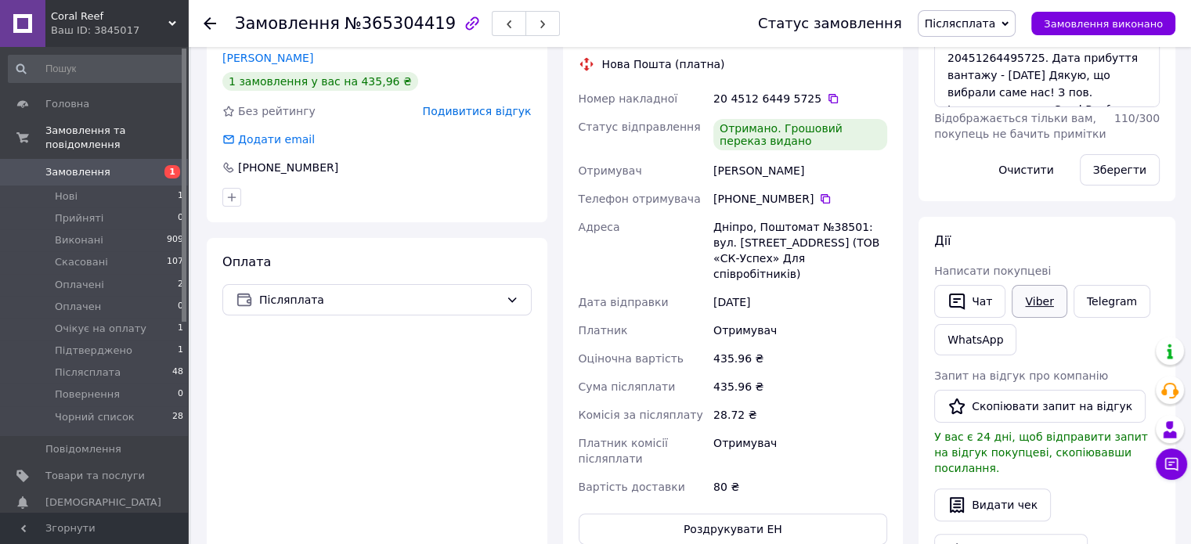
click at [1043, 294] on link "Viber" at bounding box center [1038, 301] width 55 height 33
click at [975, 20] on span "Післясплата" at bounding box center [960, 23] width 71 height 13
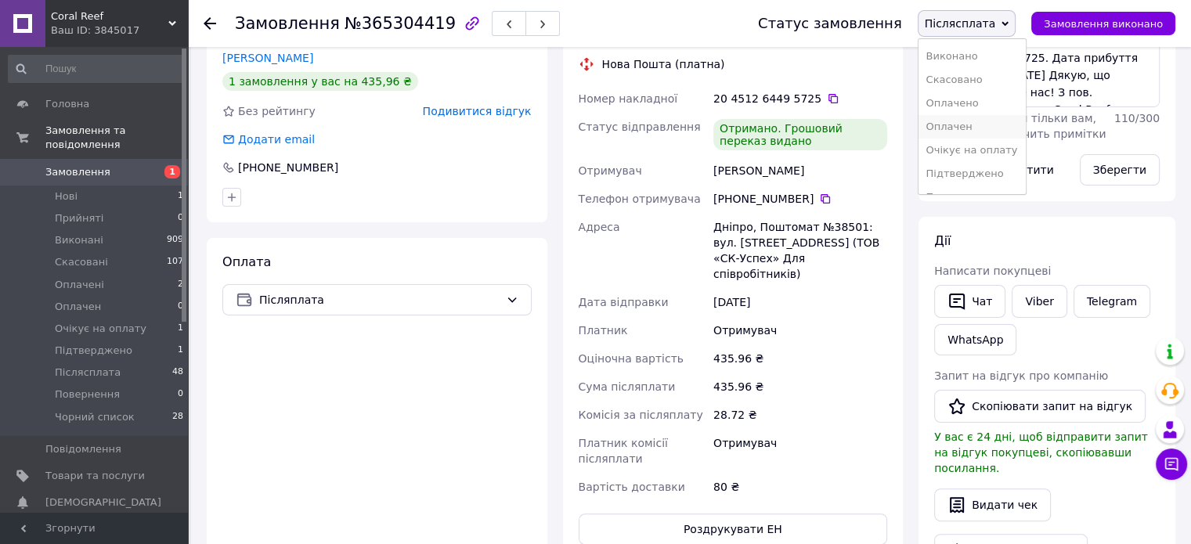
scroll to position [0, 0]
click at [975, 78] on li "Виконано" at bounding box center [971, 78] width 107 height 23
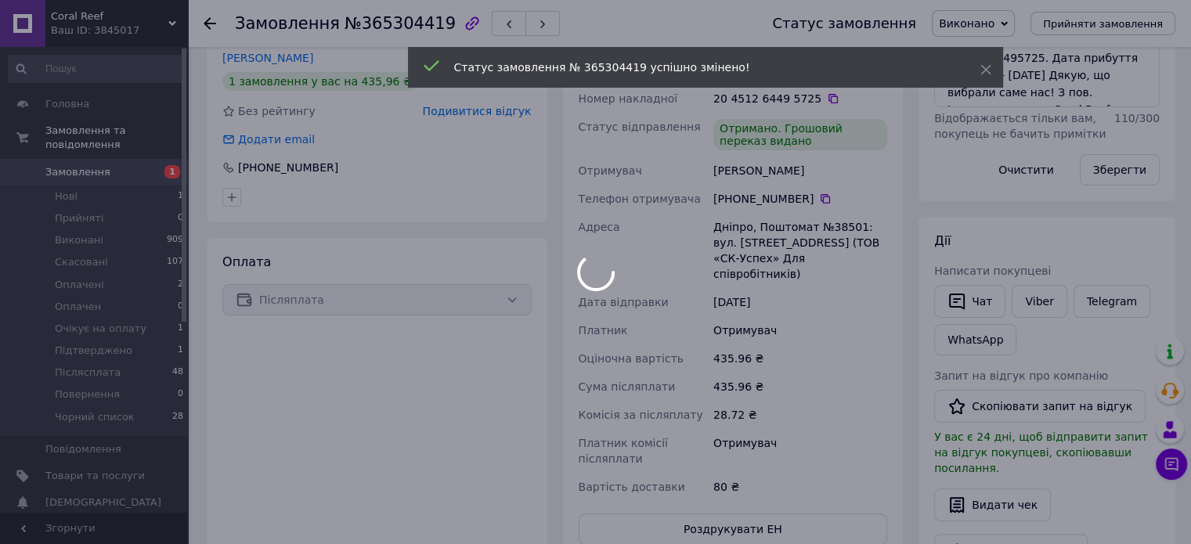
scroll to position [283, 0]
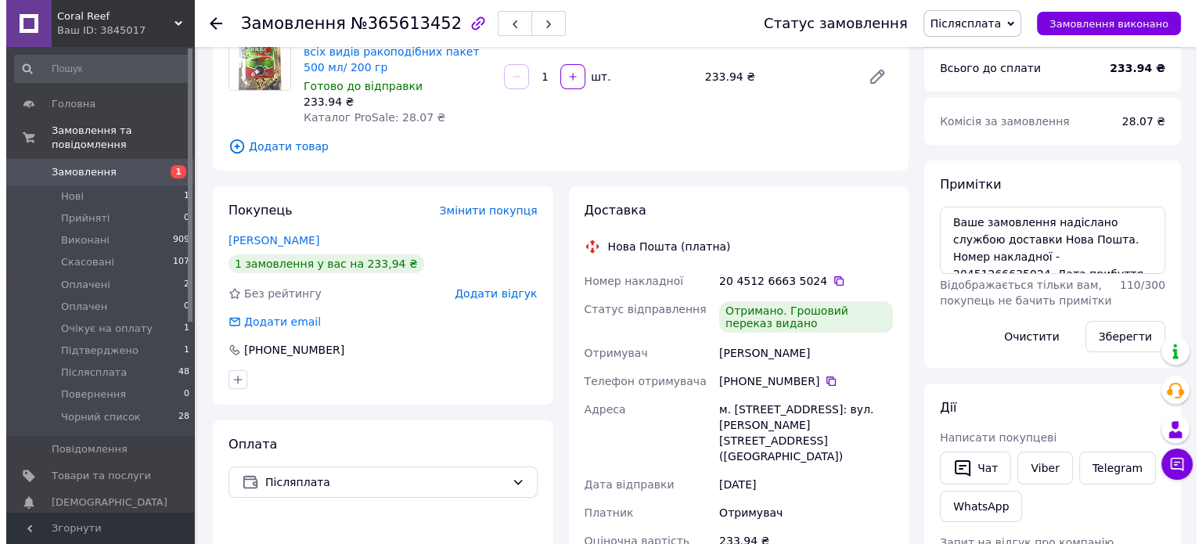
scroll to position [157, 0]
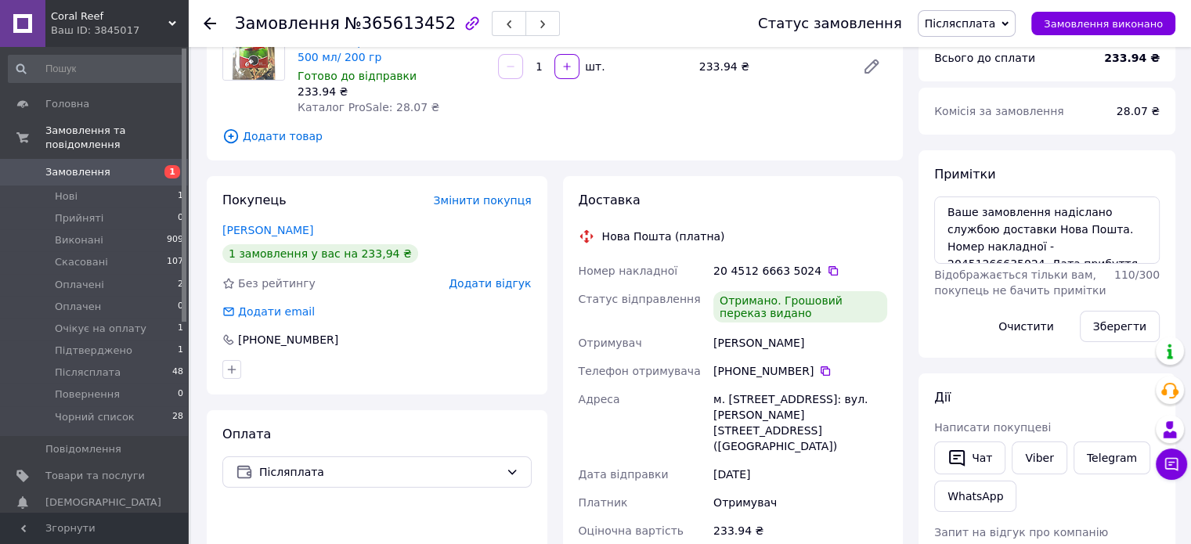
click at [509, 287] on span "Додати відгук" at bounding box center [490, 283] width 82 height 13
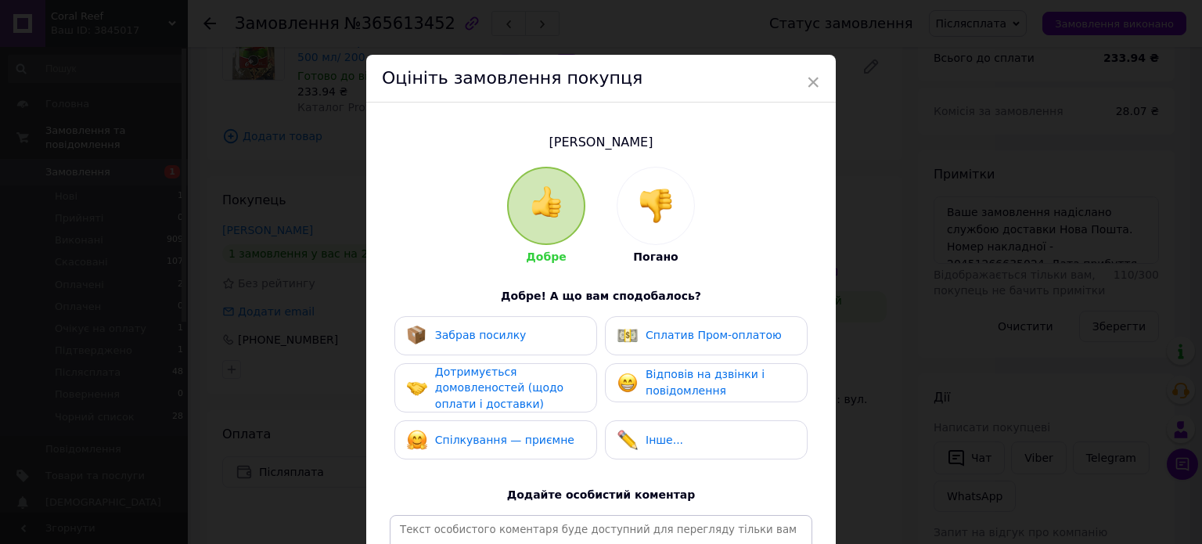
click at [519, 351] on div "Забрав посилку" at bounding box center [496, 335] width 203 height 39
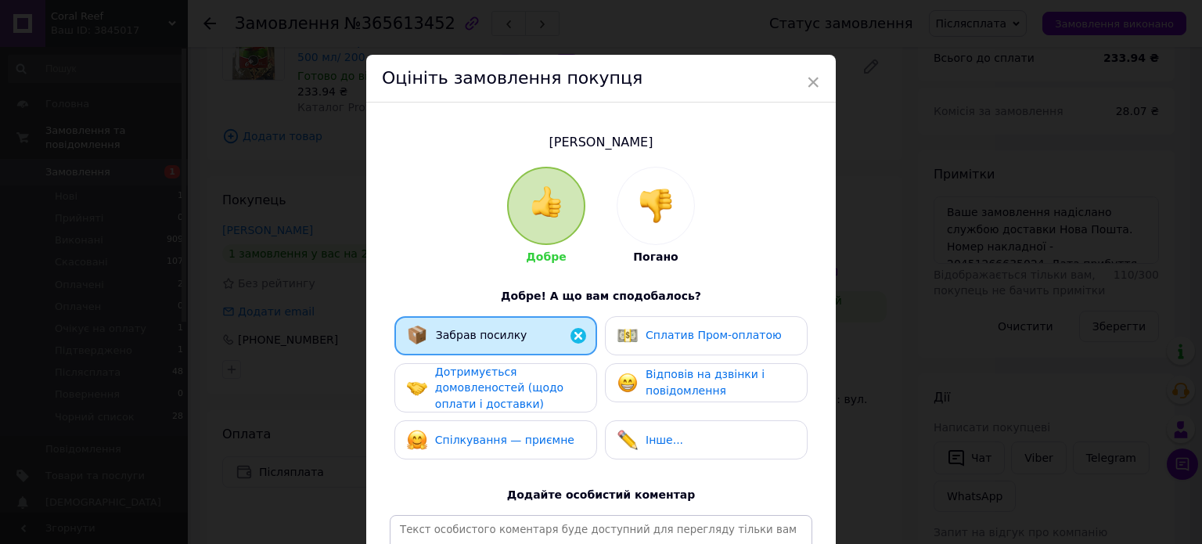
click at [536, 409] on div "Дотримується домовленостей (щодо оплати і доставки)" at bounding box center [509, 388] width 149 height 49
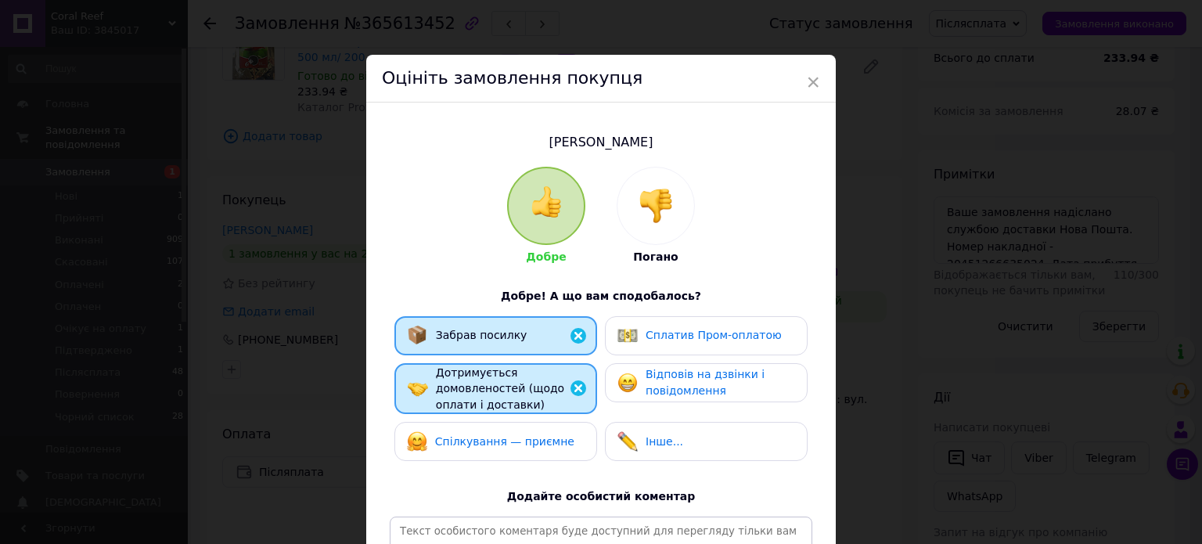
click at [554, 441] on span "Спілкування — приємне" at bounding box center [504, 441] width 139 height 13
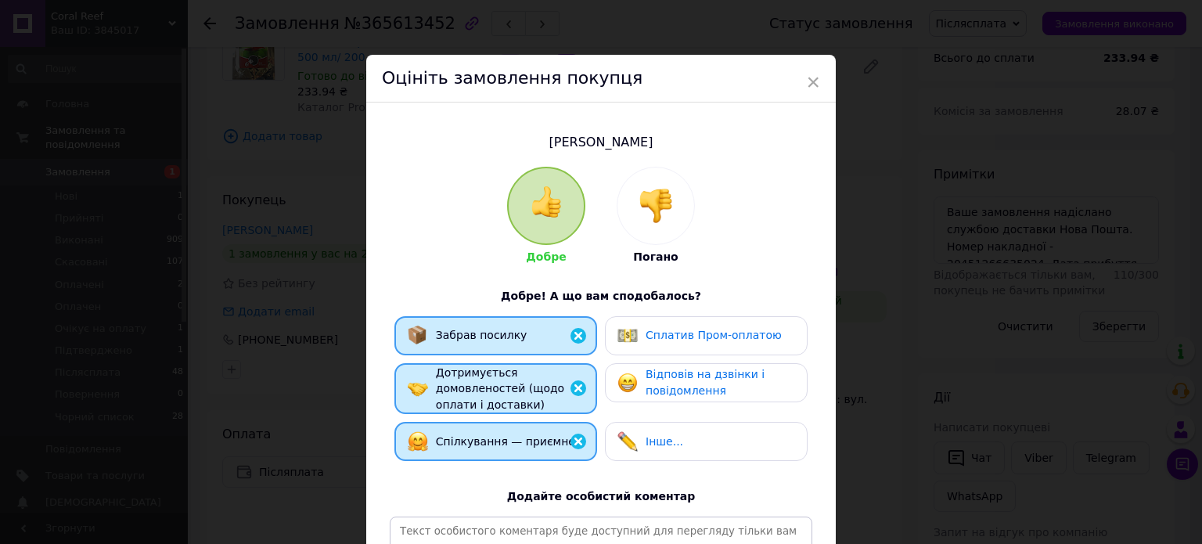
drag, startPoint x: 731, startPoint y: 422, endPoint x: 744, endPoint y: 361, distance: 62.5
click at [730, 419] on div "Забрав посилку Сплатив Пром-оплатою Дотримується домовленостей (щодо оплати і д…" at bounding box center [601, 392] width 423 height 153
drag, startPoint x: 744, startPoint y: 361, endPoint x: 737, endPoint y: 376, distance: 16.5
click at [744, 362] on div "Забрав посилку Сплатив Пром-оплатою Дотримується домовленостей (щодо оплати і д…" at bounding box center [601, 392] width 423 height 153
click at [730, 459] on div "Інше..." at bounding box center [706, 441] width 203 height 39
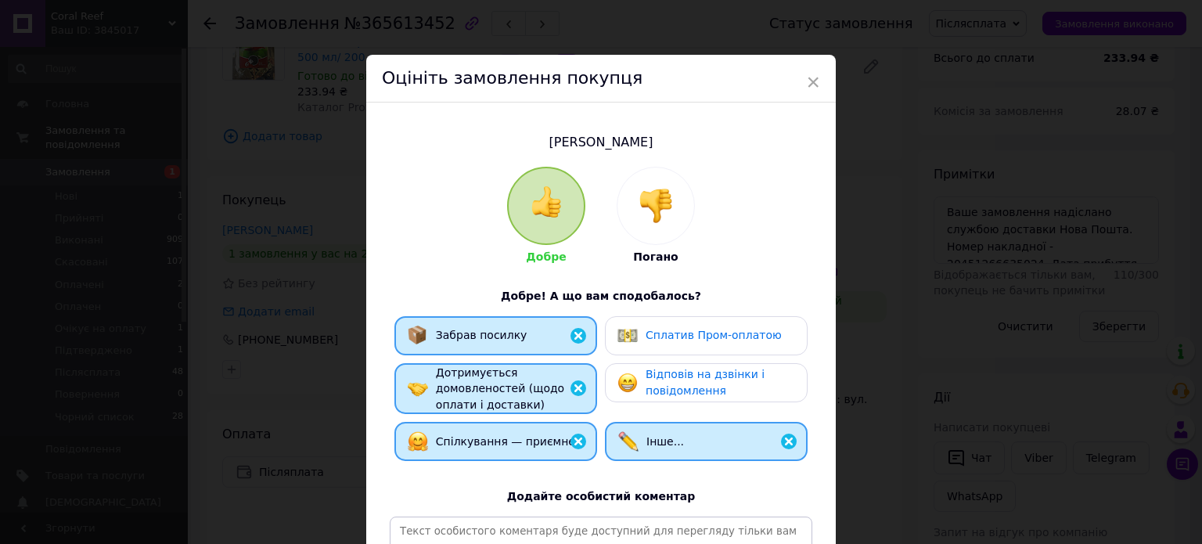
click at [734, 377] on span "Відповів на дзвінки і повідомлення" at bounding box center [705, 382] width 119 height 29
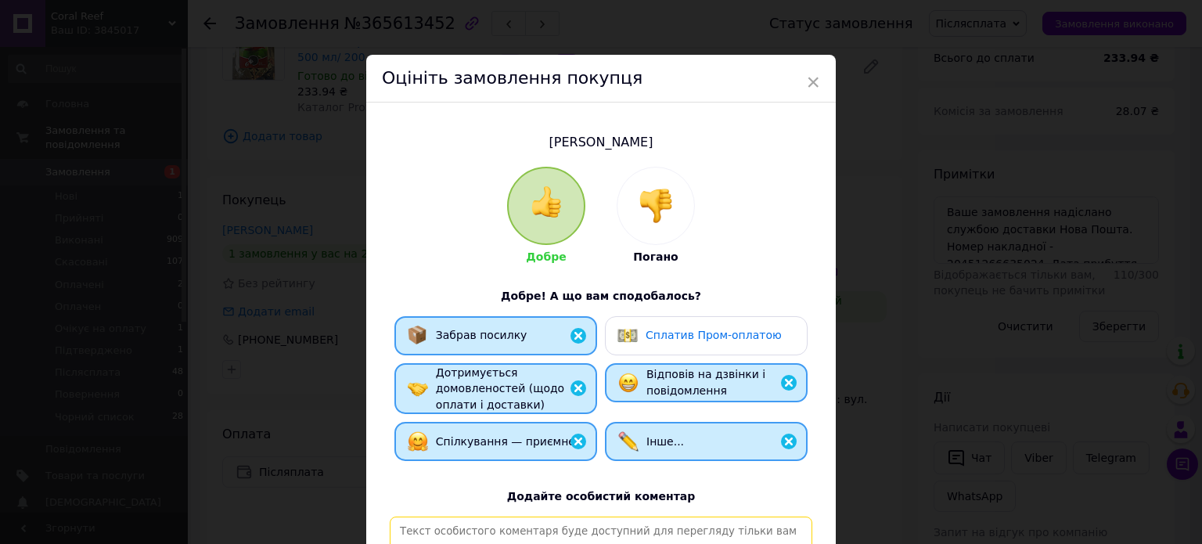
paste textarea "[PERSON_NAME], відповідальний та порядний покупець. Замовлення, відправлене Піс…"
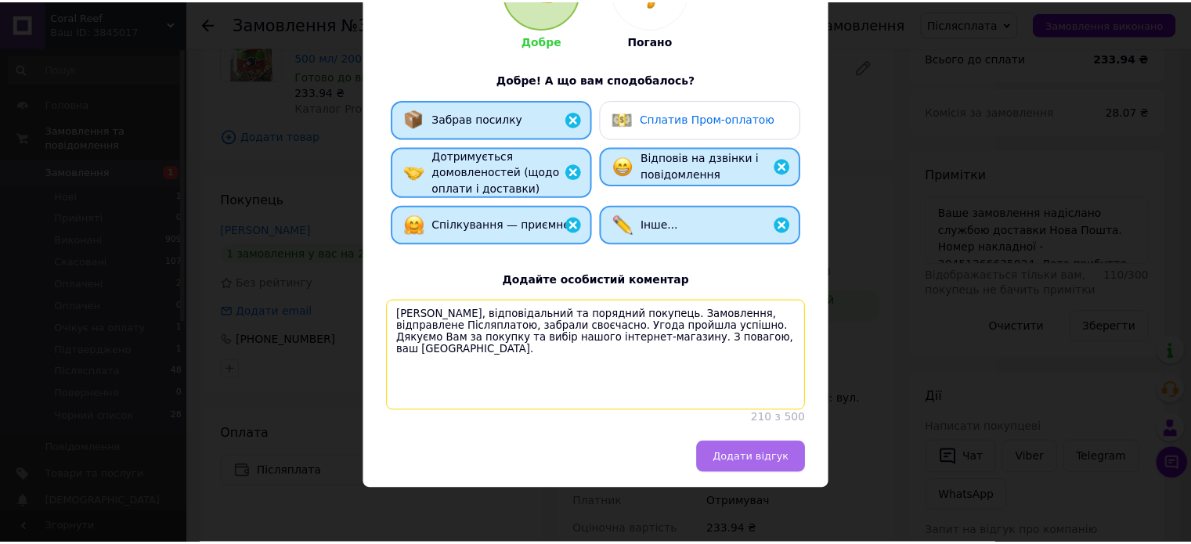
scroll to position [231, 0]
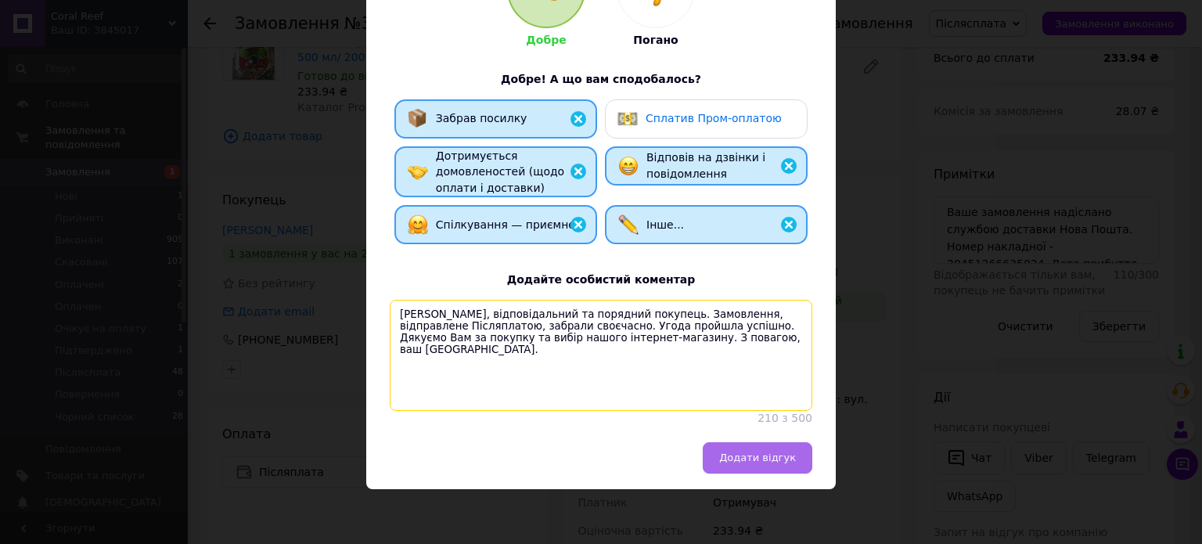
type textarea "[PERSON_NAME], відповідальний та порядний покупець. Замовлення, відправлене Піс…"
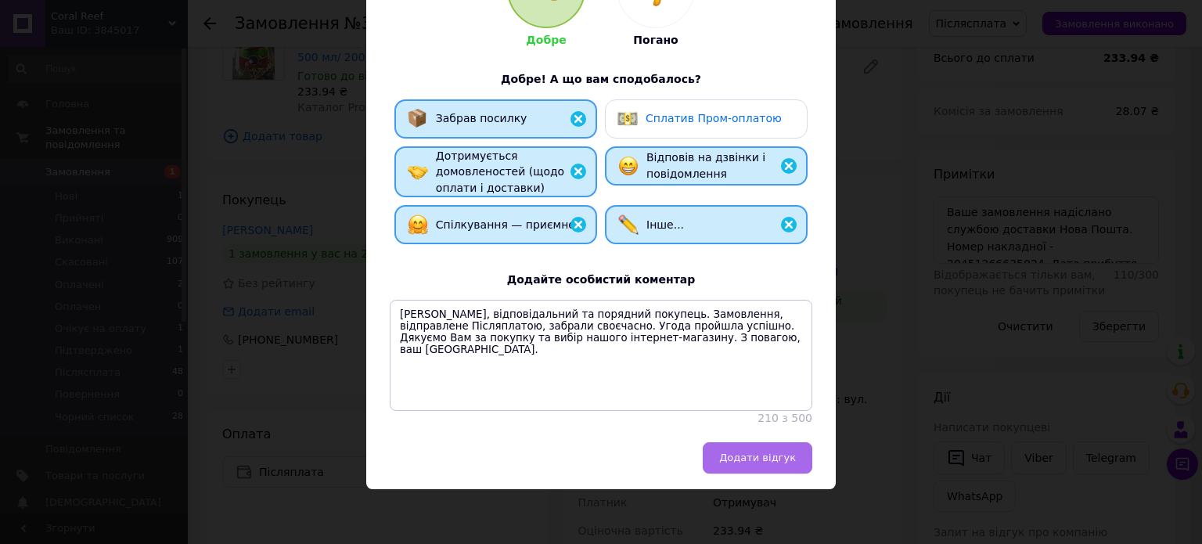
click at [758, 462] on span "Додати відгук" at bounding box center [757, 458] width 77 height 12
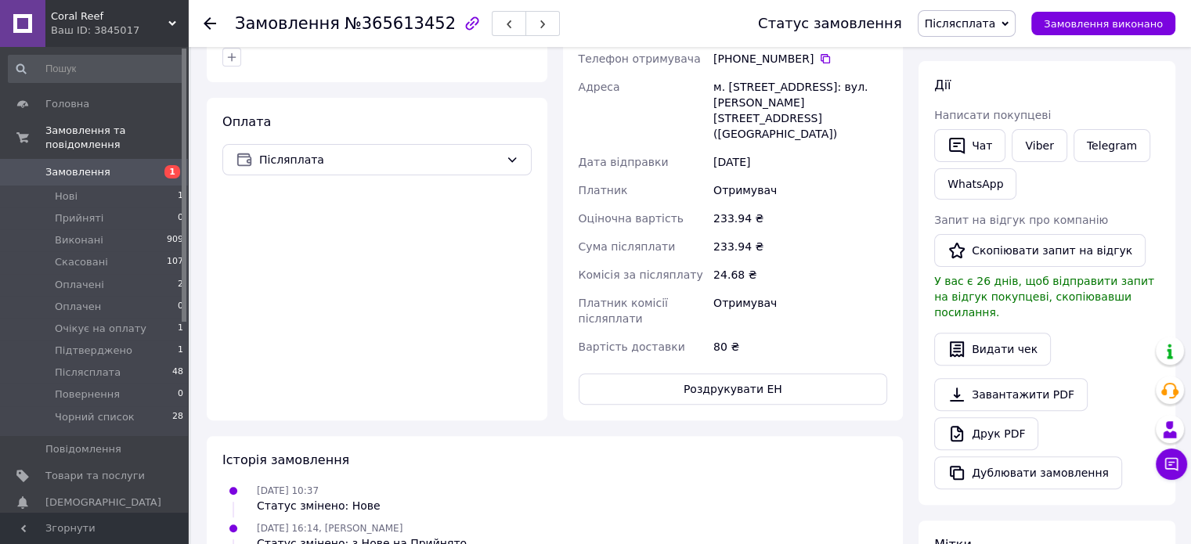
scroll to position [470, 0]
click at [986, 251] on button "Скопіювати запит на відгук" at bounding box center [1039, 249] width 211 height 33
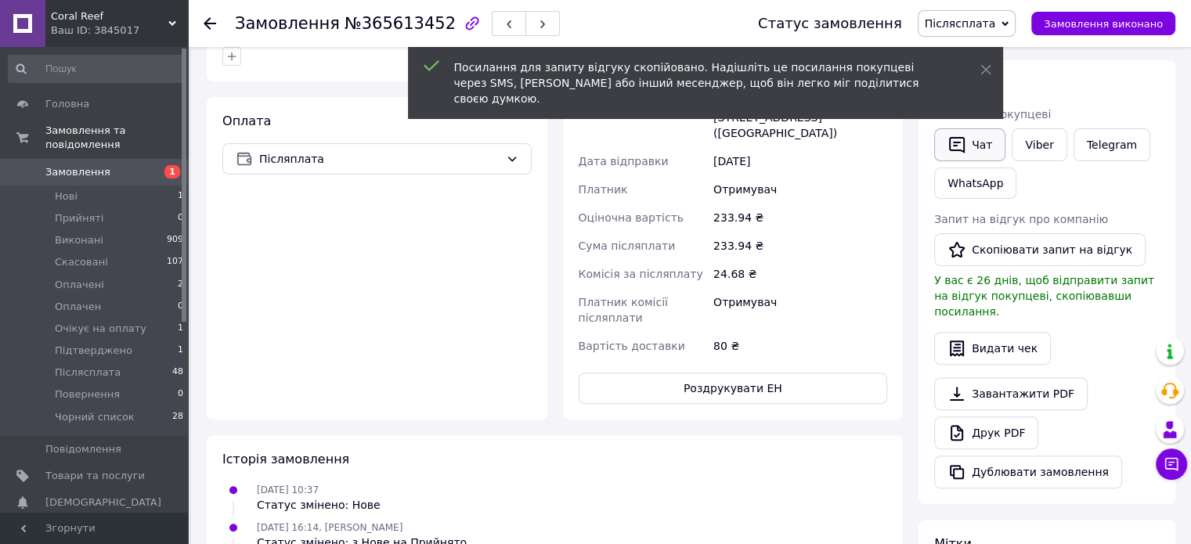
click at [983, 139] on button "Чат" at bounding box center [969, 144] width 71 height 33
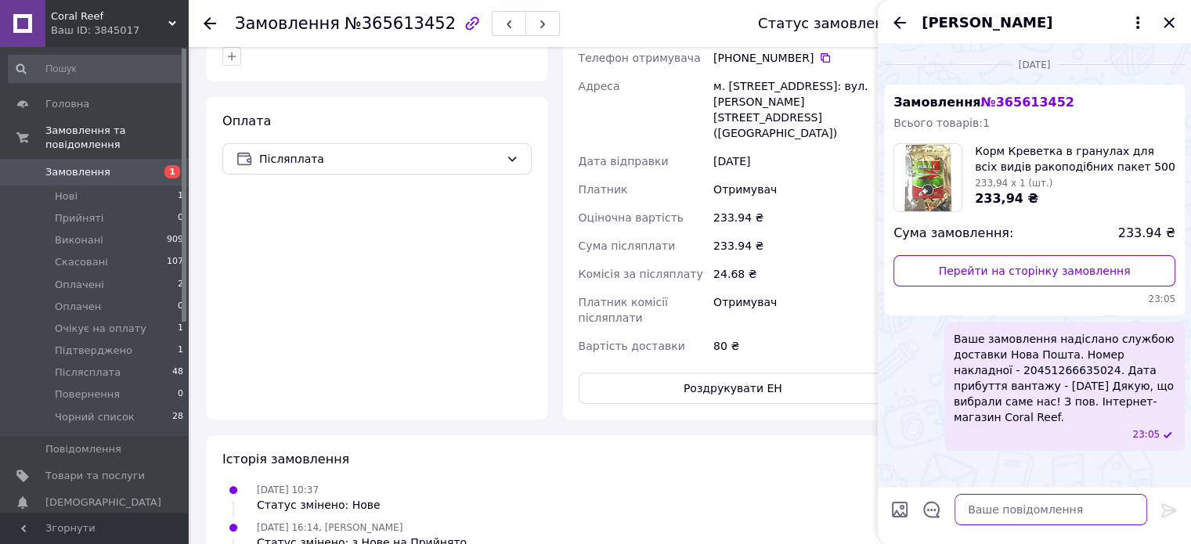
click at [1053, 511] on textarea at bounding box center [1050, 509] width 193 height 31
paste textarea "Вітаємо. Інтернет-магазин Coral Reef. Приділіть нам хвилинку вашого часу, залиш…"
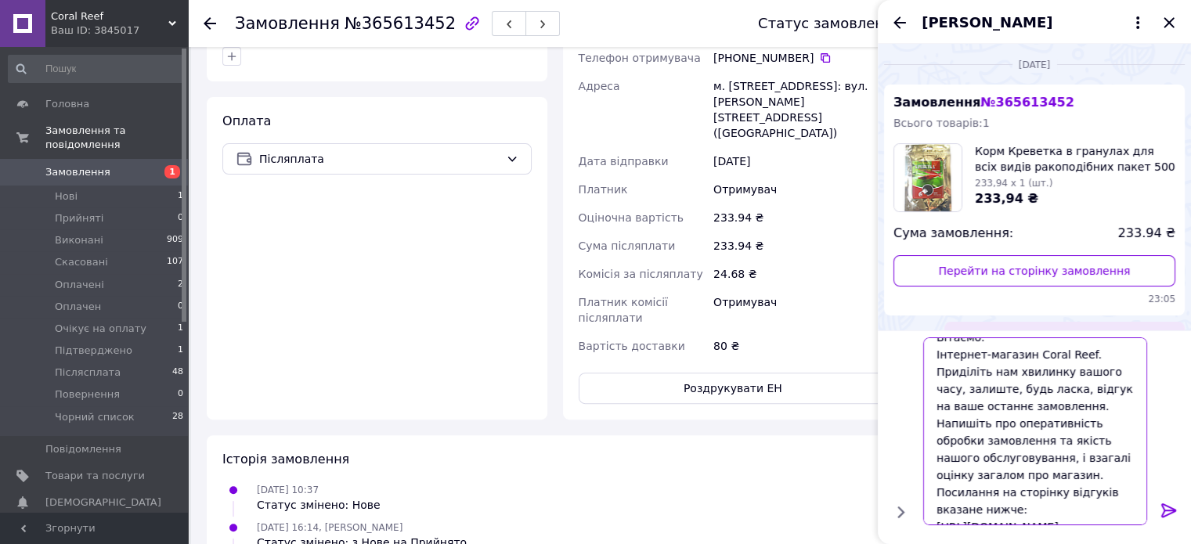
type textarea "Вітаємо. Інтернет-магазин Coral Reef. Приділіть нам хвилинку вашого часу, залиш…"
click at [1170, 506] on icon at bounding box center [1168, 510] width 15 height 14
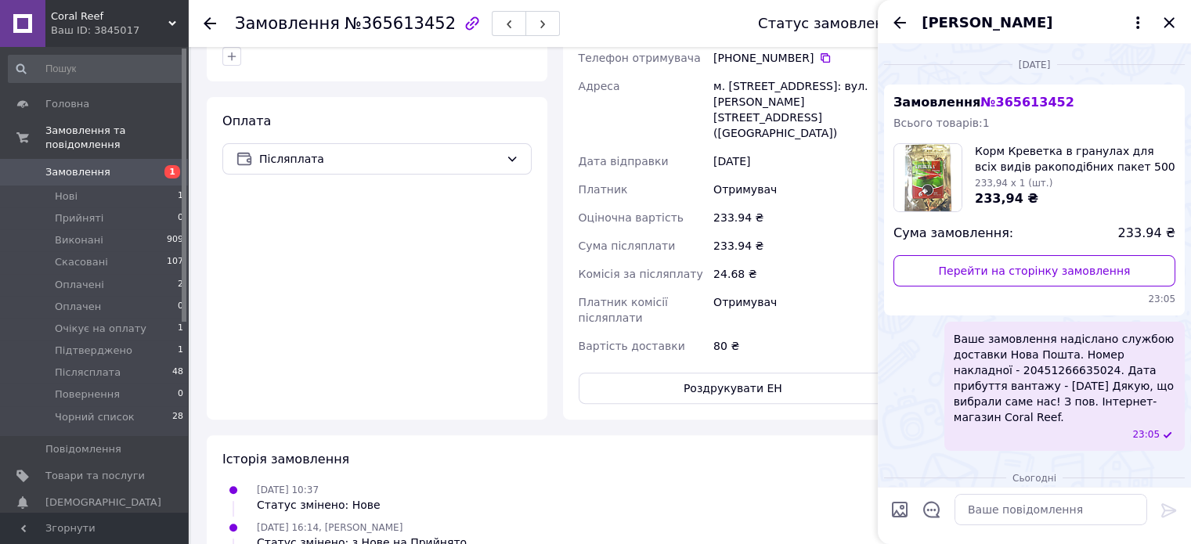
scroll to position [350, 0]
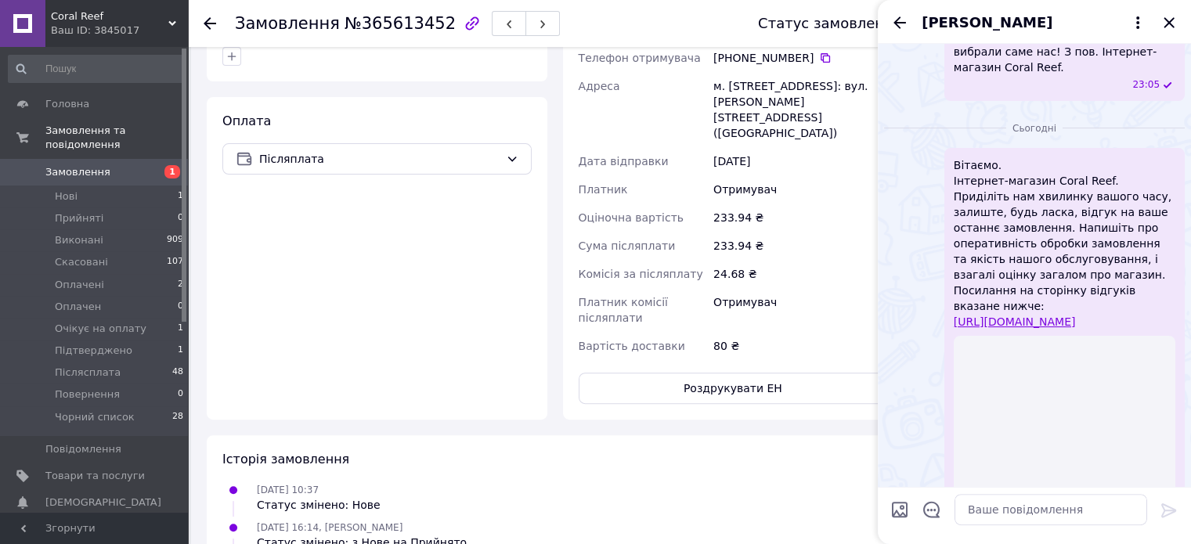
click at [1168, 18] on icon "Закрити" at bounding box center [1168, 22] width 19 height 19
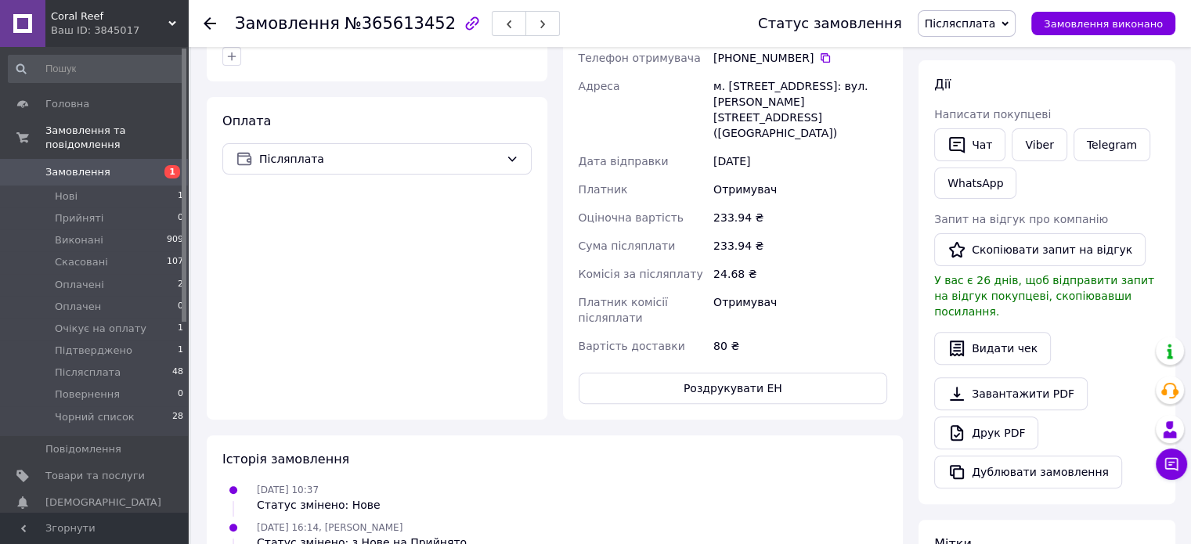
click at [982, 22] on span "Післясплата" at bounding box center [960, 23] width 71 height 13
click at [974, 74] on li "Виконано" at bounding box center [971, 78] width 107 height 23
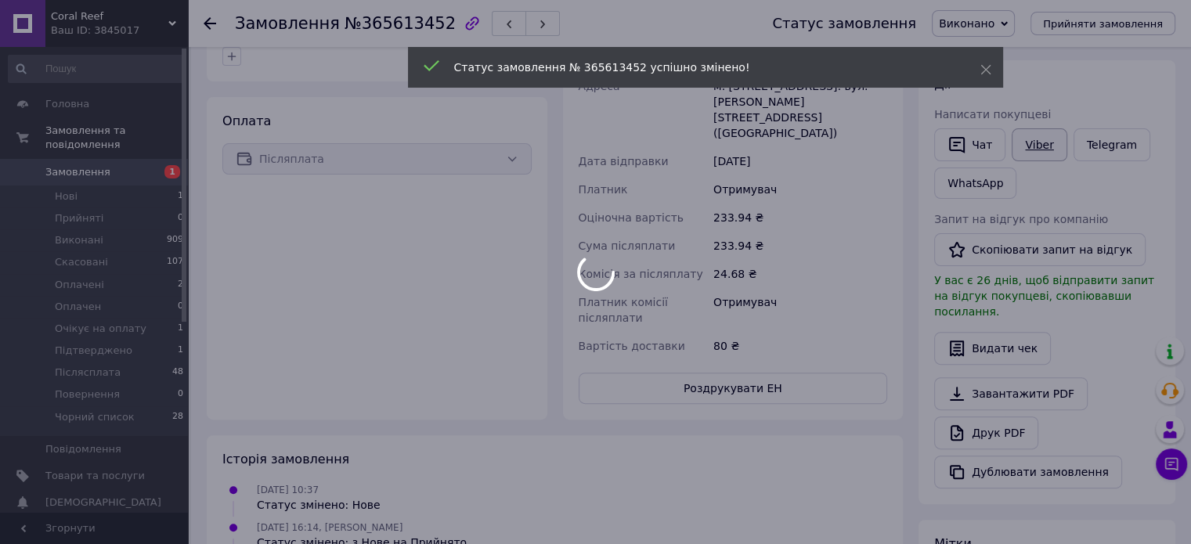
click at [1033, 143] on body "Coral Reef Ваш ID: 3845017 Сайт Coral Reef Кабінет покупця Перевірити стан сист…" at bounding box center [595, 231] width 1191 height 1403
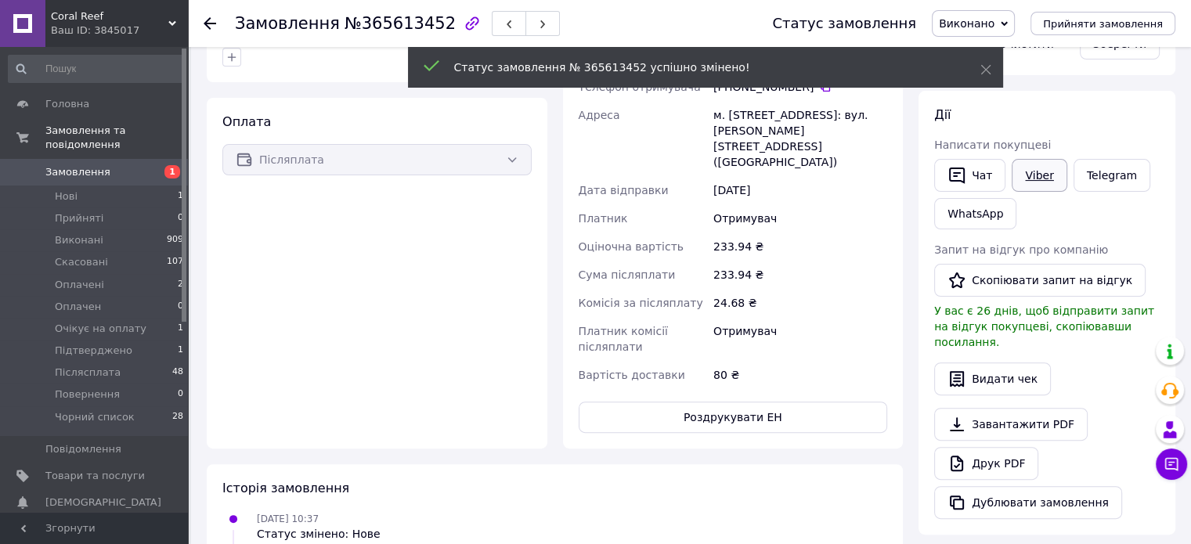
click at [1038, 175] on link "Viber" at bounding box center [1038, 175] width 55 height 33
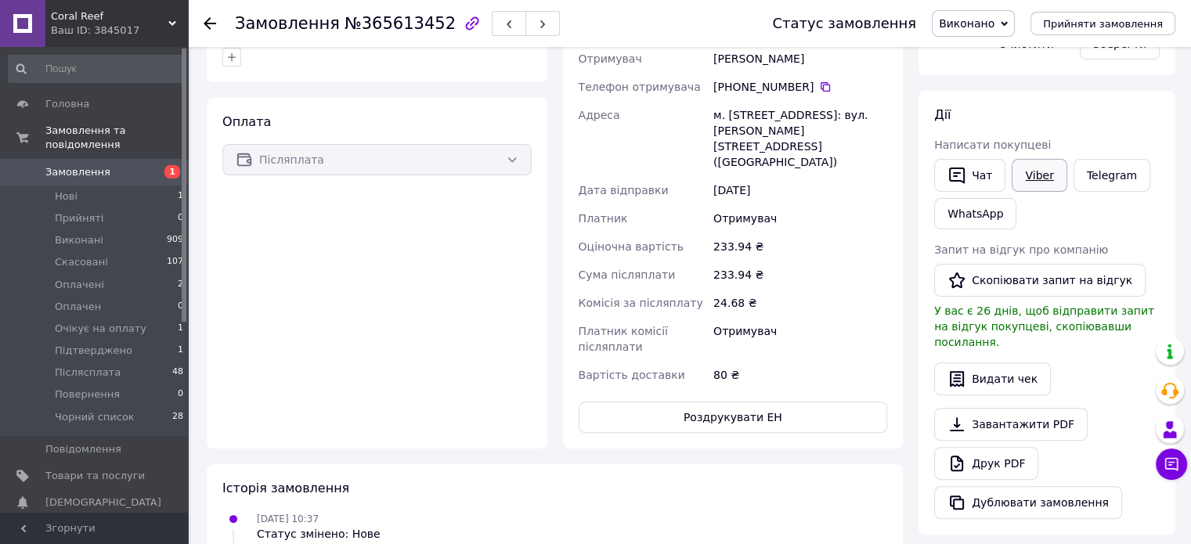
click at [1030, 171] on link "Viber" at bounding box center [1038, 175] width 55 height 33
click at [1027, 175] on link "Viber" at bounding box center [1038, 175] width 55 height 33
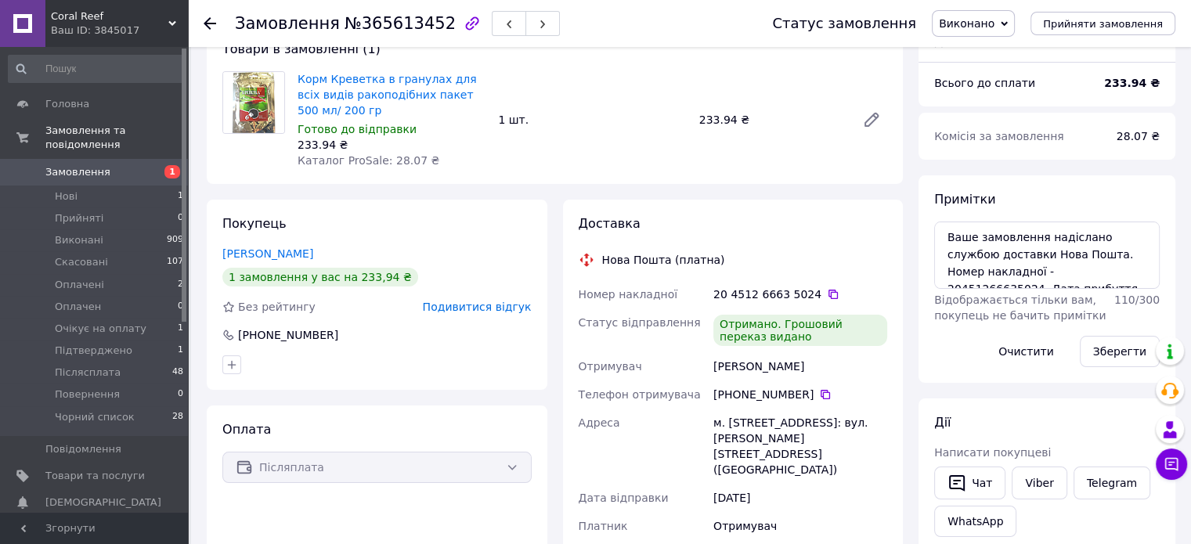
scroll to position [98, 0]
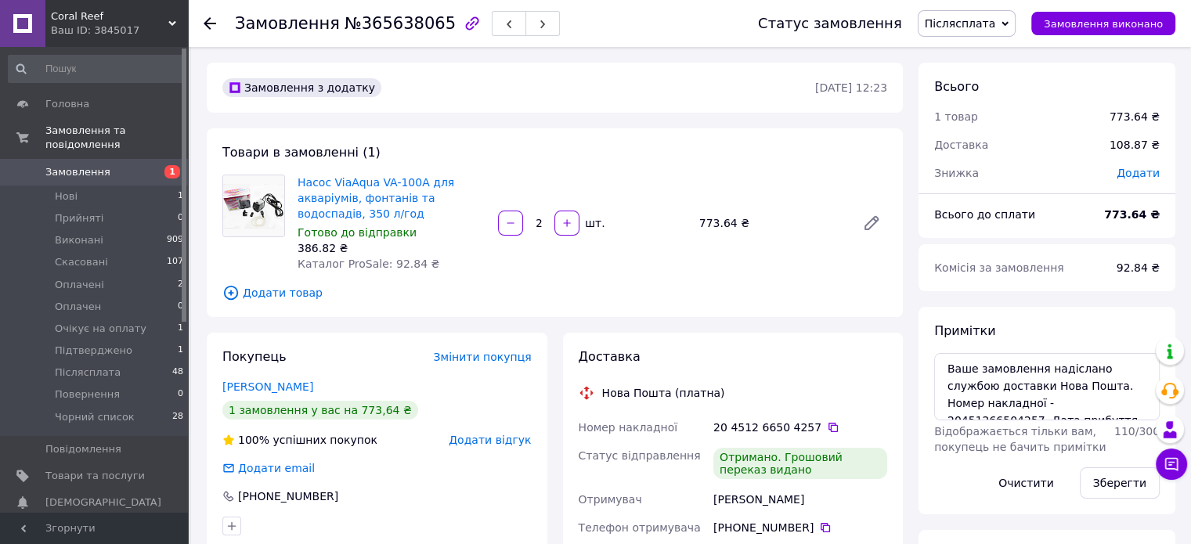
click at [490, 446] on span "Додати відгук" at bounding box center [490, 440] width 82 height 13
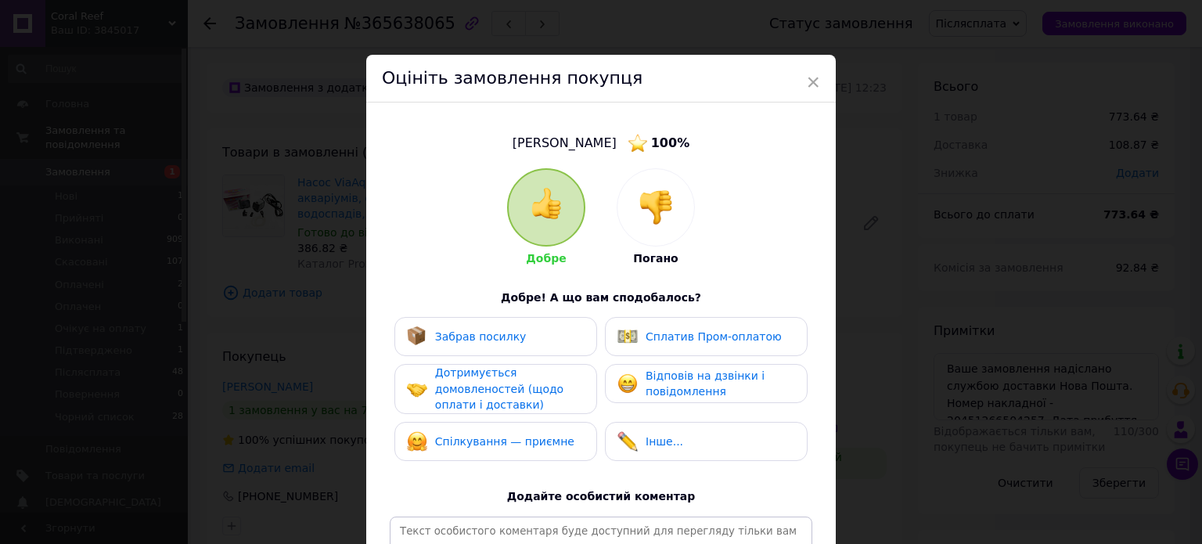
click at [516, 330] on div "Забрав посилку" at bounding box center [496, 336] width 178 height 20
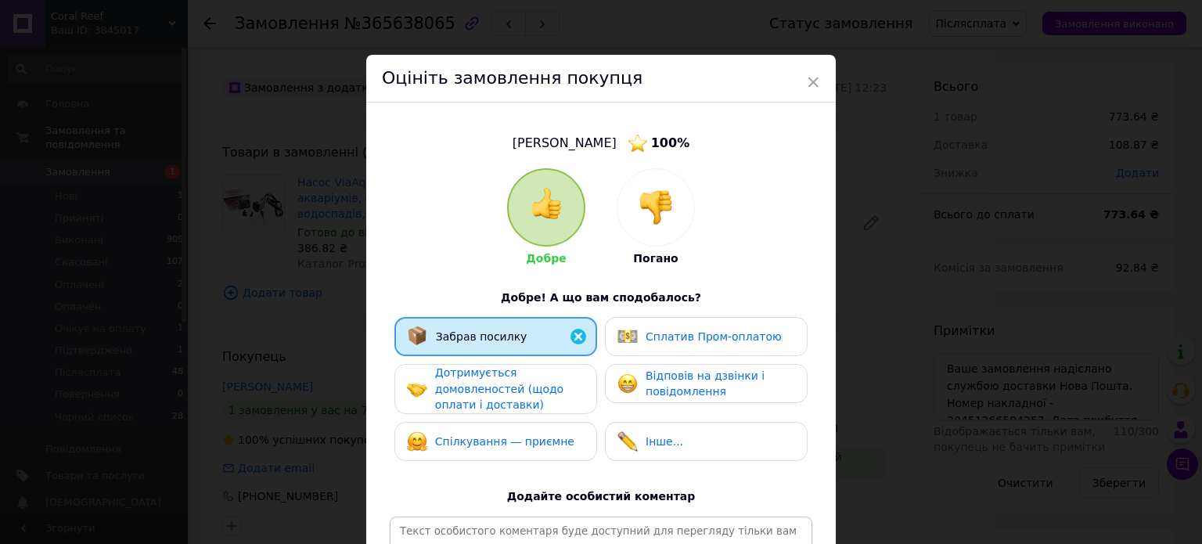
click at [508, 372] on div "Дотримується домовленостей (щодо оплати і доставки)" at bounding box center [509, 389] width 149 height 49
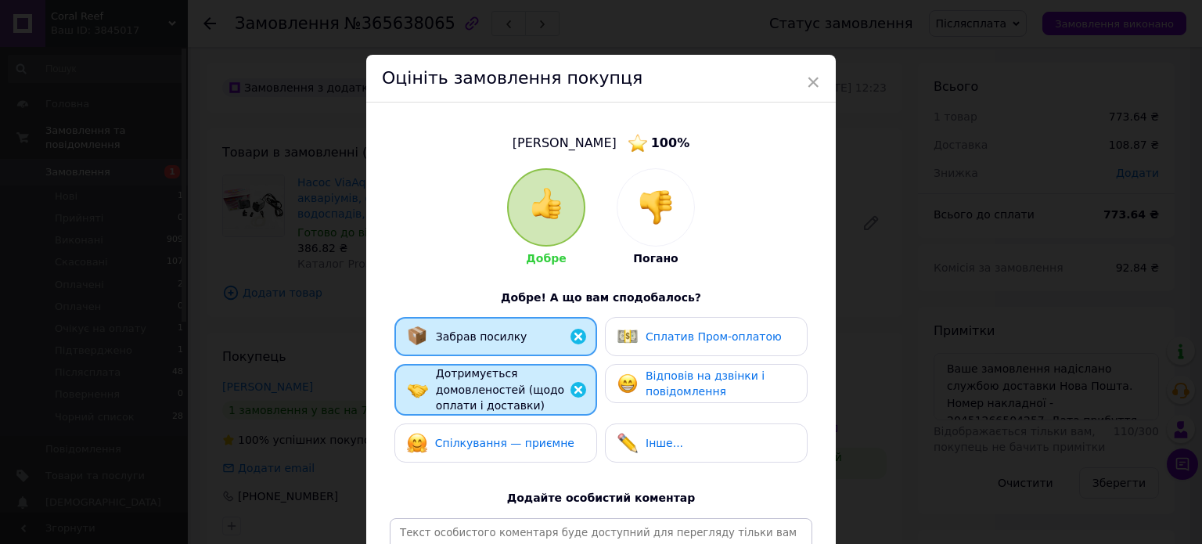
drag, startPoint x: 535, startPoint y: 452, endPoint x: 543, endPoint y: 449, distance: 8.1
click at [535, 452] on div "Спілкування — приємне" at bounding box center [496, 443] width 203 height 39
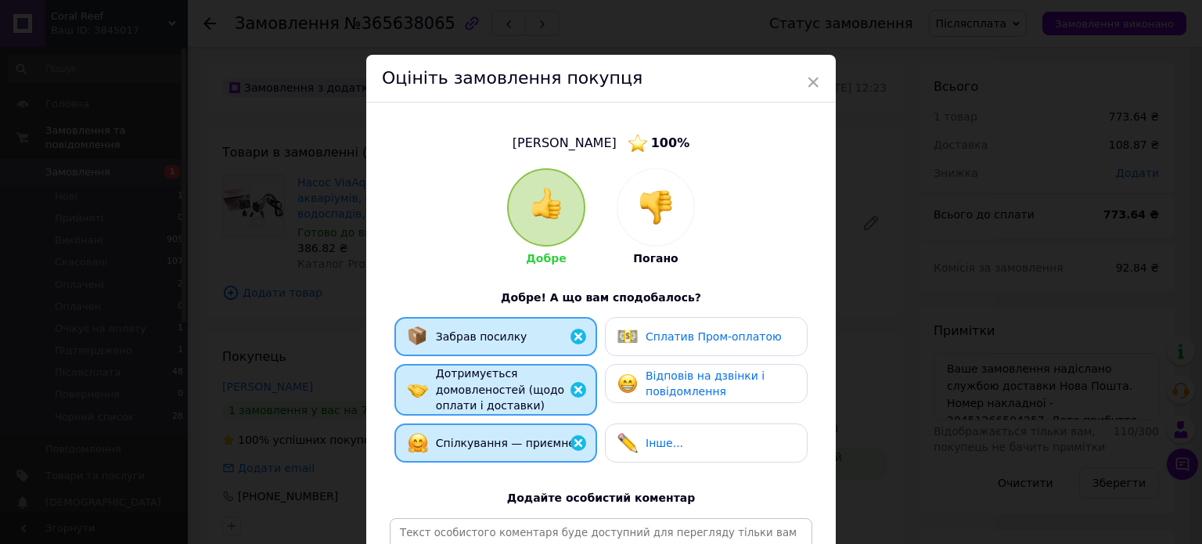
click at [723, 433] on div "Інше..." at bounding box center [707, 443] width 178 height 20
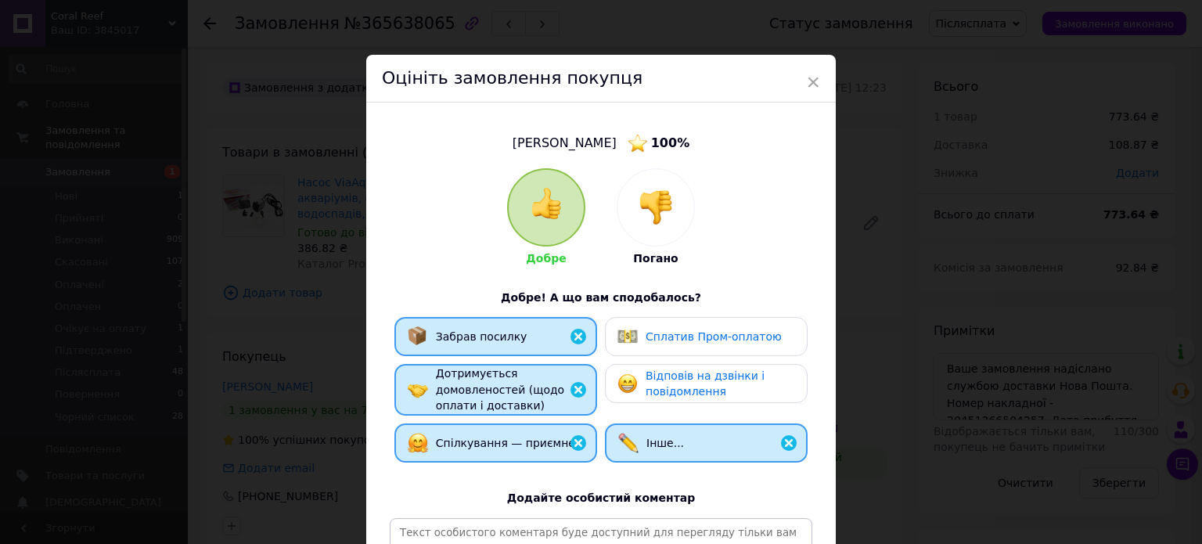
click at [728, 403] on div "Забрав посилку Сплатив Пром-оплатою Дотримується домовленостей (щодо оплати і д…" at bounding box center [601, 393] width 423 height 153
click at [720, 381] on span "Відповів на дзвінки і повідомлення" at bounding box center [705, 383] width 119 height 29
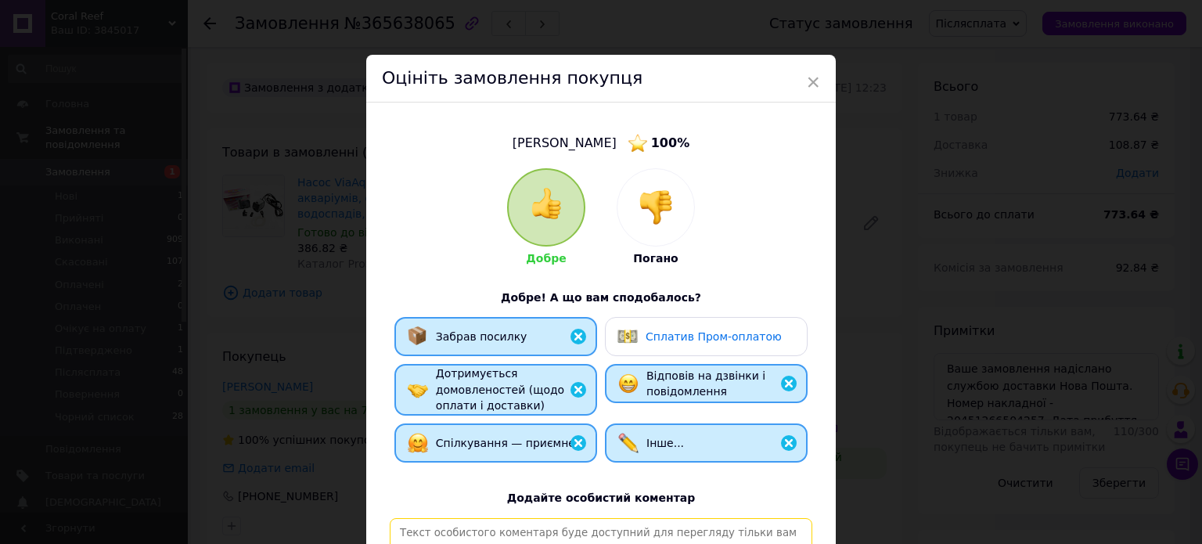
drag, startPoint x: 700, startPoint y: 514, endPoint x: 680, endPoint y: 528, distance: 24.3
paste textarea "Надійний, відповідальний та порядний покупець. Замовлення, відправлене Післяпла…"
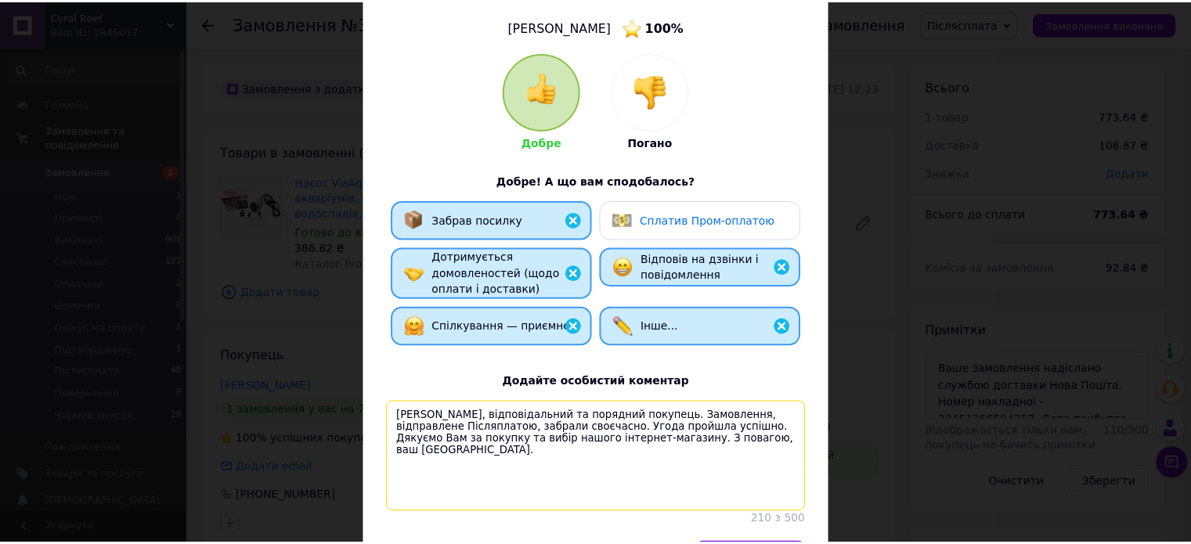
scroll to position [232, 0]
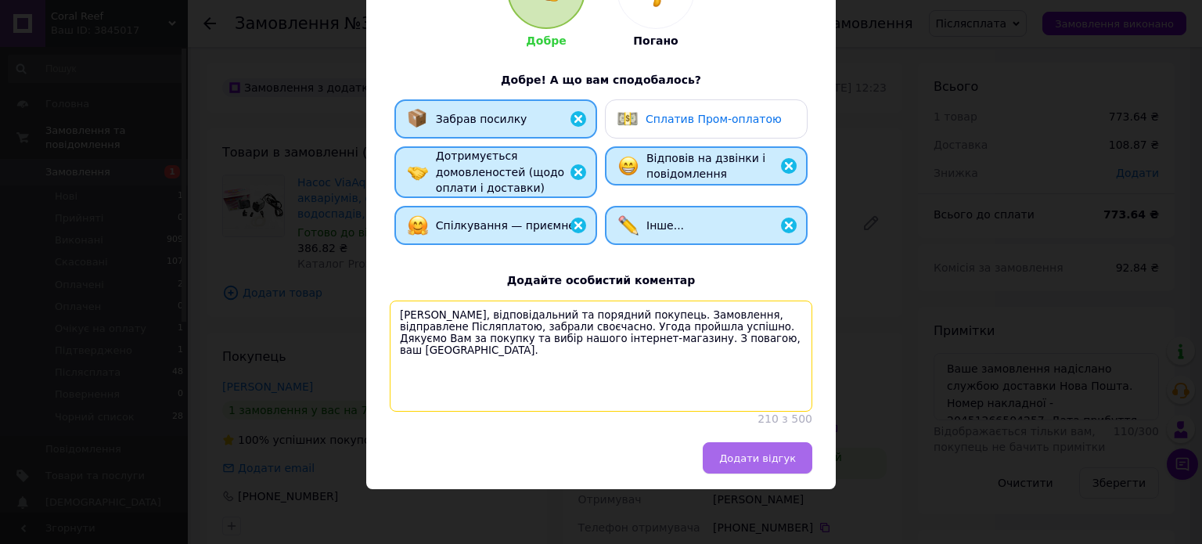
type textarea "Надійний, відповідальний та порядний покупець. Замовлення, відправлене Післяпла…"
click at [761, 456] on span "Додати відгук" at bounding box center [757, 458] width 77 height 12
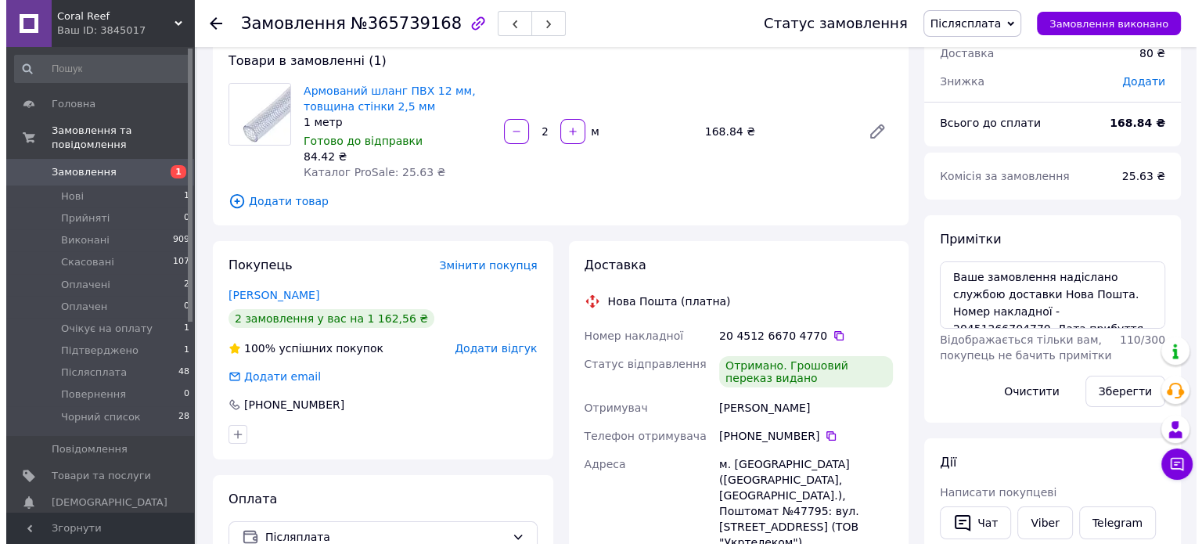
scroll to position [157, 0]
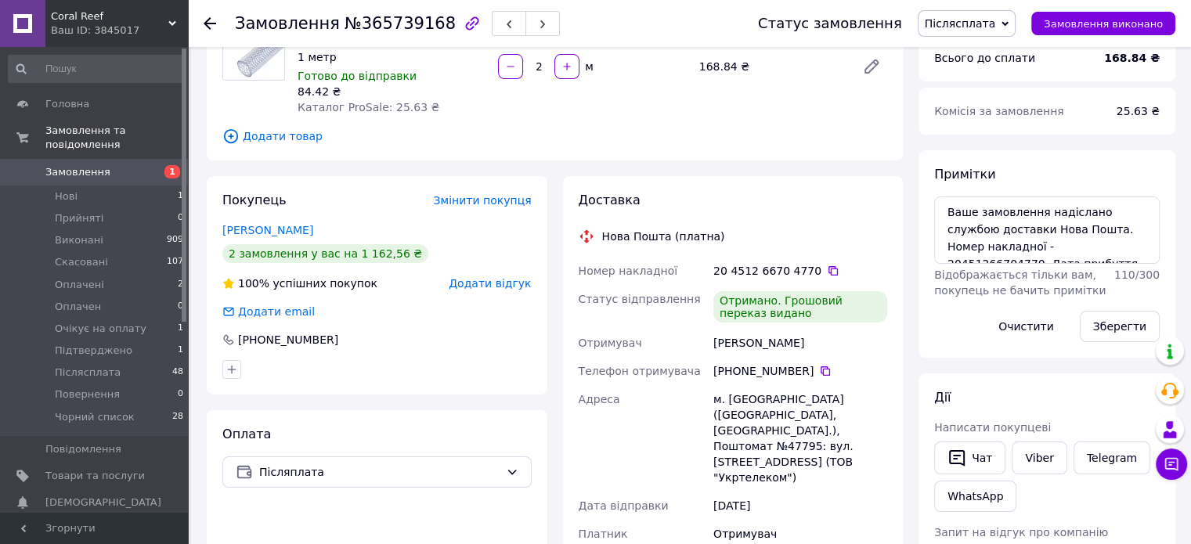
click at [510, 281] on span "Додати відгук" at bounding box center [490, 283] width 82 height 13
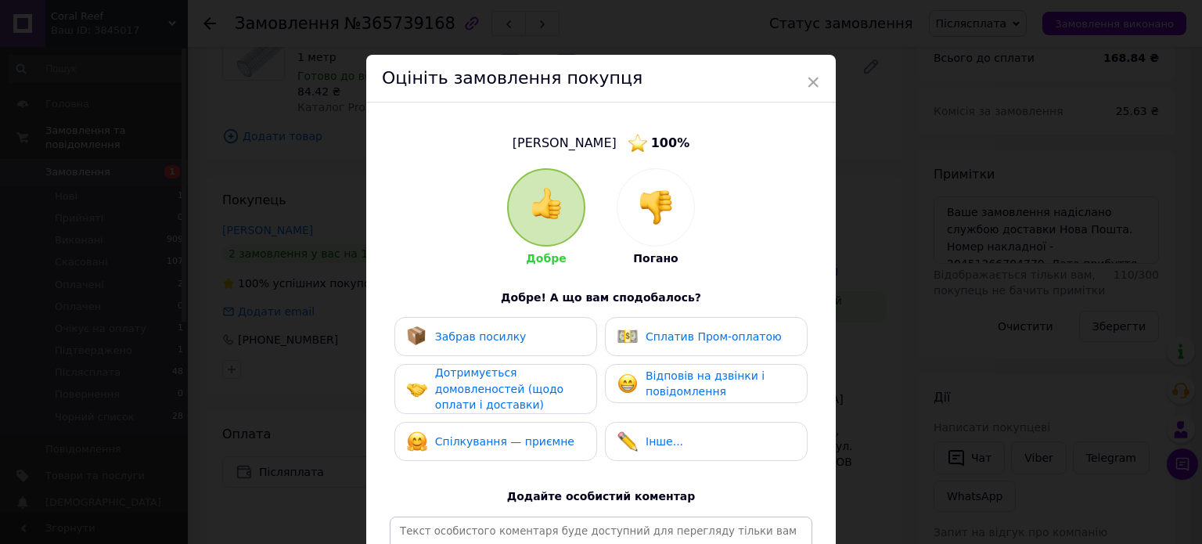
click at [541, 315] on div "Добре Погано Добре! А що вам сподобалось? Забрав посилку Сплатив Пром-оплатою Д…" at bounding box center [601, 405] width 423 height 474
click at [547, 334] on div "Забрав посилку" at bounding box center [496, 336] width 178 height 20
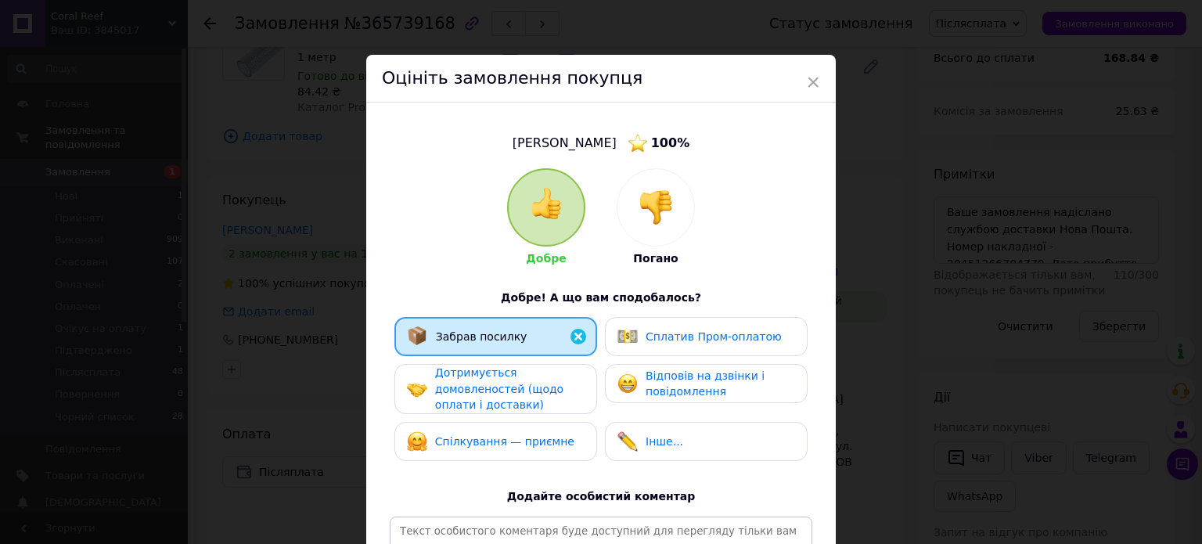
click at [555, 385] on div "Дотримується домовленостей (щодо оплати і доставки)" at bounding box center [509, 389] width 149 height 49
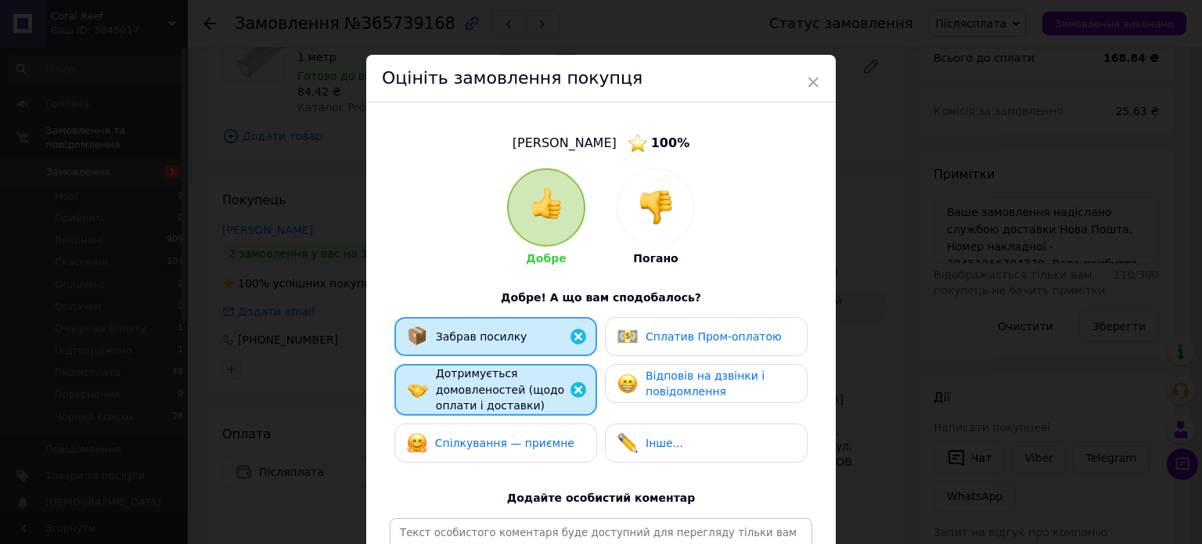
click at [564, 436] on div "Спілкування — приємне" at bounding box center [496, 443] width 178 height 20
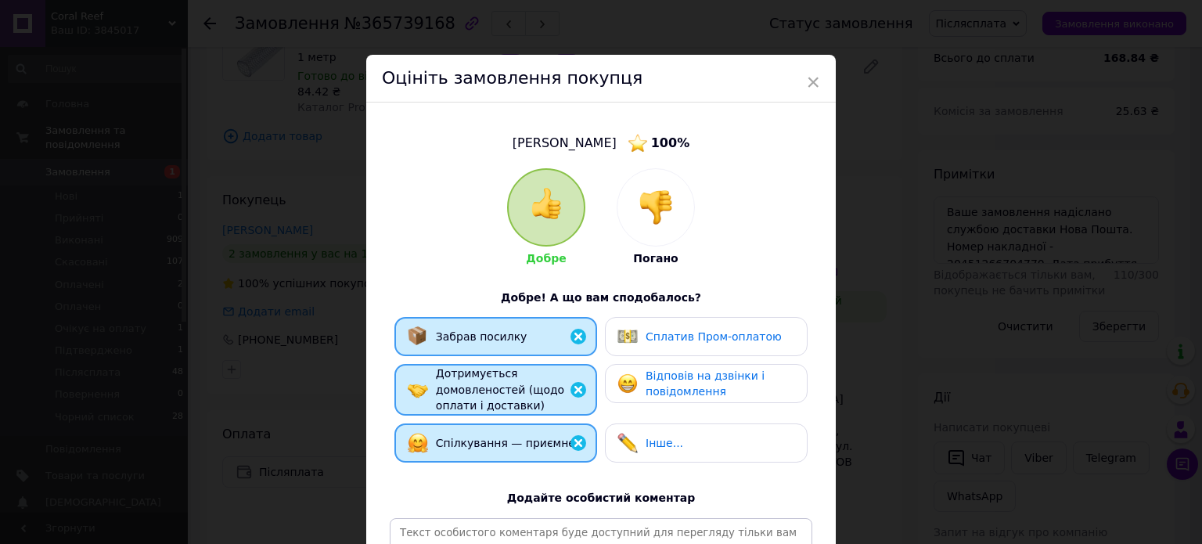
drag, startPoint x: 765, startPoint y: 443, endPoint x: 758, endPoint y: 434, distance: 11.1
click at [762, 441] on div "Інше..." at bounding box center [707, 443] width 178 height 20
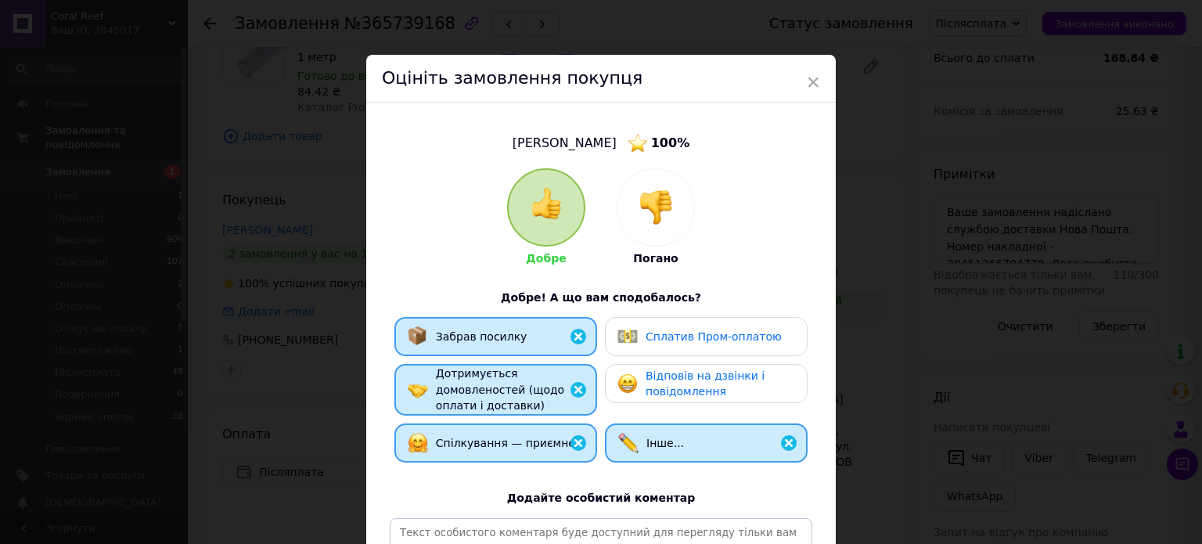
click at [743, 401] on div "Відповів на дзвінки і повідомлення" at bounding box center [706, 383] width 203 height 39
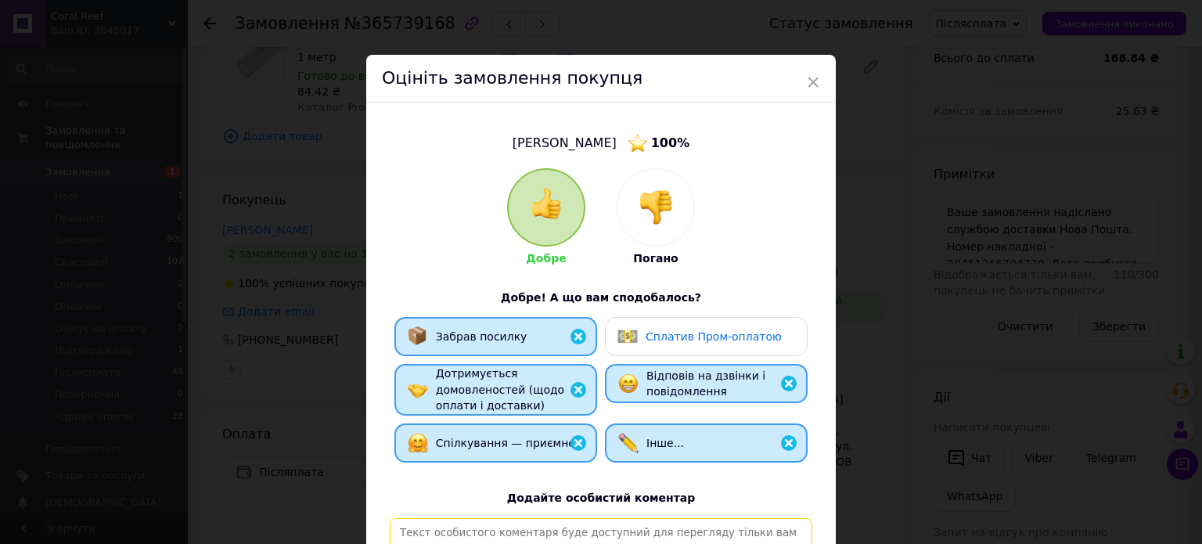
paste textarea "[PERSON_NAME], відповідальний та порядний покупець. Замовлення, відправлене Піс…"
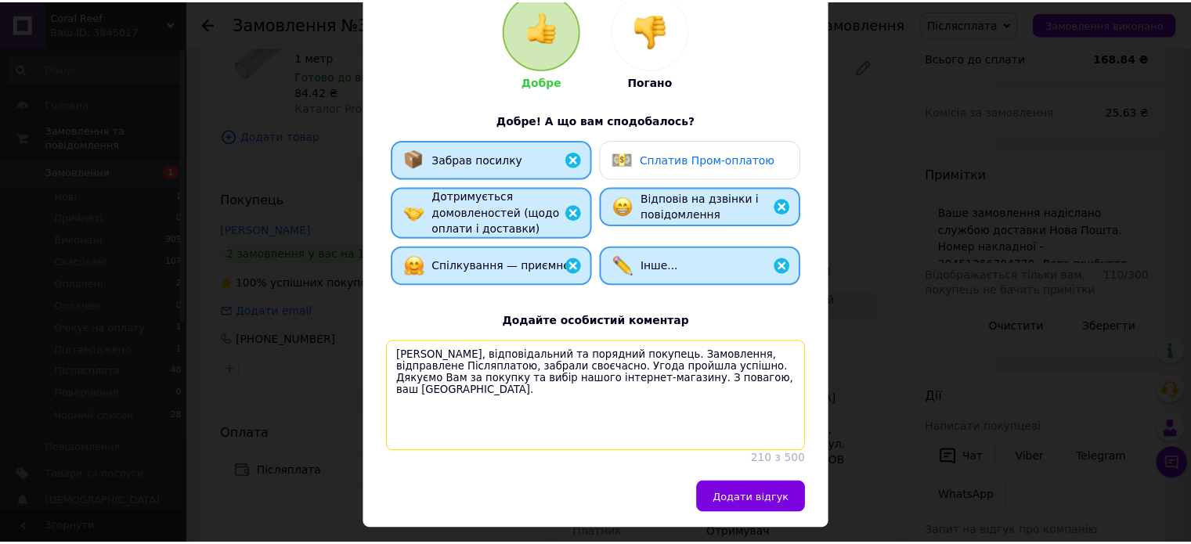
scroll to position [178, 0]
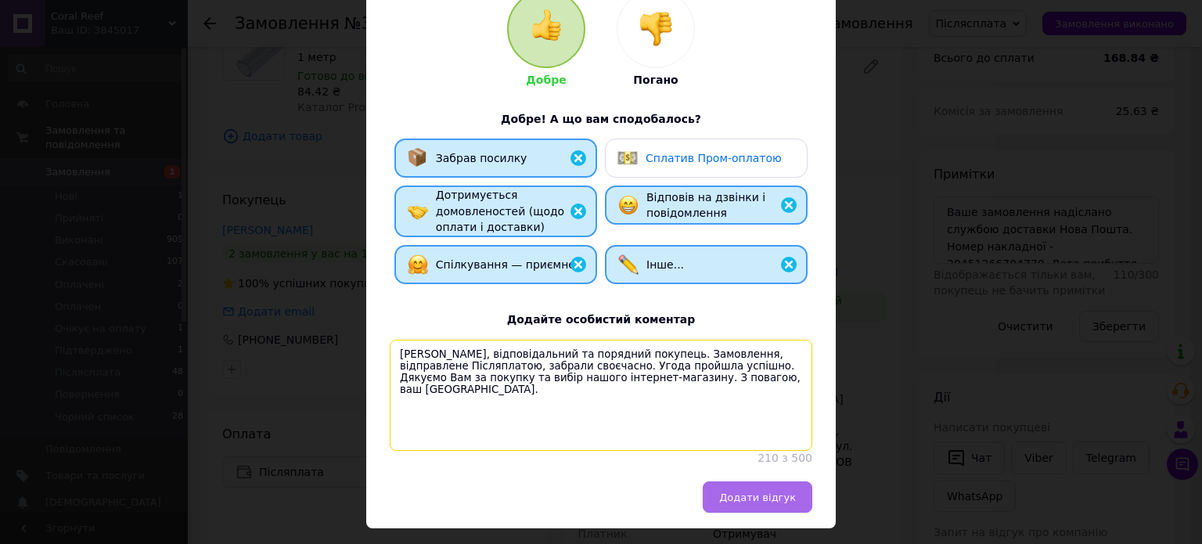
type textarea "[PERSON_NAME], відповідальний та порядний покупець. Замовлення, відправлене Піс…"
click at [777, 503] on span "Додати відгук" at bounding box center [757, 498] width 77 height 12
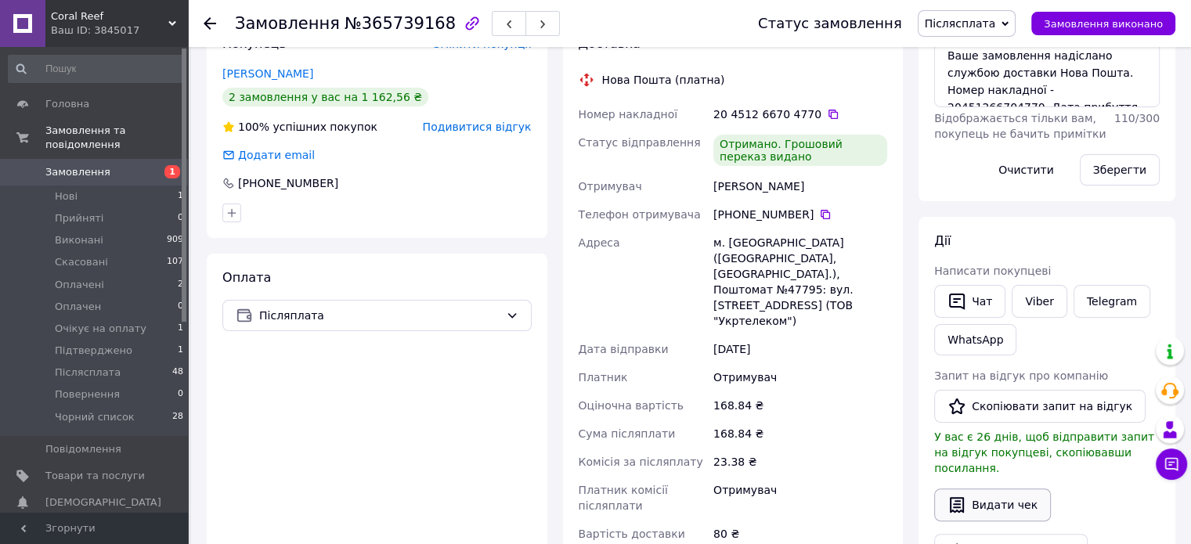
scroll to position [391, 0]
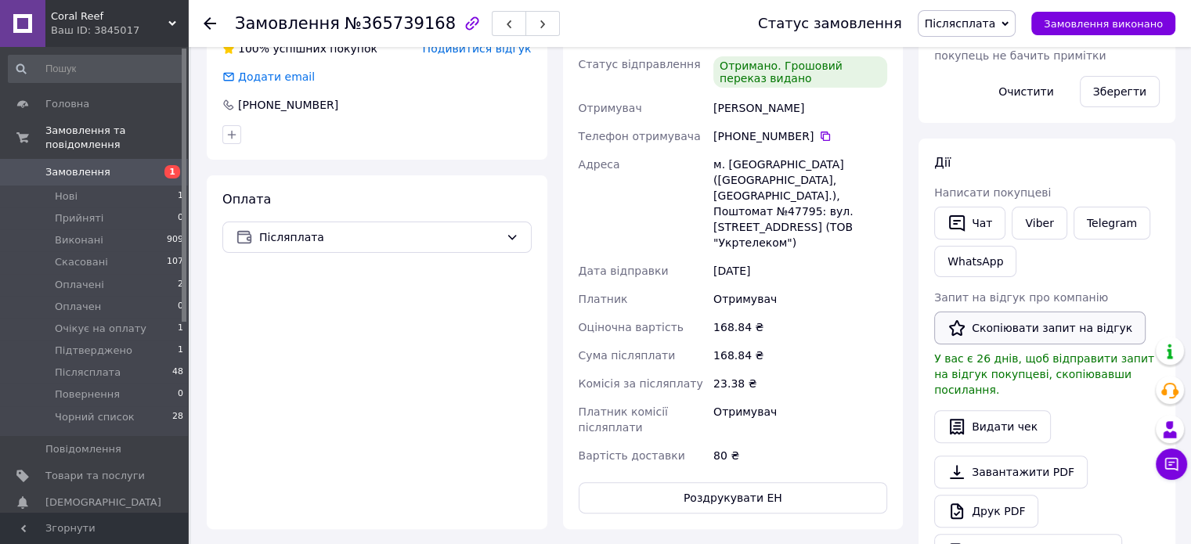
click at [1002, 325] on button "Скопіювати запит на відгук" at bounding box center [1039, 328] width 211 height 33
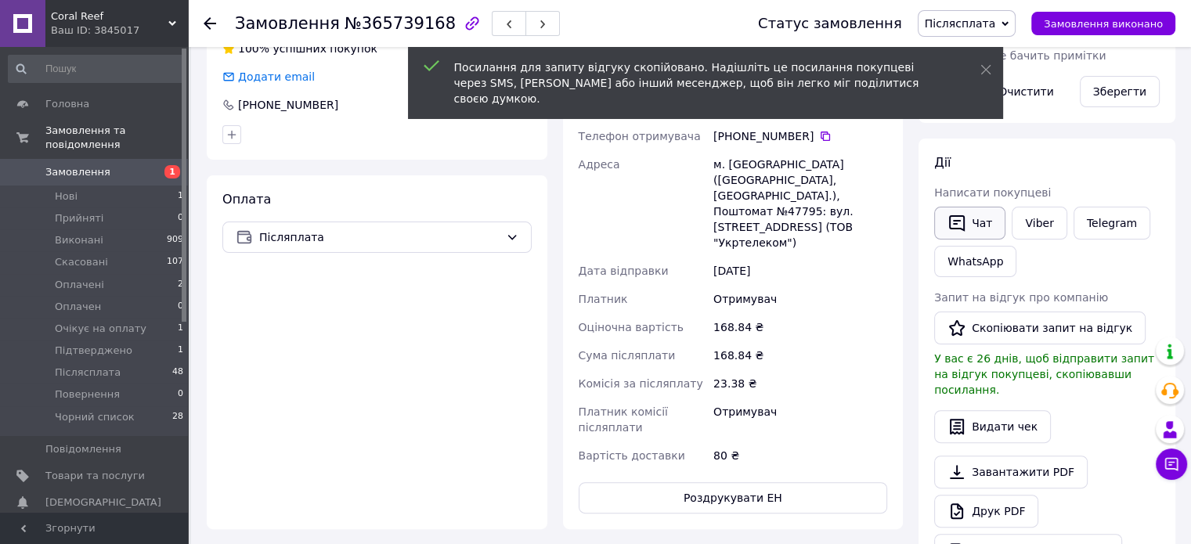
click at [974, 221] on button "Чат" at bounding box center [969, 223] width 71 height 33
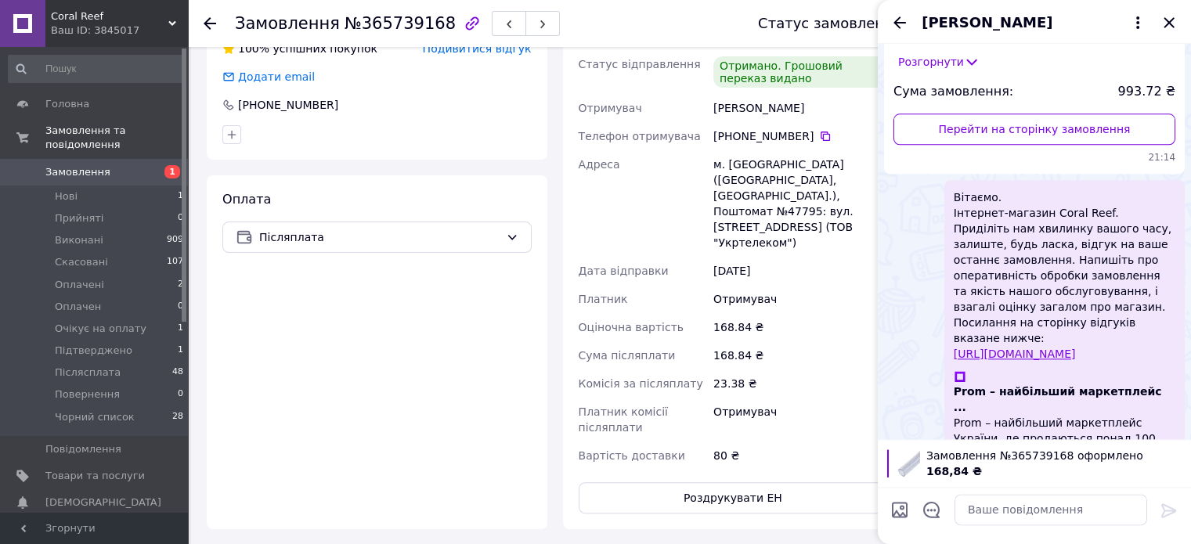
scroll to position [1717, 0]
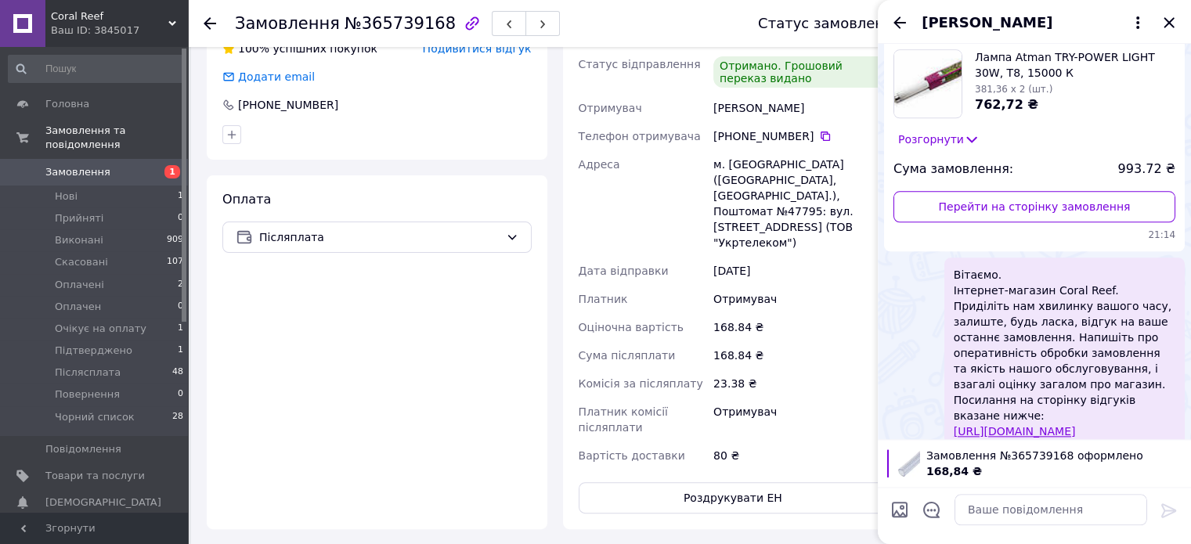
drag, startPoint x: 1124, startPoint y: 308, endPoint x: 948, endPoint y: 142, distance: 242.5
click at [948, 258] on div "Вітаємо. Інтернет-магазин Coral Reef. Приділіть нам хвилинку вашого часу, залиш…" at bounding box center [1064, 451] width 240 height 386
copy span "Вітаємо. Інтернет-магазин Coral Reef. Приділіть нам хвилинку вашого часу, залиш…"
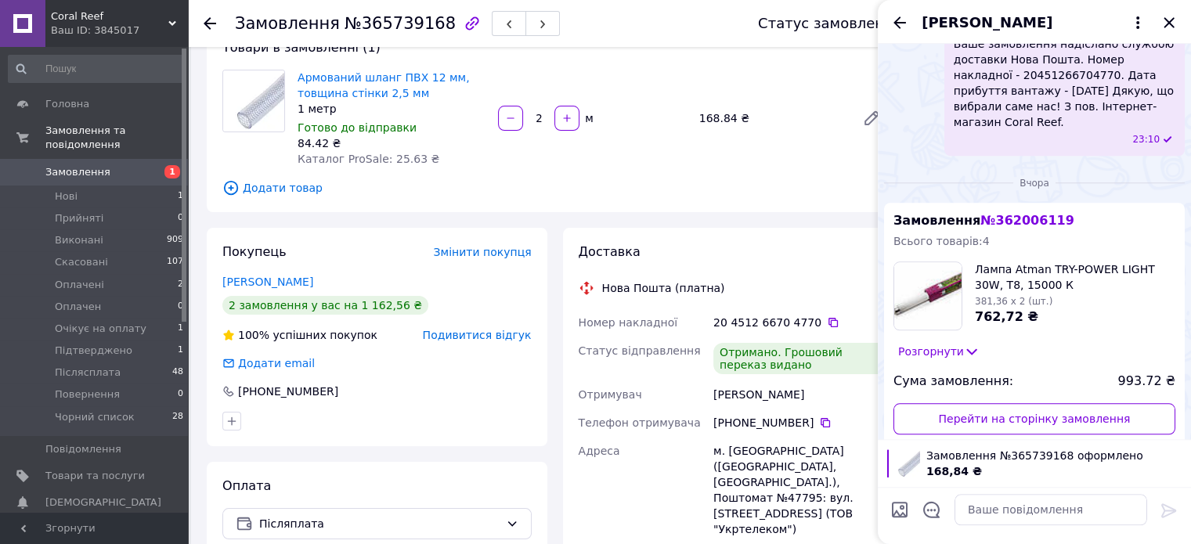
scroll to position [78, 0]
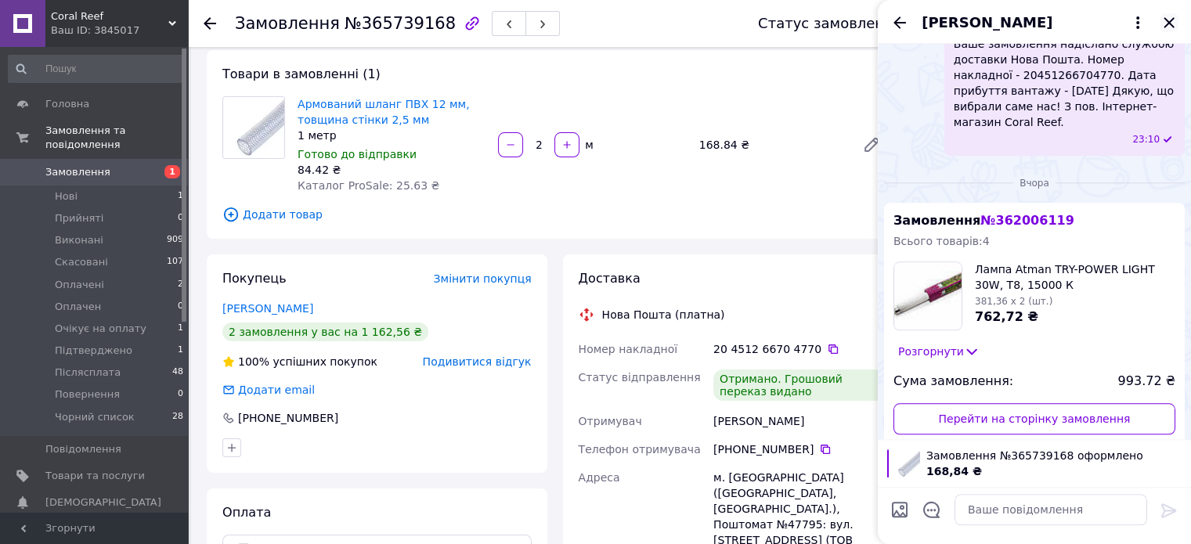
click at [1162, 19] on icon "Закрити" at bounding box center [1168, 22] width 19 height 19
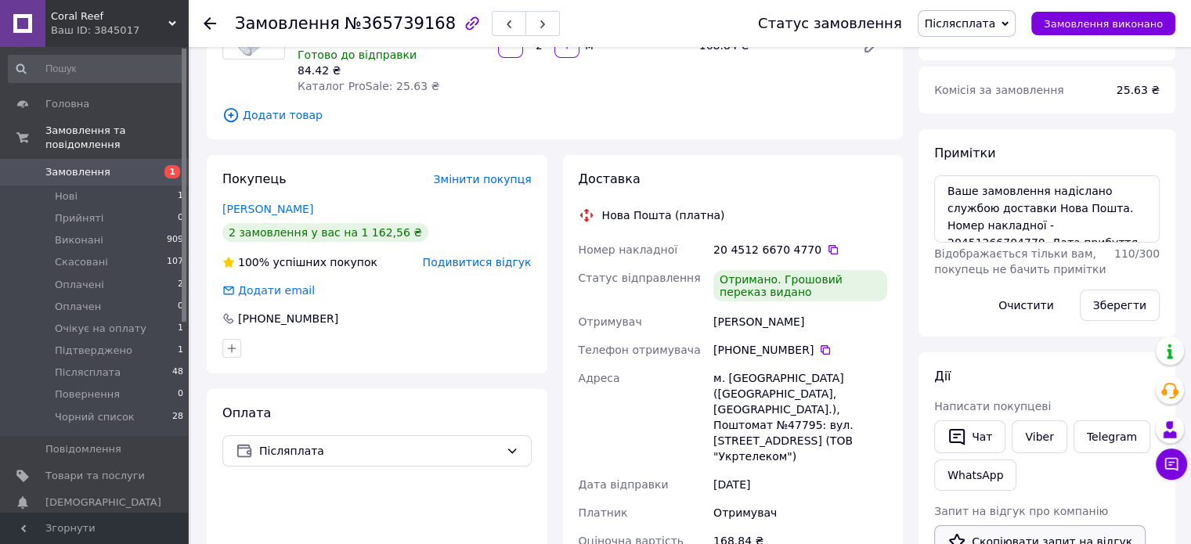
scroll to position [313, 0]
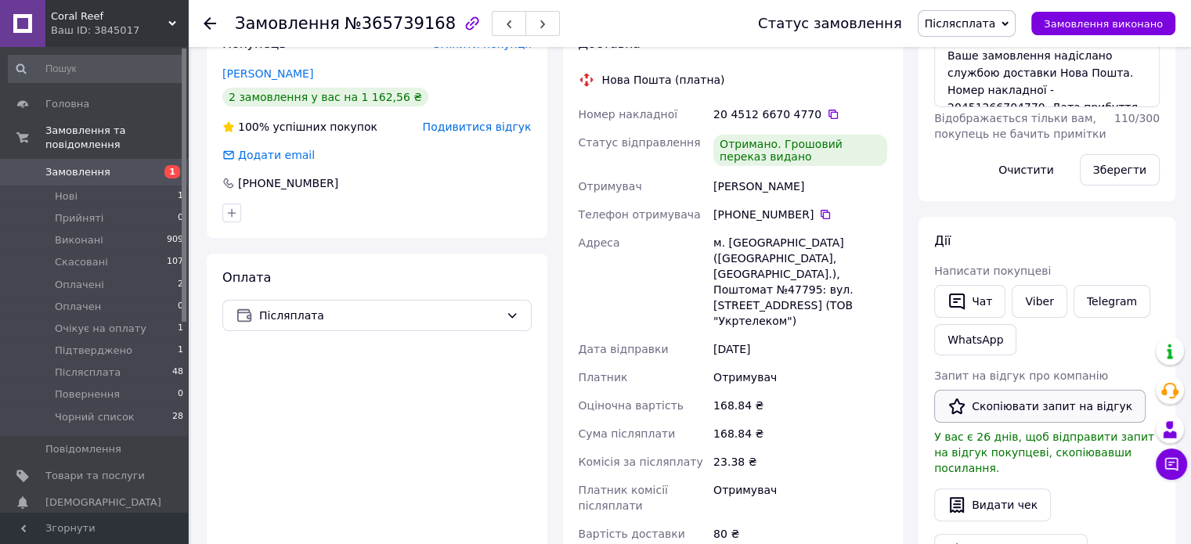
click at [1045, 408] on button "Скопіювати запит на відгук" at bounding box center [1039, 406] width 211 height 33
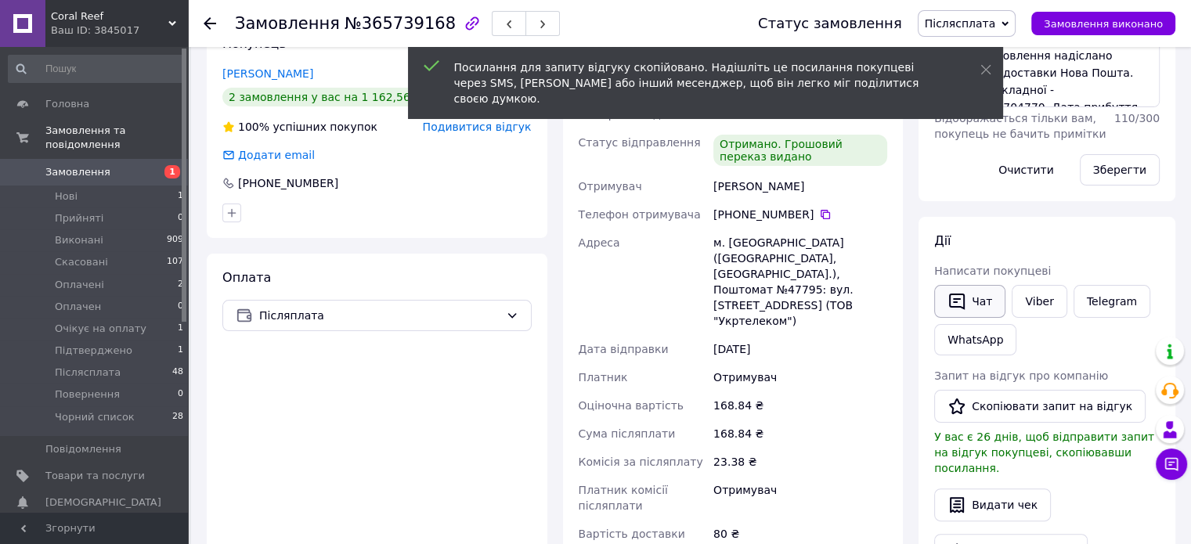
click at [967, 304] on button "Чат" at bounding box center [969, 301] width 71 height 33
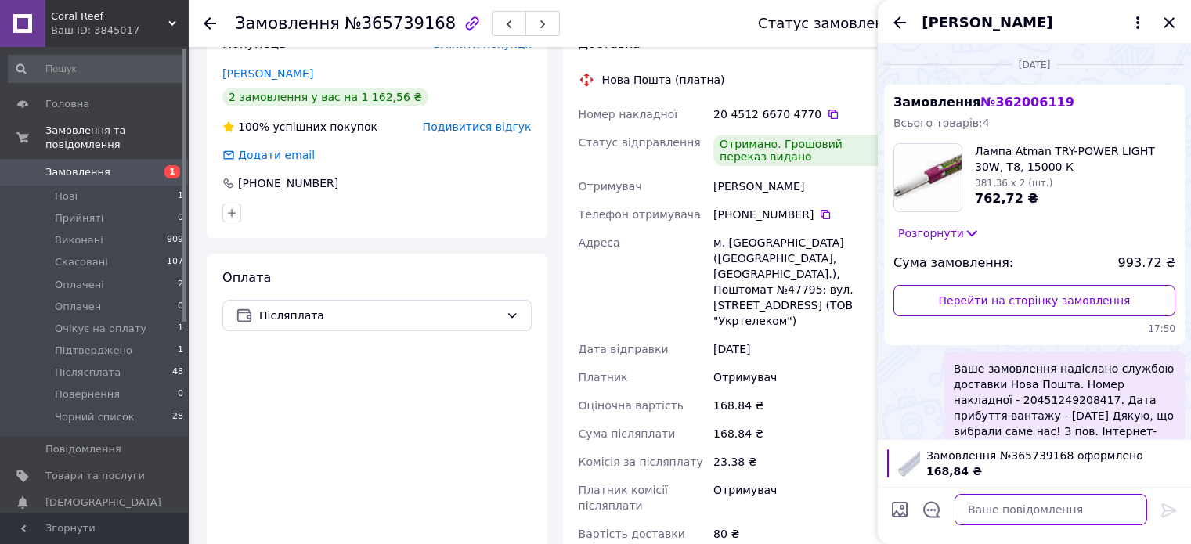
click at [1085, 510] on textarea at bounding box center [1050, 509] width 193 height 31
paste textarea "Вітаємо. Інтернет-магазин Coral Reef. Приділіть нам хвилинку вашого часу, залиш…"
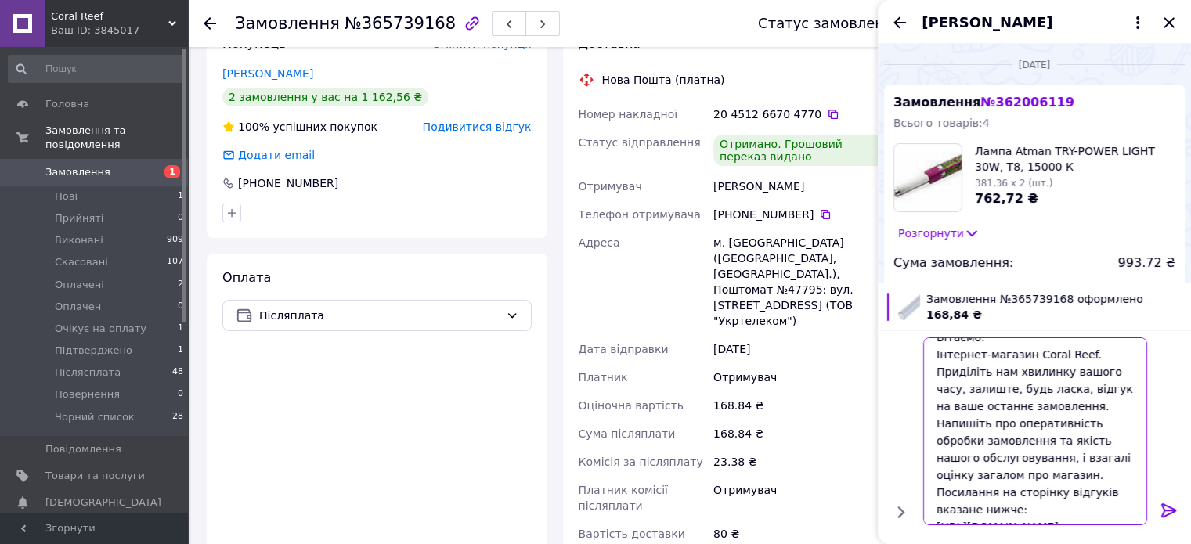
type textarea "Вітаємо. Інтернет-магазин Coral Reef. Приділіть нам хвилинку вашого часу, залиш…"
click at [1170, 512] on icon at bounding box center [1168, 510] width 19 height 19
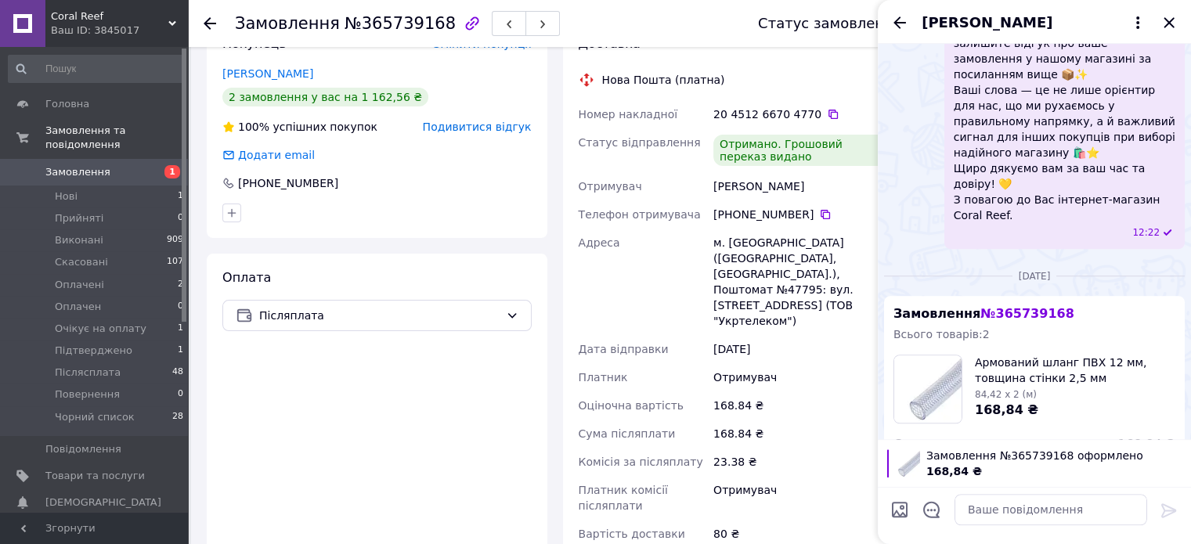
scroll to position [1096, 0]
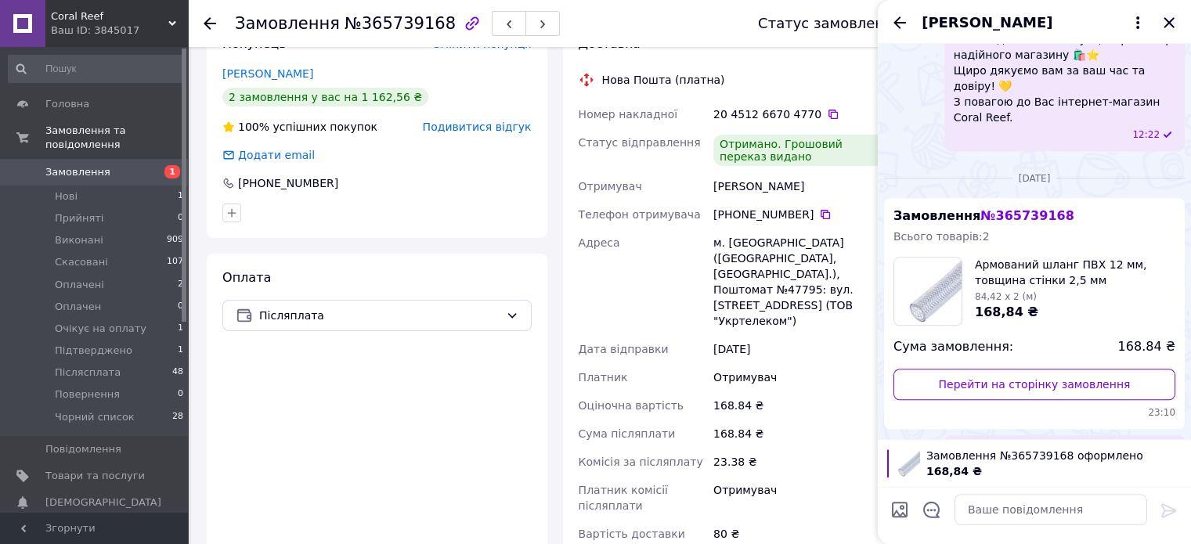
click at [1171, 21] on icon "Закрити" at bounding box center [1168, 22] width 19 height 19
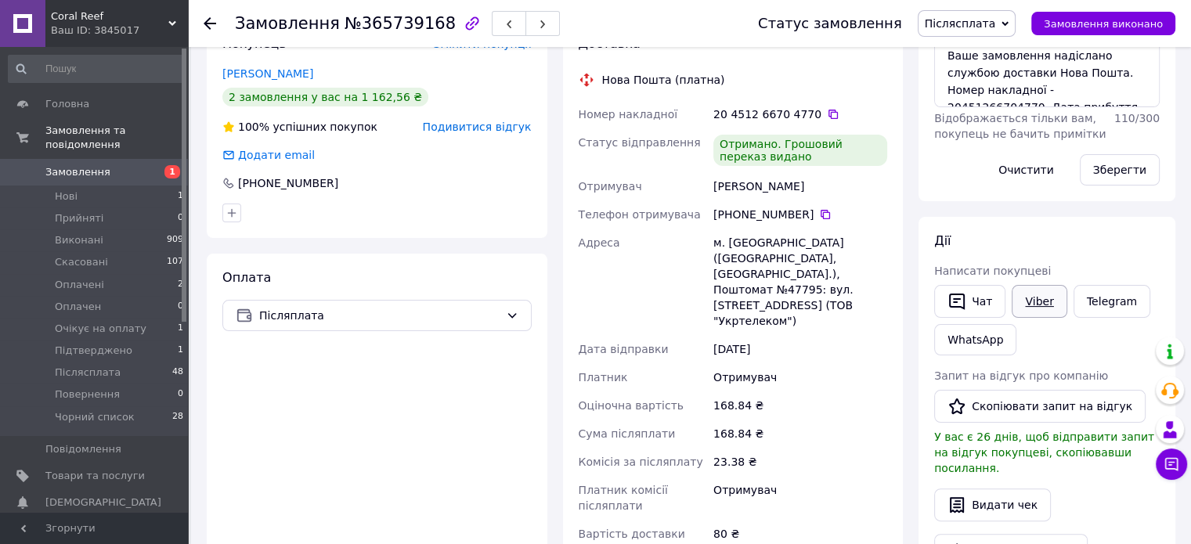
click at [1046, 295] on link "Viber" at bounding box center [1038, 301] width 55 height 33
click at [990, 24] on span "Післясплата" at bounding box center [960, 23] width 71 height 13
click at [989, 304] on button "Чат" at bounding box center [969, 301] width 71 height 33
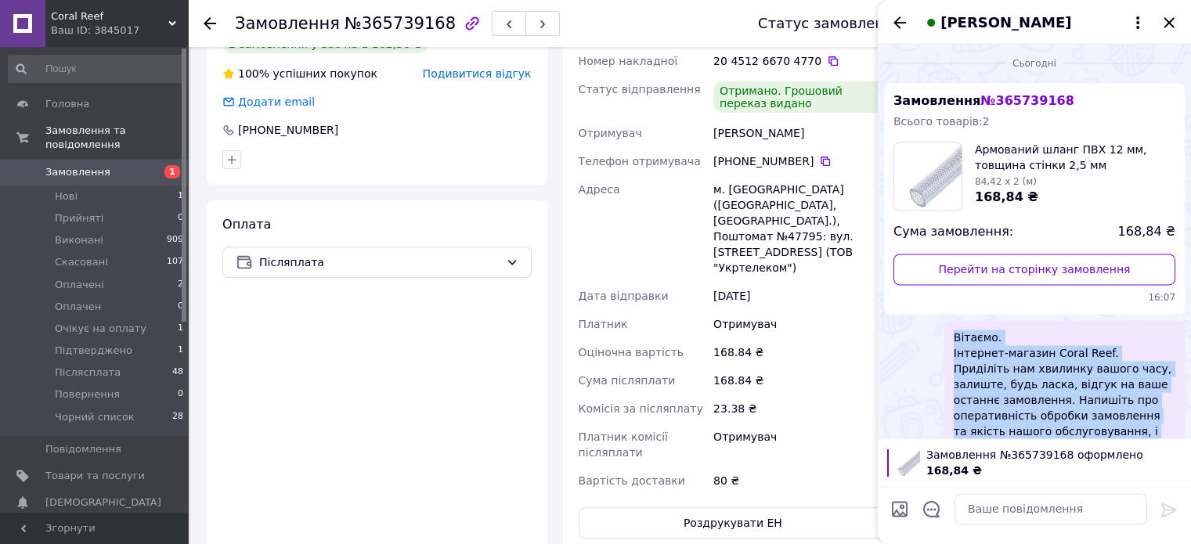
scroll to position [391, 0]
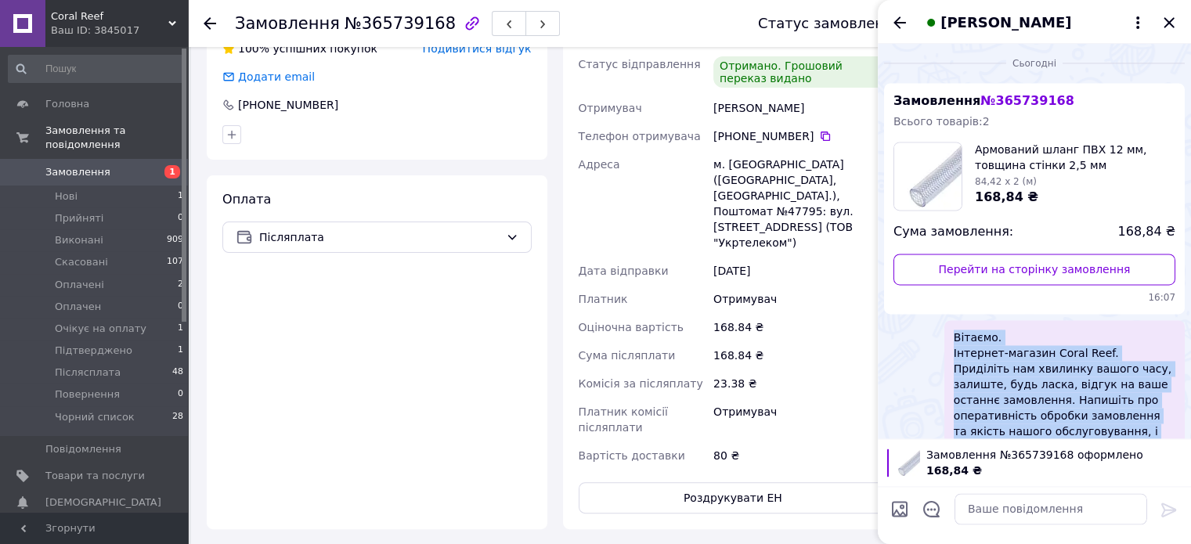
drag, startPoint x: 954, startPoint y: 150, endPoint x: 1135, endPoint y: 315, distance: 244.9
click at [1135, 320] on div "Вітаємо. Інтернет-магазин Coral Reef. Приділіть нам хвилинку вашого часу, залиш…" at bounding box center [1064, 513] width 240 height 386
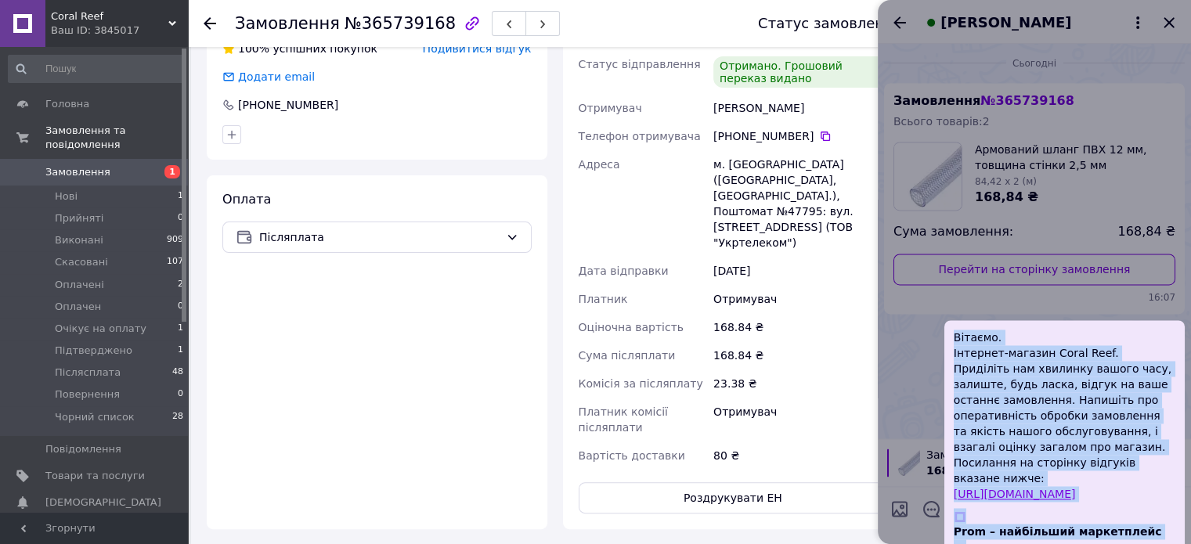
copy span "Вітаємо. Інтернет-магазин Coral Reef. Приділіть нам хвилинку вашого часу, залиш…"
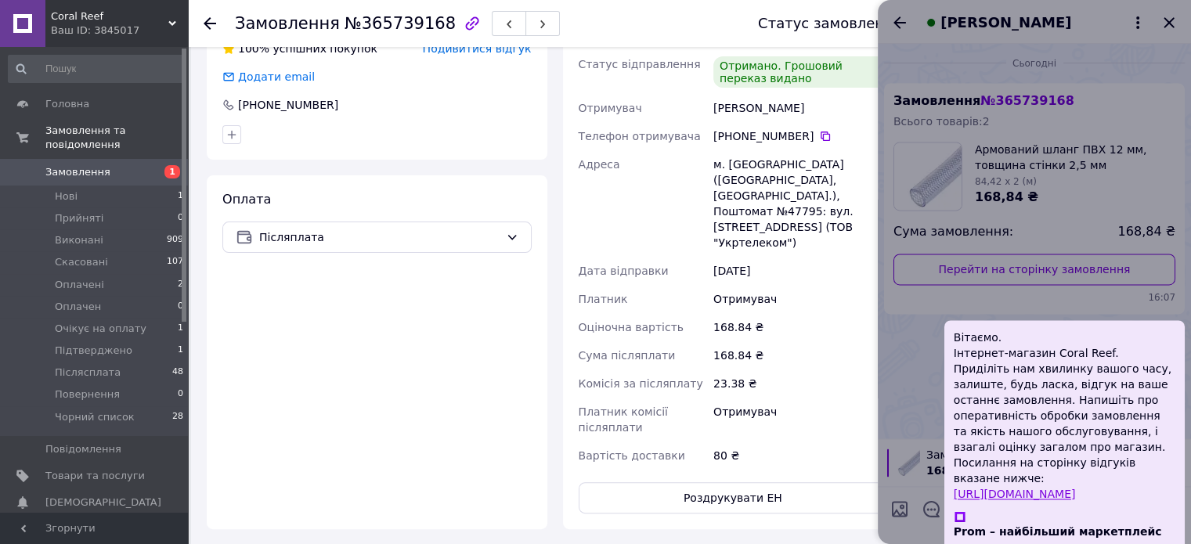
click at [1124, 83] on div at bounding box center [1034, 272] width 313 height 544
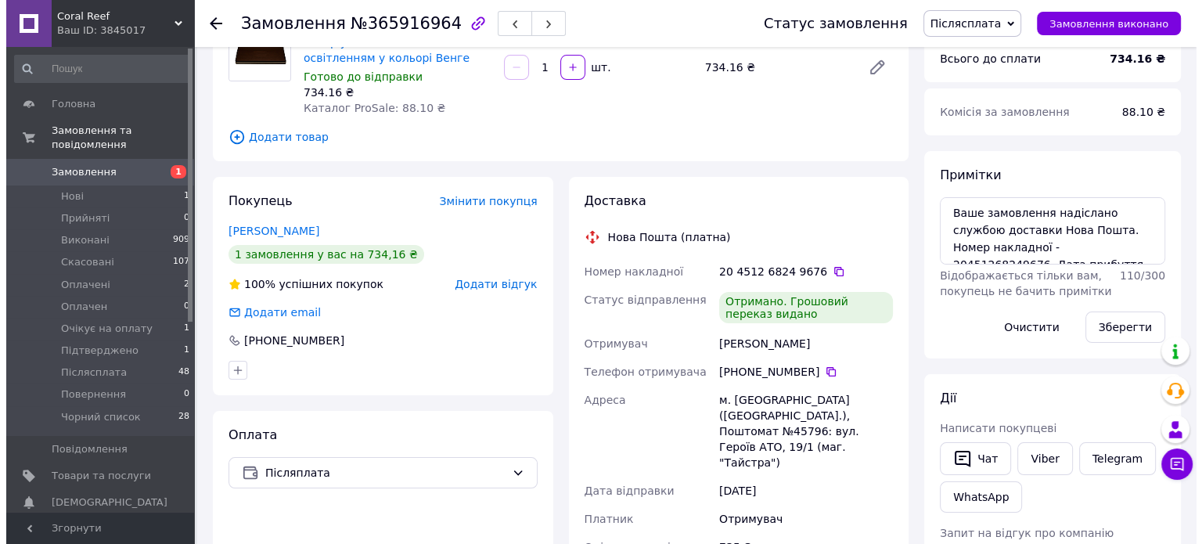
scroll to position [157, 0]
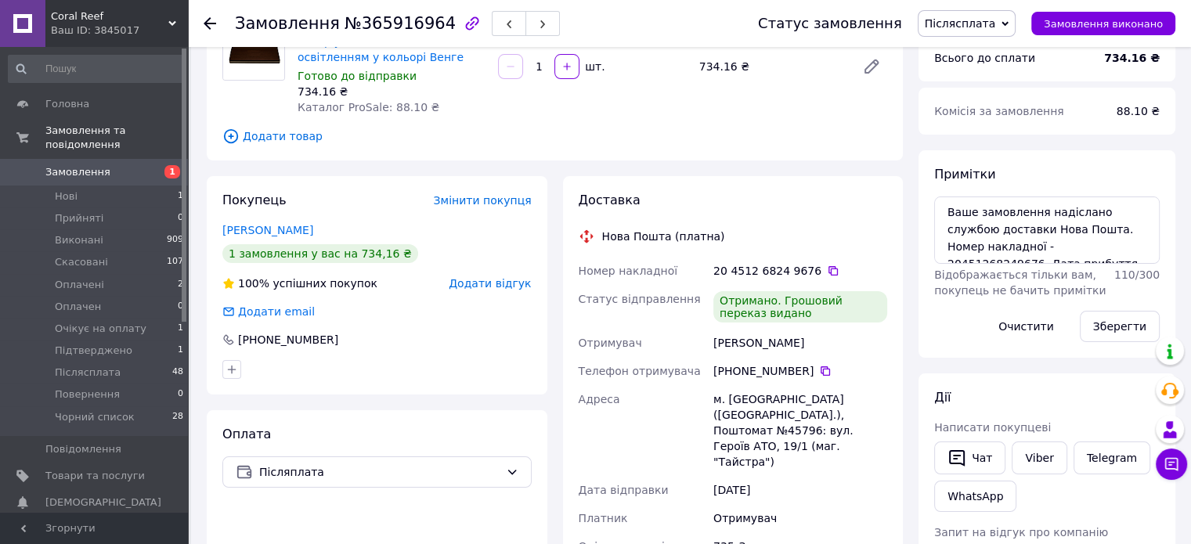
click at [492, 283] on span "Додати відгук" at bounding box center [490, 283] width 82 height 13
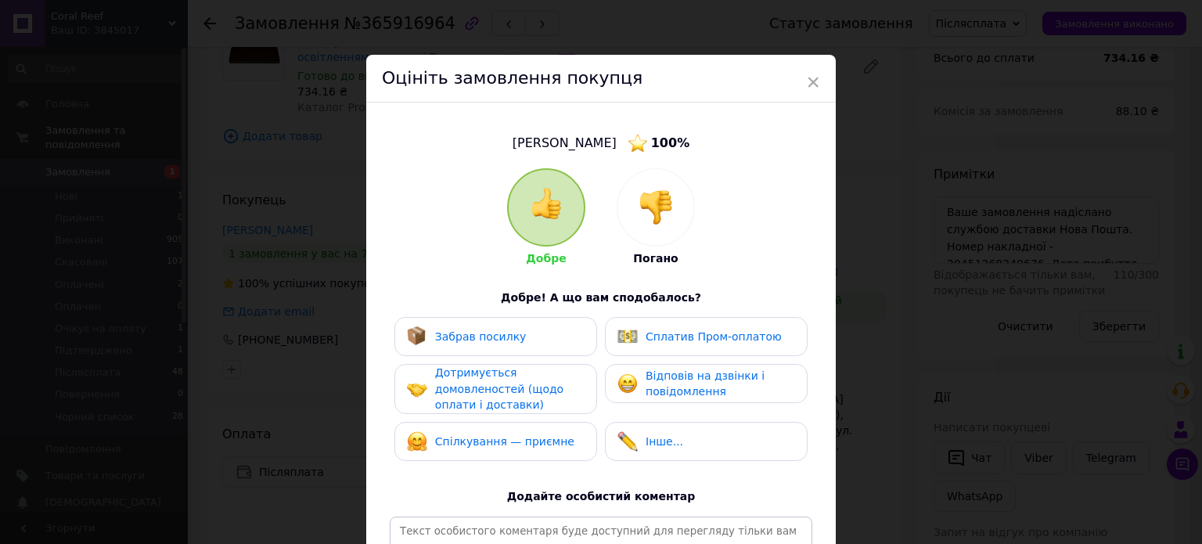
click at [510, 349] on div "Забрав посилку" at bounding box center [496, 336] width 203 height 39
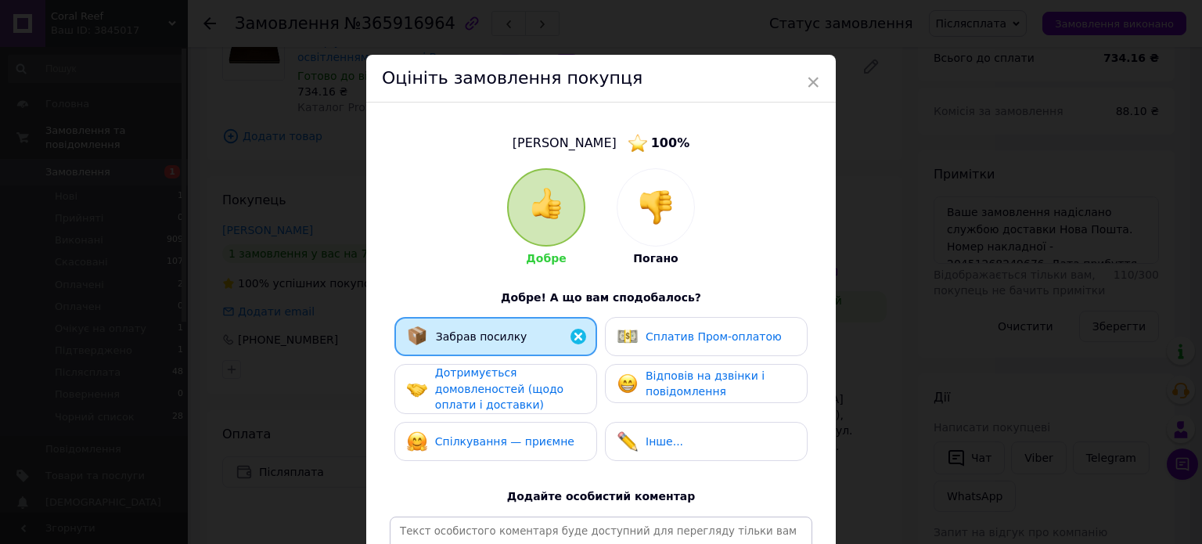
click at [517, 389] on span "Дотримується домовленостей (щодо оплати і доставки)" at bounding box center [499, 388] width 128 height 45
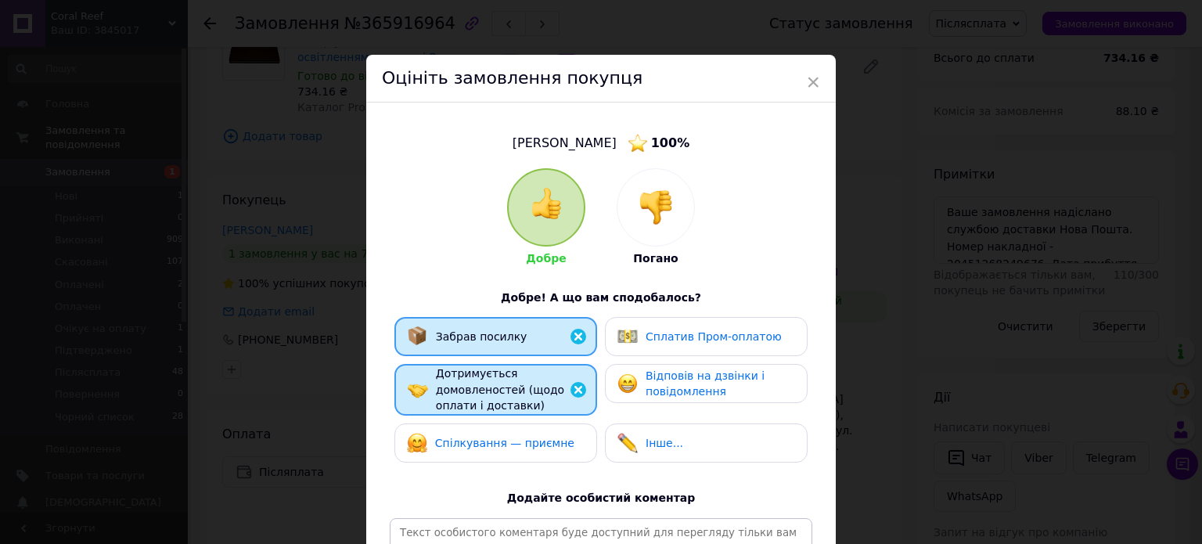
drag, startPoint x: 553, startPoint y: 438, endPoint x: 661, endPoint y: 453, distance: 109.1
click at [558, 444] on div "Спілкування — приємне" at bounding box center [496, 443] width 178 height 20
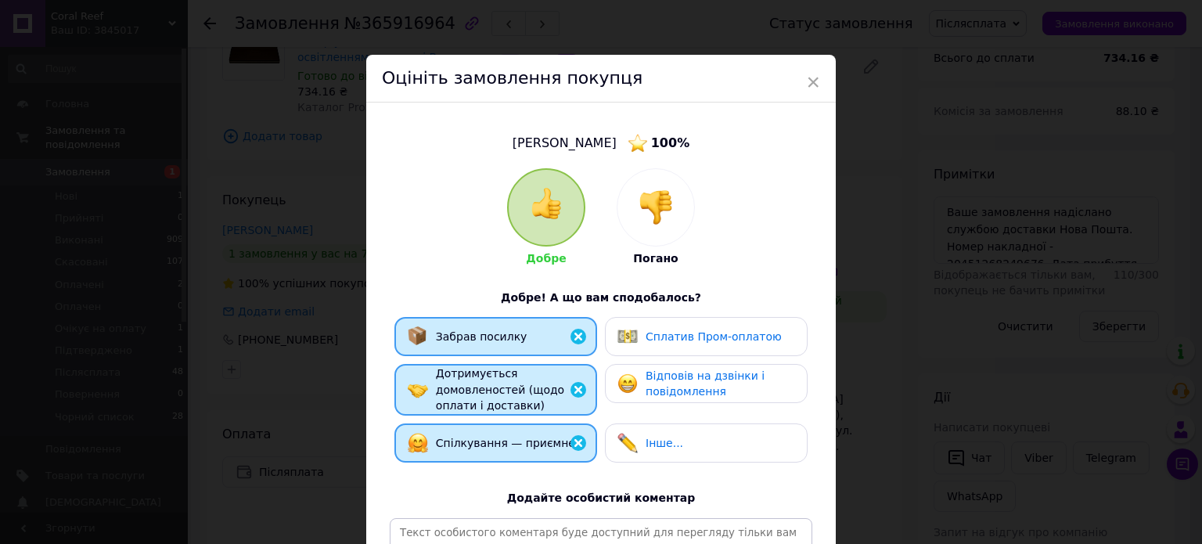
drag, startPoint x: 664, startPoint y: 449, endPoint x: 679, endPoint y: 402, distance: 48.5
click at [661, 446] on span "Інше..." at bounding box center [665, 443] width 38 height 13
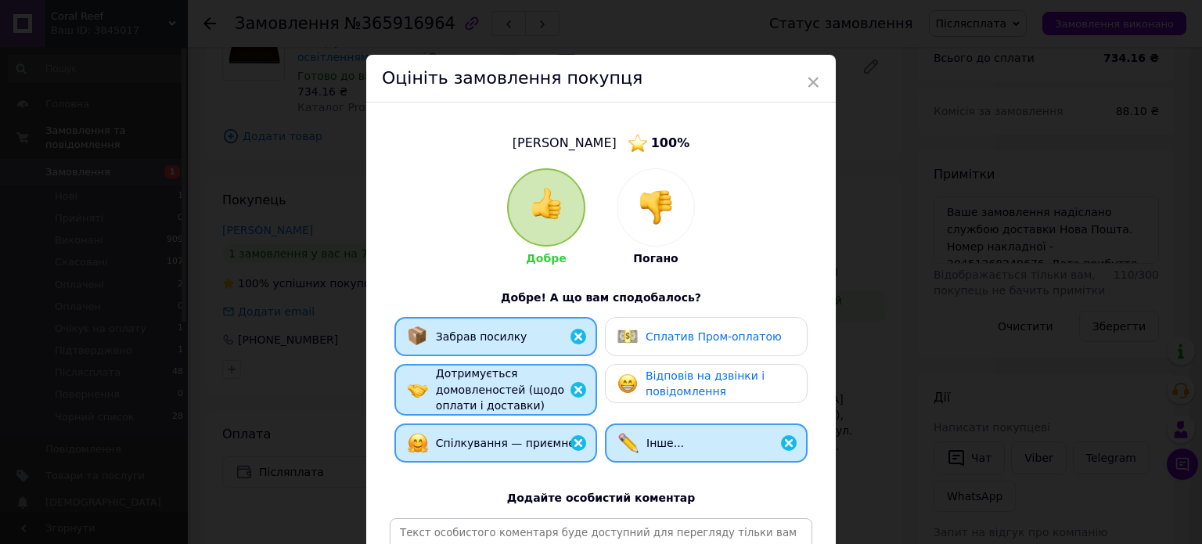
click at [679, 402] on div "Відповів на дзвінки і повідомлення" at bounding box center [706, 383] width 203 height 39
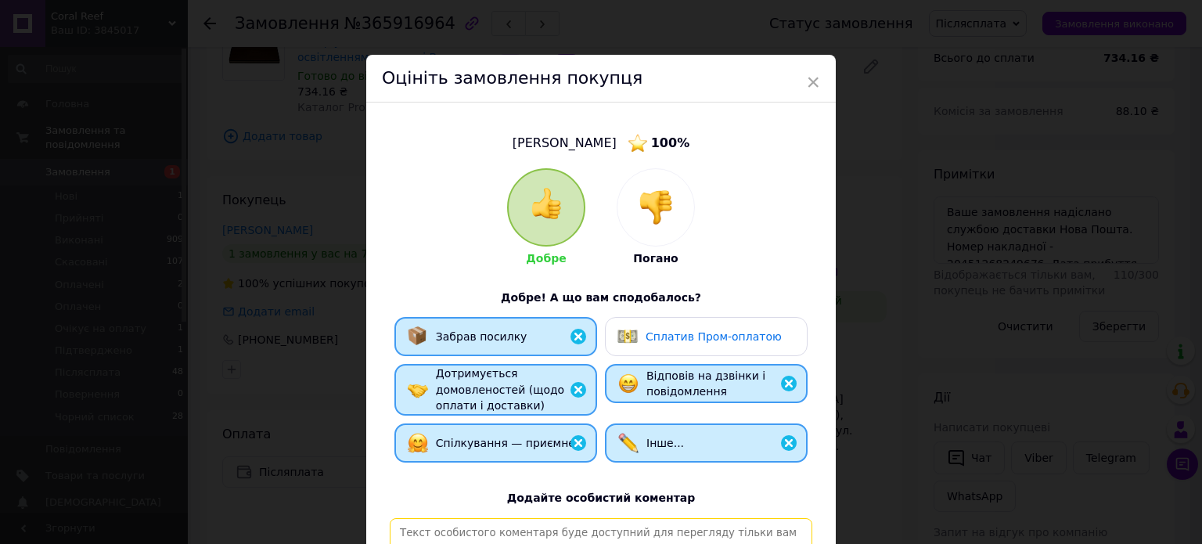
paste textarea "[PERSON_NAME], відповідальний та порядний покупець. Замовлення, відправлене Піс…"
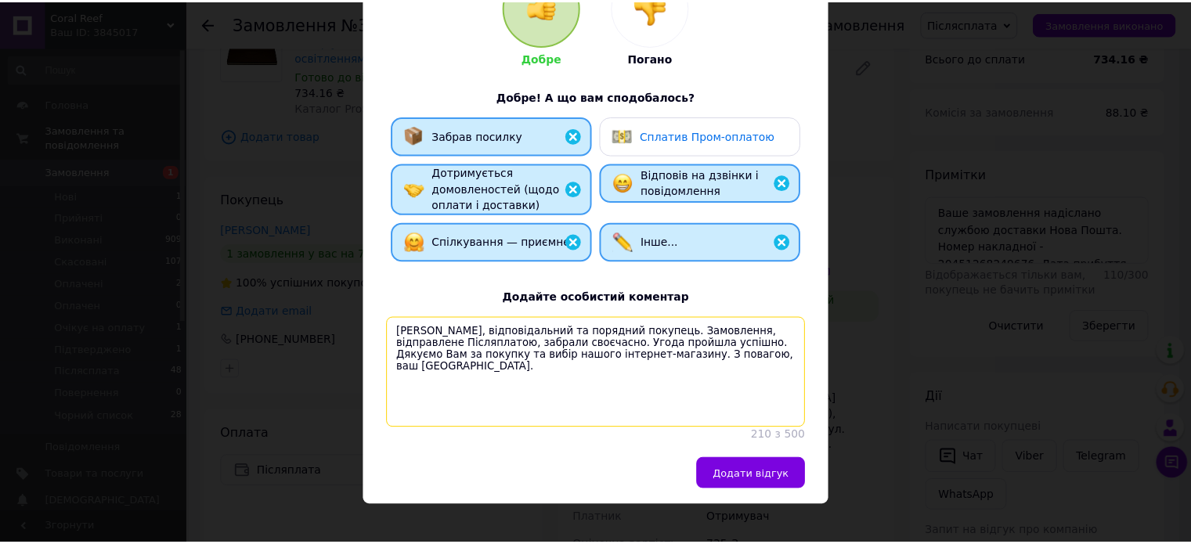
scroll to position [232, 0]
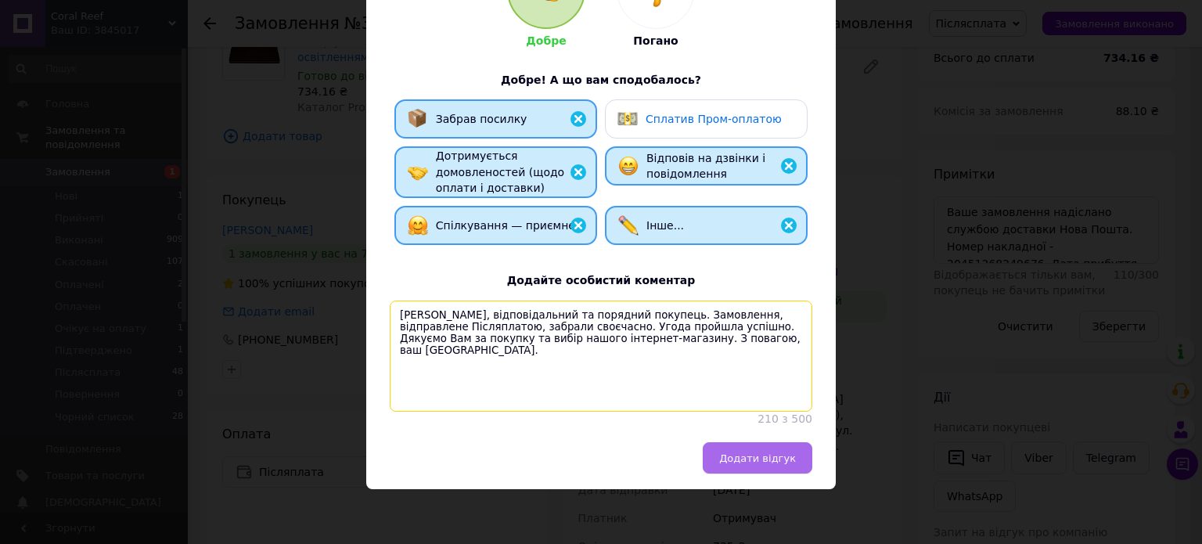
type textarea "[PERSON_NAME], відповідальний та порядний покупець. Замовлення, відправлене Піс…"
click at [772, 453] on span "Додати відгук" at bounding box center [757, 458] width 77 height 12
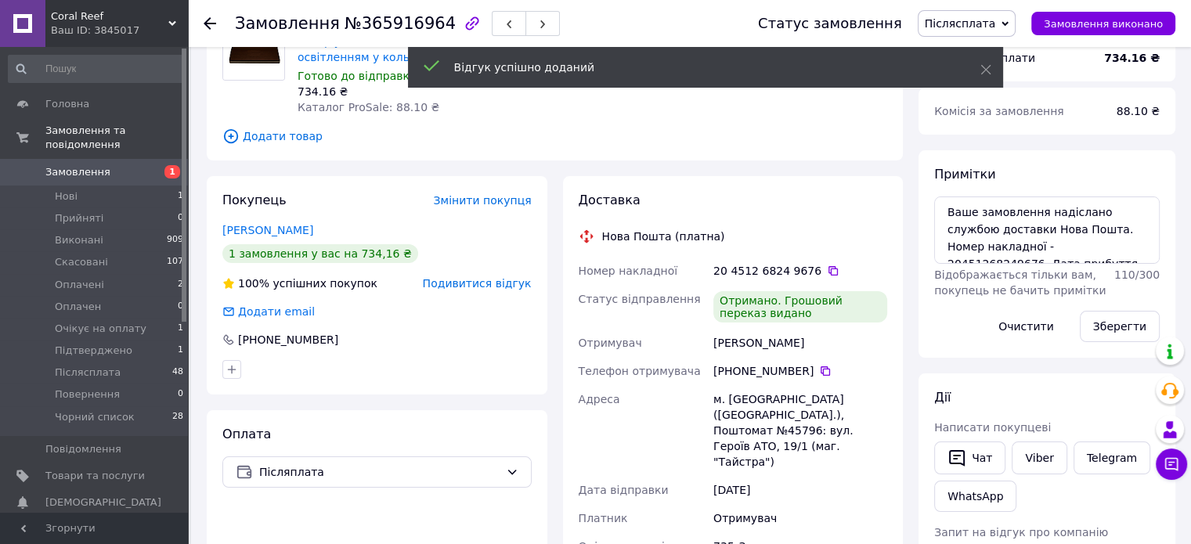
click at [996, 21] on span "Післясплата" at bounding box center [960, 23] width 71 height 13
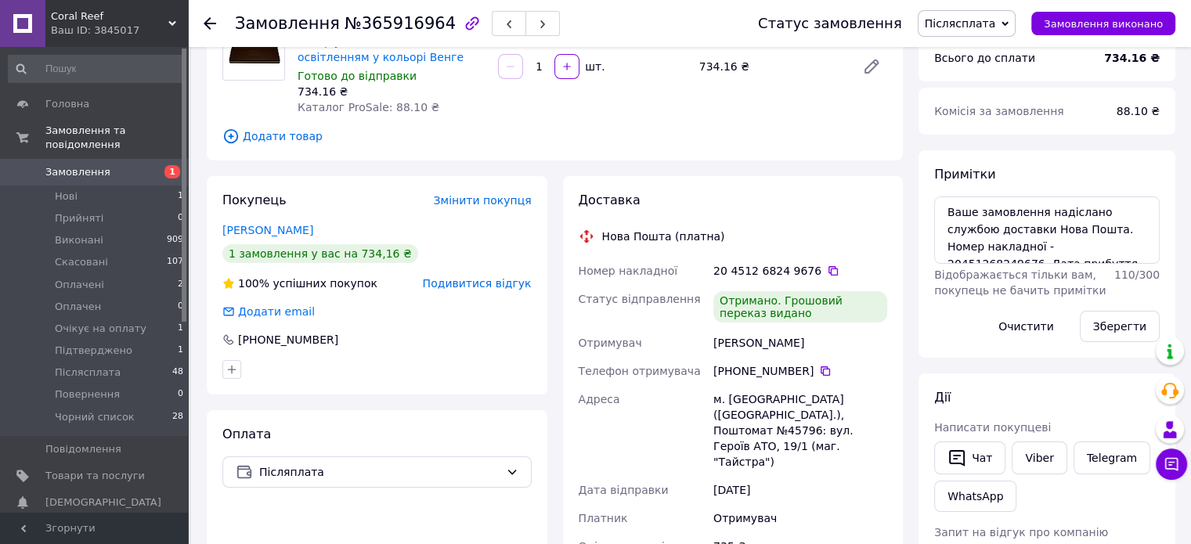
click at [726, 5] on div "Замовлення №365916964" at bounding box center [481, 23] width 492 height 47
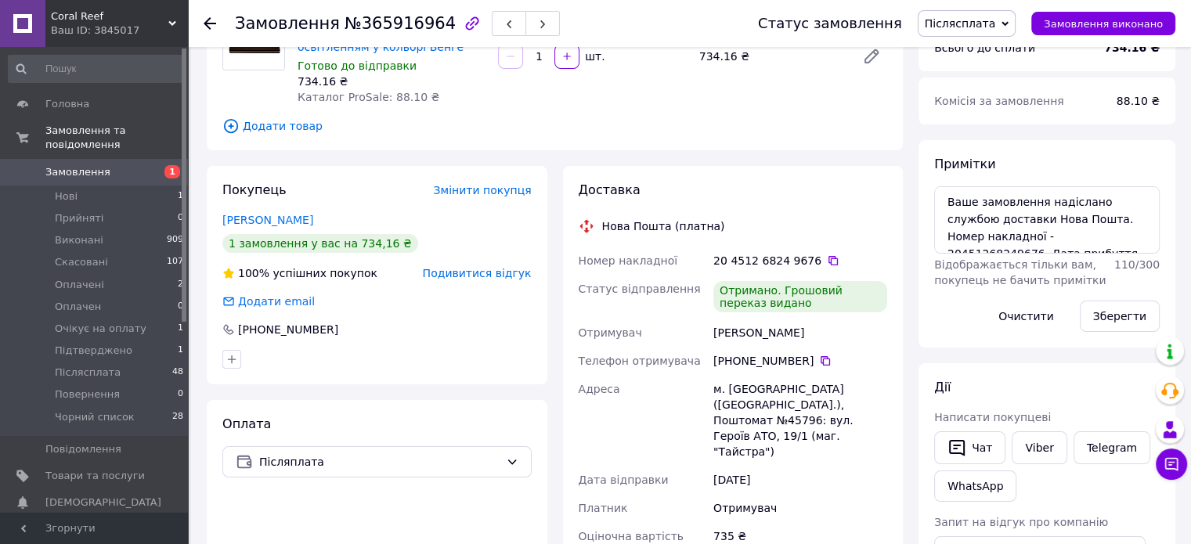
scroll to position [313, 0]
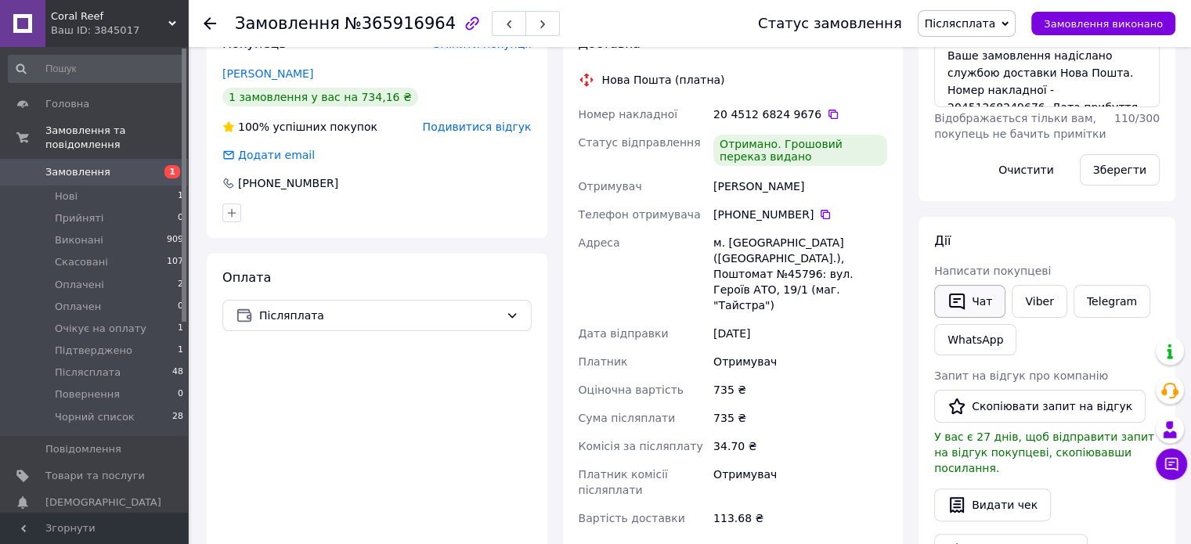
click at [977, 300] on button "Чат" at bounding box center [969, 301] width 71 height 33
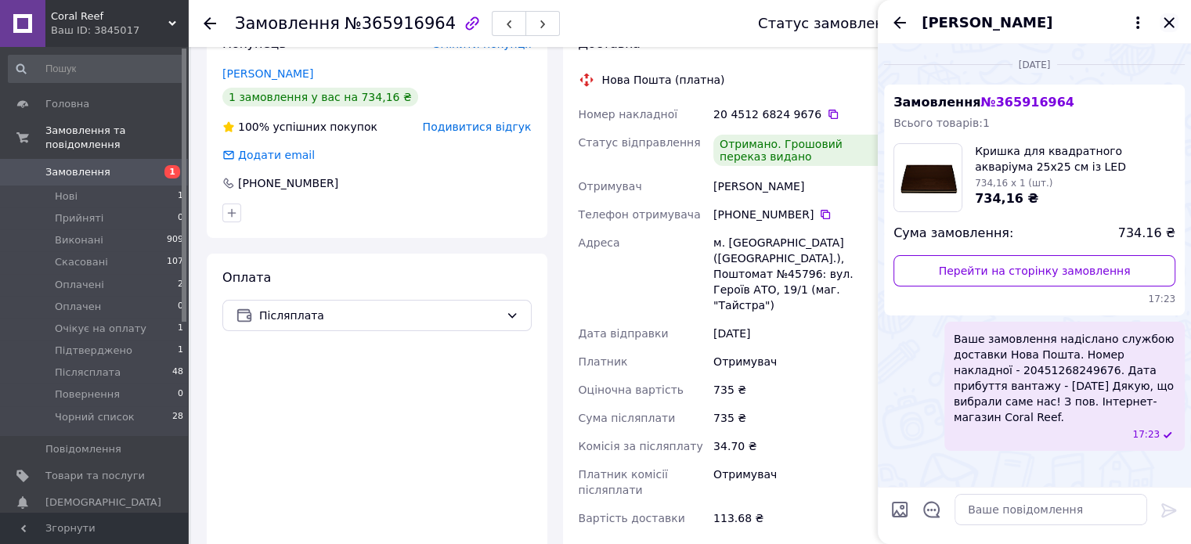
click at [1170, 20] on icon "Закрити" at bounding box center [1168, 22] width 10 height 10
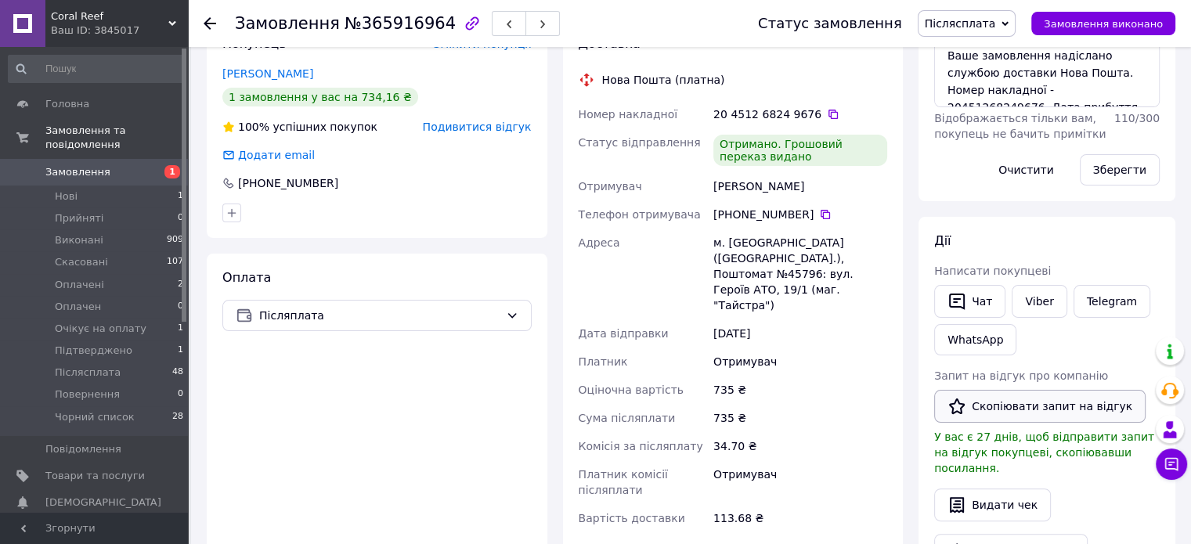
click at [1040, 406] on button "Скопіювати запит на відгук" at bounding box center [1039, 406] width 211 height 33
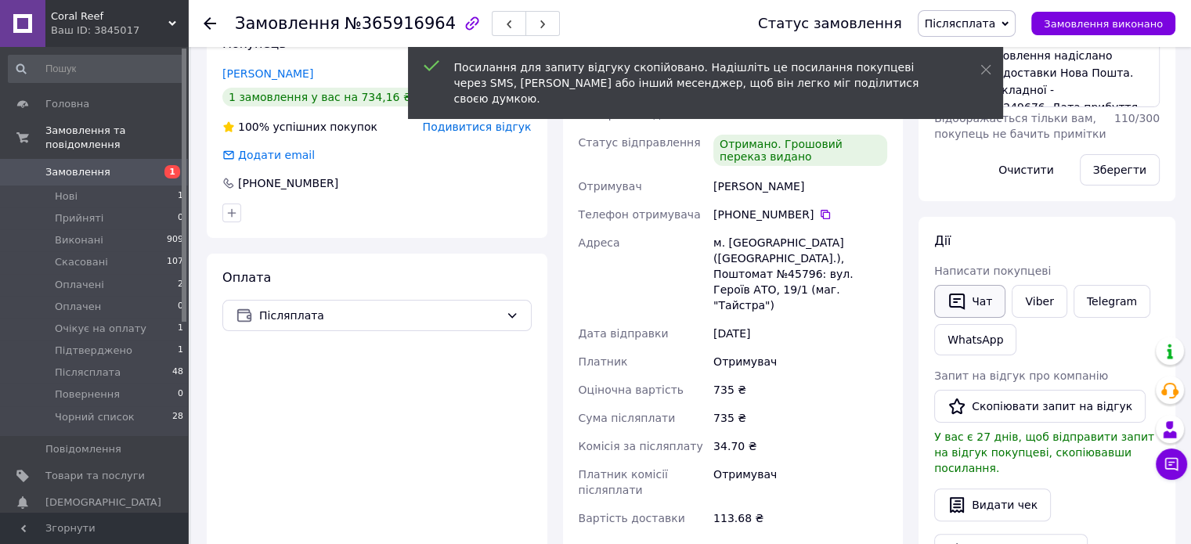
click at [968, 303] on button "Чат" at bounding box center [969, 301] width 71 height 33
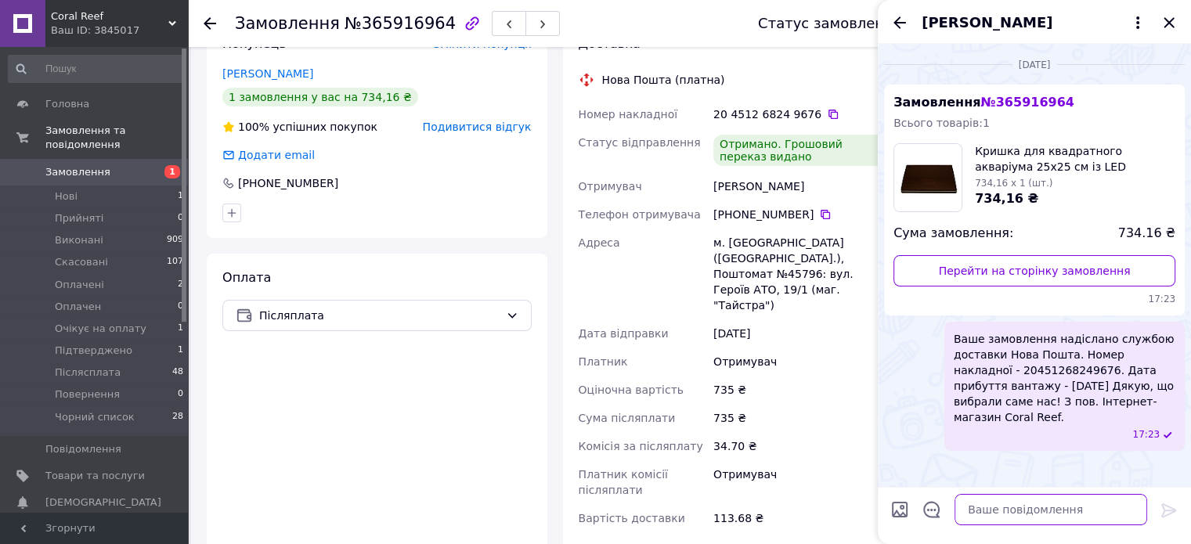
click at [1110, 510] on textarea at bounding box center [1050, 509] width 193 height 31
paste textarea "Вітаємо. Інтернет-магазин Coral Reef. Приділіть нам хвилинку вашого часу, залиш…"
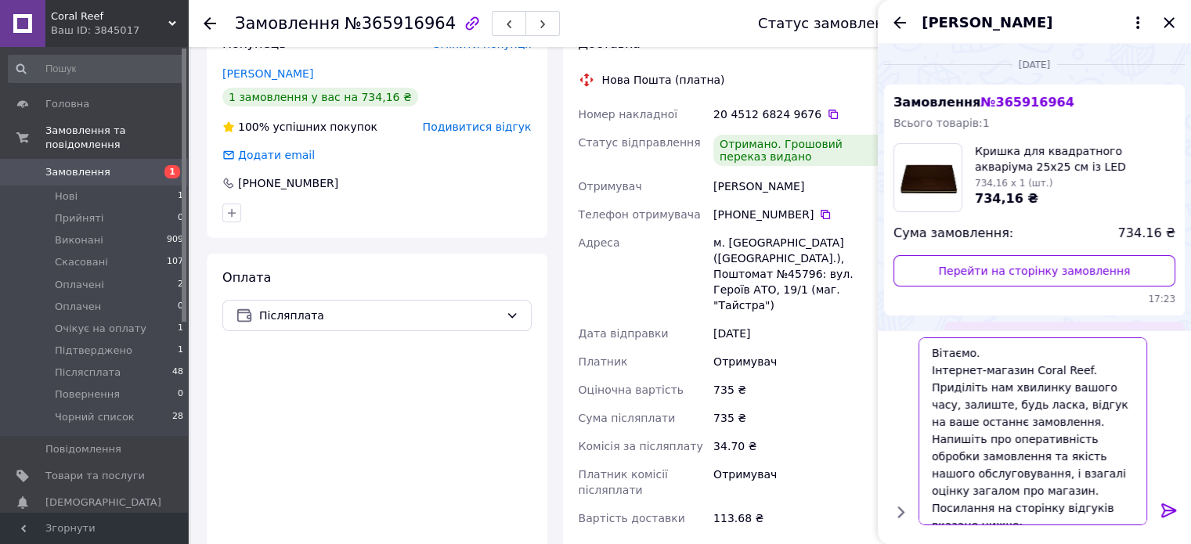
scroll to position [16, 0]
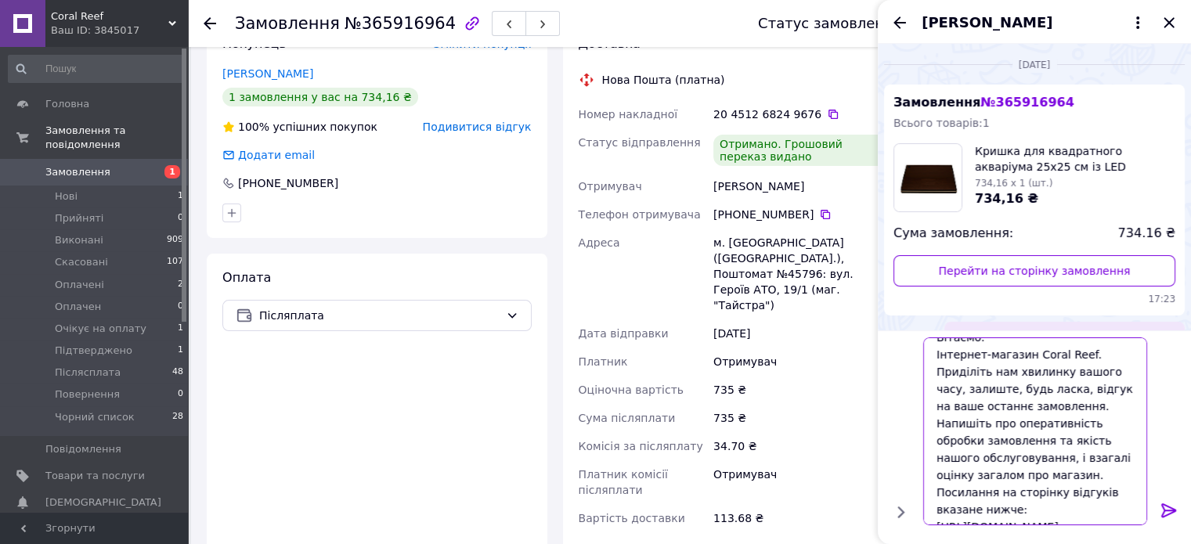
type textarea "Вітаємо. Інтернет-магазин Coral Reef. Приділіть нам хвилинку вашого часу, залиш…"
click at [1164, 516] on icon at bounding box center [1168, 510] width 15 height 14
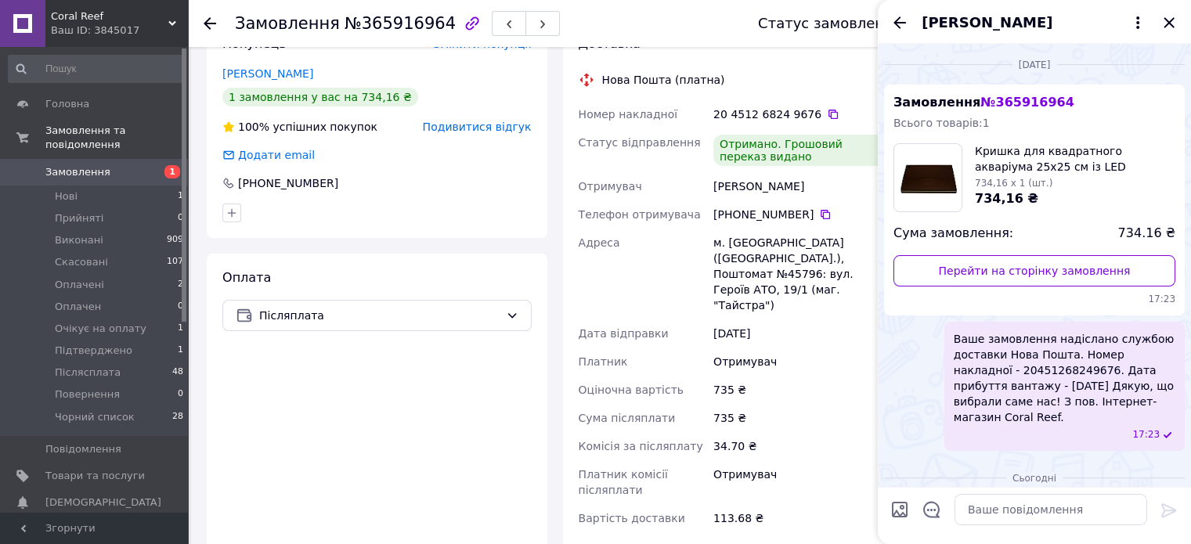
scroll to position [350, 0]
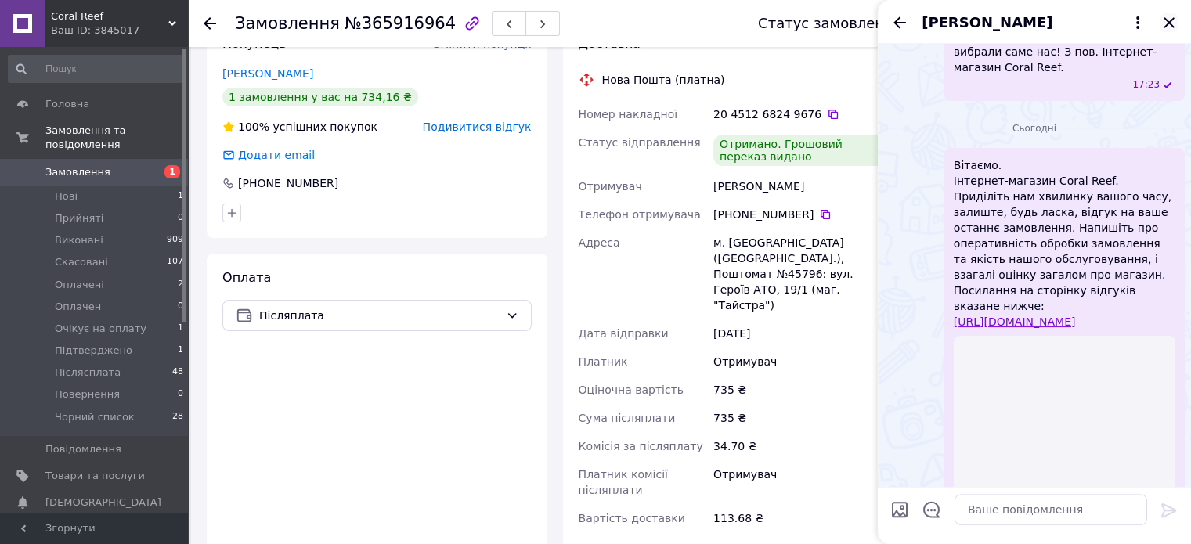
click at [1167, 15] on icon "Закрити" at bounding box center [1168, 22] width 19 height 19
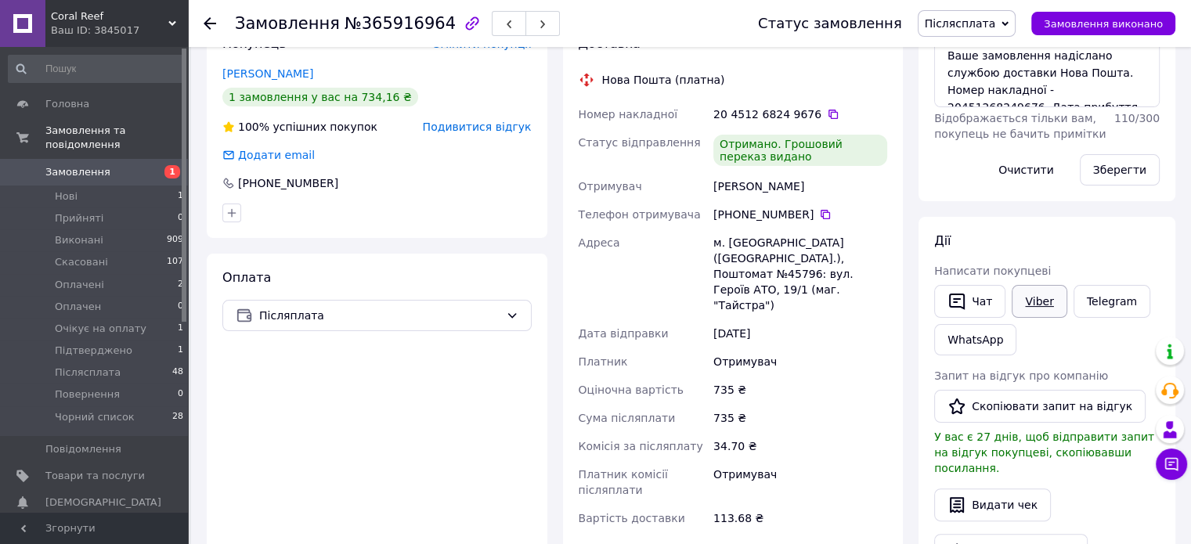
click at [1028, 300] on link "Viber" at bounding box center [1038, 301] width 55 height 33
click at [999, 31] on span "Післясплата" at bounding box center [966, 23] width 99 height 27
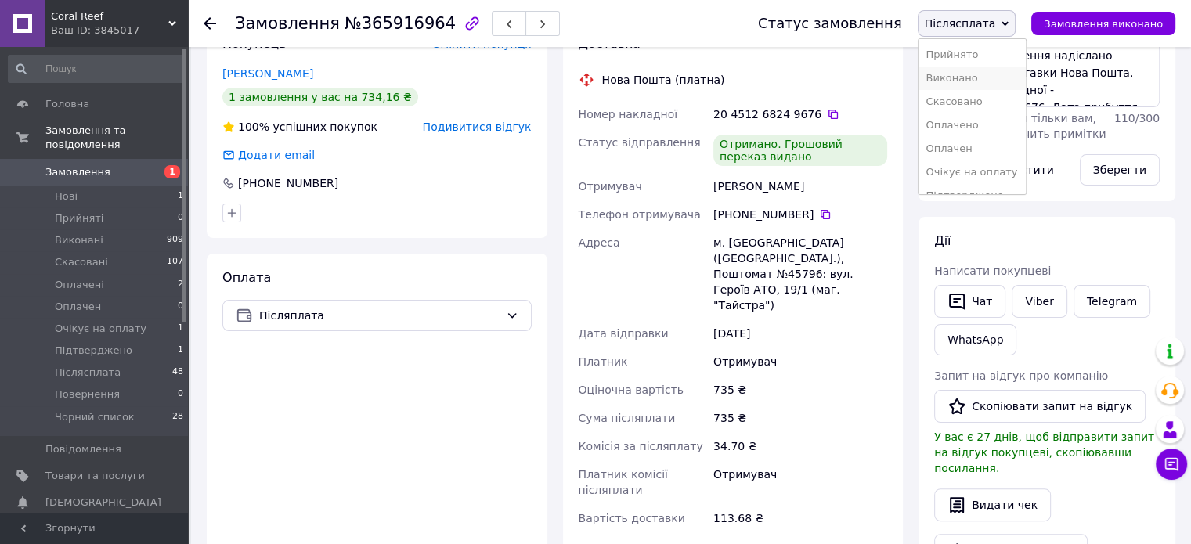
click at [990, 72] on li "Виконано" at bounding box center [971, 78] width 107 height 23
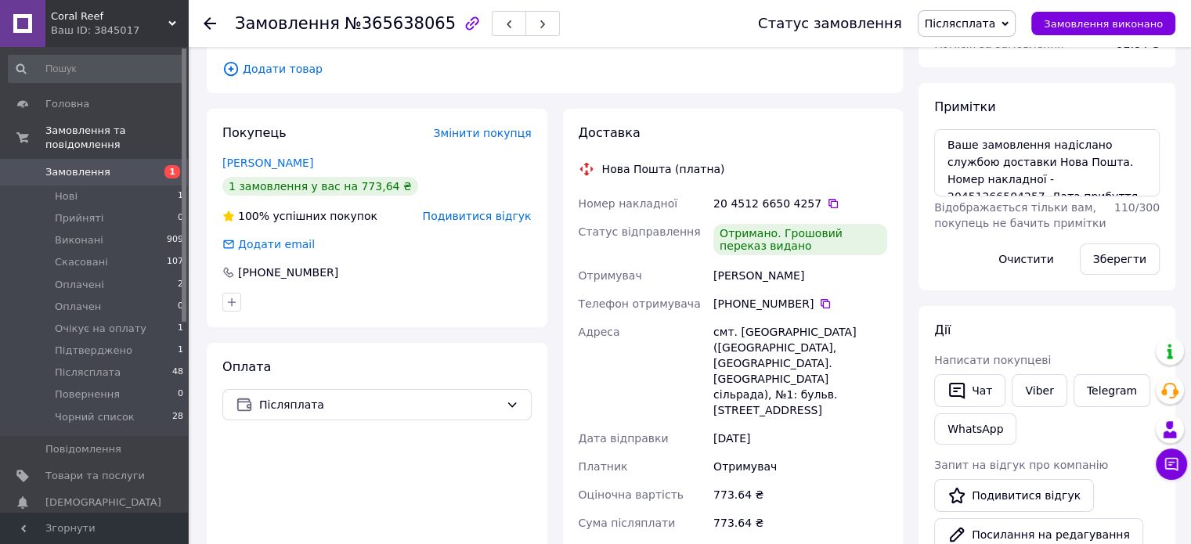
scroll to position [235, 0]
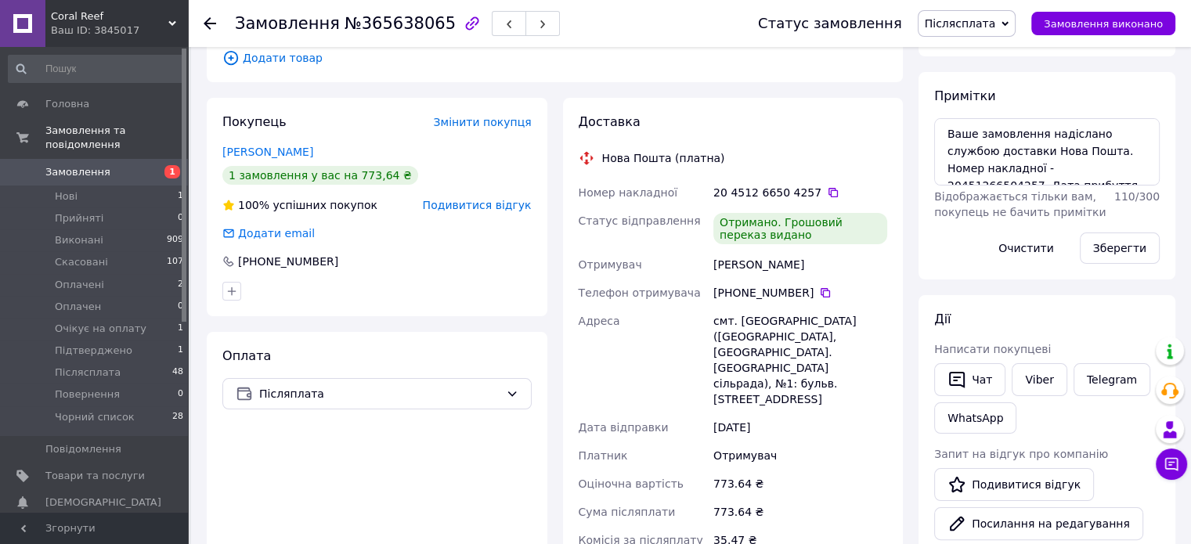
click at [986, 24] on span "Післясплата" at bounding box center [960, 23] width 71 height 13
click at [977, 78] on li "Виконано" at bounding box center [971, 78] width 107 height 23
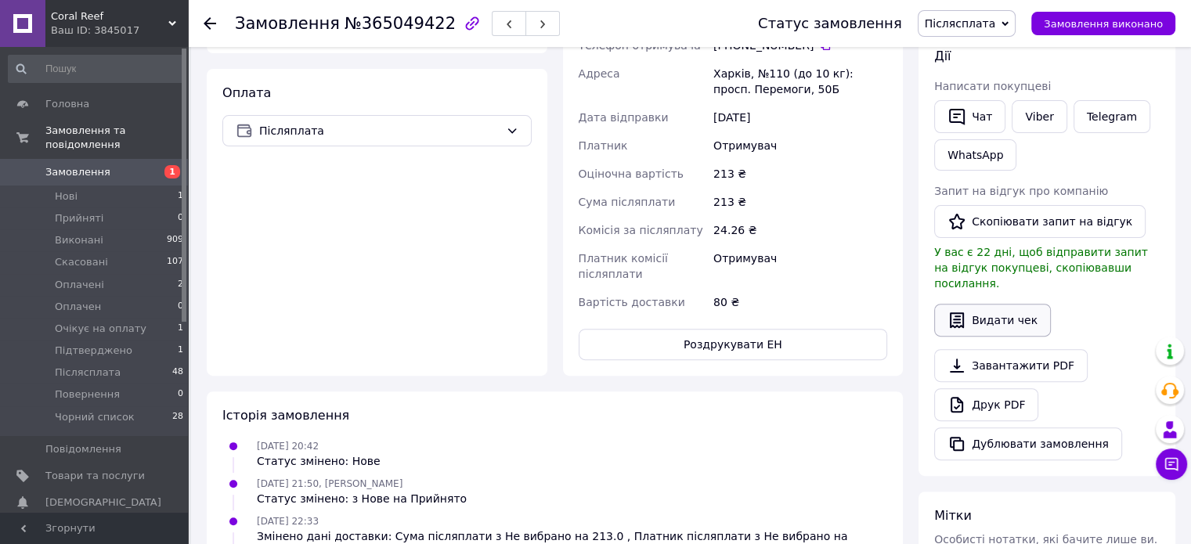
scroll to position [548, 0]
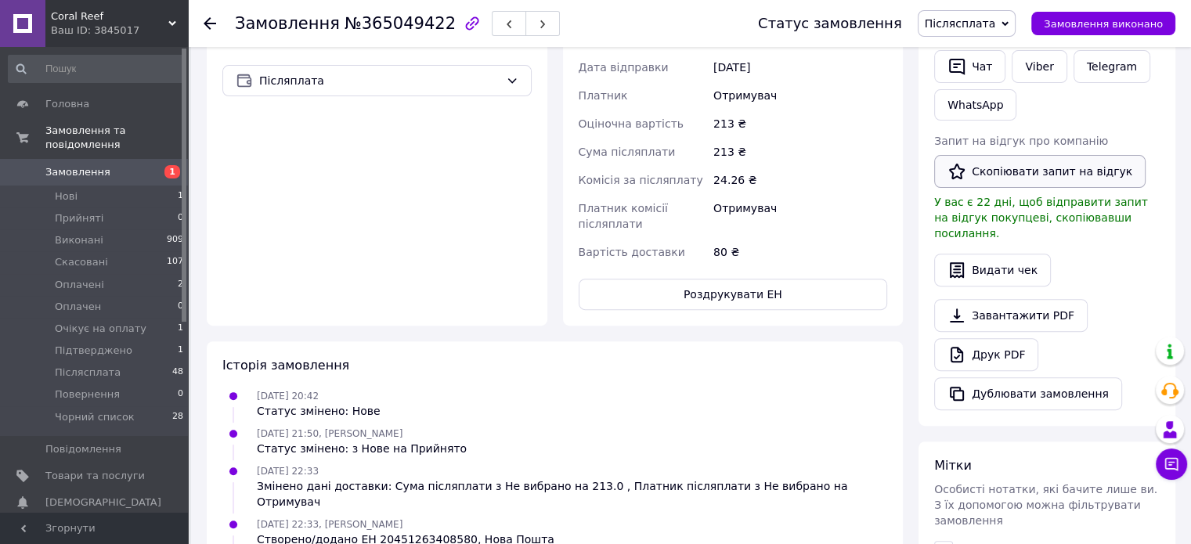
click at [1001, 167] on button "Скопіювати запит на відгук" at bounding box center [1039, 171] width 211 height 33
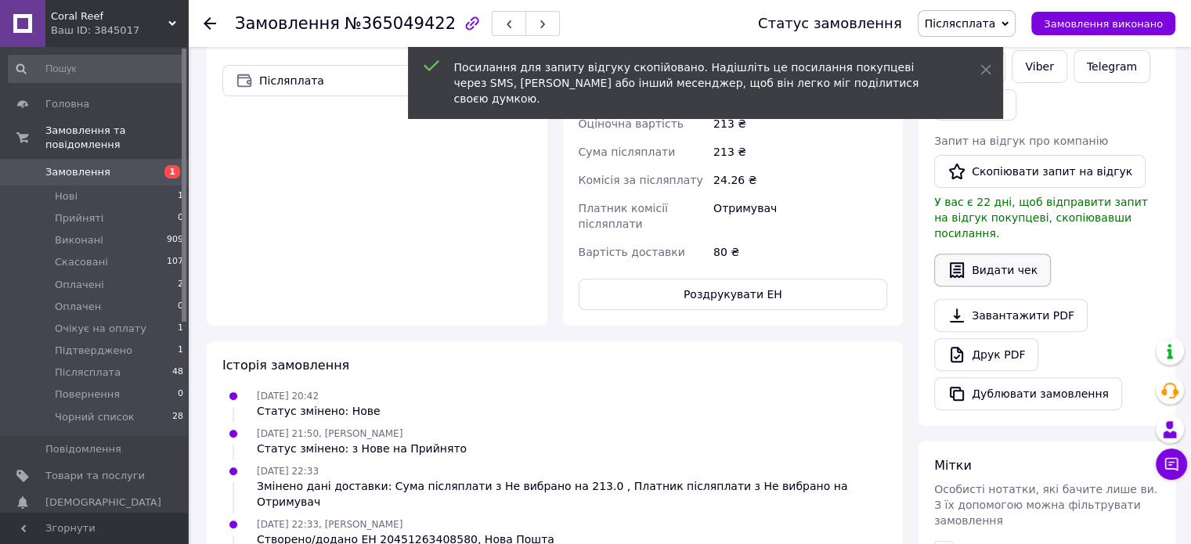
scroll to position [391, 0]
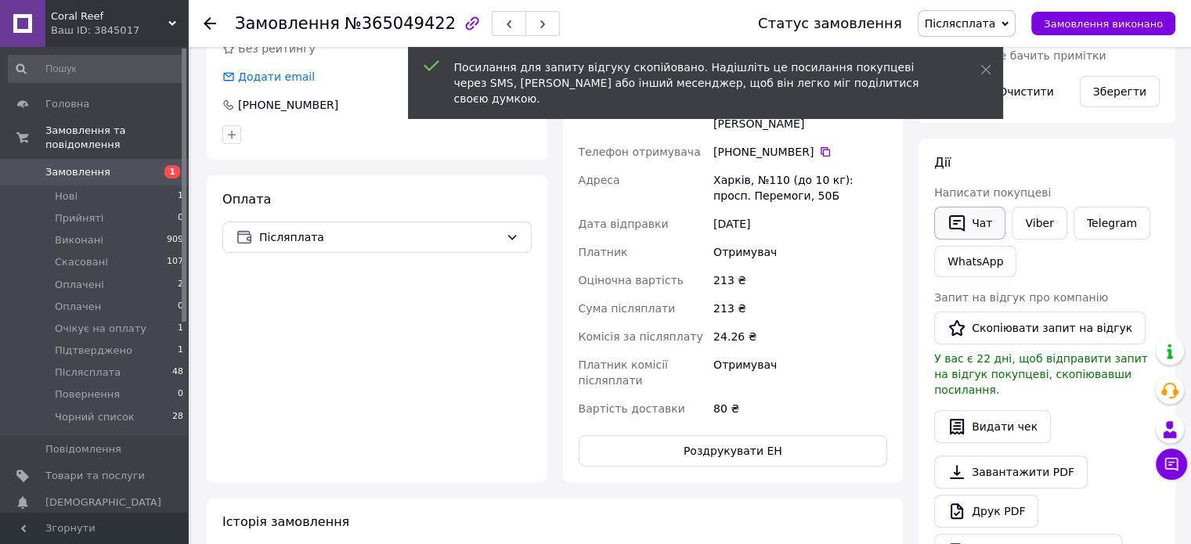
click at [963, 216] on icon "button" at bounding box center [957, 223] width 16 height 16
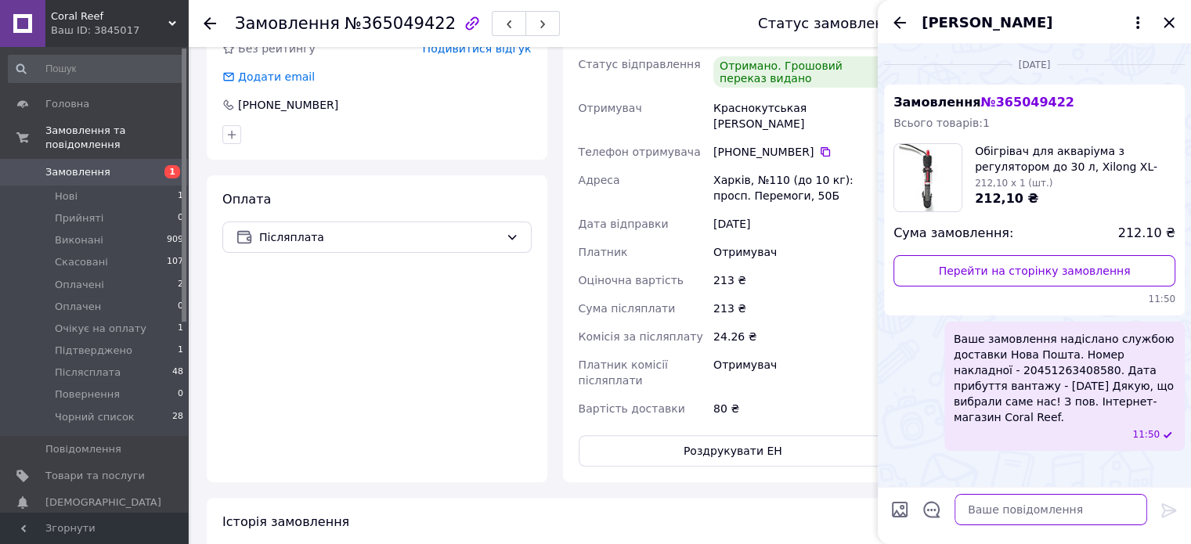
click at [1083, 507] on textarea at bounding box center [1050, 509] width 193 height 31
paste textarea "Вітаємо. Інтернет-магазин Coral Reef. Приділіть нам хвилинку вашого часу, залиш…"
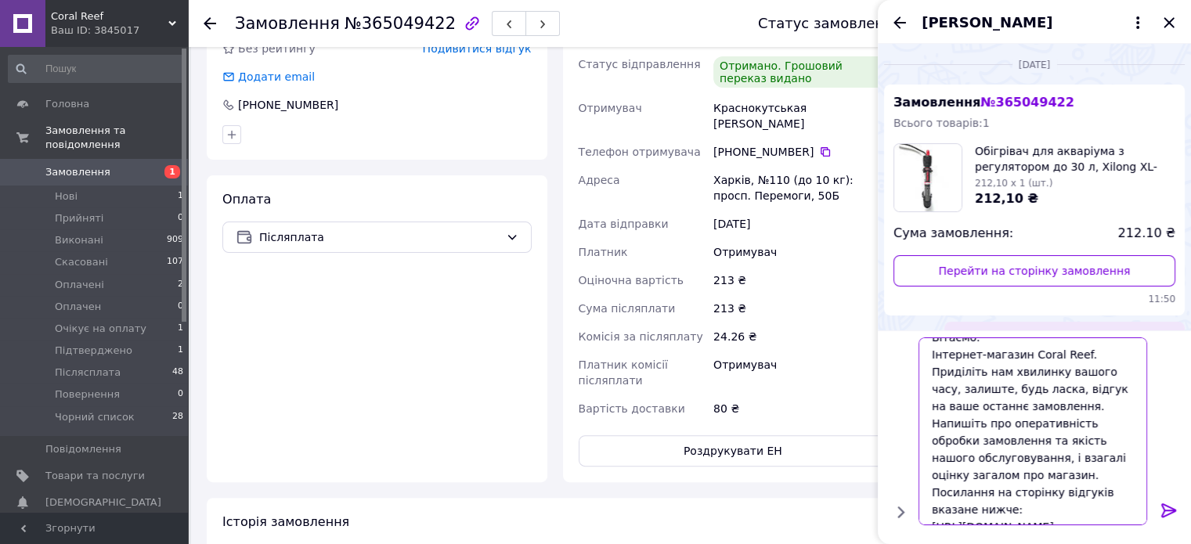
scroll to position [16, 0]
type textarea "Вітаємо. Інтернет-магазин Coral Reef. Приділіть нам хвилинку вашого часу, залиш…"
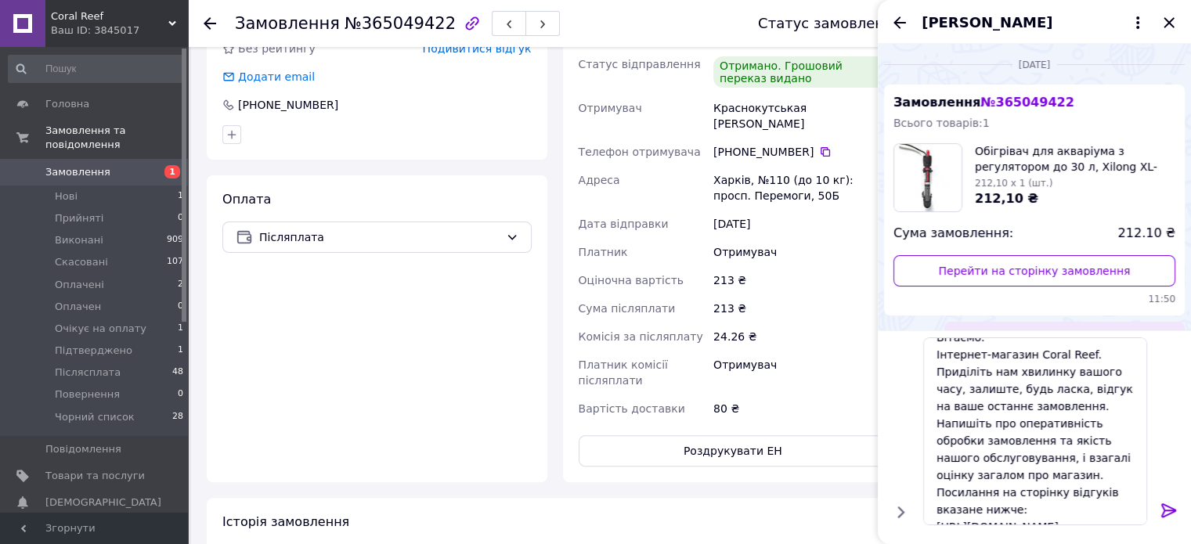
click at [1166, 510] on icon at bounding box center [1168, 510] width 19 height 19
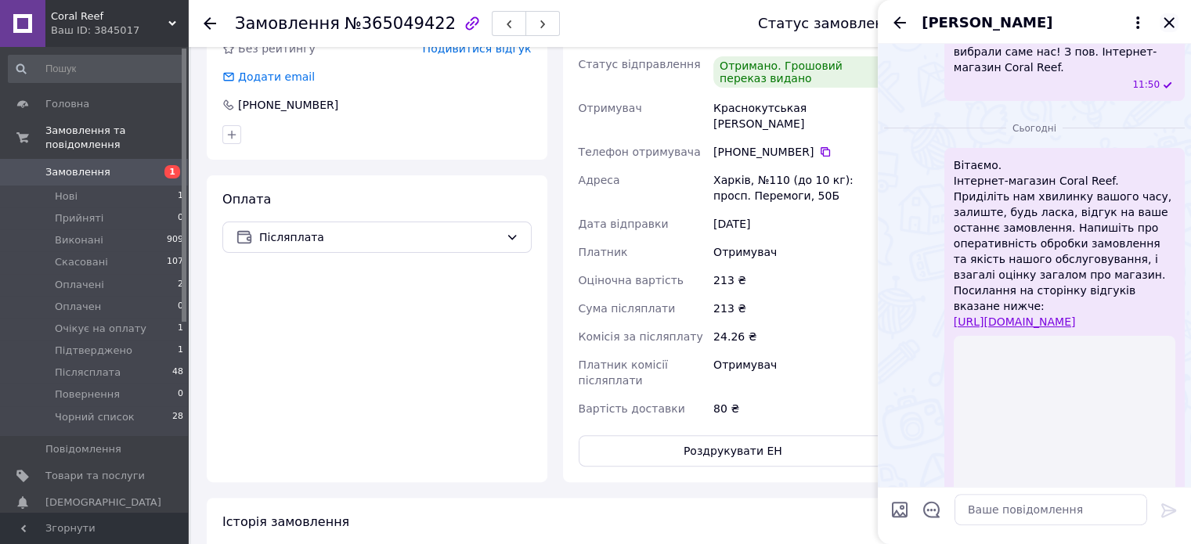
scroll to position [325, 0]
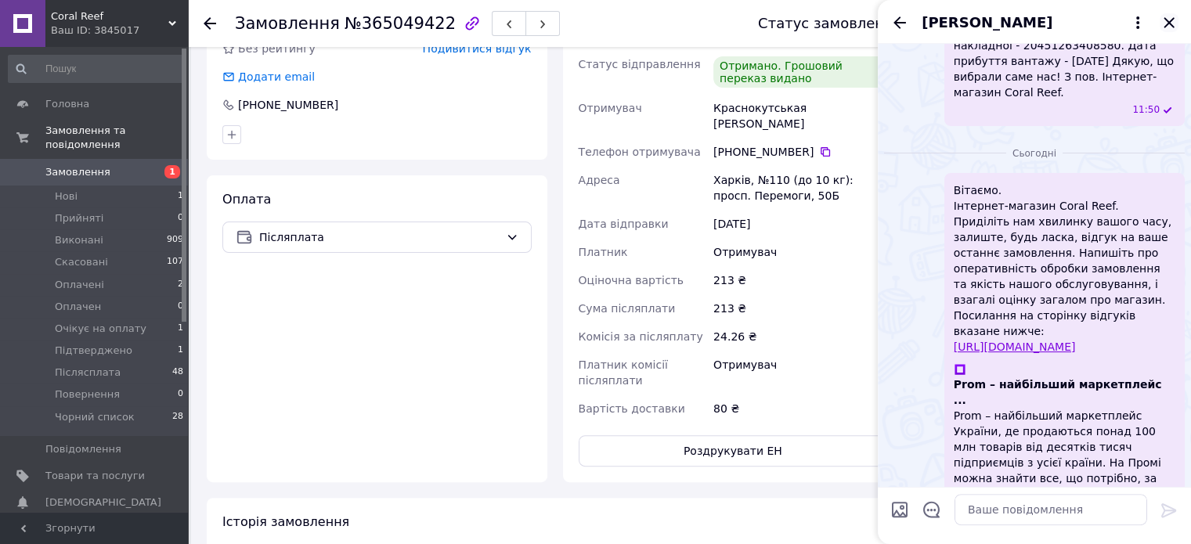
click at [1168, 23] on icon "Закрити" at bounding box center [1168, 22] width 10 height 10
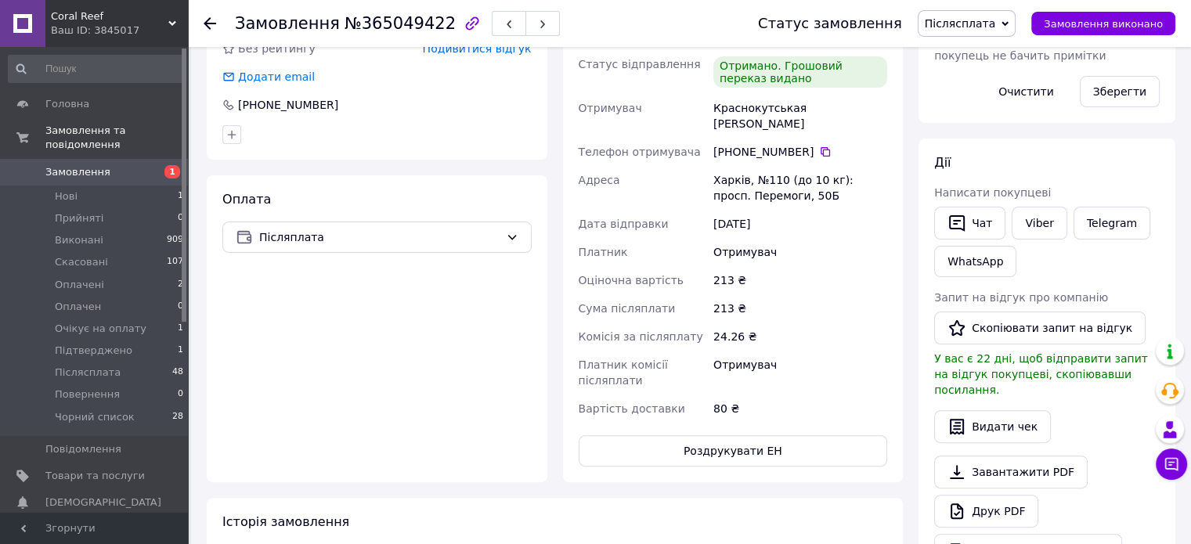
click at [986, 24] on span "Післясплата" at bounding box center [960, 23] width 71 height 13
click at [972, 74] on li "Виконано" at bounding box center [971, 78] width 107 height 23
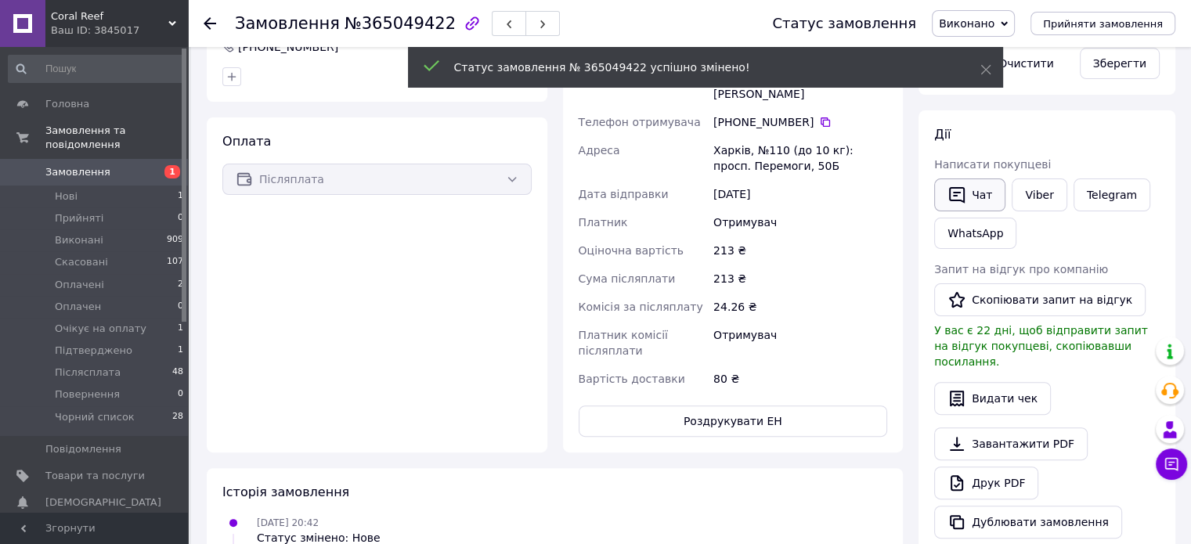
scroll to position [362, 0]
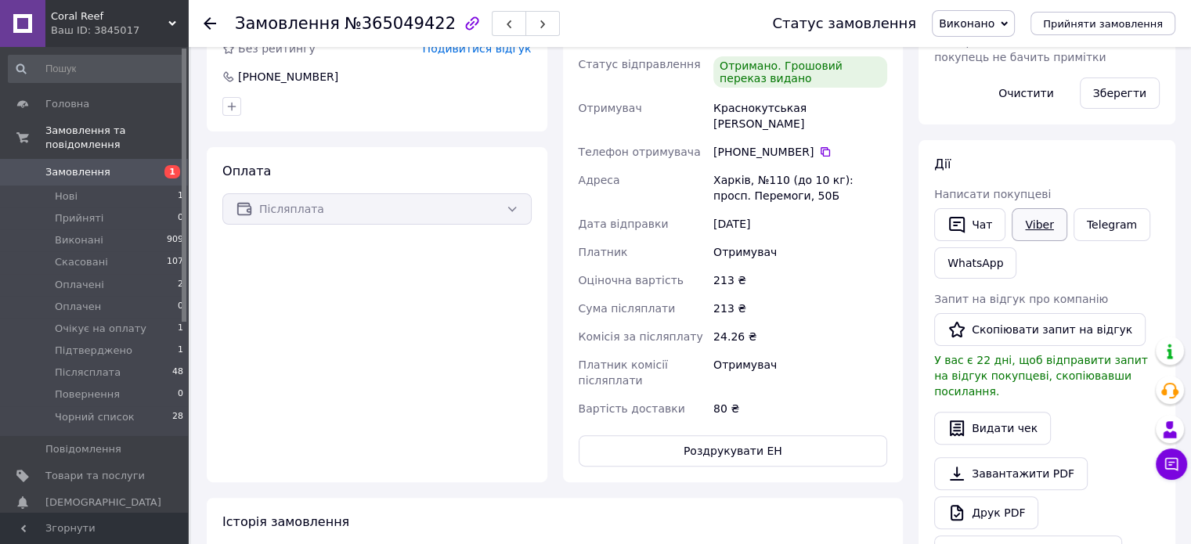
click at [1031, 214] on link "Viber" at bounding box center [1038, 224] width 55 height 33
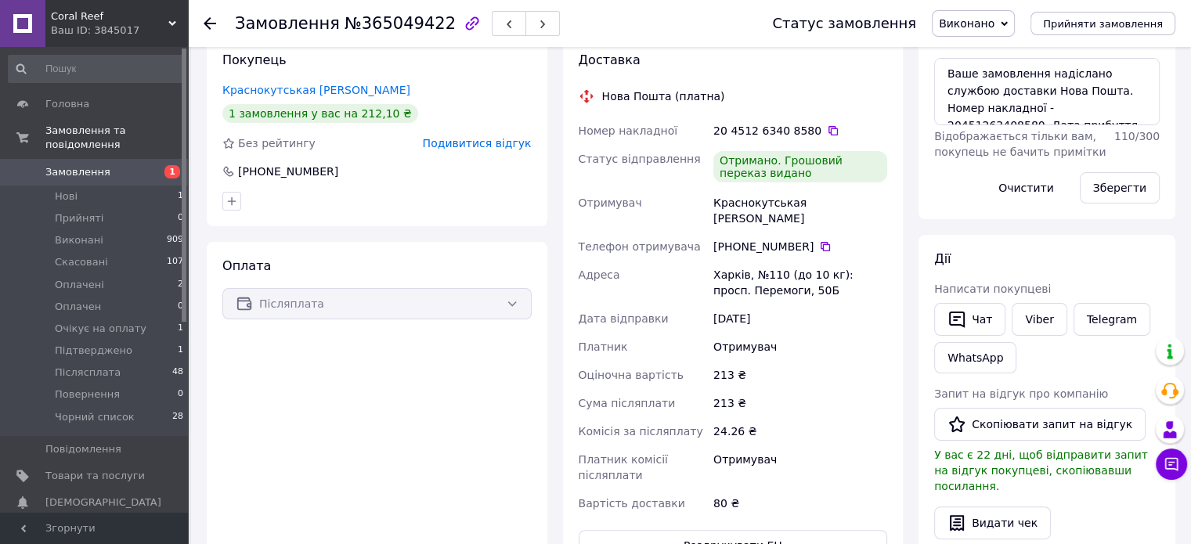
scroll to position [313, 0]
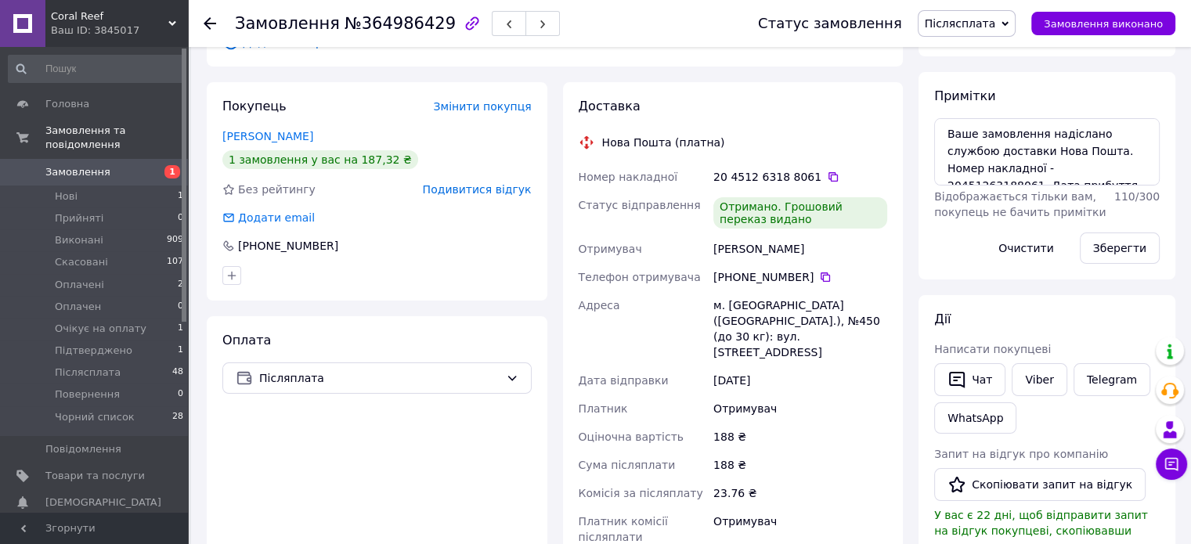
scroll to position [391, 0]
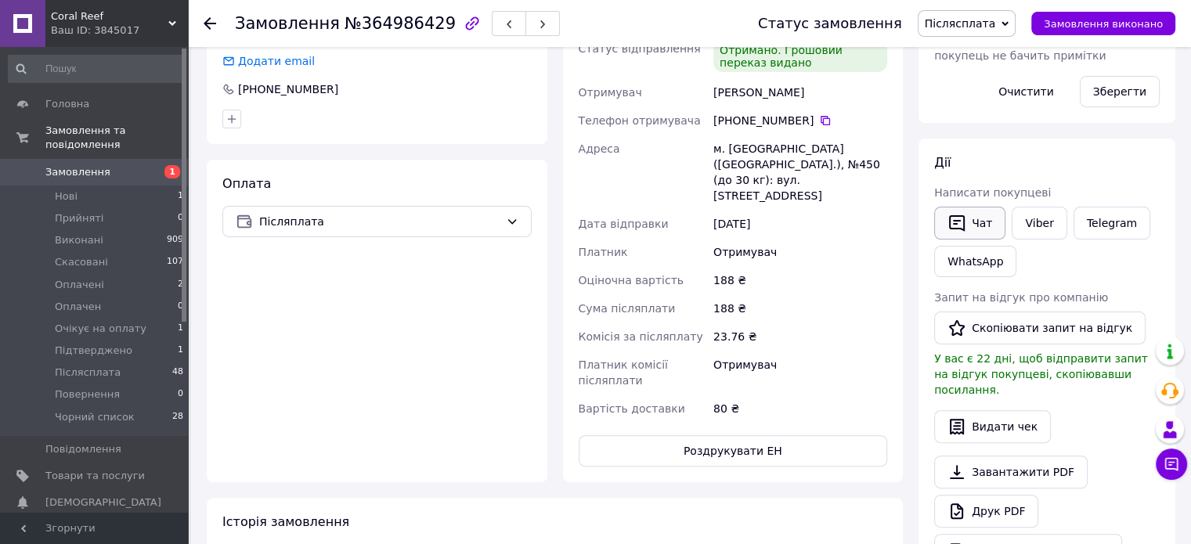
click at [978, 219] on button "Чат" at bounding box center [969, 223] width 71 height 33
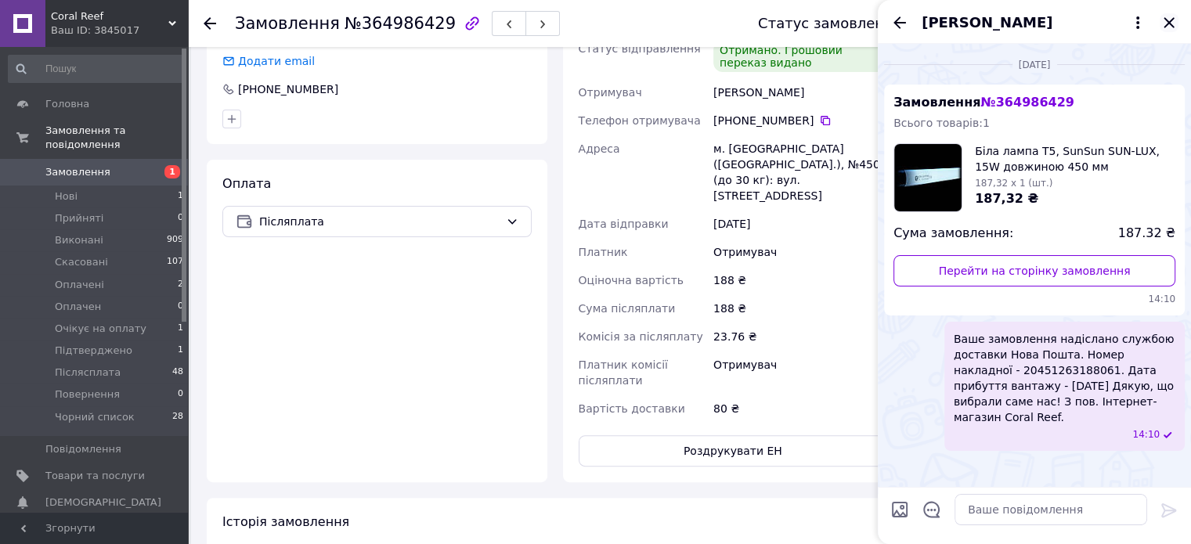
click at [1162, 23] on icon "Закрити" at bounding box center [1168, 22] width 19 height 19
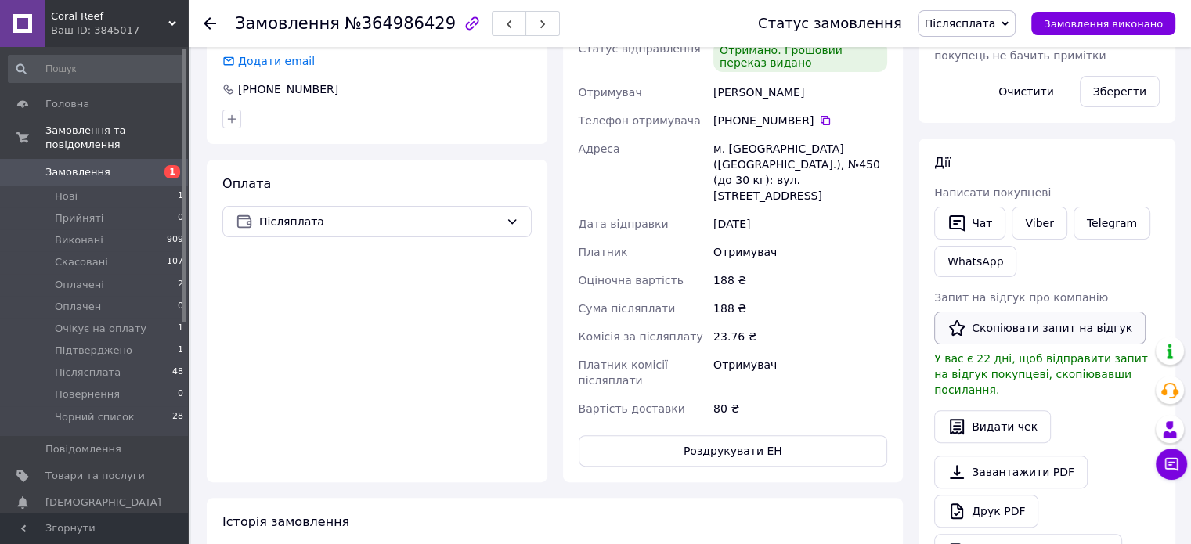
click at [1038, 331] on button "Скопіювати запит на відгук" at bounding box center [1039, 328] width 211 height 33
click at [1035, 323] on button "Скопіювати запит на відгук" at bounding box center [1039, 328] width 211 height 33
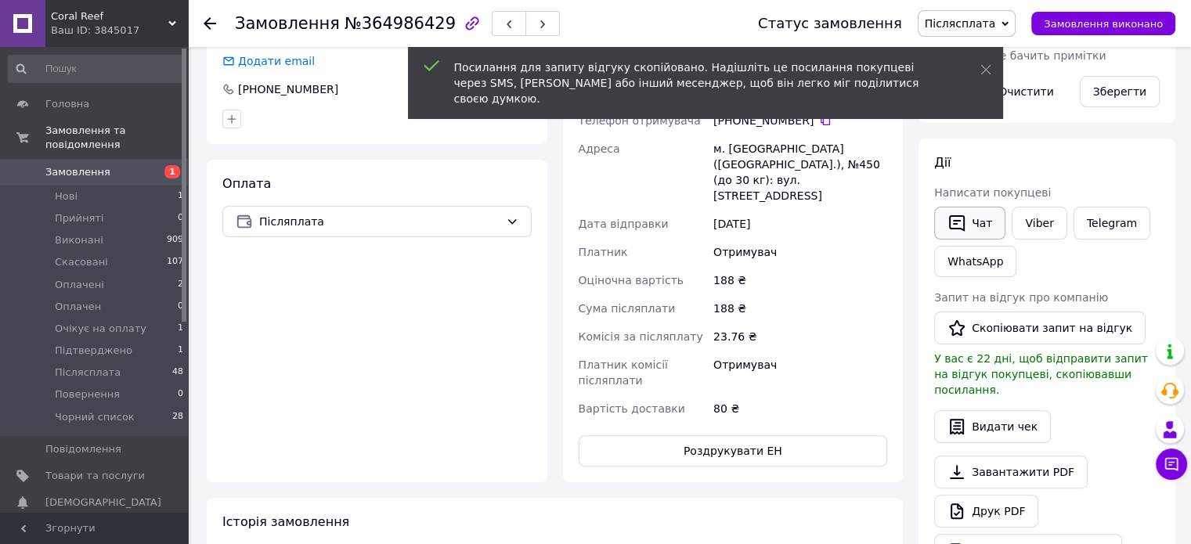
click at [980, 225] on button "Чат" at bounding box center [969, 223] width 71 height 33
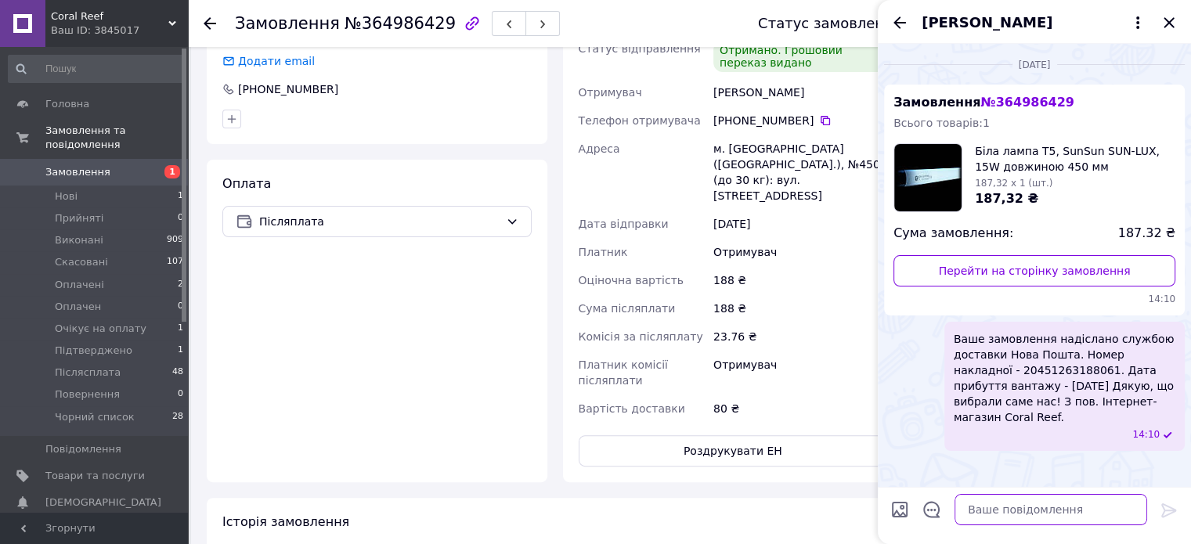
click at [1032, 508] on textarea at bounding box center [1050, 509] width 193 height 31
paste textarea "Вітаємо. Інтернет-магазин Coral Reef. Приділіть нам хвилинку вашого часу, залиш…"
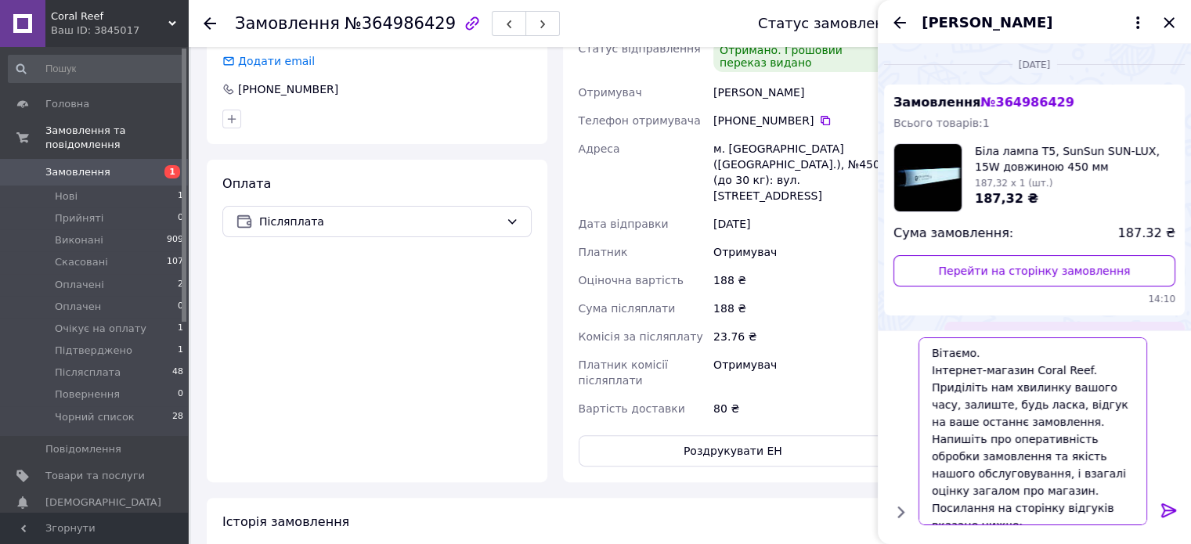
scroll to position [16, 0]
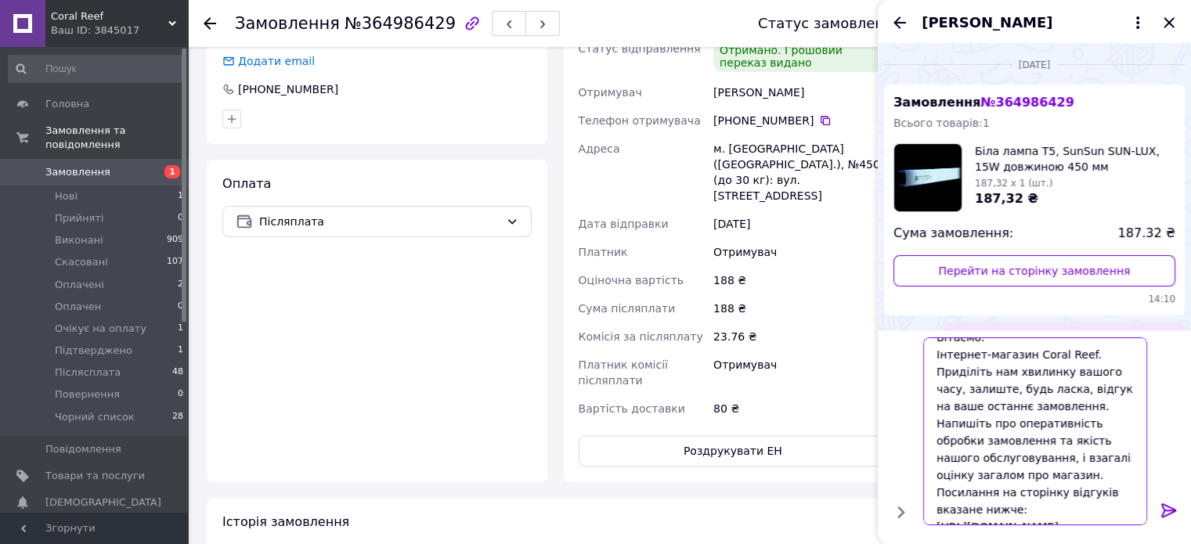
type textarea "Вітаємо. Інтернет-магазин Coral Reef. Приділіть нам хвилинку вашого часу, залиш…"
click at [1166, 509] on icon at bounding box center [1168, 510] width 19 height 19
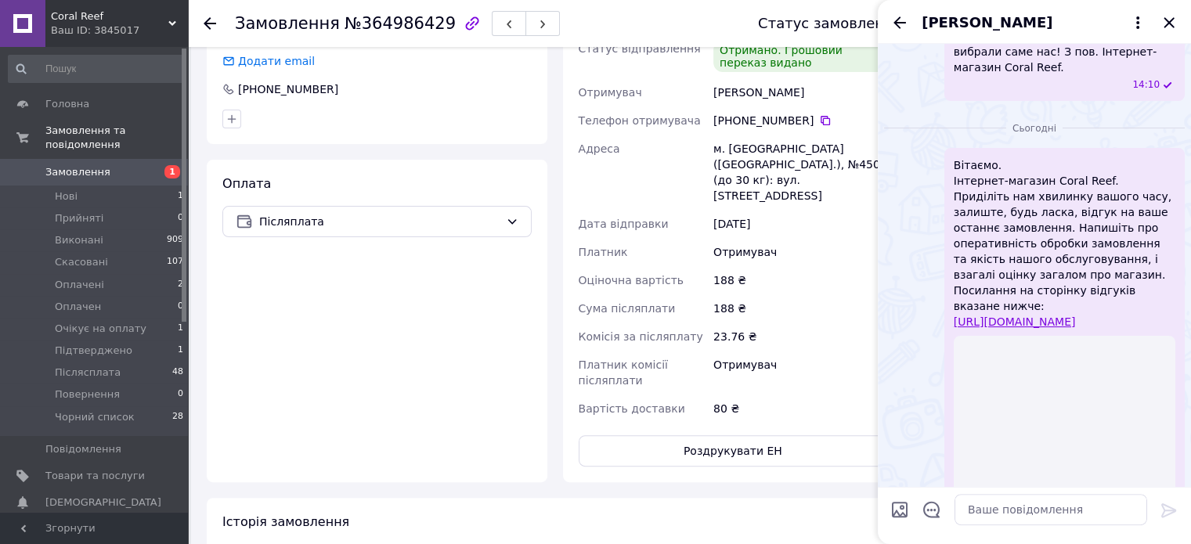
scroll to position [325, 0]
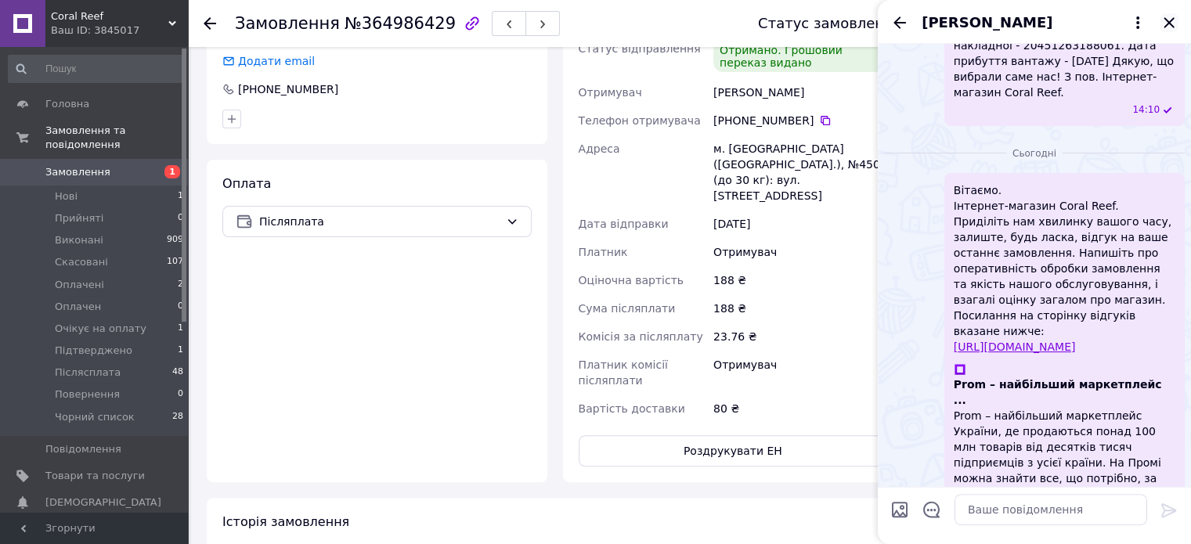
click at [1168, 20] on icon "Закрити" at bounding box center [1168, 22] width 19 height 19
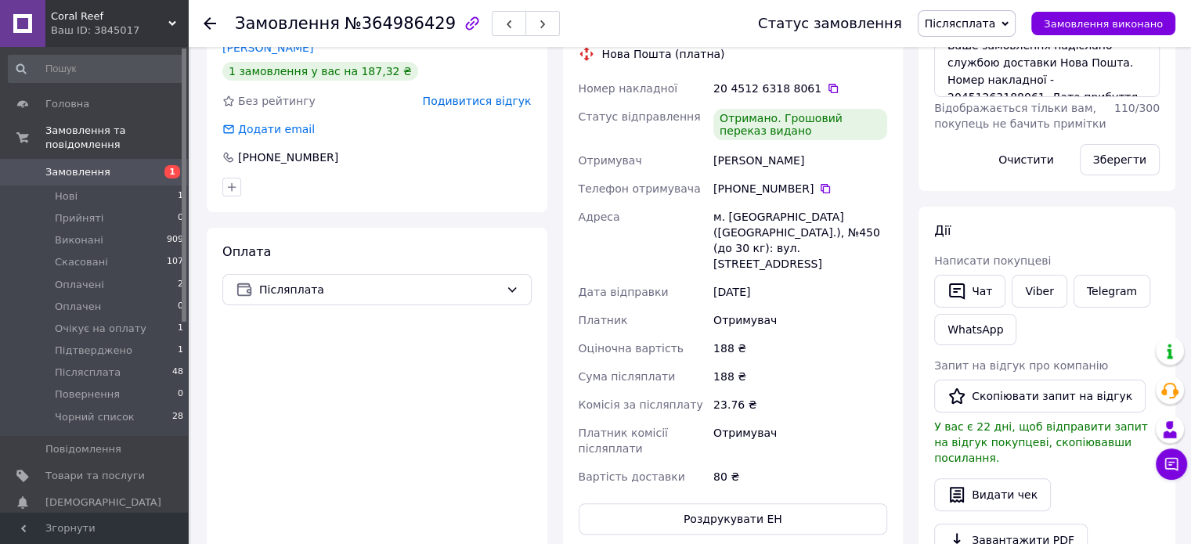
scroll to position [391, 0]
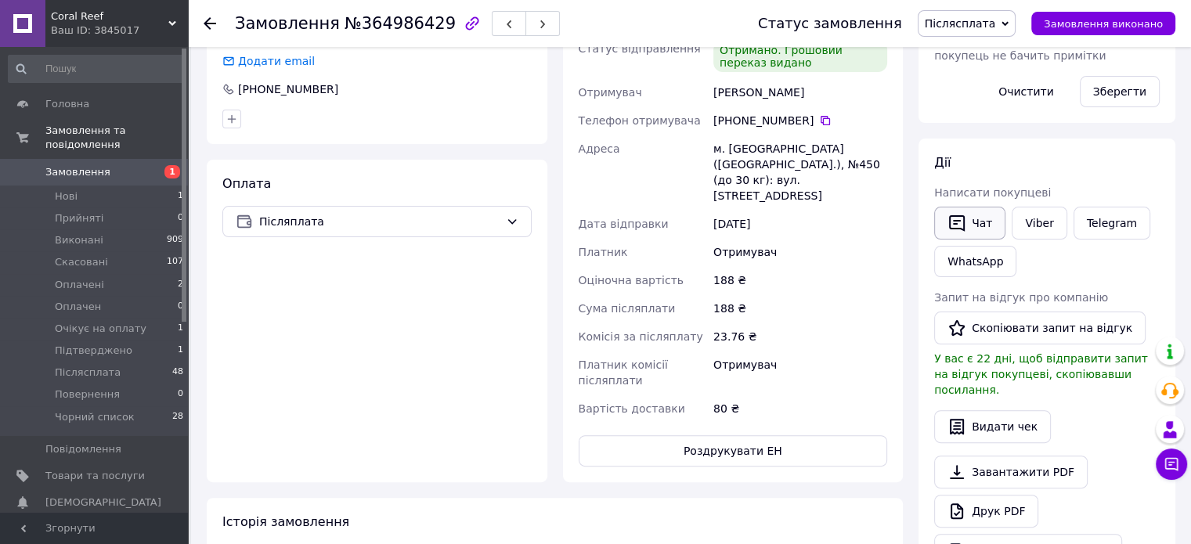
click at [986, 220] on button "Чат" at bounding box center [969, 223] width 71 height 33
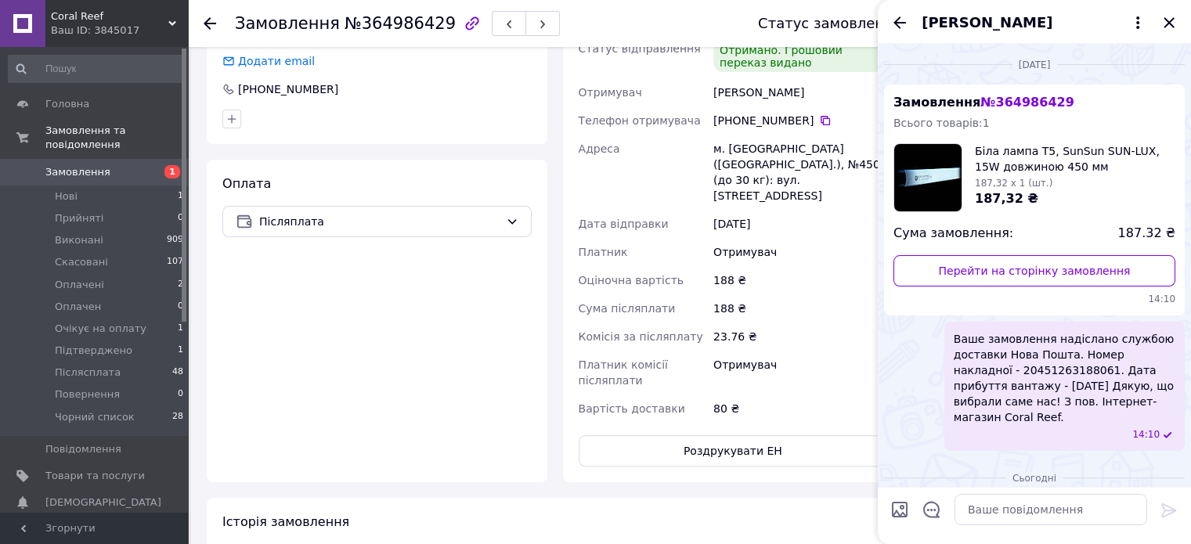
scroll to position [325, 0]
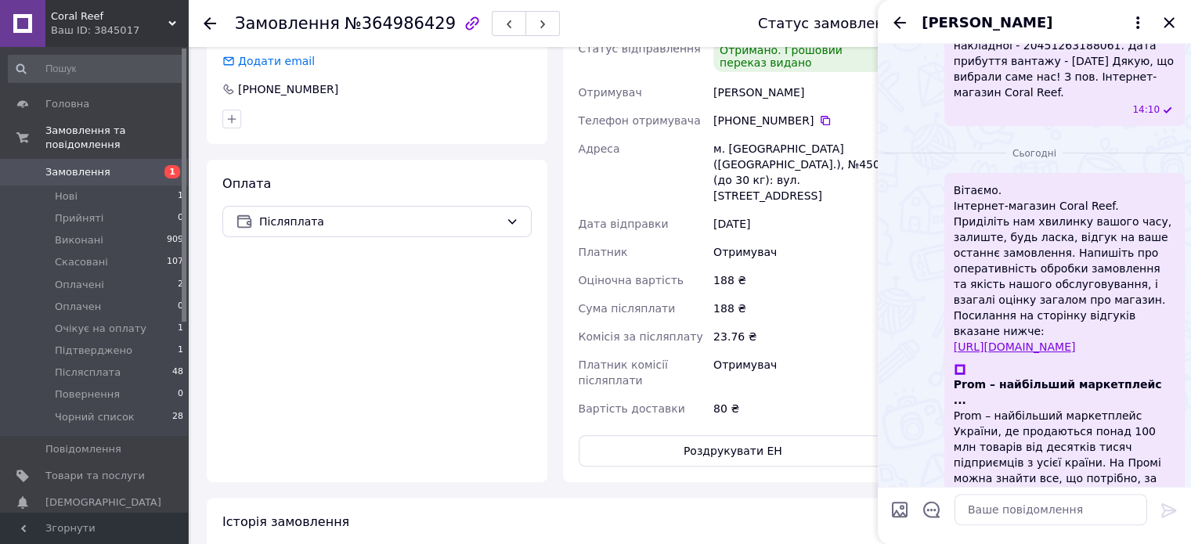
drag, startPoint x: 1127, startPoint y: 331, endPoint x: 958, endPoint y: 178, distance: 227.2
click at [952, 178] on div "Вітаємо. Інтернет-магазин Coral Reef. Приділіть нам хвилинку вашого часу, залиш…" at bounding box center [1064, 366] width 240 height 386
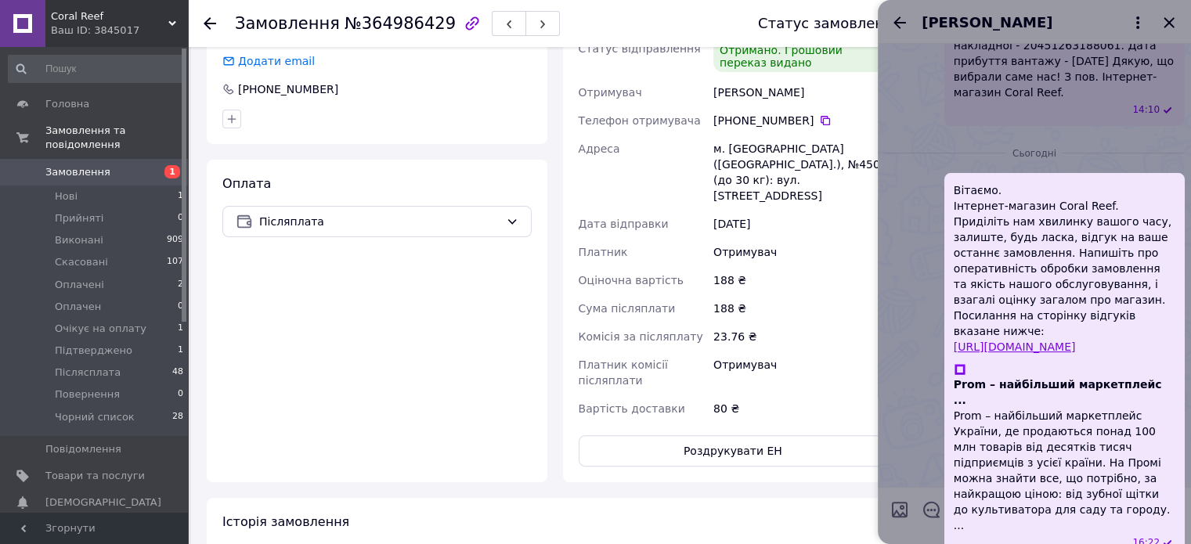
copy span "Вітаємо. Інтернет-магазин Coral Reef. Приділіть нам хвилинку вашого часу, залиш…"
click at [1170, 21] on div at bounding box center [1034, 272] width 313 height 544
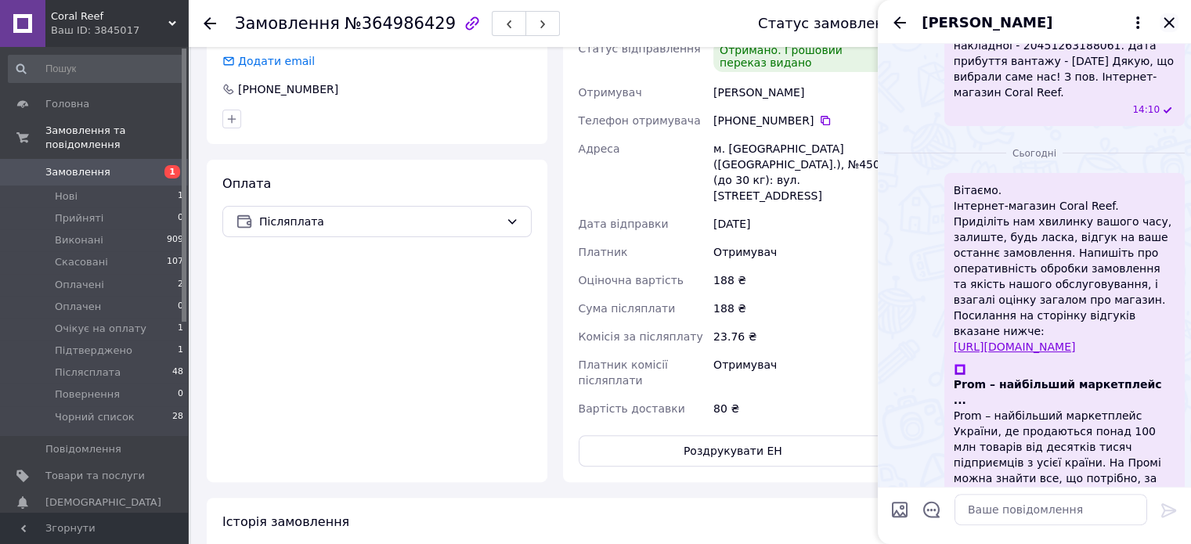
click at [1168, 21] on icon "Закрити" at bounding box center [1168, 22] width 10 height 10
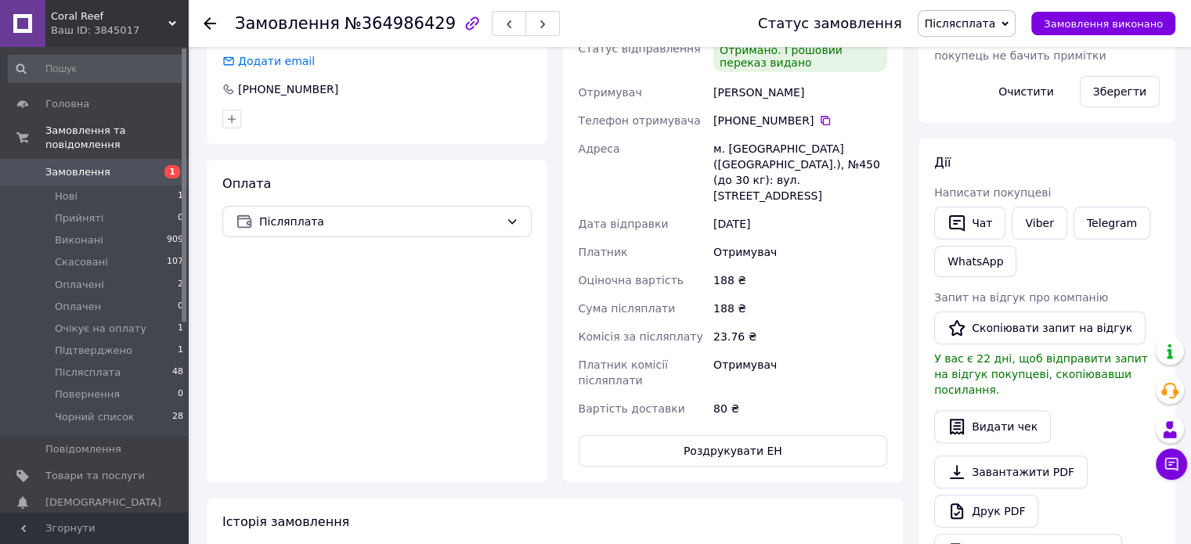
drag, startPoint x: 974, startPoint y: 218, endPoint x: 1050, endPoint y: 245, distance: 80.5
click at [1051, 253] on div "Чат Viber Telegram WhatsApp" at bounding box center [1047, 242] width 232 height 77
click at [1041, 225] on link "Viber" at bounding box center [1038, 223] width 55 height 33
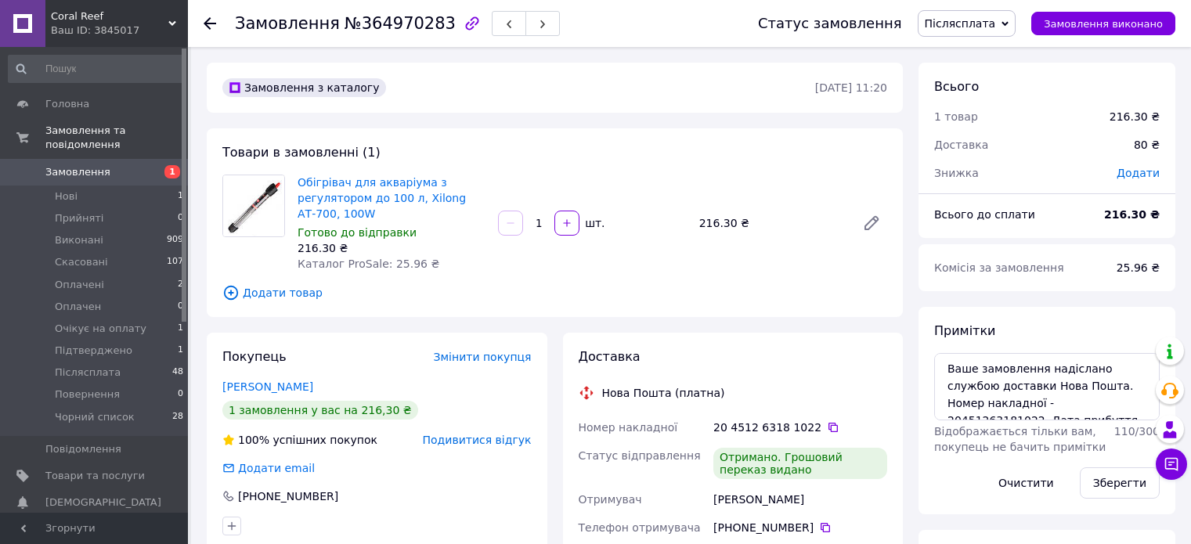
scroll to position [235, 0]
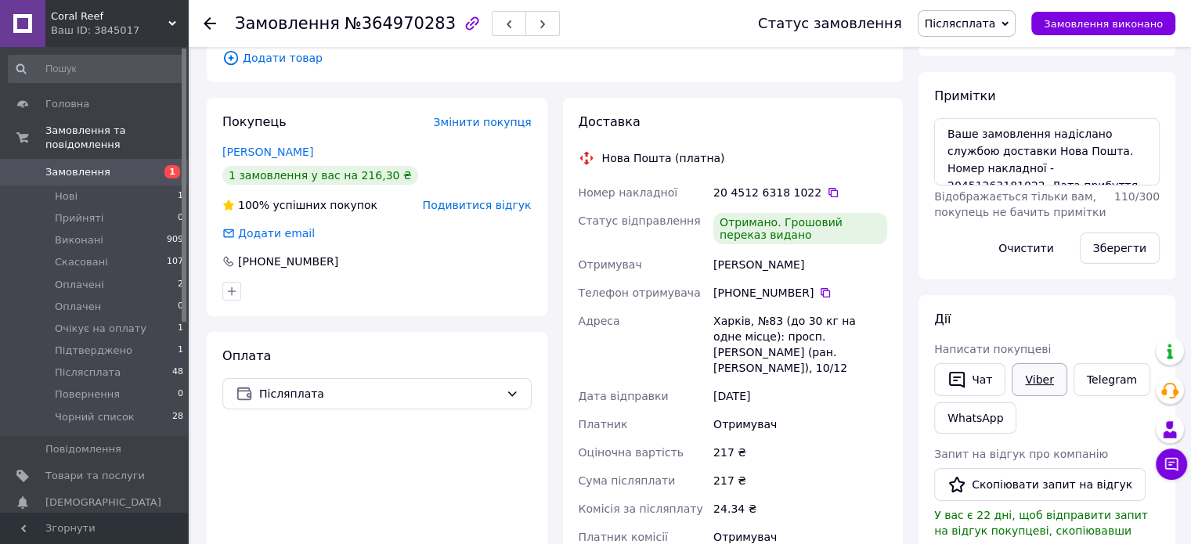
click at [1037, 382] on link "Viber" at bounding box center [1038, 379] width 55 height 33
click at [993, 486] on button "Скопіювати запит на відгук" at bounding box center [1039, 484] width 211 height 33
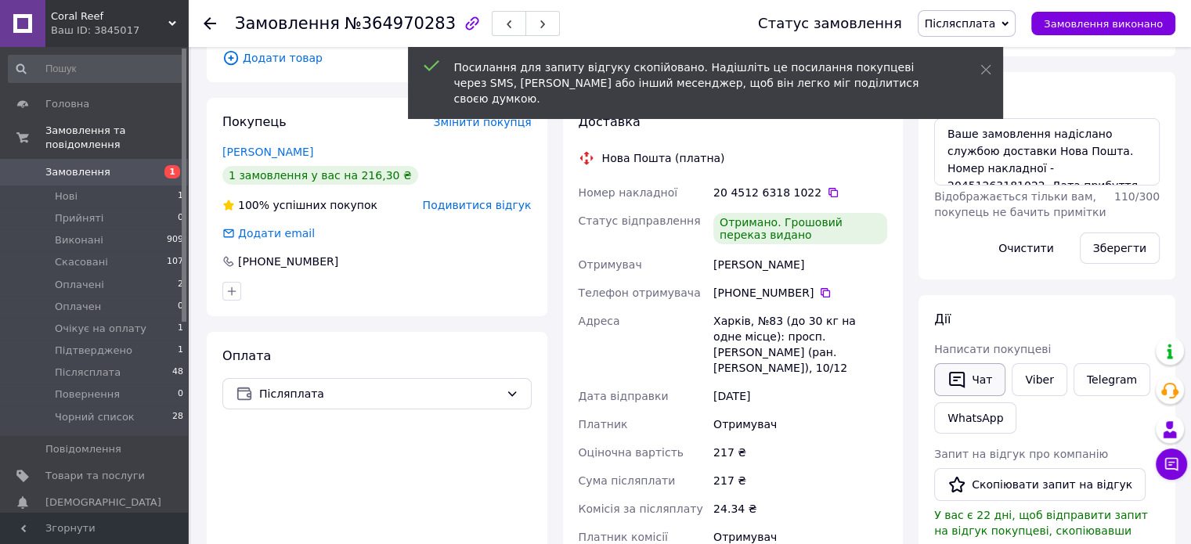
click at [984, 377] on button "Чат" at bounding box center [969, 379] width 71 height 33
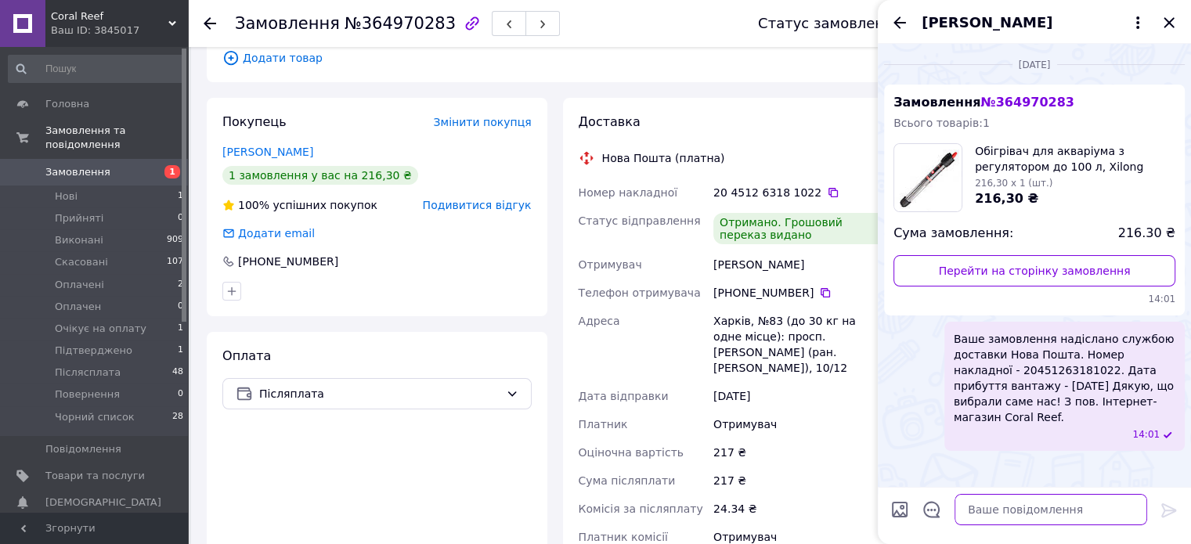
click at [1014, 510] on textarea at bounding box center [1050, 509] width 193 height 31
paste textarea "Вітаємо. Інтернет-магазин Coral Reef. Приділіть нам хвилинку вашого часу, залиш…"
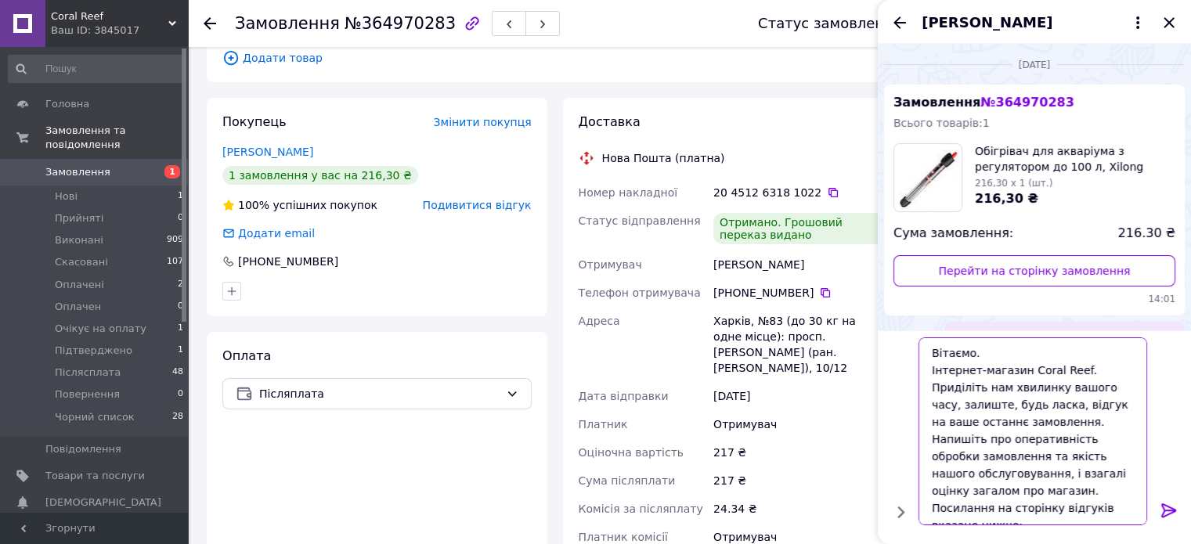
scroll to position [16, 0]
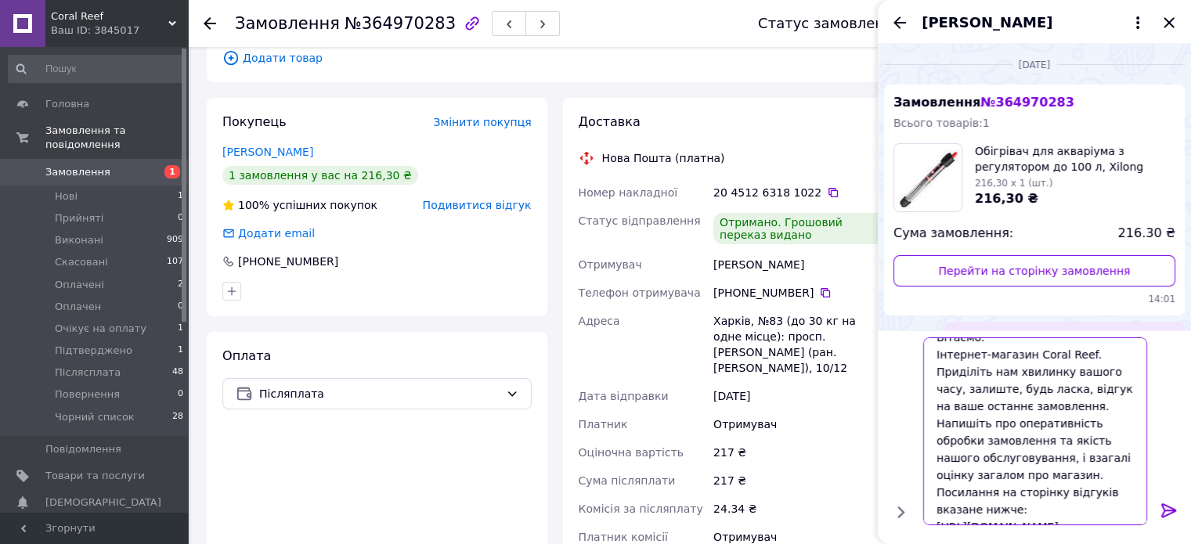
type textarea "Вітаємо. Інтернет-магазин Coral Reef. Приділіть нам хвилинку вашого часу, залиш…"
click at [1157, 513] on div at bounding box center [1168, 513] width 31 height 37
click at [1173, 511] on icon at bounding box center [1168, 510] width 15 height 14
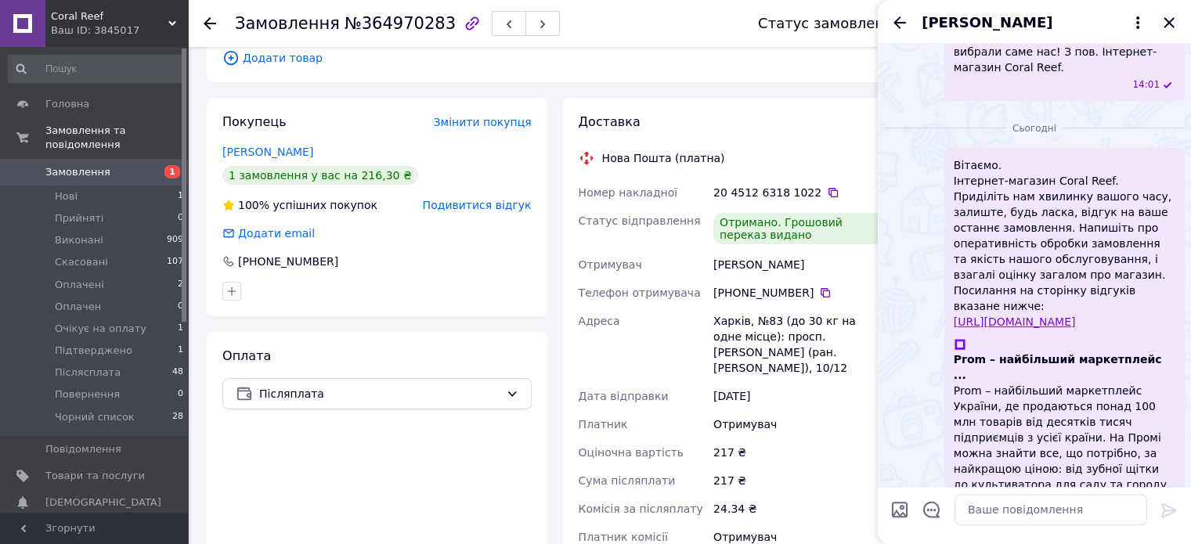
scroll to position [325, 0]
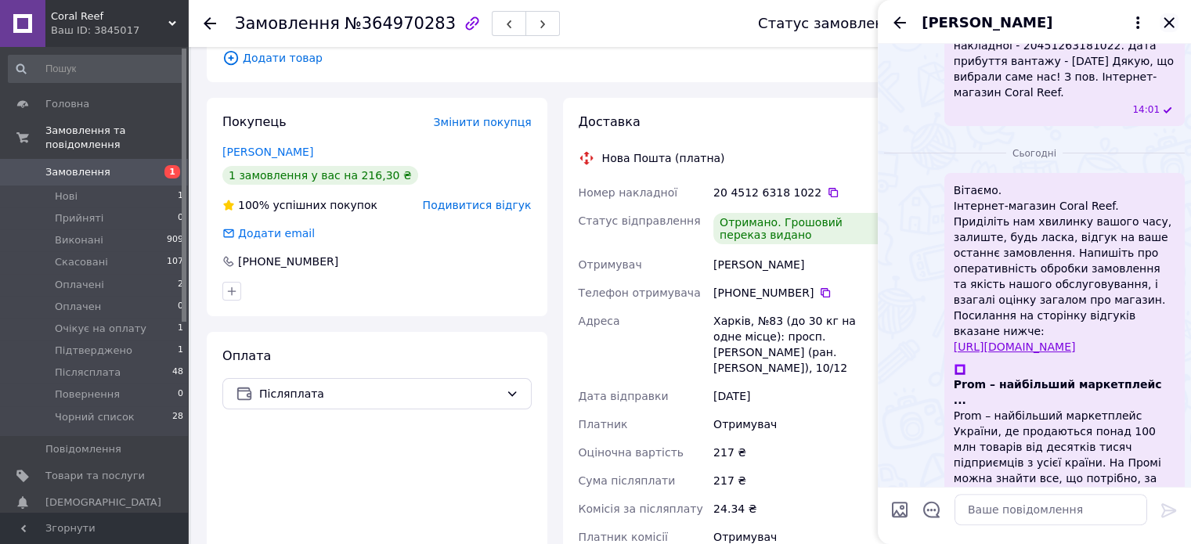
click at [1166, 20] on icon "Закрити" at bounding box center [1168, 22] width 10 height 10
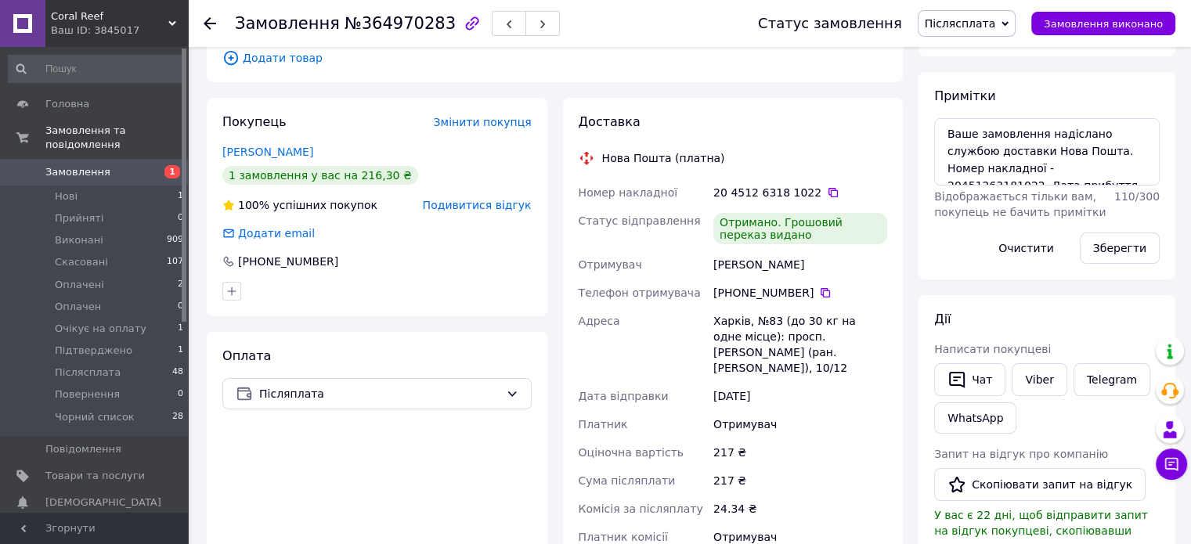
click at [986, 20] on span "Післясплата" at bounding box center [960, 23] width 71 height 13
click at [980, 72] on li "Виконано" at bounding box center [971, 78] width 107 height 23
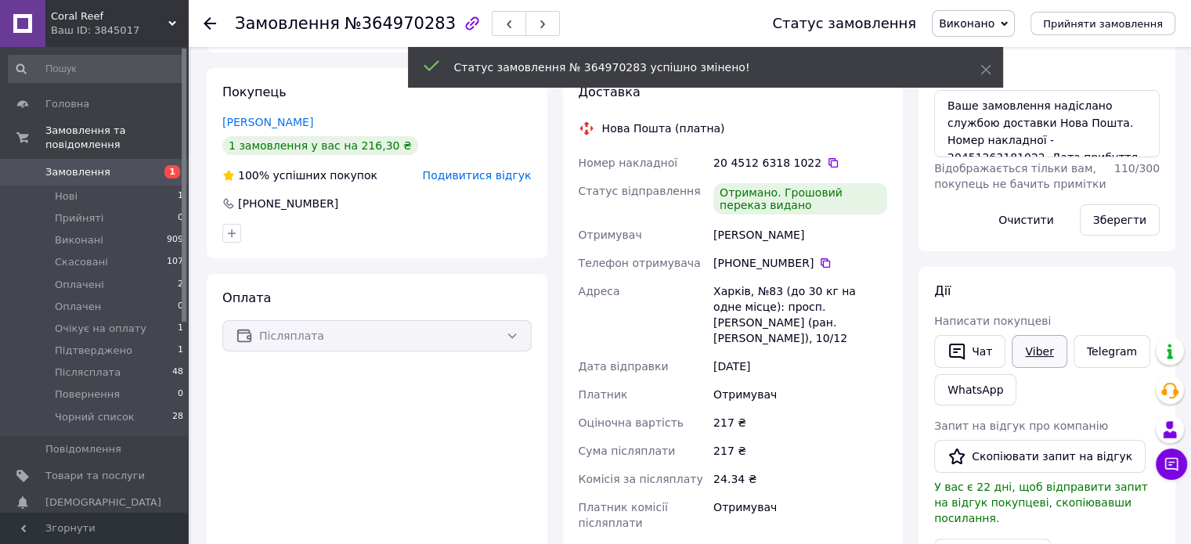
click at [1034, 348] on link "Viber" at bounding box center [1038, 351] width 55 height 33
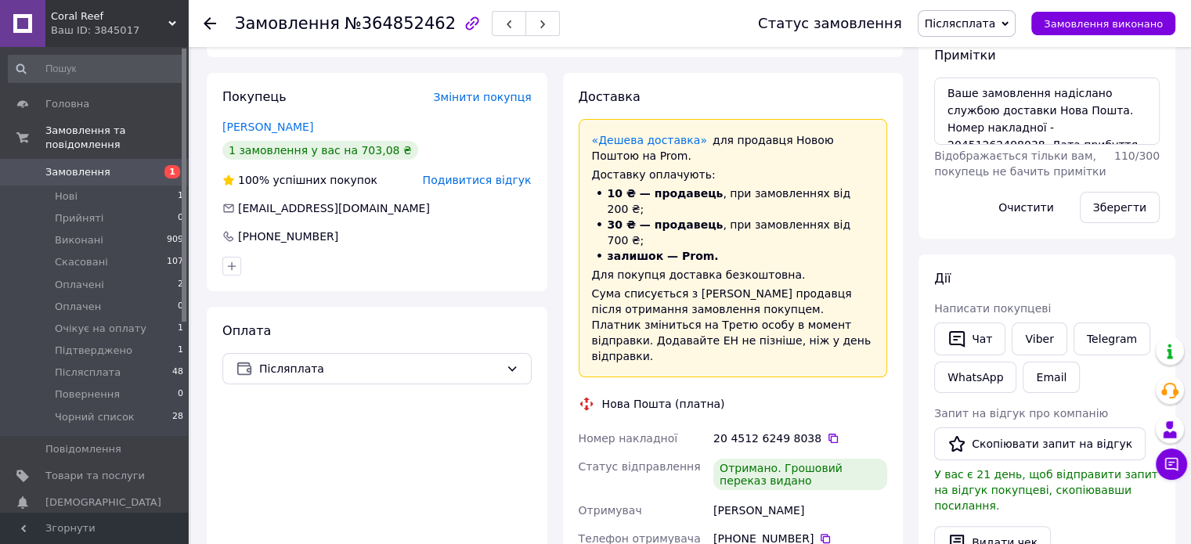
scroll to position [313, 0]
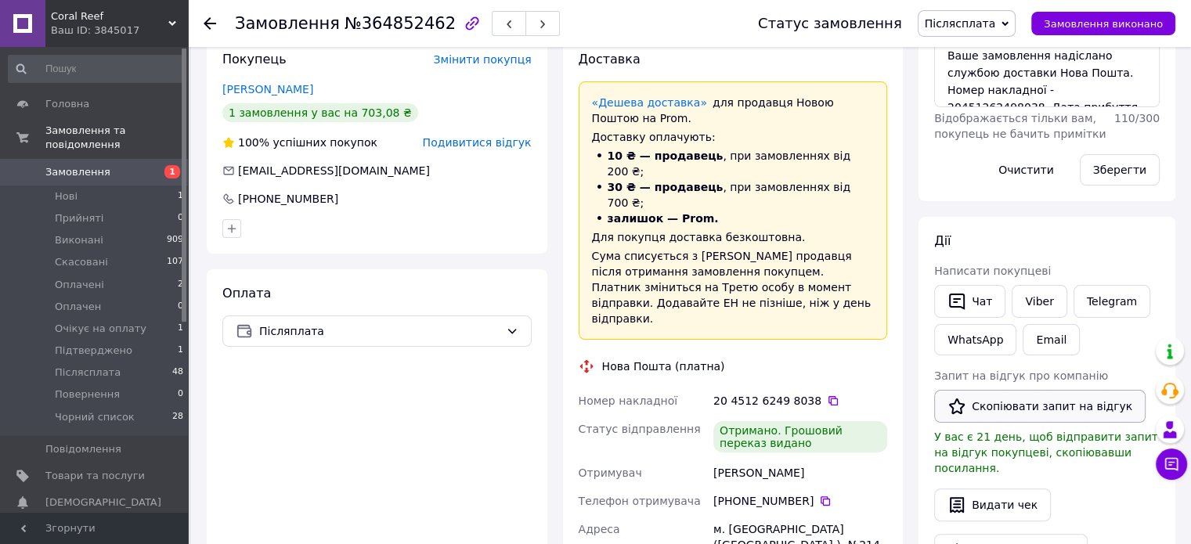
click at [1018, 402] on button "Скопіювати запит на відгук" at bounding box center [1039, 406] width 211 height 33
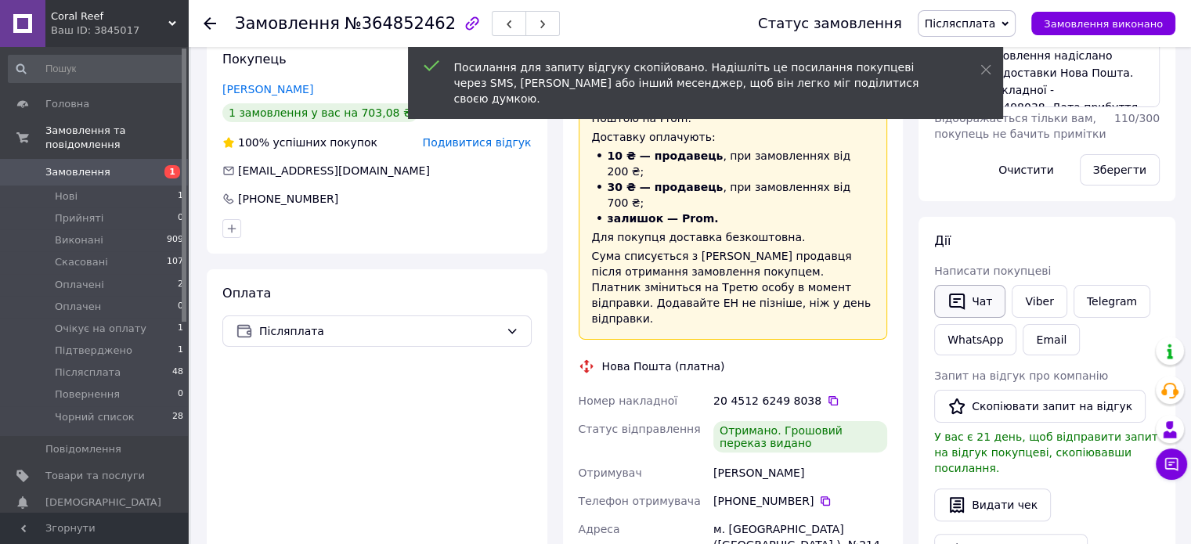
click at [977, 301] on button "Чат" at bounding box center [969, 301] width 71 height 33
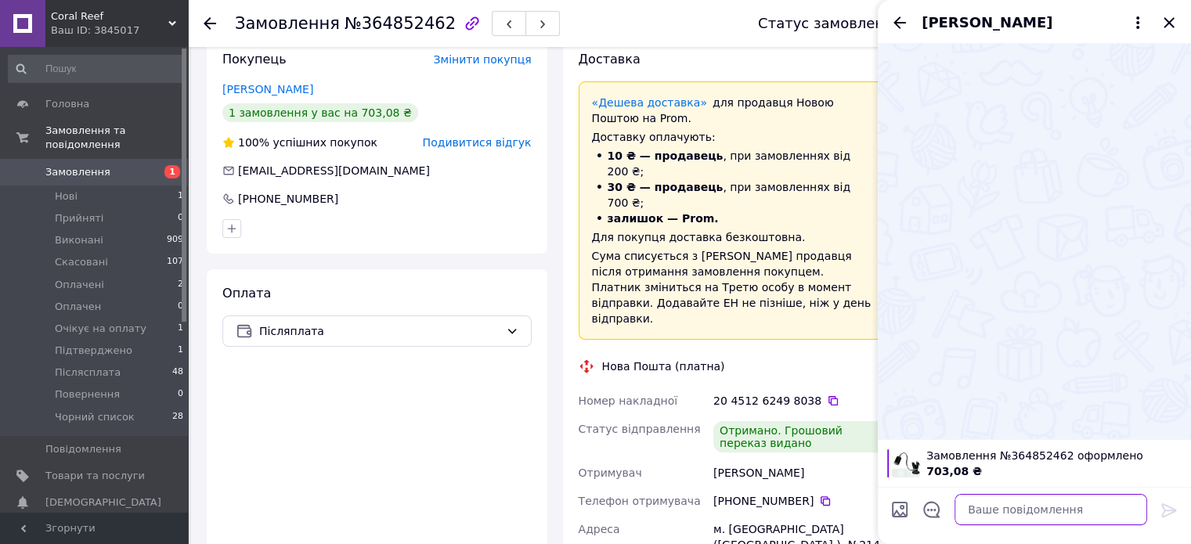
click at [1065, 506] on textarea at bounding box center [1050, 509] width 193 height 31
paste textarea "Вітаємо. Інтернет-магазин Coral Reef. Приділіть нам хвилинку вашого часу, залиш…"
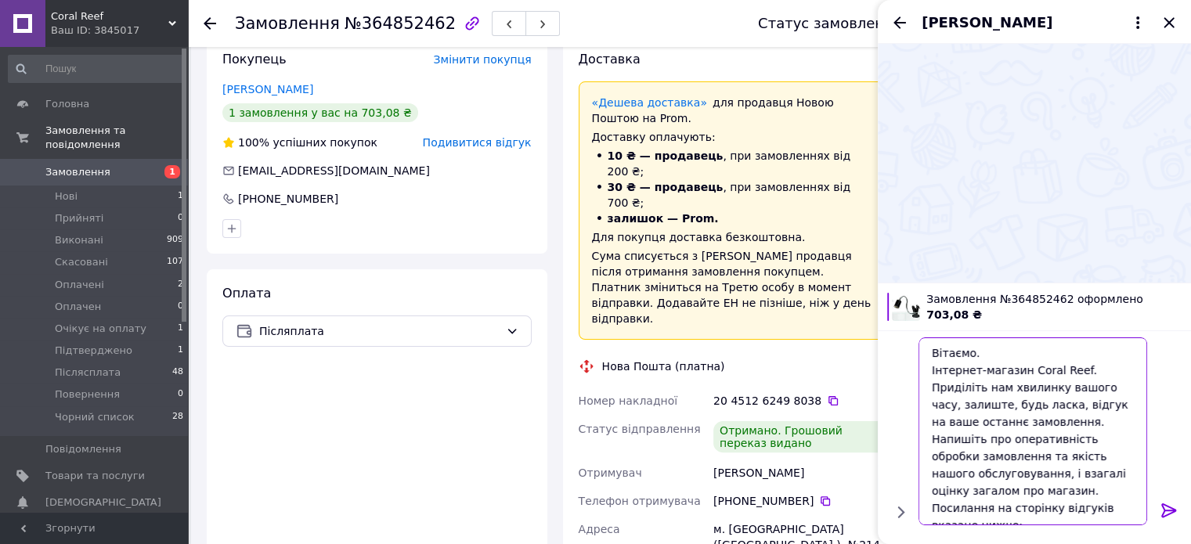
scroll to position [16, 0]
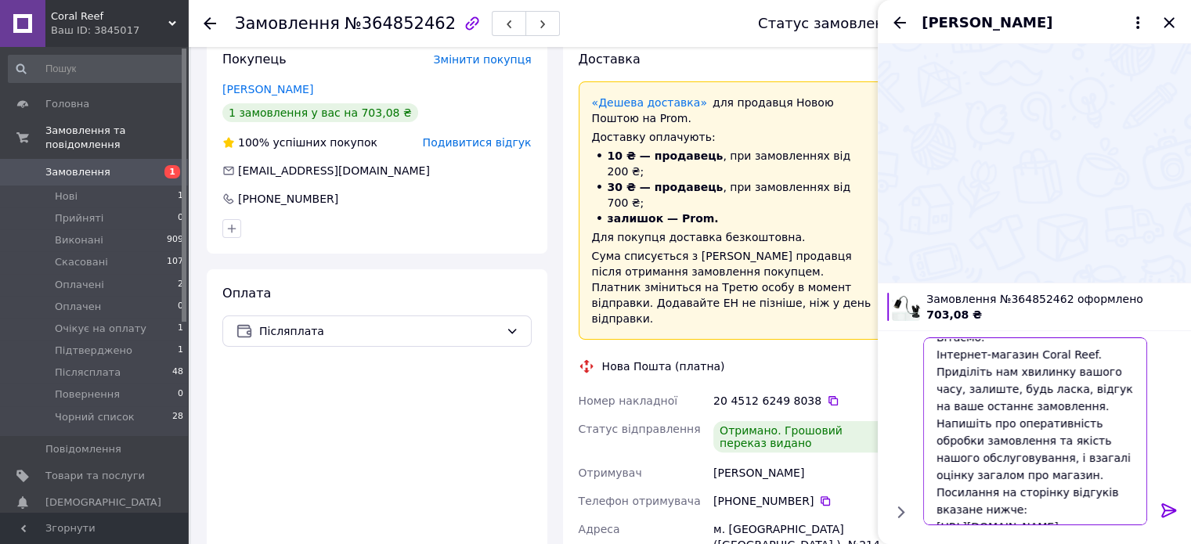
type textarea "Вітаємо. Інтернет-магазин Coral Reef. Приділіть нам хвилинку вашого часу, залиш…"
click at [1170, 514] on icon at bounding box center [1168, 510] width 19 height 19
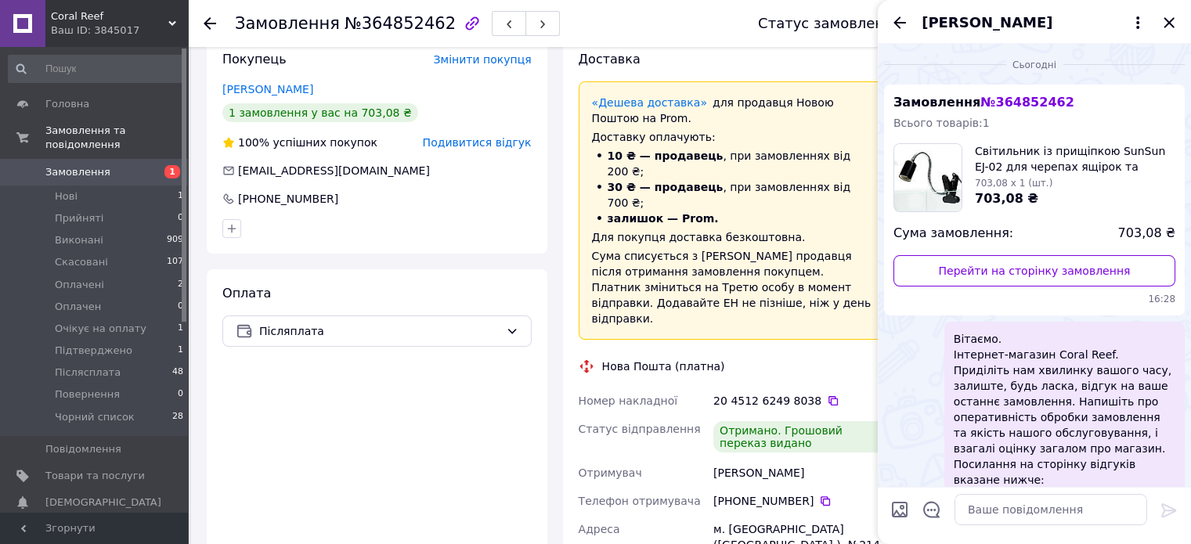
scroll to position [0, 0]
click at [1170, 18] on icon "Закрити" at bounding box center [1168, 22] width 19 height 19
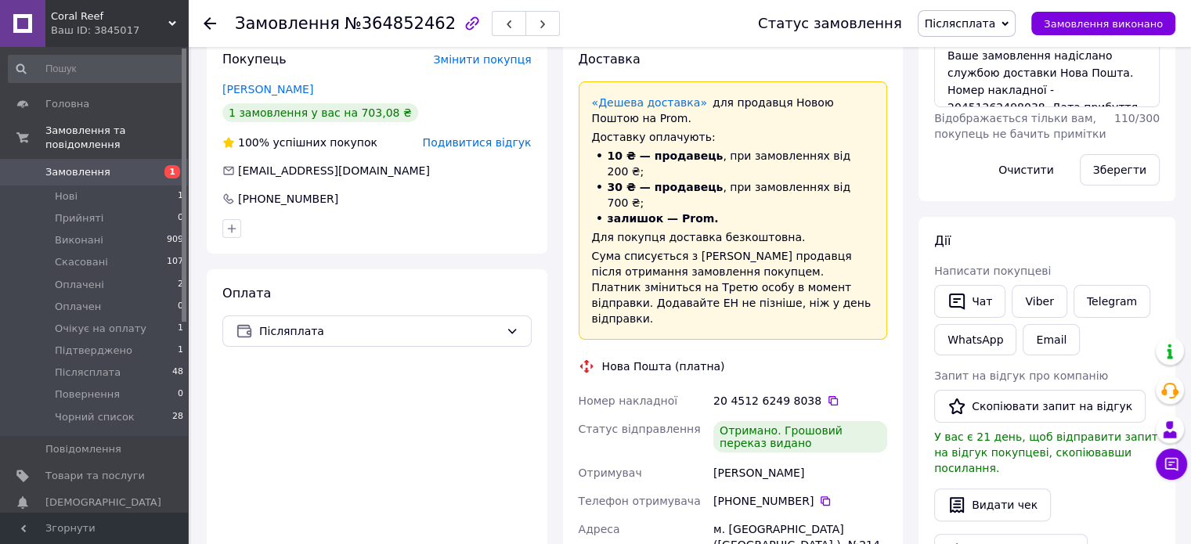
click at [981, 17] on span "Післясплата" at bounding box center [960, 23] width 71 height 13
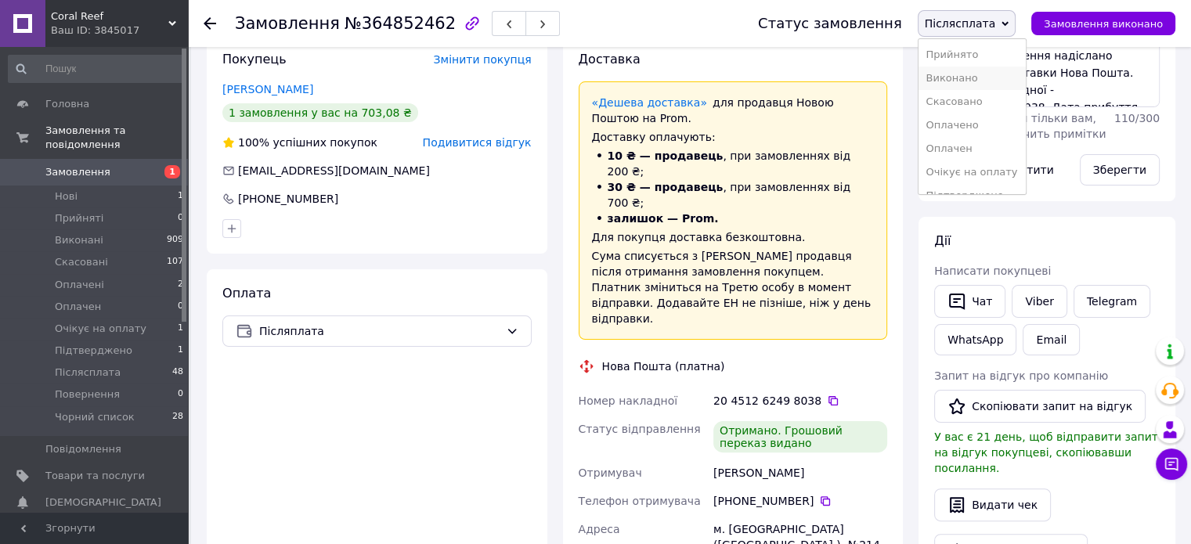
click at [989, 78] on li "Виконано" at bounding box center [971, 78] width 107 height 23
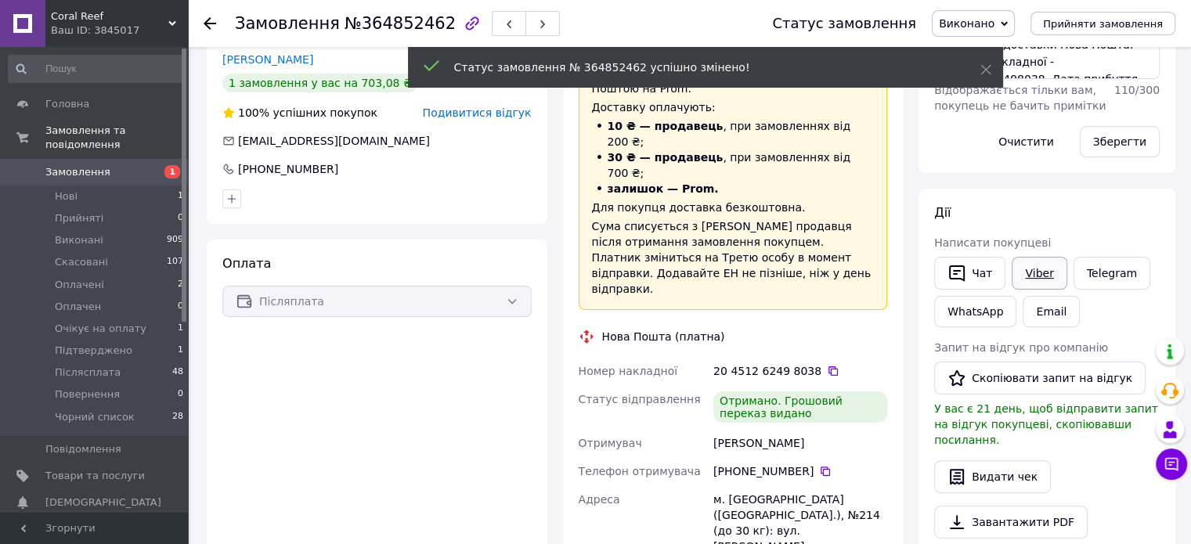
click at [1048, 278] on link "Viber" at bounding box center [1038, 273] width 55 height 33
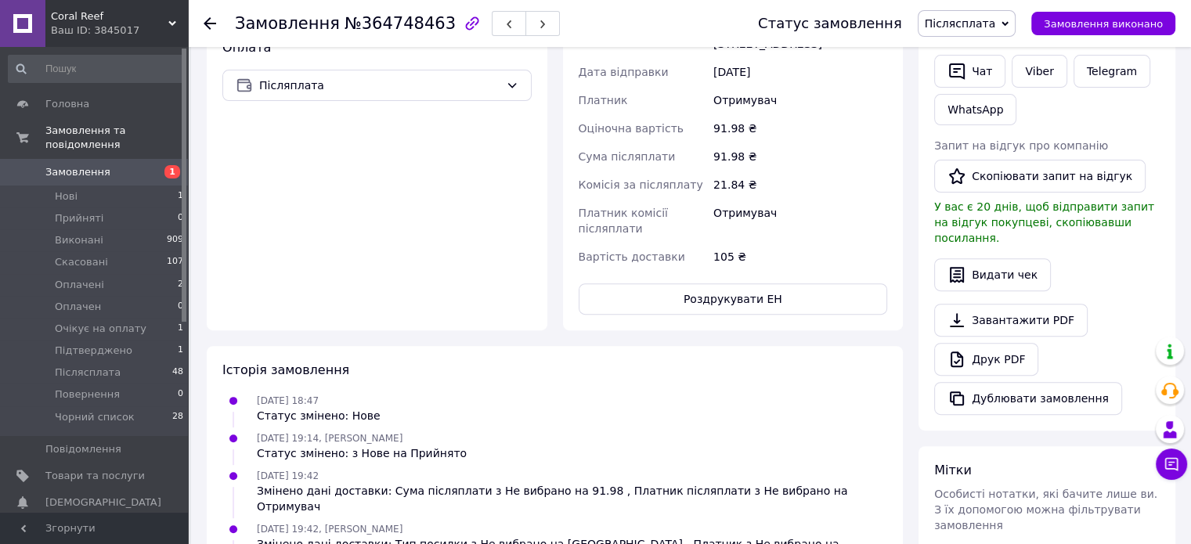
scroll to position [548, 0]
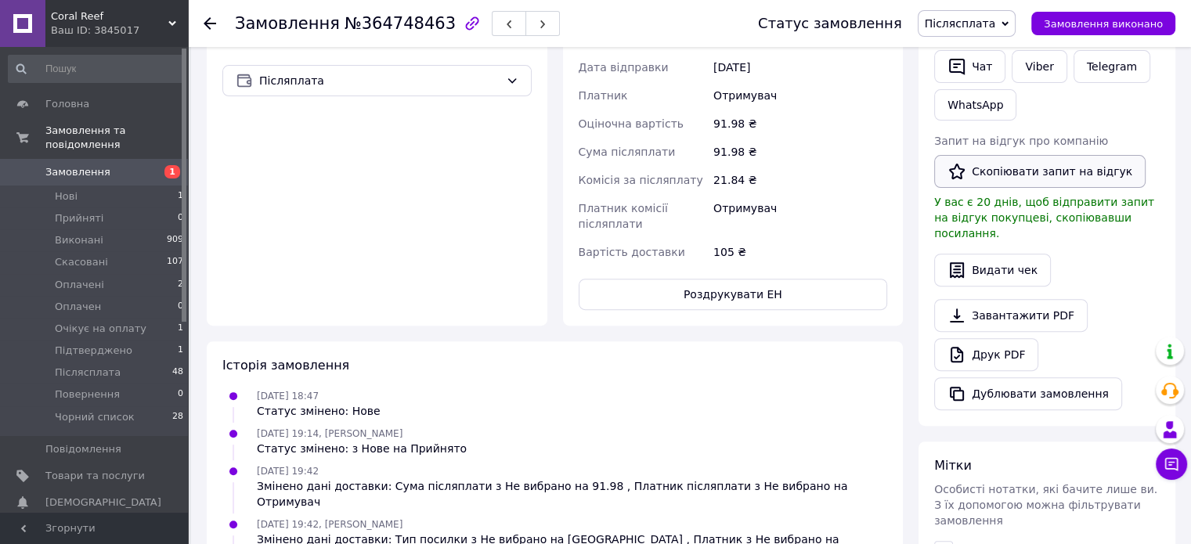
click at [1026, 167] on button "Скопіювати запит на відгук" at bounding box center [1039, 171] width 211 height 33
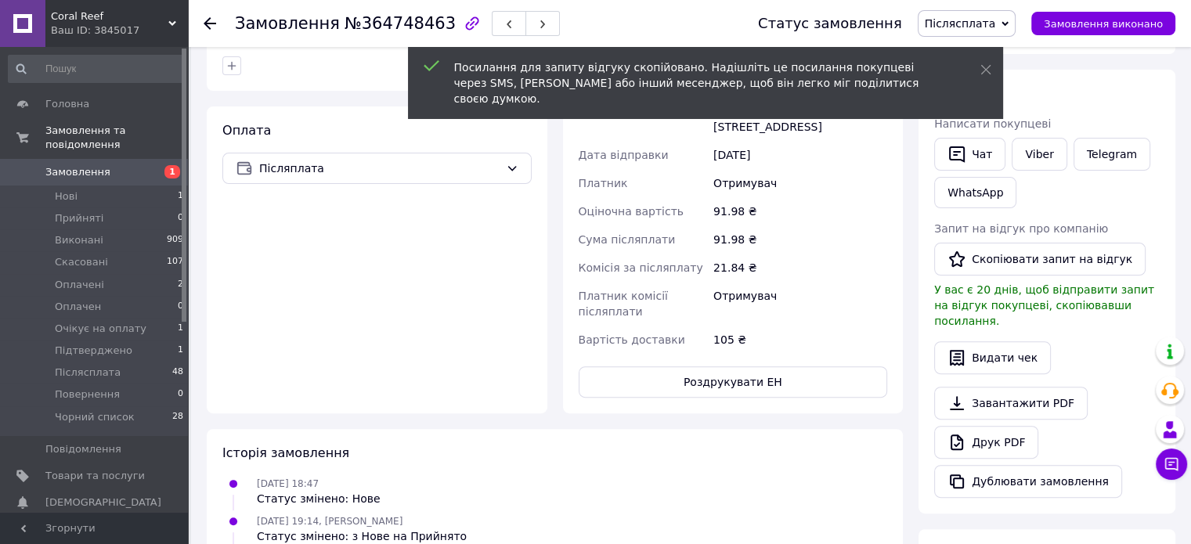
scroll to position [313, 0]
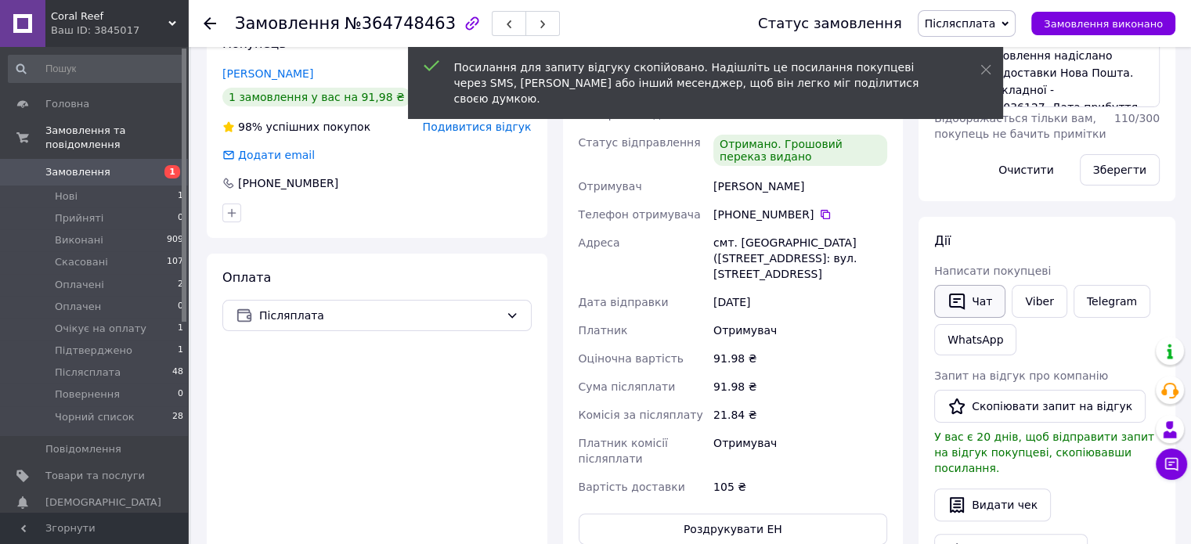
click at [972, 296] on button "Чат" at bounding box center [969, 301] width 71 height 33
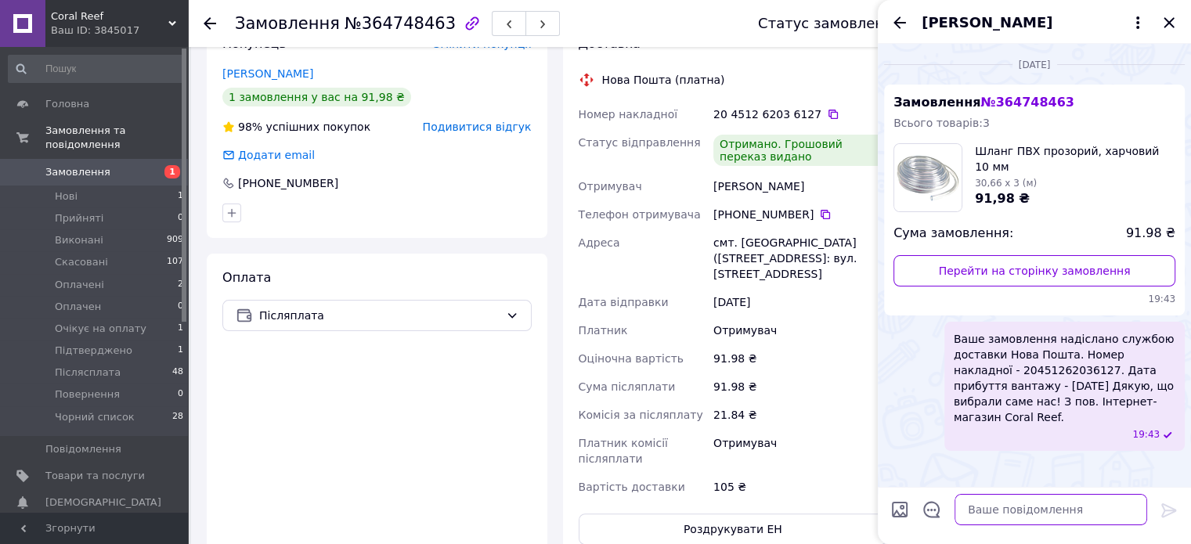
click at [1050, 506] on textarea at bounding box center [1050, 509] width 193 height 31
paste textarea "Вітаємо. Інтернет-магазин Coral Reef. Приділіть нам хвилинку вашого часу, залиш…"
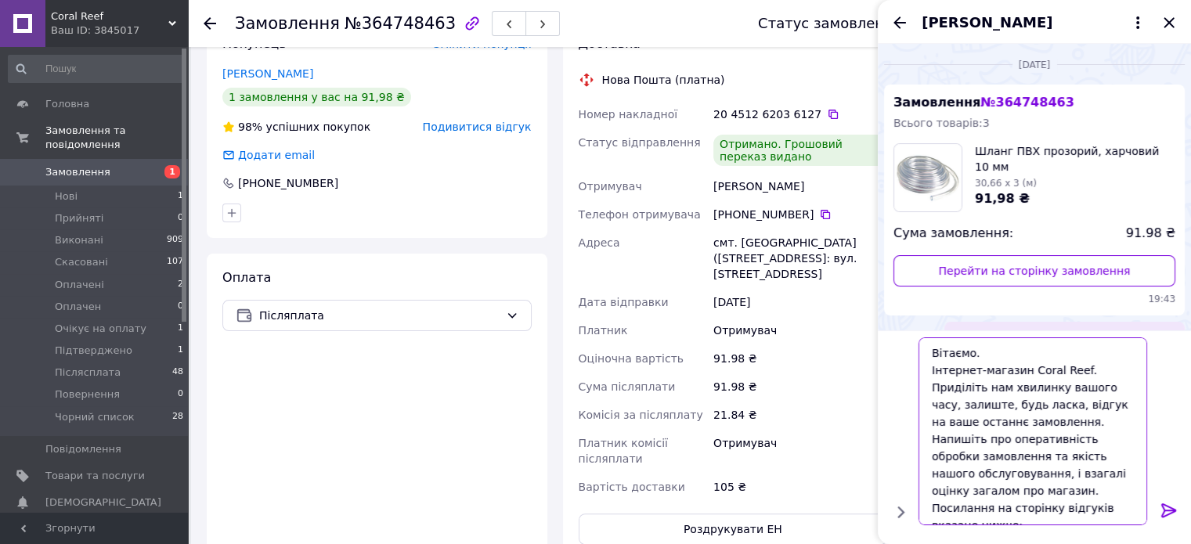
scroll to position [16, 0]
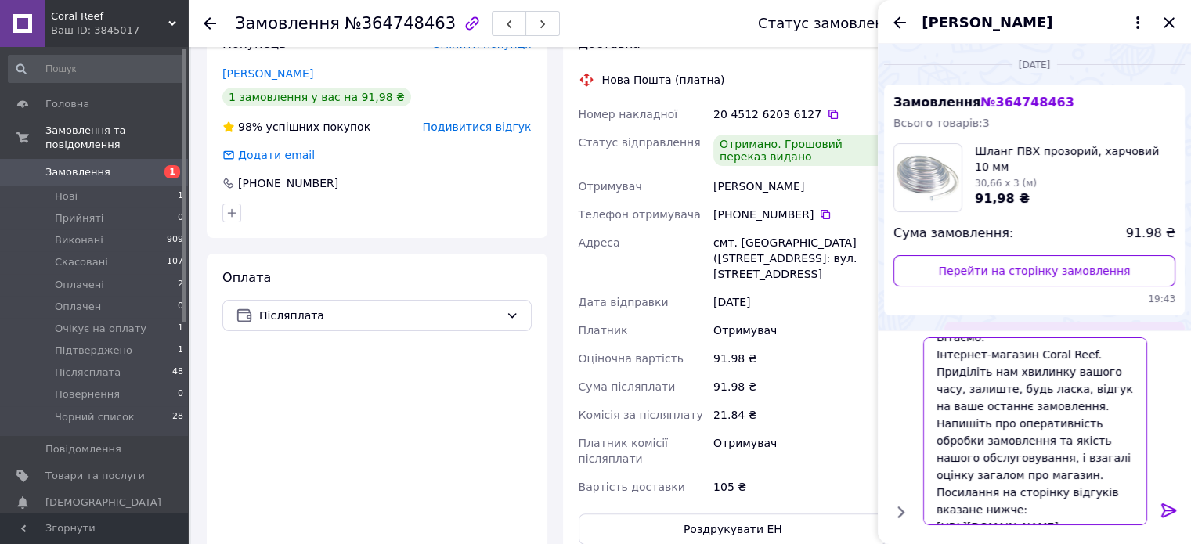
type textarea "Вітаємо. Інтернет-магазин Coral Reef. Приділіть нам хвилинку вашого часу, залиш…"
click at [1170, 506] on icon at bounding box center [1168, 510] width 19 height 19
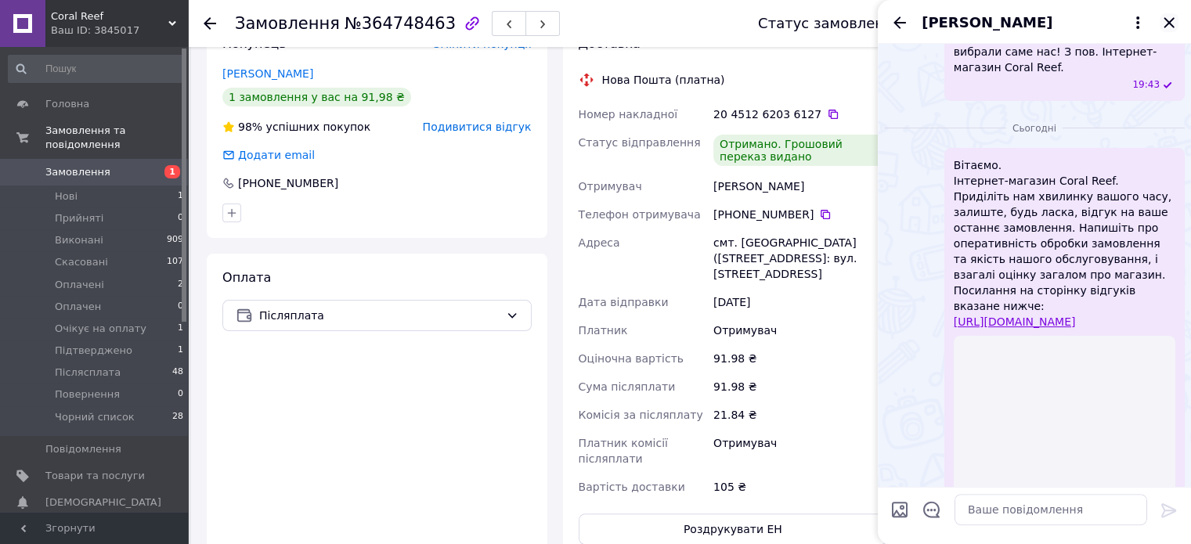
scroll to position [325, 0]
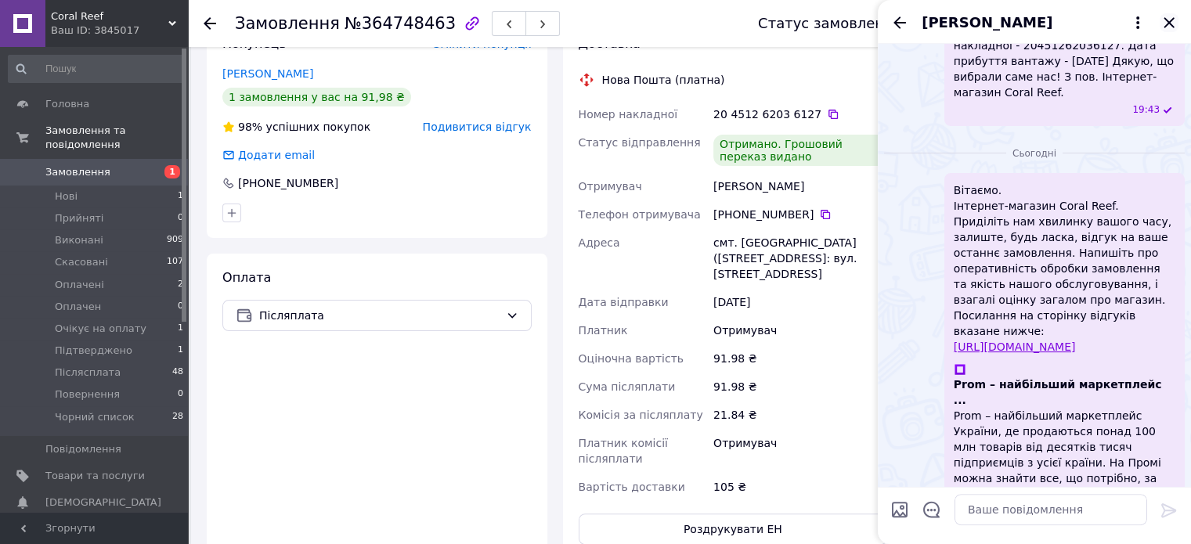
click at [1174, 18] on icon "Закрити" at bounding box center [1168, 22] width 19 height 19
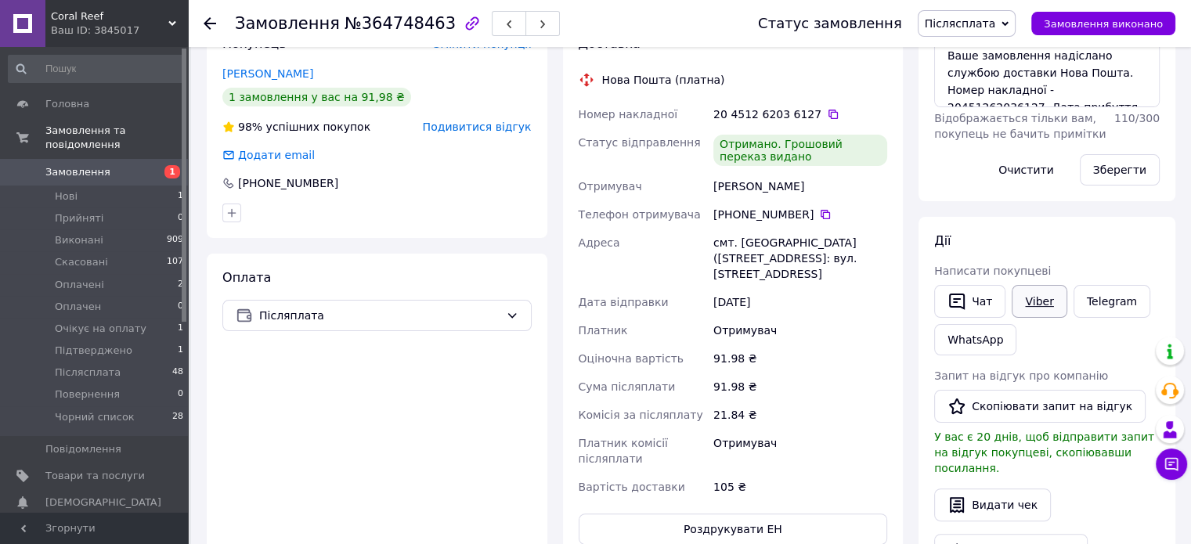
click at [1040, 301] on link "Viber" at bounding box center [1038, 301] width 55 height 33
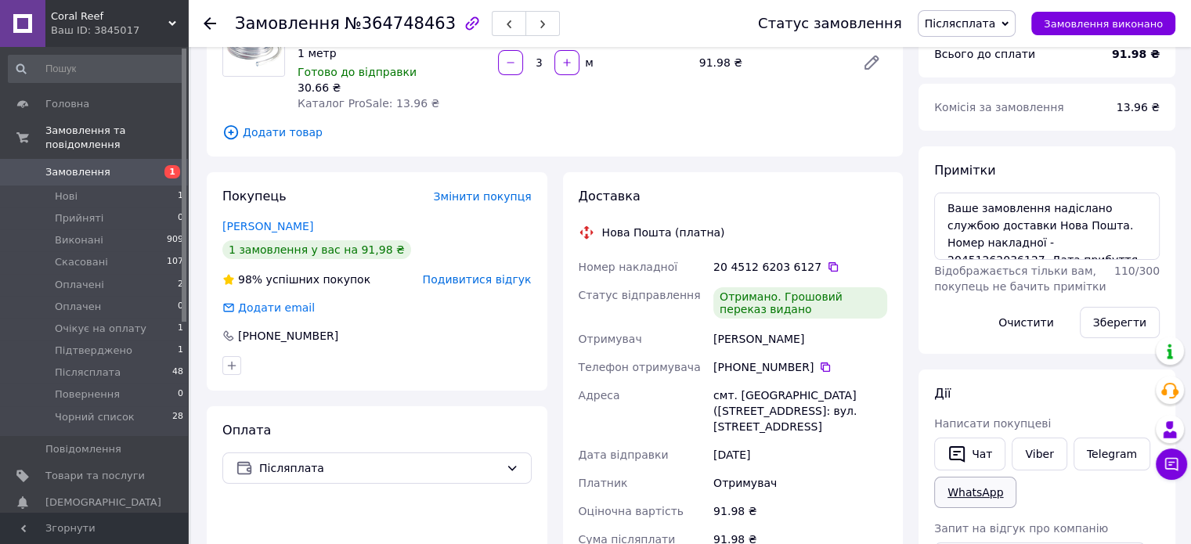
scroll to position [157, 0]
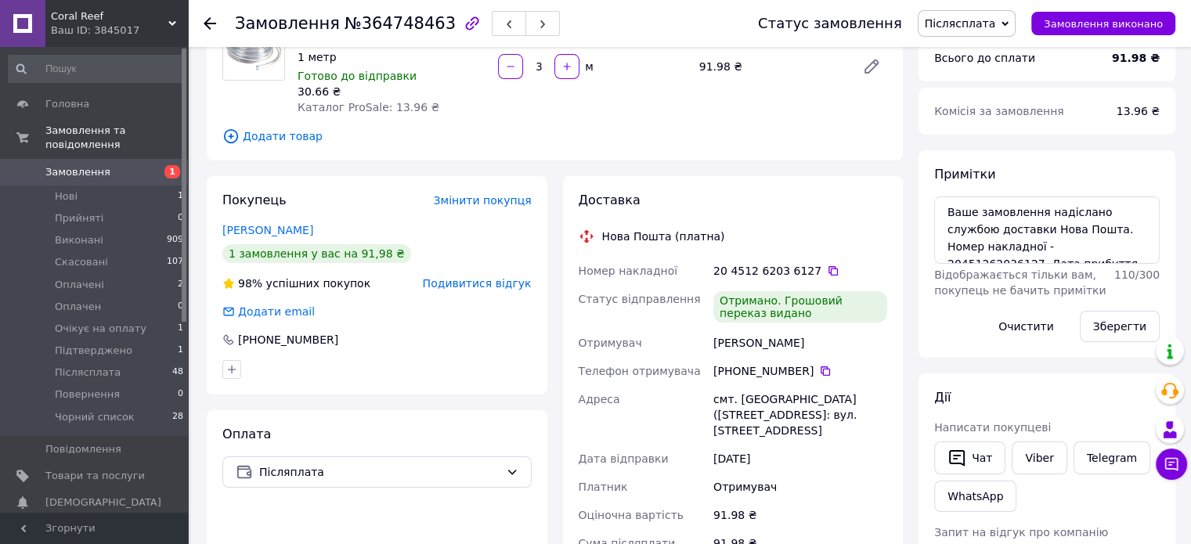
click at [986, 15] on span "Післясплата" at bounding box center [966, 23] width 99 height 27
click at [968, 79] on li "Виконано" at bounding box center [971, 78] width 107 height 23
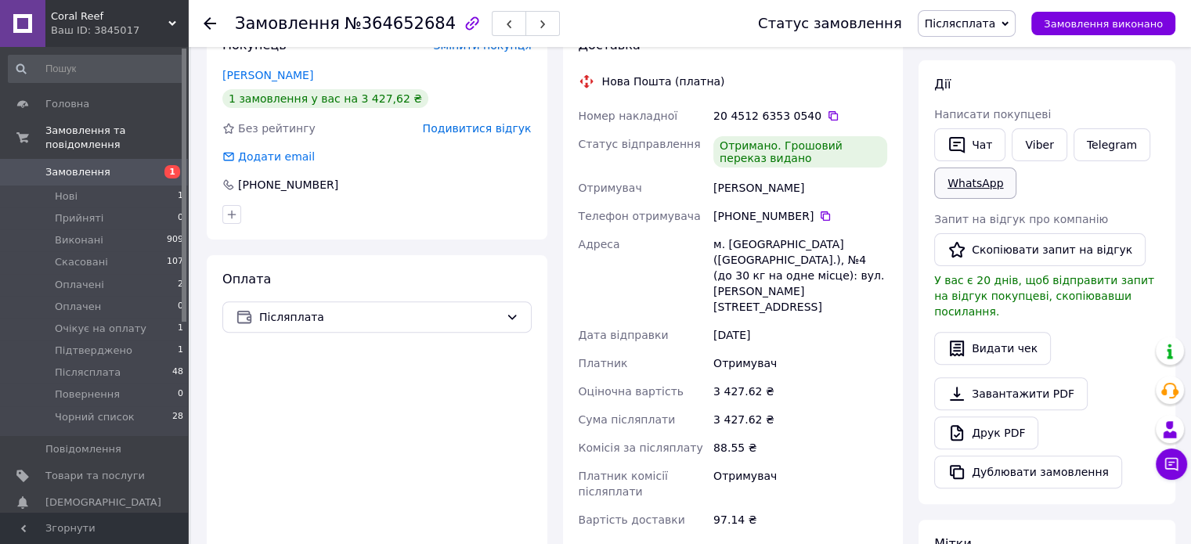
scroll to position [470, 0]
click at [982, 144] on button "Чат" at bounding box center [969, 144] width 71 height 33
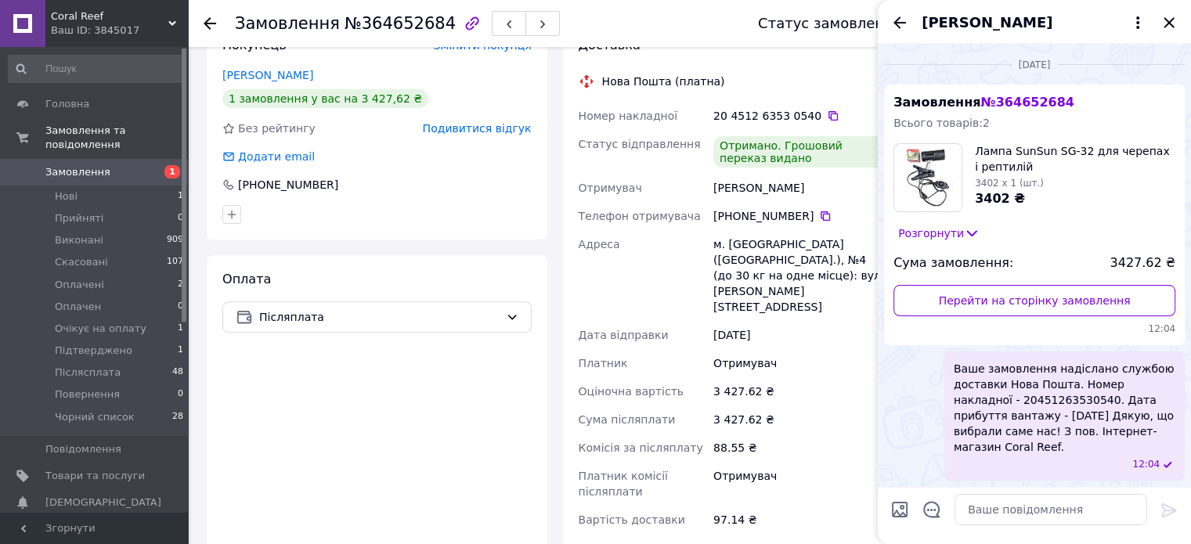
drag, startPoint x: 1166, startPoint y: 21, endPoint x: 1124, endPoint y: 34, distance: 43.3
click at [1163, 21] on icon "Закрити" at bounding box center [1168, 22] width 19 height 19
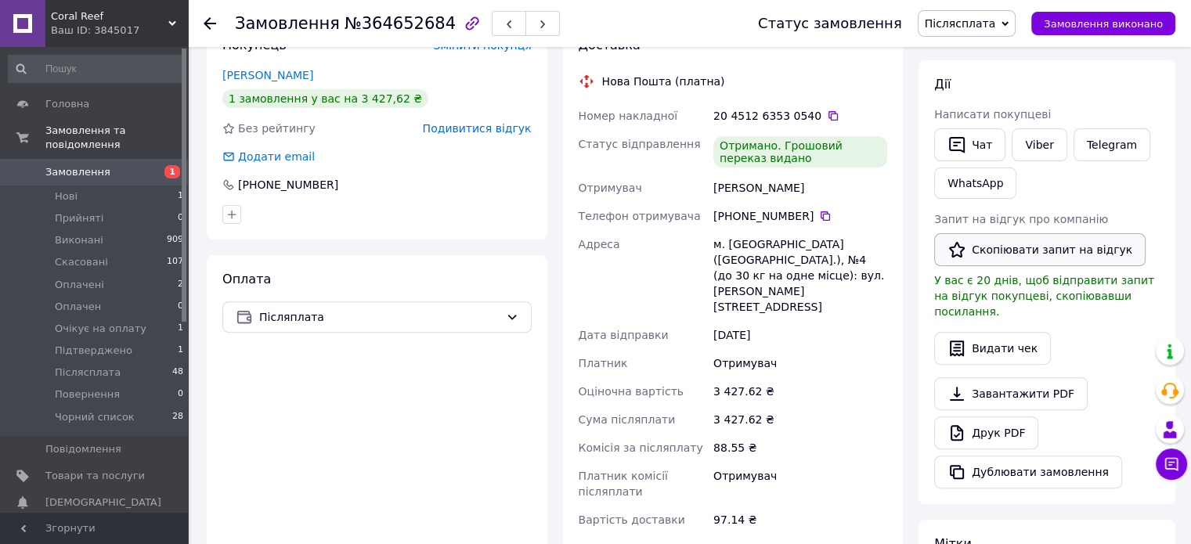
click at [1006, 247] on button "Скопіювати запит на відгук" at bounding box center [1039, 249] width 211 height 33
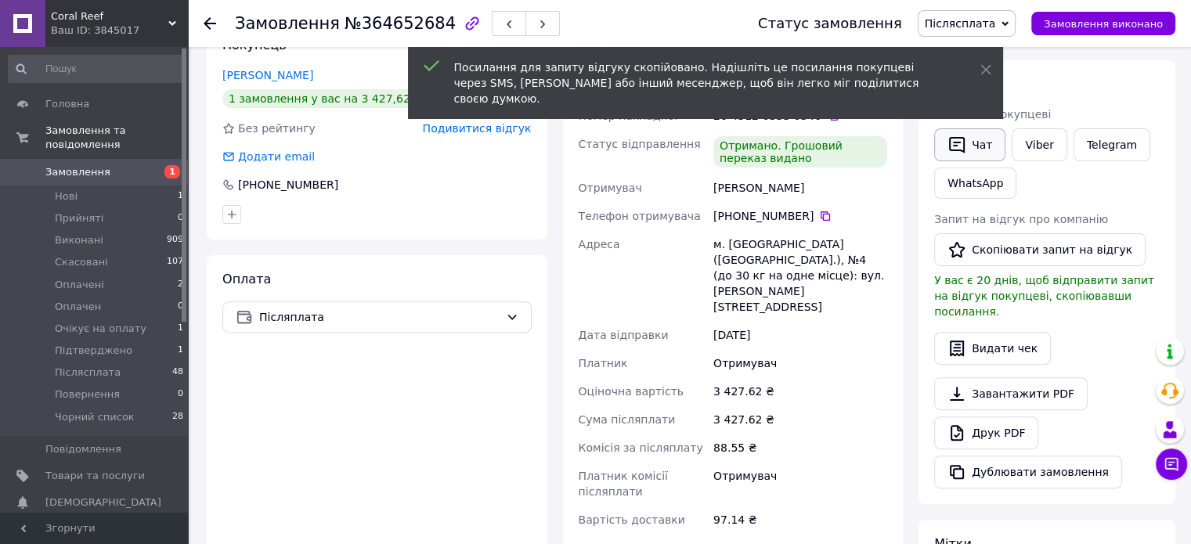
click at [977, 142] on button "Чат" at bounding box center [969, 144] width 71 height 33
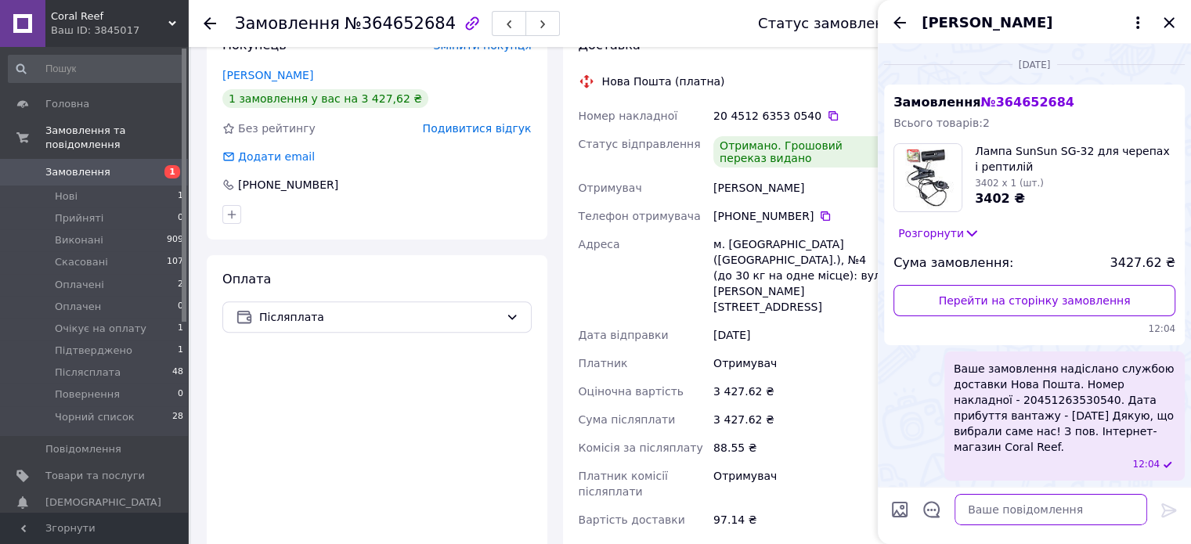
click at [1060, 521] on textarea at bounding box center [1050, 509] width 193 height 31
paste textarea "Вітаємо. Інтернет-магазин Coral Reef. Приділіть нам хвилинку вашого часу, залиш…"
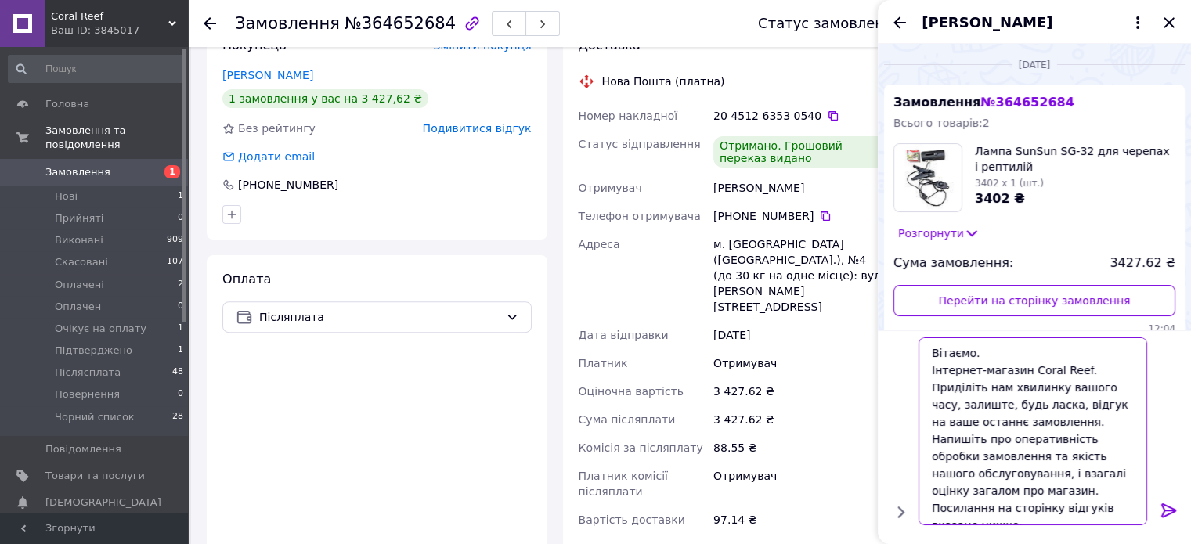
scroll to position [16, 0]
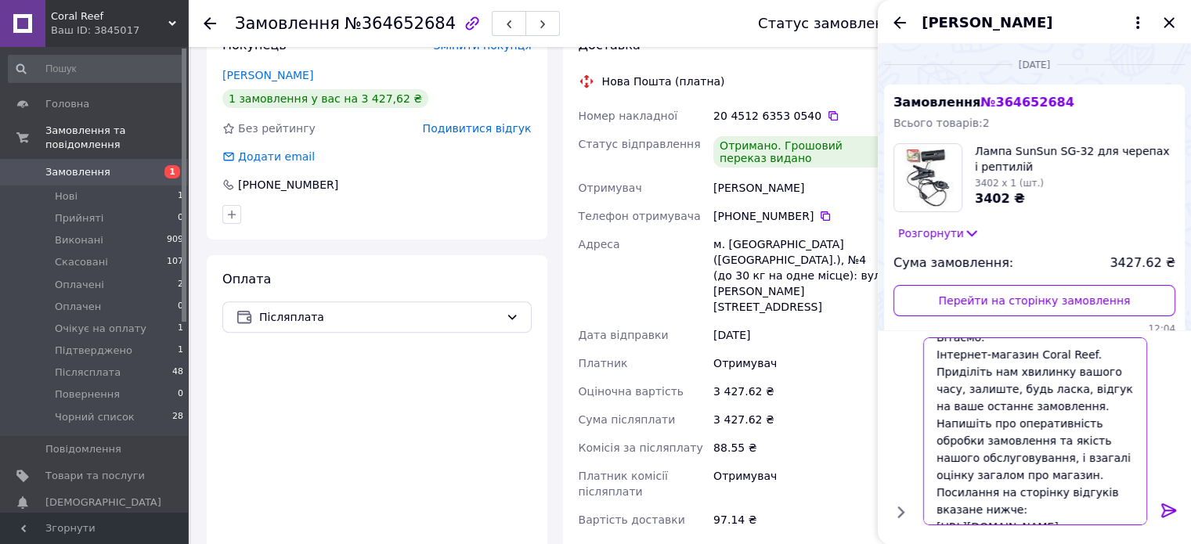
type textarea "Вітаємо. Інтернет-магазин Coral Reef. Приділіть нам хвилинку вашого часу, залиш…"
click at [1165, 516] on icon at bounding box center [1168, 510] width 15 height 14
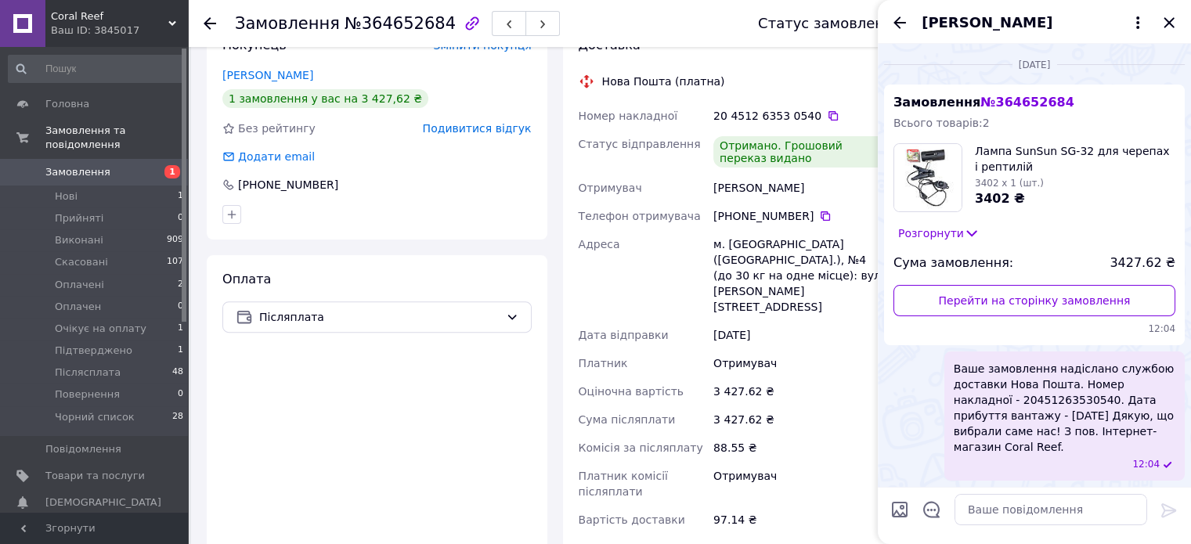
scroll to position [380, 0]
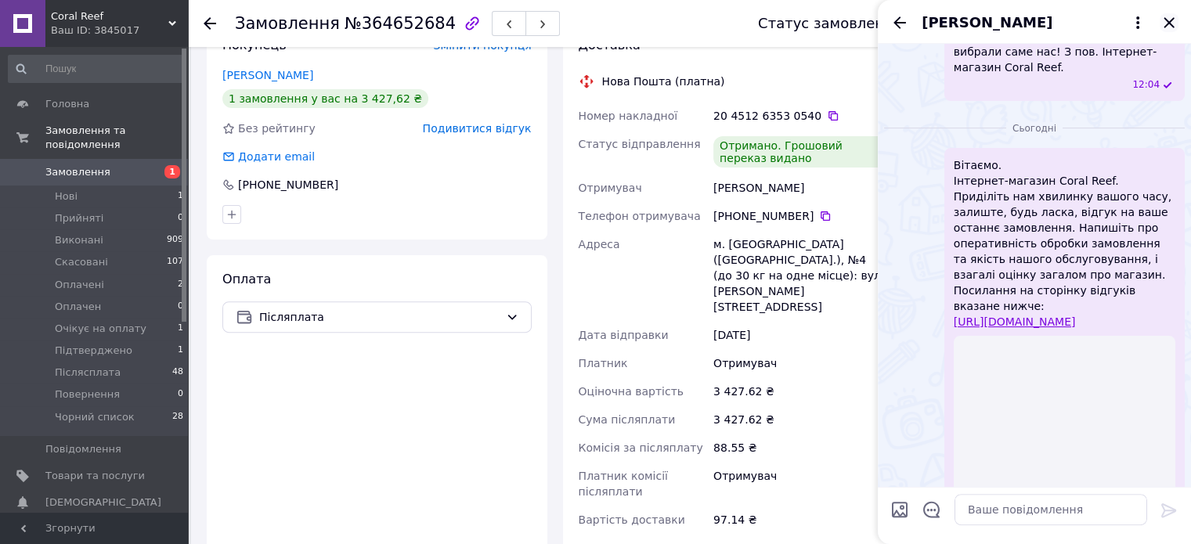
click at [1171, 20] on icon "Закрити" at bounding box center [1168, 22] width 10 height 10
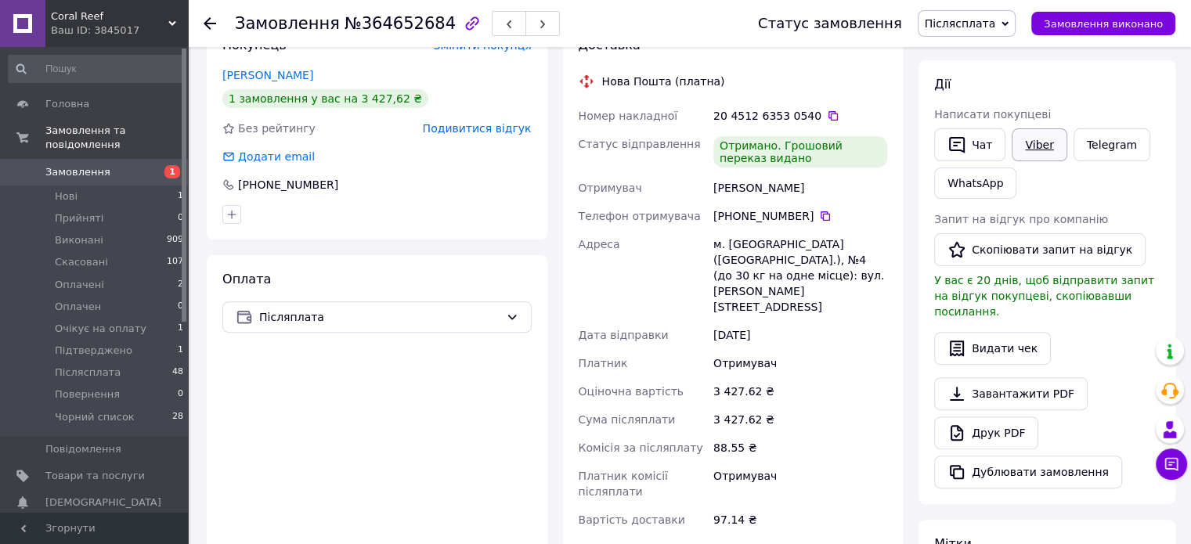
click at [1042, 139] on link "Viber" at bounding box center [1038, 144] width 55 height 33
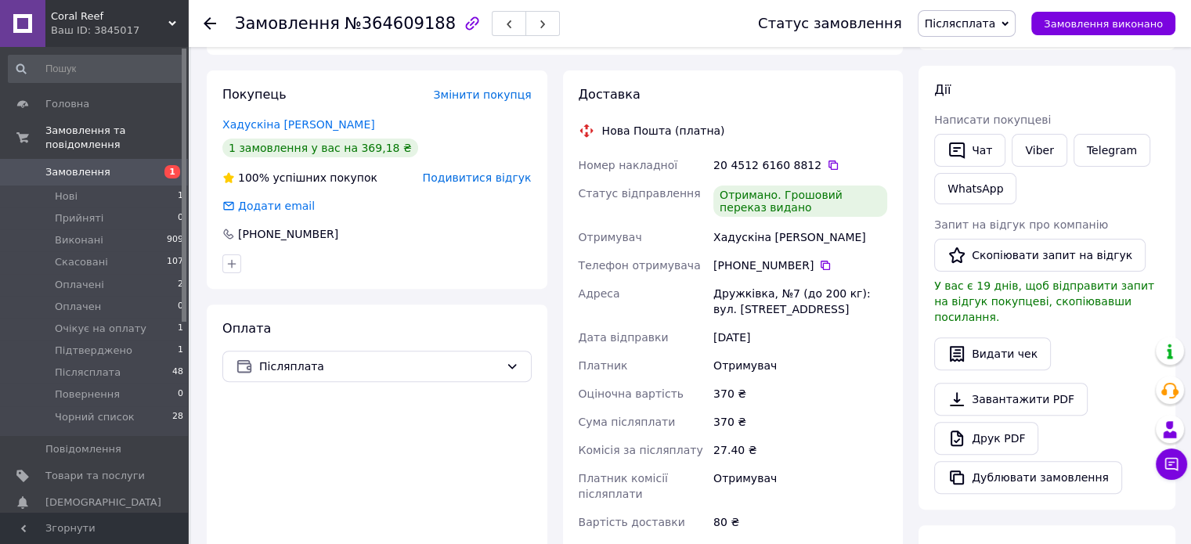
scroll to position [470, 0]
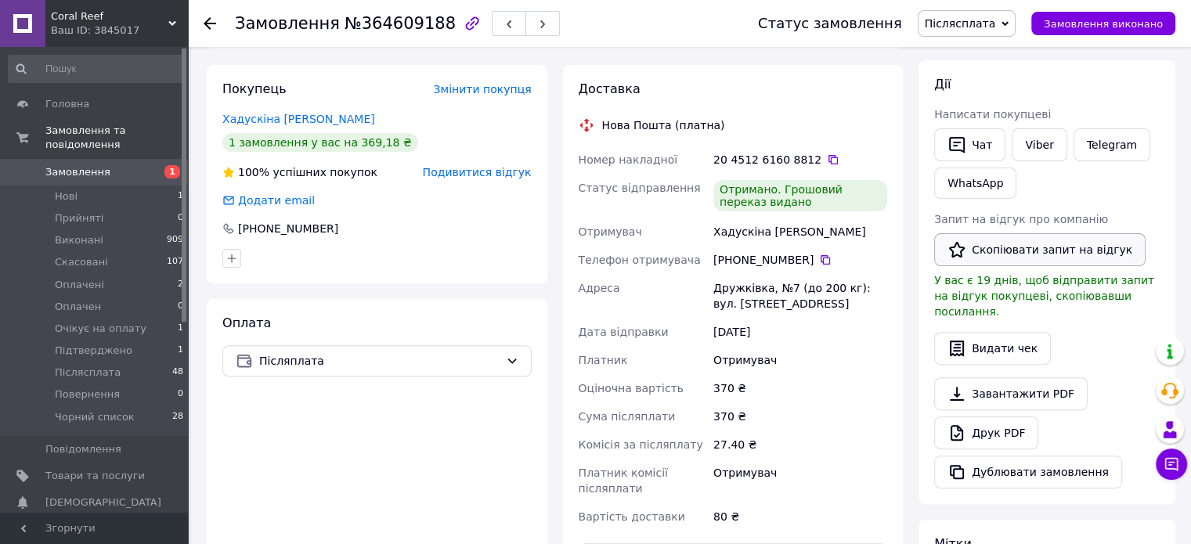
click at [1030, 243] on button "Скопіювати запит на відгук" at bounding box center [1039, 249] width 211 height 33
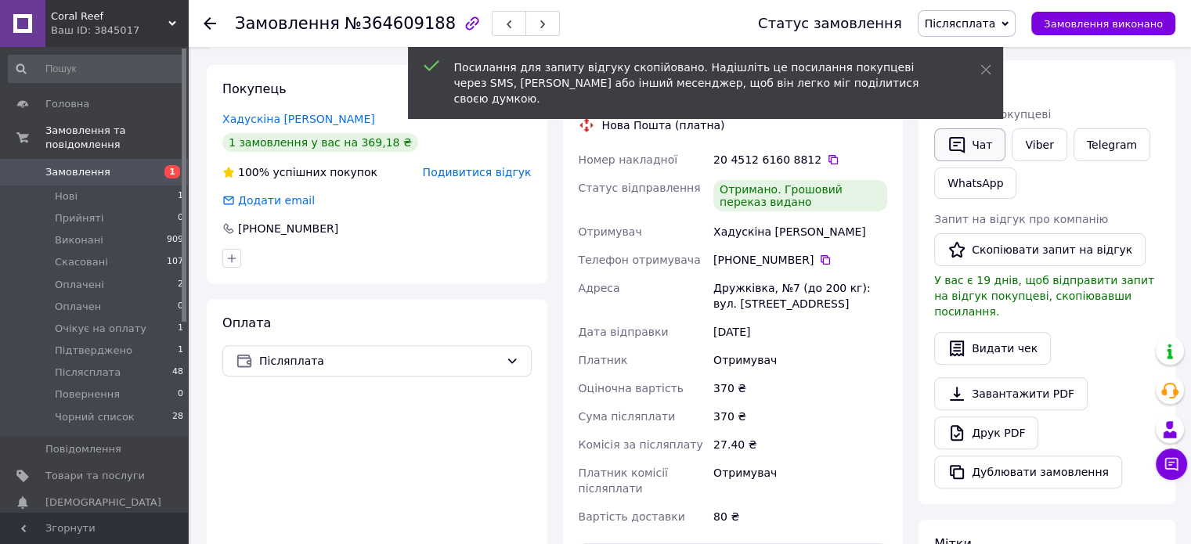
click at [982, 139] on button "Чат" at bounding box center [969, 144] width 71 height 33
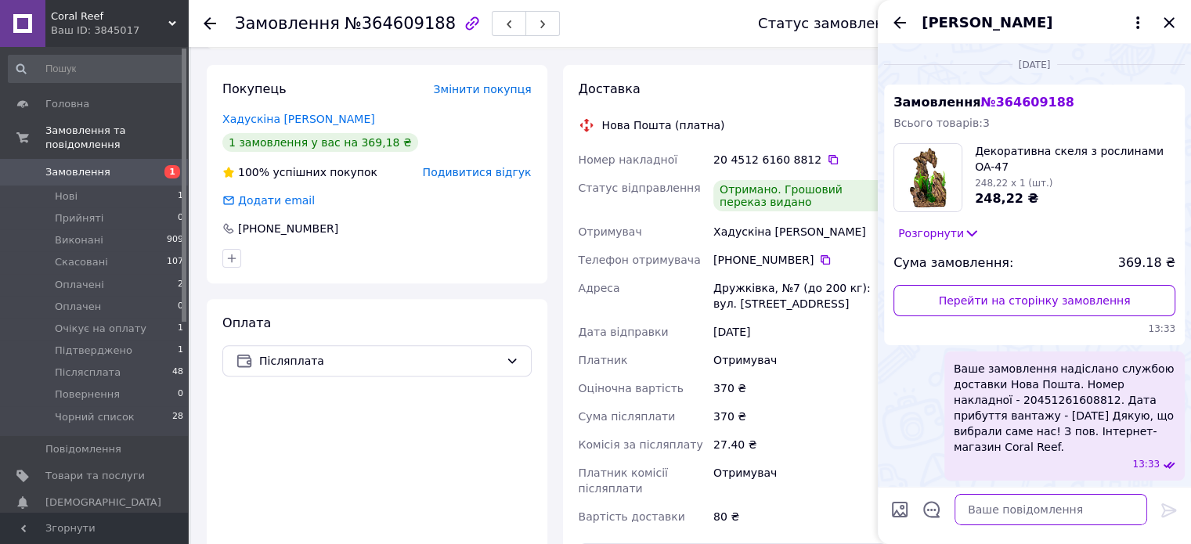
click at [1040, 510] on textarea at bounding box center [1050, 509] width 193 height 31
paste textarea "Вітаємо. Інтернет-магазин Coral Reef. Приділіть нам хвилинку вашого часу, залиш…"
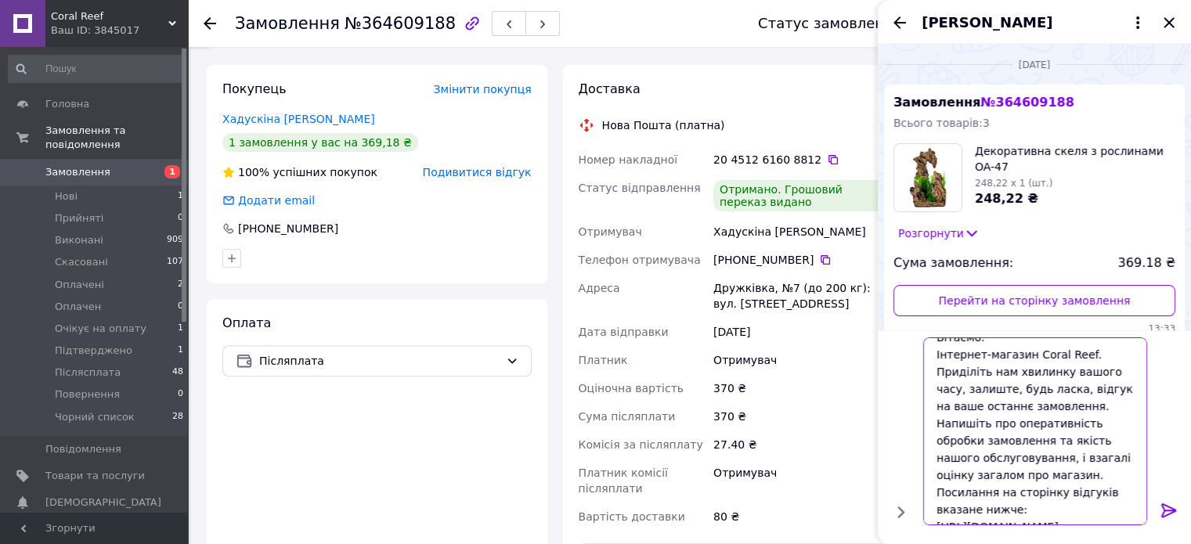
type textarea "Вітаємо. Інтернет-магазин Coral Reef. Приділіть нам хвилинку вашого часу, залиш…"
click at [1164, 513] on icon at bounding box center [1168, 510] width 19 height 19
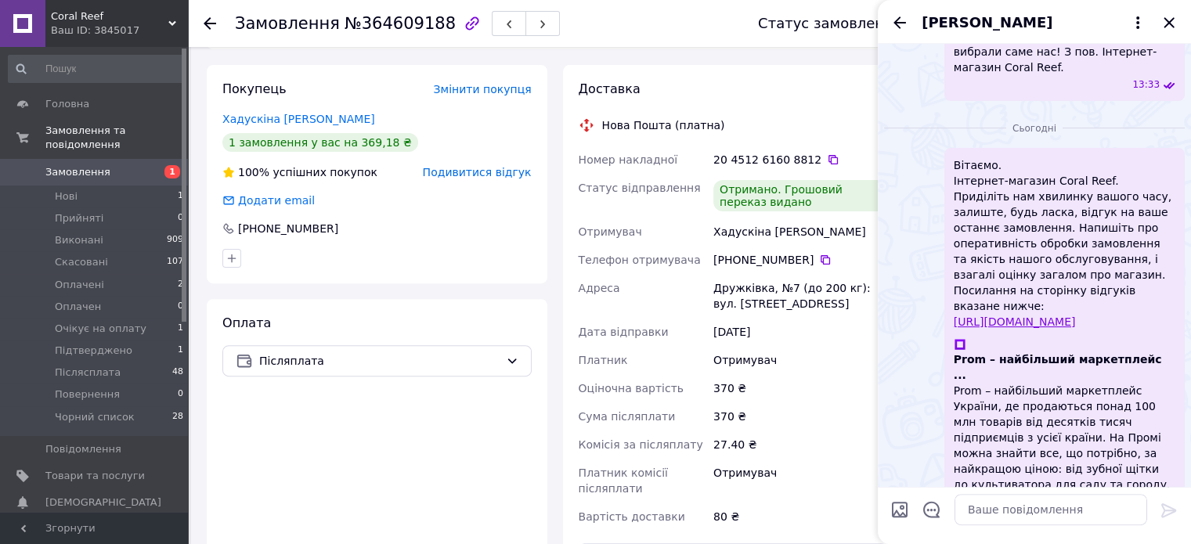
scroll to position [355, 0]
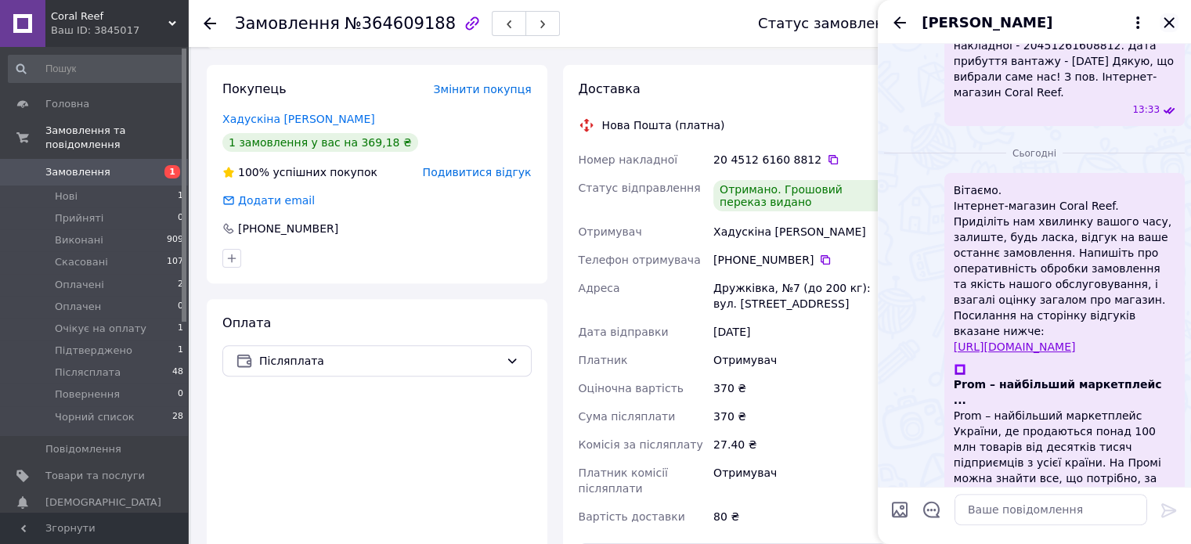
click at [1169, 21] on icon "Закрити" at bounding box center [1168, 22] width 10 height 10
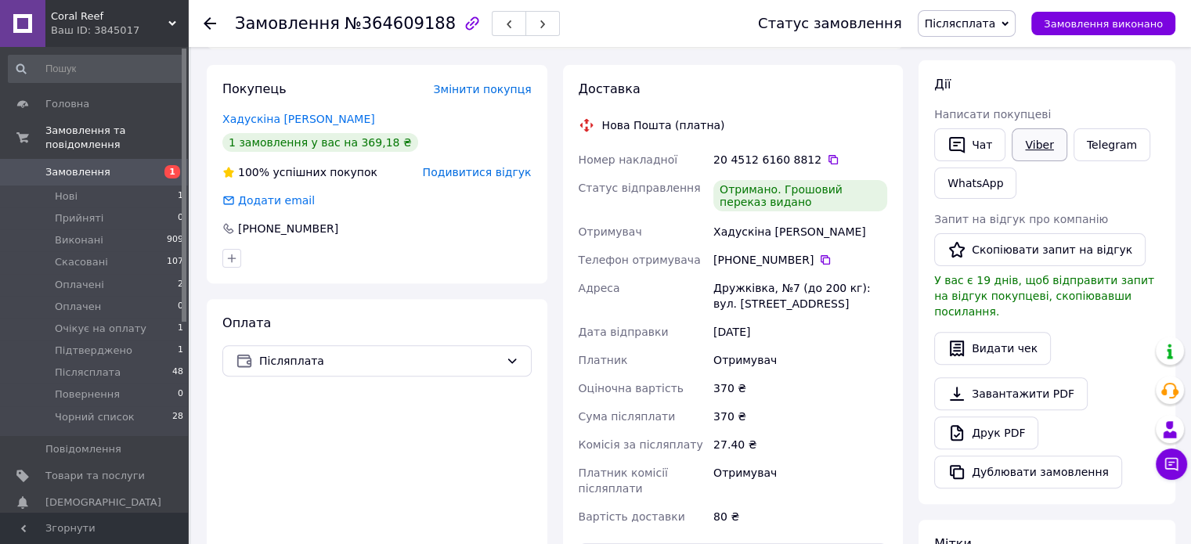
click at [1028, 148] on link "Viber" at bounding box center [1038, 144] width 55 height 33
click at [1037, 146] on link "Viber" at bounding box center [1038, 144] width 55 height 33
click at [977, 137] on button "Чат" at bounding box center [969, 144] width 71 height 33
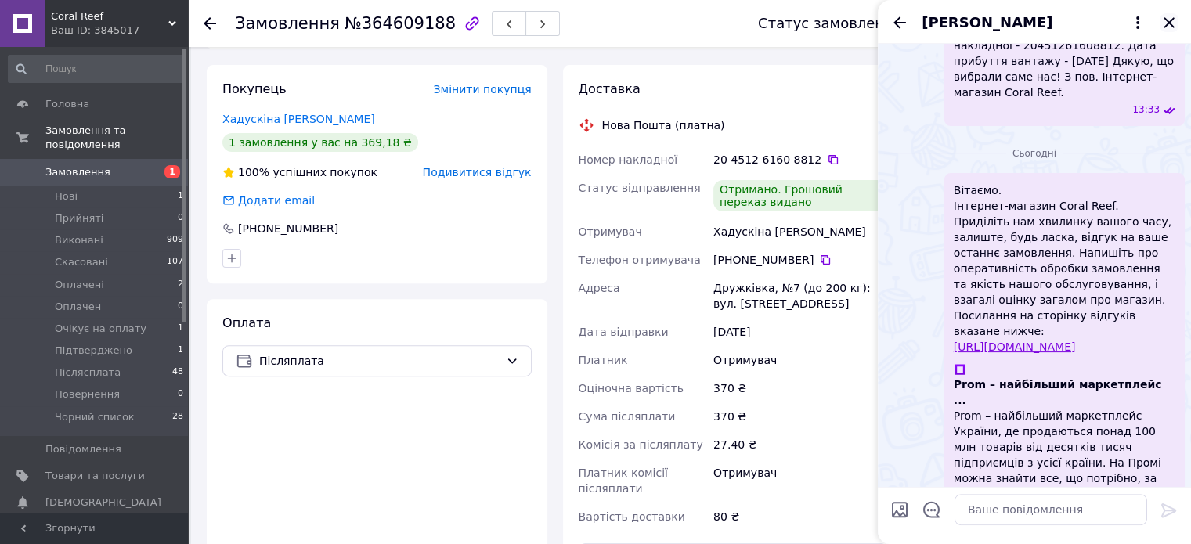
click at [1173, 20] on icon "Закрити" at bounding box center [1168, 22] width 19 height 19
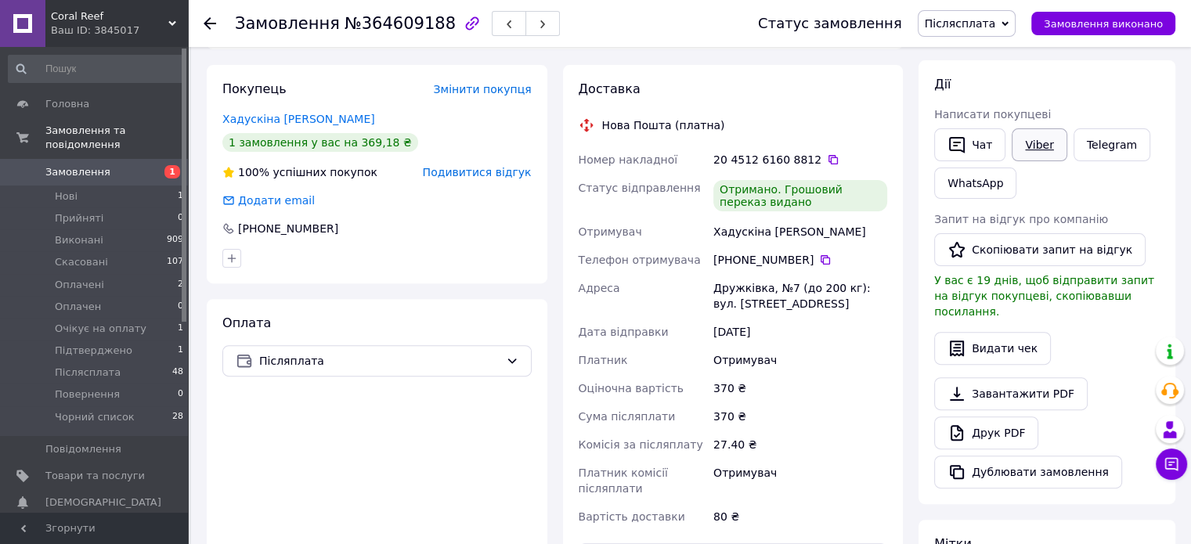
click at [1024, 149] on link "Viber" at bounding box center [1038, 144] width 55 height 33
click at [972, 153] on button "Чат" at bounding box center [969, 144] width 71 height 33
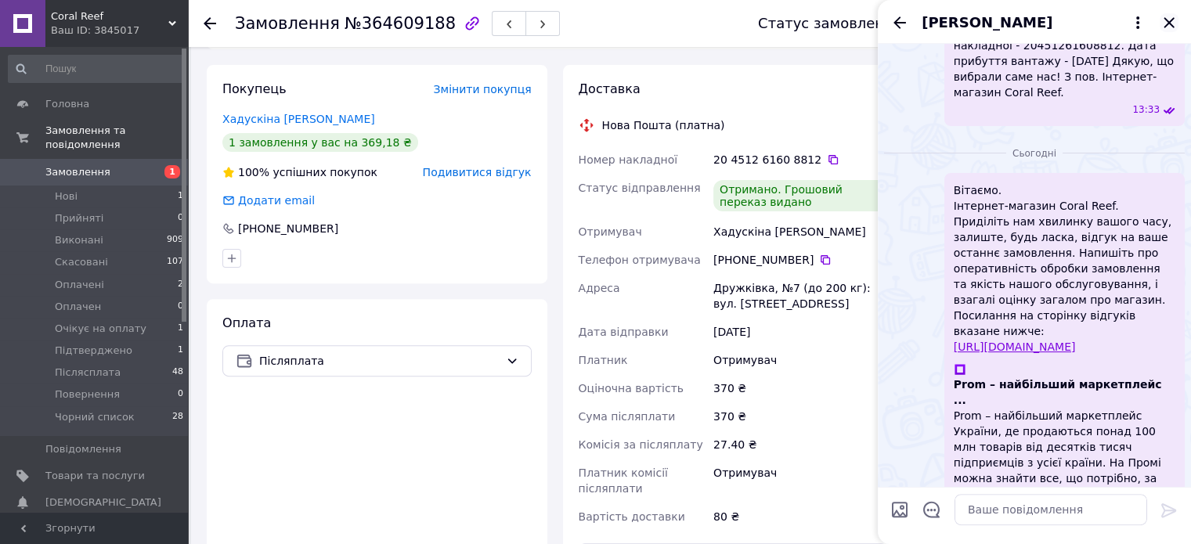
click at [1170, 21] on icon "Закрити" at bounding box center [1168, 22] width 10 height 10
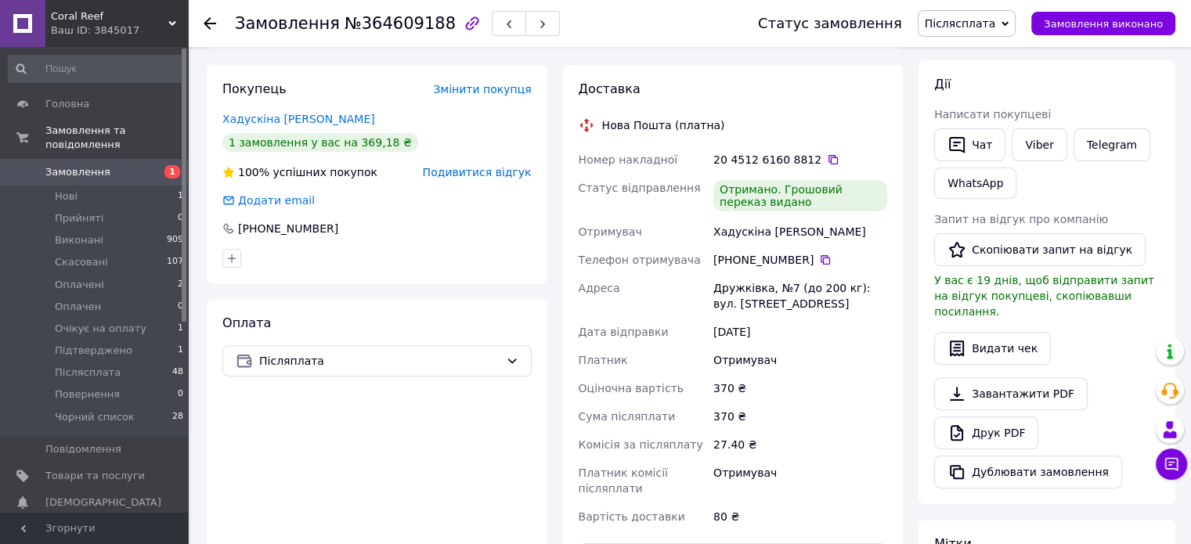
click at [989, 17] on span "Післясплата" at bounding box center [960, 23] width 71 height 13
click at [979, 78] on li "Виконано" at bounding box center [971, 78] width 107 height 23
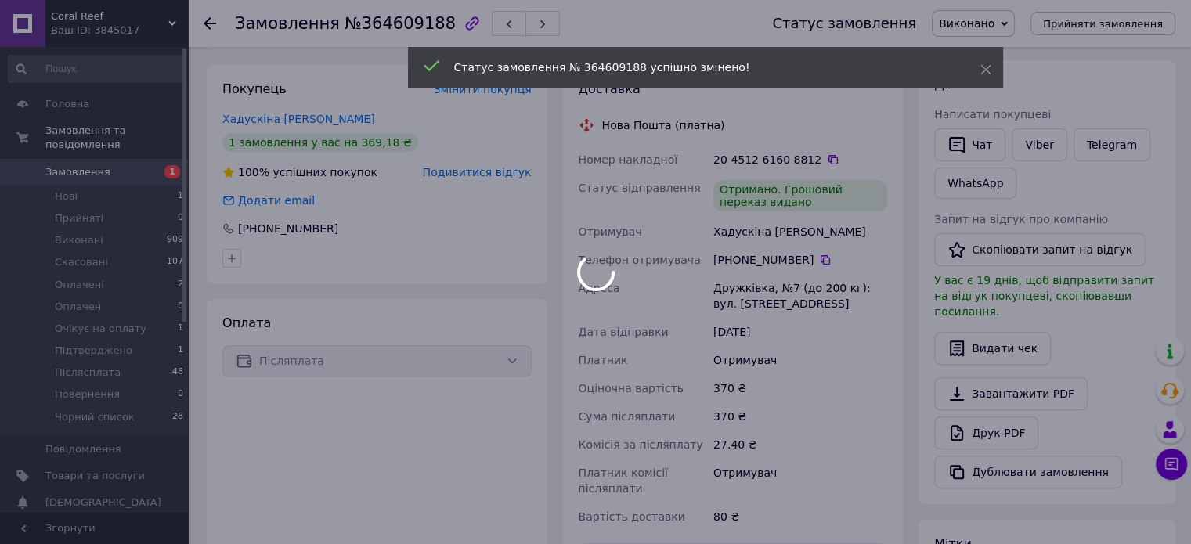
scroll to position [19, 0]
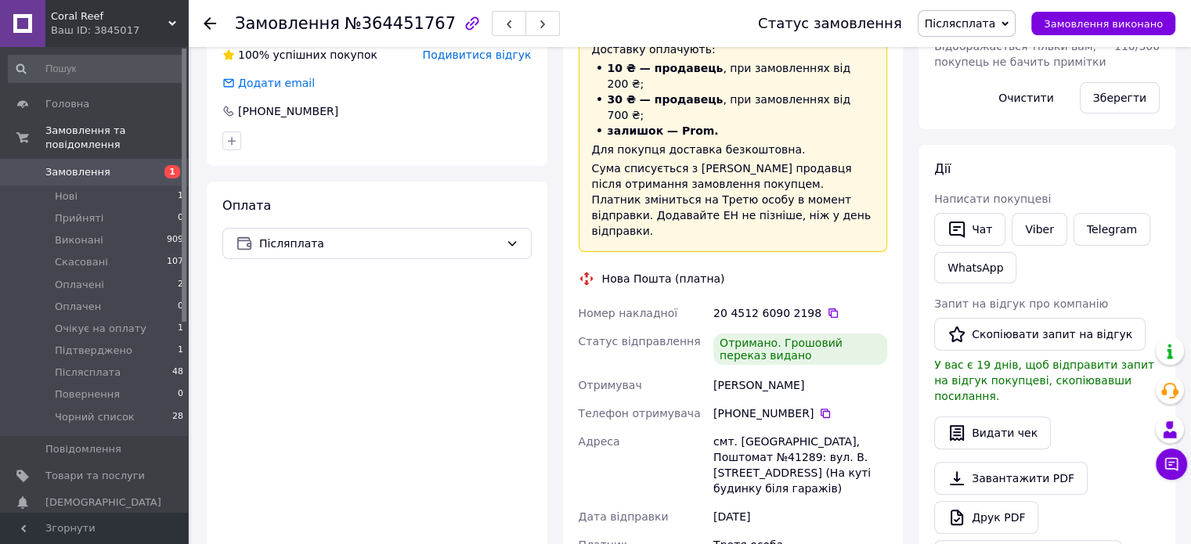
scroll to position [391, 0]
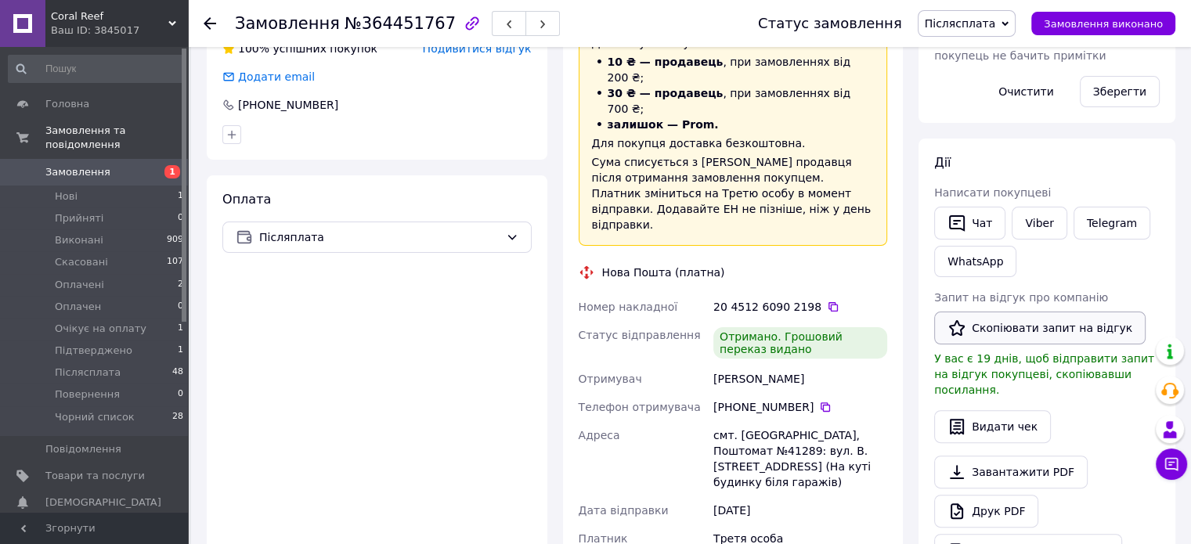
click at [1010, 319] on button "Скопіювати запит на відгук" at bounding box center [1039, 328] width 211 height 33
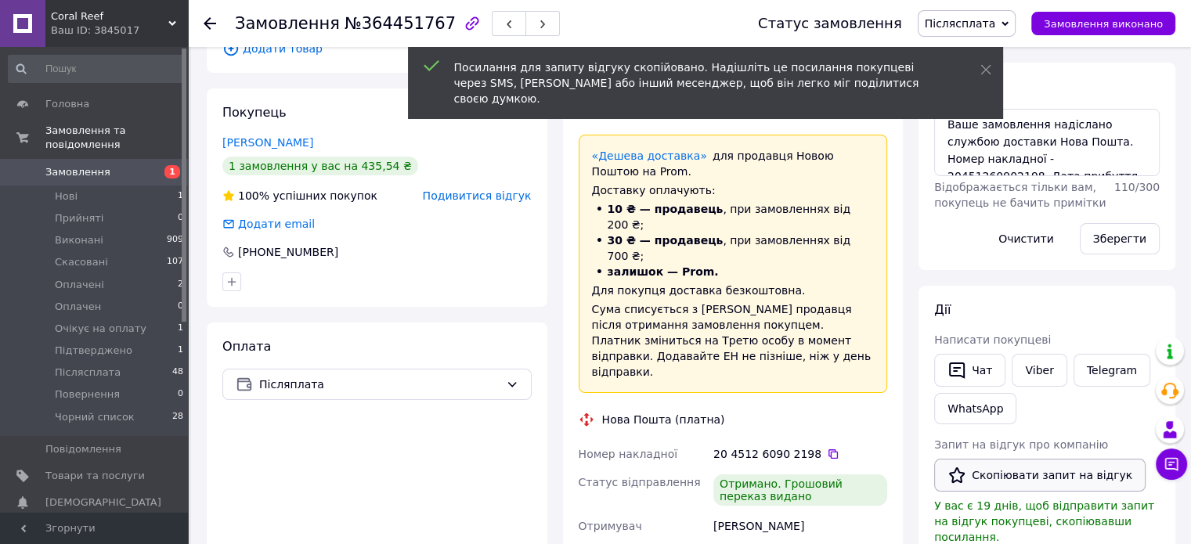
scroll to position [235, 0]
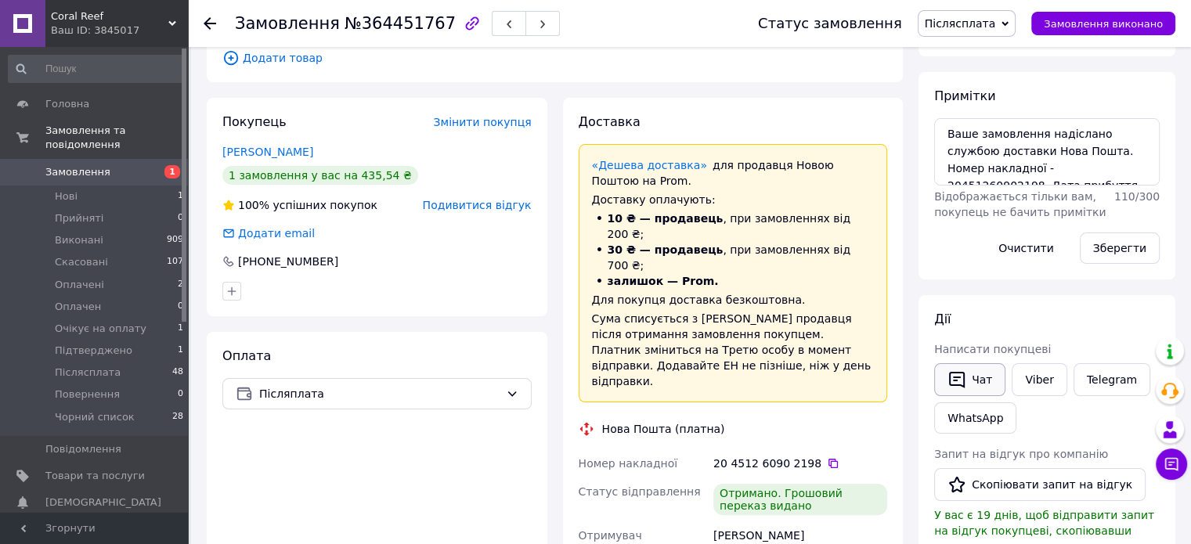
click at [971, 382] on button "Чат" at bounding box center [969, 379] width 71 height 33
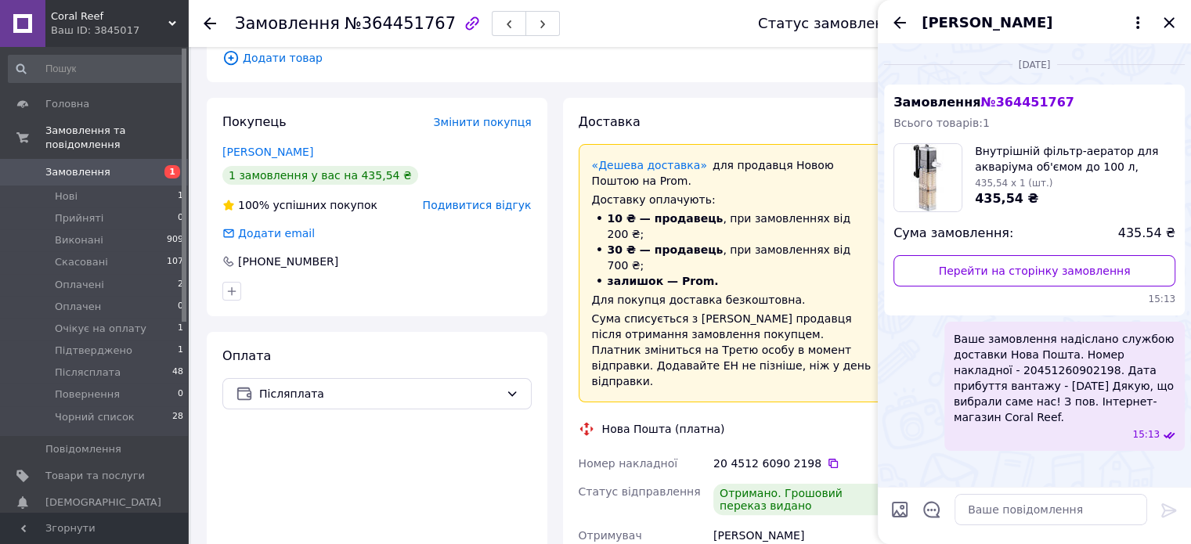
click at [1096, 98] on div "Замовлення № 364451767 Всього товарів: 1 Внутрішній фільтр-аератор для акваріум…" at bounding box center [1034, 200] width 301 height 231
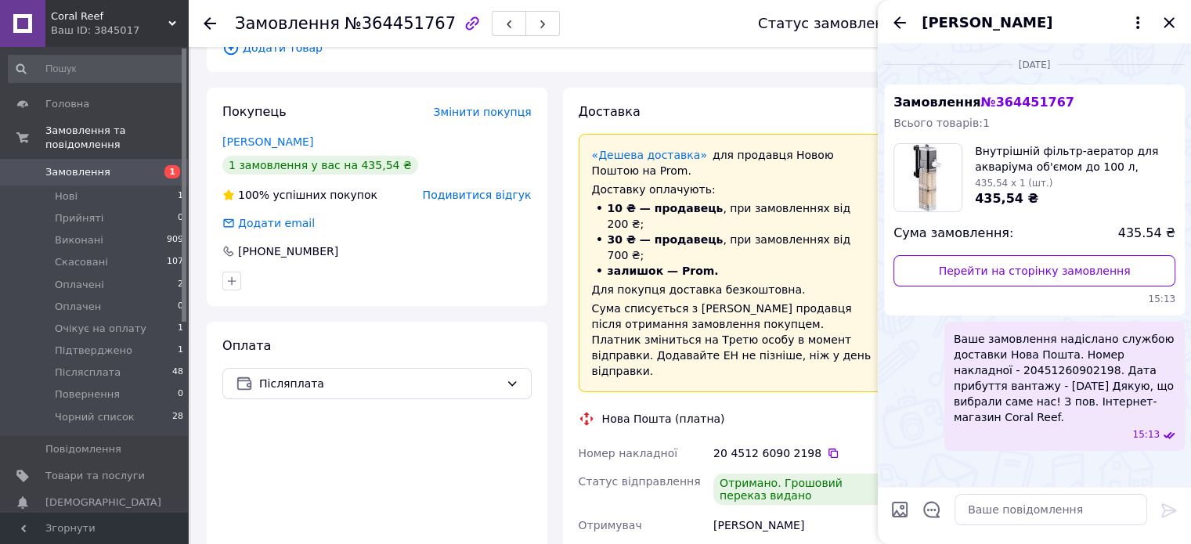
scroll to position [313, 0]
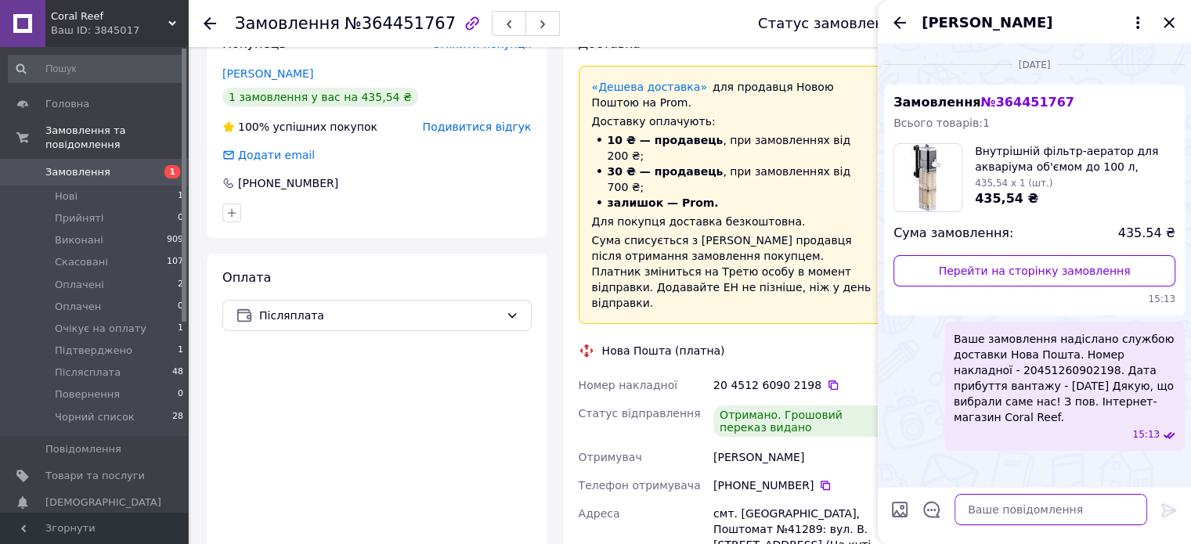
click at [1021, 504] on textarea at bounding box center [1050, 509] width 193 height 31
paste textarea "Вітаємо. Інтернет-магазин Coral Reef. Приділіть нам хвилинку вашого часу, залиш…"
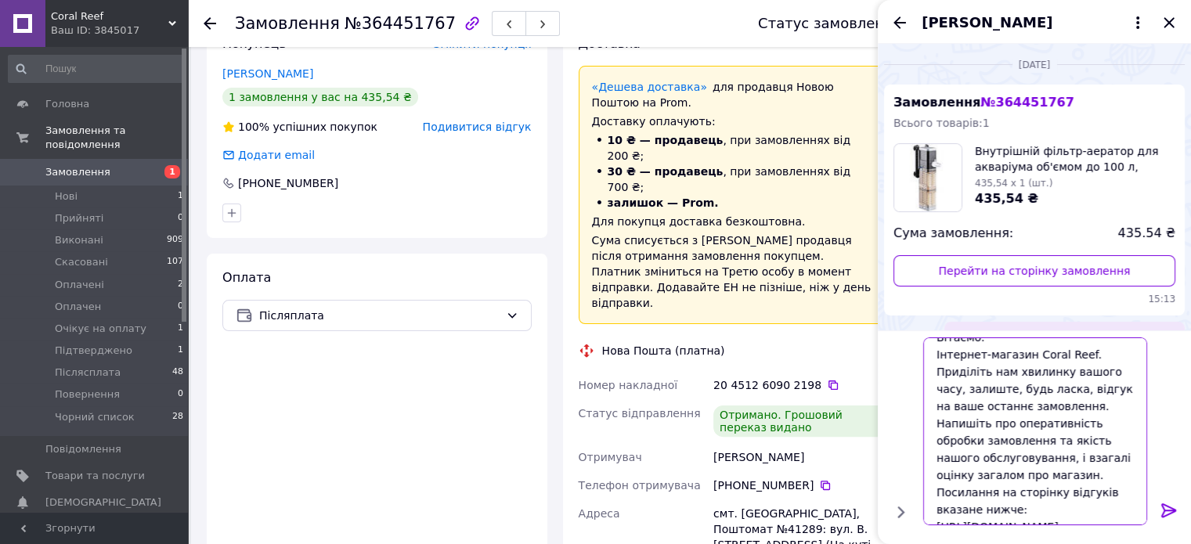
type textarea "Вітаємо. Інтернет-магазин Coral Reef. Приділіть нам хвилинку вашого часу, залиш…"
click at [1164, 506] on icon at bounding box center [1168, 510] width 19 height 19
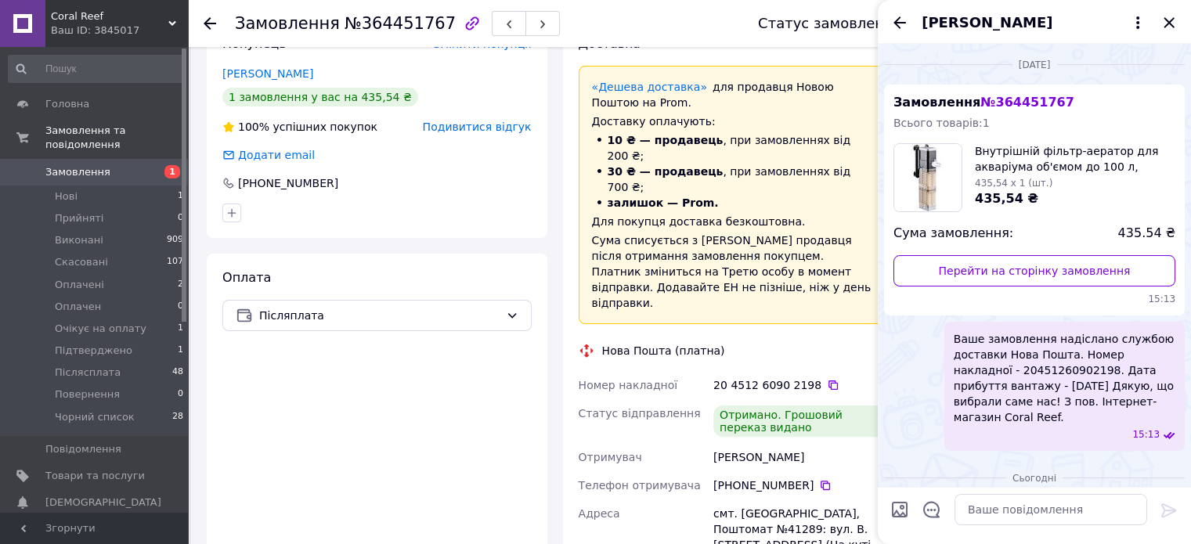
scroll to position [350, 0]
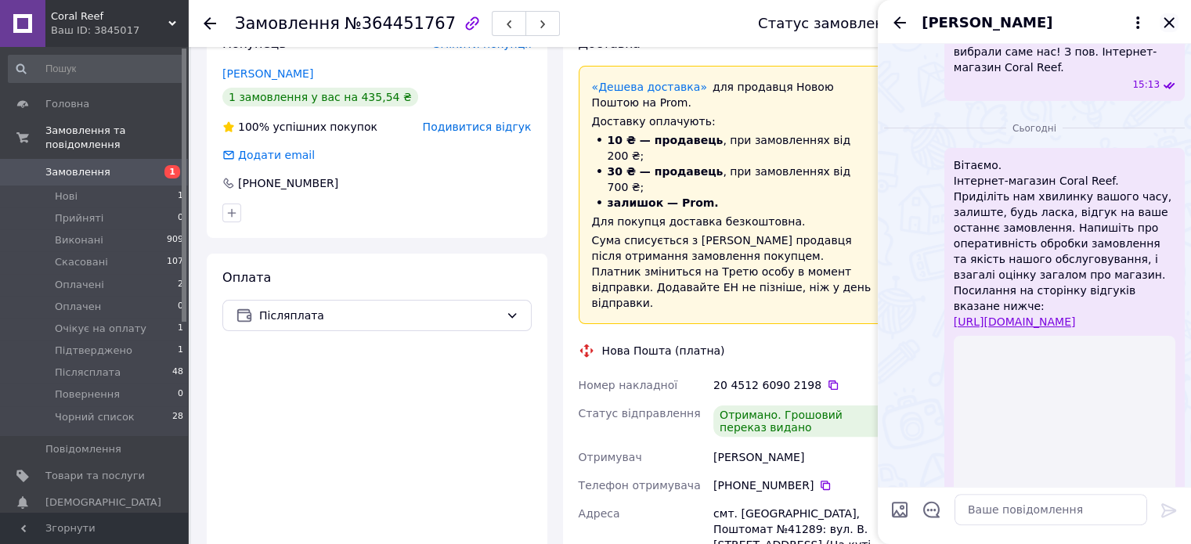
click at [1173, 21] on icon "Закрити" at bounding box center [1168, 22] width 19 height 19
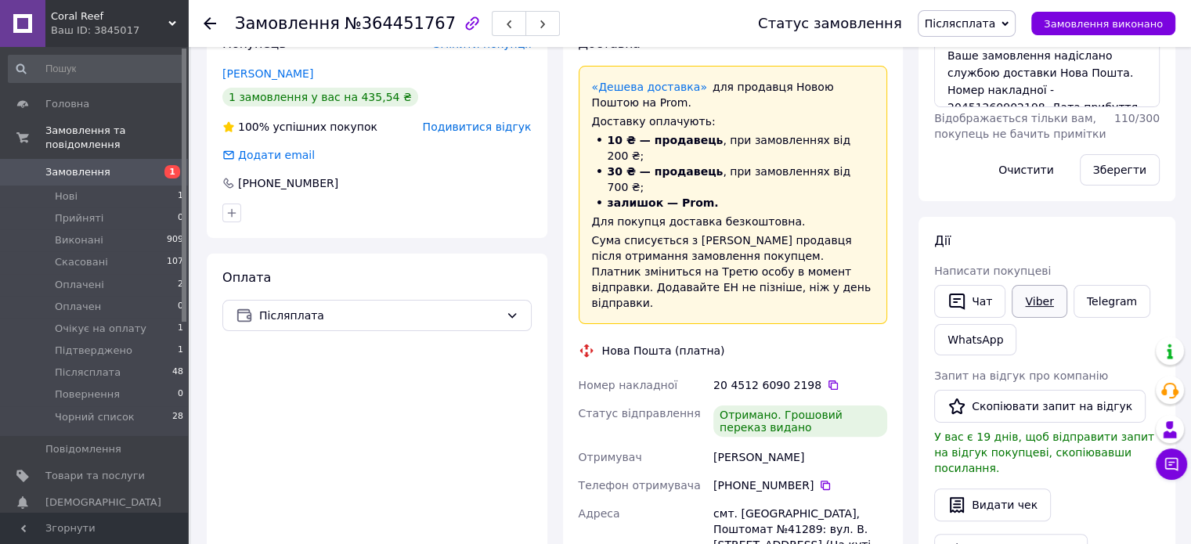
click at [1028, 303] on link "Viber" at bounding box center [1038, 301] width 55 height 33
click at [996, 23] on span "Післясплата" at bounding box center [960, 23] width 71 height 13
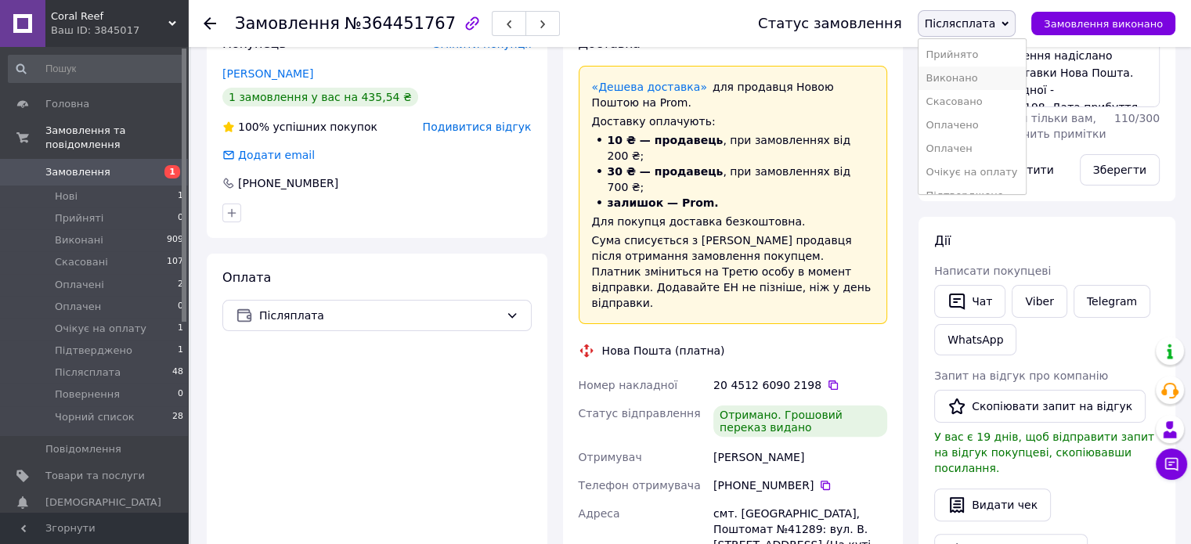
click at [976, 77] on li "Виконано" at bounding box center [971, 78] width 107 height 23
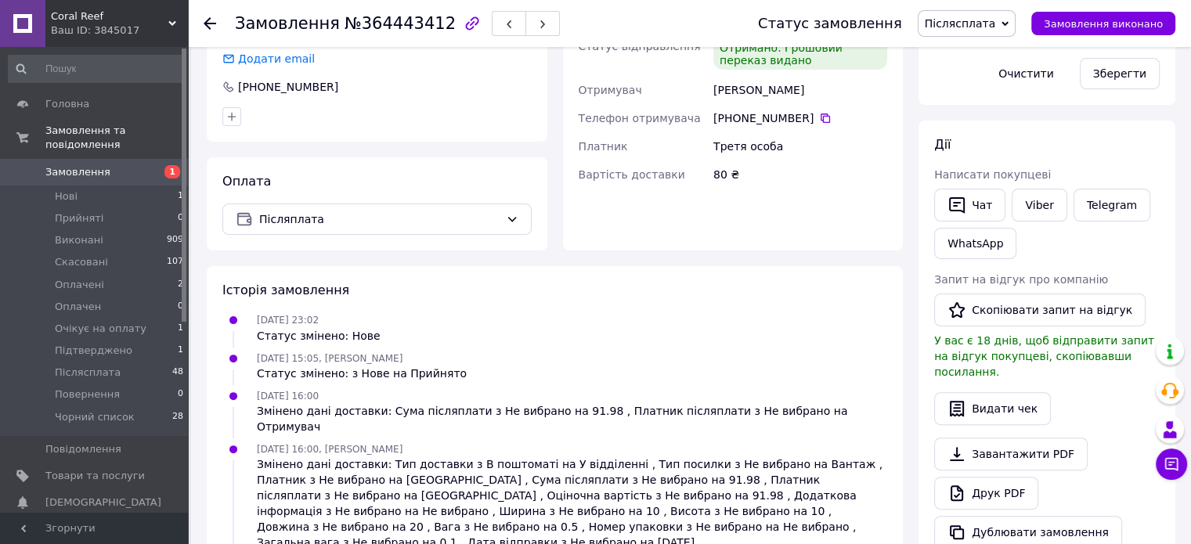
scroll to position [391, 0]
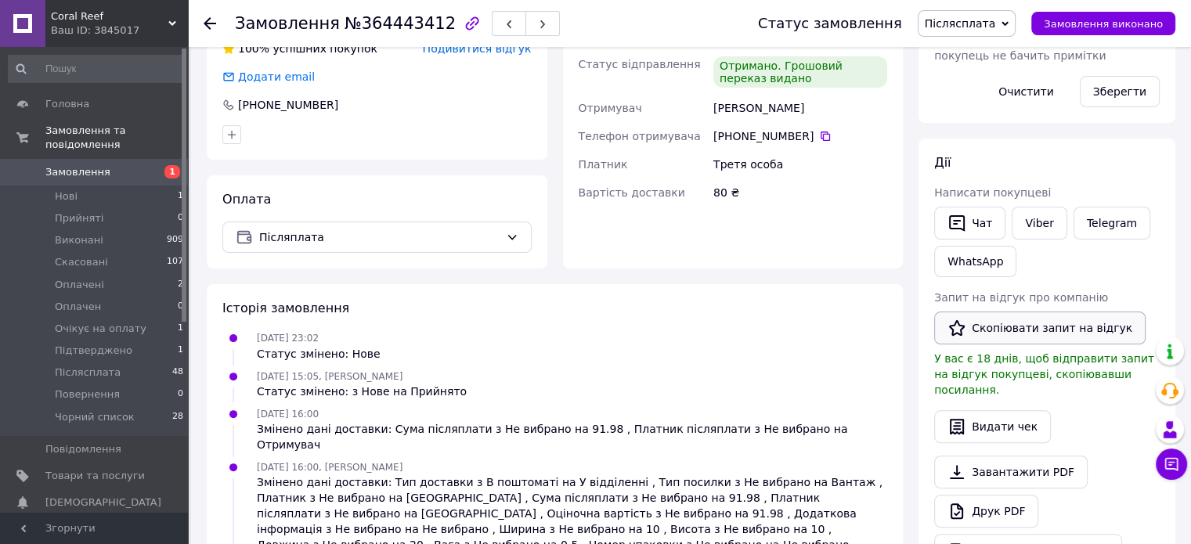
click at [1031, 329] on button "Скопіювати запит на відгук" at bounding box center [1039, 328] width 211 height 33
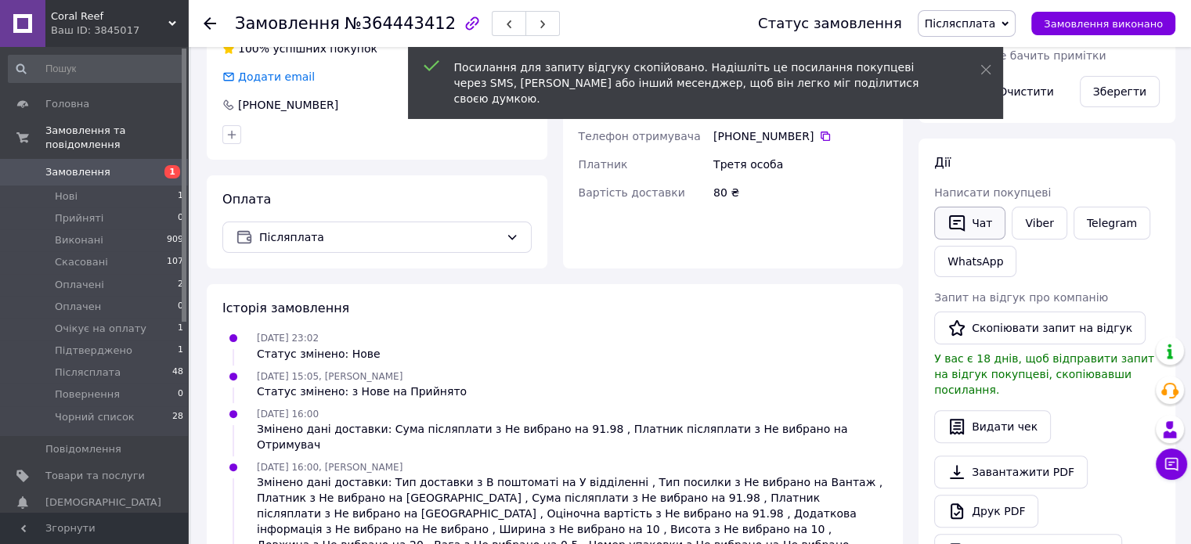
click at [998, 224] on button "Чат" at bounding box center [969, 223] width 71 height 33
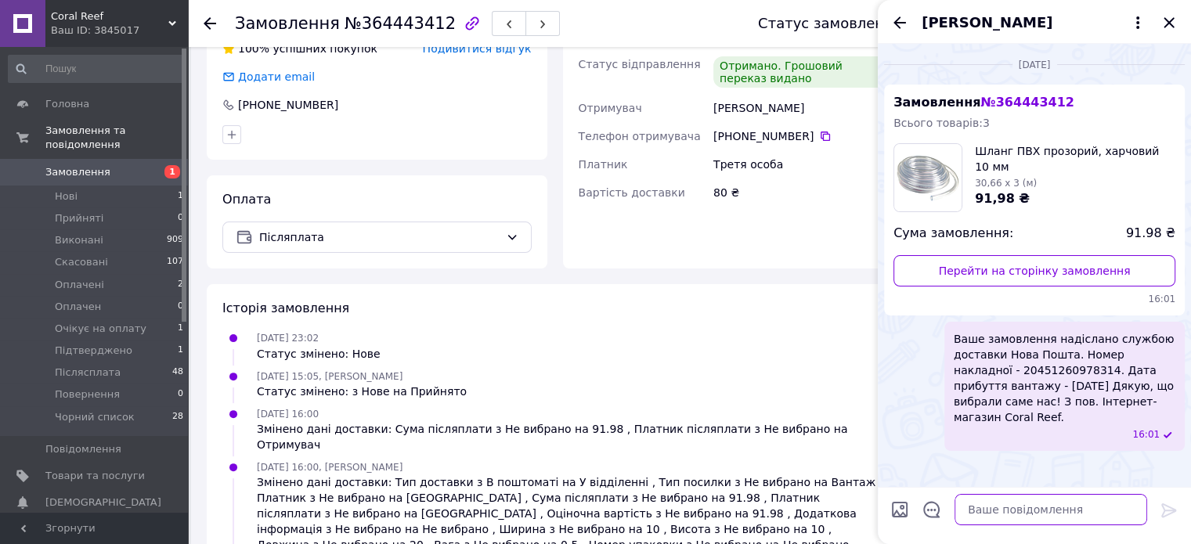
click at [1071, 506] on textarea at bounding box center [1050, 509] width 193 height 31
paste textarea "Вітаємо. Інтернет-магазин Coral Reef. Приділіть нам хвилинку вашого часу, залиш…"
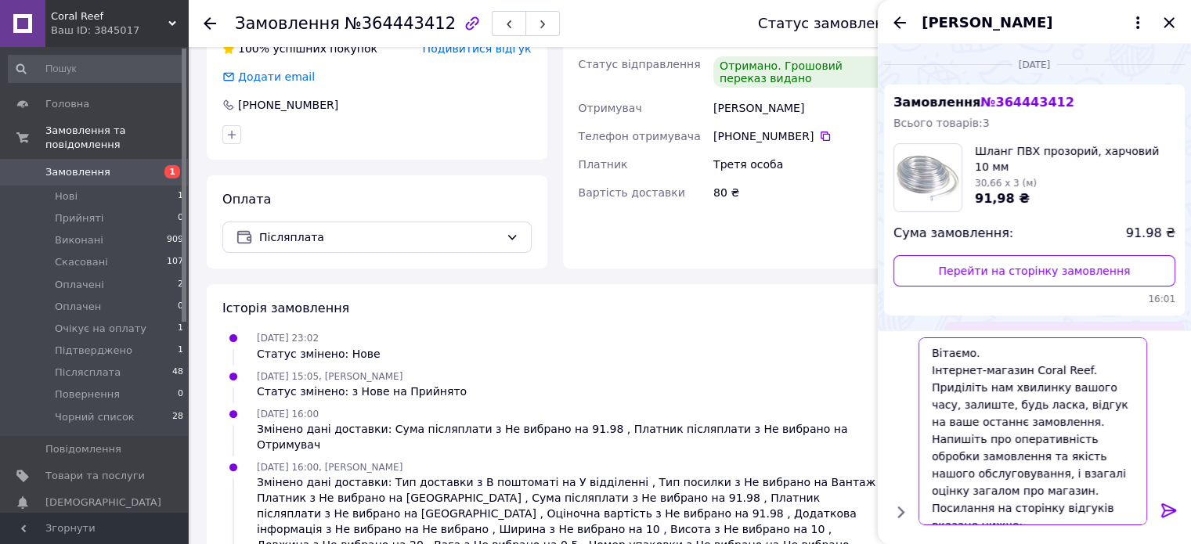
scroll to position [16, 0]
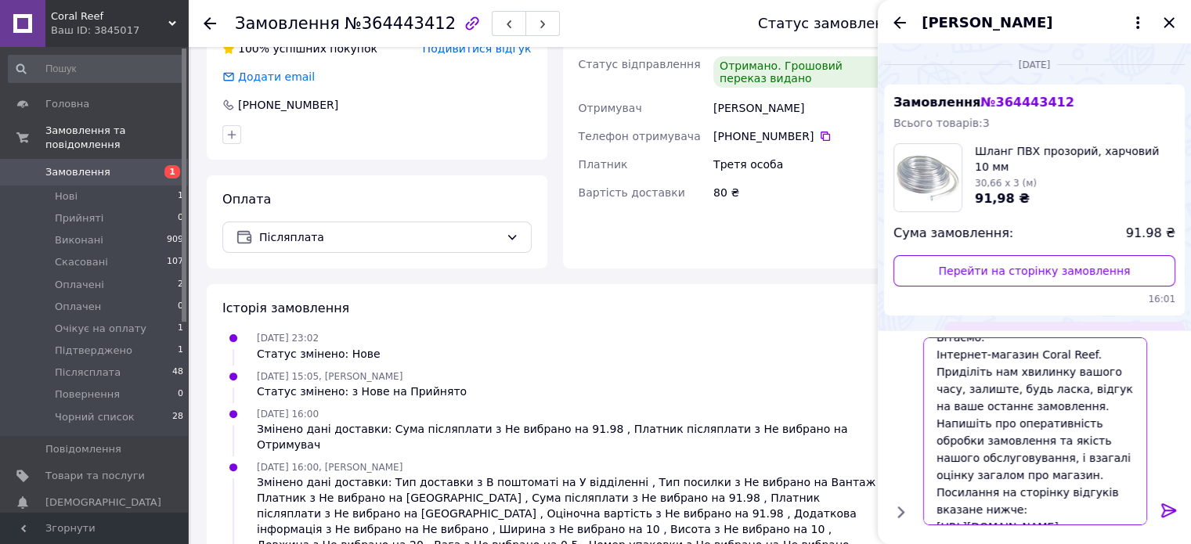
type textarea "Вітаємо. Інтернет-магазин Coral Reef. Приділіть нам хвилинку вашого часу, залиш…"
click at [1170, 510] on icon at bounding box center [1168, 510] width 15 height 14
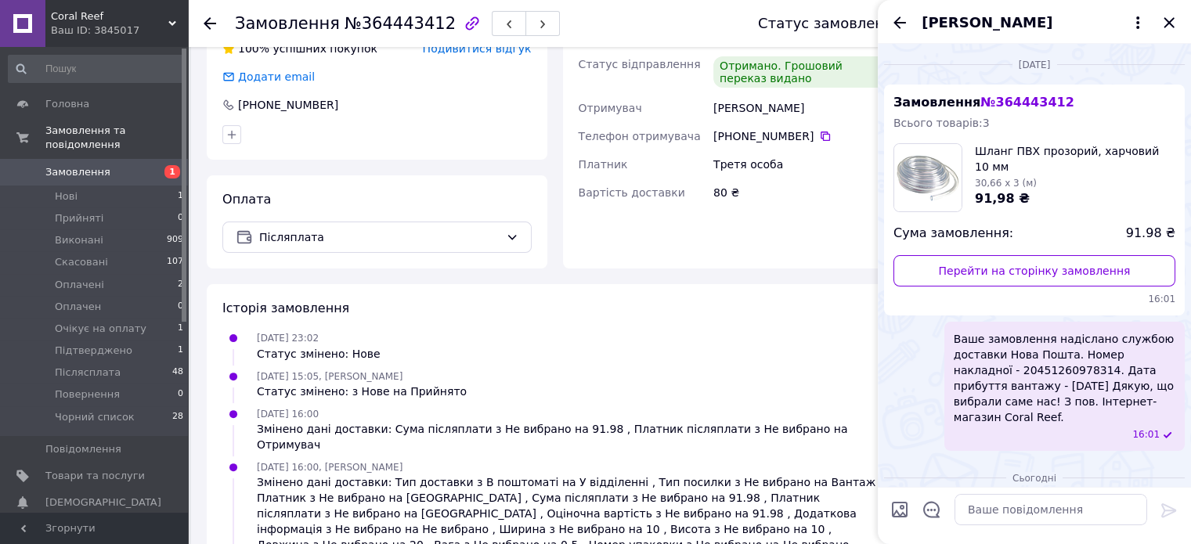
scroll to position [350, 0]
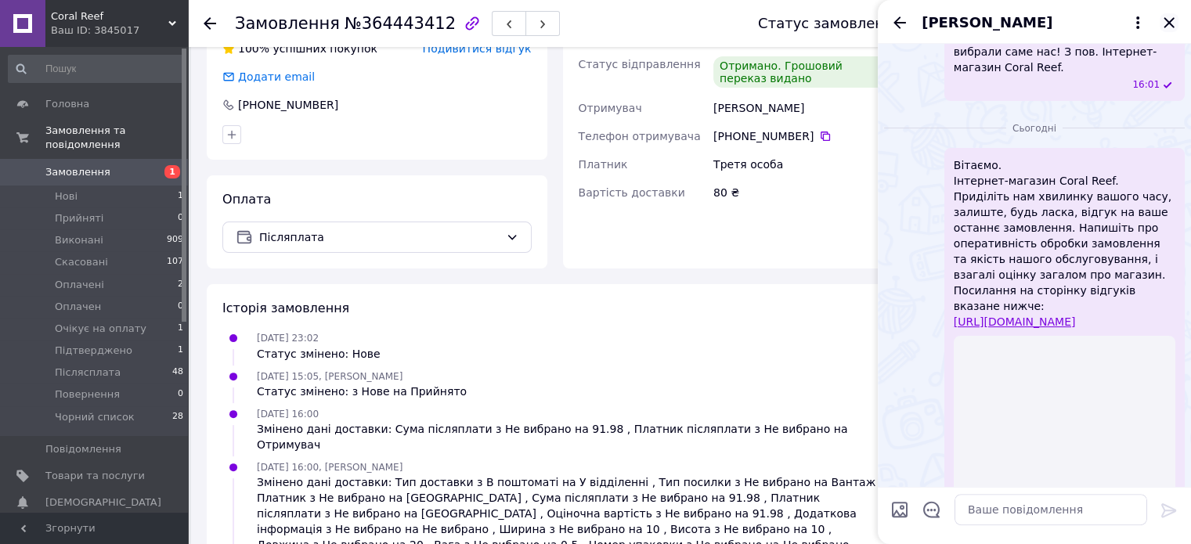
click at [1168, 19] on icon "Закрити" at bounding box center [1168, 22] width 19 height 19
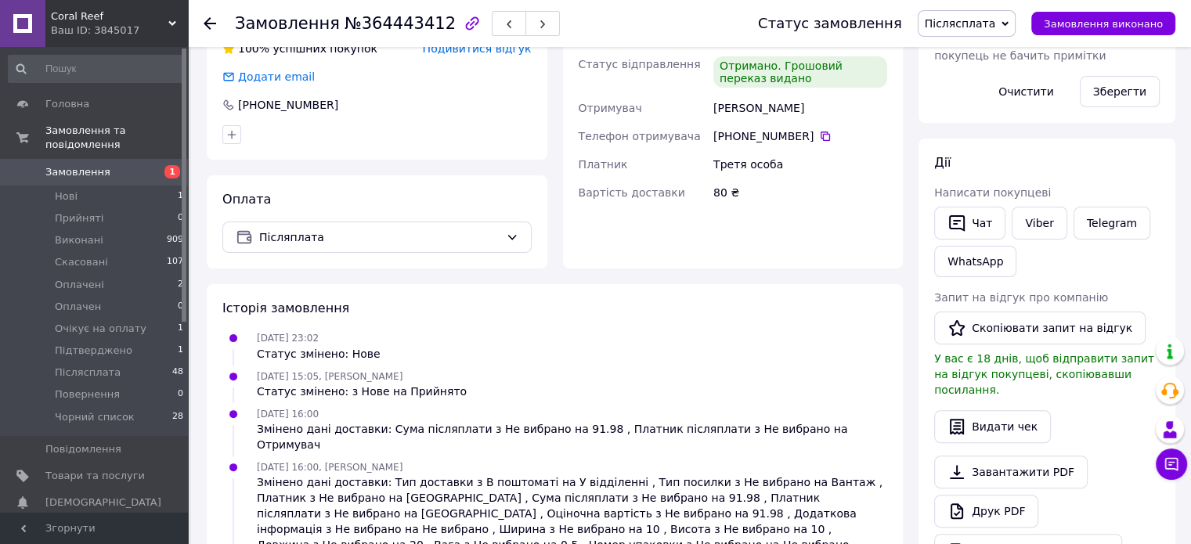
click at [993, 32] on span "Післясплата" at bounding box center [966, 23] width 99 height 27
click at [993, 81] on li "Виконано" at bounding box center [971, 78] width 107 height 23
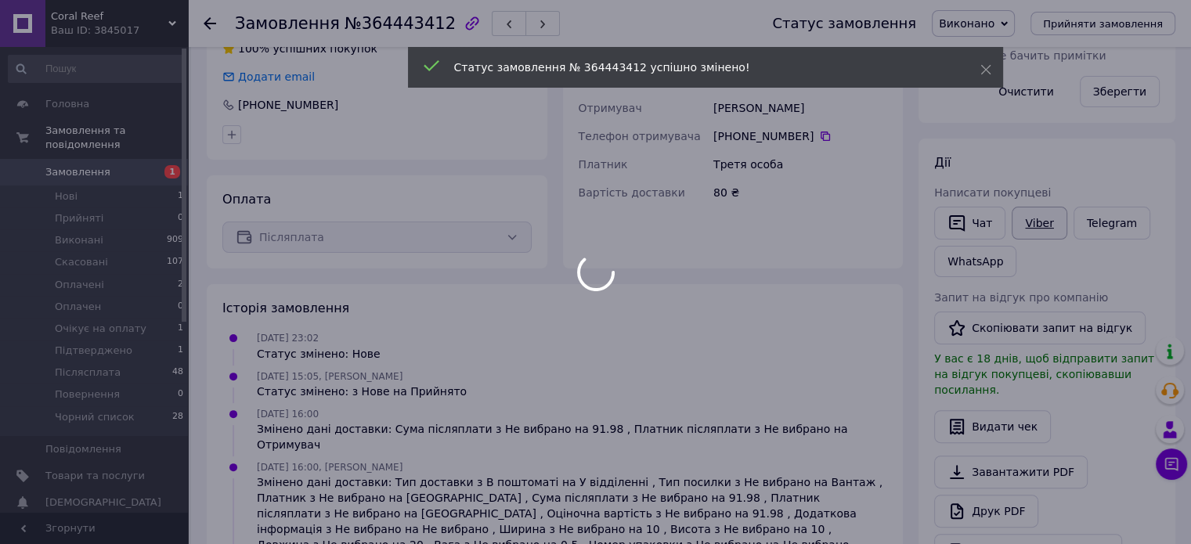
click at [1045, 219] on link "Viber" at bounding box center [1038, 223] width 55 height 33
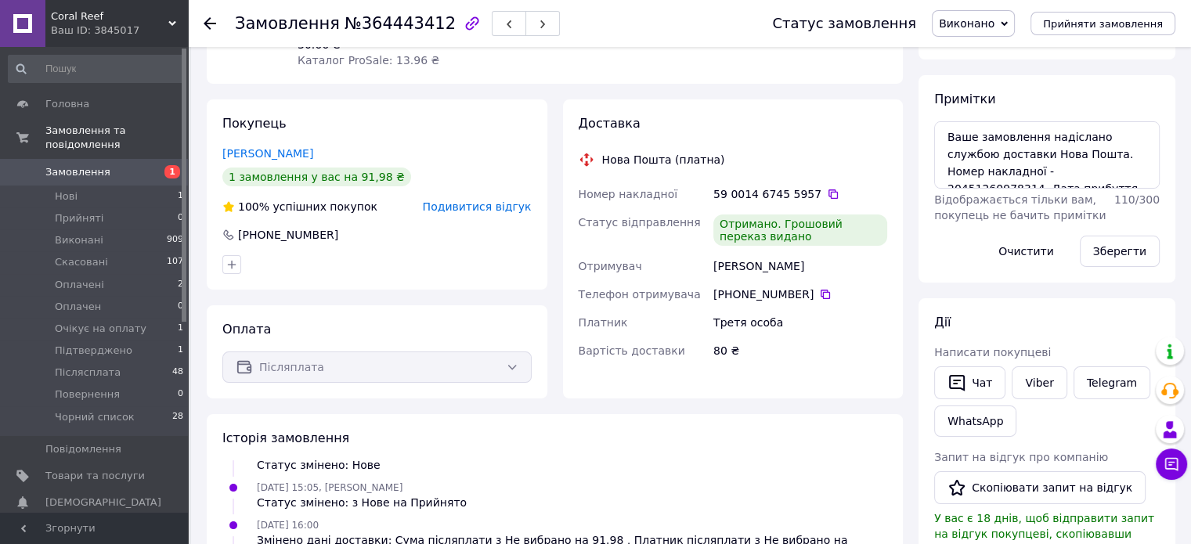
scroll to position [205, 0]
click at [974, 378] on button "Чат" at bounding box center [969, 381] width 71 height 33
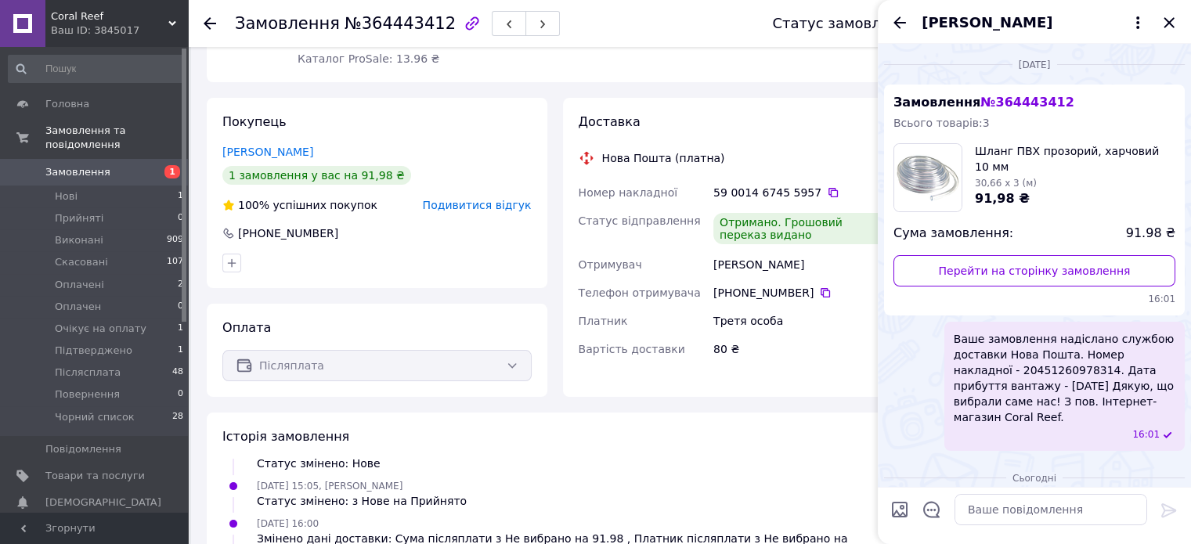
scroll to position [325, 0]
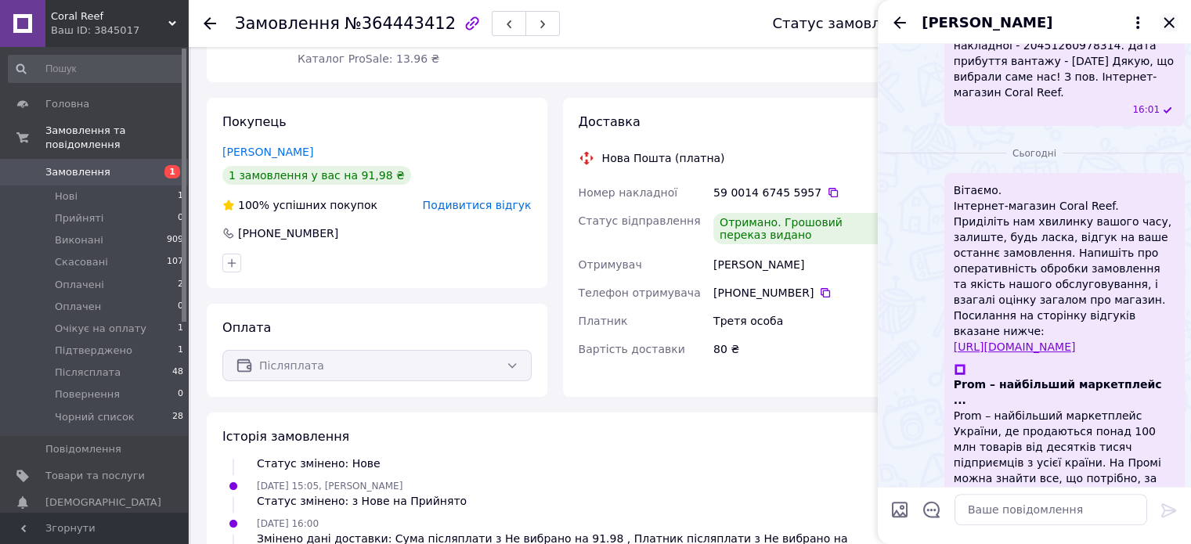
click at [1172, 21] on icon "Закрити" at bounding box center [1168, 22] width 19 height 19
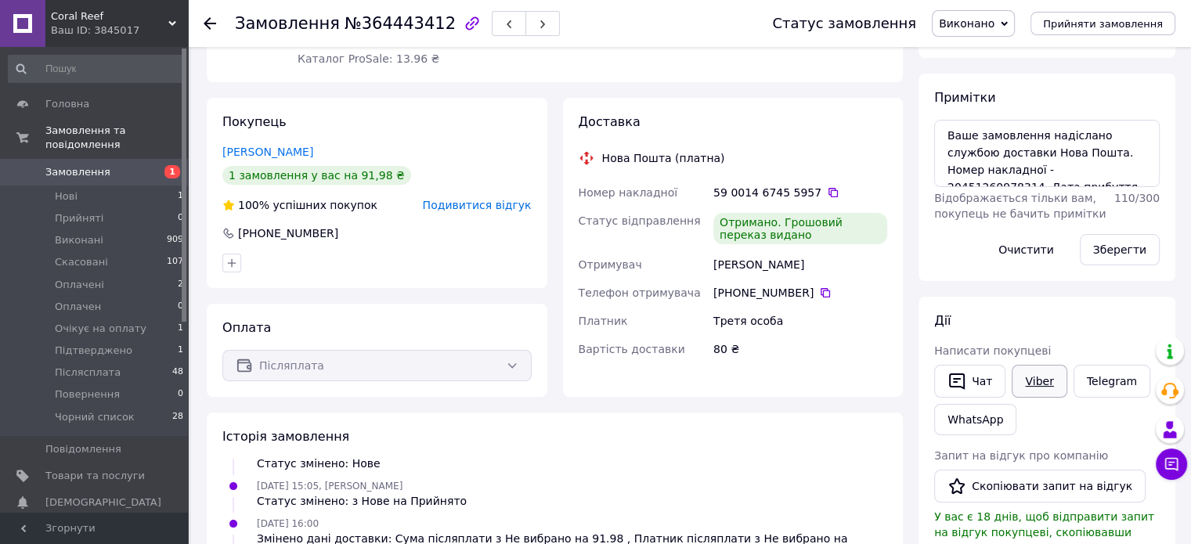
click at [1040, 379] on link "Viber" at bounding box center [1038, 381] width 55 height 33
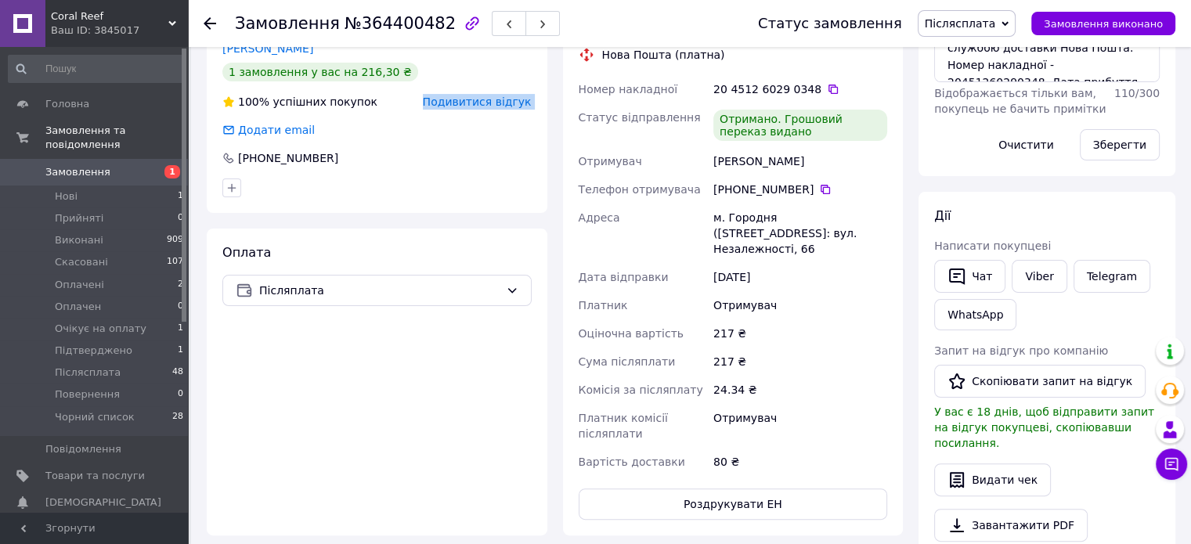
scroll to position [391, 0]
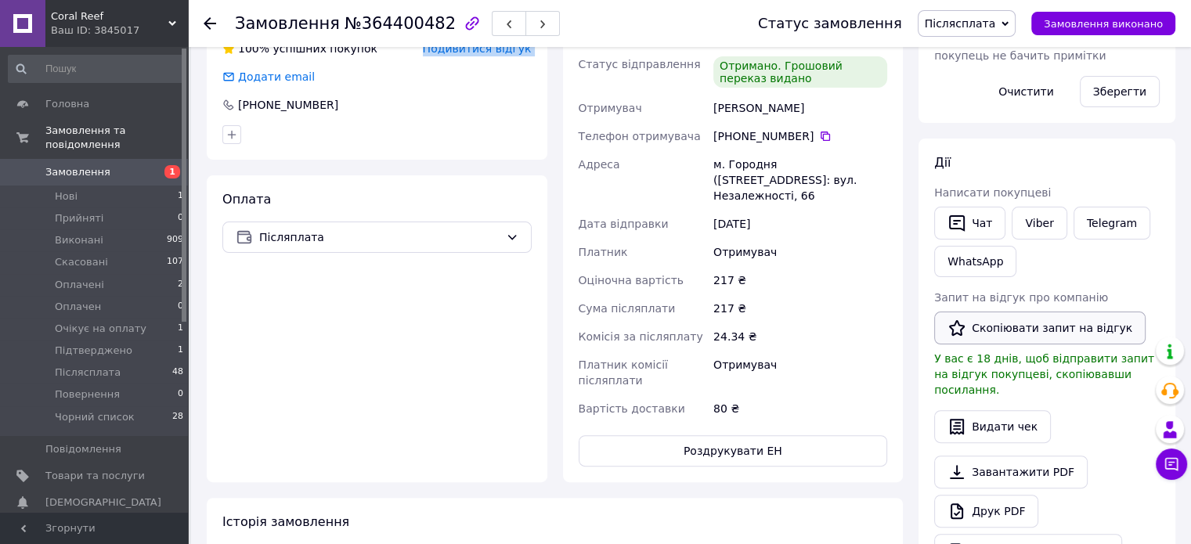
click at [1002, 329] on button "Скопіювати запит на відгук" at bounding box center [1039, 328] width 211 height 33
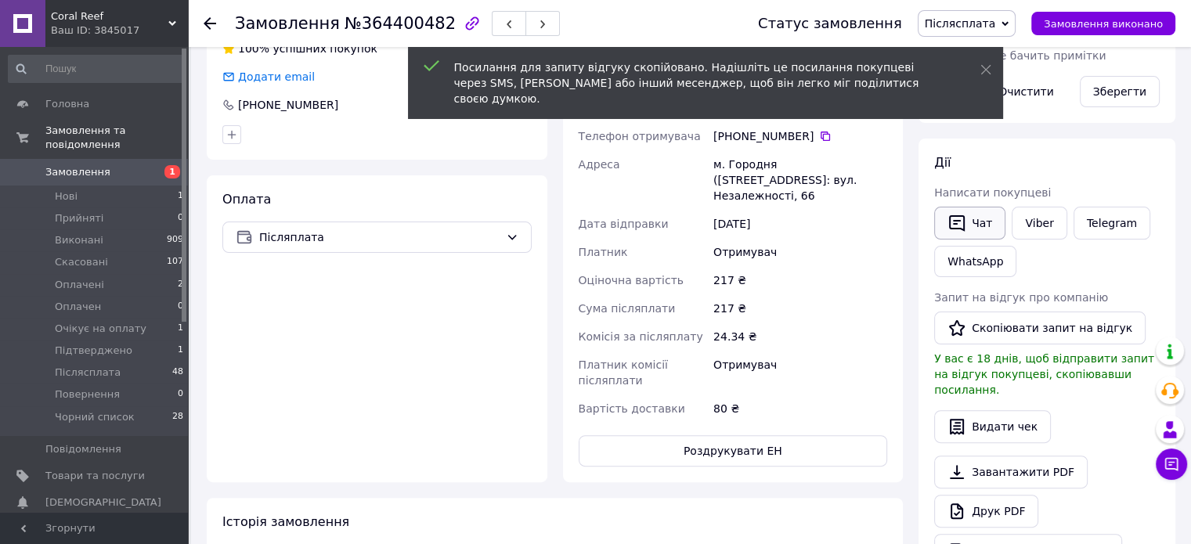
click at [980, 222] on button "Чат" at bounding box center [969, 223] width 71 height 33
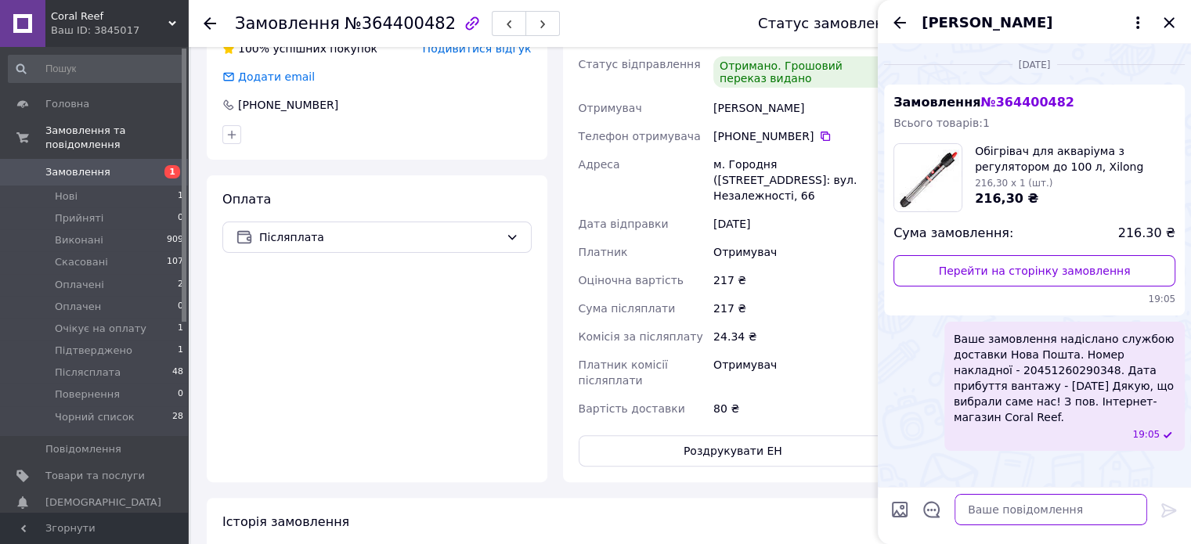
click at [1049, 515] on textarea at bounding box center [1050, 509] width 193 height 31
paste textarea "Вітаємо. Інтернет-магазин Coral Reef. Приділіть нам хвилинку вашого часу, залиш…"
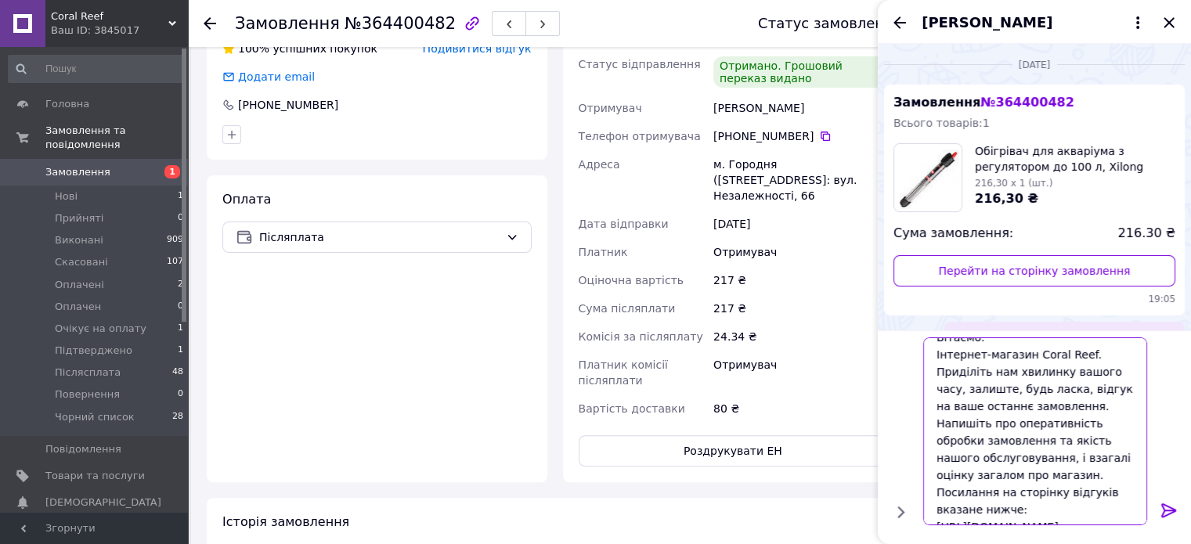
type textarea "Вітаємо. Інтернет-магазин Coral Reef. Приділіть нам хвилинку вашого часу, залиш…"
click at [1170, 515] on icon at bounding box center [1168, 510] width 19 height 19
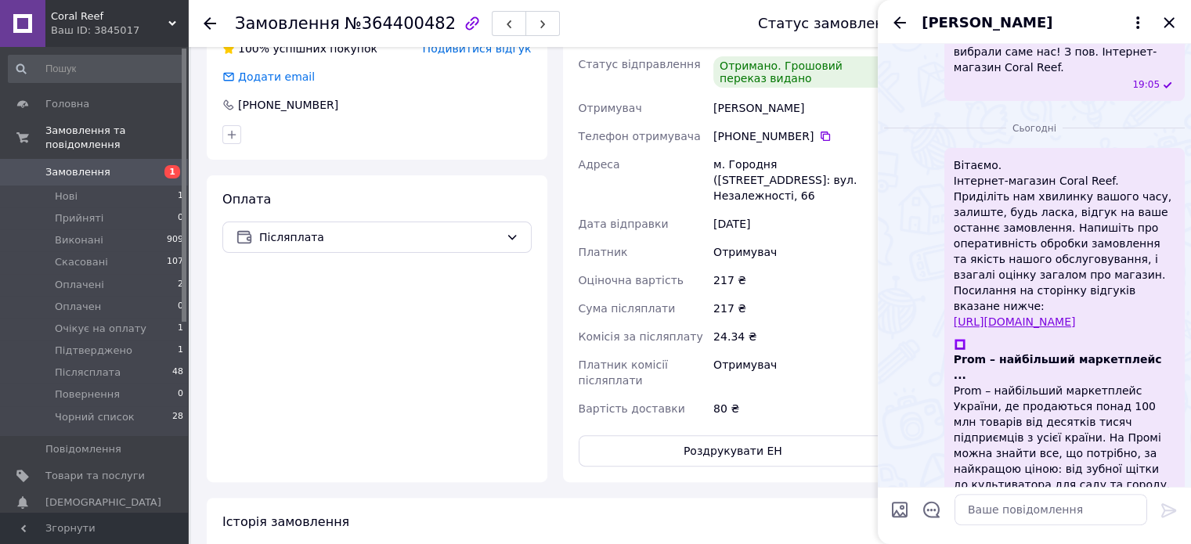
scroll to position [325, 0]
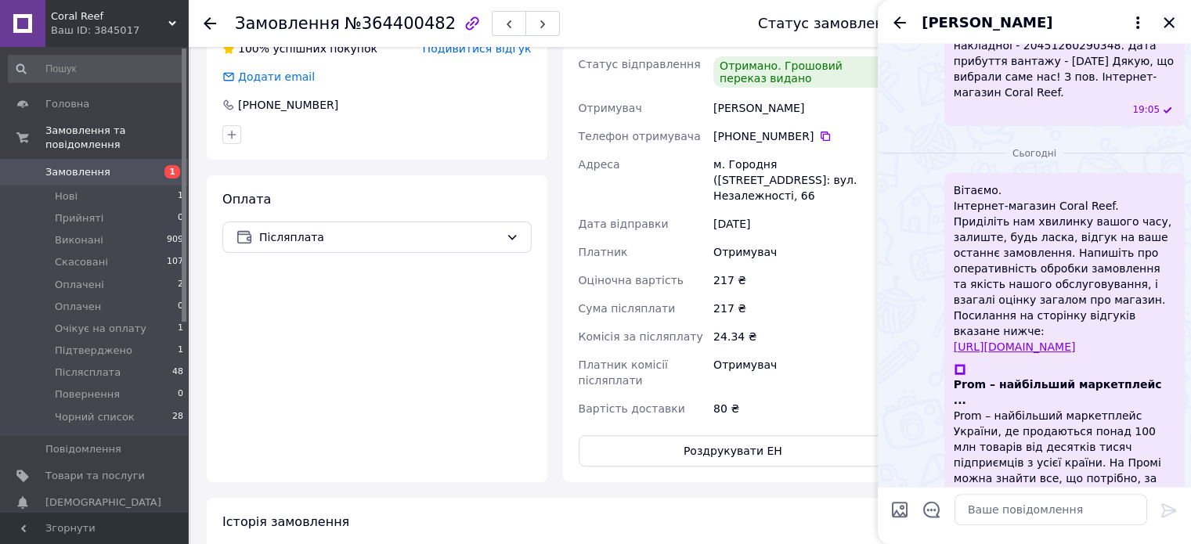
click at [1173, 21] on icon "Закрити" at bounding box center [1168, 22] width 19 height 19
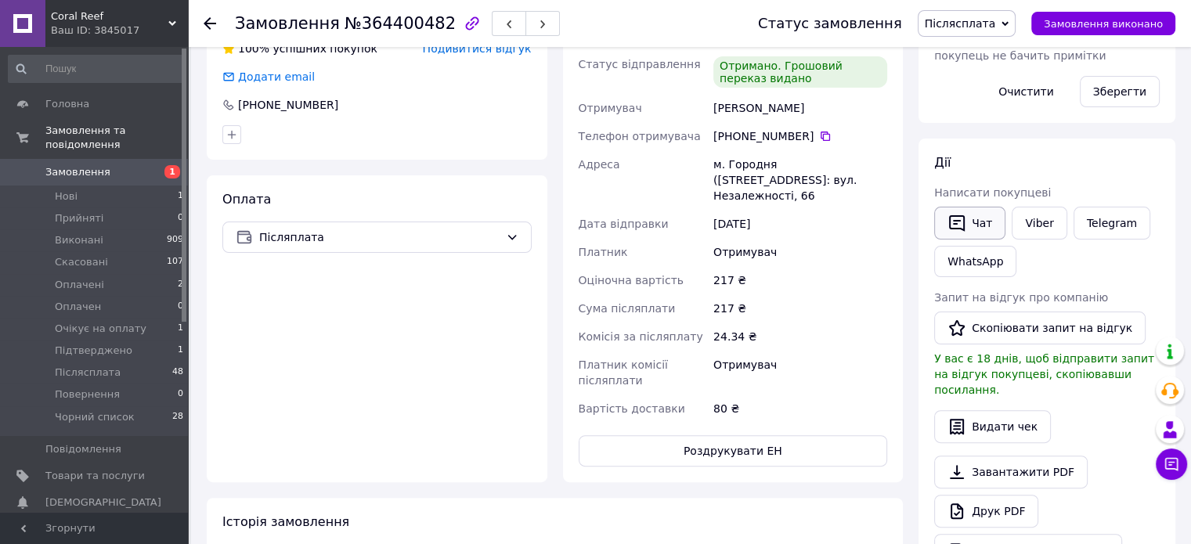
click at [959, 222] on icon "button" at bounding box center [956, 223] width 19 height 19
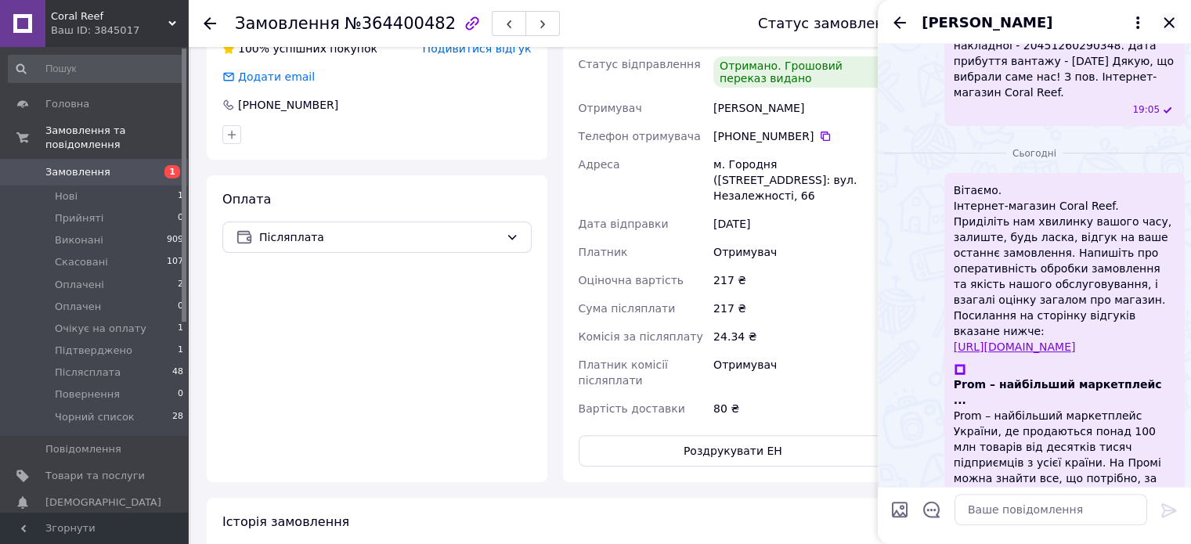
click at [1171, 21] on icon "Закрити" at bounding box center [1168, 22] width 19 height 19
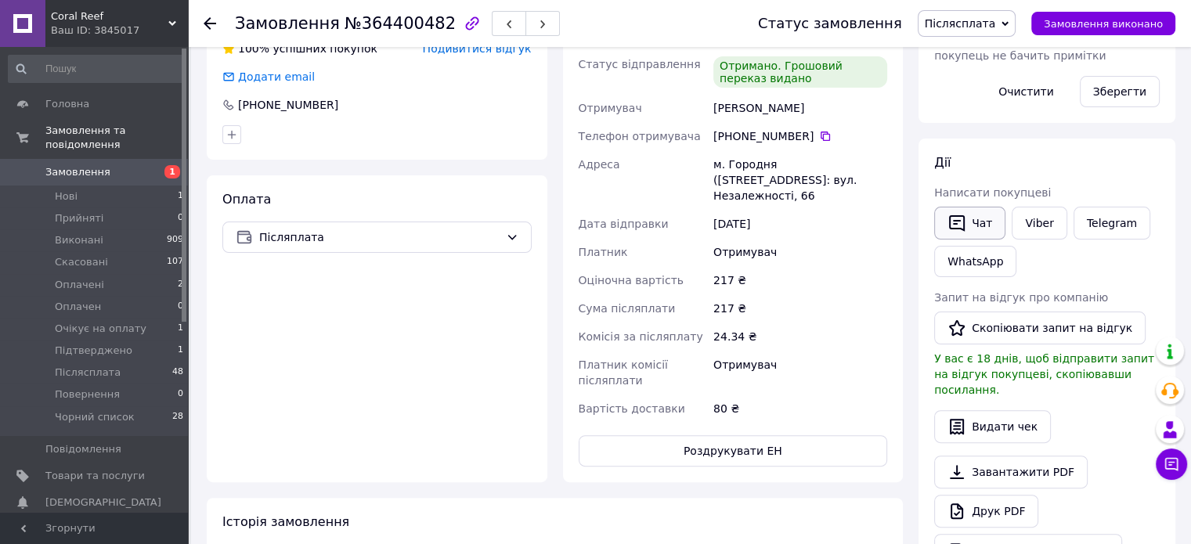
click at [990, 233] on button "Чат" at bounding box center [969, 223] width 71 height 33
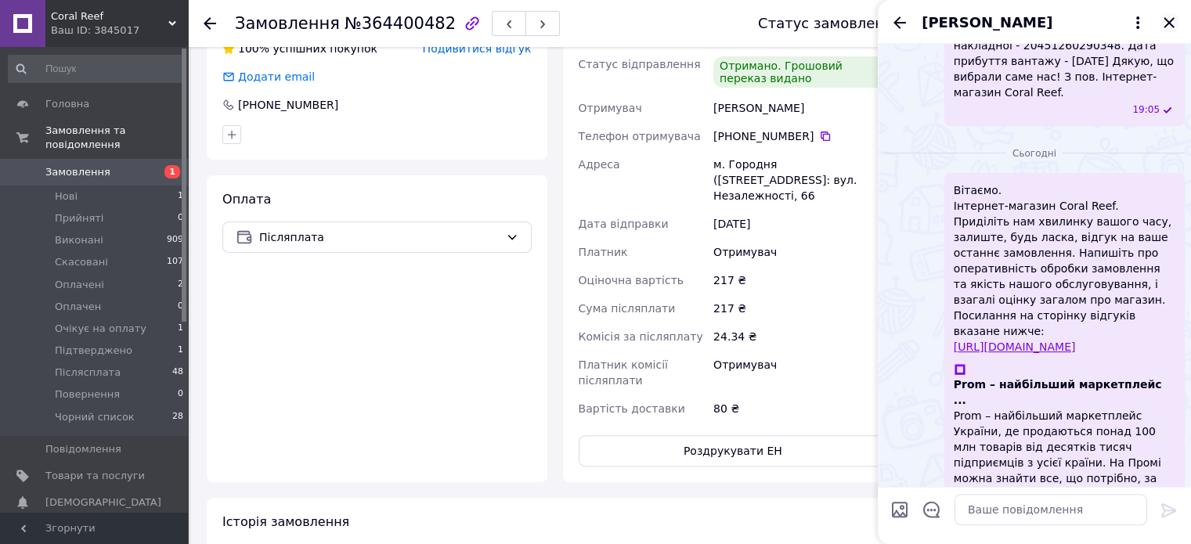
click at [1173, 23] on icon "Закрити" at bounding box center [1168, 22] width 19 height 19
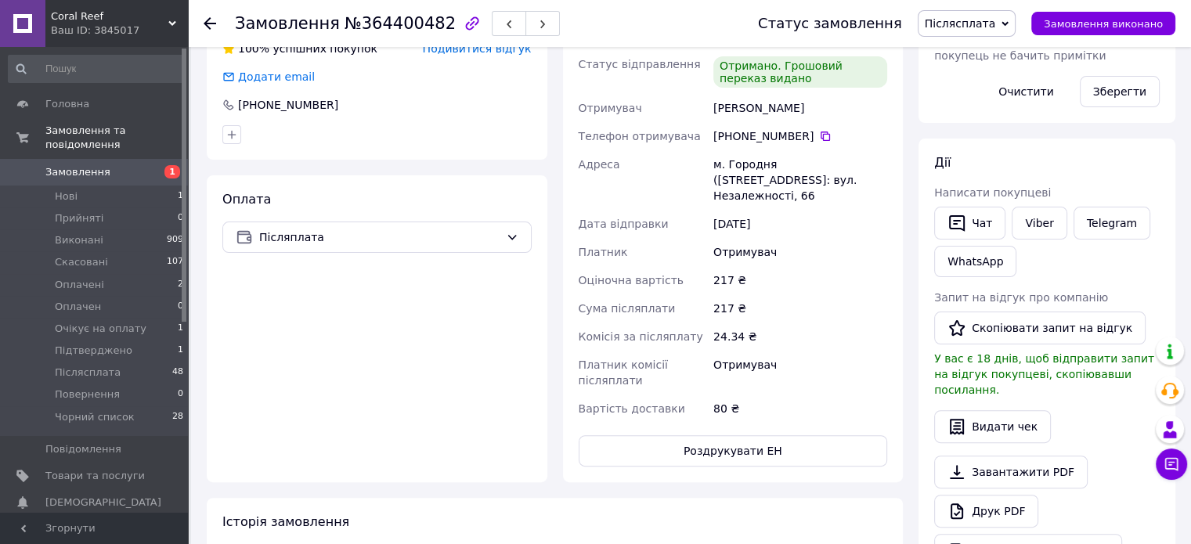
scroll to position [235, 0]
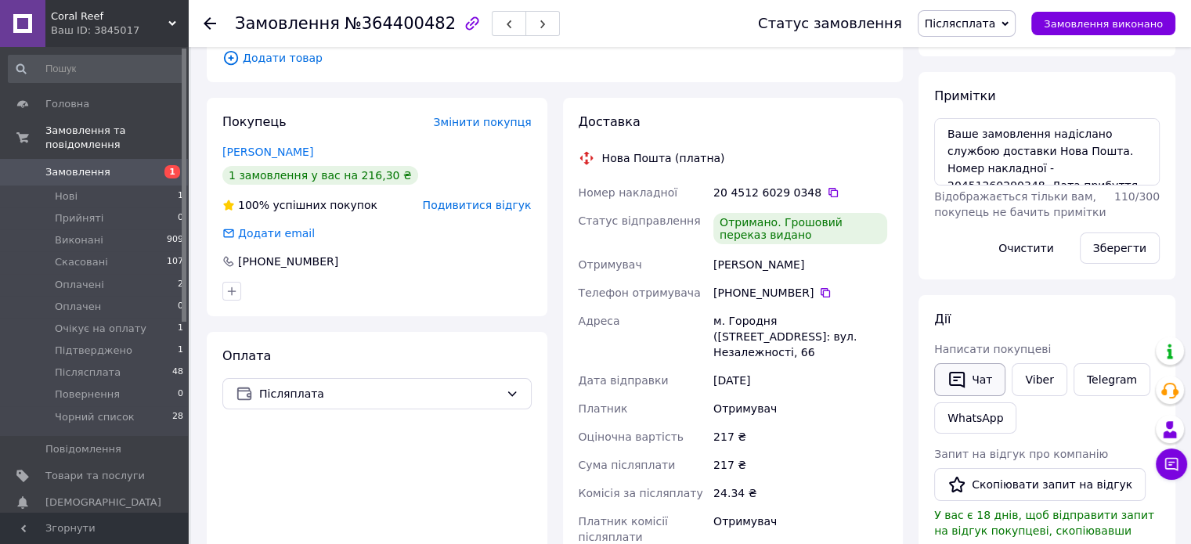
click at [975, 382] on button "Чат" at bounding box center [969, 379] width 71 height 33
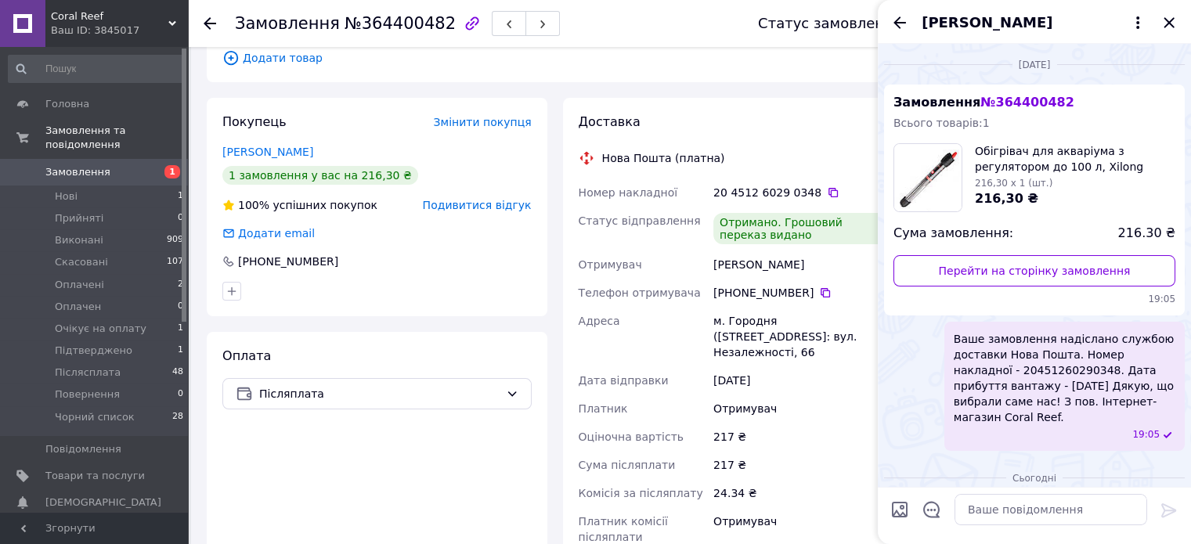
scroll to position [325, 0]
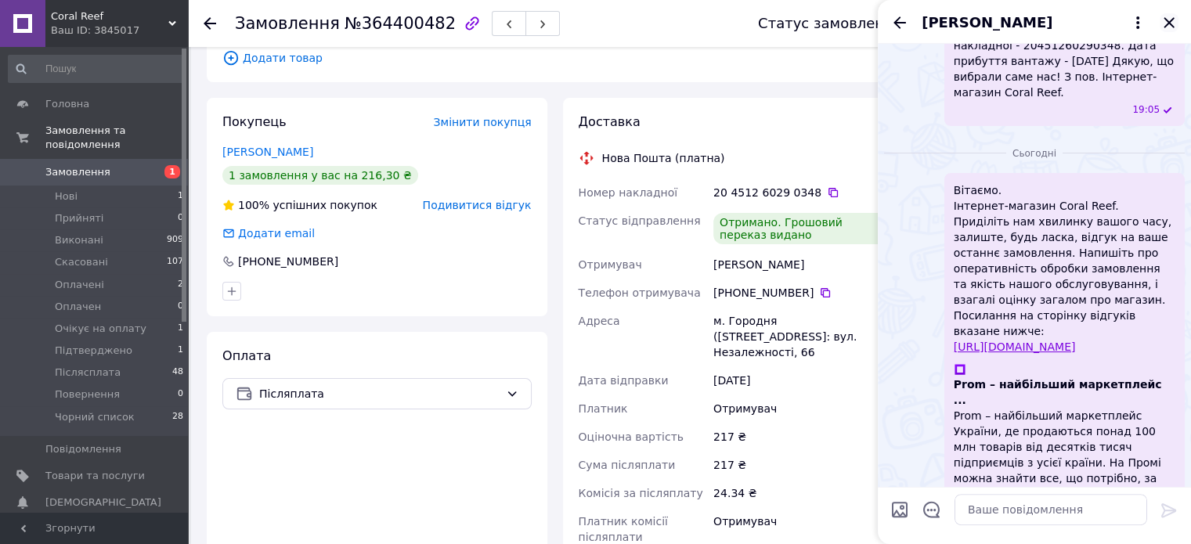
click at [1171, 24] on icon "Закрити" at bounding box center [1168, 22] width 10 height 10
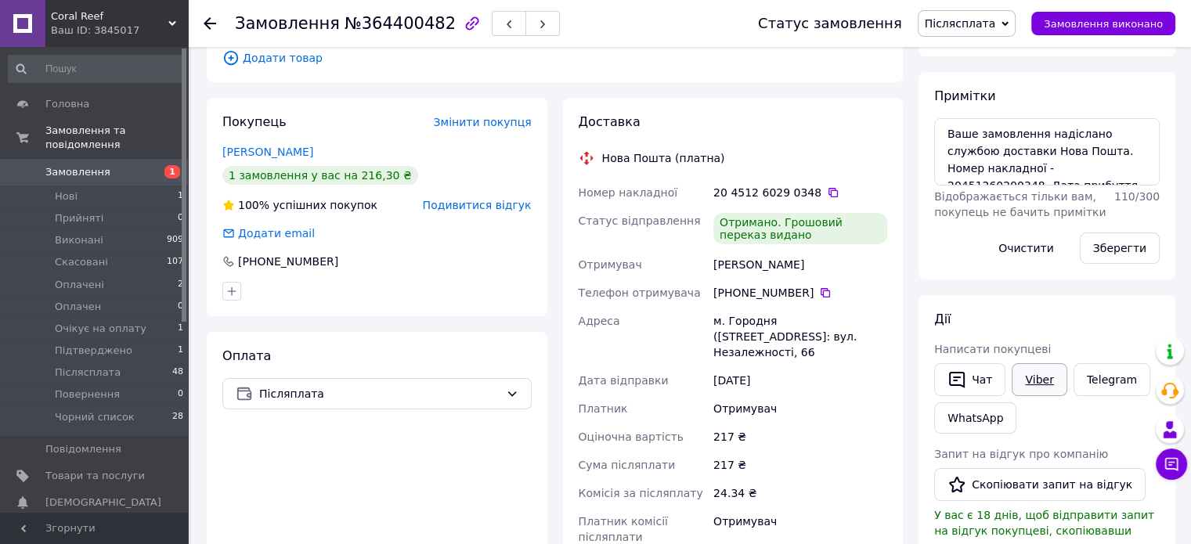
click at [1054, 384] on link "Viber" at bounding box center [1038, 379] width 55 height 33
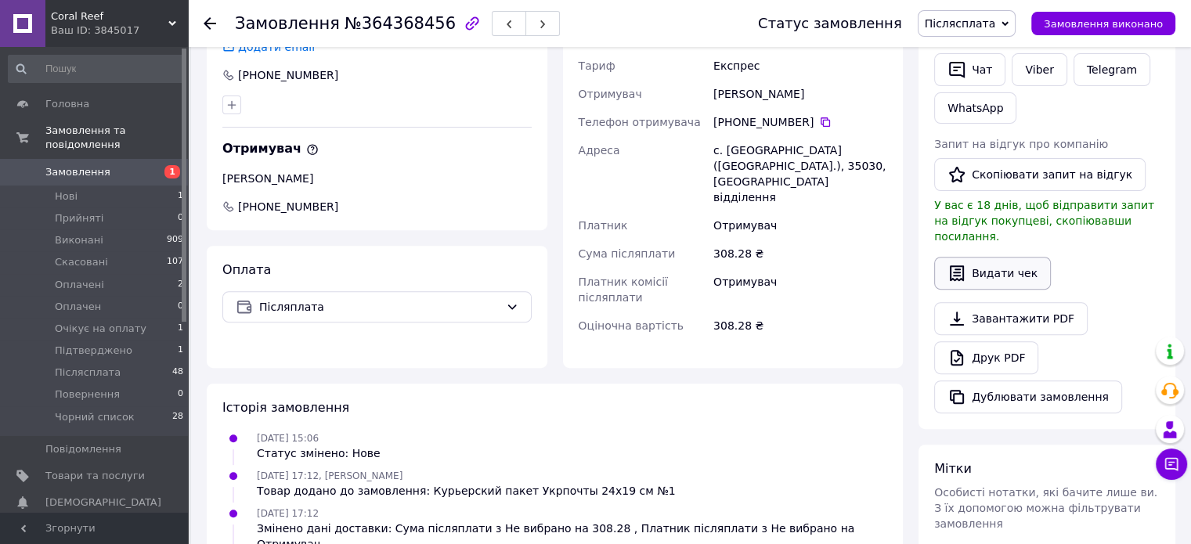
scroll to position [548, 0]
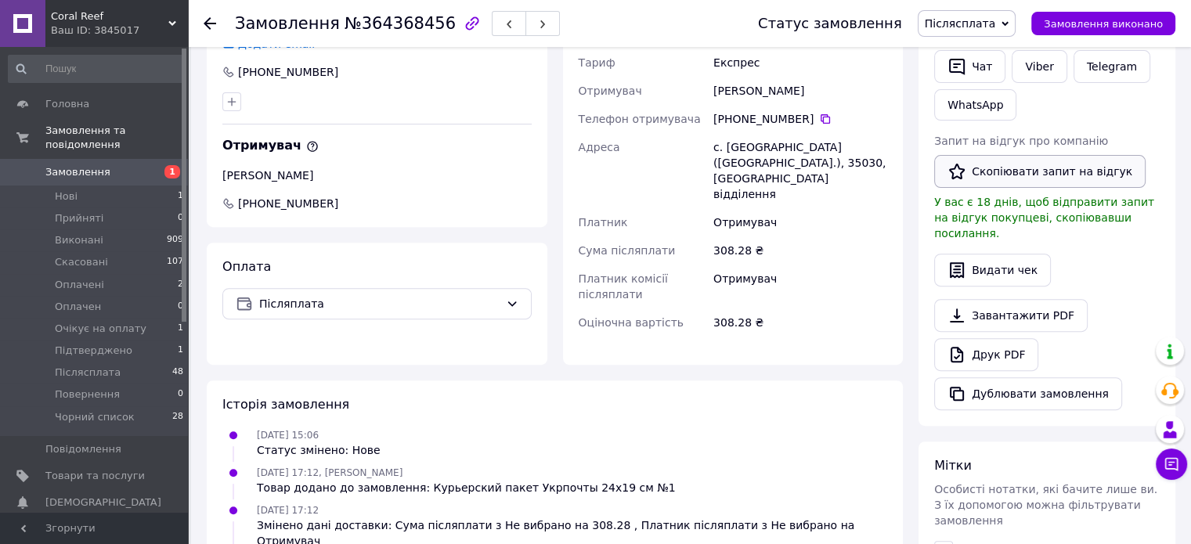
click at [1027, 172] on button "Скопіювати запит на відгук" at bounding box center [1039, 171] width 211 height 33
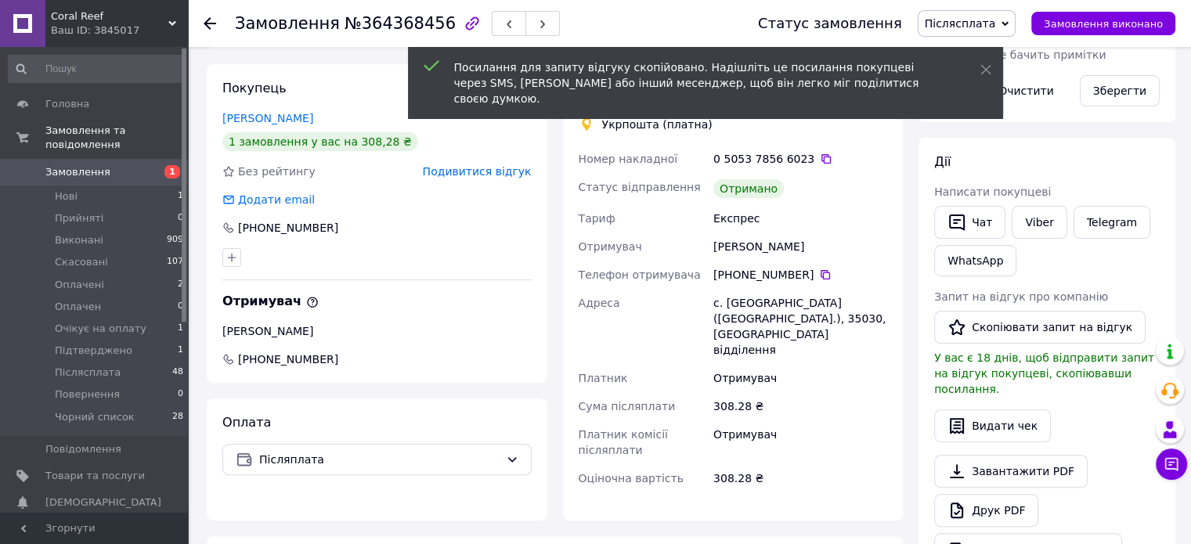
scroll to position [391, 0]
click at [972, 219] on button "Чат" at bounding box center [969, 223] width 71 height 33
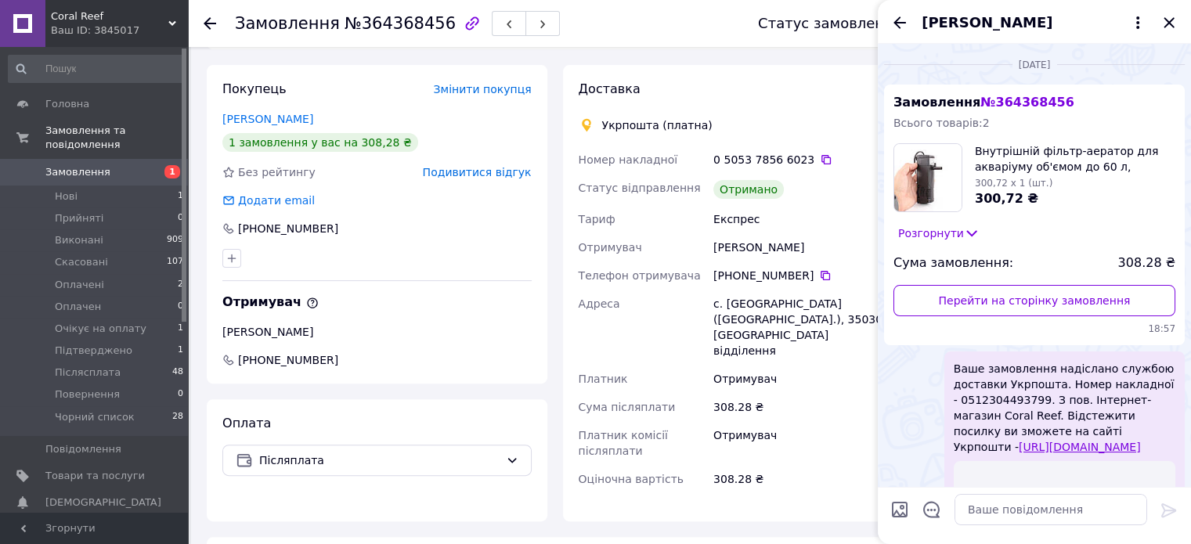
scroll to position [219, 0]
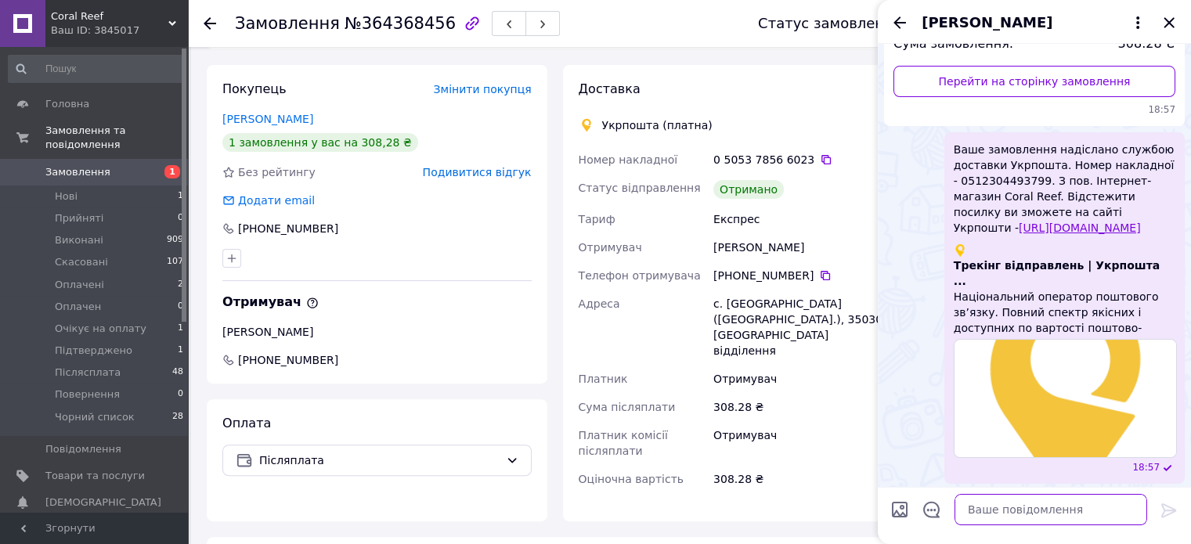
click at [1069, 510] on textarea at bounding box center [1050, 509] width 193 height 31
paste textarea "Вітаємо. Інтернет-магазин Coral Reef. Приділіть нам хвилинку вашого часу, залиш…"
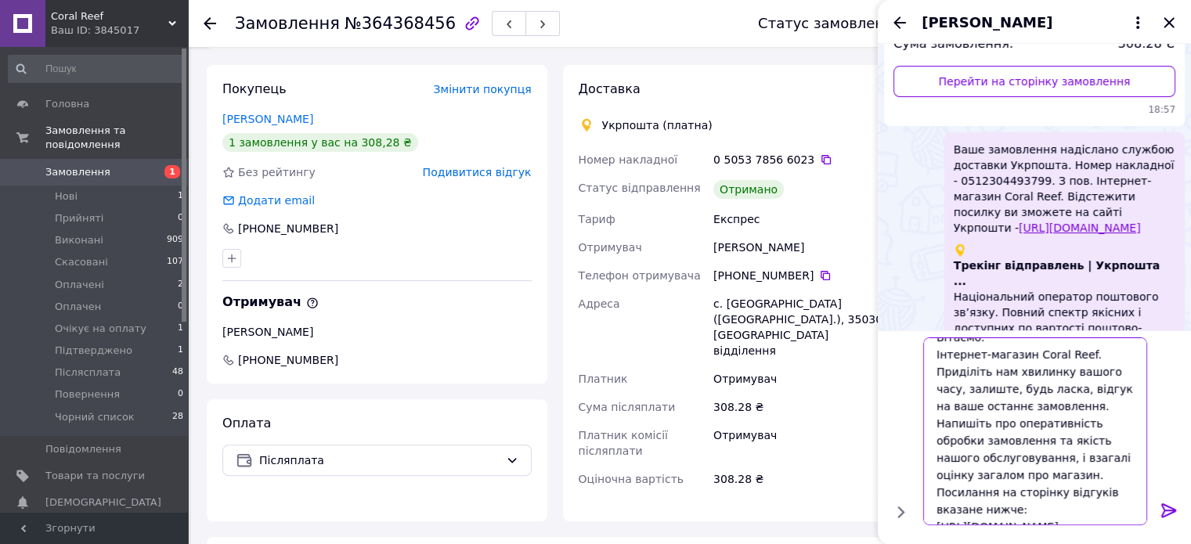
type textarea "Вітаємо. Інтернет-магазин Coral Reef. Приділіть нам хвилинку вашого часу, залиш…"
click at [1168, 511] on icon at bounding box center [1168, 510] width 19 height 19
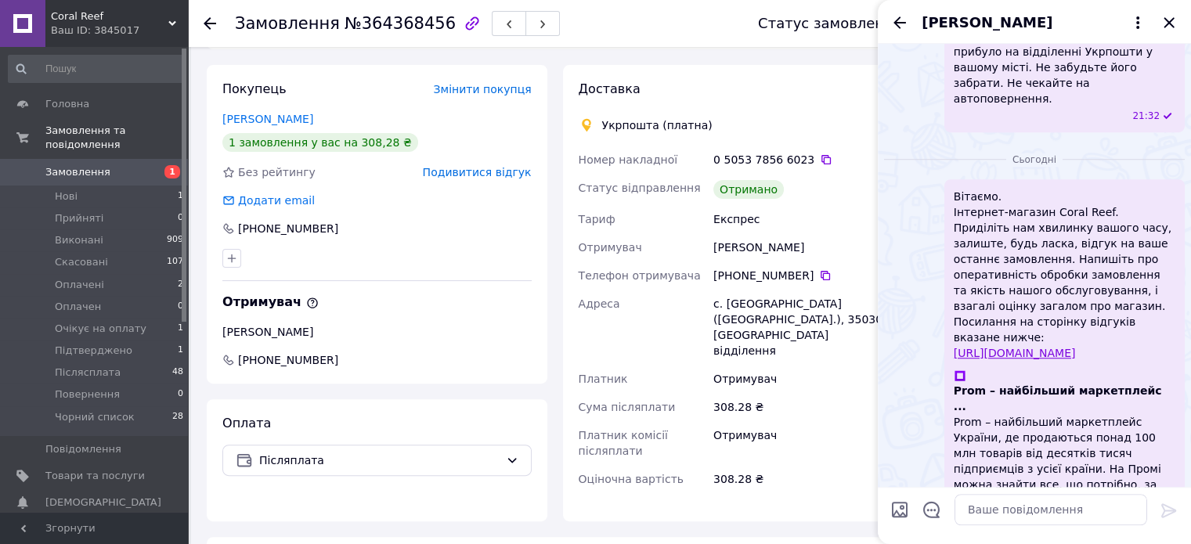
scroll to position [1105, 0]
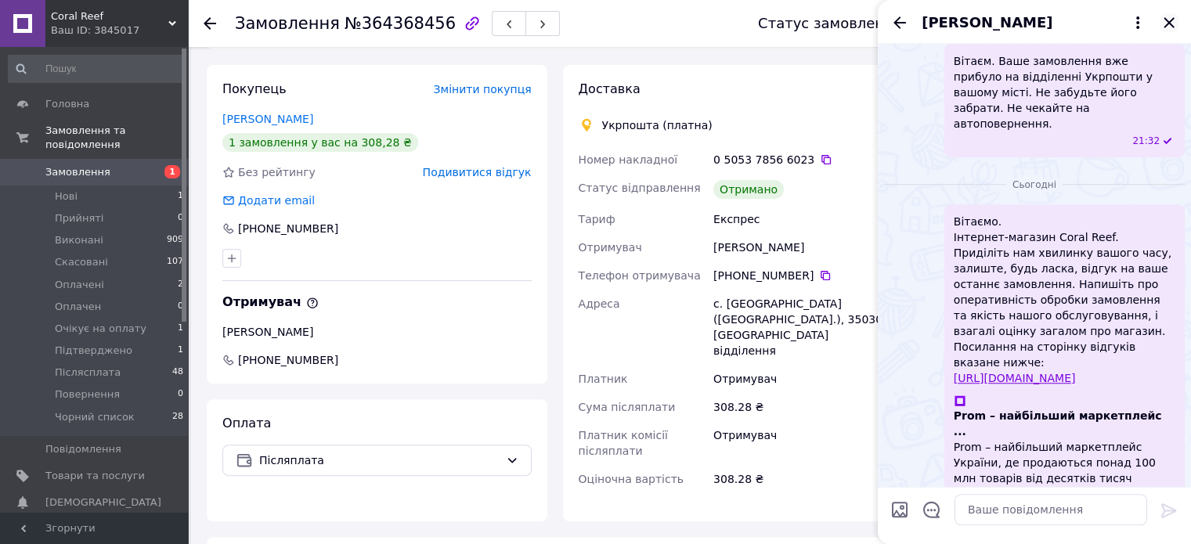
click at [1162, 16] on icon "Закрити" at bounding box center [1168, 22] width 19 height 19
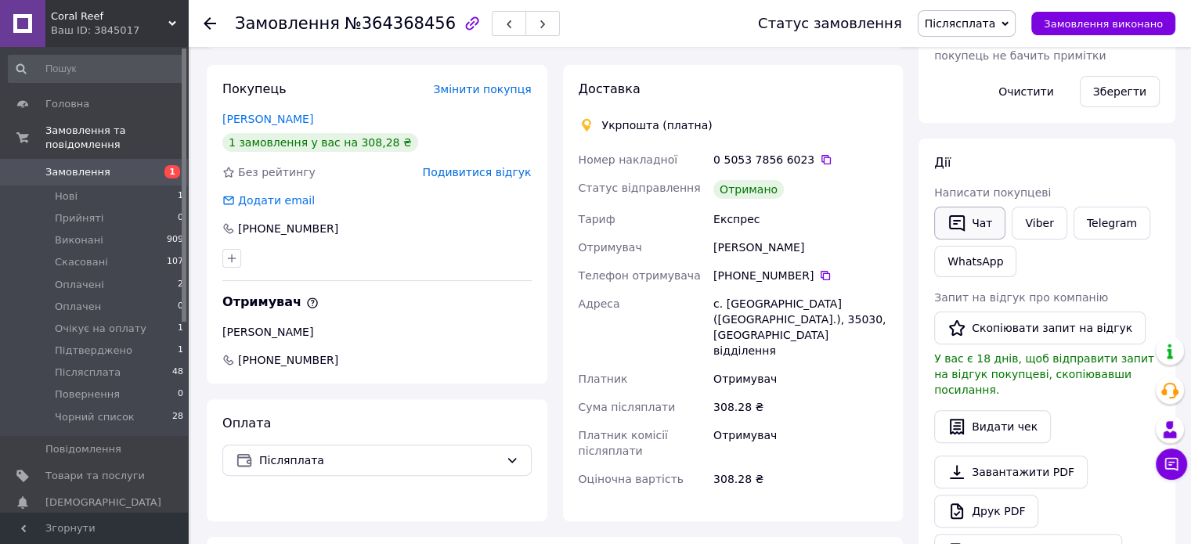
click at [979, 226] on button "Чат" at bounding box center [969, 223] width 71 height 33
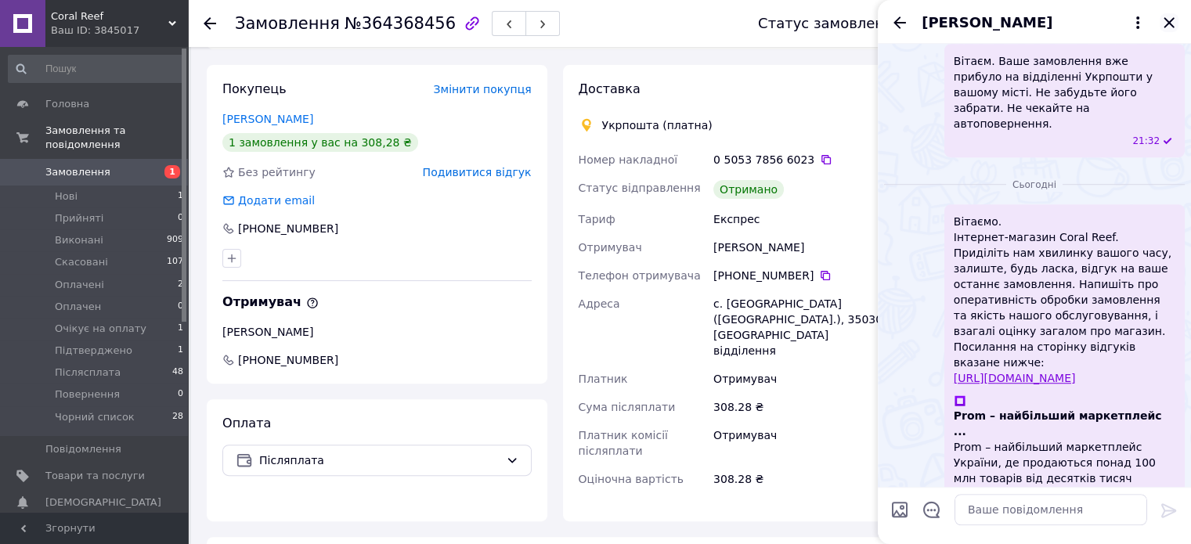
click at [1166, 21] on icon "Закрити" at bounding box center [1168, 22] width 10 height 10
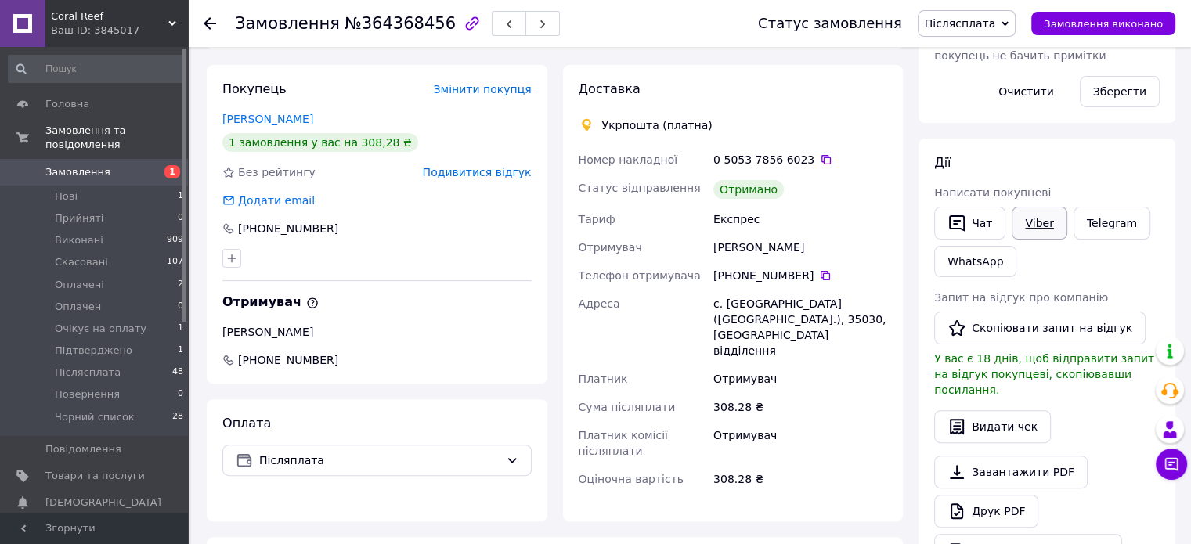
click at [1052, 219] on link "Viber" at bounding box center [1038, 223] width 55 height 33
click at [1019, 218] on link "Viber" at bounding box center [1038, 223] width 55 height 33
drag, startPoint x: 991, startPoint y: 38, endPoint x: 995, endPoint y: 18, distance: 20.7
click at [993, 23] on div "Статус замовлення Післясплата Прийнято Виконано Скасовано Оплачено Оплачен Очік…" at bounding box center [950, 23] width 449 height 47
click at [993, 26] on span "Післясплата" at bounding box center [960, 23] width 71 height 13
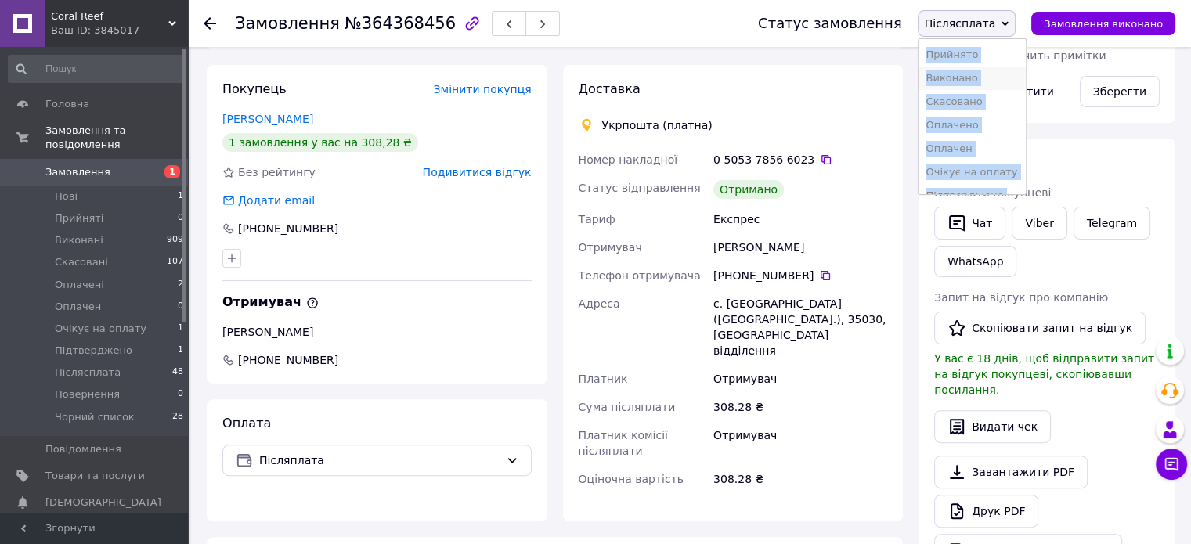
click at [994, 73] on li "Виконано" at bounding box center [971, 78] width 107 height 23
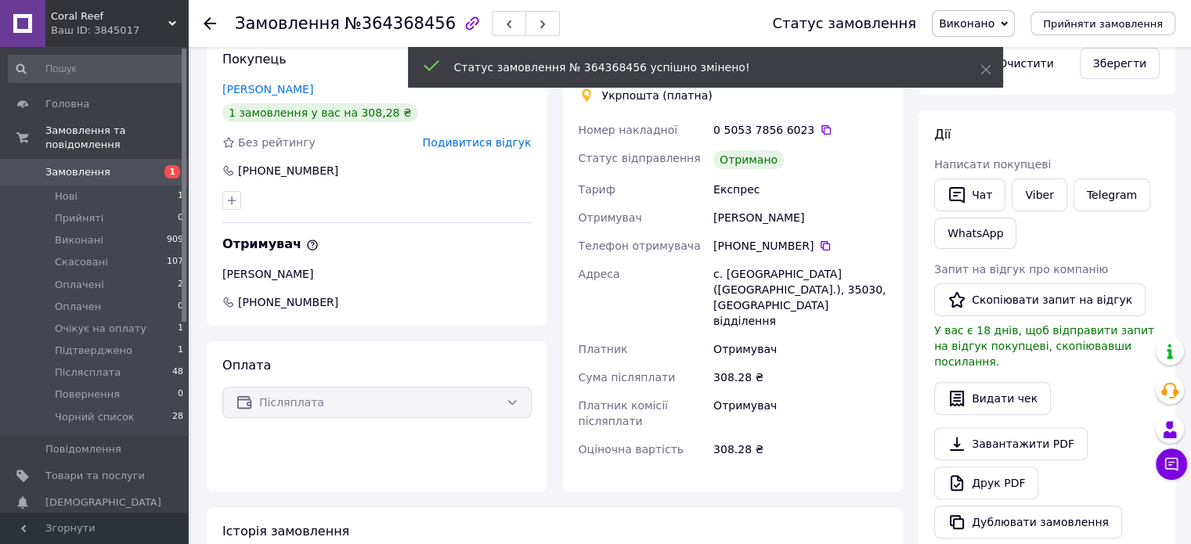
click at [893, 113] on div "Доставка Укрпошта (платна) Номер накладної 0 5053 7856 6023   Статус відправлен…" at bounding box center [733, 263] width 341 height 456
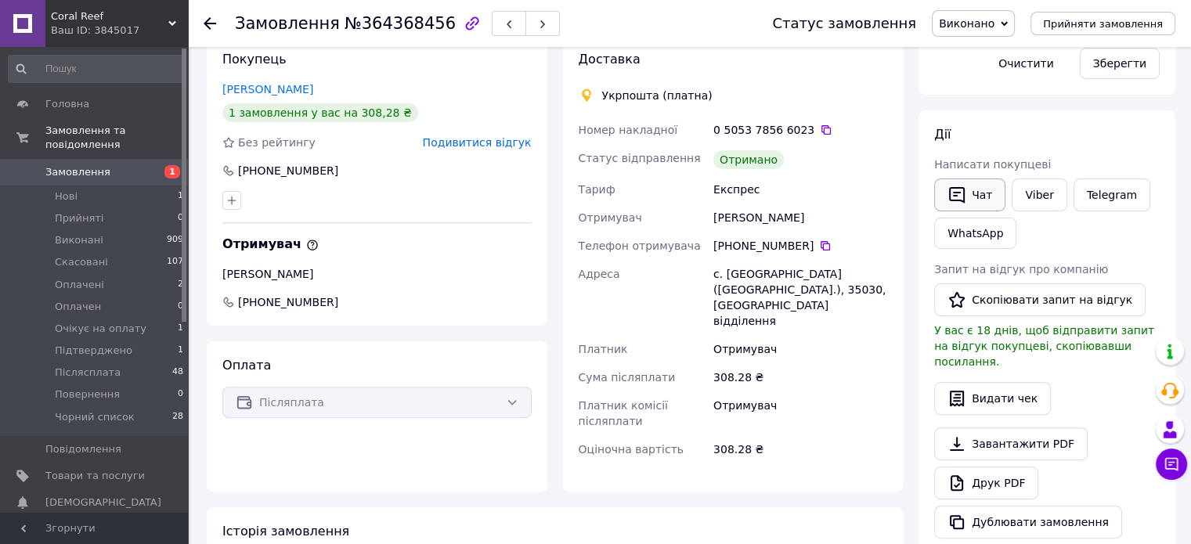
click at [959, 199] on icon "button" at bounding box center [956, 195] width 19 height 19
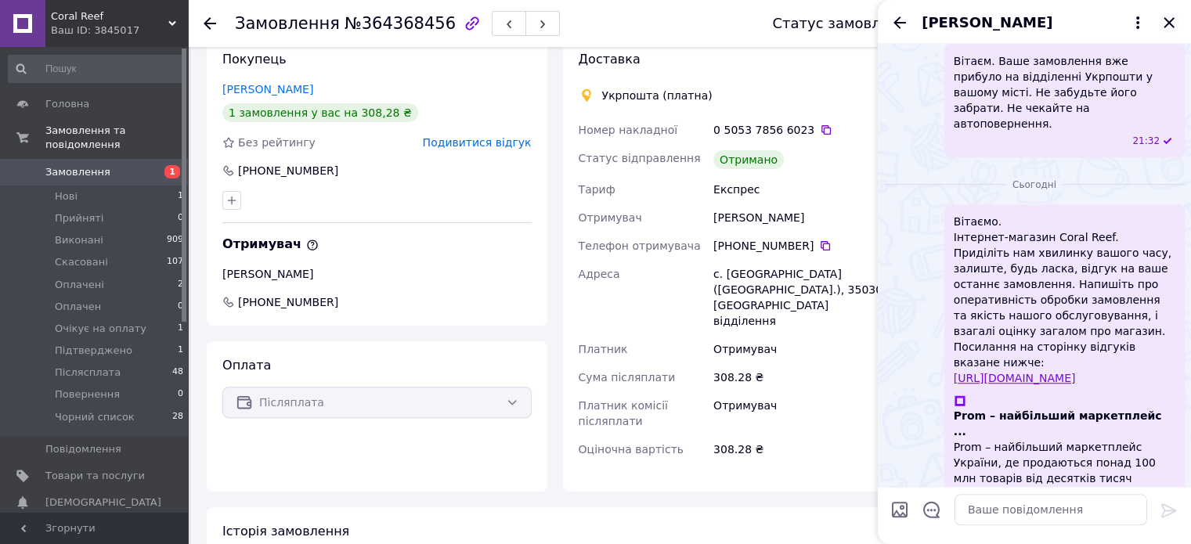
click at [1170, 18] on icon "Закрити" at bounding box center [1168, 22] width 19 height 19
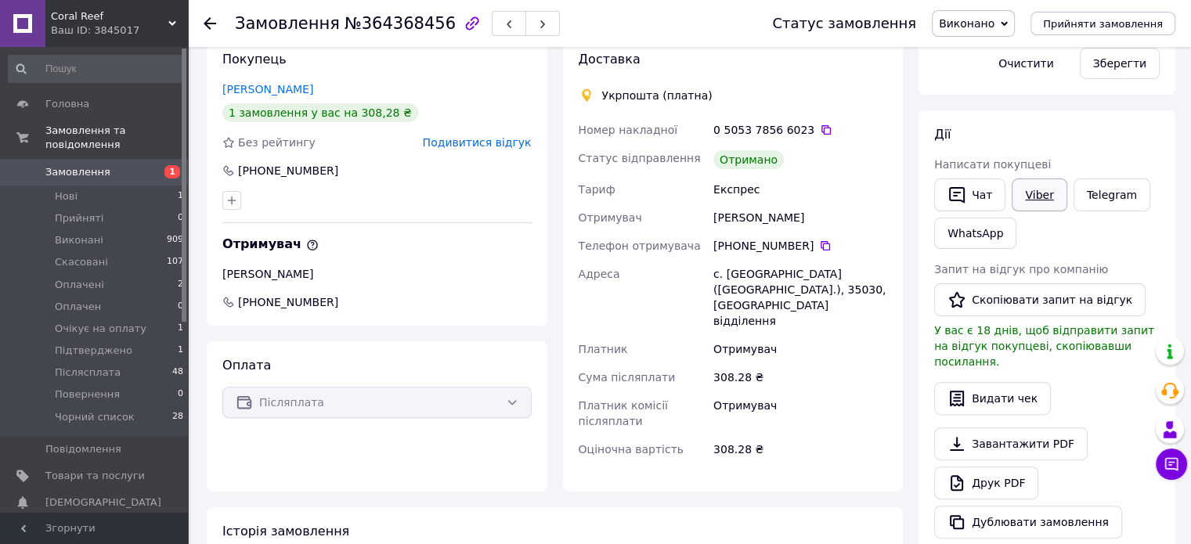
click at [1027, 196] on link "Viber" at bounding box center [1038, 194] width 55 height 33
drag, startPoint x: 779, startPoint y: 257, endPoint x: 1097, endPoint y: 125, distance: 344.0
click at [1097, 125] on div "Дії Написати покупцеві   Чат Viber Telegram WhatsApp Запит на відгук про компан…" at bounding box center [1046, 332] width 257 height 444
click at [1048, 304] on button "Скопіювати запит на відгук" at bounding box center [1039, 299] width 211 height 33
click at [970, 198] on button "Чат" at bounding box center [969, 194] width 71 height 33
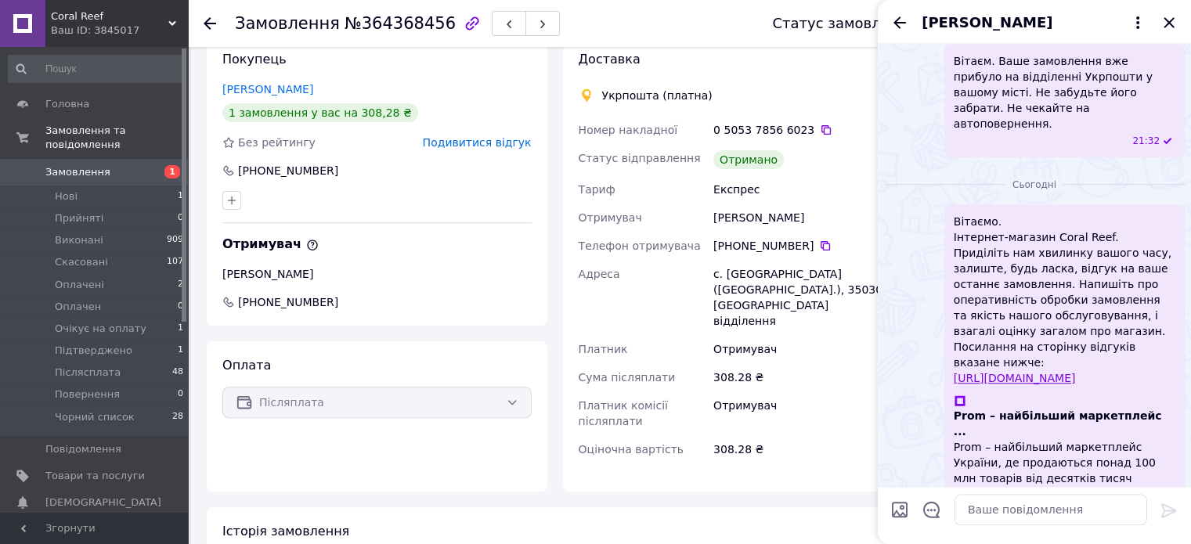
drag, startPoint x: 1116, startPoint y: 329, endPoint x: 940, endPoint y: 177, distance: 232.0
click at [940, 204] on div "Вітаємо. Інтернет-магазин Coral Reef. Приділіть нам хвилинку вашого часу, залиш…" at bounding box center [1034, 397] width 301 height 386
copy span "Вітаємо. Інтернет-магазин Coral Reef. Приділіть нам хвилинку вашого часу, залиш…"
click at [1171, 22] on icon "Закрити" at bounding box center [1168, 22] width 19 height 19
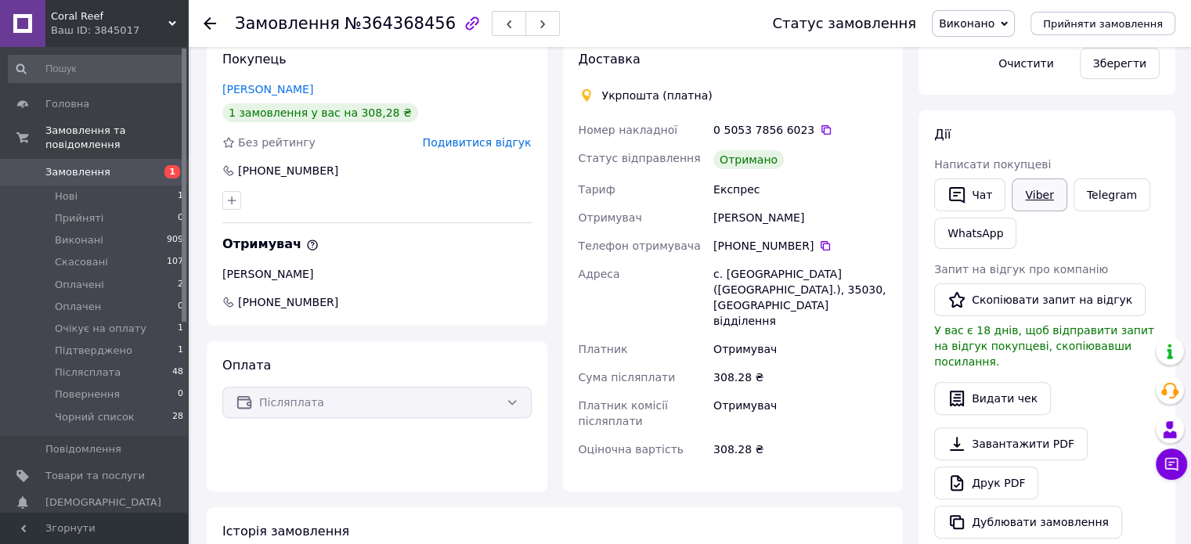
click at [1040, 193] on link "Viber" at bounding box center [1038, 194] width 55 height 33
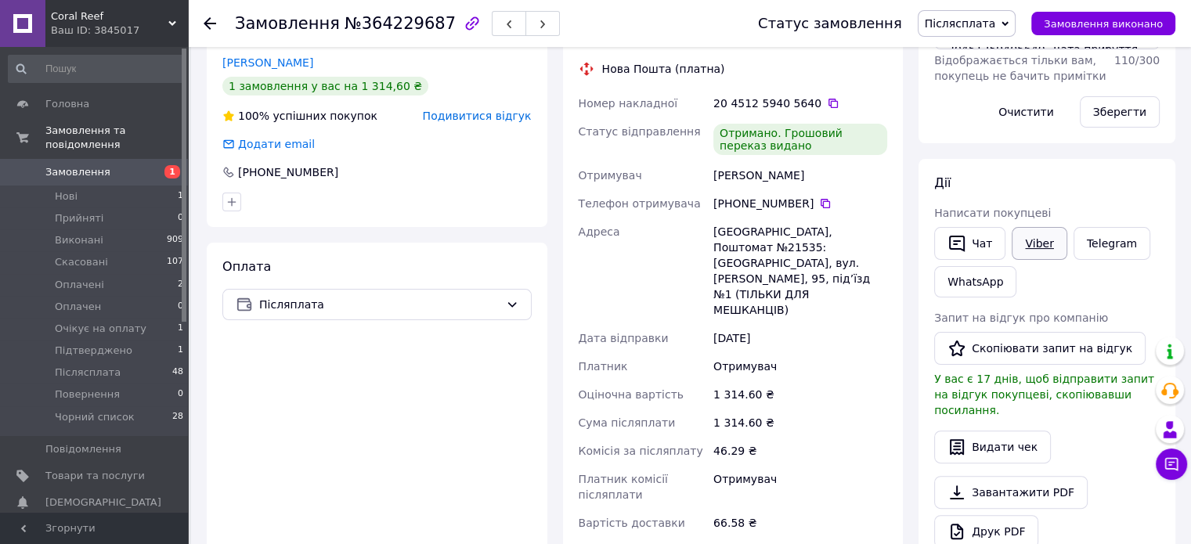
scroll to position [391, 0]
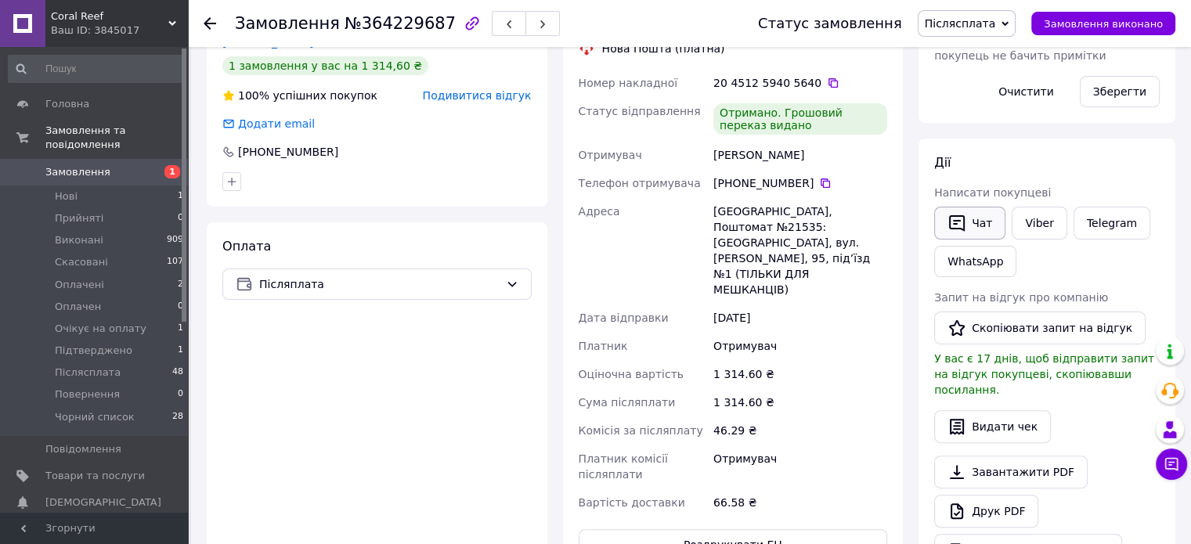
click at [980, 218] on button "Чат" at bounding box center [969, 223] width 71 height 33
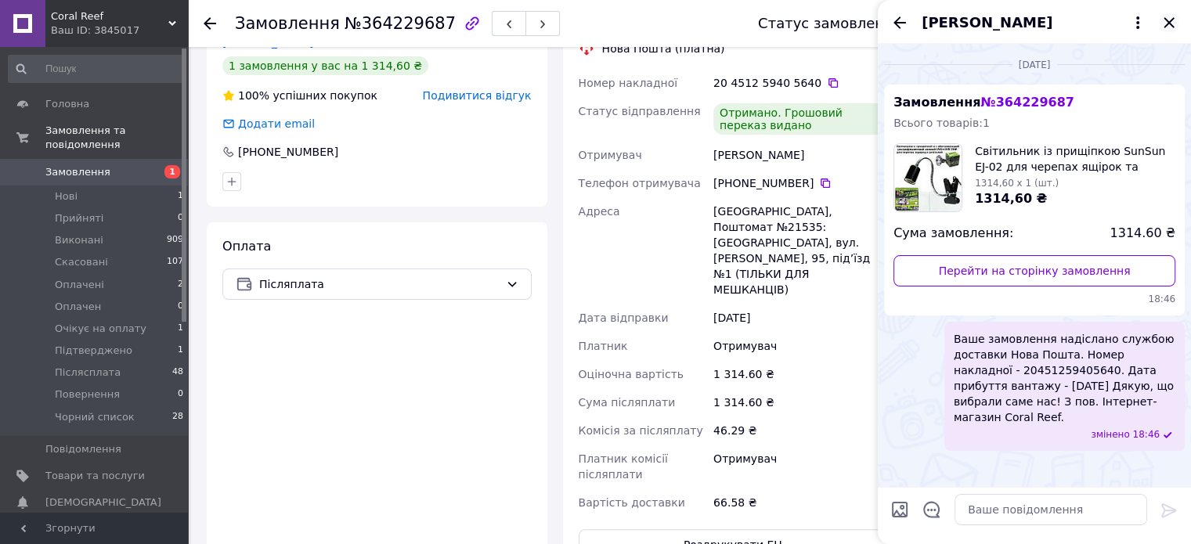
click at [1168, 23] on icon "Закрити" at bounding box center [1168, 22] width 10 height 10
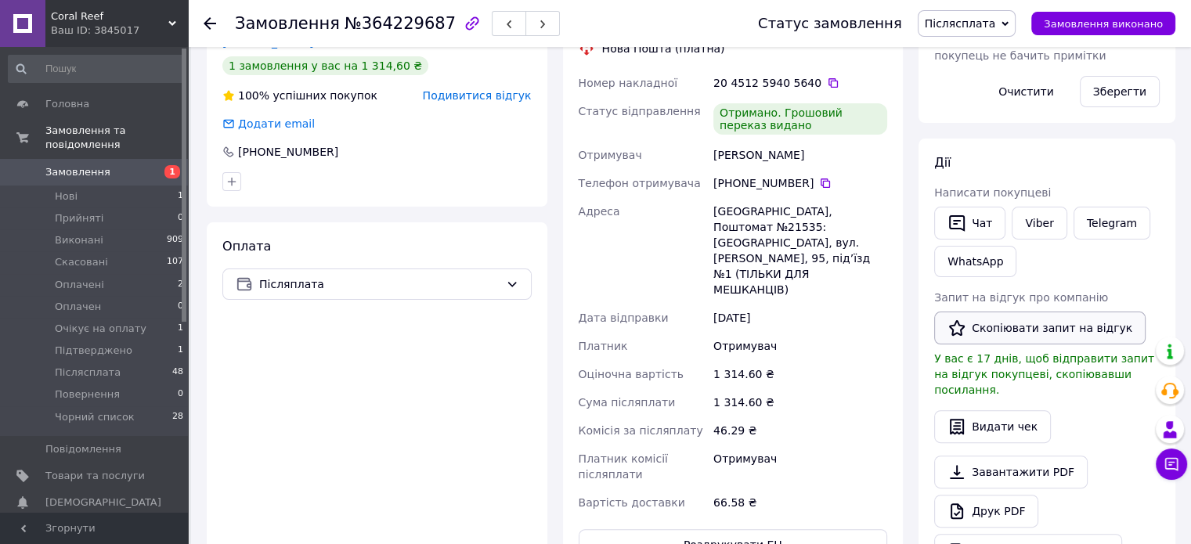
click at [1036, 326] on button "Скопіювати запит на відгук" at bounding box center [1039, 328] width 211 height 33
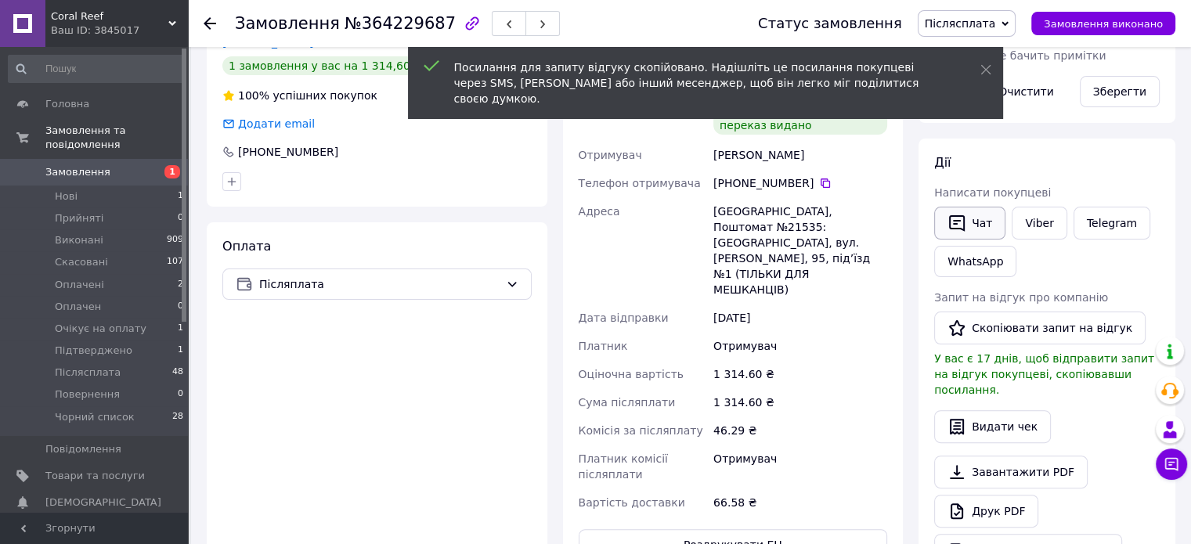
click at [968, 222] on button "Чат" at bounding box center [969, 223] width 71 height 33
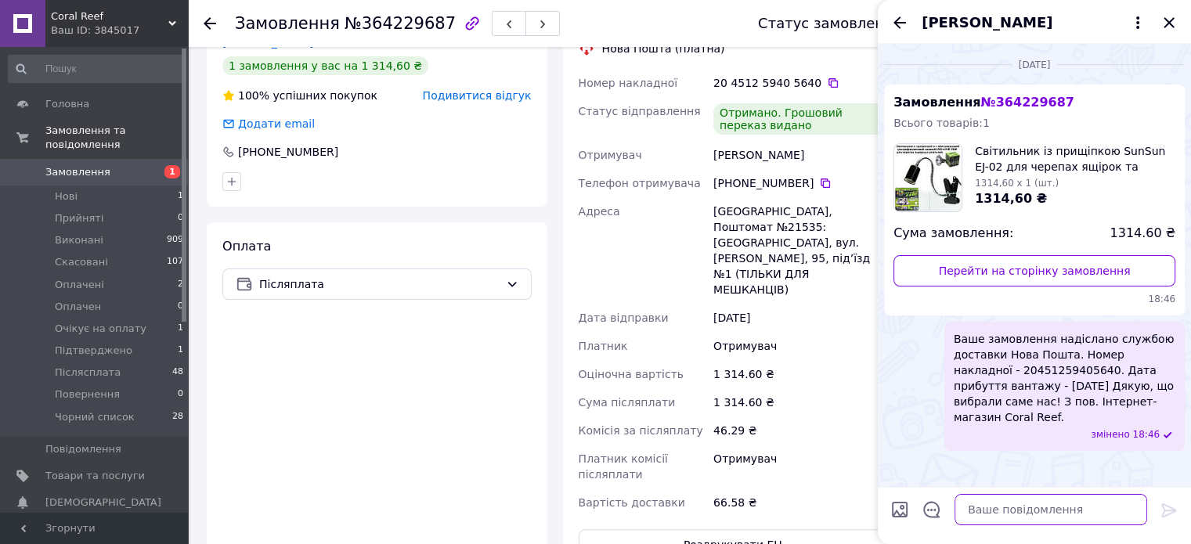
click at [1069, 509] on textarea at bounding box center [1050, 509] width 193 height 31
paste textarea "Вітаємо. Інтернет-магазин Coral Reef. Приділіть нам хвилинку вашого часу, залиш…"
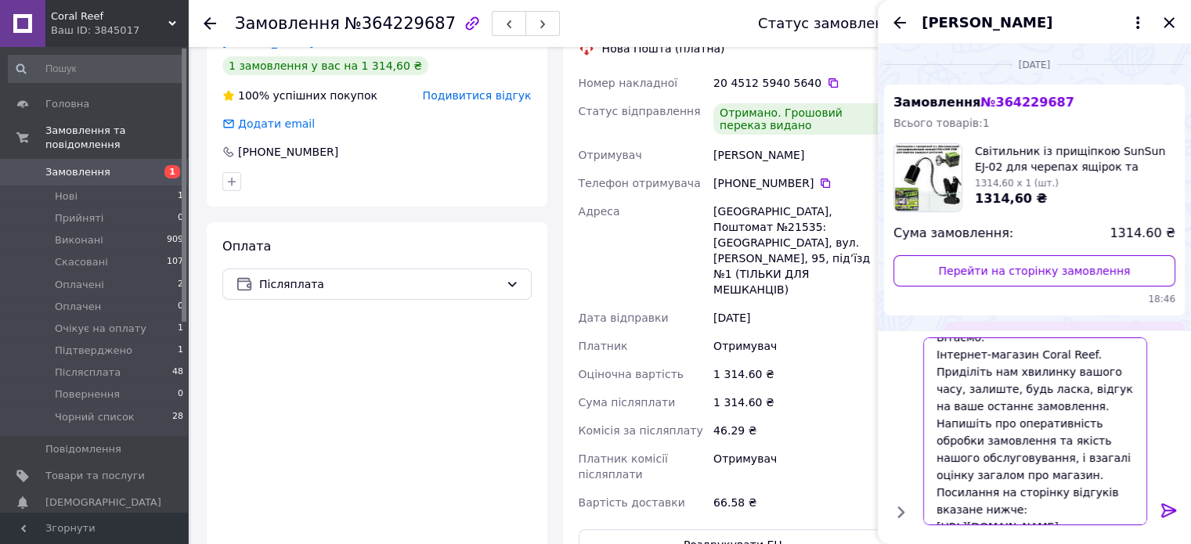
type textarea "Вітаємо. Інтернет-магазин Coral Reef. Приділіть нам хвилинку вашого часу, залиш…"
click at [1166, 506] on icon at bounding box center [1168, 510] width 19 height 19
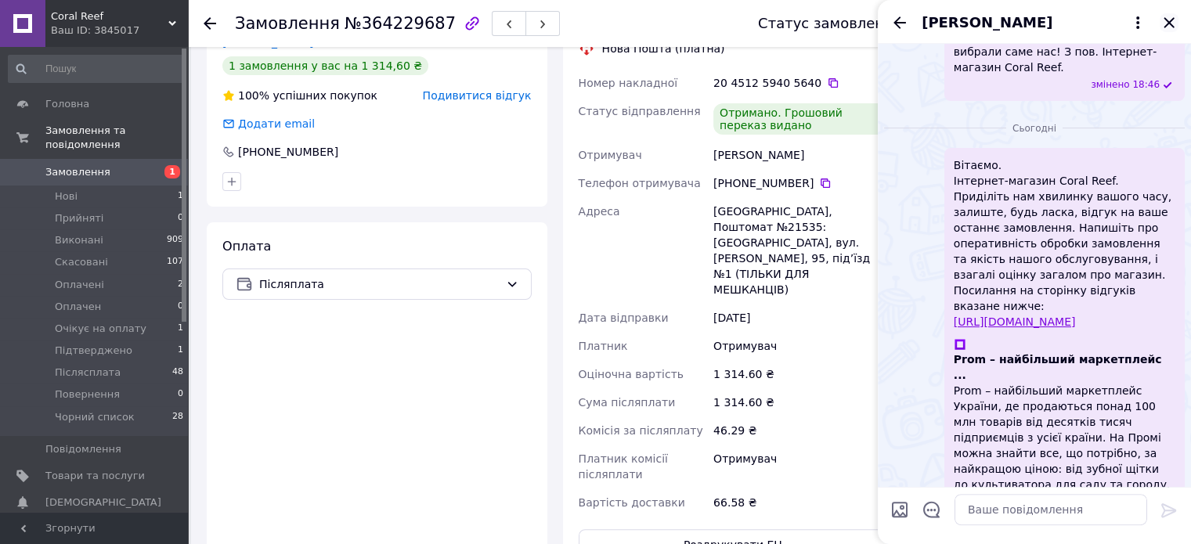
scroll to position [325, 0]
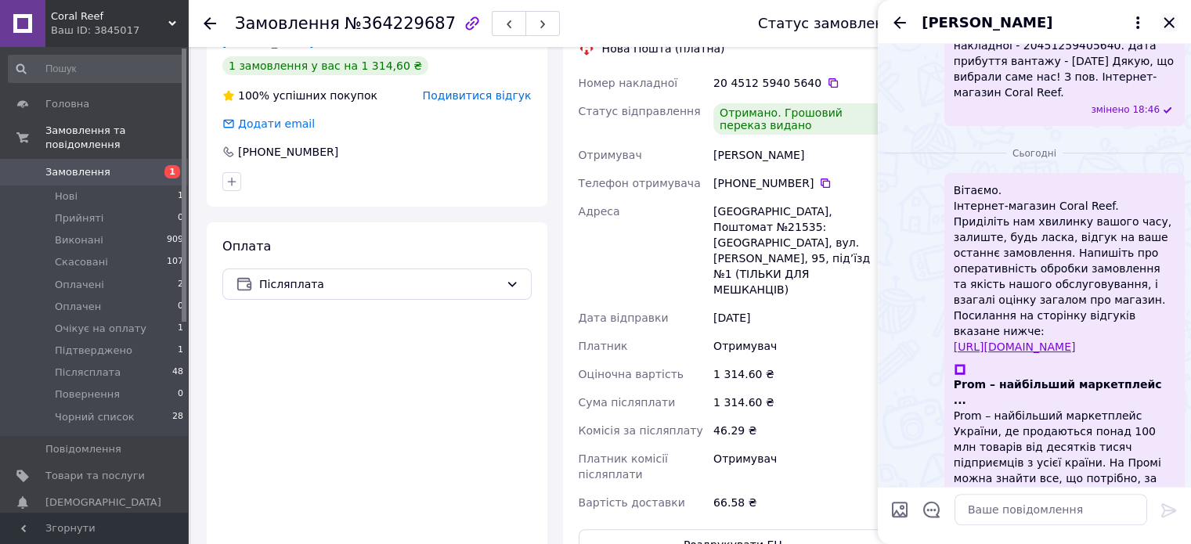
click at [1170, 21] on icon "Закрити" at bounding box center [1168, 22] width 10 height 10
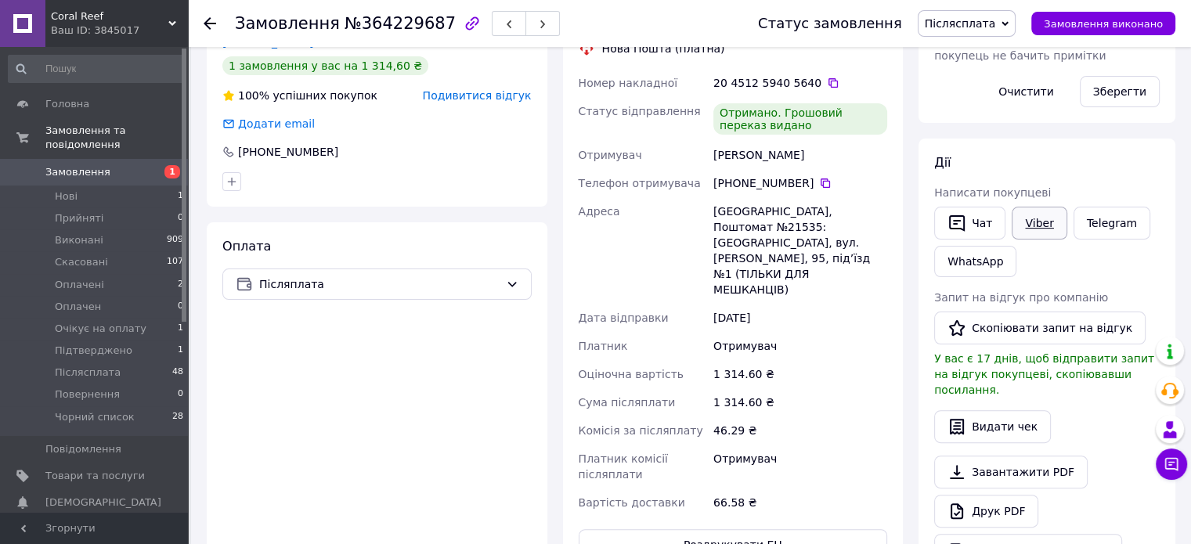
click at [1036, 218] on link "Viber" at bounding box center [1038, 223] width 55 height 33
click at [983, 21] on span "Післясплата" at bounding box center [960, 23] width 71 height 13
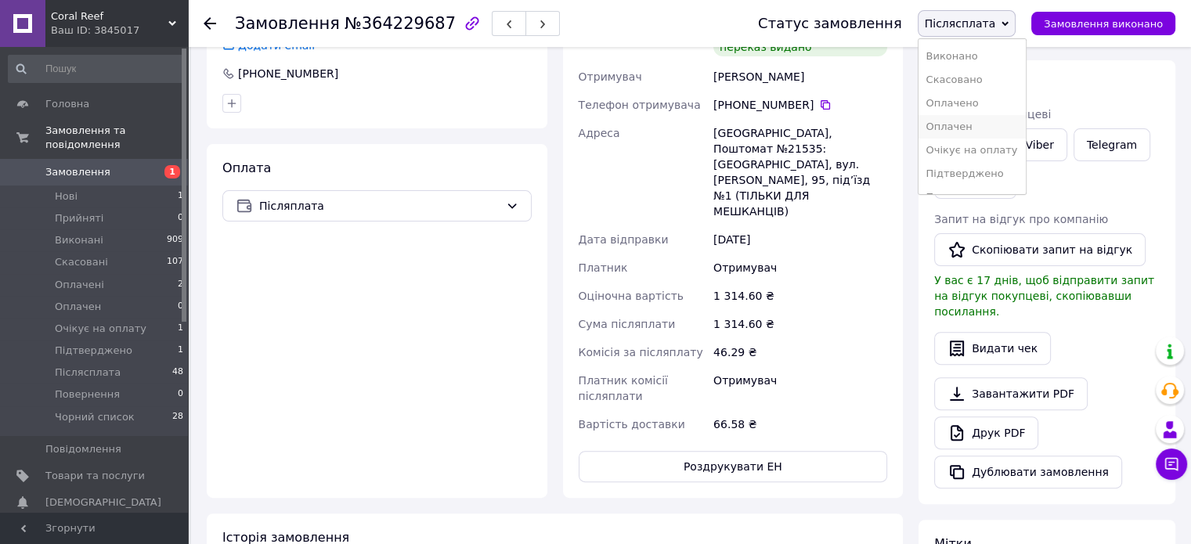
scroll to position [0, 0]
click at [979, 78] on li "Виконано" at bounding box center [971, 78] width 107 height 23
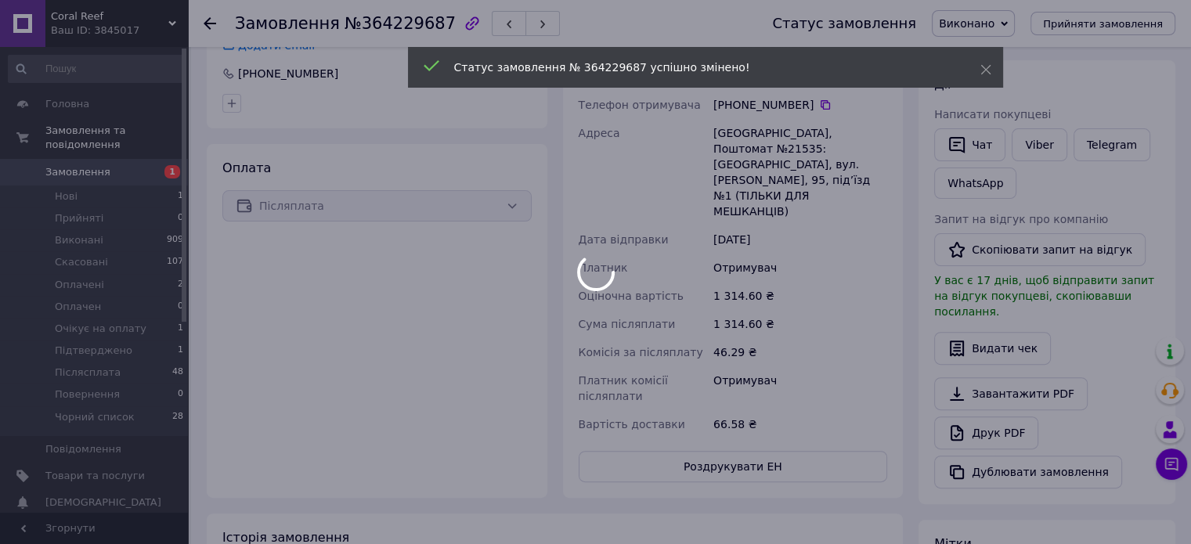
scroll to position [411, 0]
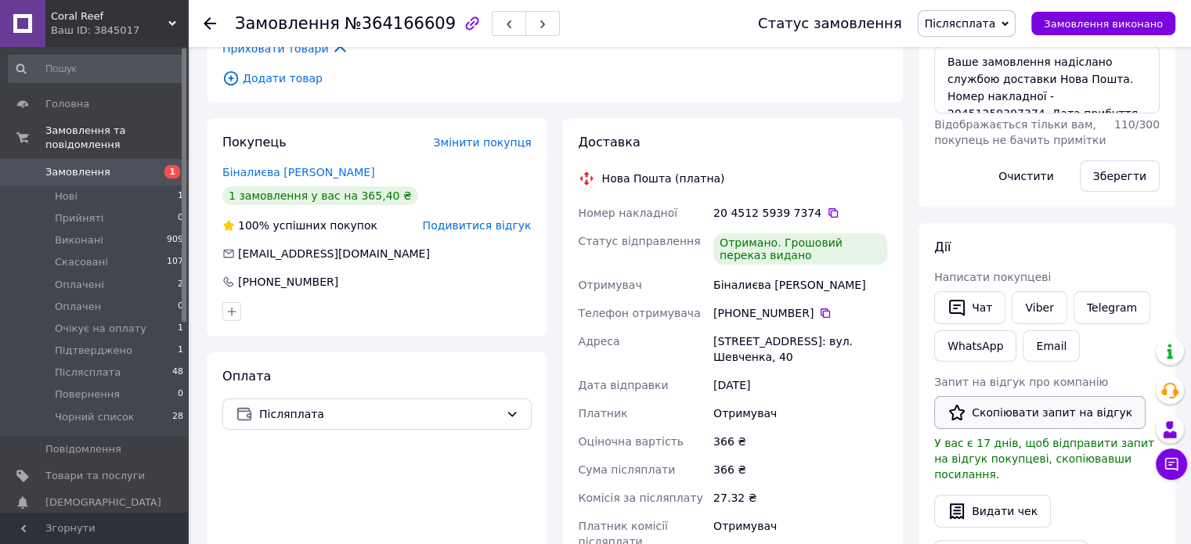
scroll to position [391, 0]
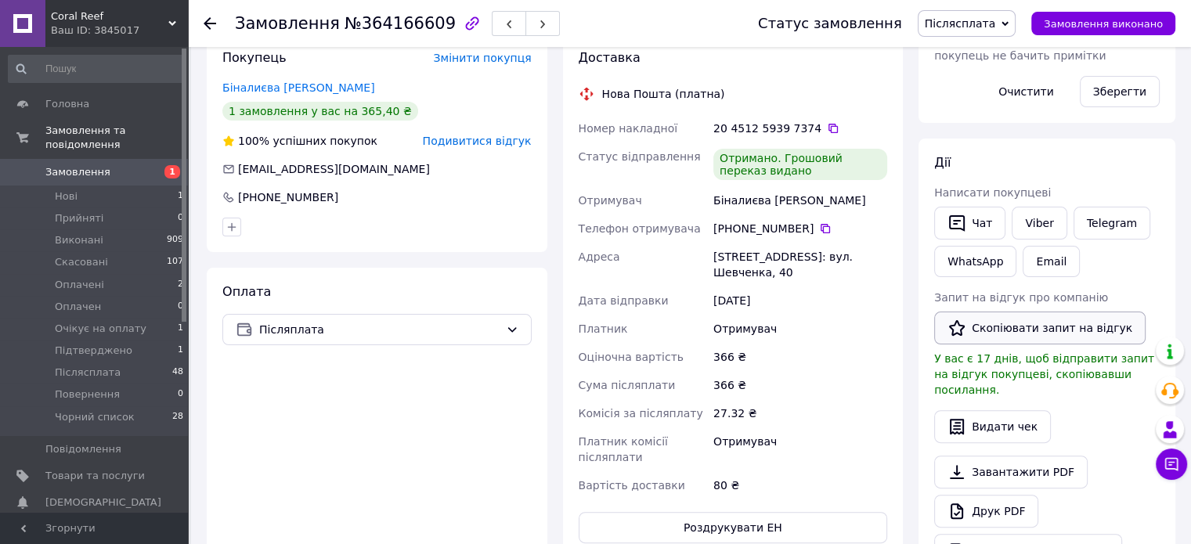
click at [1019, 315] on button "Скопіювати запит на відгук" at bounding box center [1039, 328] width 211 height 33
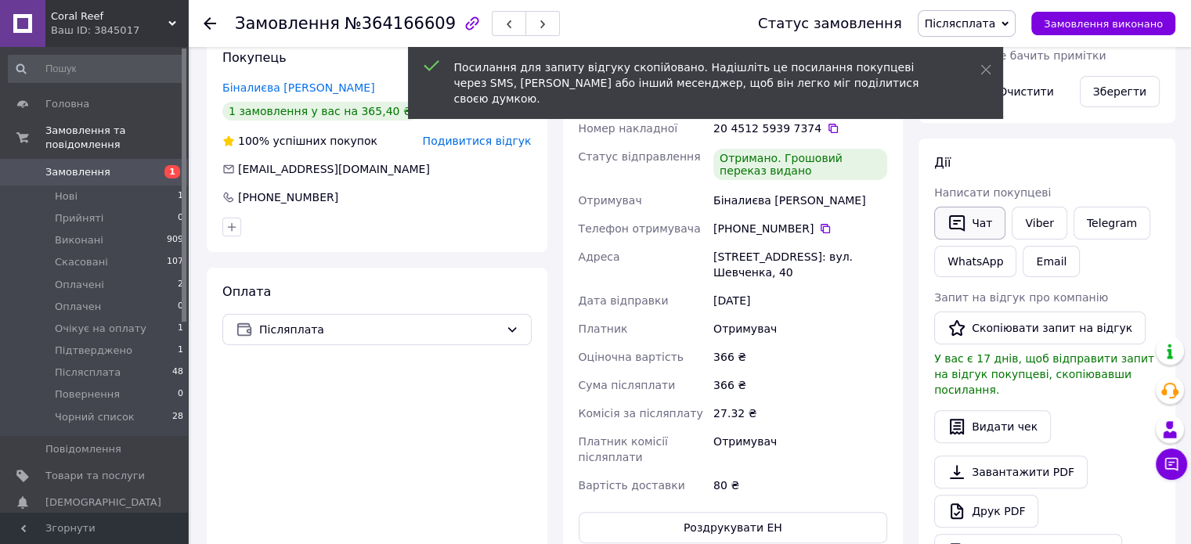
click at [983, 217] on button "Чат" at bounding box center [969, 223] width 71 height 33
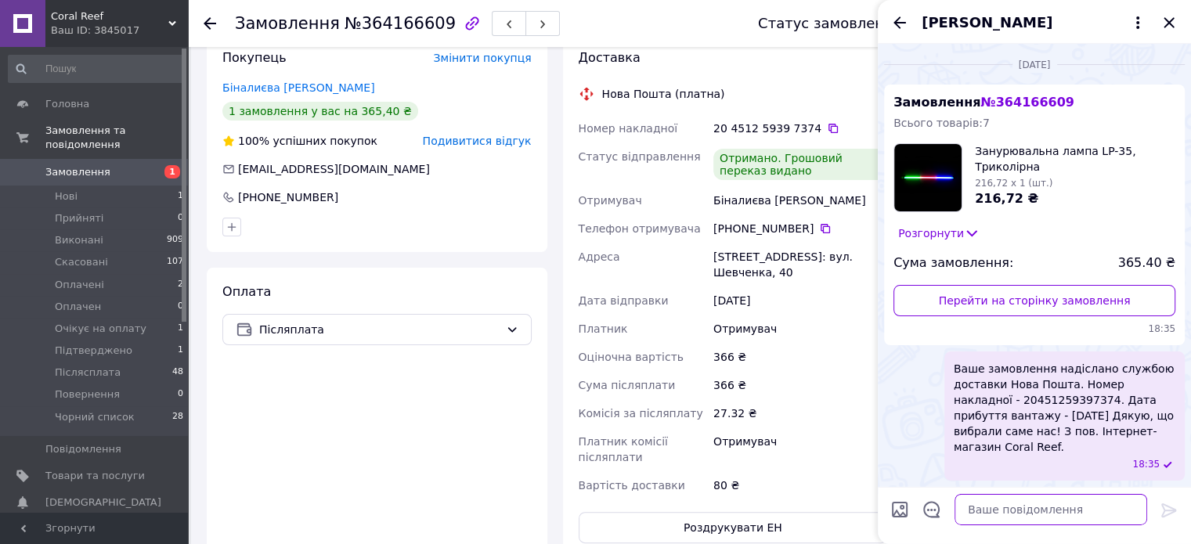
click at [1017, 513] on textarea at bounding box center [1050, 509] width 193 height 31
paste textarea "Вітаємо. Інтернет-магазин Coral Reef. Приділіть нам хвилинку вашого часу, залиш…"
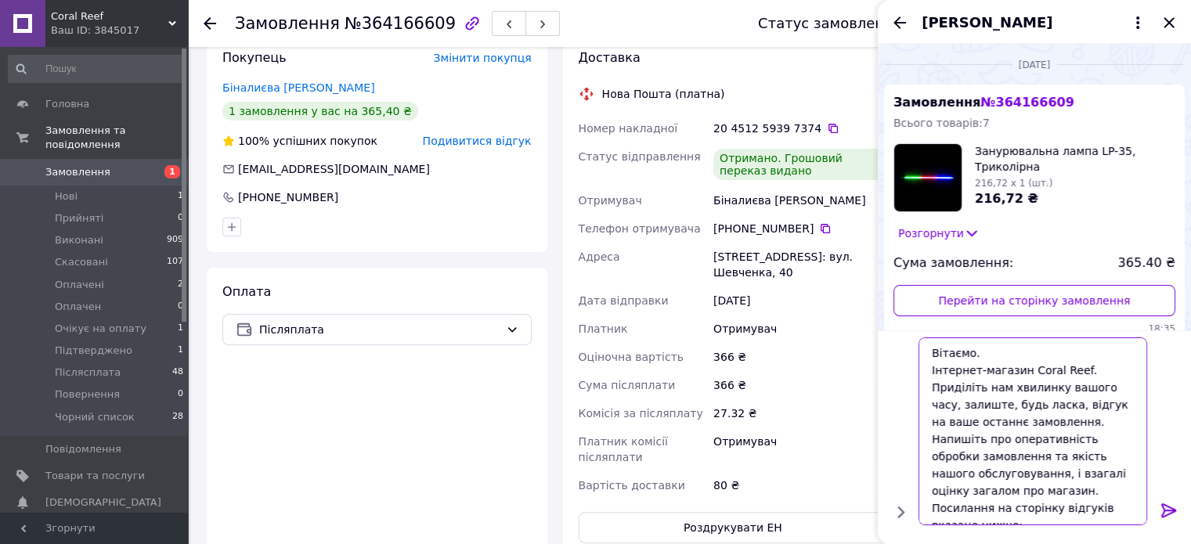
scroll to position [16, 0]
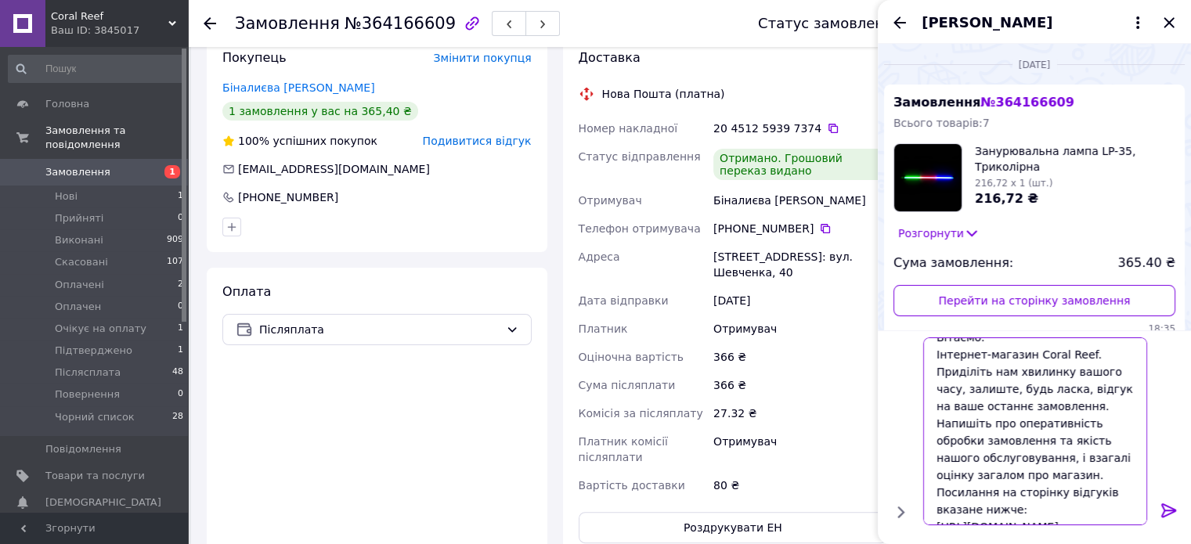
type textarea "Вітаємо. Інтернет-магазин Coral Reef. Приділіть нам хвилинку вашого часу, залиш…"
click at [1165, 503] on icon at bounding box center [1168, 510] width 19 height 19
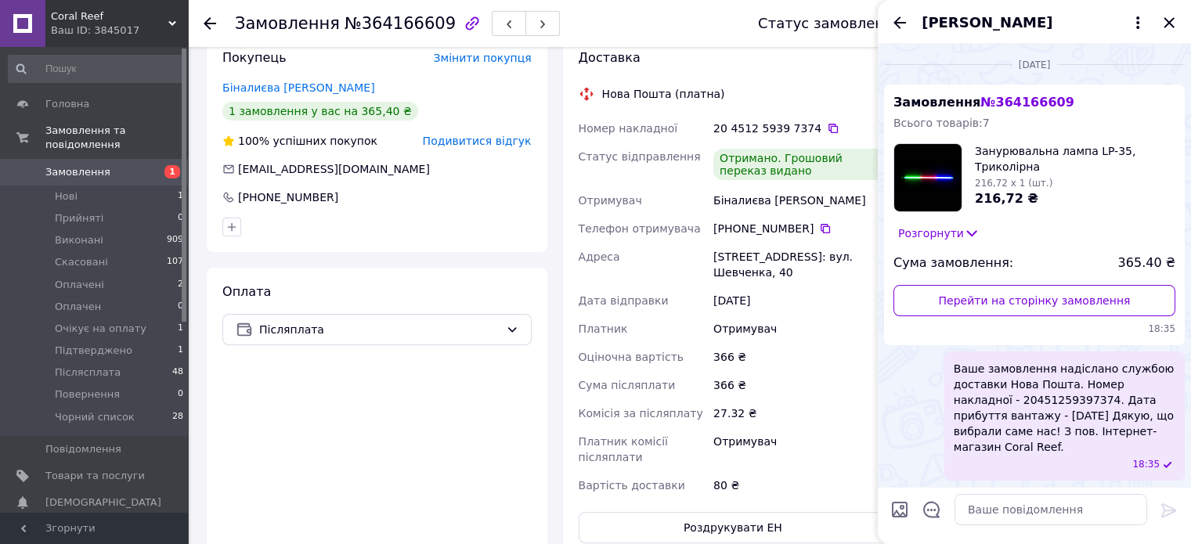
scroll to position [380, 0]
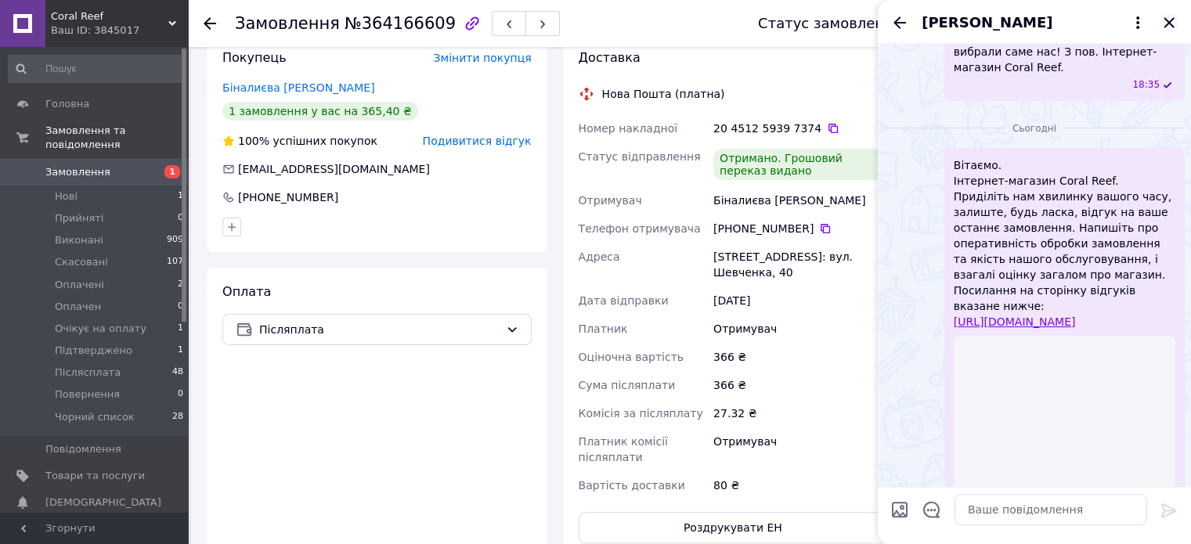
click at [1173, 17] on icon "Закрити" at bounding box center [1168, 22] width 19 height 19
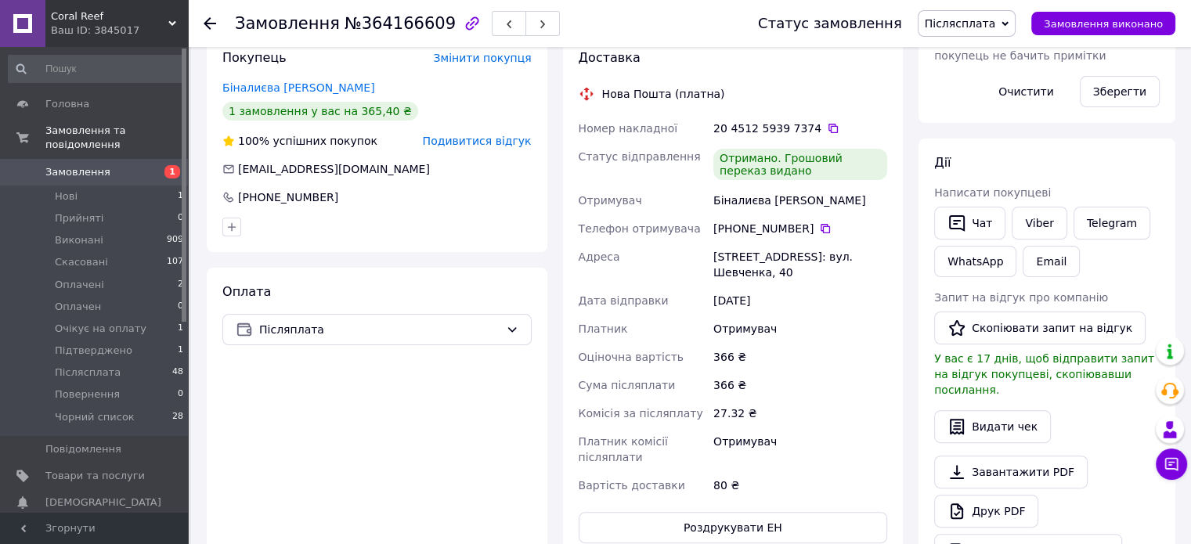
click at [982, 24] on span "Післясплата" at bounding box center [960, 23] width 71 height 13
click at [991, 74] on li "Виконано" at bounding box center [971, 78] width 107 height 23
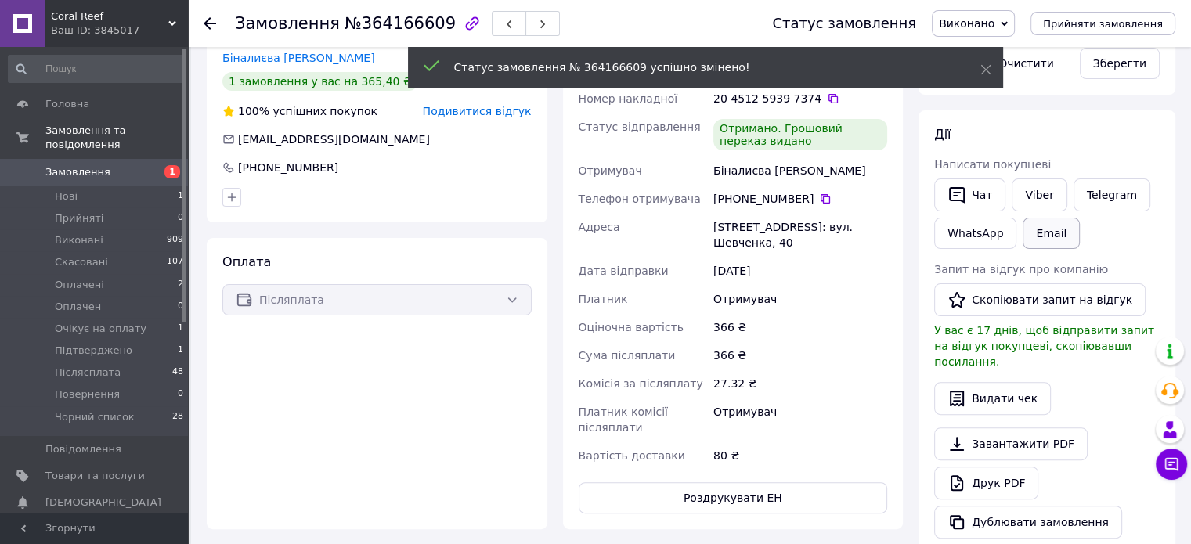
click at [1047, 224] on button "Email" at bounding box center [1050, 233] width 57 height 31
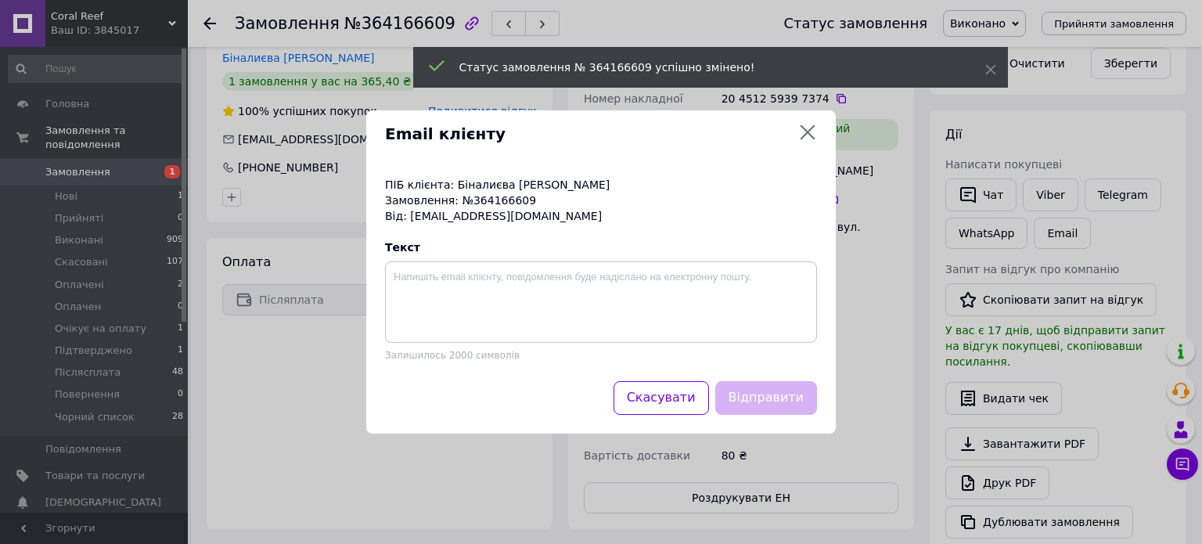
click at [1045, 230] on div "Email клієнту ПІБ клієнта: Біналиєва Халіса Замовлення: №364166609 Від: alis.ha…" at bounding box center [601, 272] width 1202 height 544
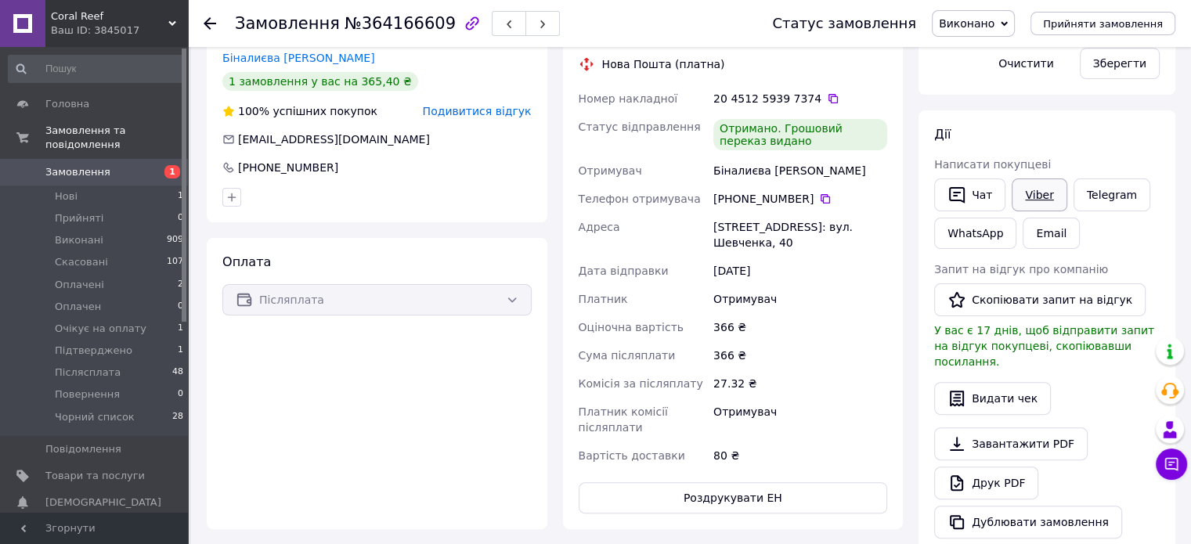
click at [1049, 191] on link "Viber" at bounding box center [1038, 194] width 55 height 33
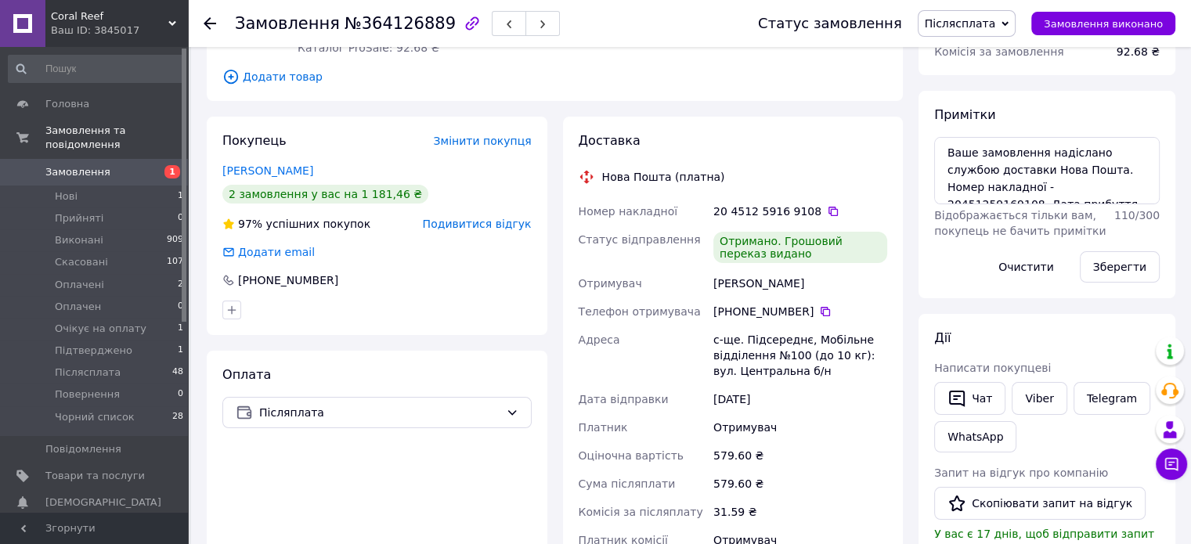
scroll to position [391, 0]
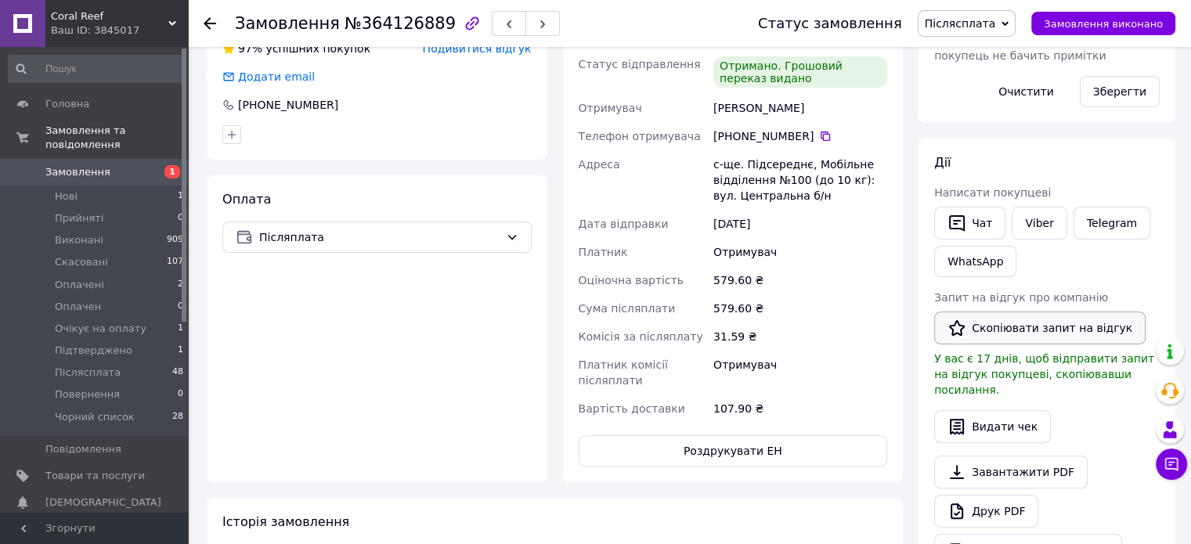
click at [1024, 328] on button "Скопіювати запит на відгук" at bounding box center [1039, 328] width 211 height 33
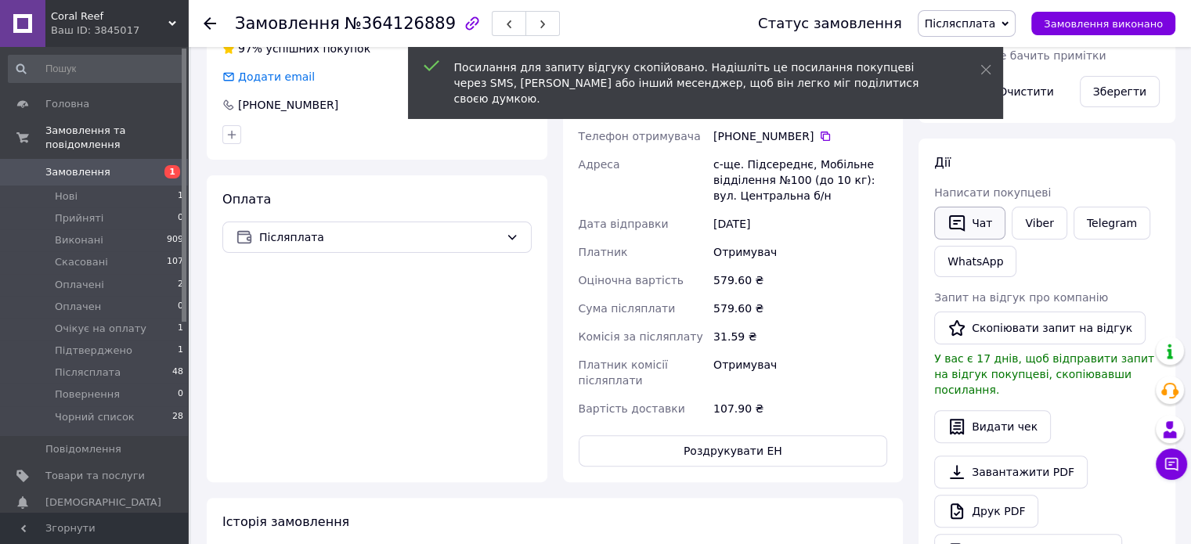
click at [975, 222] on button "Чат" at bounding box center [969, 223] width 71 height 33
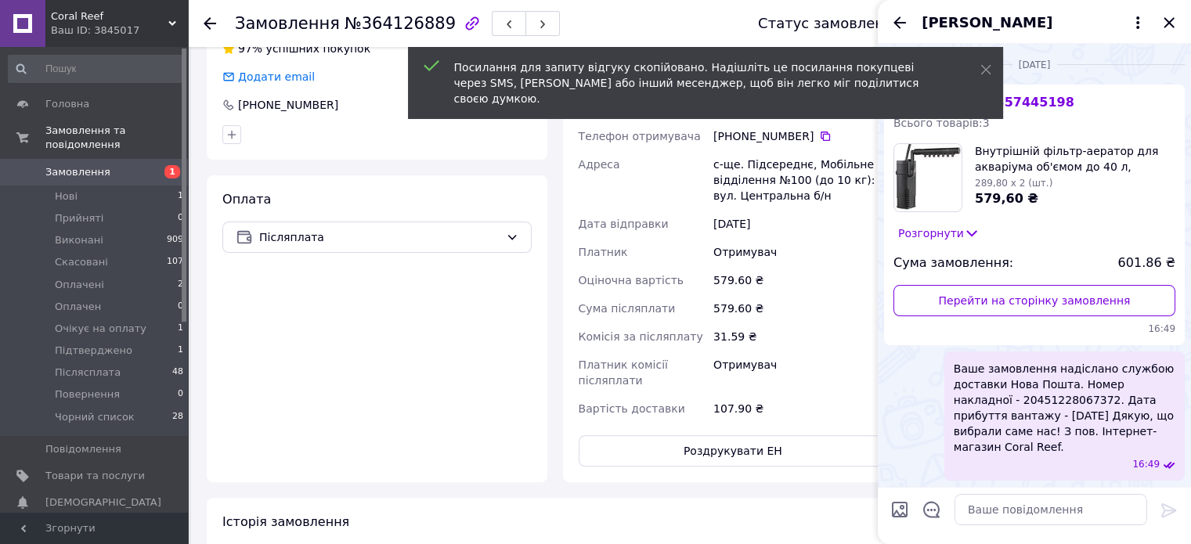
scroll to position [219, 0]
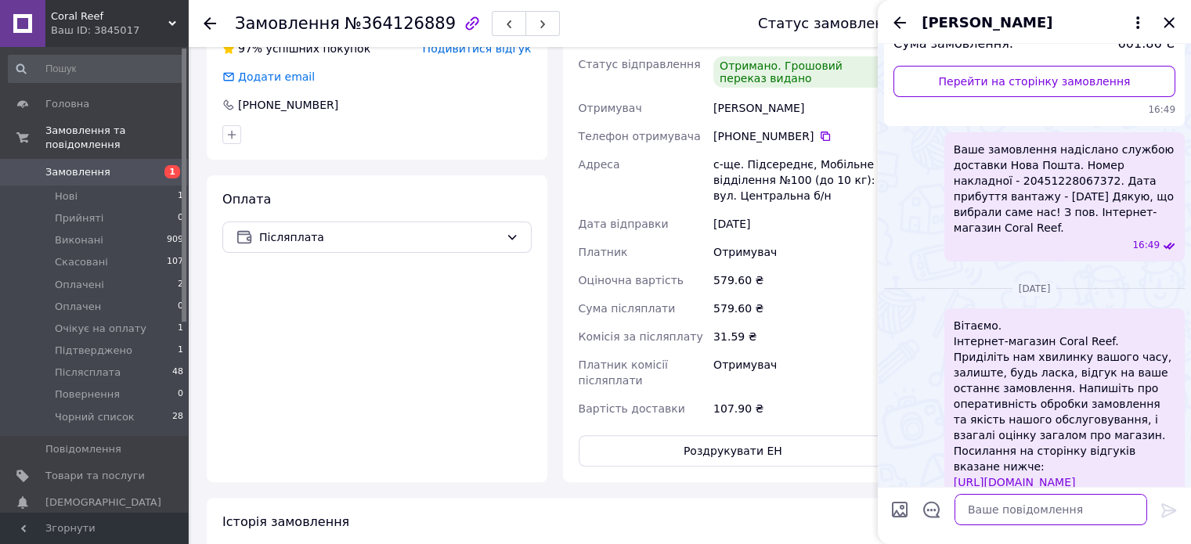
click at [1040, 513] on textarea at bounding box center [1050, 509] width 193 height 31
drag, startPoint x: 1037, startPoint y: 510, endPoint x: 1112, endPoint y: 349, distance: 176.9
click at [1112, 349] on span "Вітаємо. Інтернет-магазин Coral Reef. Приділіть нам хвилинку вашого часу, залиш…" at bounding box center [1064, 404] width 222 height 172
paste textarea "Вітаємо. Інтернет-магазин Coral Reef. Приділіть нам хвилинку вашого часу, залиш…"
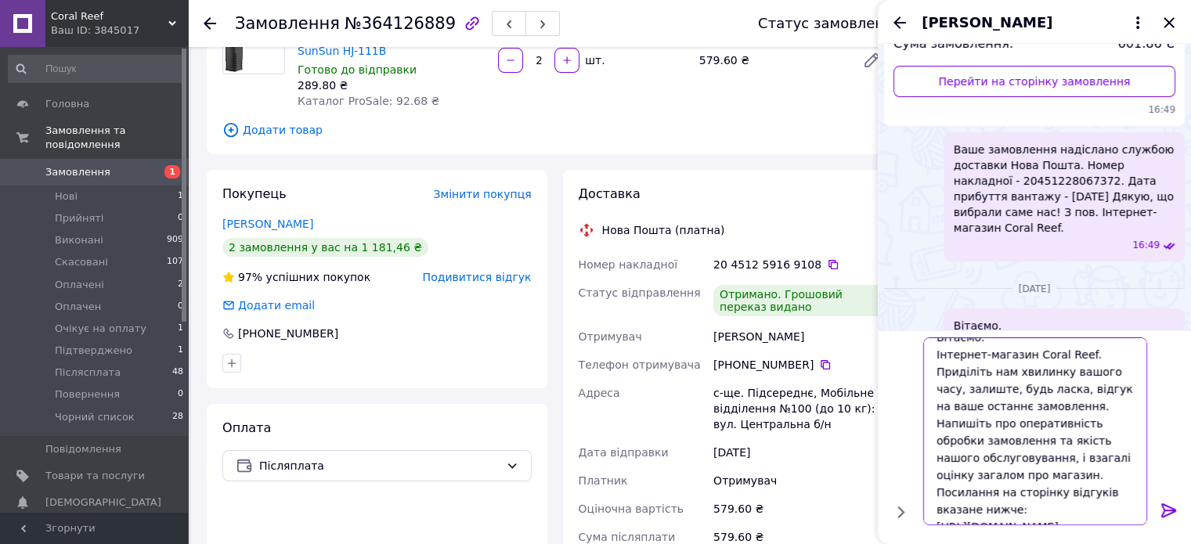
scroll to position [157, 0]
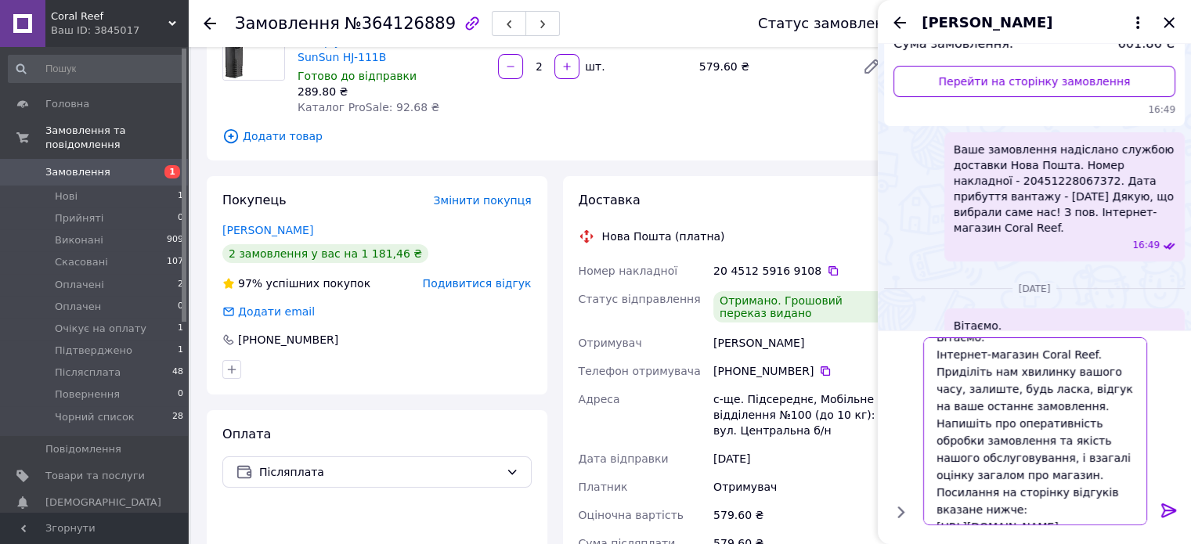
type textarea "Вітаємо. Інтернет-магазин Coral Reef. Приділіть нам хвилинку вашого часу, залиш…"
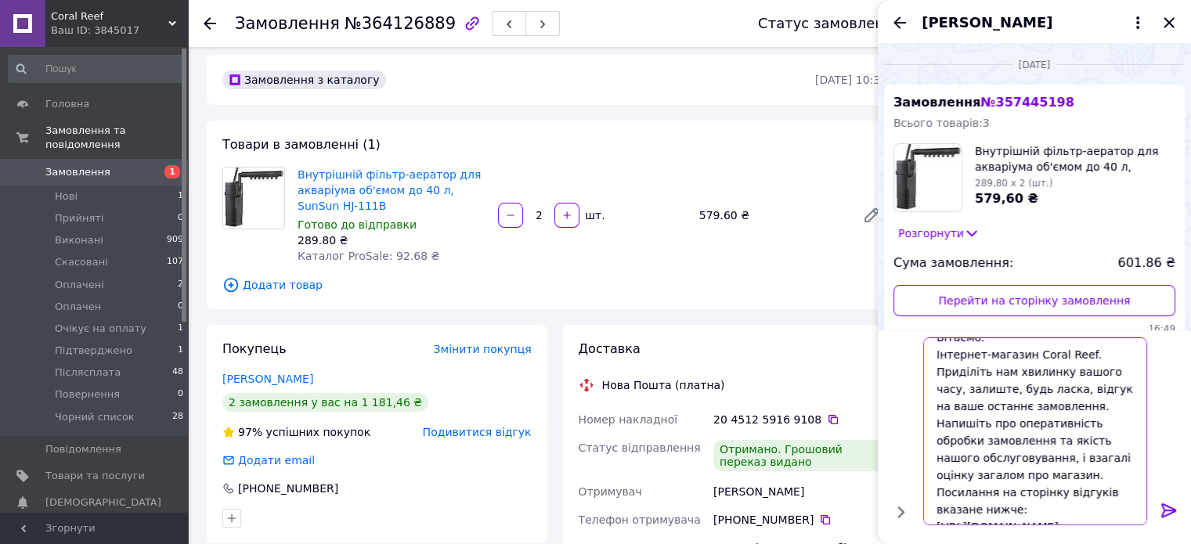
scroll to position [0, 0]
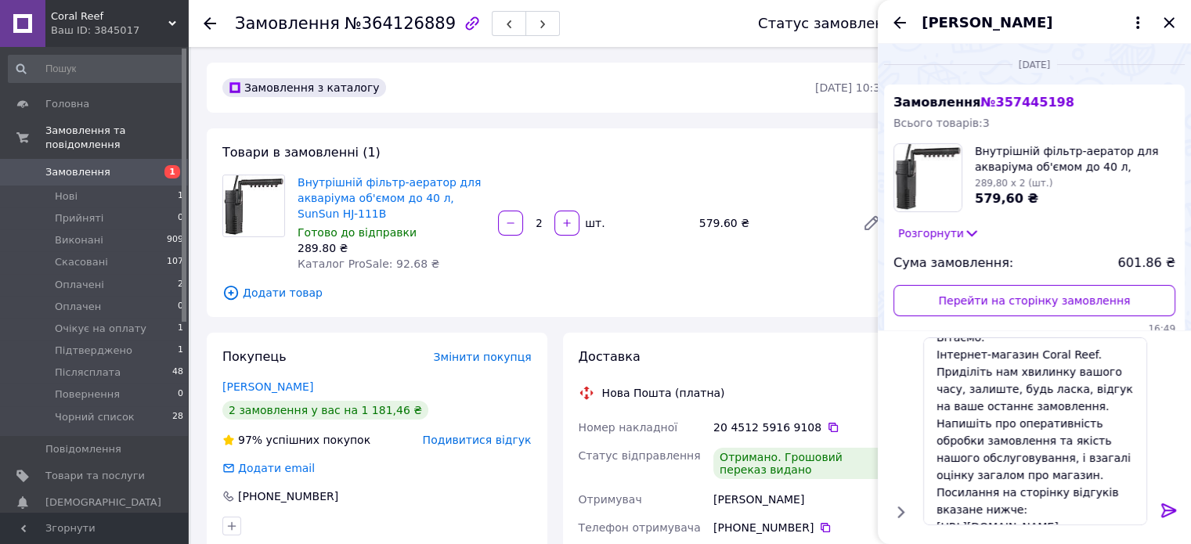
click at [1172, 510] on icon at bounding box center [1168, 510] width 15 height 14
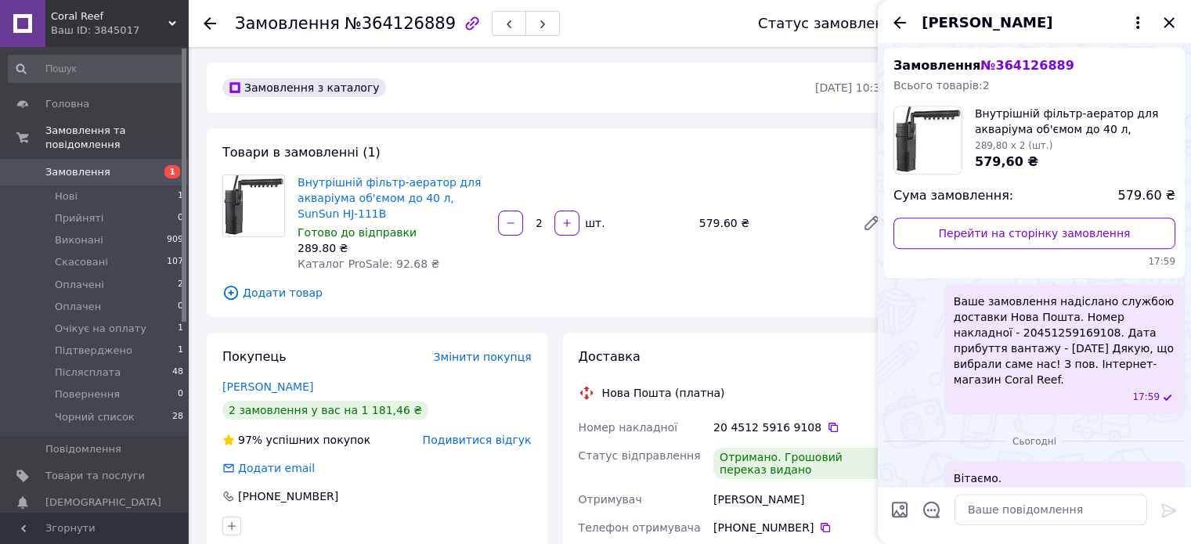
scroll to position [1123, 0]
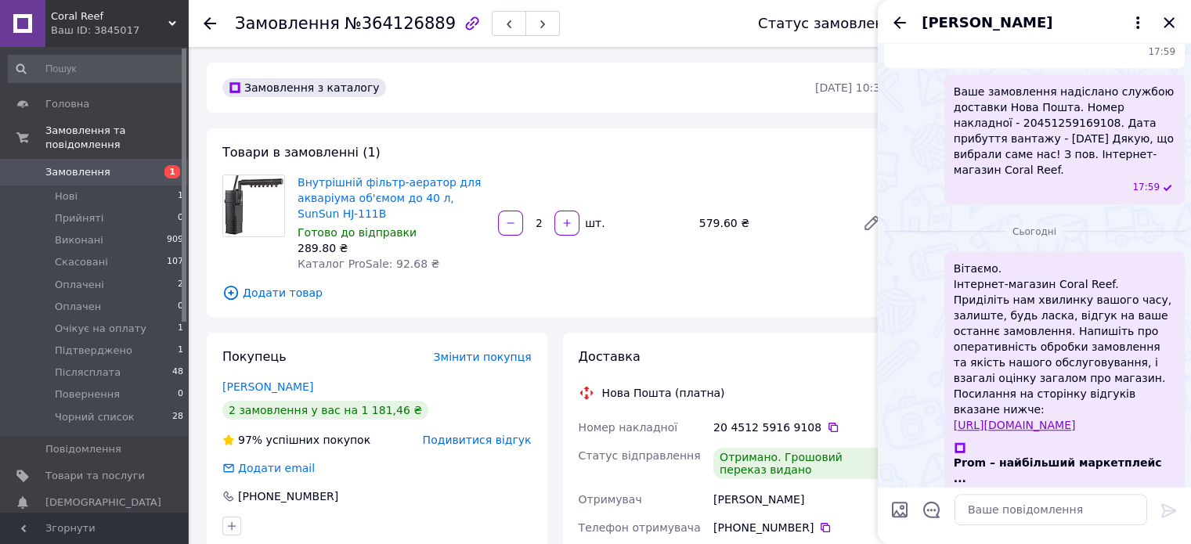
click at [1170, 21] on icon "Закрити" at bounding box center [1168, 22] width 10 height 10
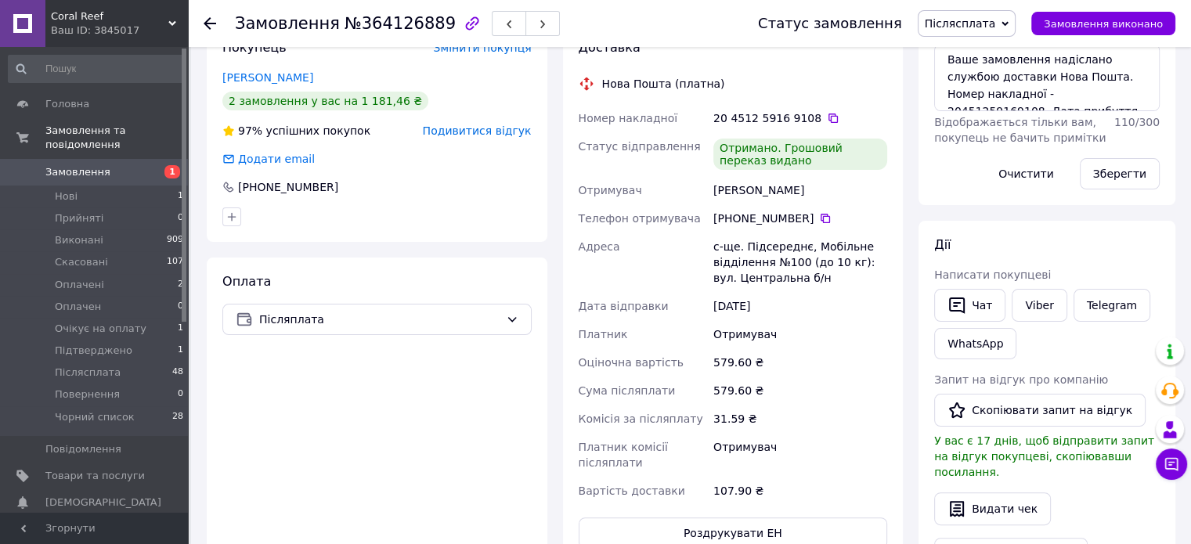
scroll to position [313, 0]
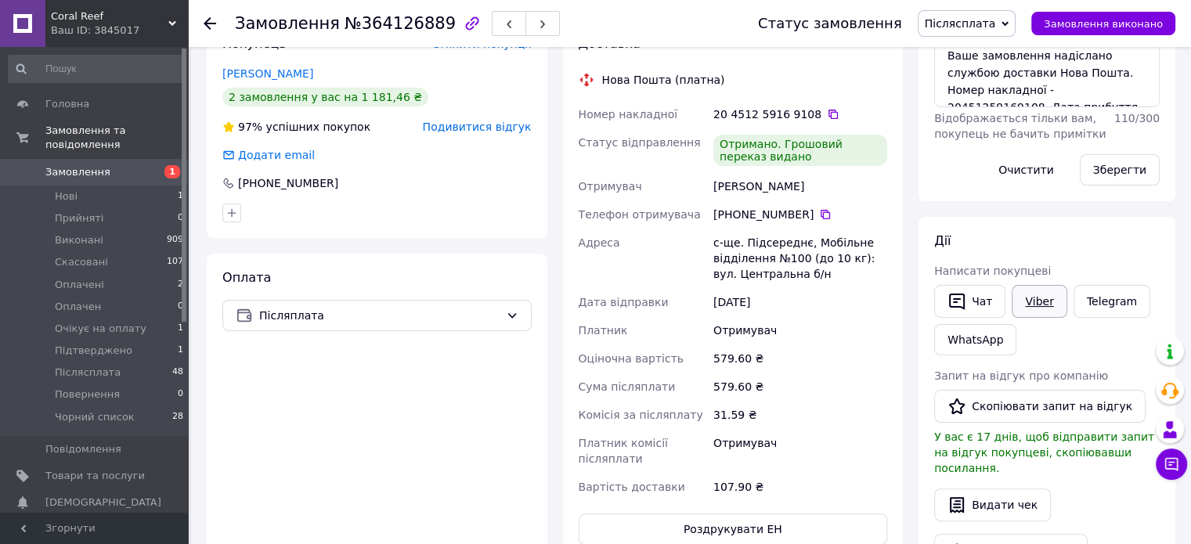
click at [1026, 301] on link "Viber" at bounding box center [1038, 301] width 55 height 33
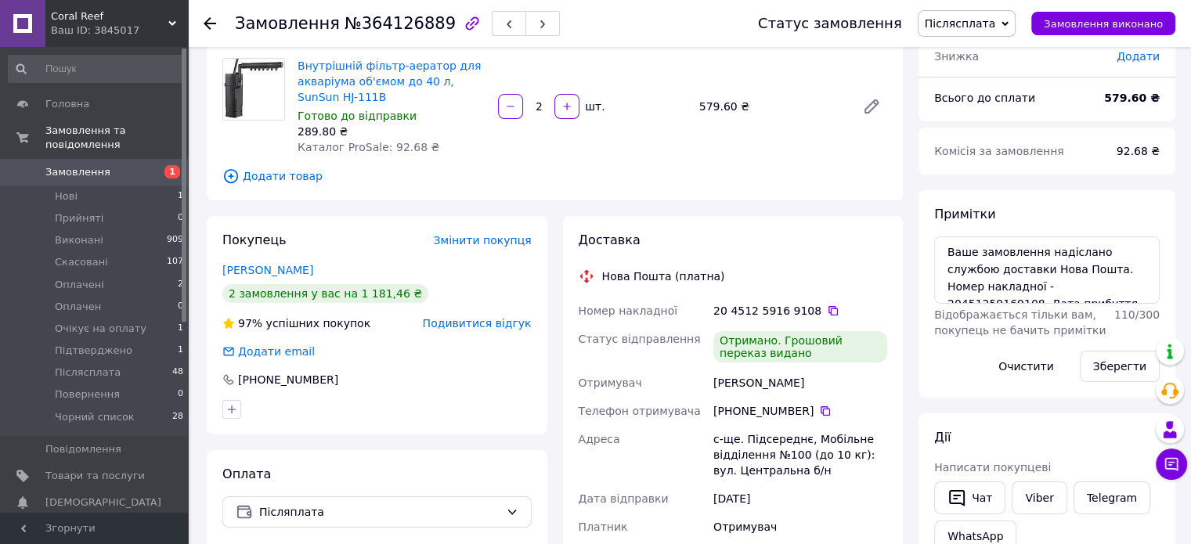
scroll to position [78, 0]
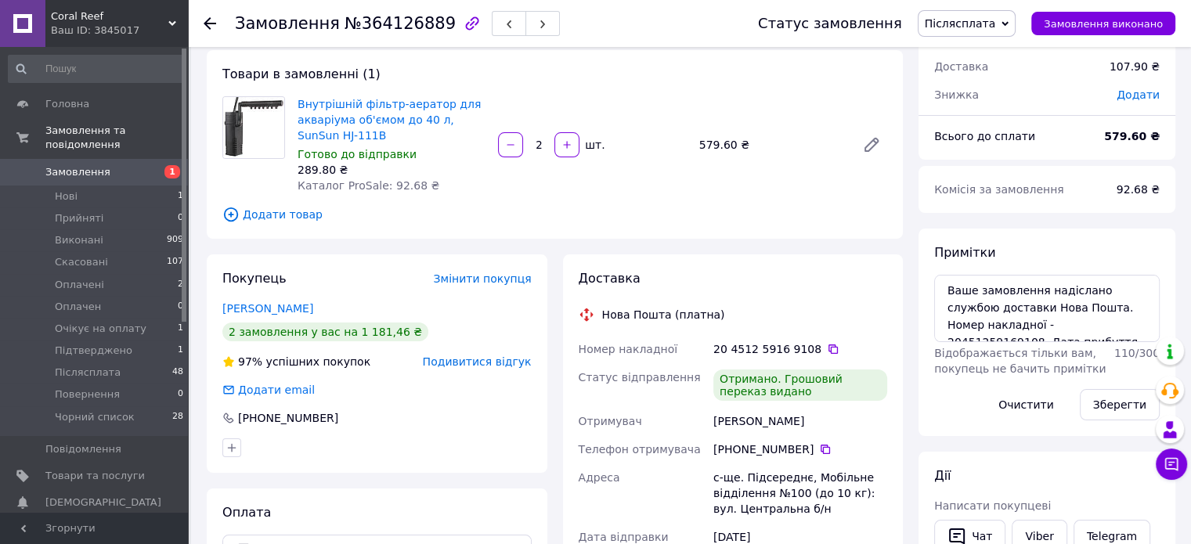
click at [978, 17] on span "Післясплата" at bounding box center [960, 23] width 71 height 13
click at [987, 82] on li "Виконано" at bounding box center [971, 78] width 107 height 23
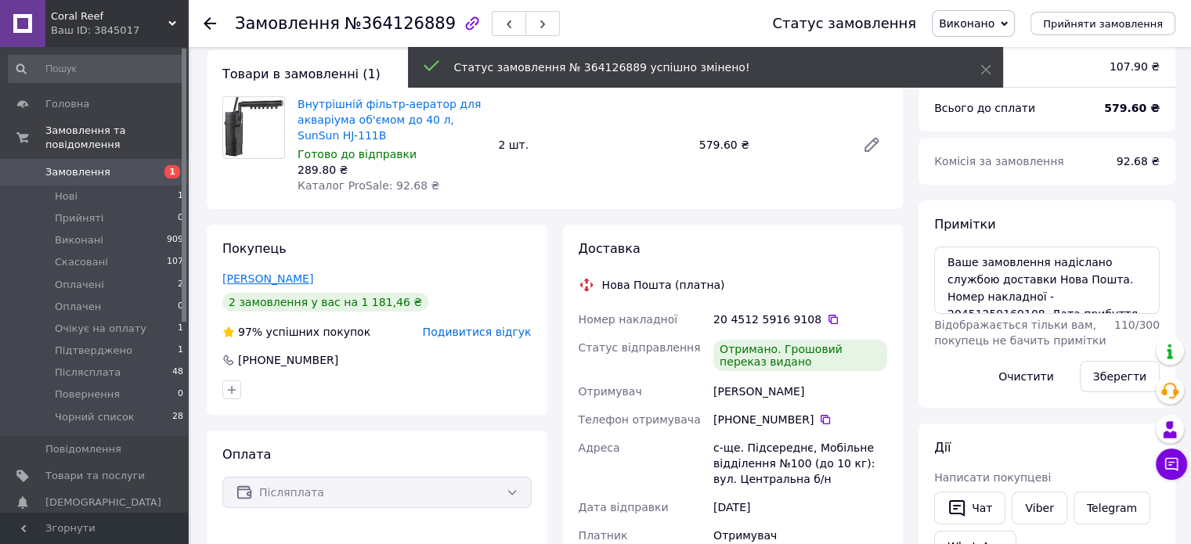
click at [276, 287] on div "Покупець Головнін Віктор 2 замовлення у вас на 1 181,46 ₴ 97% успішних покупок …" at bounding box center [377, 320] width 341 height 190
click at [277, 279] on link "Головнін Віктор" at bounding box center [267, 278] width 91 height 13
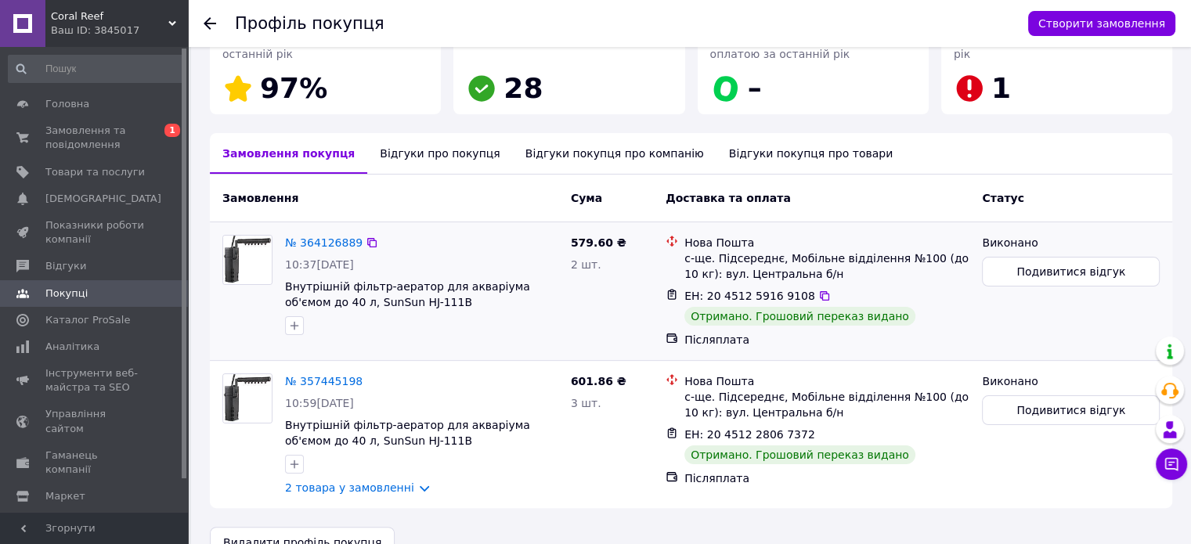
scroll to position [301, 0]
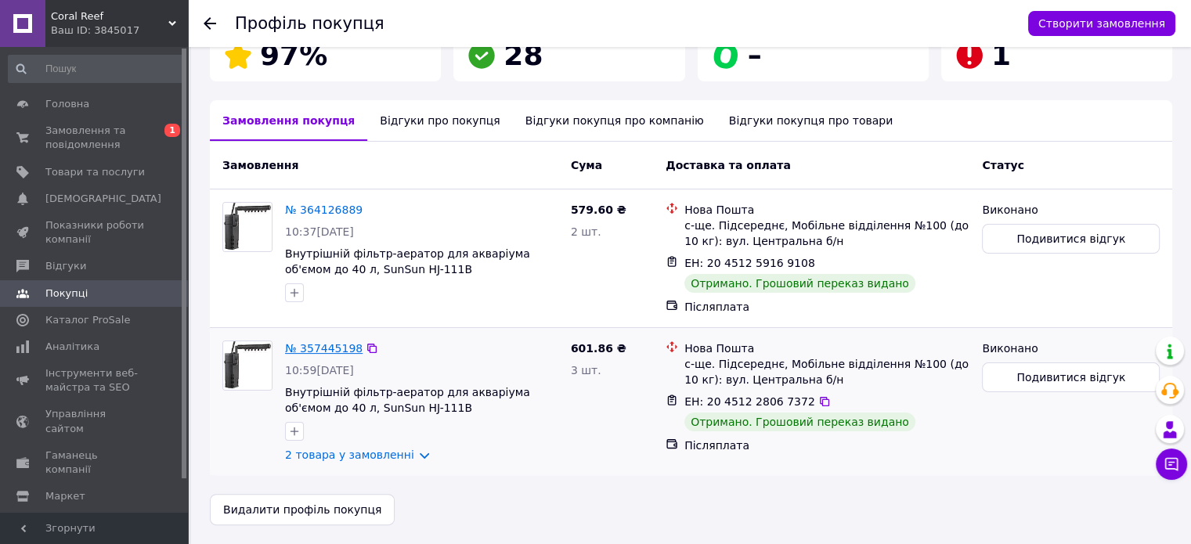
click at [326, 342] on link "№ 357445198" at bounding box center [324, 348] width 78 height 13
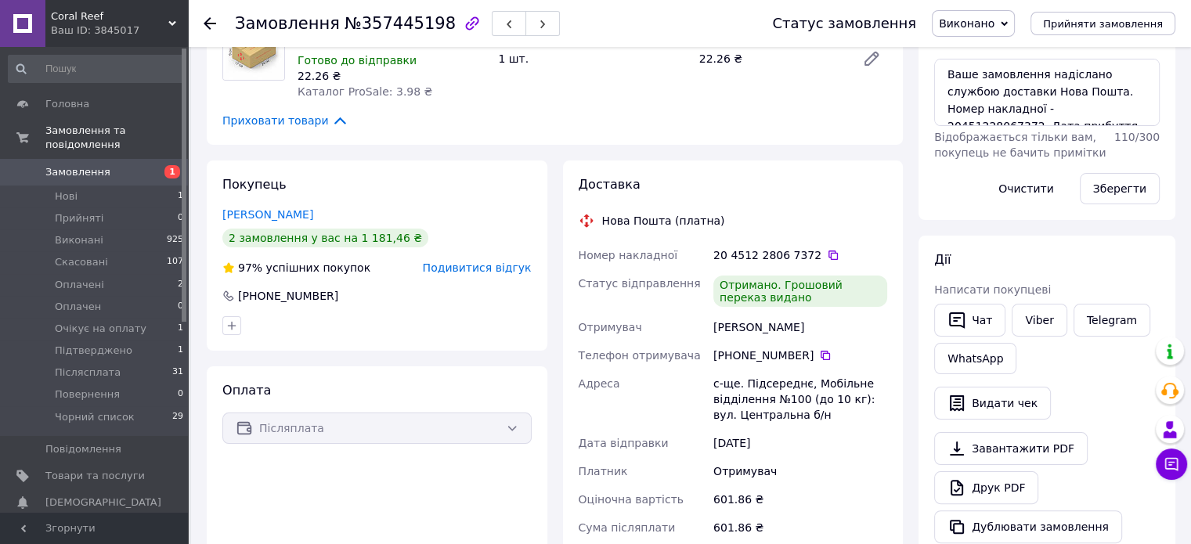
scroll to position [235, 0]
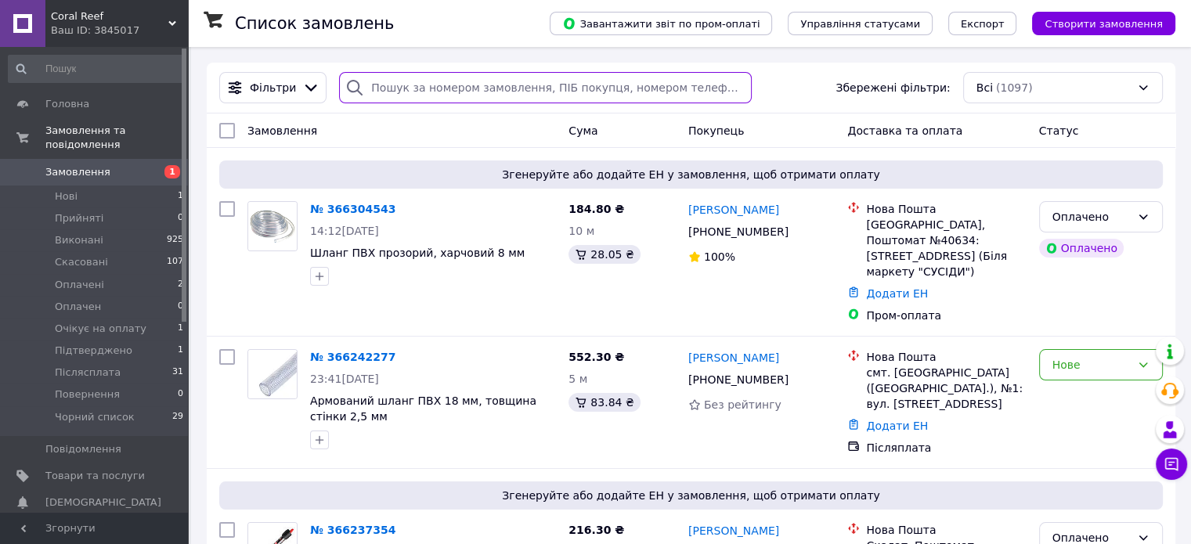
click at [485, 87] on input "search" at bounding box center [545, 87] width 413 height 31
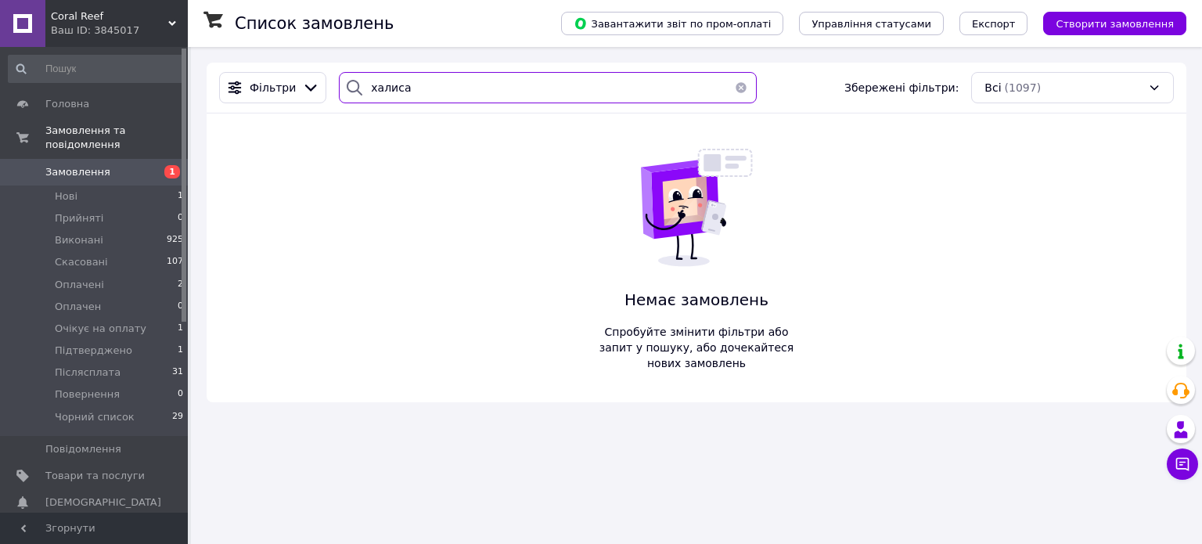
drag, startPoint x: 388, startPoint y: 88, endPoint x: 382, endPoint y: 95, distance: 8.9
click at [382, 95] on input "халиса" at bounding box center [547, 87] width 417 height 31
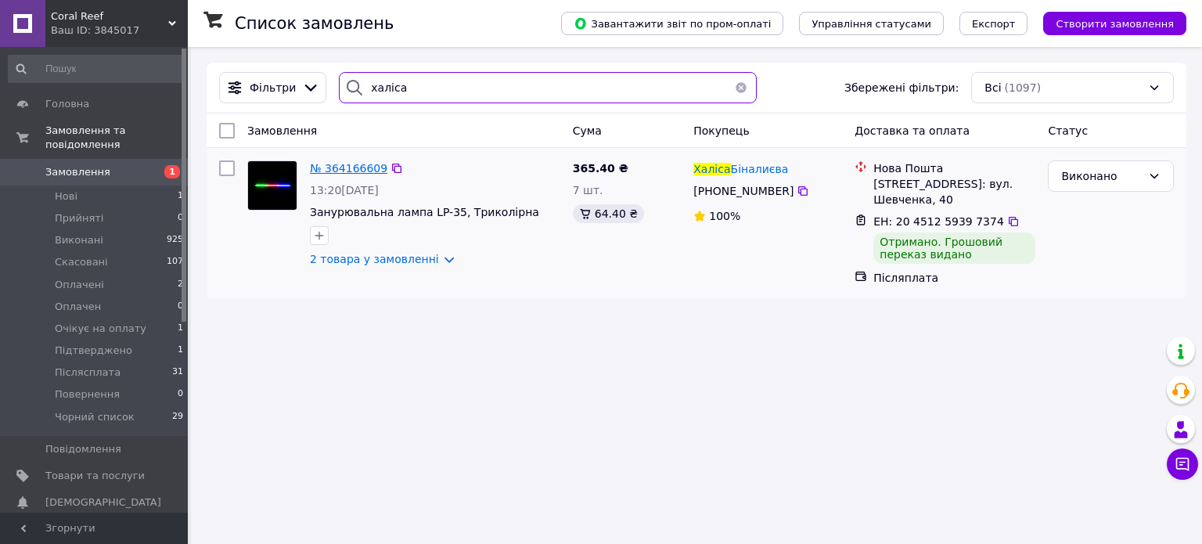
type input "халіса"
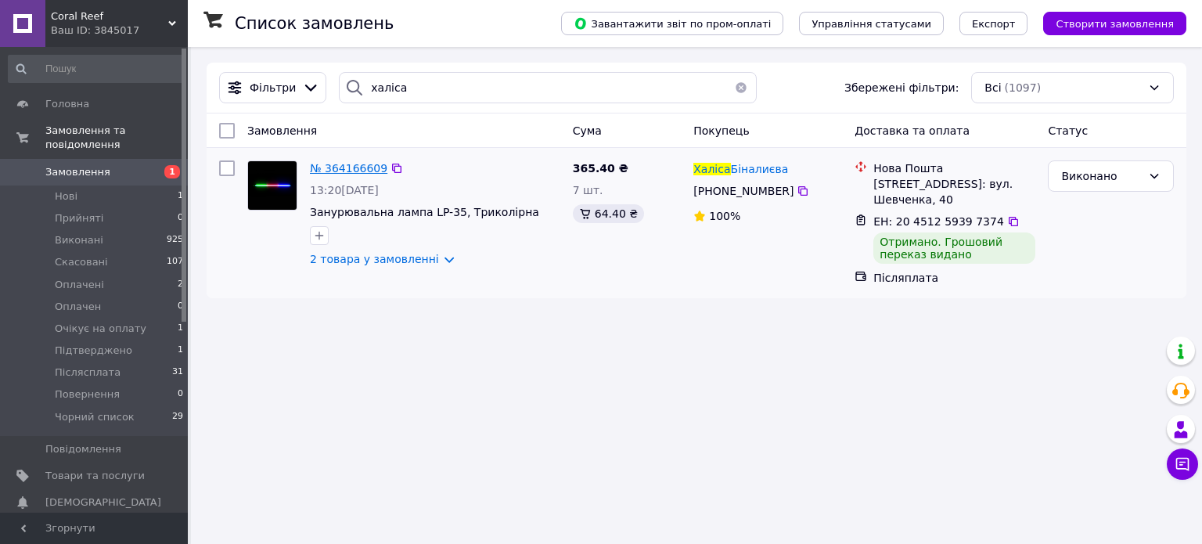
click at [341, 164] on span "№ 364166609" at bounding box center [349, 168] width 78 height 13
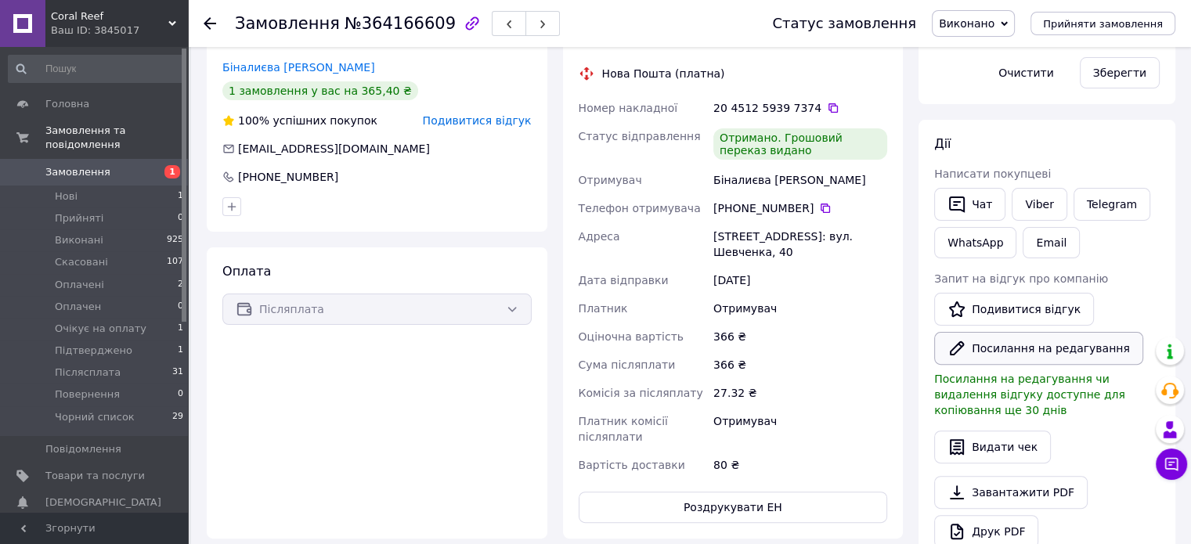
scroll to position [470, 0]
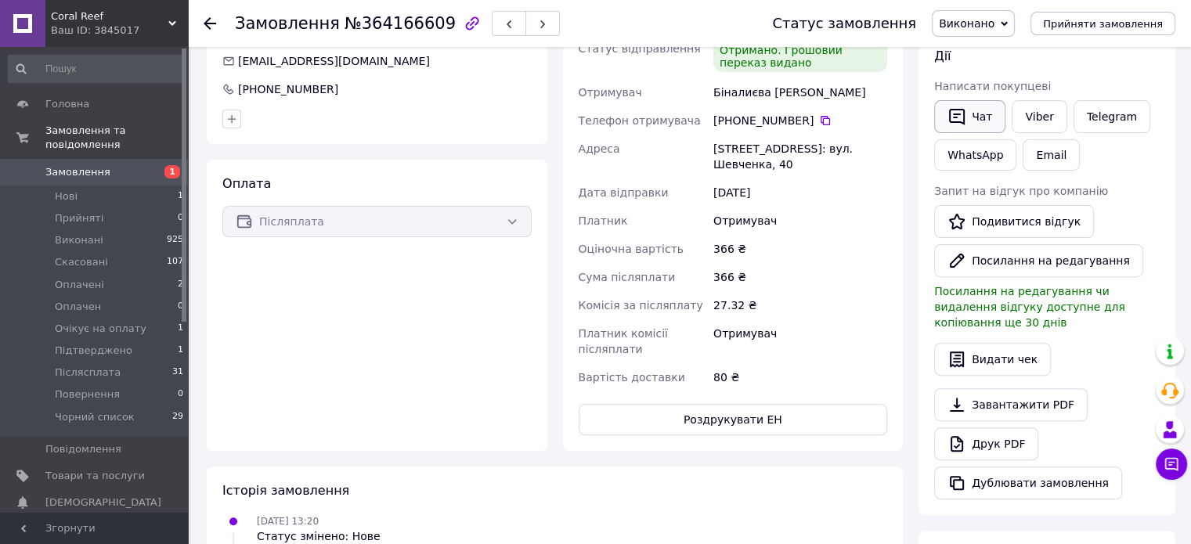
click at [971, 120] on button "Чат" at bounding box center [969, 116] width 71 height 33
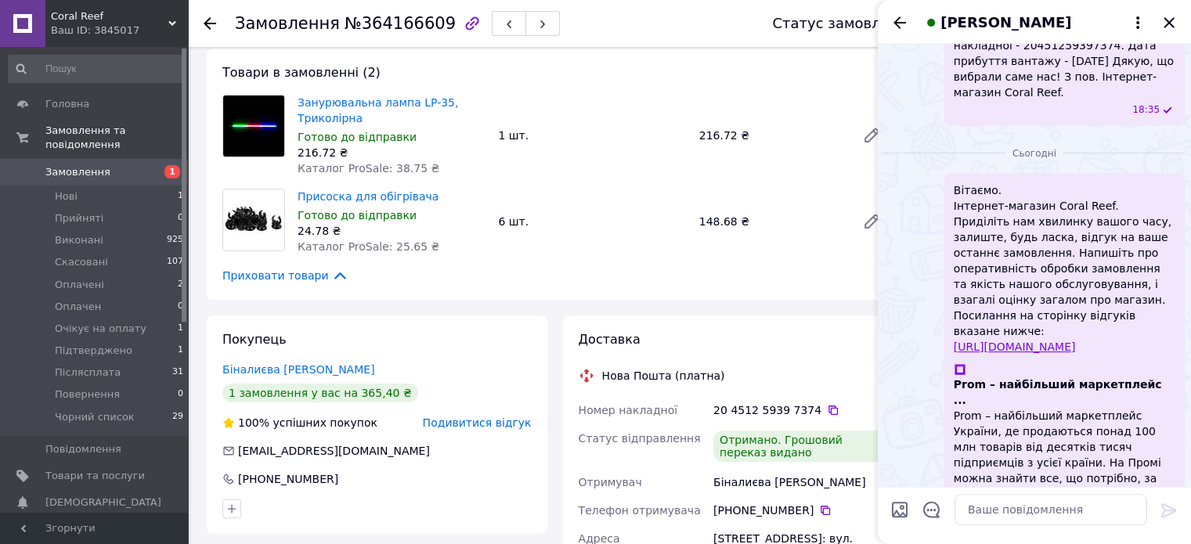
scroll to position [78, 0]
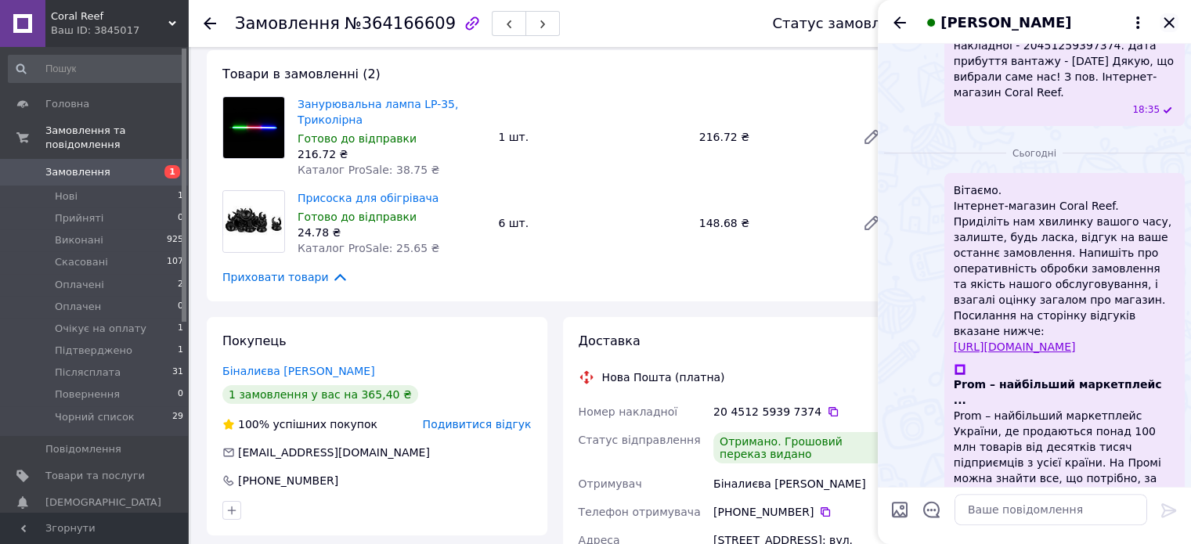
click at [1171, 24] on icon "Закрити" at bounding box center [1168, 22] width 19 height 19
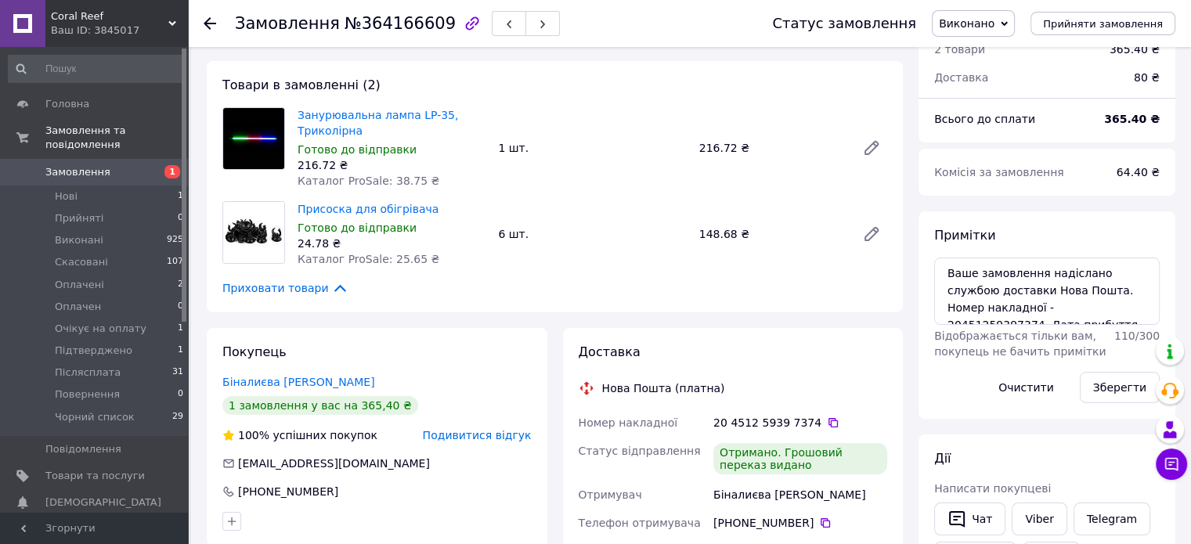
scroll to position [235, 0]
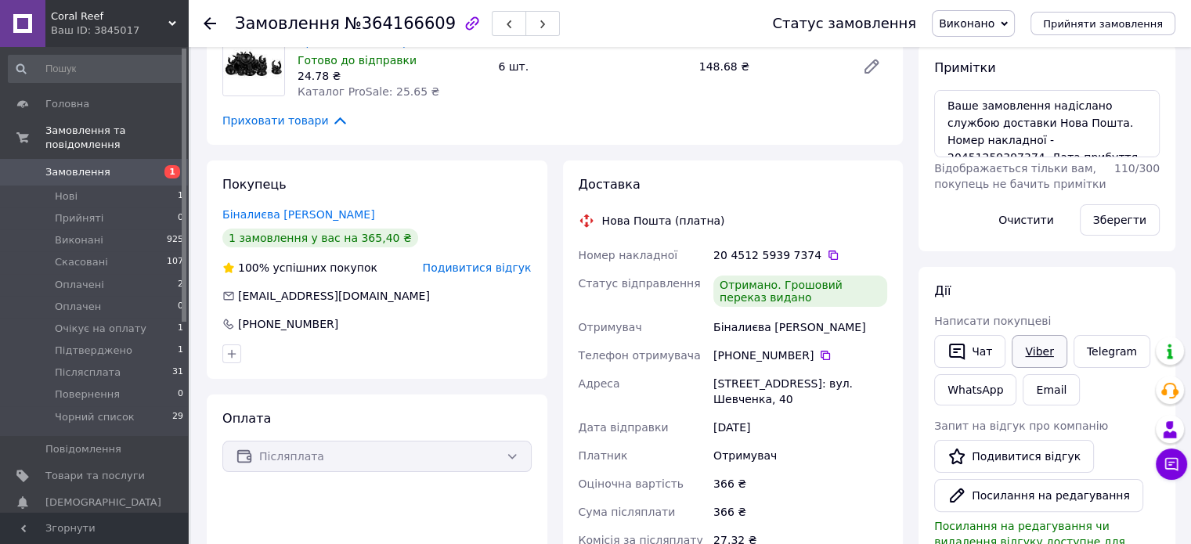
click at [1029, 357] on link "Viber" at bounding box center [1038, 351] width 55 height 33
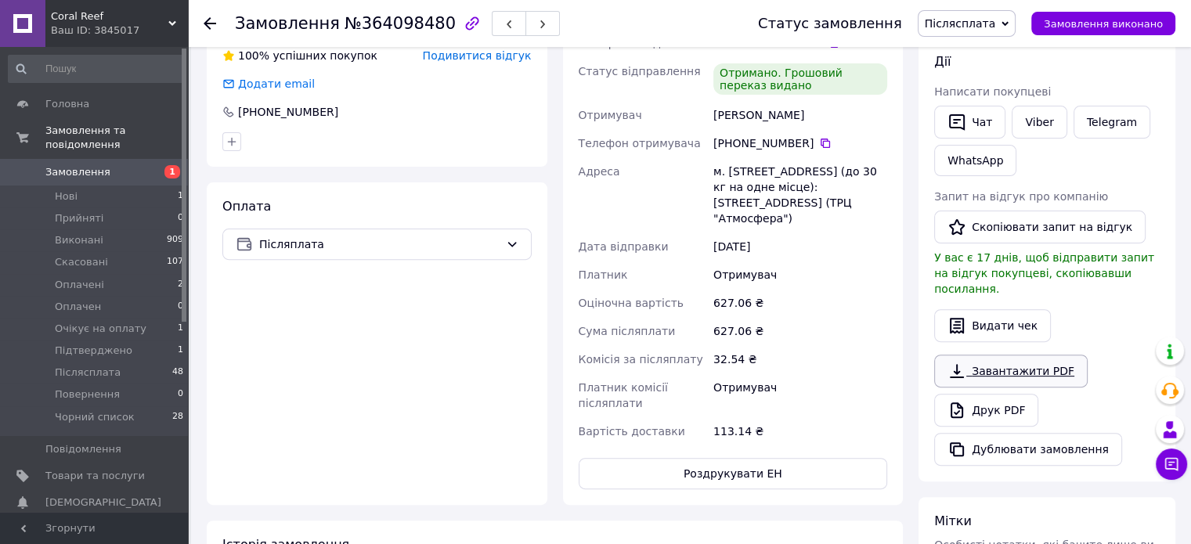
scroll to position [548, 0]
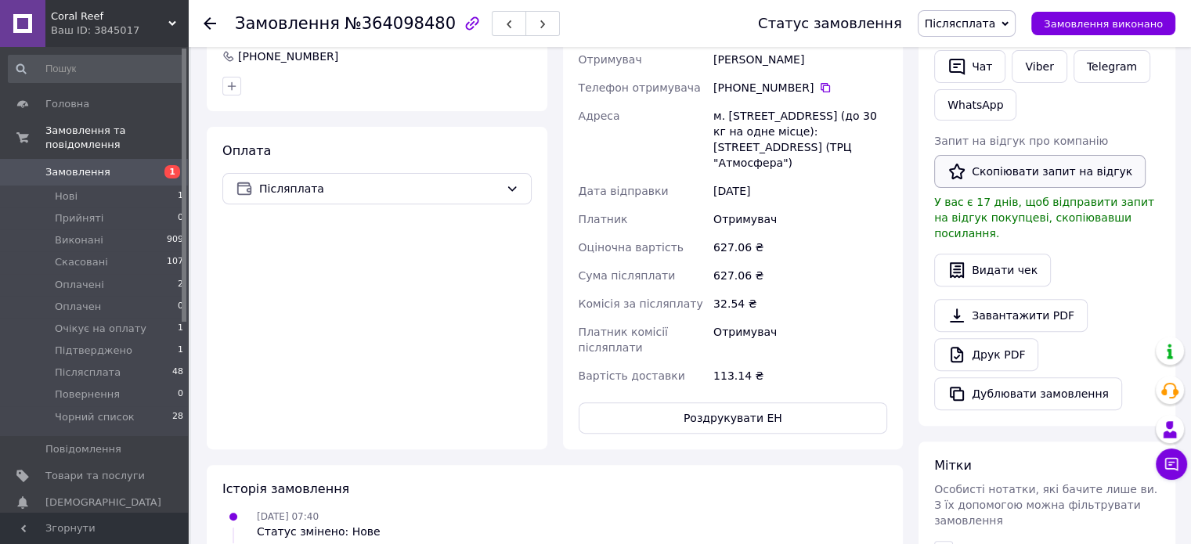
click at [1026, 168] on button "Скопіювати запит на відгук" at bounding box center [1039, 171] width 211 height 33
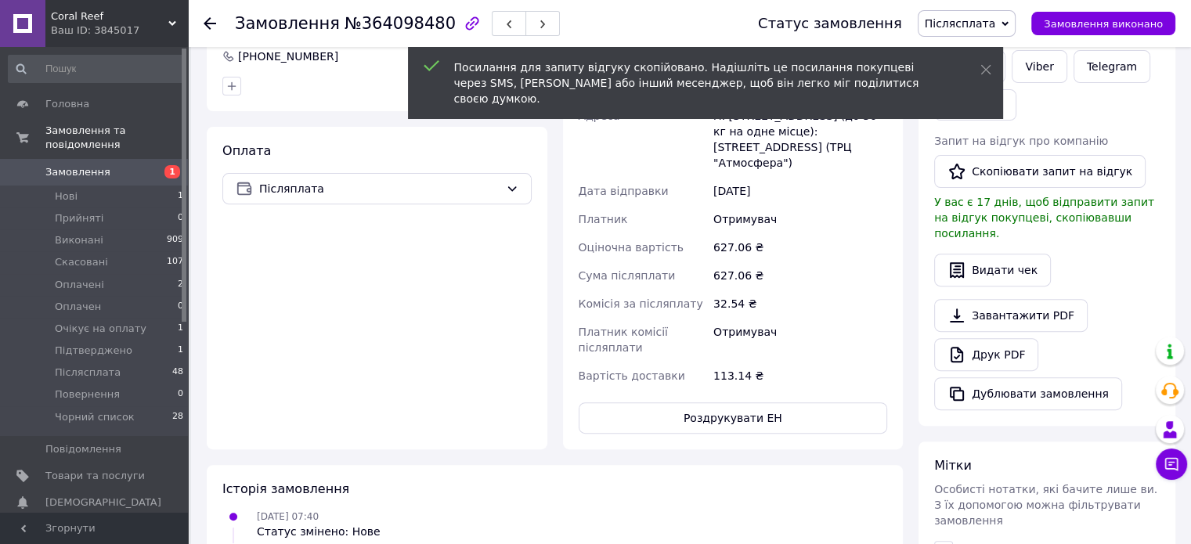
click at [975, 59] on div "Посилання для запиту відгуку скопійовано. Надішліть це посилання покупцеві чере…" at bounding box center [705, 83] width 595 height 72
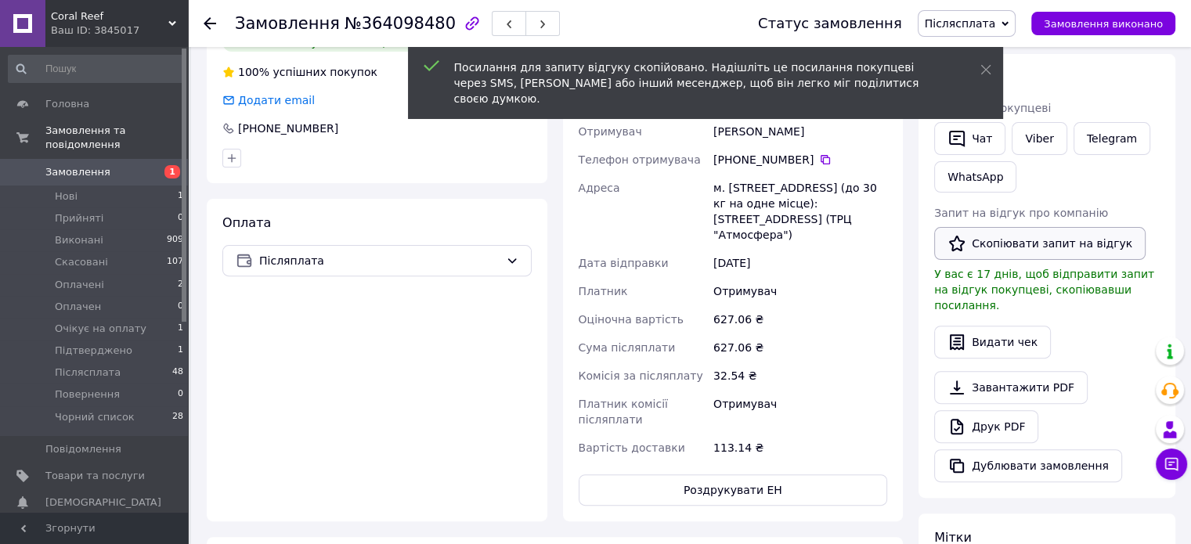
scroll to position [391, 0]
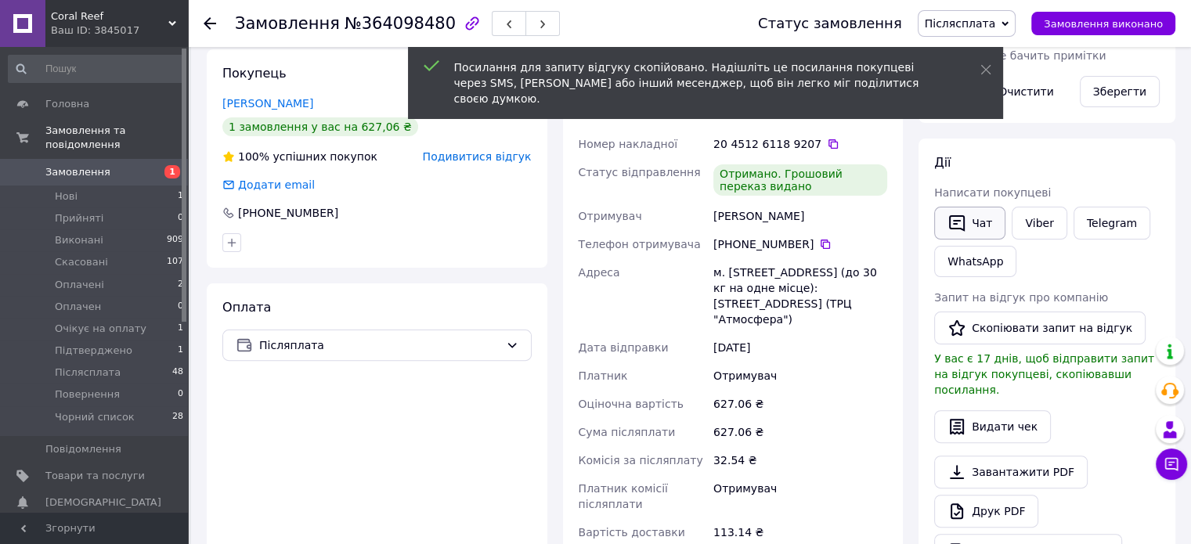
click at [974, 211] on button "Чат" at bounding box center [969, 223] width 71 height 33
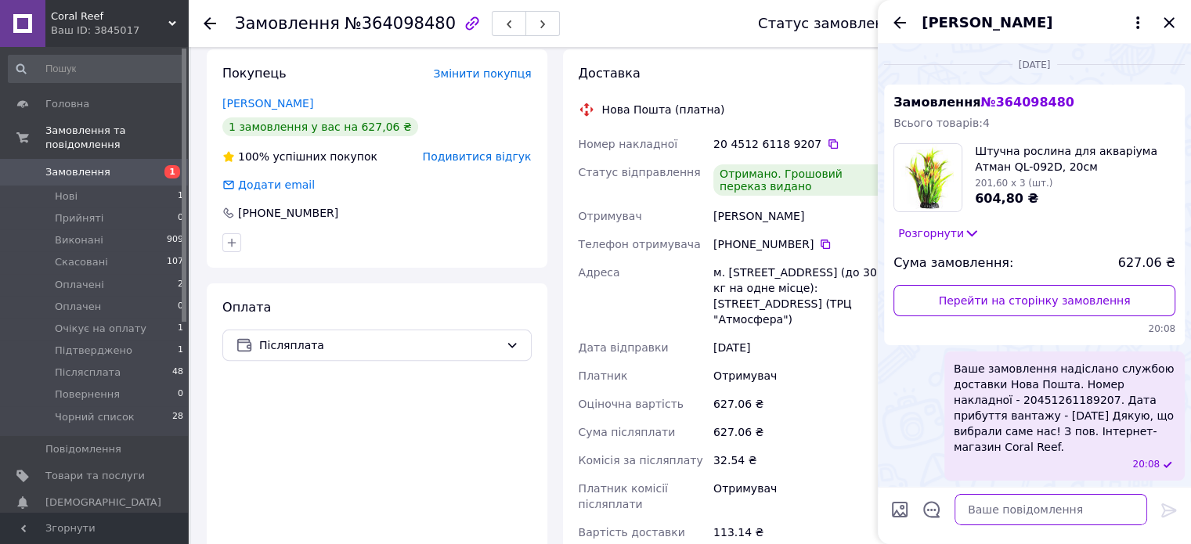
click at [1056, 496] on textarea at bounding box center [1050, 509] width 193 height 31
paste textarea "Вітаємо. Інтернет-магазин Coral Reef. Приділіть нам хвилинку вашого часу, залиш…"
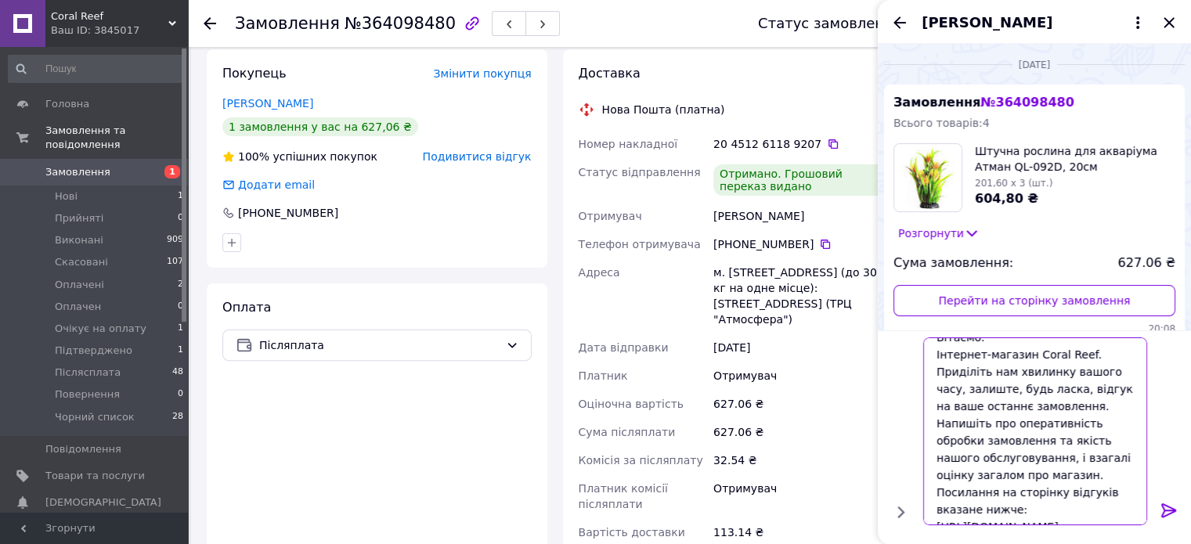
type textarea "Вітаємо. Інтернет-магазин Coral Reef. Приділіть нам хвилинку вашого часу, залиш…"
click at [1155, 504] on div at bounding box center [1168, 513] width 31 height 37
click at [1177, 510] on icon at bounding box center [1168, 510] width 19 height 19
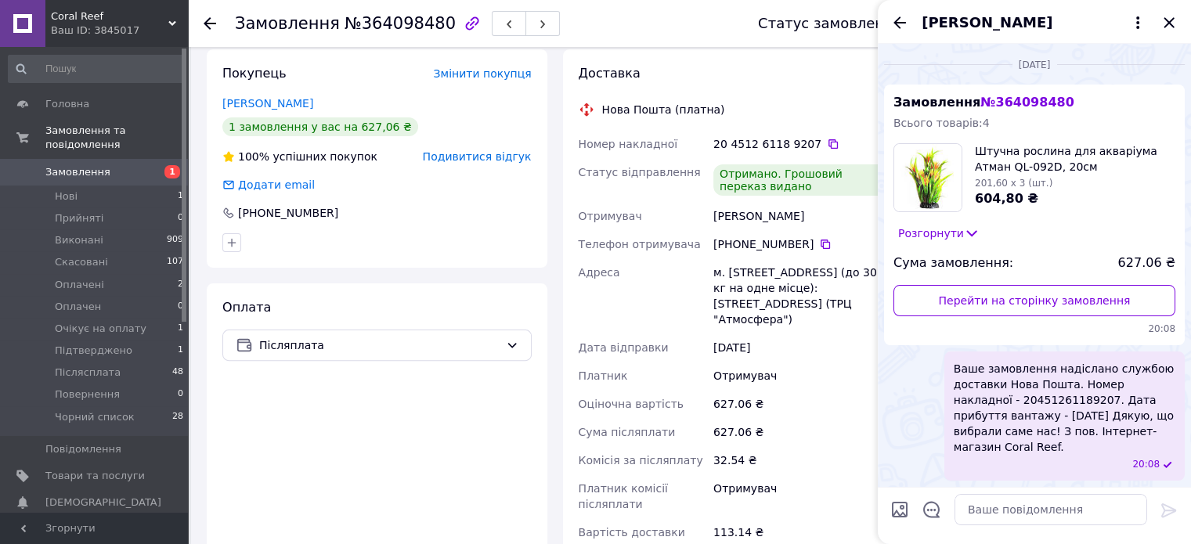
scroll to position [380, 0]
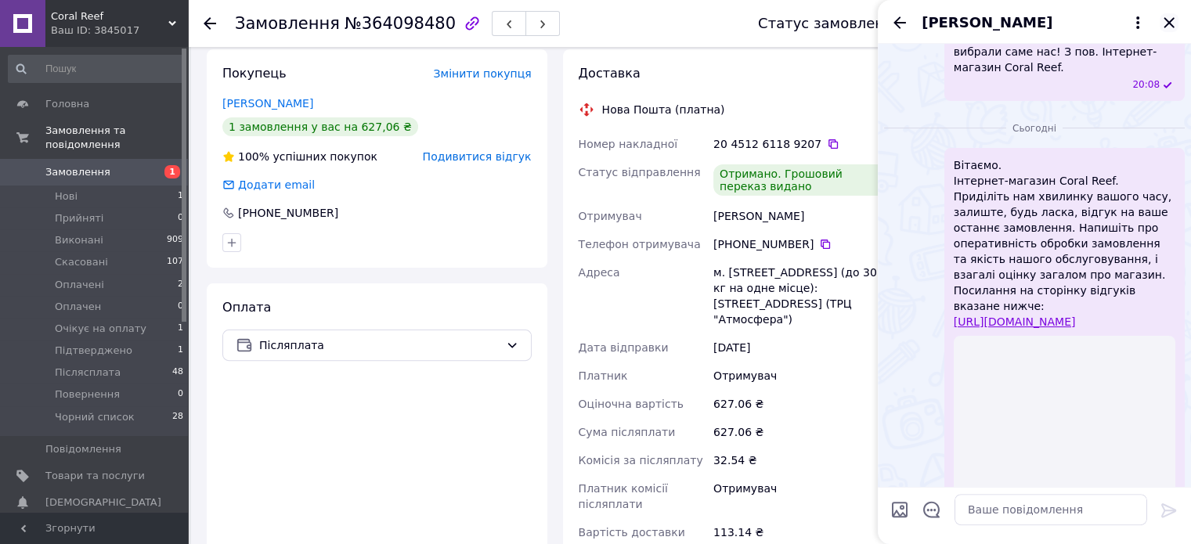
click at [1170, 20] on icon "Закрити" at bounding box center [1168, 22] width 10 height 10
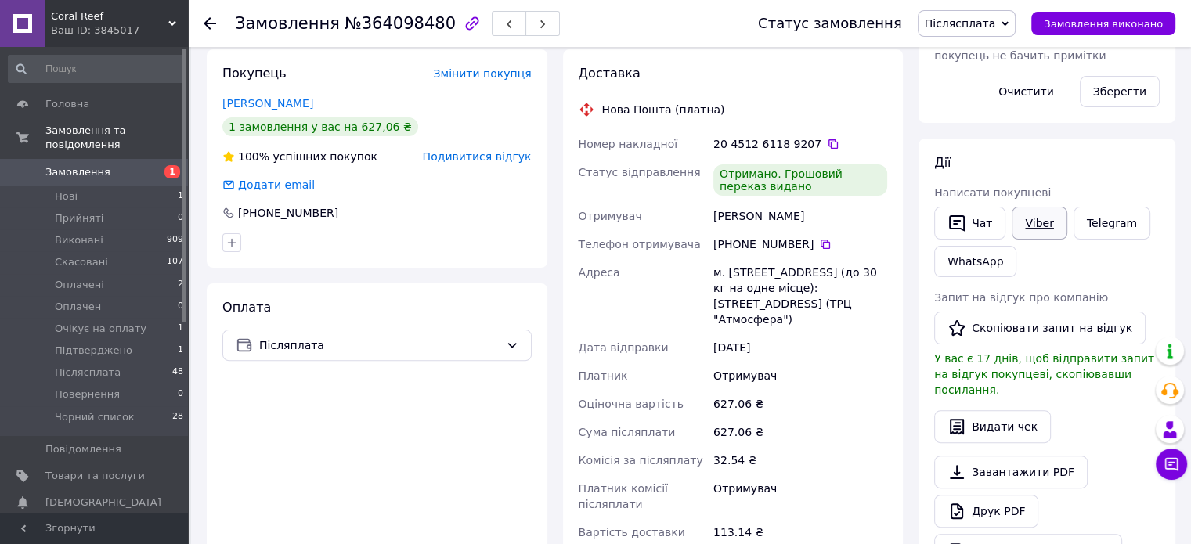
click at [1047, 225] on link "Viber" at bounding box center [1038, 223] width 55 height 33
click at [992, 21] on span "Післясплата" at bounding box center [960, 23] width 71 height 13
click at [977, 78] on li "Виконано" at bounding box center [971, 78] width 107 height 23
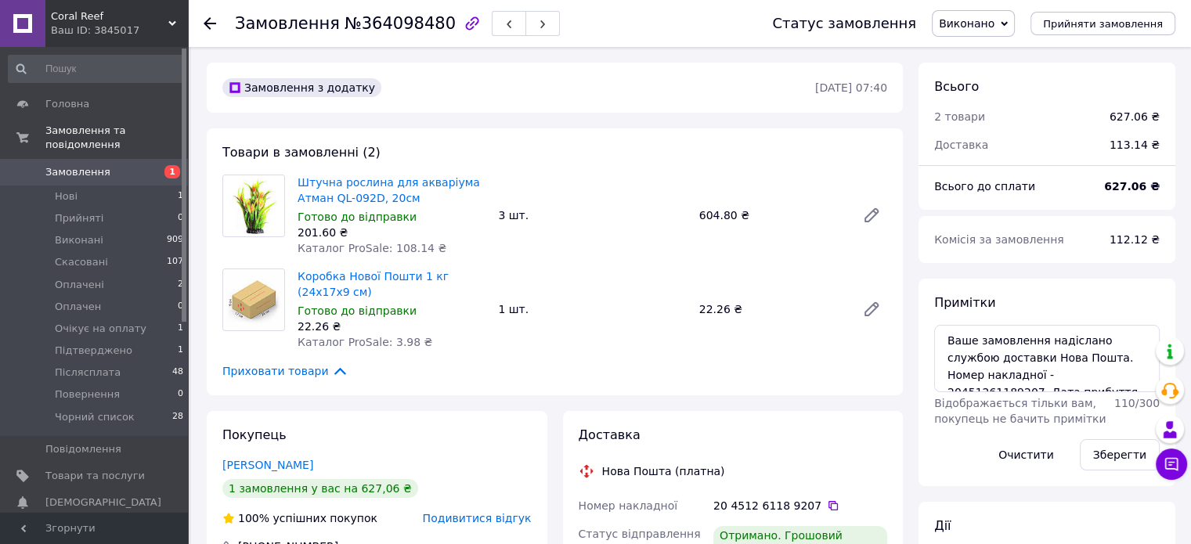
click at [74, 165] on span "Замовлення" at bounding box center [77, 172] width 65 height 14
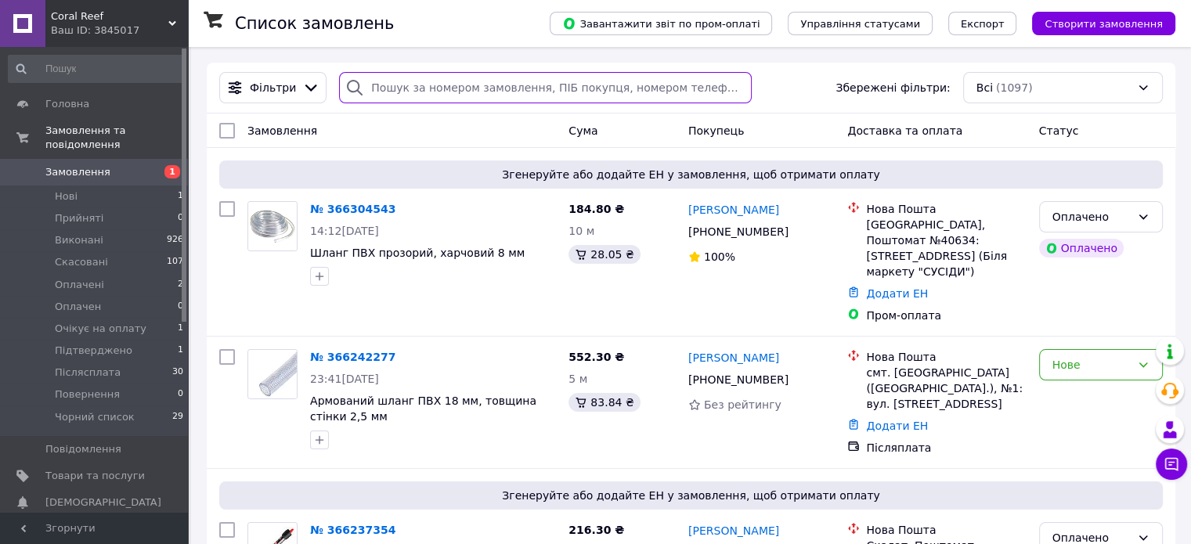
click at [579, 87] on input "search" at bounding box center [545, 87] width 413 height 31
paste input "Шамардіна Юлія"
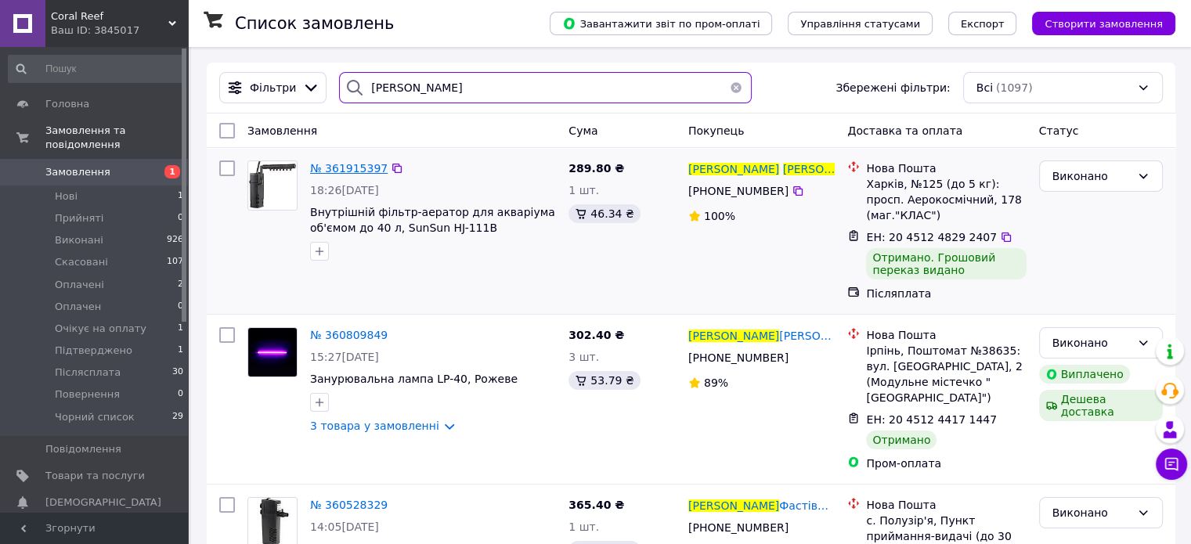
type input "Шамардіна Юлія"
click at [346, 171] on span "№ 361915397" at bounding box center [349, 168] width 78 height 13
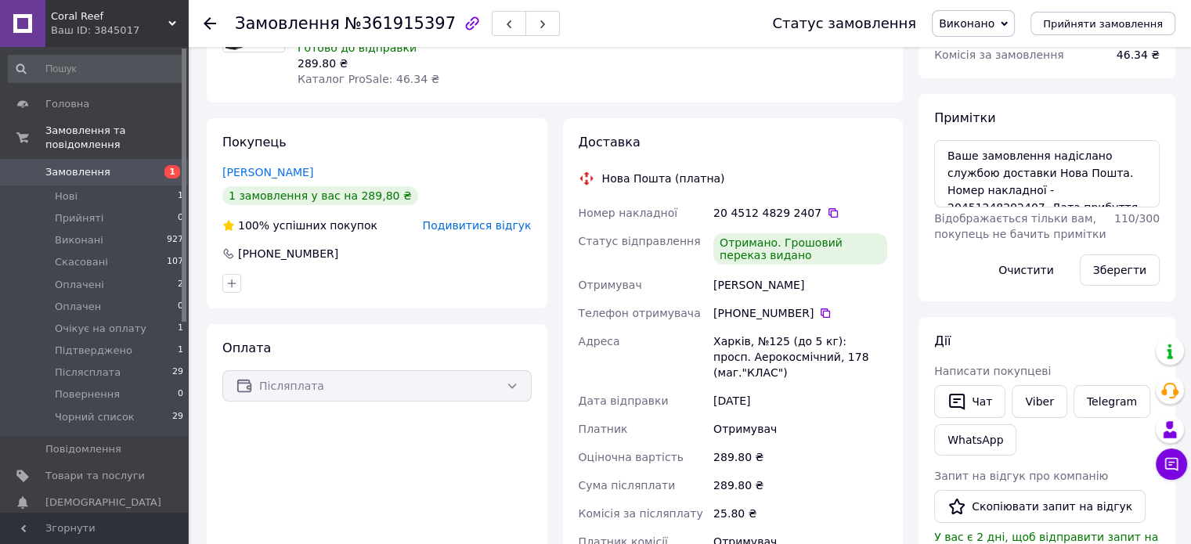
scroll to position [235, 0]
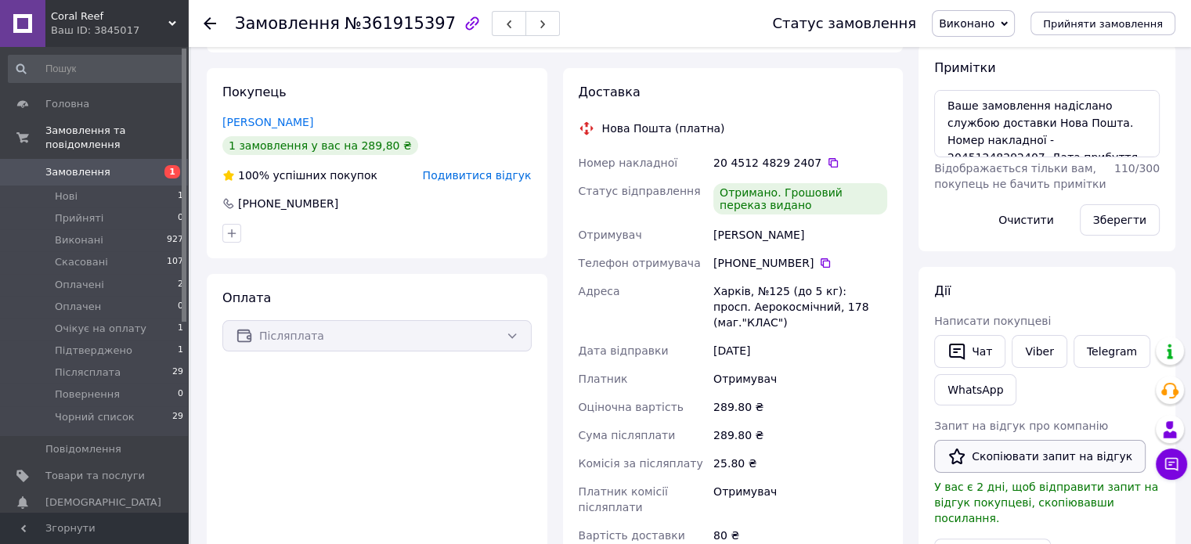
click at [1036, 452] on button "Скопіювати запит на відгук" at bounding box center [1039, 456] width 211 height 33
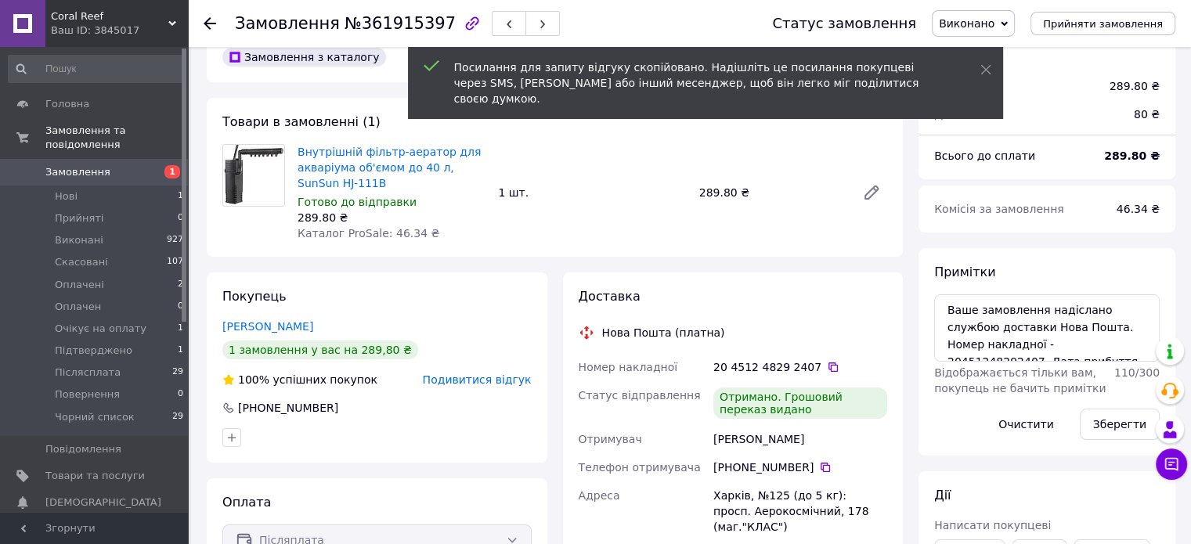
scroll to position [0, 0]
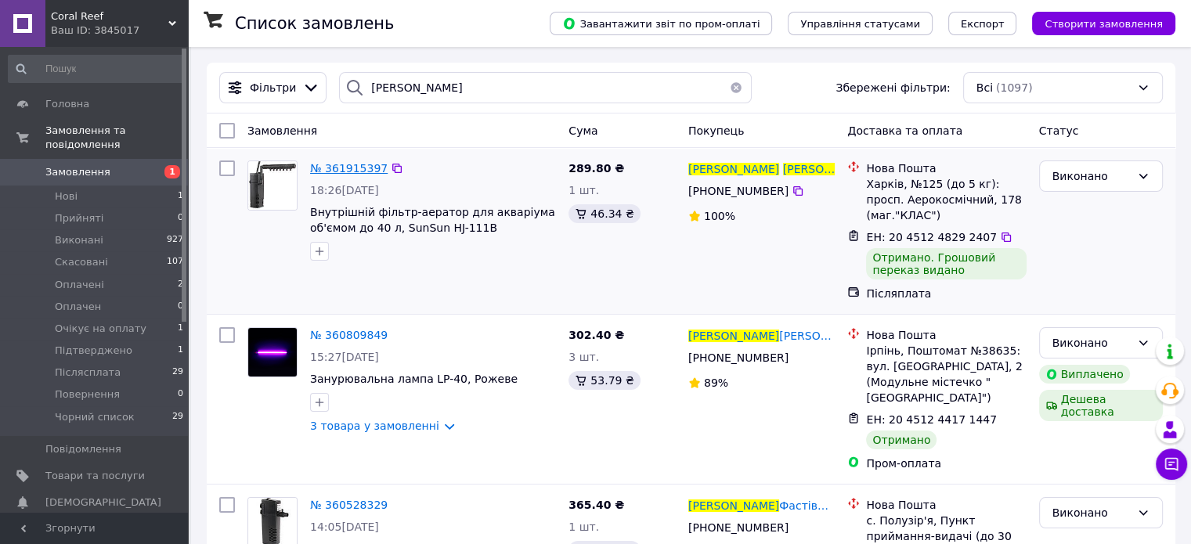
click at [349, 168] on span "№ 361915397" at bounding box center [349, 168] width 78 height 13
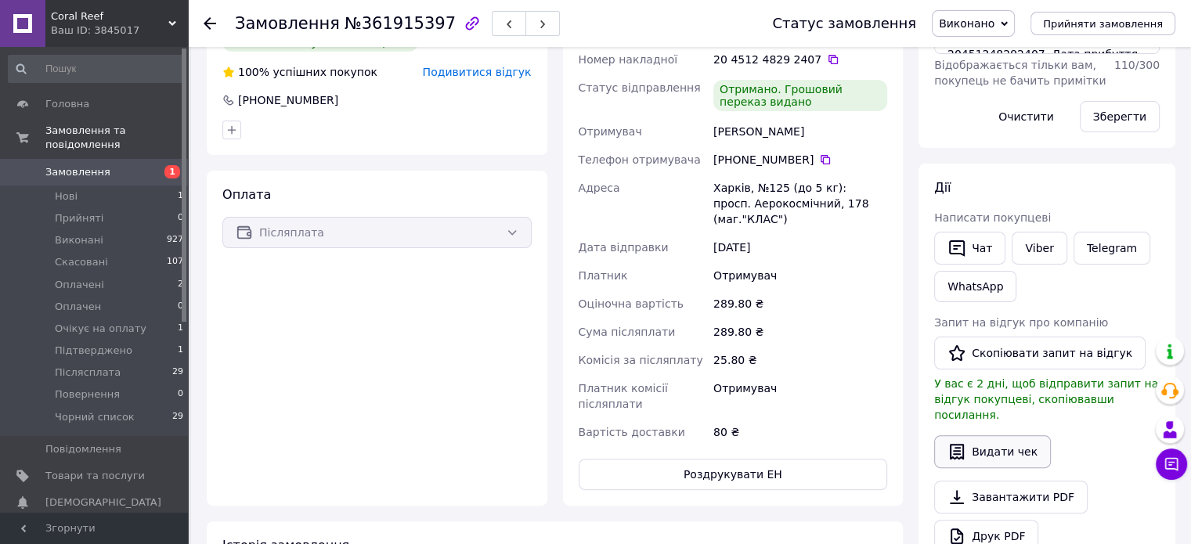
scroll to position [391, 0]
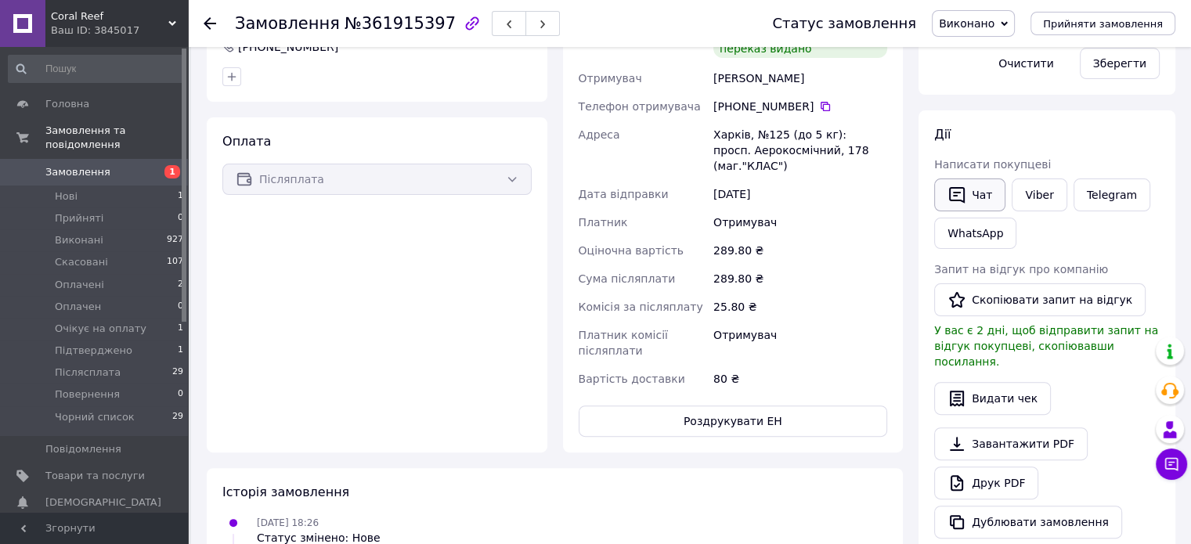
click at [968, 187] on button "Чат" at bounding box center [969, 194] width 71 height 33
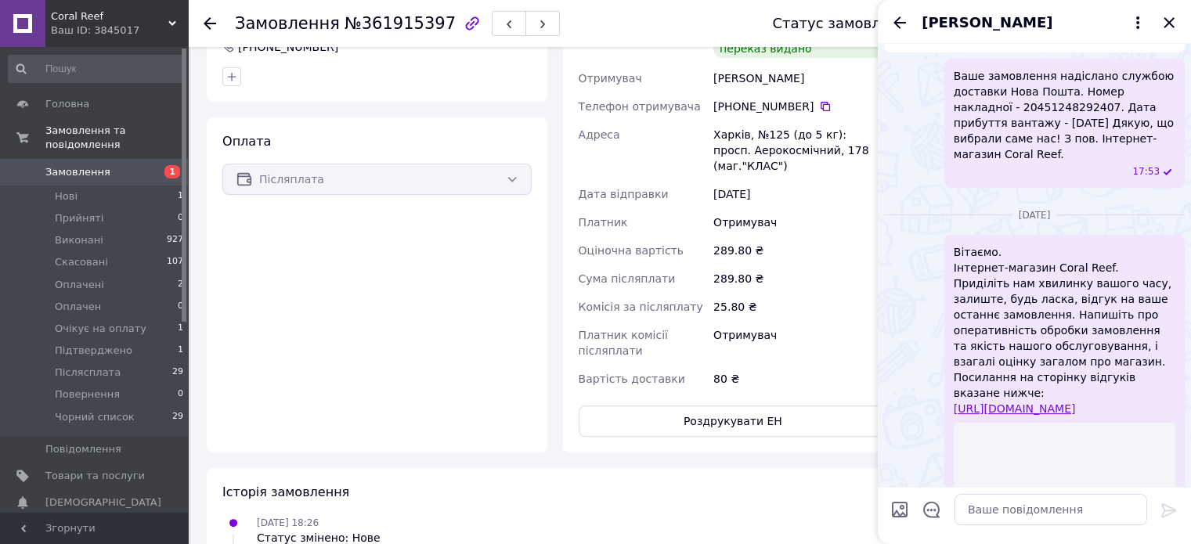
scroll to position [345, 0]
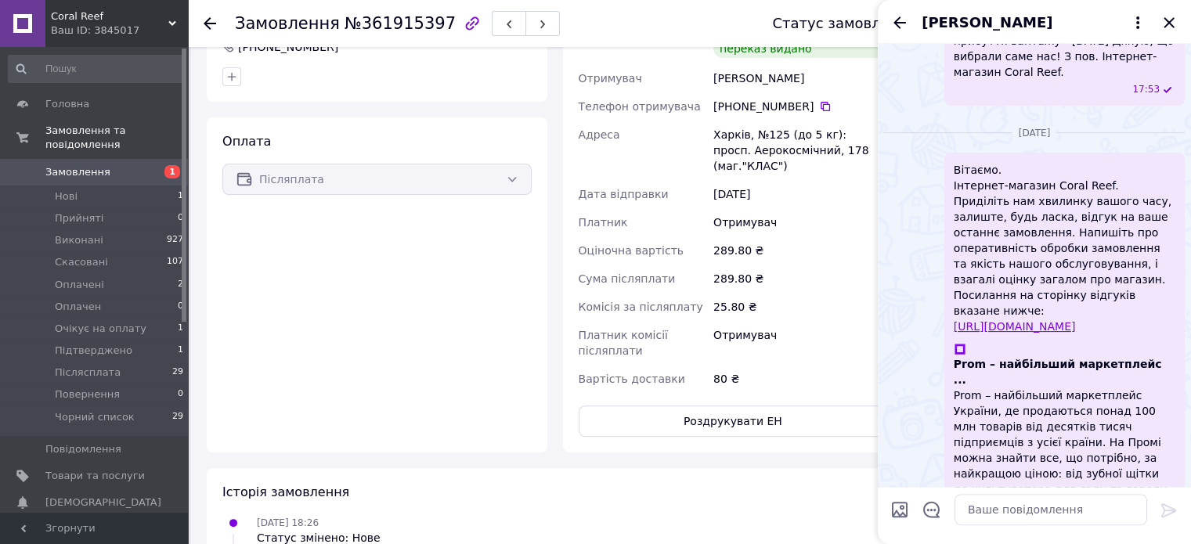
drag, startPoint x: 1130, startPoint y: 312, endPoint x: 937, endPoint y: 160, distance: 245.4
click at [936, 160] on div "Вітаємо. Інтернет-магазин Coral Reef. Приділіть нам хвилинку вашого часу, залиш…" at bounding box center [1034, 346] width 301 height 386
copy span "Вітаємо. Інтернет-магазин Coral Reef. Приділіть нам хвилинку вашого часу, залиш…"
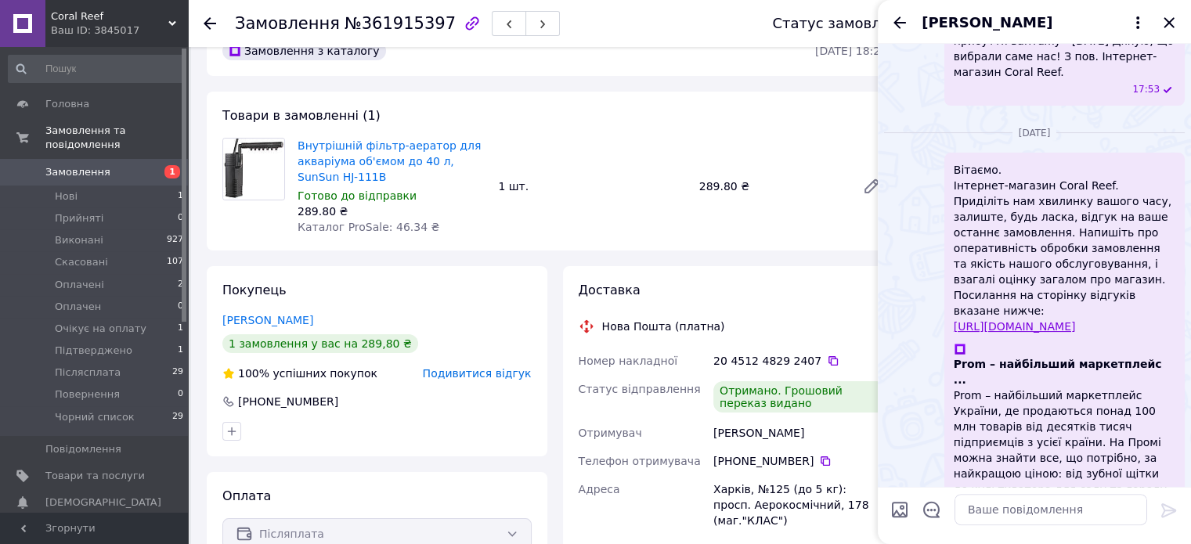
scroll to position [0, 0]
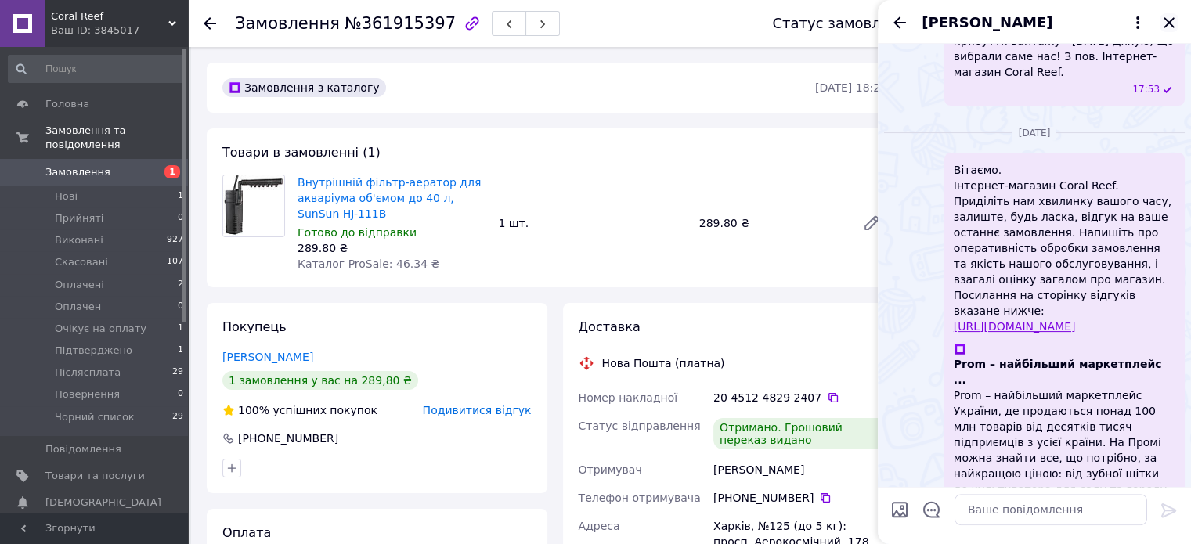
click at [1169, 20] on icon "Закрити" at bounding box center [1168, 22] width 19 height 19
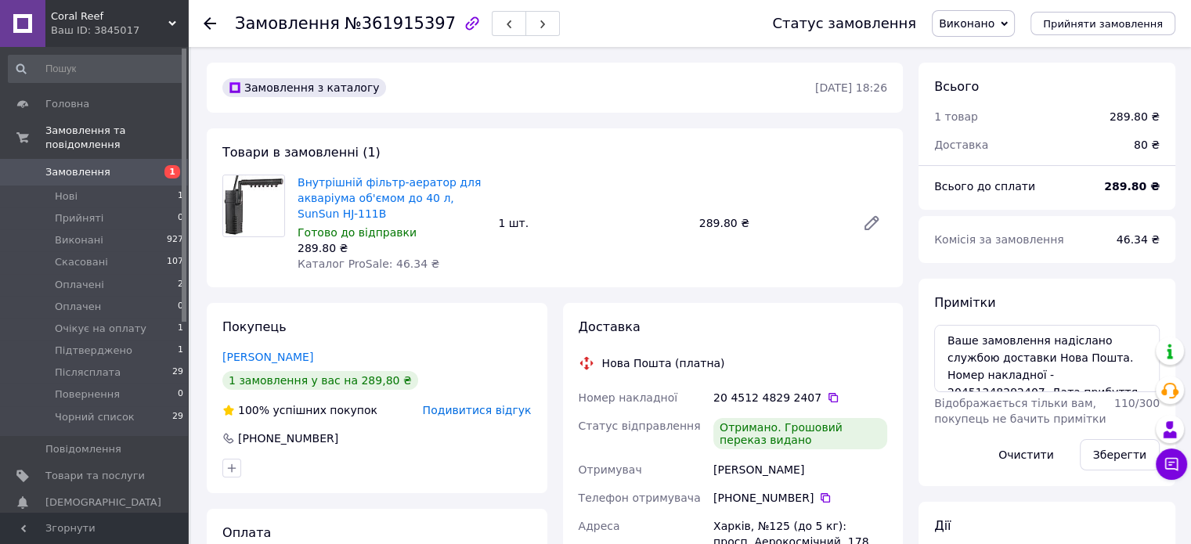
drag, startPoint x: 771, startPoint y: 82, endPoint x: 904, endPoint y: 81, distance: 133.1
click at [819, 216] on div "289.80 ₴" at bounding box center [771, 223] width 157 height 22
click at [465, 23] on icon "button" at bounding box center [471, 22] width 13 height 13
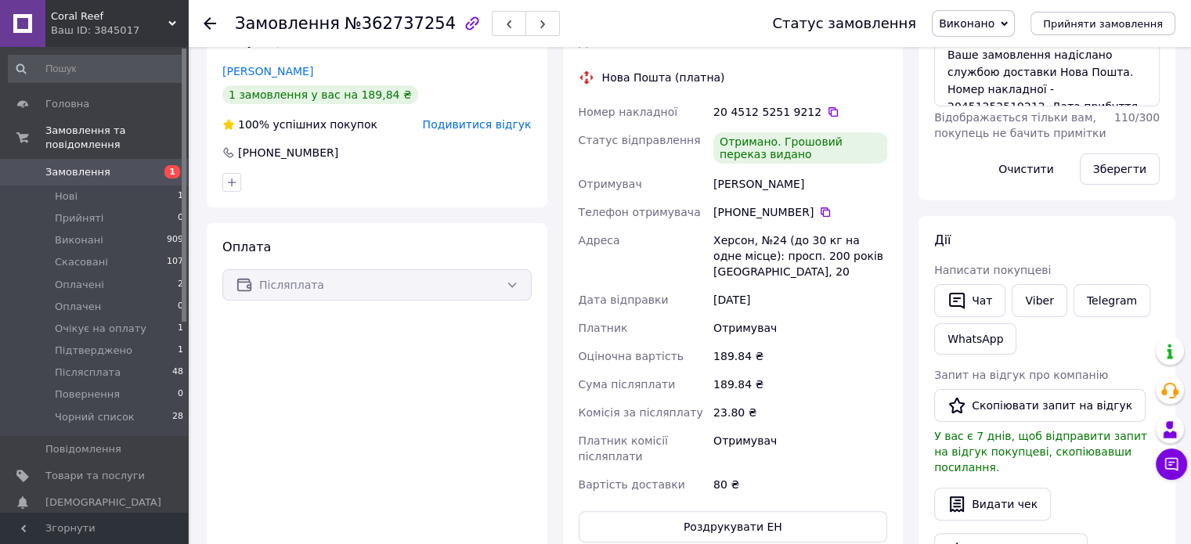
scroll to position [313, 0]
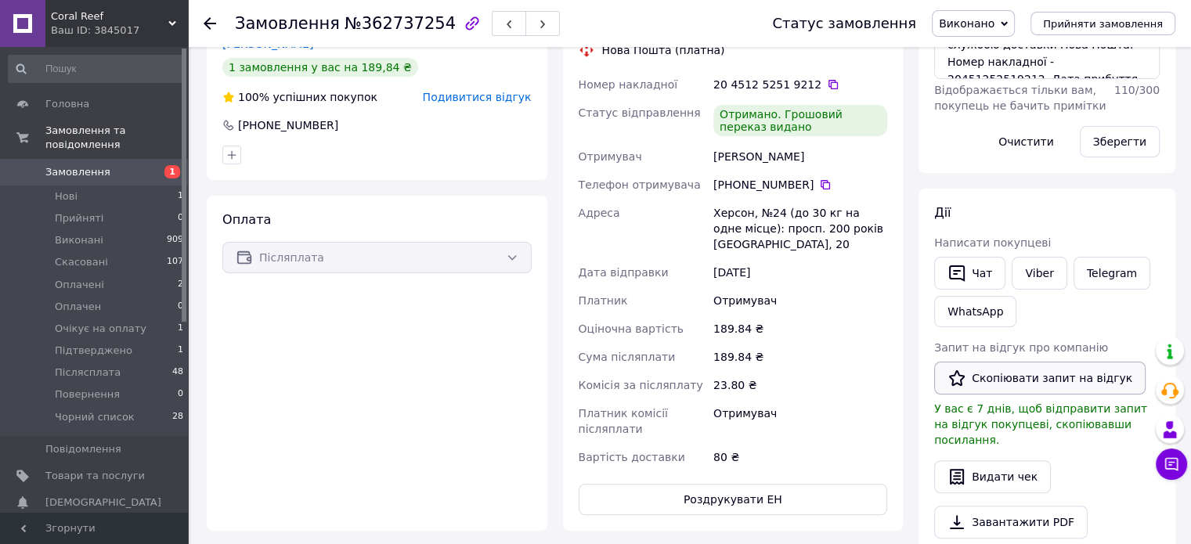
click at [1006, 378] on button "Скопіювати запит на відгук" at bounding box center [1039, 378] width 211 height 33
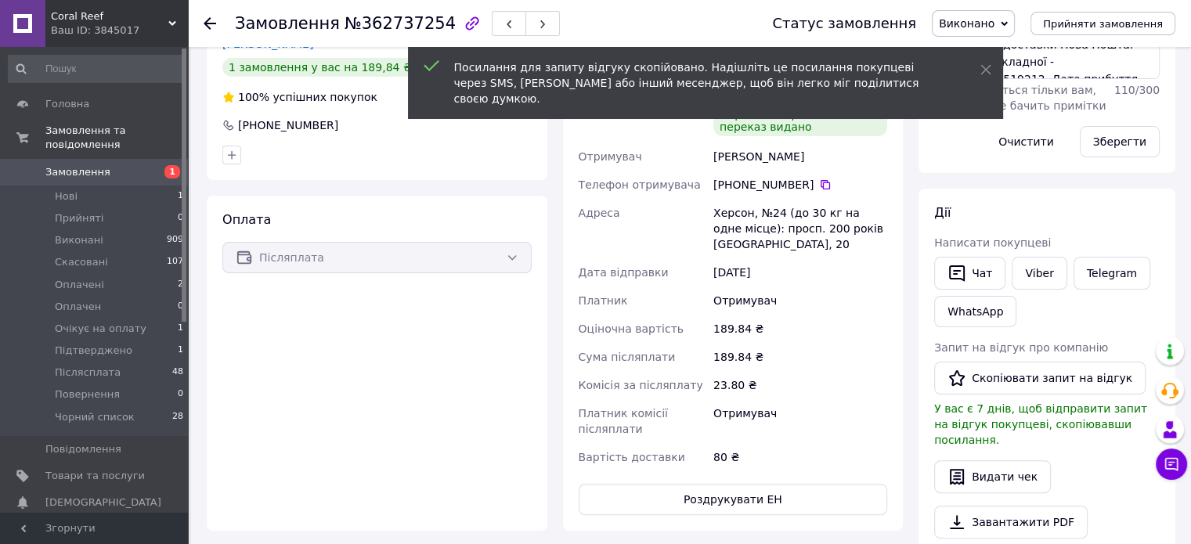
click at [1001, 257] on div "Чат" at bounding box center [970, 273] width 78 height 39
click at [984, 275] on button "Чат" at bounding box center [969, 273] width 71 height 33
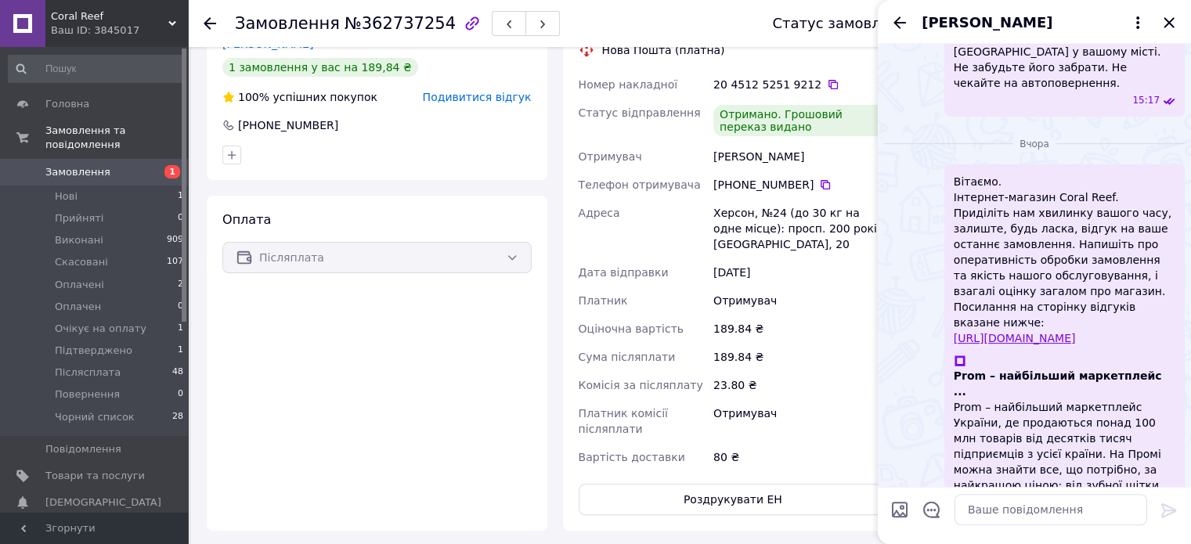
scroll to position [470, 0]
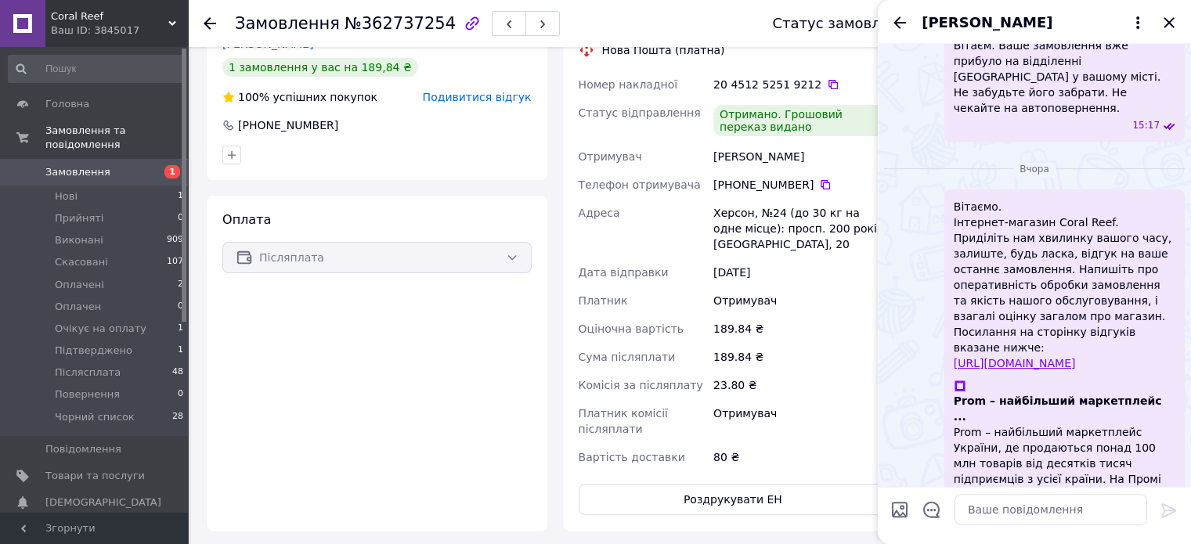
drag, startPoint x: 1126, startPoint y: 322, endPoint x: 1123, endPoint y: 330, distance: 8.4
click at [1114, 326] on span "Вітаємо. Інтернет-магазин Coral Reef. Приділіть нам хвилинку вашого часу, залиш…" at bounding box center [1064, 285] width 222 height 172
click at [1124, 333] on span "Вітаємо. Інтернет-магазин Coral Reef. Приділіть нам хвилинку вашого часу, залиш…" at bounding box center [1064, 285] width 222 height 172
drag, startPoint x: 1124, startPoint y: 330, endPoint x: 972, endPoint y: 182, distance: 212.0
click at [943, 189] on div "Вітаємо. Інтернет-магазин Coral Reef. Приділіть нам хвилинку вашого часу, залиш…" at bounding box center [1034, 382] width 301 height 386
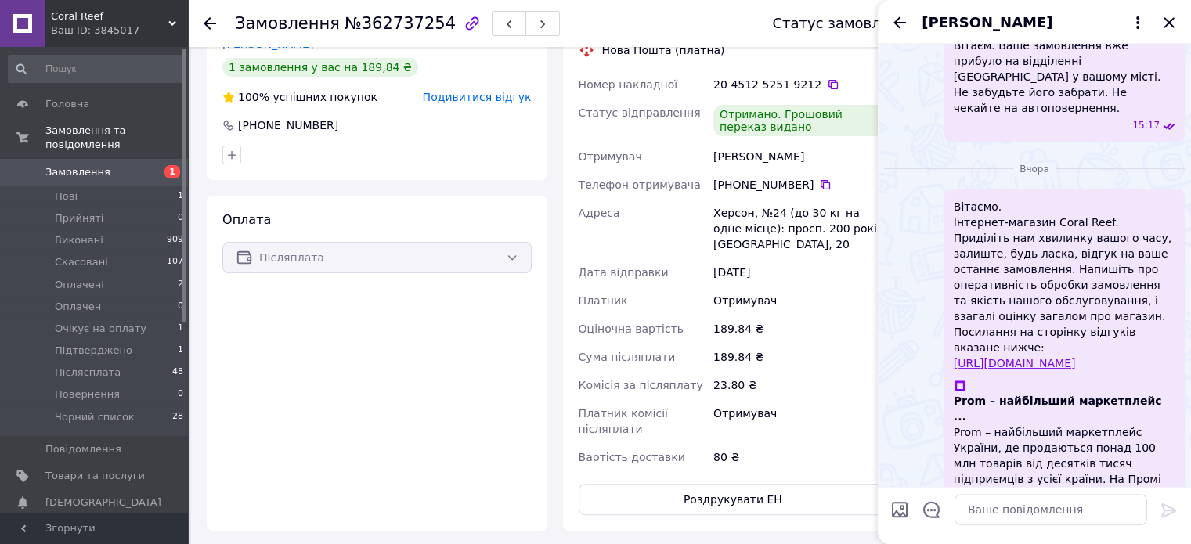
copy span "Вітаємо. Інтернет-магазин Coral Reef. Приділіть нам хвилинку вашого часу, залиш…"
click at [1168, 23] on icon "Закрити" at bounding box center [1168, 22] width 10 height 10
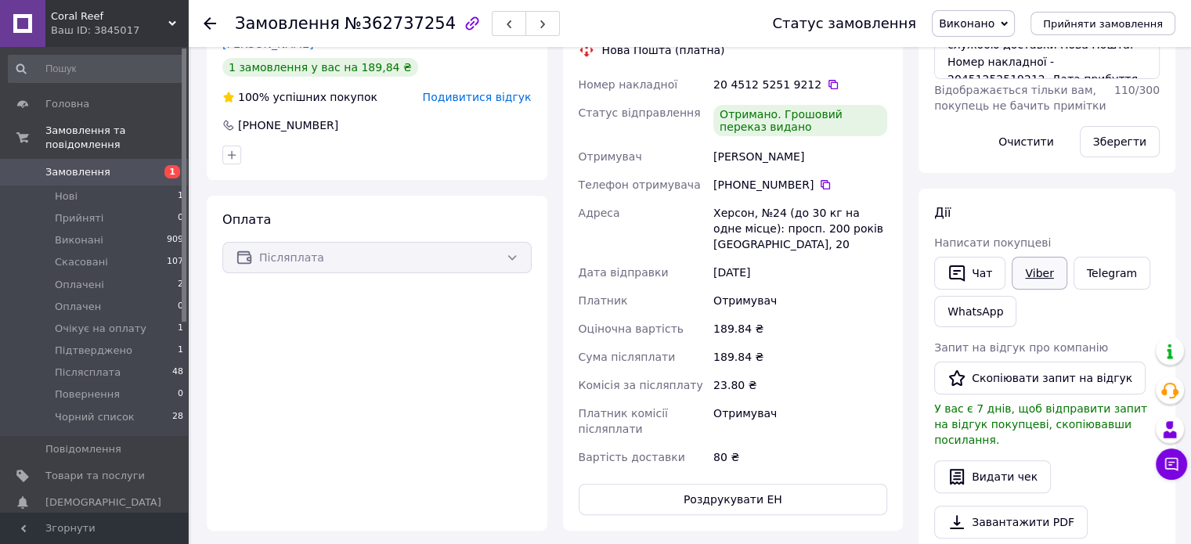
click at [1033, 275] on link "Viber" at bounding box center [1038, 273] width 55 height 33
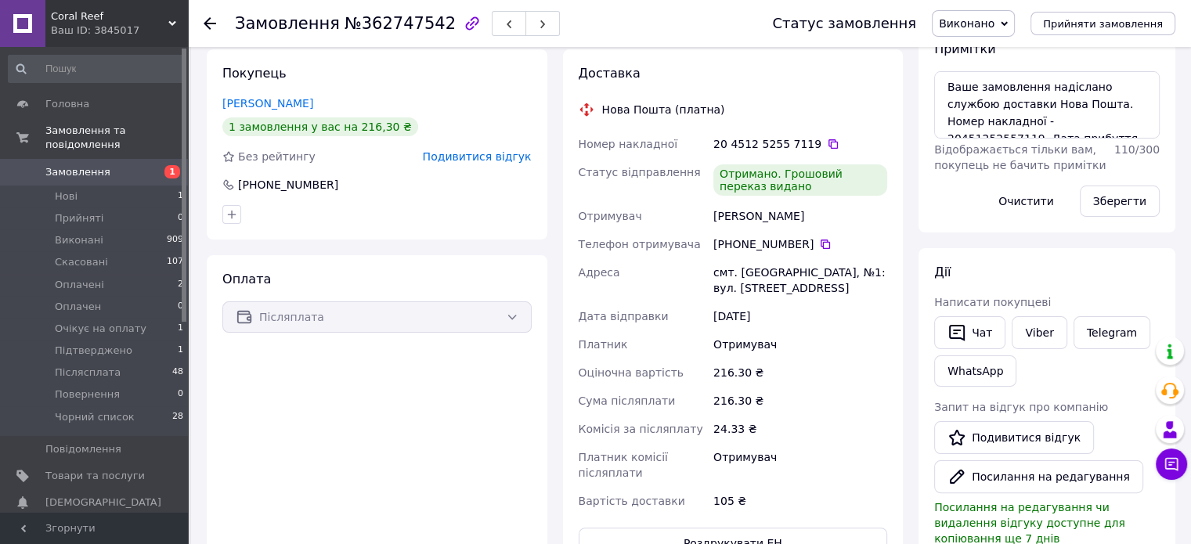
scroll to position [235, 0]
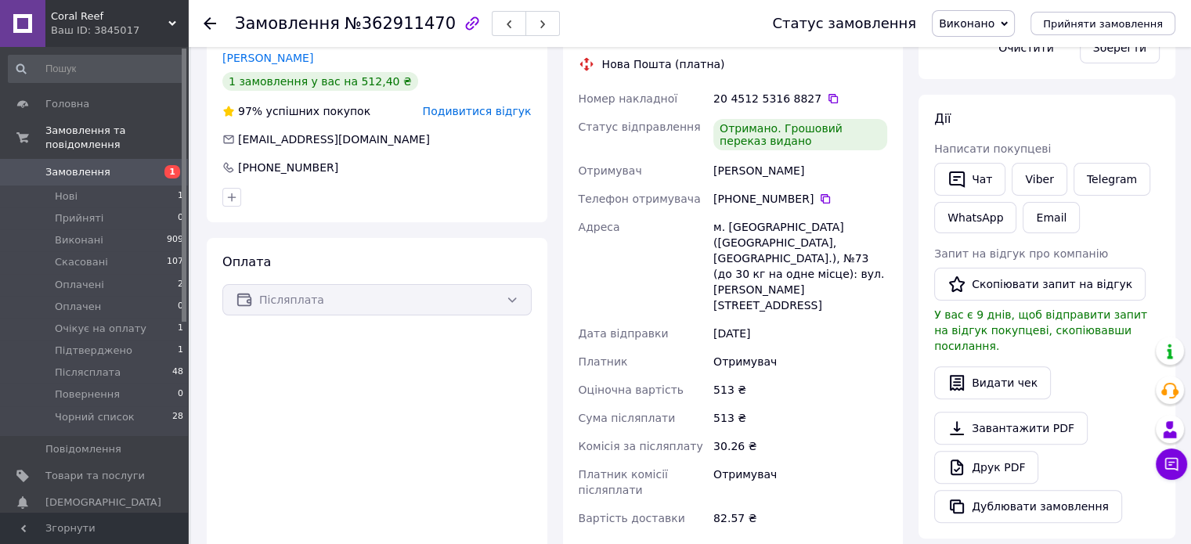
scroll to position [88, 0]
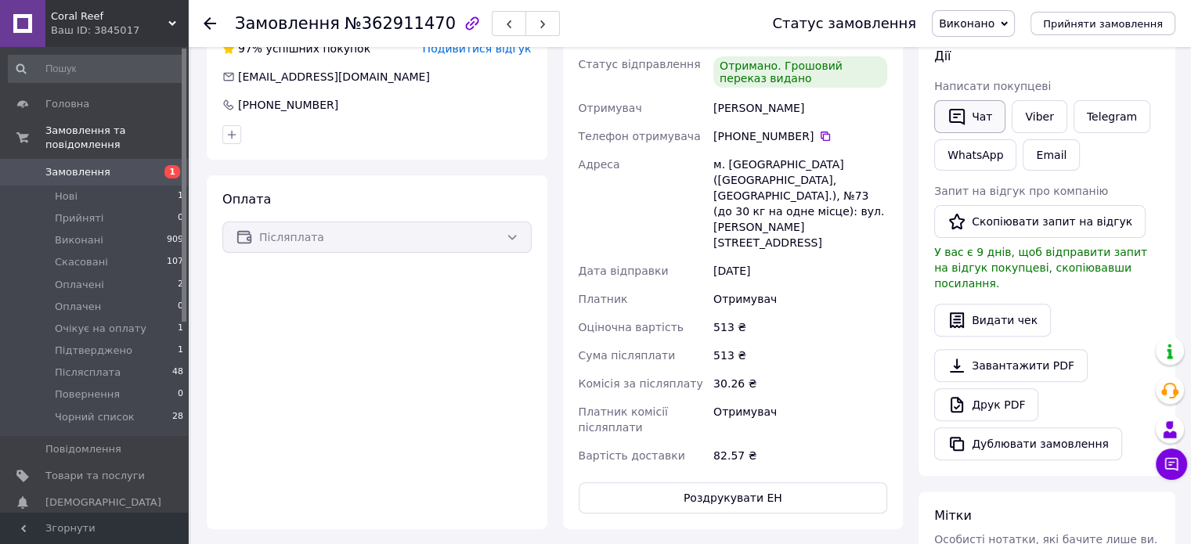
click at [977, 119] on button "Чат" at bounding box center [969, 116] width 71 height 33
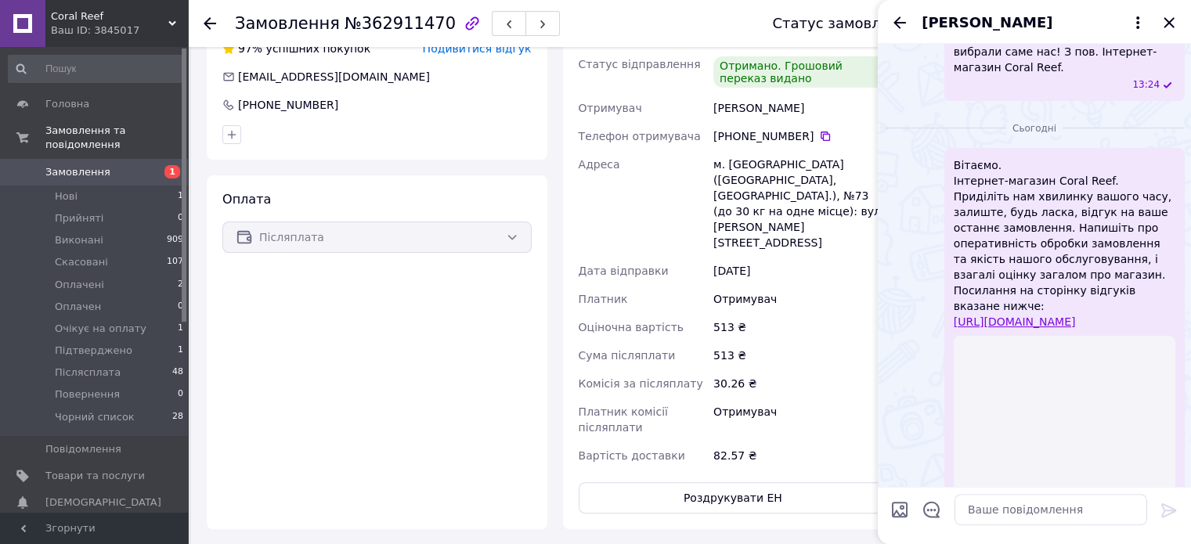
scroll to position [355, 0]
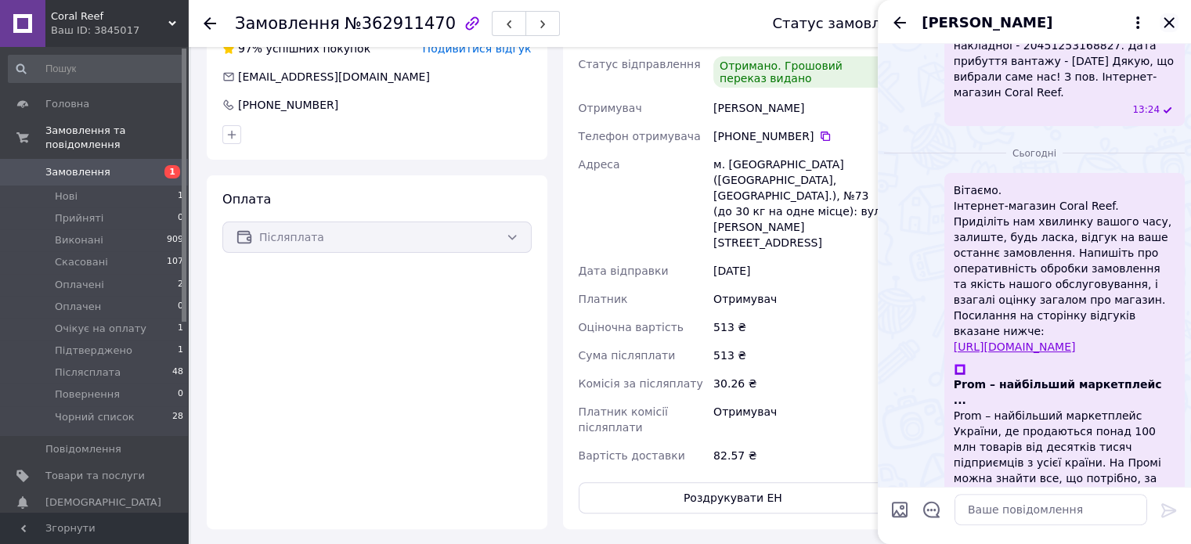
click at [1172, 19] on icon "Закрити" at bounding box center [1168, 22] width 10 height 10
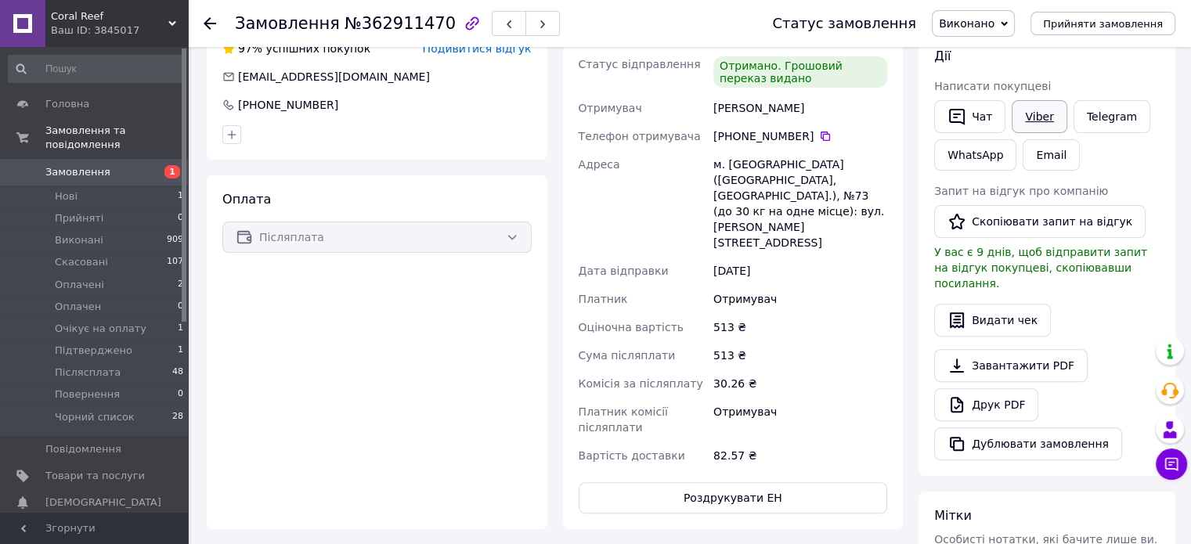
click at [1040, 113] on link "Viber" at bounding box center [1038, 116] width 55 height 33
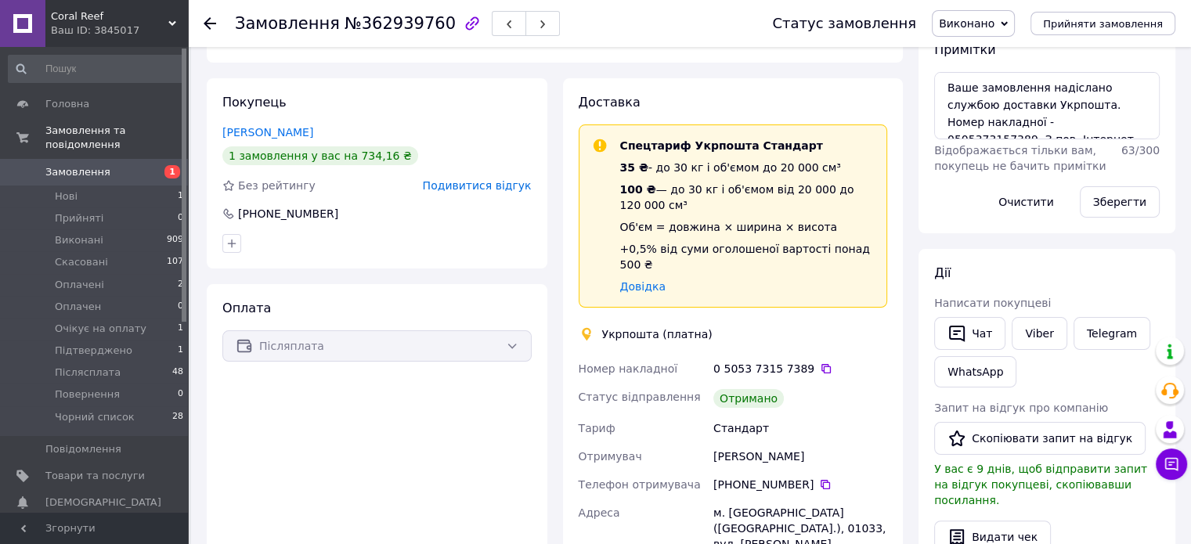
scroll to position [313, 0]
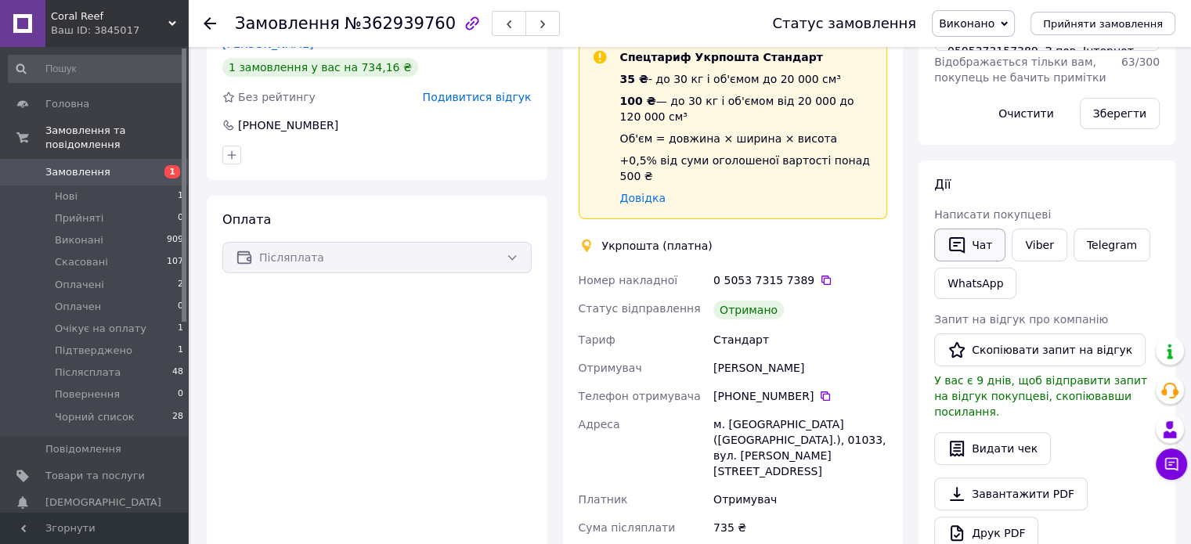
click at [961, 238] on icon "button" at bounding box center [956, 245] width 19 height 19
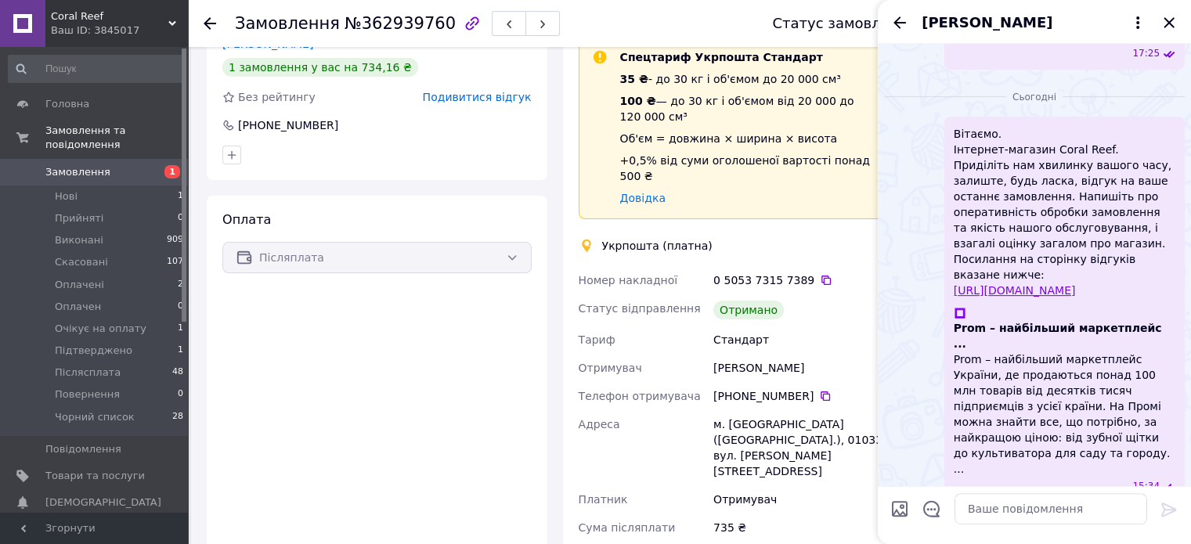
scroll to position [550, 0]
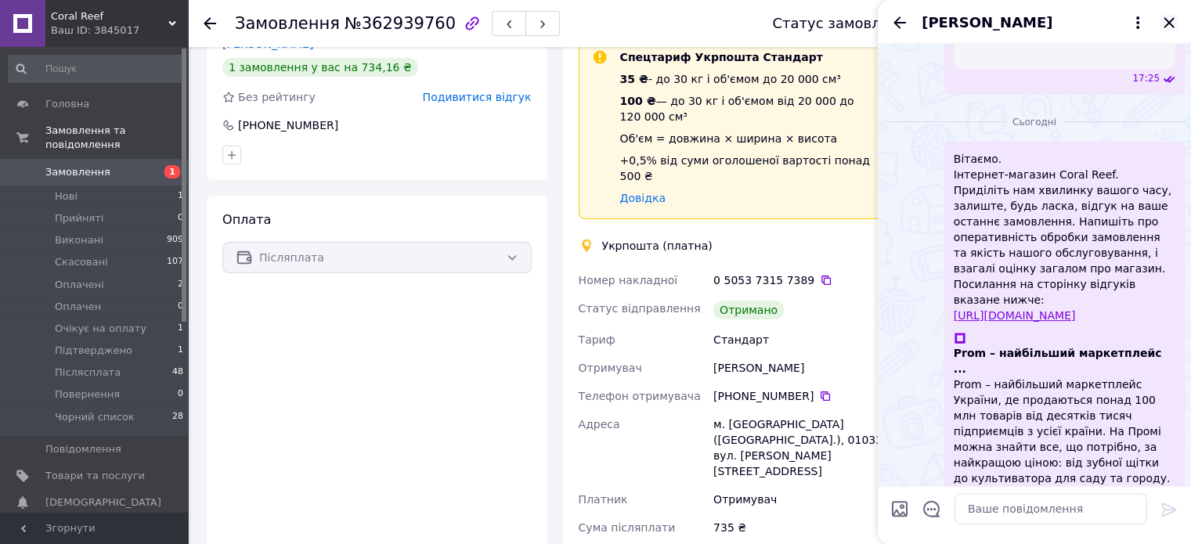
click at [1170, 20] on icon "Закрити" at bounding box center [1168, 22] width 10 height 10
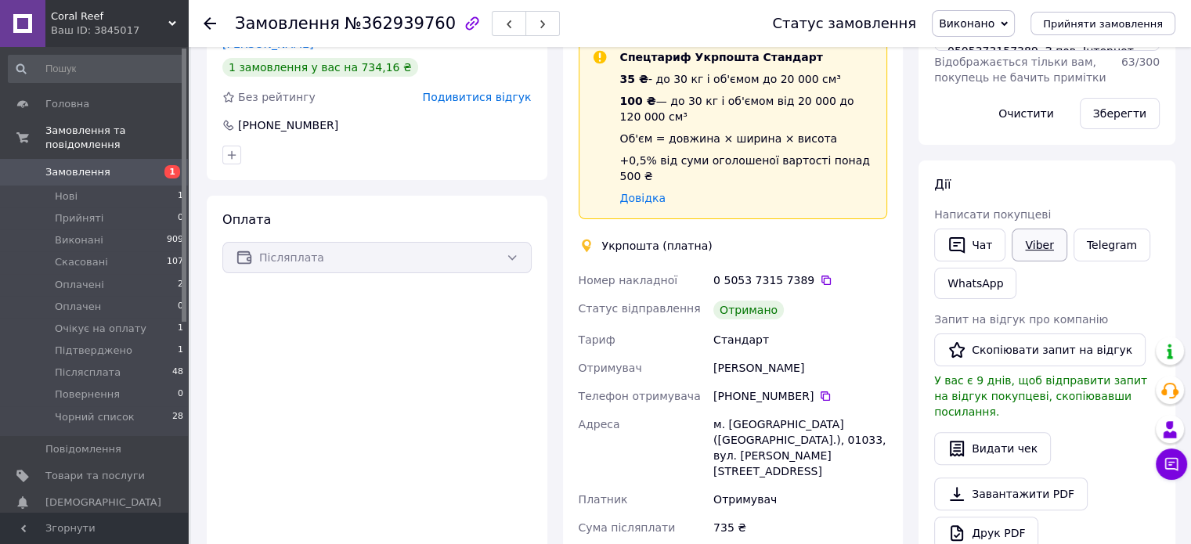
click at [1046, 243] on link "Viber" at bounding box center [1038, 245] width 55 height 33
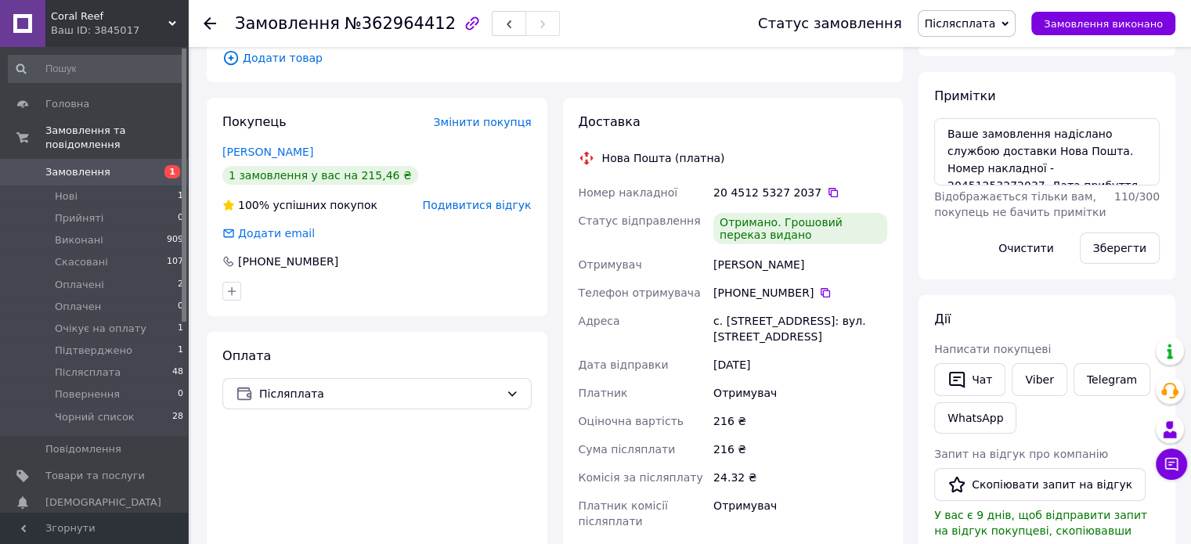
scroll to position [313, 0]
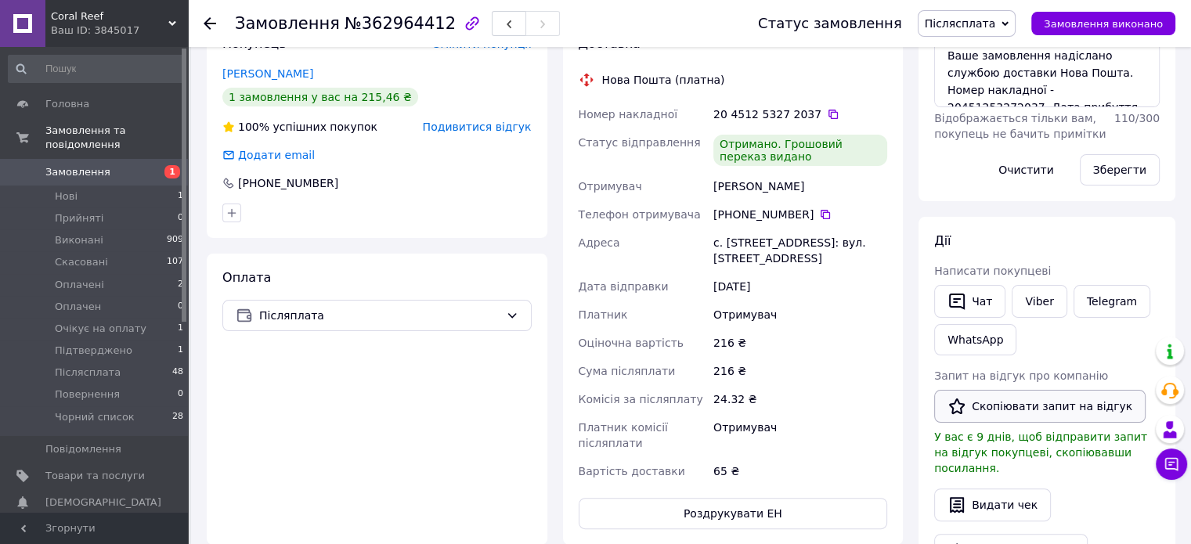
drag, startPoint x: 1021, startPoint y: 400, endPoint x: 1014, endPoint y: 394, distance: 9.4
click at [1020, 398] on button "Скопіювати запит на відгук" at bounding box center [1039, 406] width 211 height 33
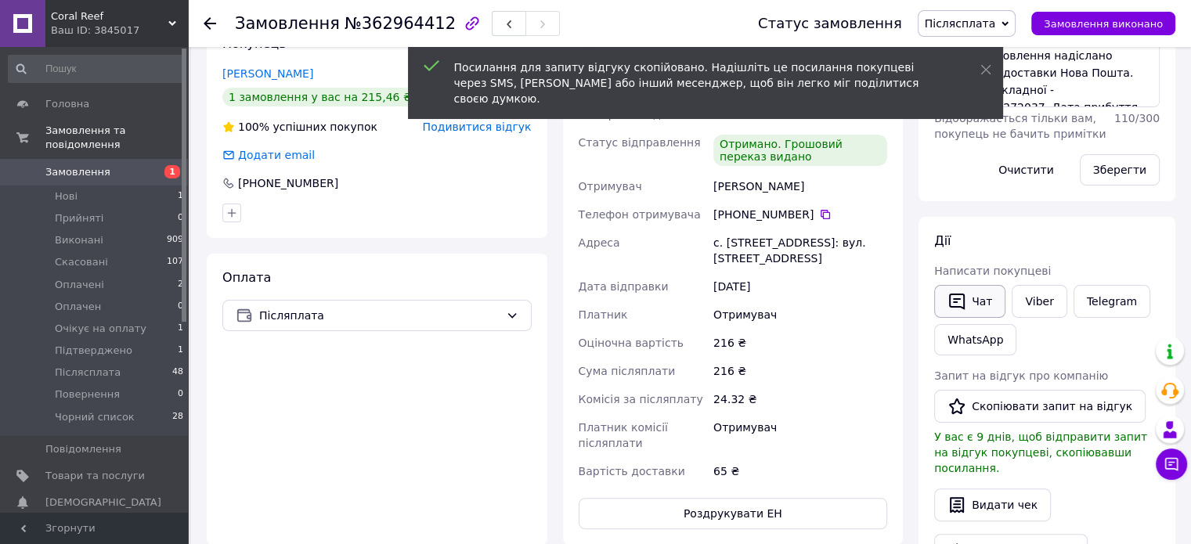
click at [983, 301] on button "Чат" at bounding box center [969, 301] width 71 height 33
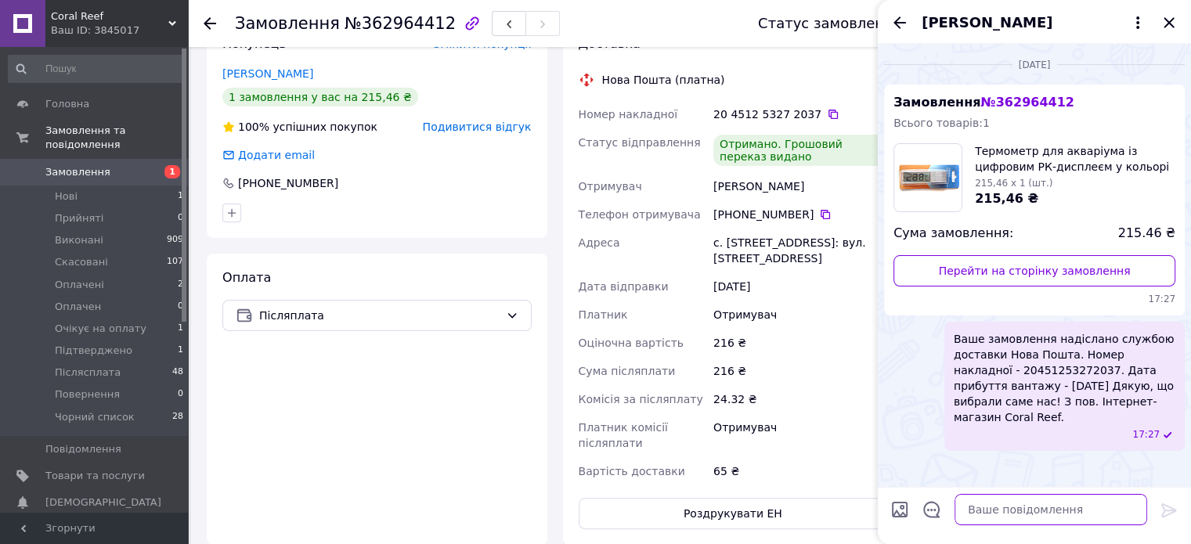
click at [1033, 516] on textarea at bounding box center [1050, 509] width 193 height 31
paste textarea "Вітаємо. Інтернет-магазин Coral Reef. Приділіть нам хвилинку вашого часу, залиш…"
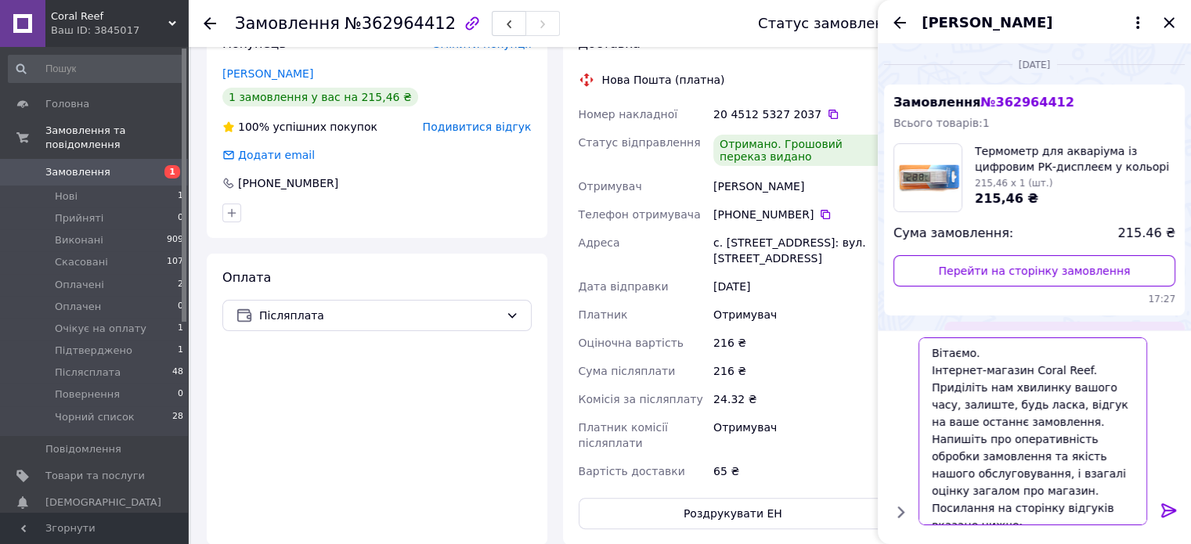
scroll to position [16, 0]
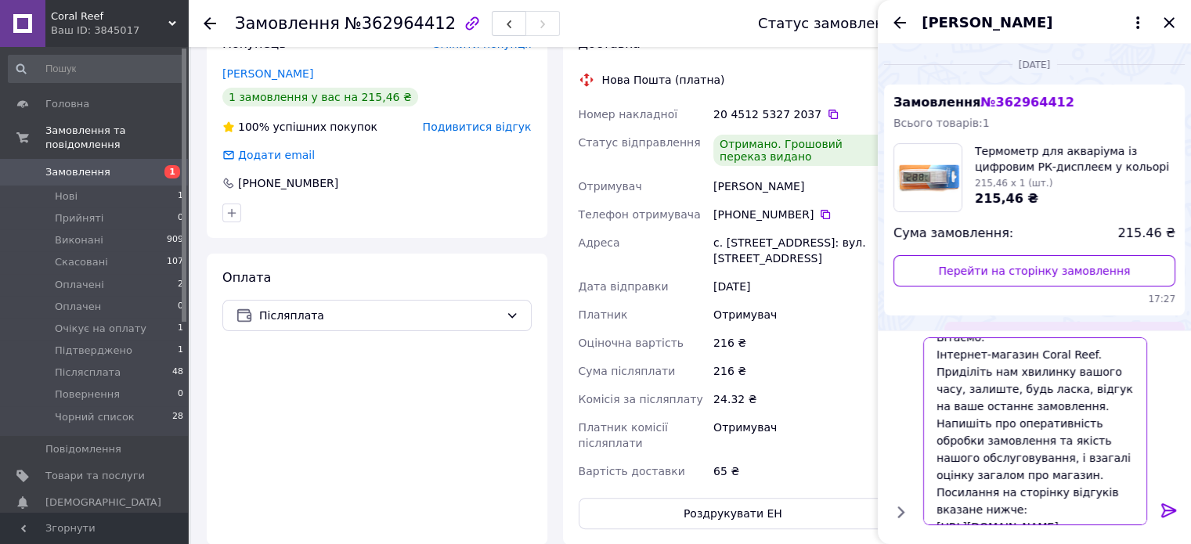
type textarea "Вітаємо. Інтернет-магазин Coral Reef. Приділіть нам хвилинку вашого часу, залиш…"
click at [1169, 501] on icon at bounding box center [1168, 510] width 19 height 19
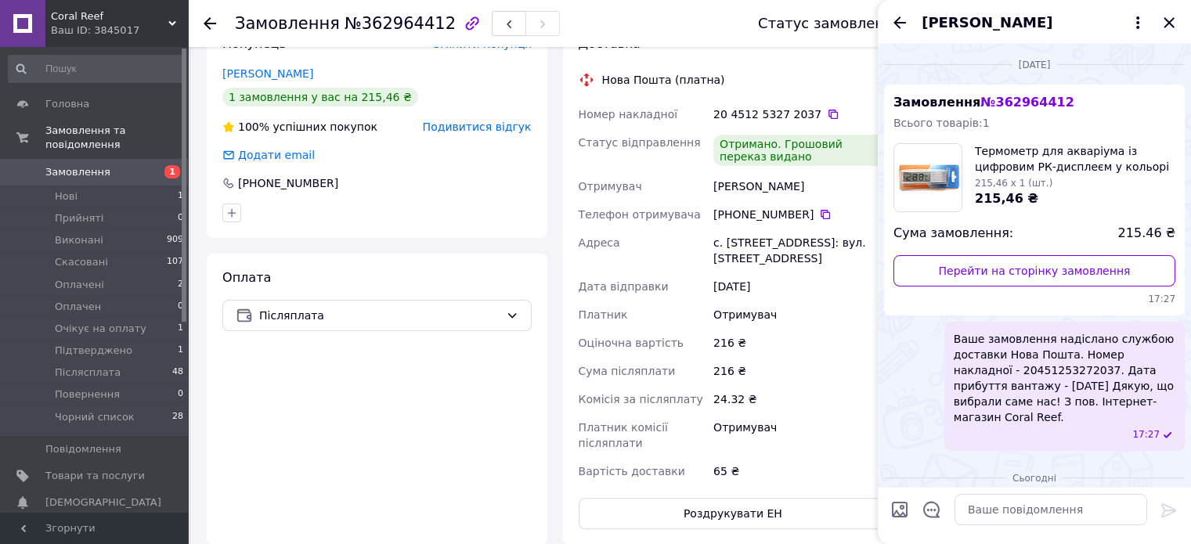
scroll to position [350, 0]
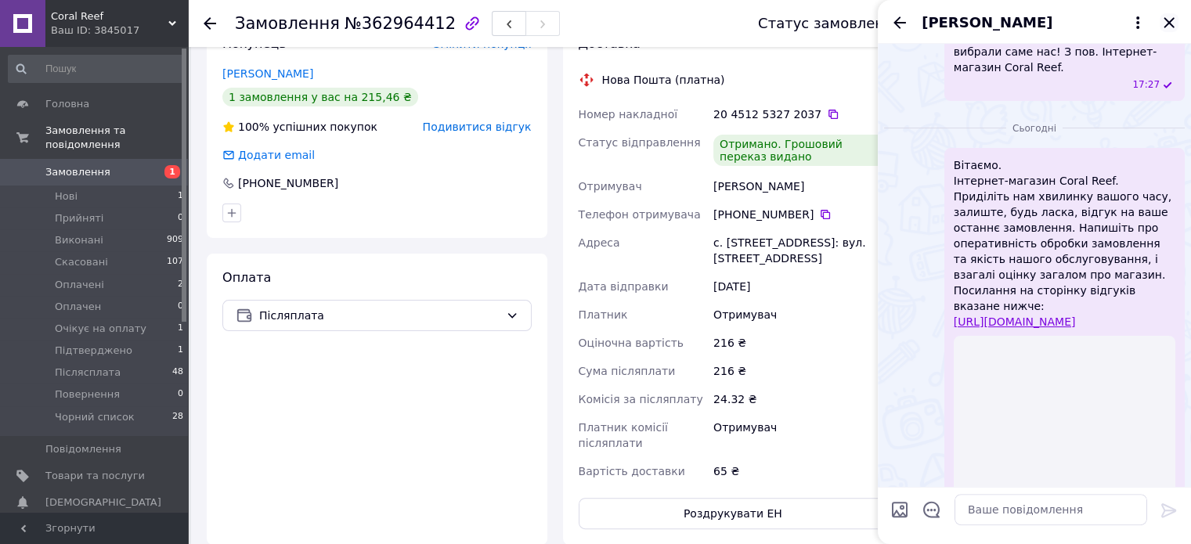
click at [1166, 23] on icon "Закрити" at bounding box center [1168, 22] width 19 height 19
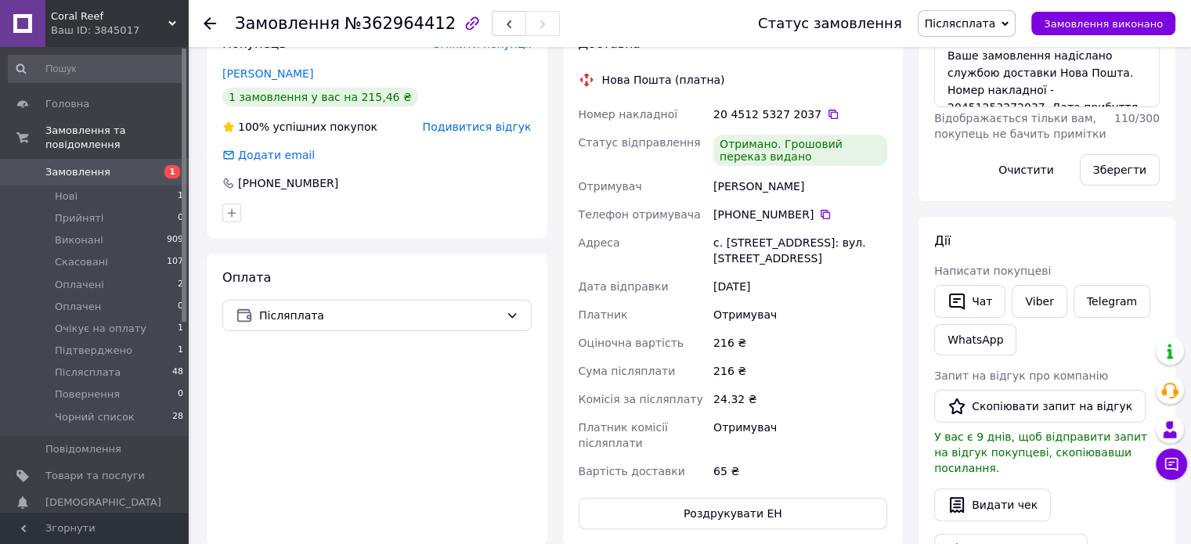
click at [973, 23] on span "Післясплата" at bounding box center [960, 23] width 71 height 13
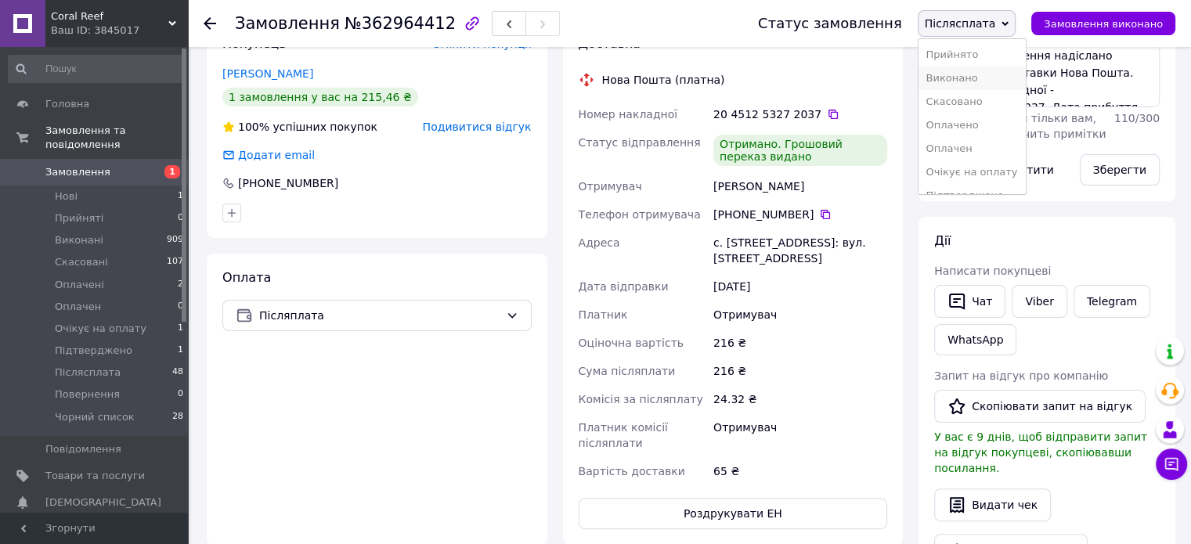
click at [981, 78] on li "Виконано" at bounding box center [971, 78] width 107 height 23
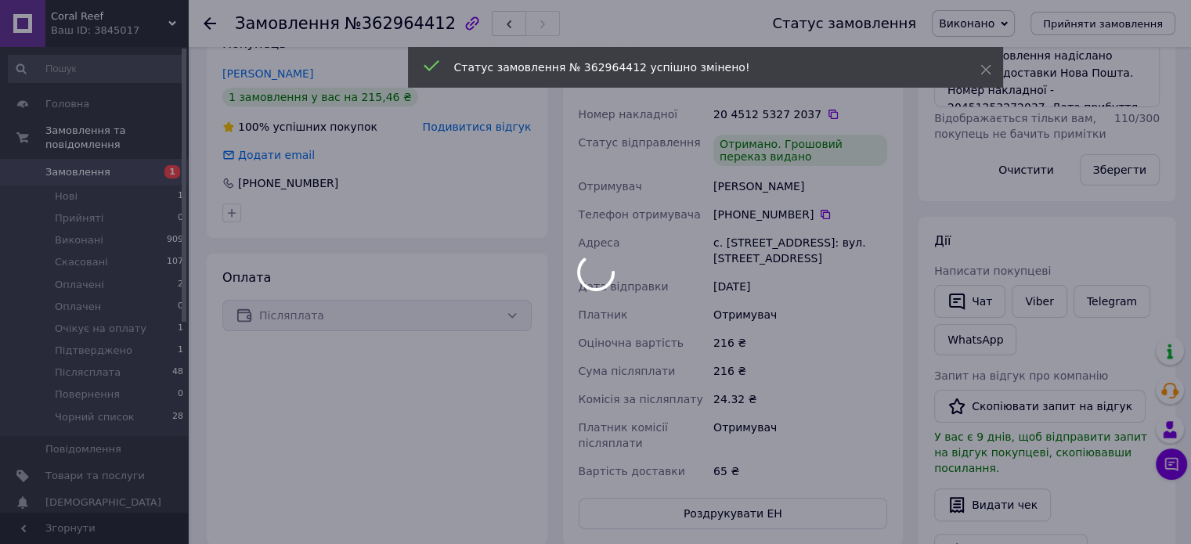
click at [1034, 295] on body "Coral Reef Ваш ID: 3845017 Сайт Coral Reef Кабінет покупця Перевірити стан сист…" at bounding box center [595, 397] width 1191 height 1421
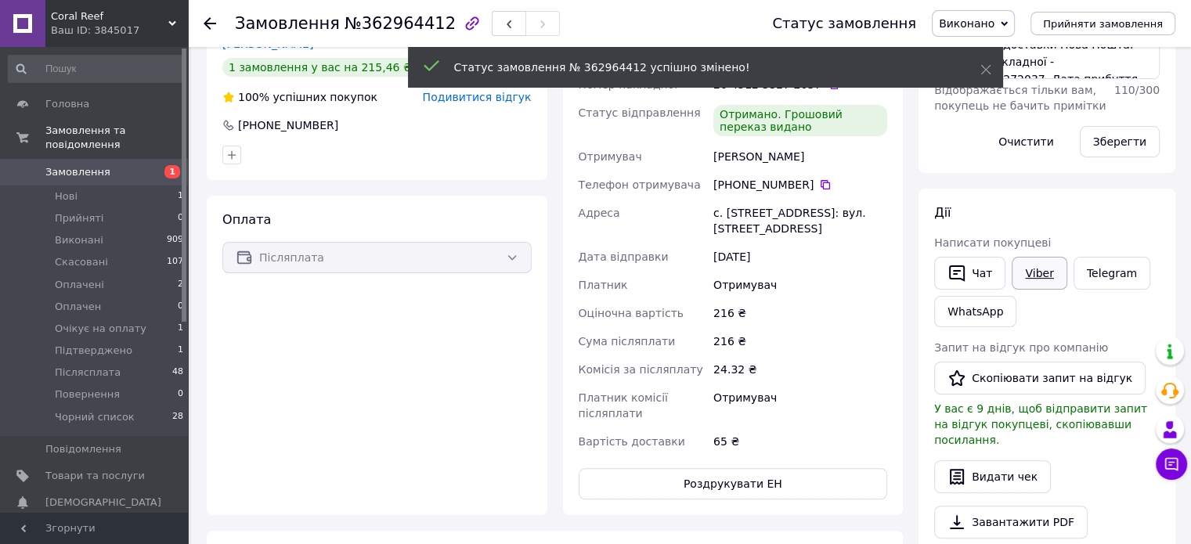
click at [1035, 269] on link "Viber" at bounding box center [1038, 273] width 55 height 33
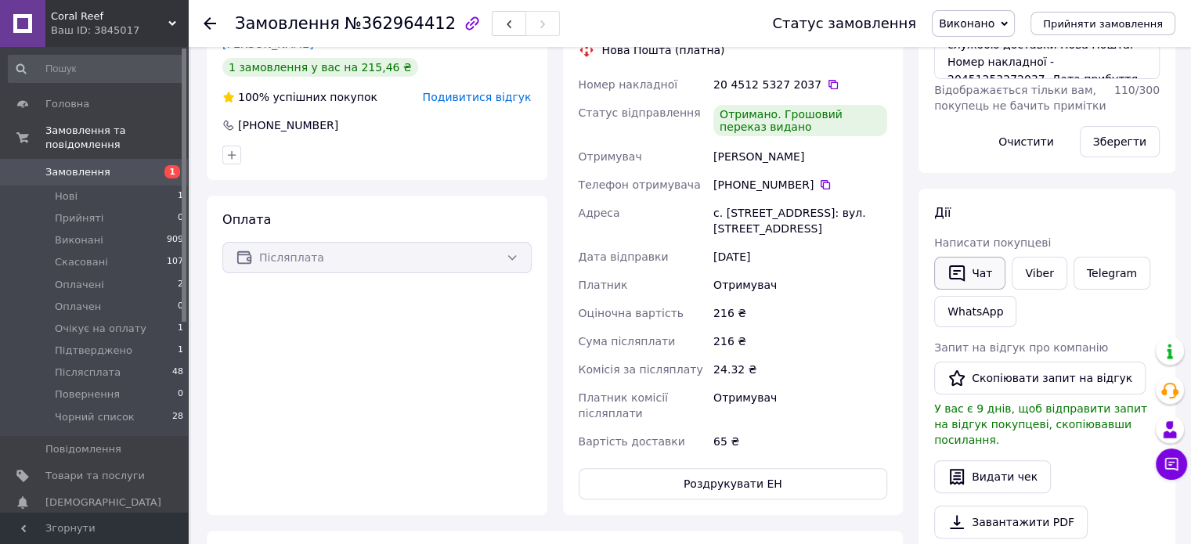
click at [973, 268] on button "Чат" at bounding box center [969, 273] width 71 height 33
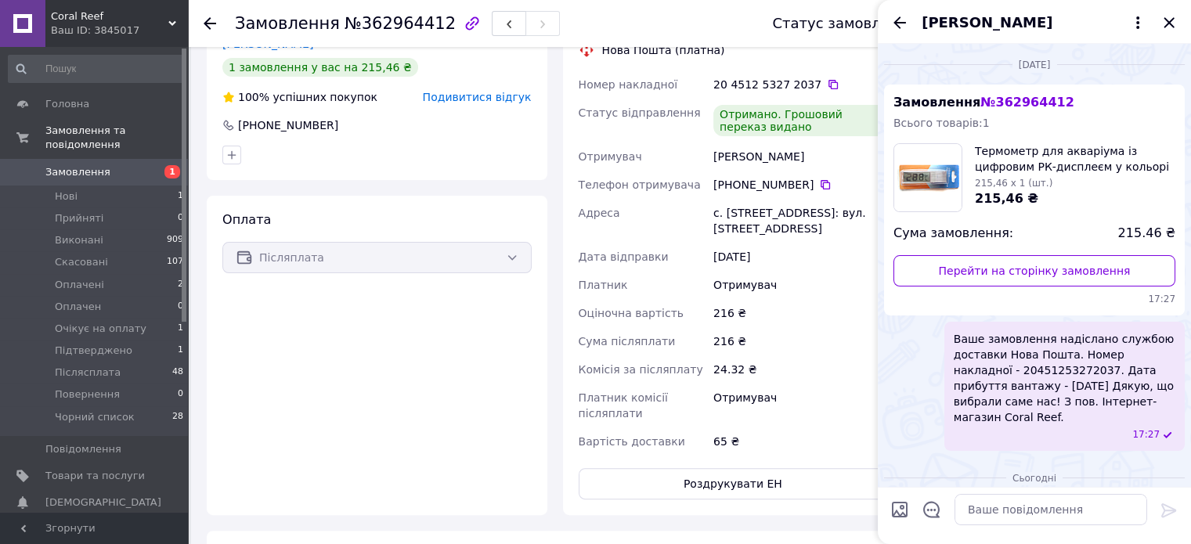
scroll to position [325, 0]
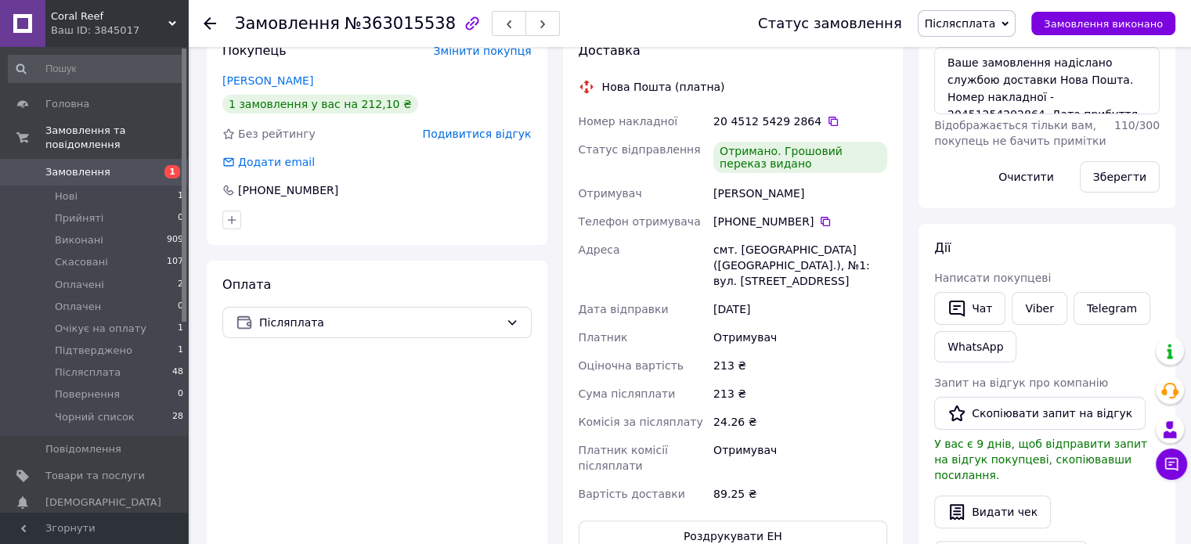
scroll to position [391, 0]
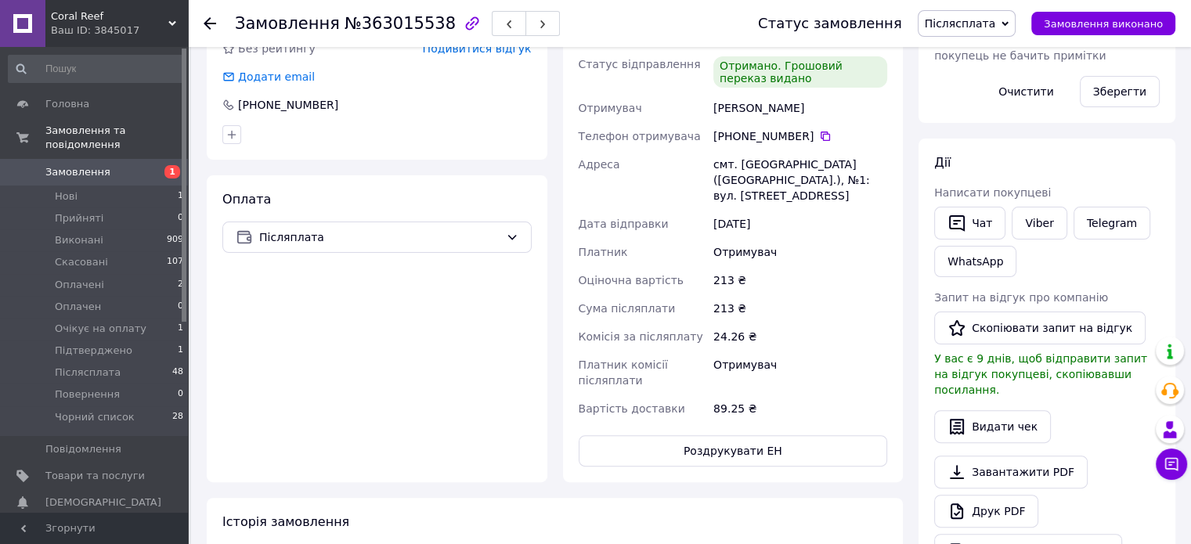
drag, startPoint x: 987, startPoint y: 330, endPoint x: 988, endPoint y: 303, distance: 27.4
click at [987, 328] on button "Скопіювати запит на відгук" at bounding box center [1039, 328] width 211 height 33
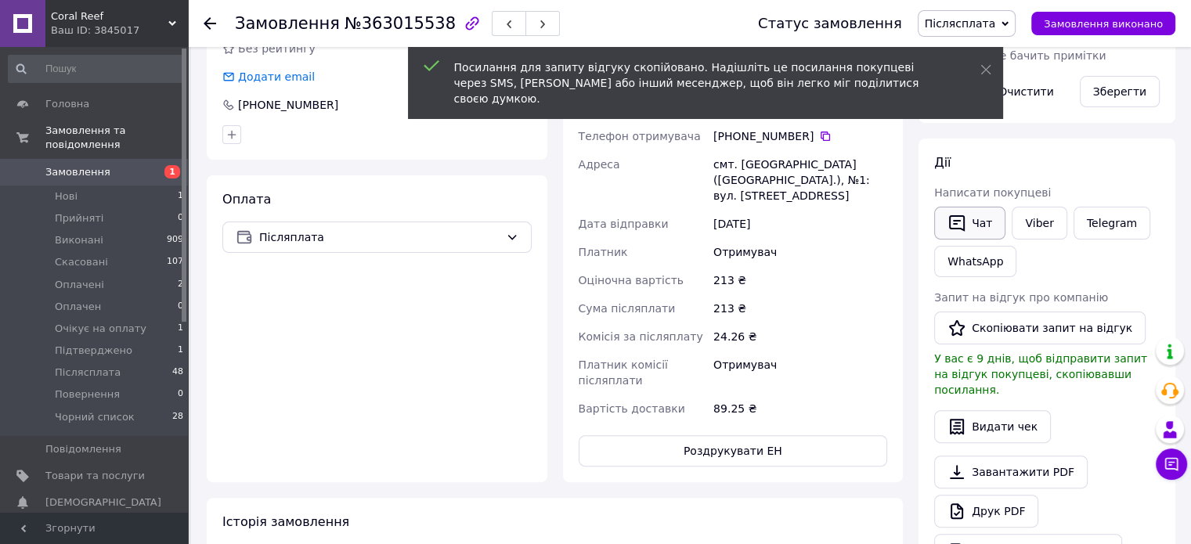
click at [983, 222] on button "Чат" at bounding box center [969, 223] width 71 height 33
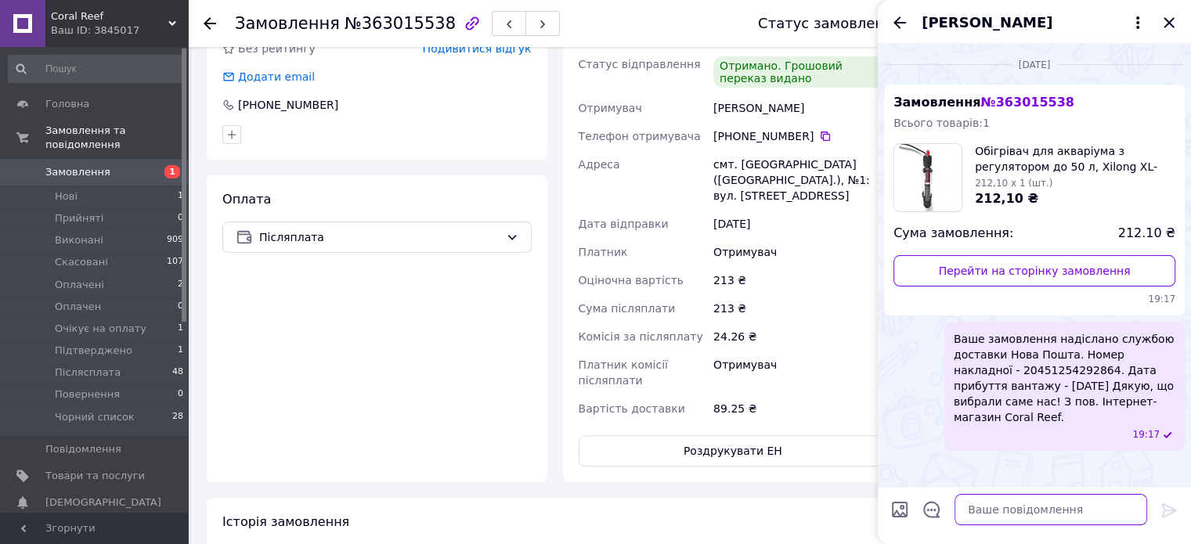
click at [1080, 505] on textarea at bounding box center [1050, 509] width 193 height 31
paste textarea "Вітаємо. Інтернет-магазин Coral Reef. Приділіть нам хвилинку вашого часу, залиш…"
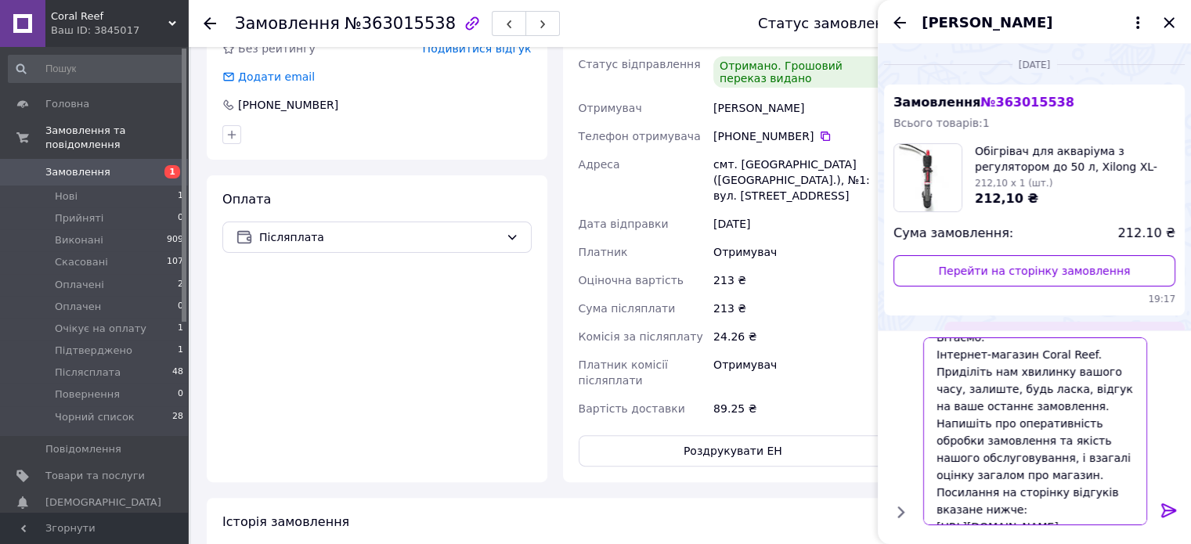
type textarea "Вітаємо. Інтернет-магазин Coral Reef. Приділіть нам хвилинку вашого часу, залиш…"
click at [1170, 506] on icon at bounding box center [1168, 510] width 19 height 19
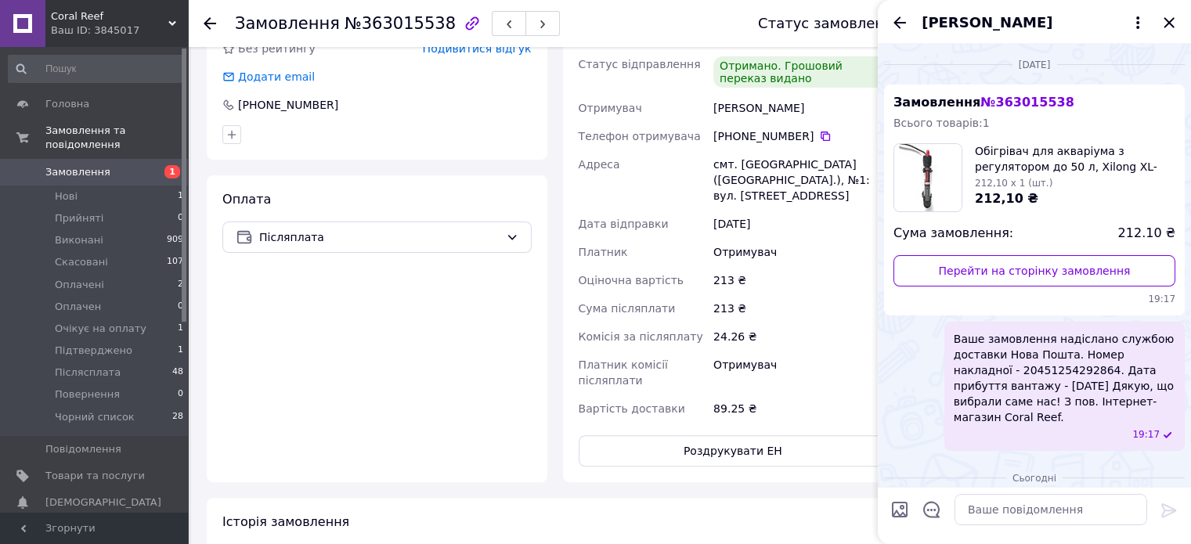
scroll to position [350, 0]
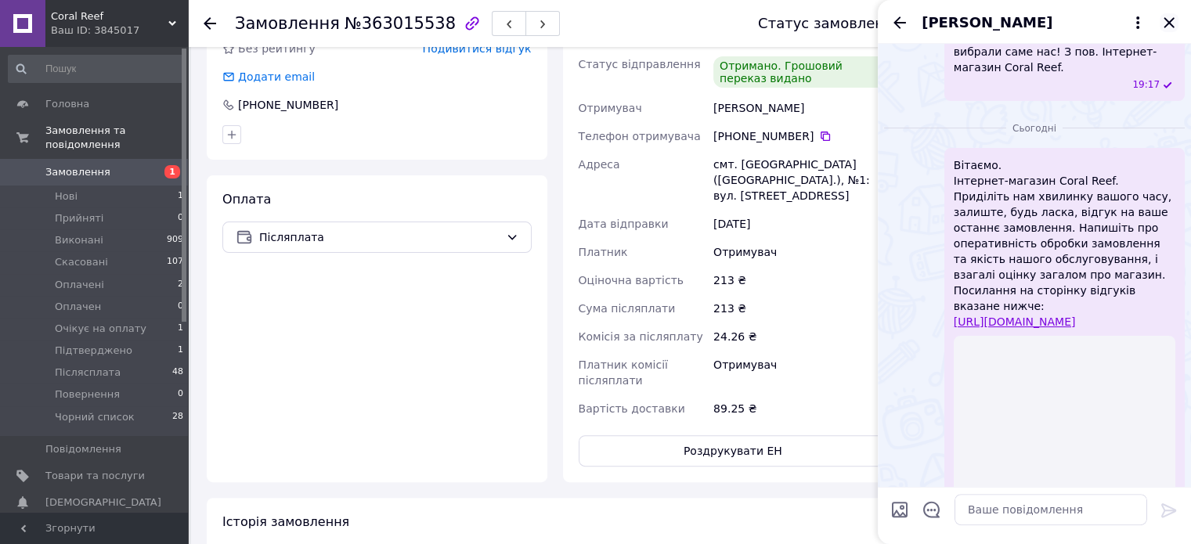
click at [1165, 19] on icon "Закрити" at bounding box center [1168, 22] width 10 height 10
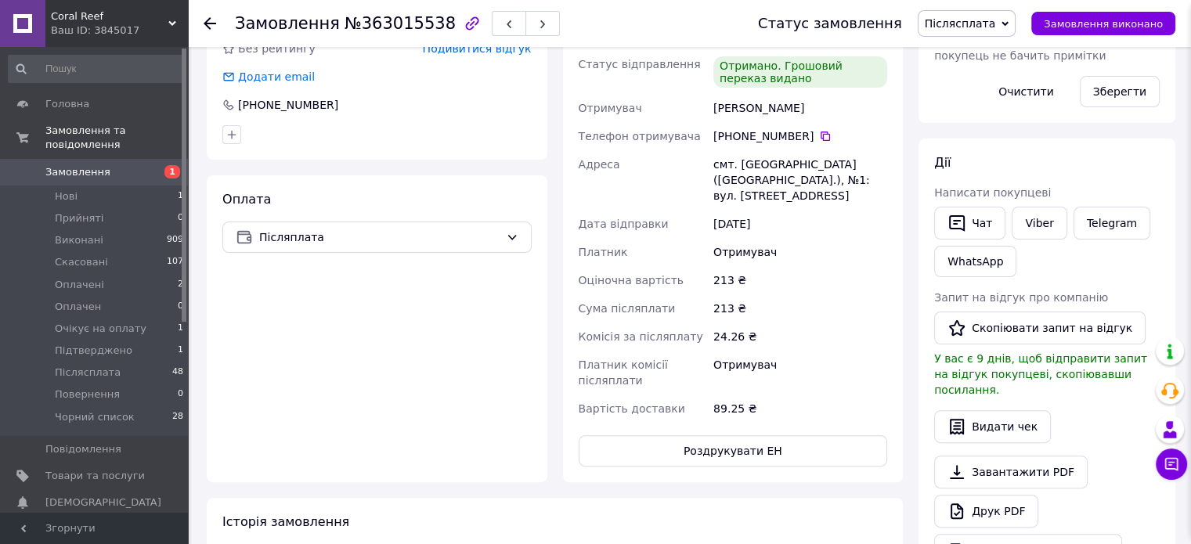
scroll to position [0, 0]
click at [994, 27] on span "Післясплата" at bounding box center [960, 23] width 71 height 13
click at [977, 75] on li "Виконано" at bounding box center [971, 78] width 107 height 23
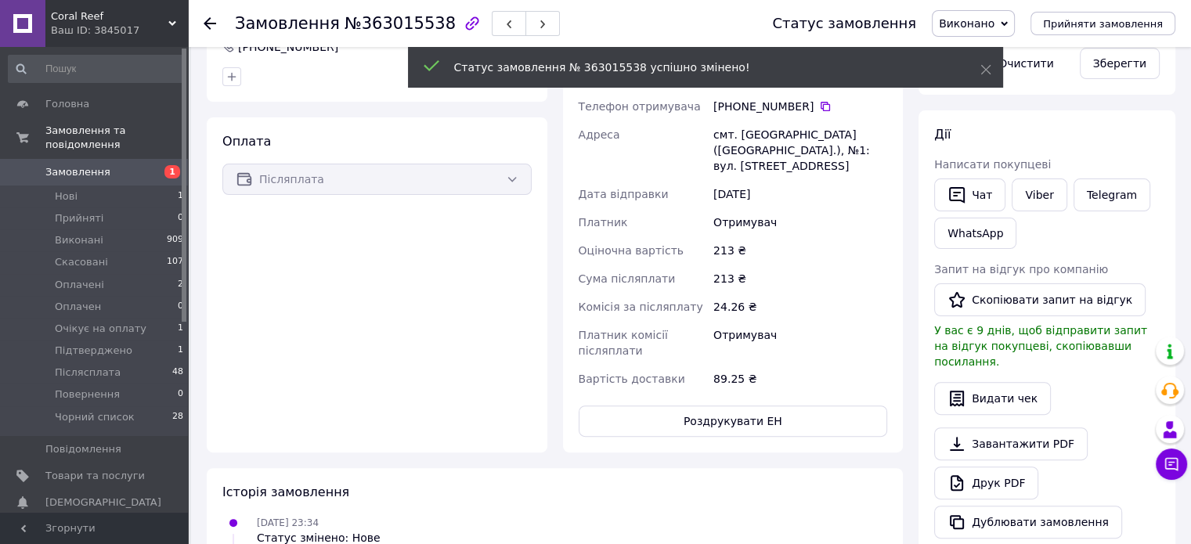
scroll to position [362, 0]
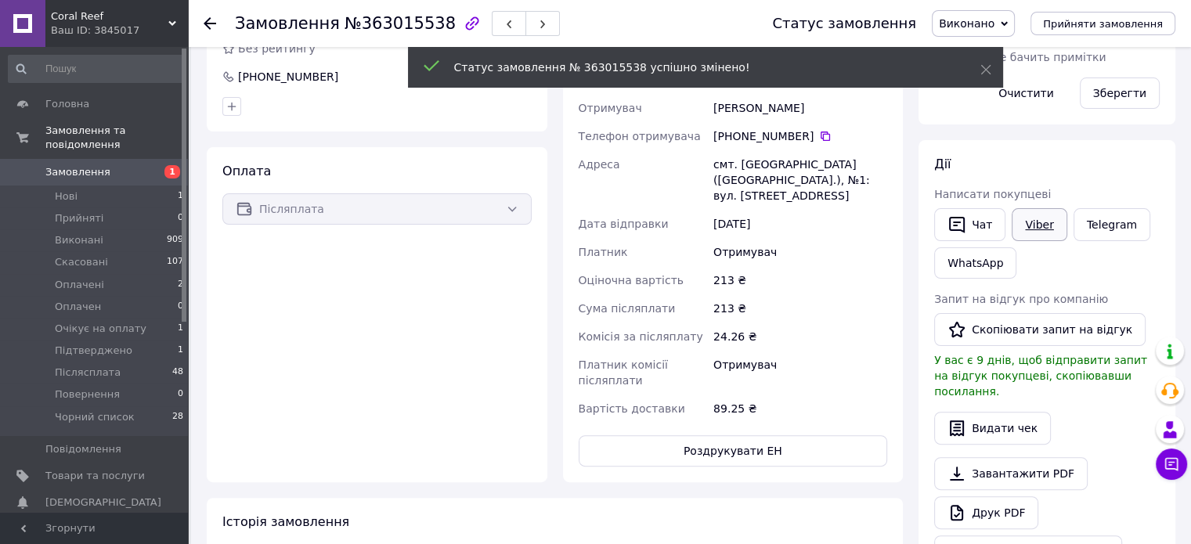
click at [1026, 218] on link "Viber" at bounding box center [1038, 224] width 55 height 33
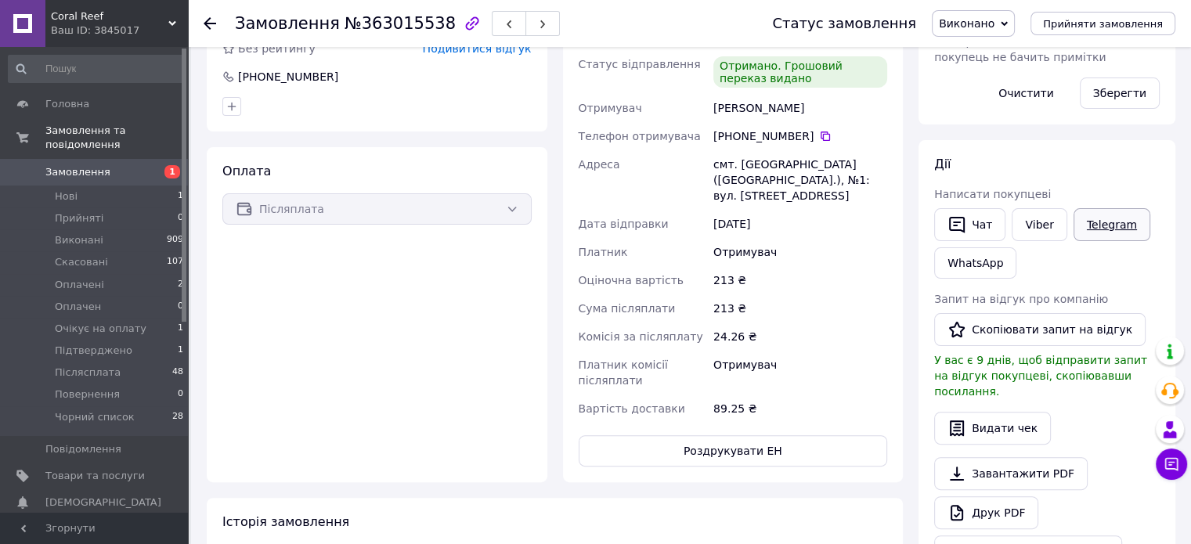
scroll to position [283, 0]
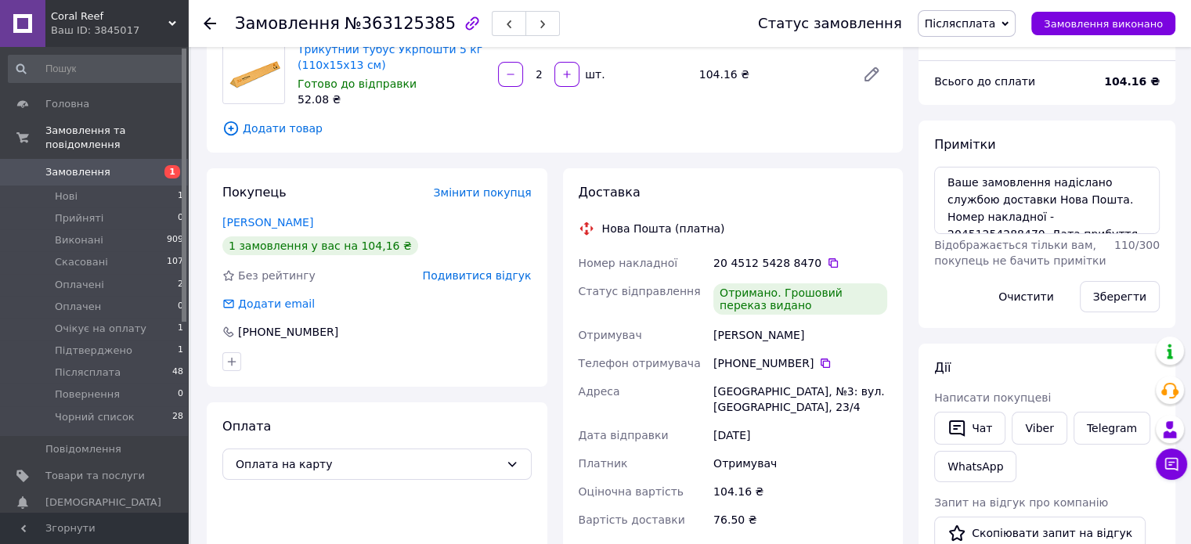
scroll to position [157, 0]
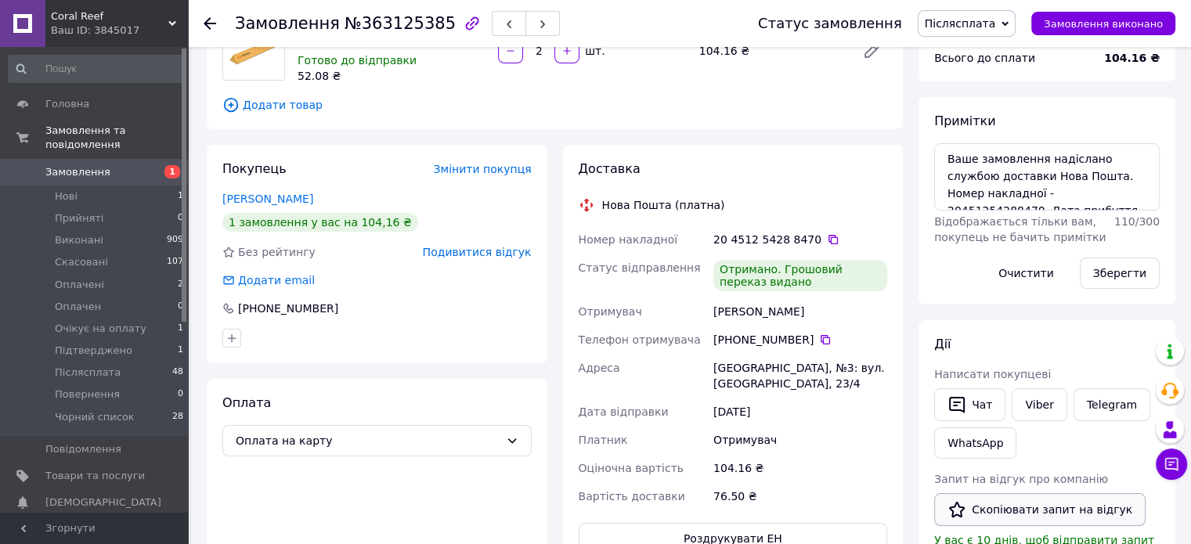
click at [1044, 506] on button "Скопіювати запит на відгук" at bounding box center [1039, 509] width 211 height 33
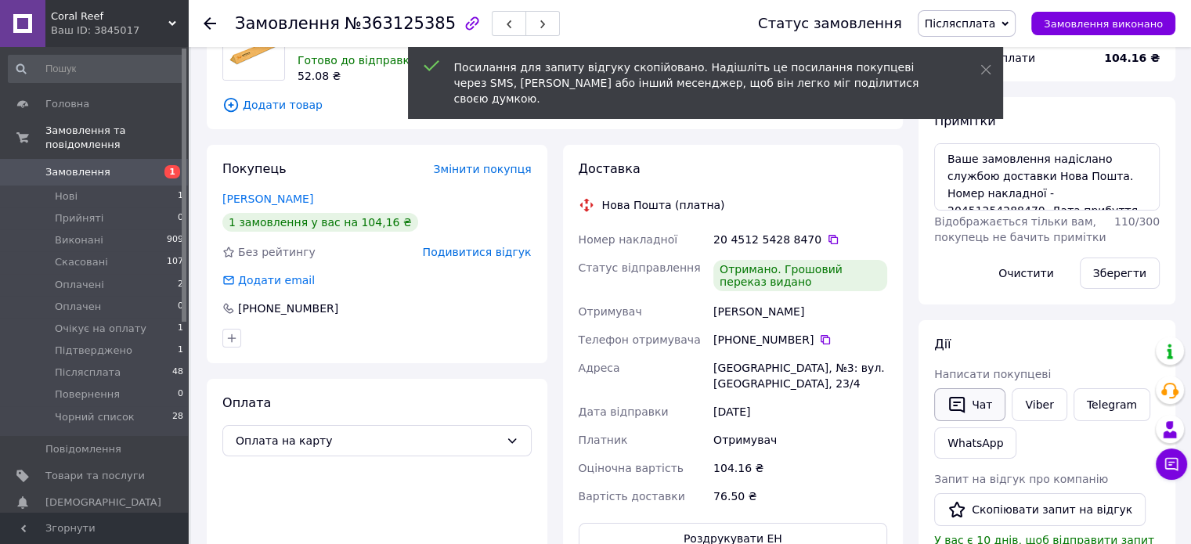
click at [994, 403] on button "Чат" at bounding box center [969, 404] width 71 height 33
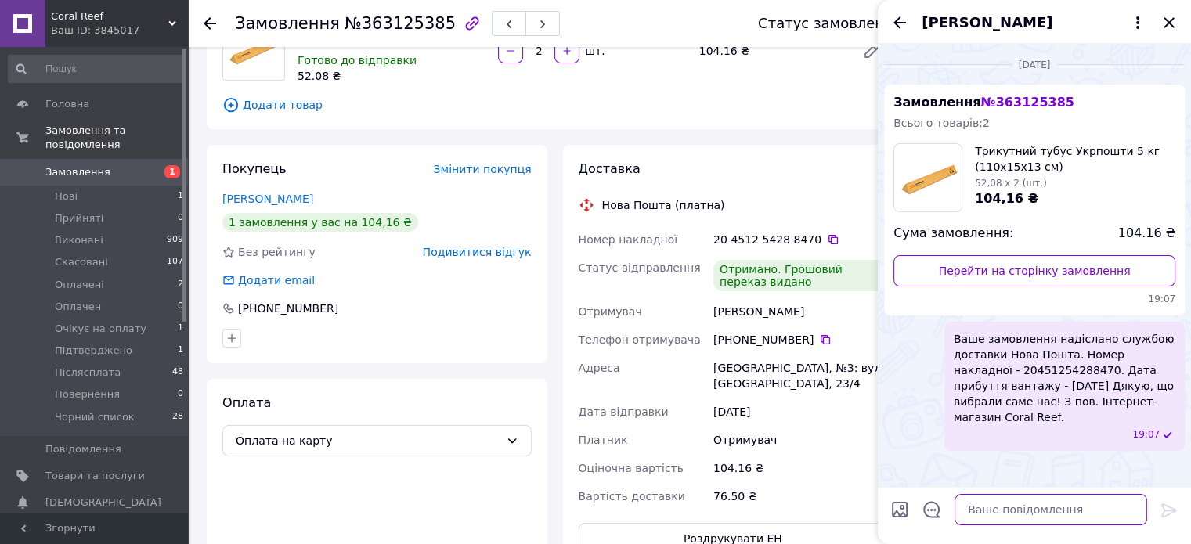
click at [1087, 511] on textarea at bounding box center [1050, 509] width 193 height 31
paste textarea "Вітаємо. Інтернет-магазин Coral Reef. Приділіть нам хвилинку вашого часу, залиш…"
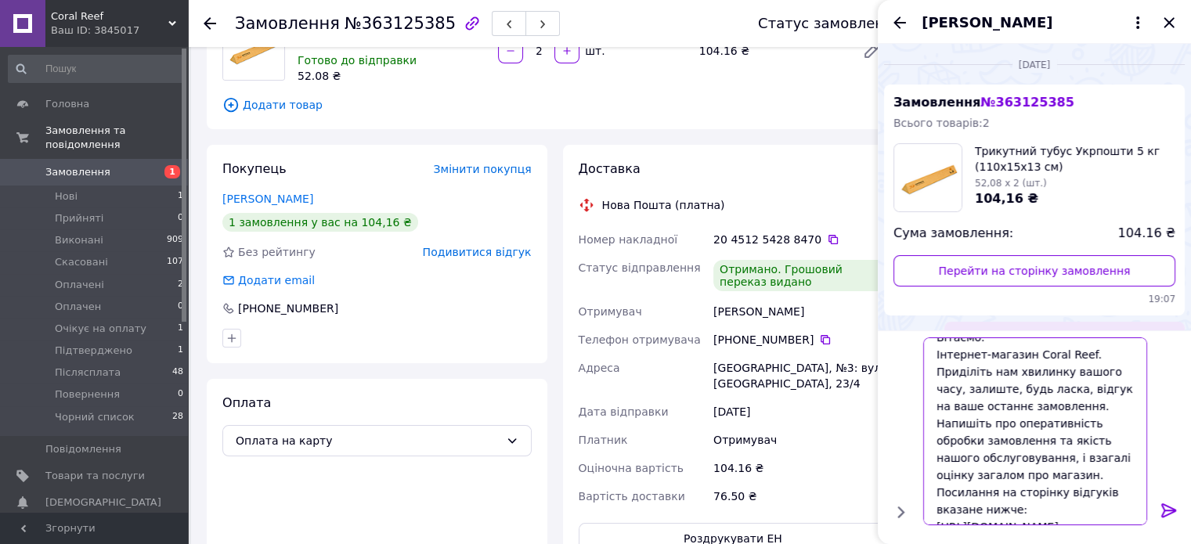
type textarea "Вітаємо. Інтернет-магазин Coral Reef. Приділіть нам хвилинку вашого часу, залиш…"
click at [1169, 509] on icon at bounding box center [1168, 510] width 19 height 19
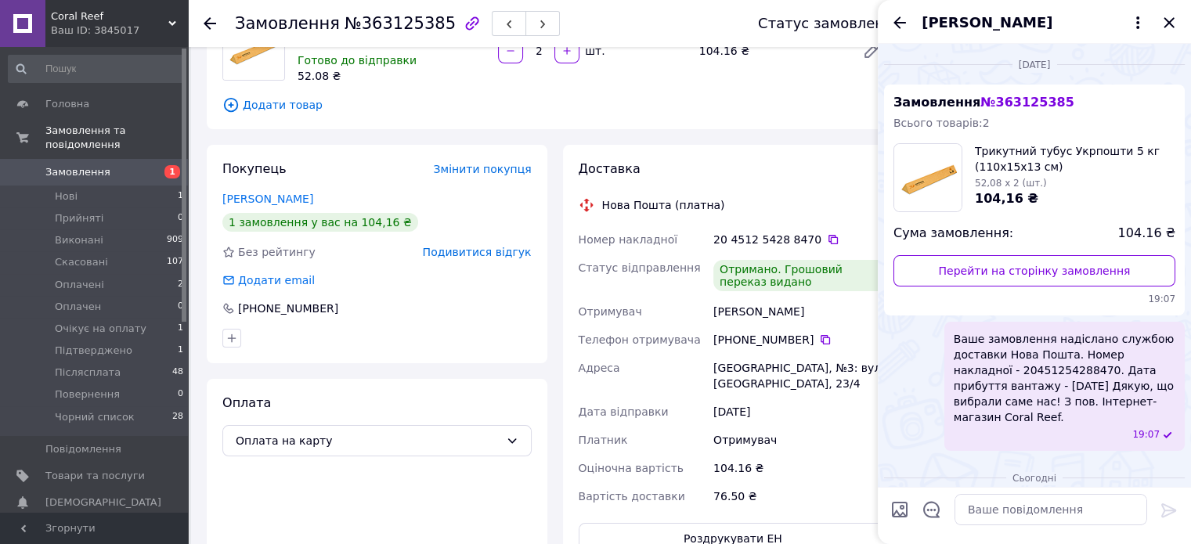
scroll to position [350, 0]
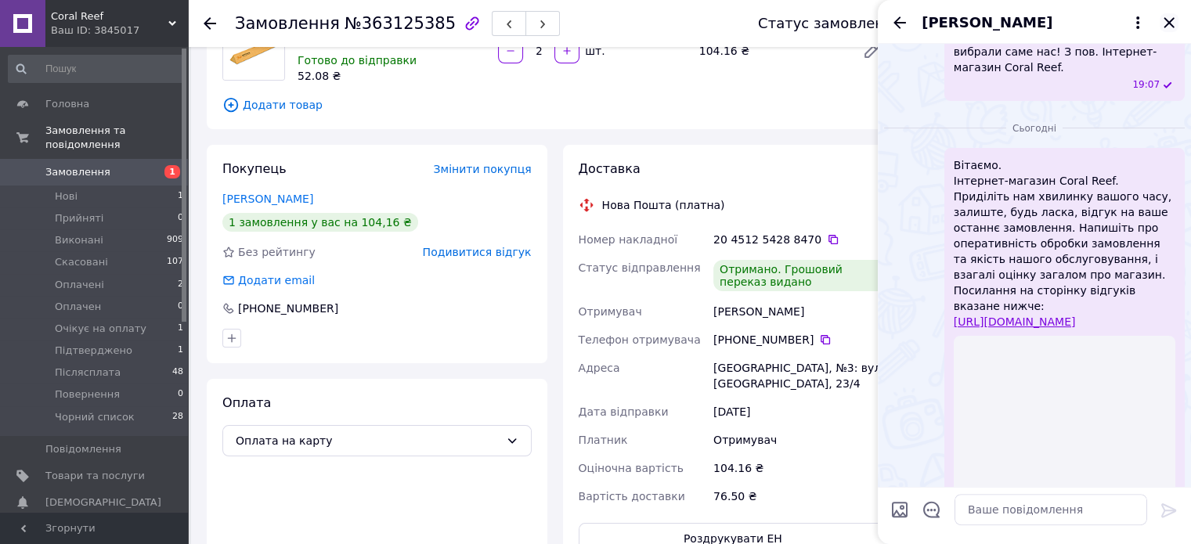
click at [1174, 23] on icon "Закрити" at bounding box center [1168, 22] width 19 height 19
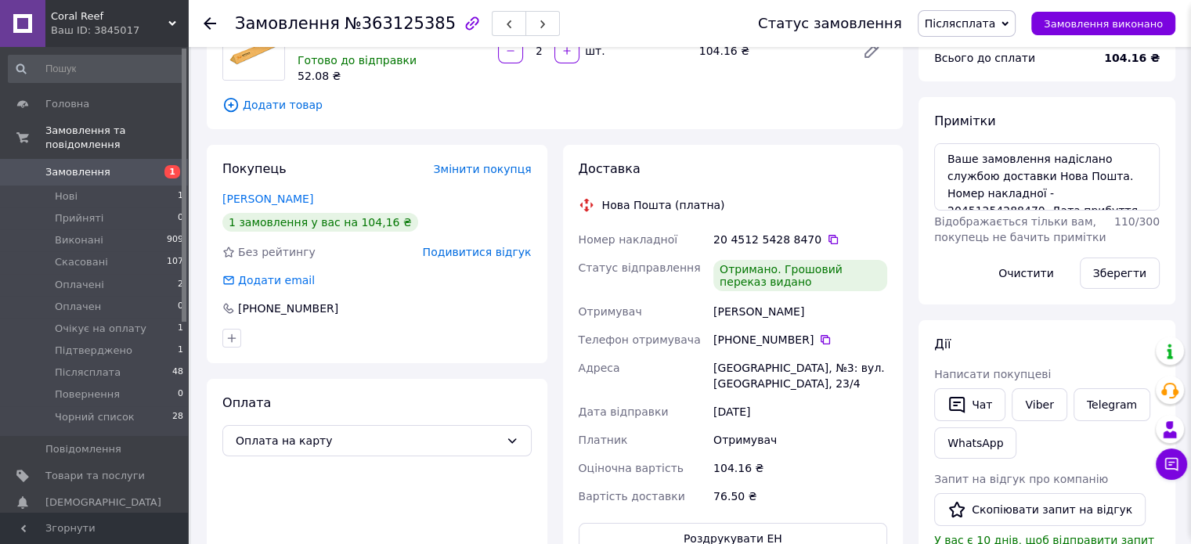
scroll to position [325, 0]
click at [975, 29] on span "Післясплата" at bounding box center [960, 23] width 71 height 13
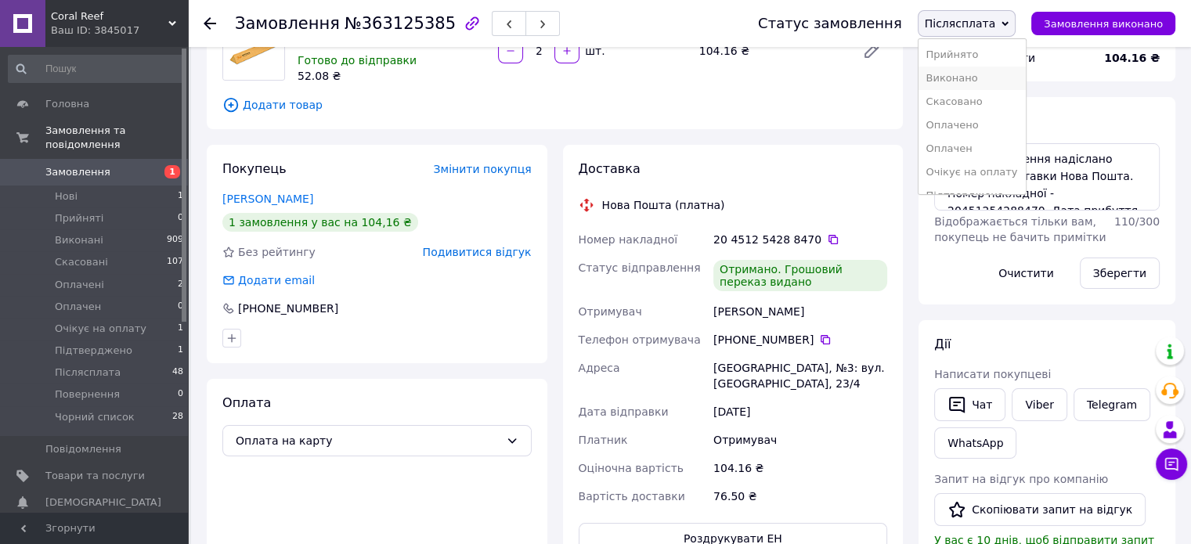
click at [984, 69] on li "Виконано" at bounding box center [971, 78] width 107 height 23
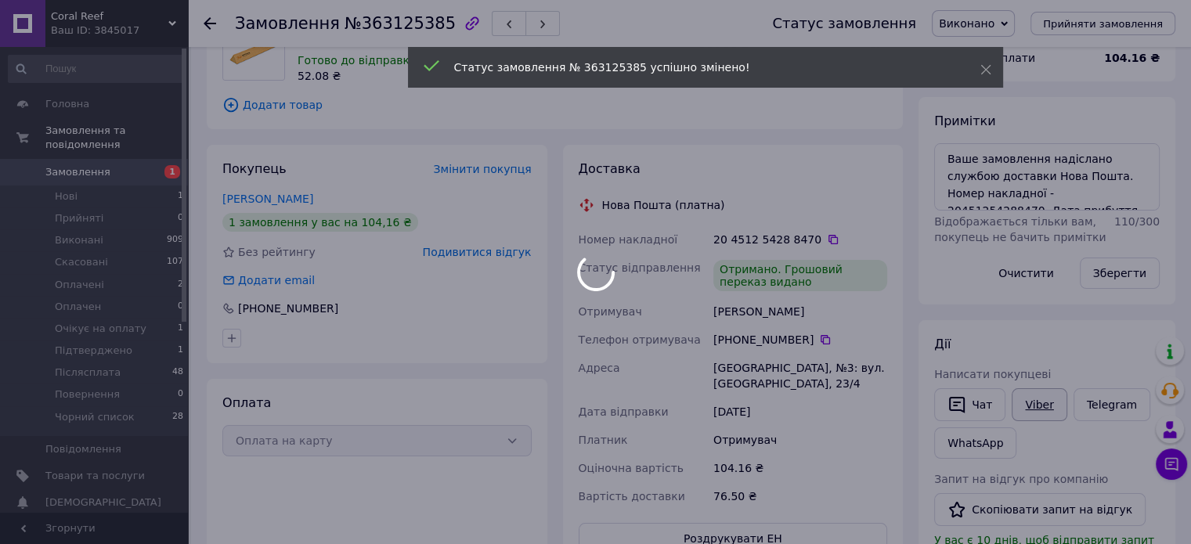
click at [1036, 403] on div at bounding box center [595, 272] width 1191 height 544
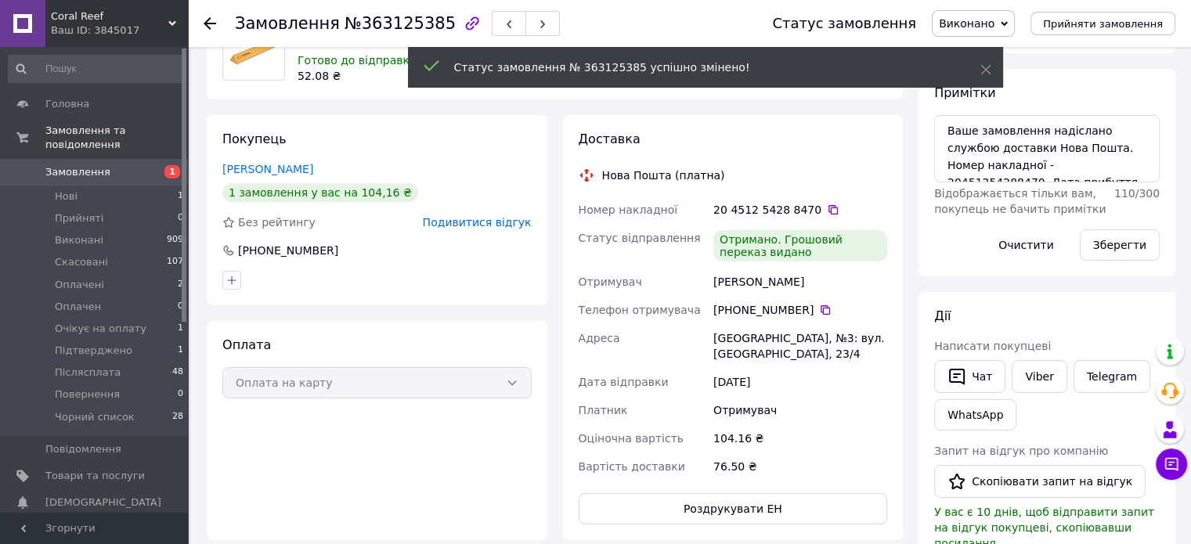
scroll to position [19, 0]
click at [1035, 402] on div "Чат Viber Telegram WhatsApp" at bounding box center [1047, 395] width 232 height 77
click at [1037, 373] on link "Viber" at bounding box center [1038, 376] width 55 height 33
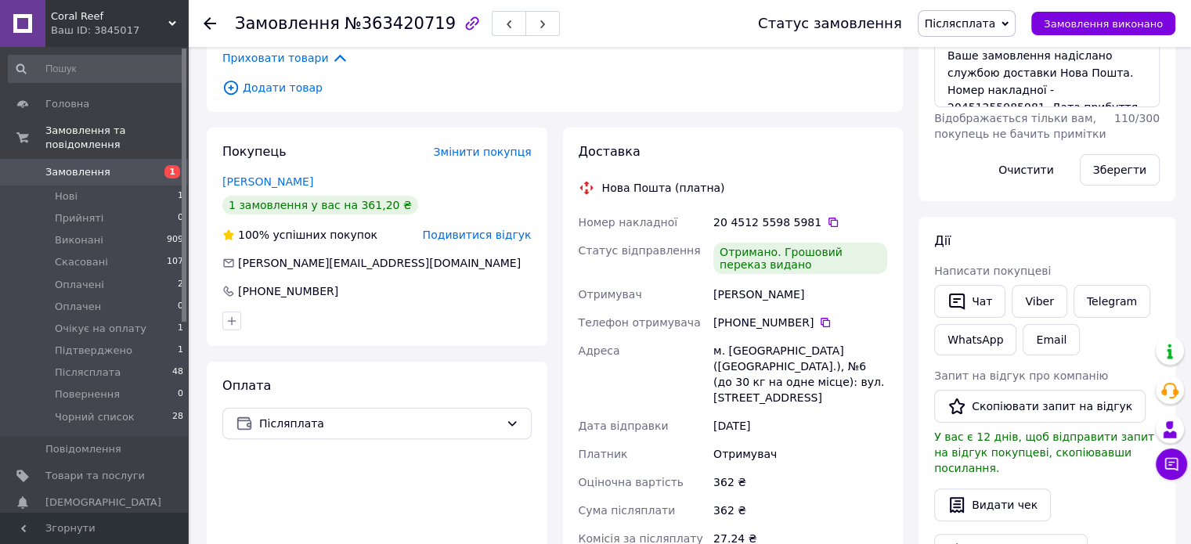
scroll to position [34, 0]
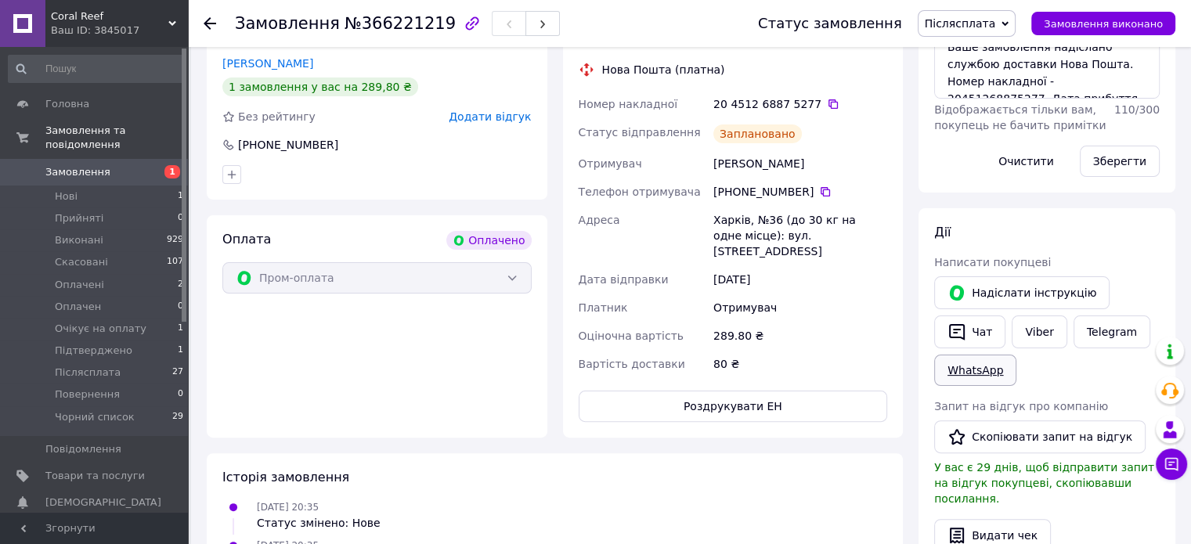
scroll to position [313, 0]
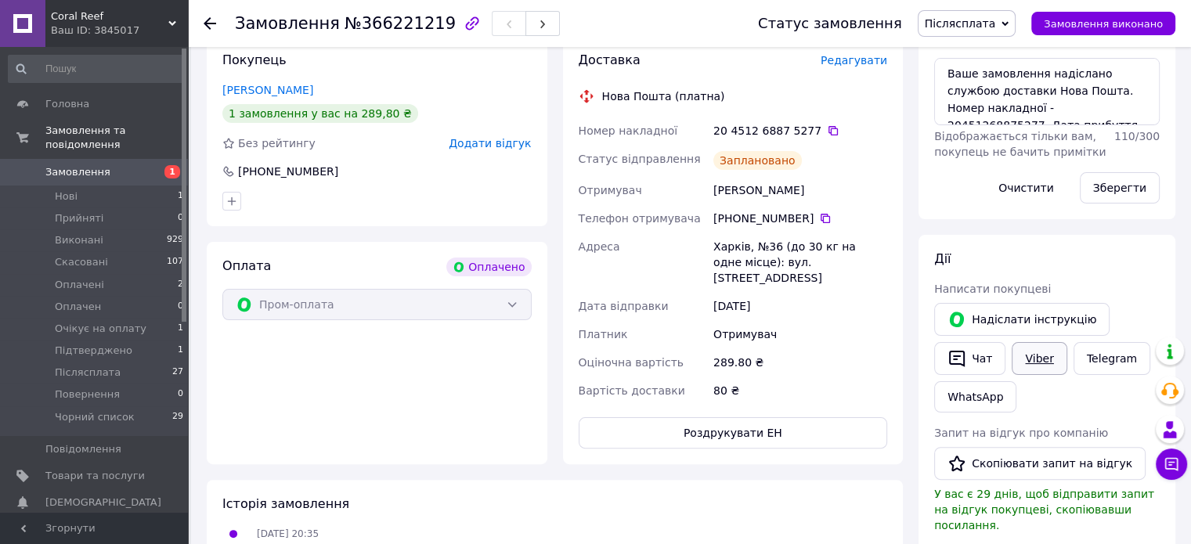
click at [1030, 366] on link "Viber" at bounding box center [1038, 358] width 55 height 33
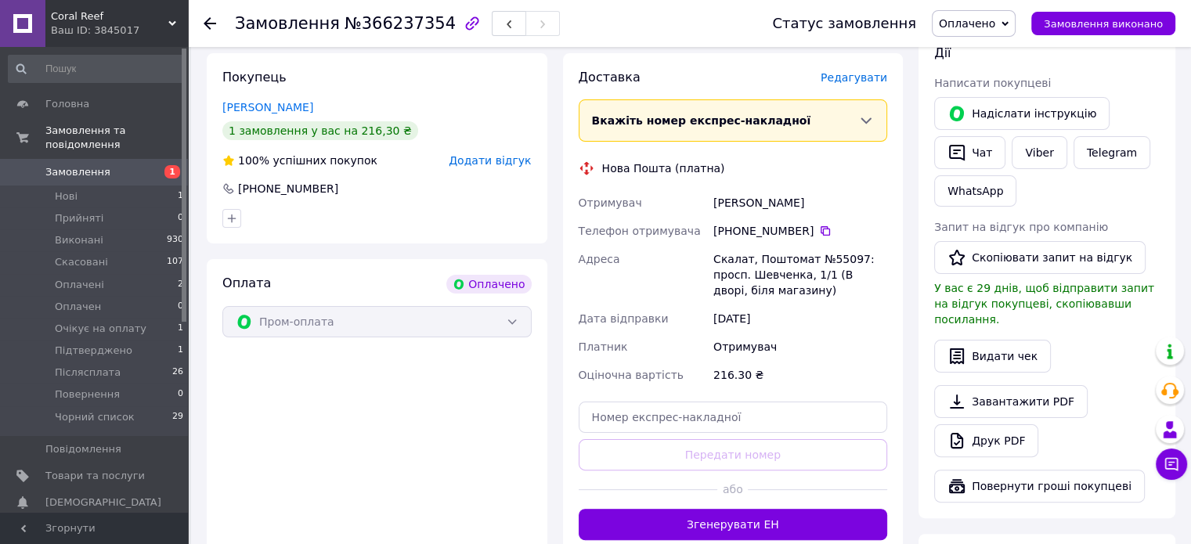
scroll to position [391, 0]
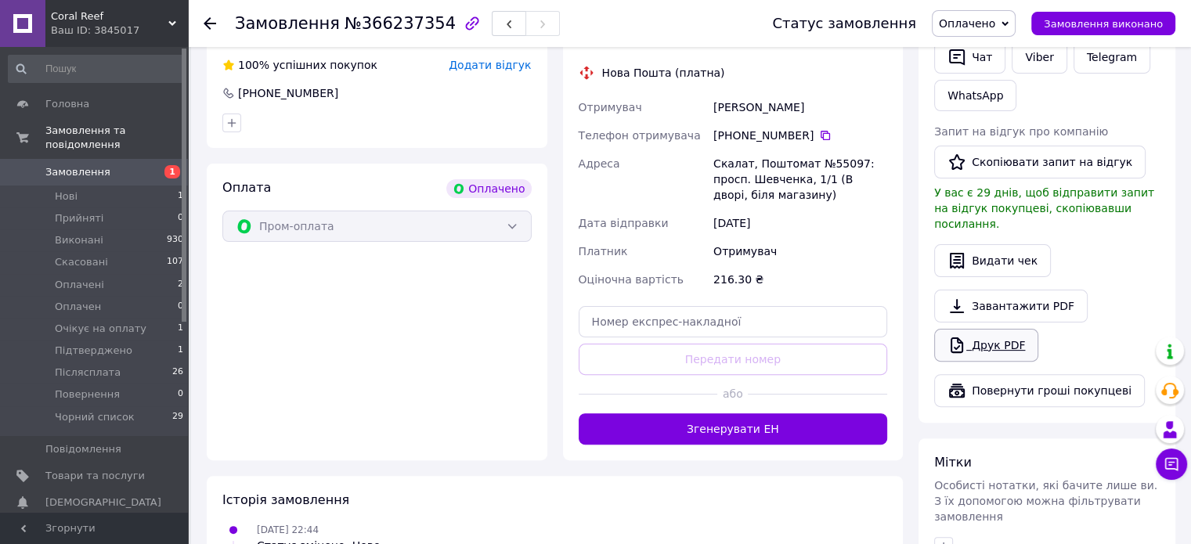
click at [991, 329] on link "Друк PDF" at bounding box center [986, 345] width 104 height 33
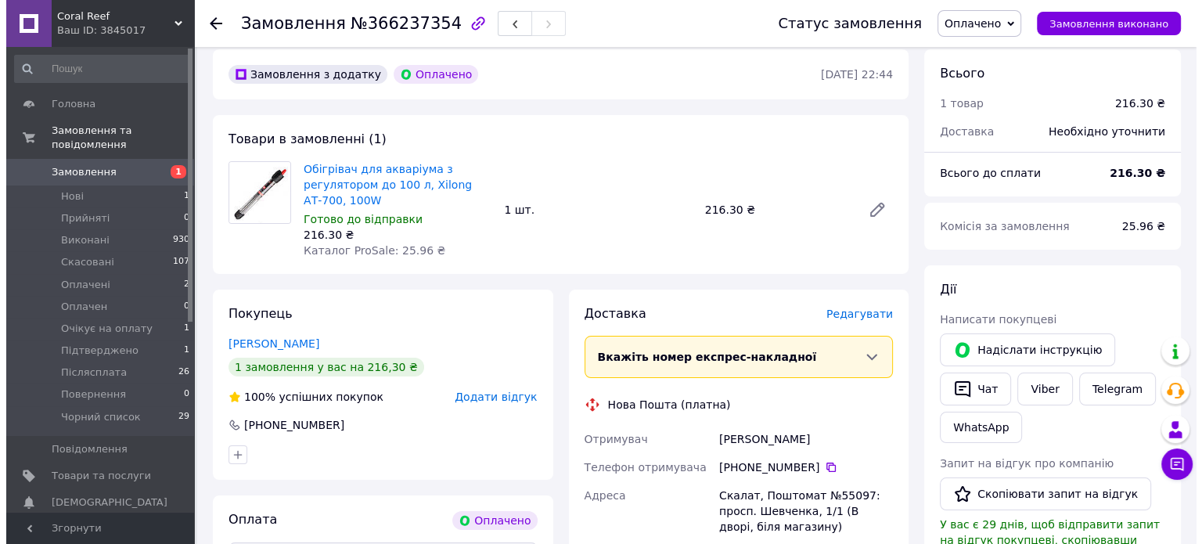
scroll to position [157, 0]
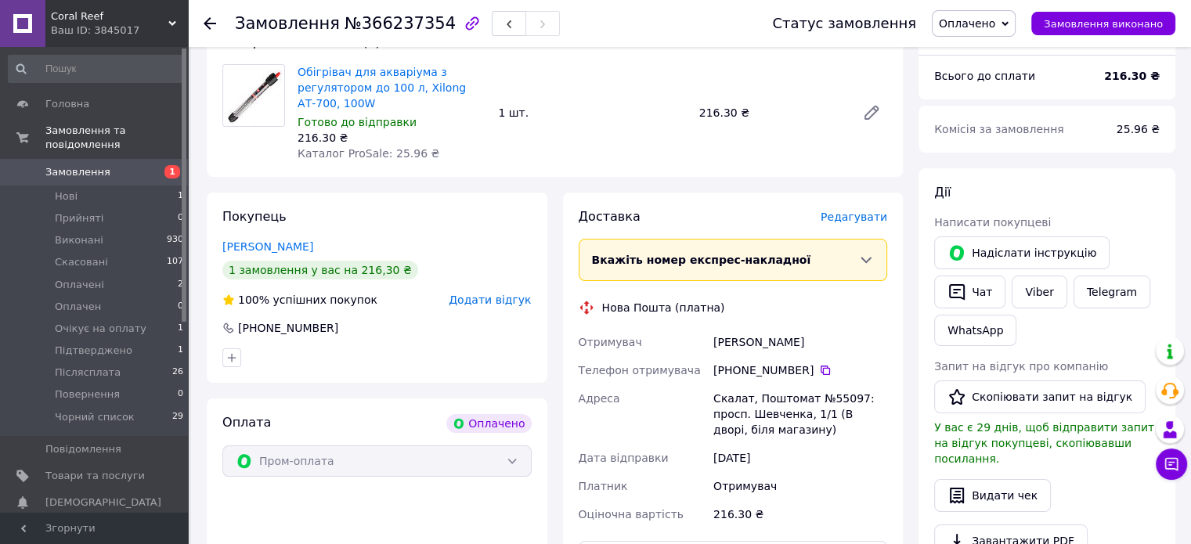
click at [874, 222] on span "Редагувати" at bounding box center [853, 217] width 67 height 13
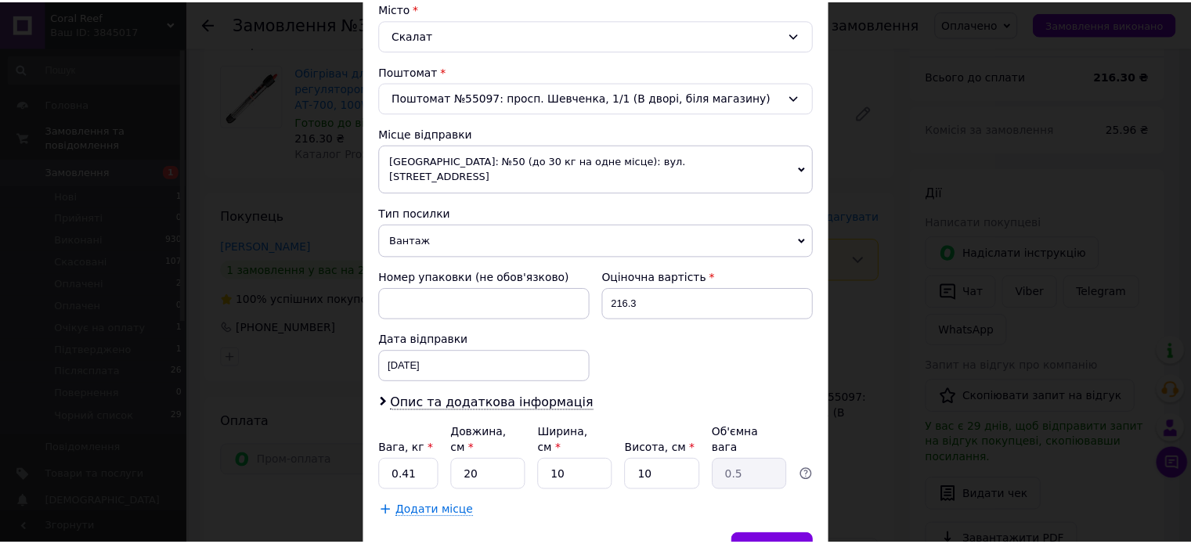
scroll to position [491, 0]
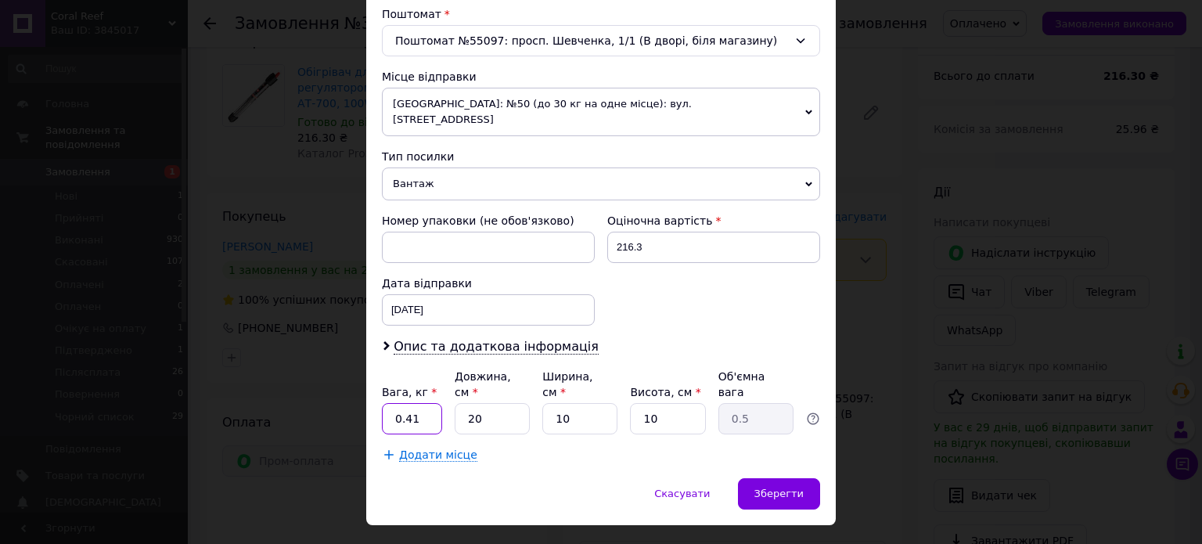
drag, startPoint x: 413, startPoint y: 388, endPoint x: 402, endPoint y: 388, distance: 10.2
click at [402, 403] on input "0.41" at bounding box center [412, 418] width 60 height 31
type input "0.3"
drag, startPoint x: 561, startPoint y: 381, endPoint x: 551, endPoint y: 376, distance: 10.9
click at [549, 403] on input "10" at bounding box center [580, 418] width 75 height 31
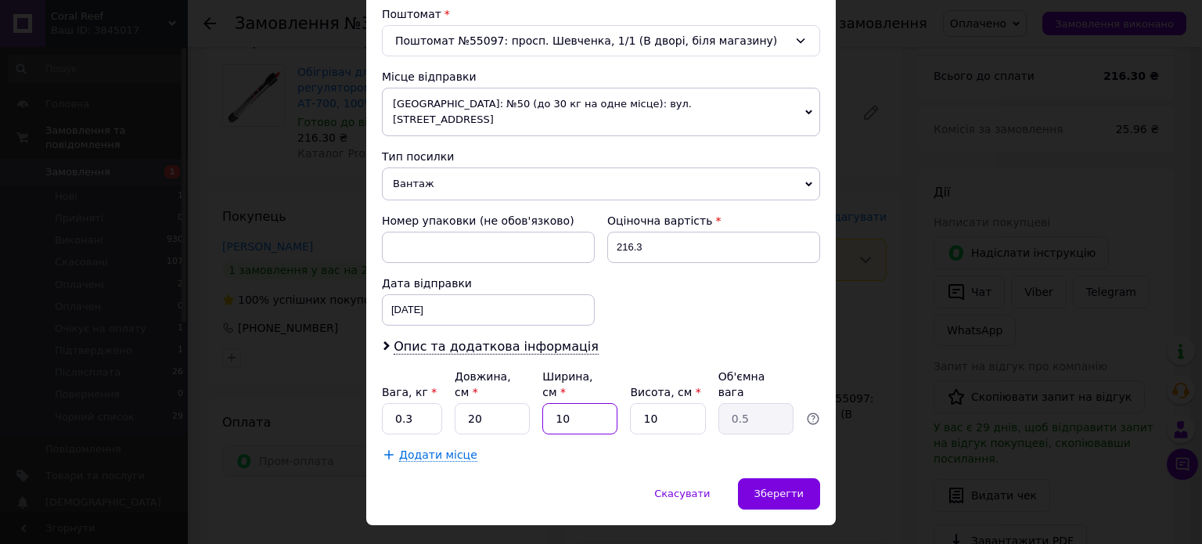
type input "20"
type input "1"
type input "20"
click at [773, 488] on span "Зберегти" at bounding box center [779, 494] width 49 height 12
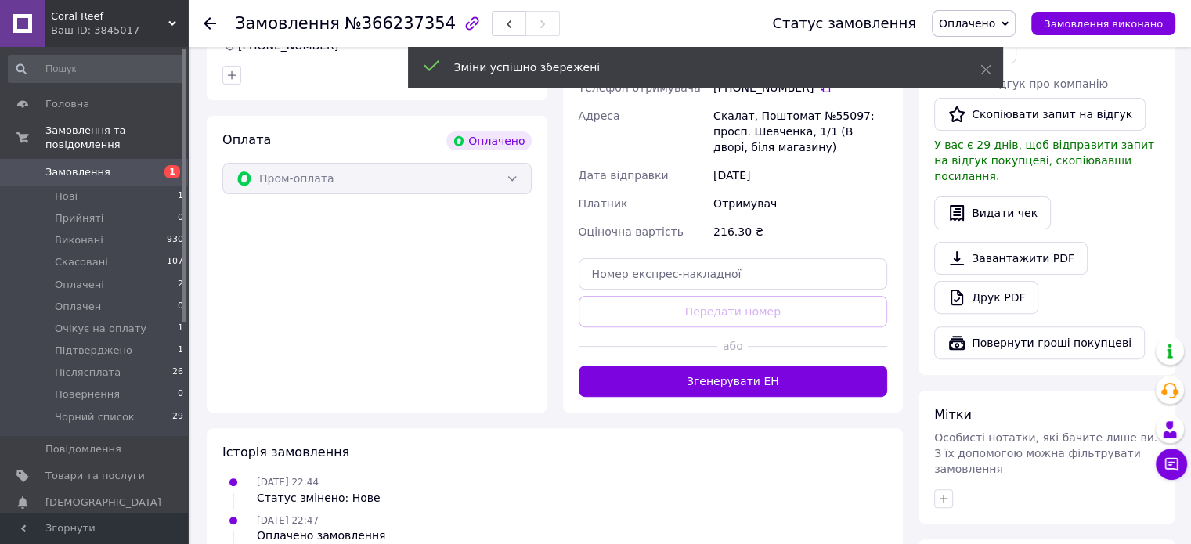
scroll to position [548, 0]
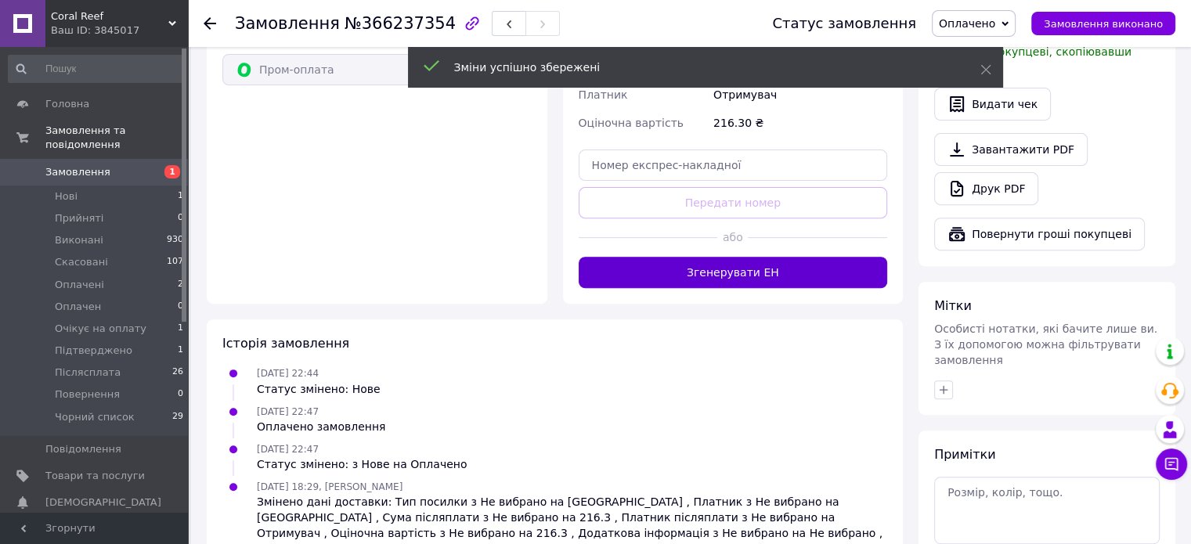
click at [737, 278] on button "Згенерувати ЕН" at bounding box center [733, 272] width 309 height 31
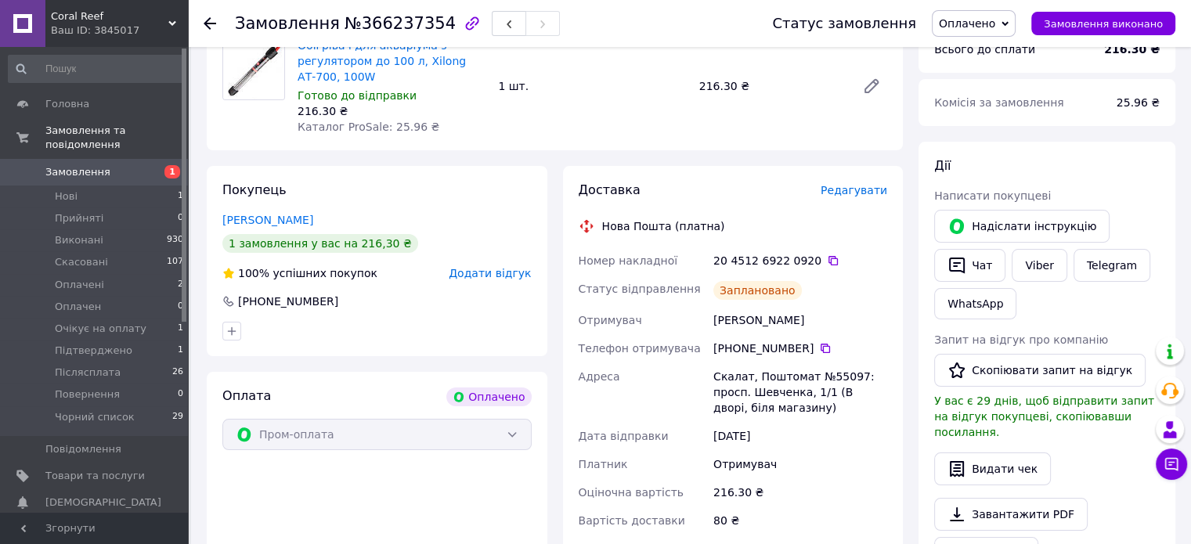
scroll to position [157, 0]
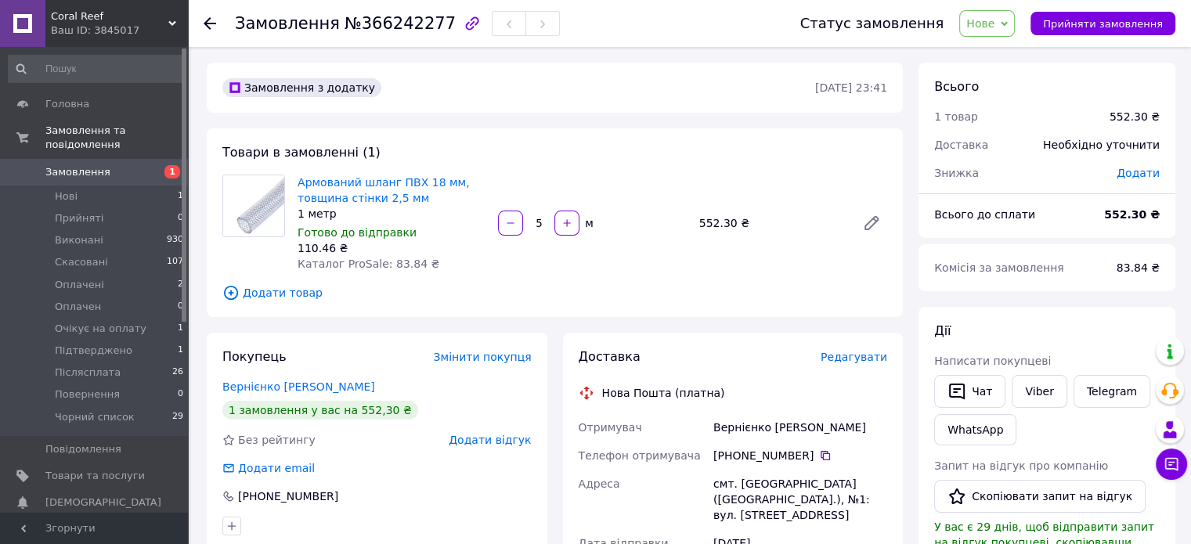
click at [296, 293] on span "Додати товар" at bounding box center [554, 292] width 665 height 17
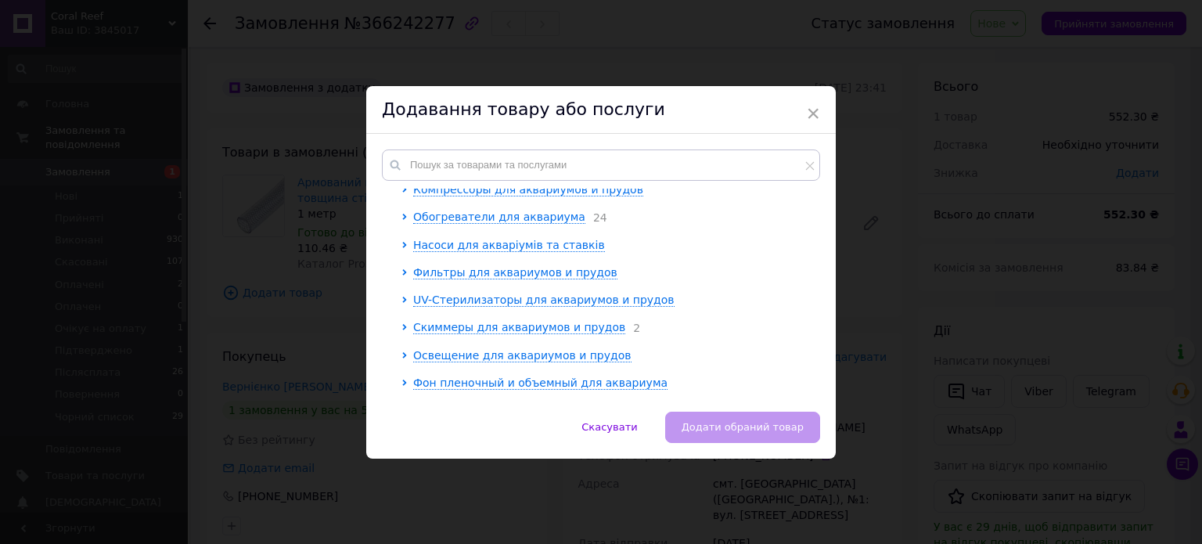
scroll to position [342, 0]
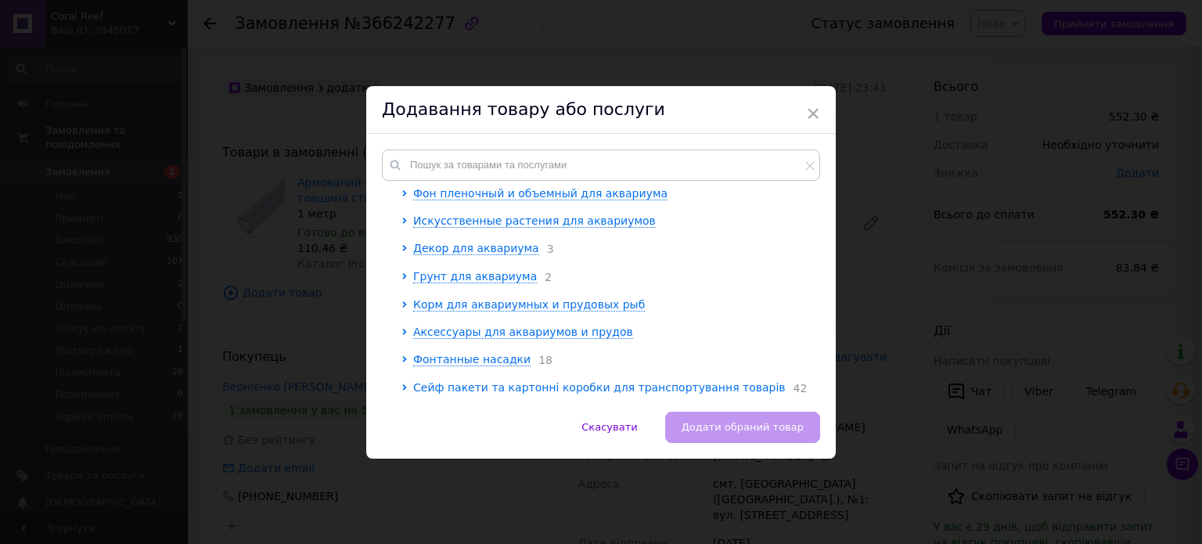
click at [478, 387] on span "Сейф пакети та картонні коробки для транспортування товарів" at bounding box center [599, 387] width 373 height 13
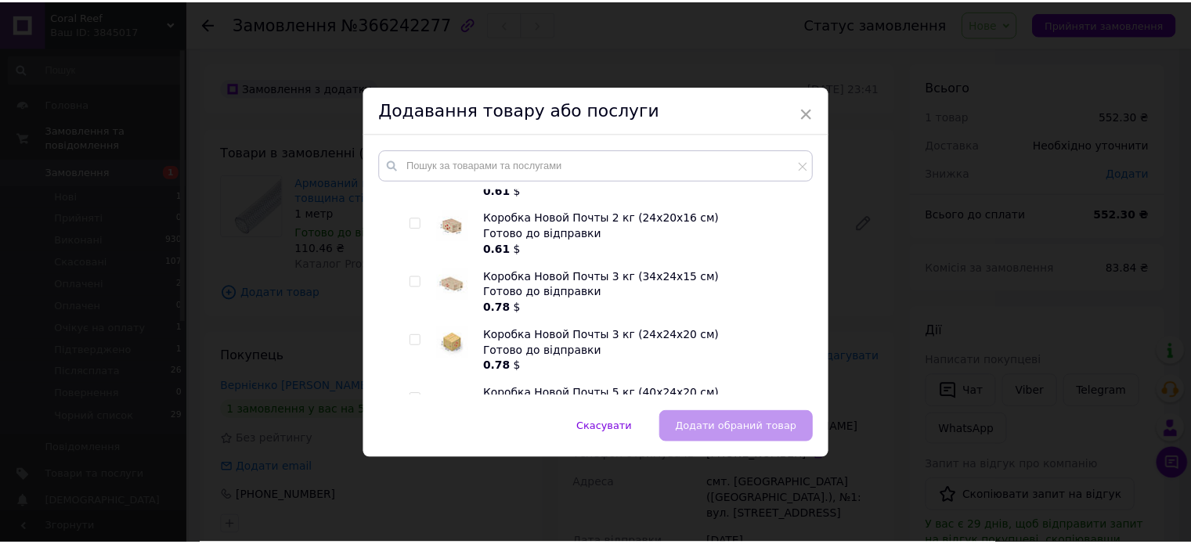
scroll to position [968, 0]
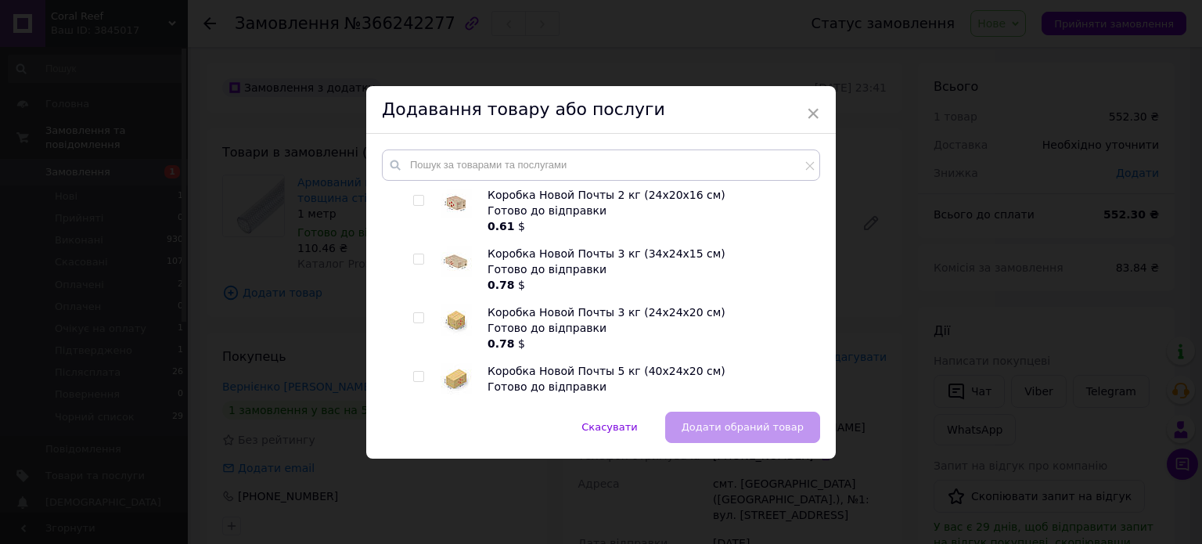
click at [421, 323] on span at bounding box center [418, 317] width 11 height 11
click at [421, 323] on input "checkbox" at bounding box center [418, 318] width 10 height 10
checkbox input "true"
click at [757, 428] on span "Додати обраний товар" at bounding box center [743, 427] width 122 height 12
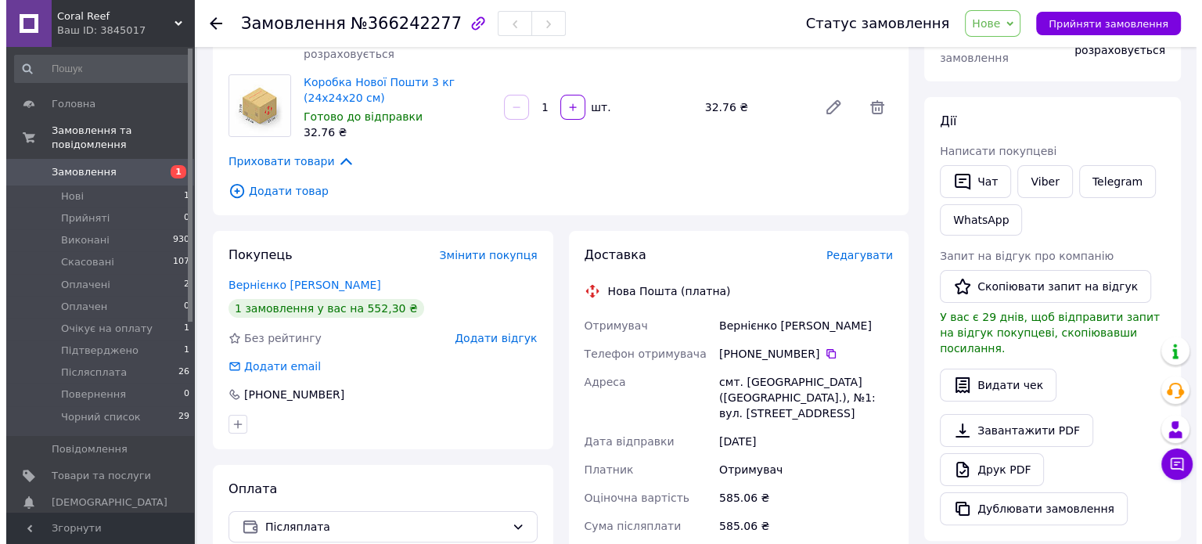
scroll to position [235, 0]
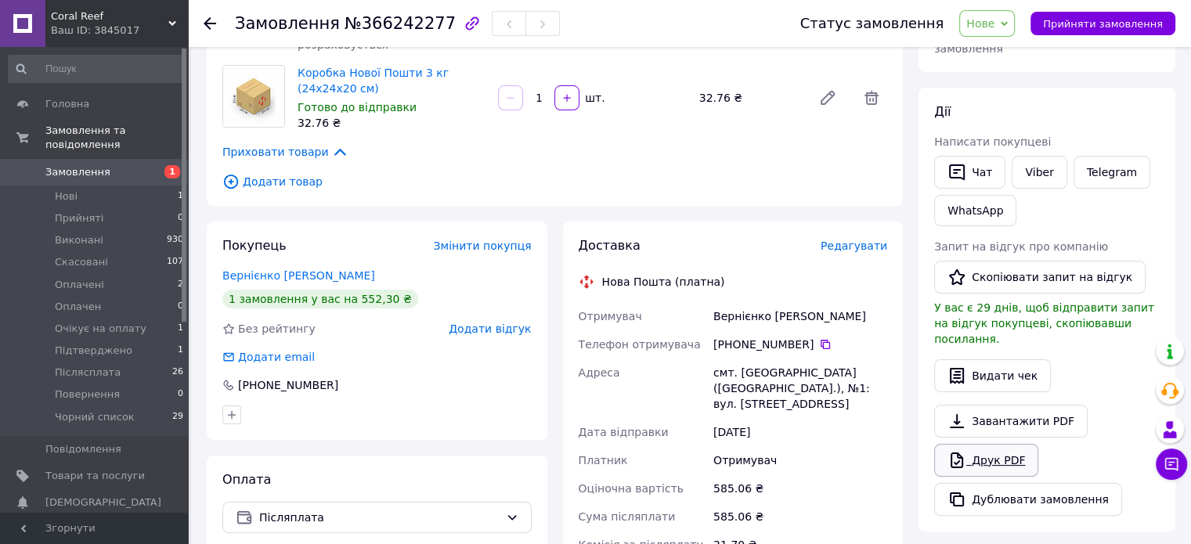
click at [975, 444] on link "Друк PDF" at bounding box center [986, 460] width 104 height 33
click at [884, 237] on div "Доставка Редагувати" at bounding box center [733, 246] width 309 height 18
click at [1008, 16] on span "Нове" at bounding box center [987, 23] width 56 height 27
click at [1004, 53] on li "Прийнято" at bounding box center [1013, 54] width 107 height 23
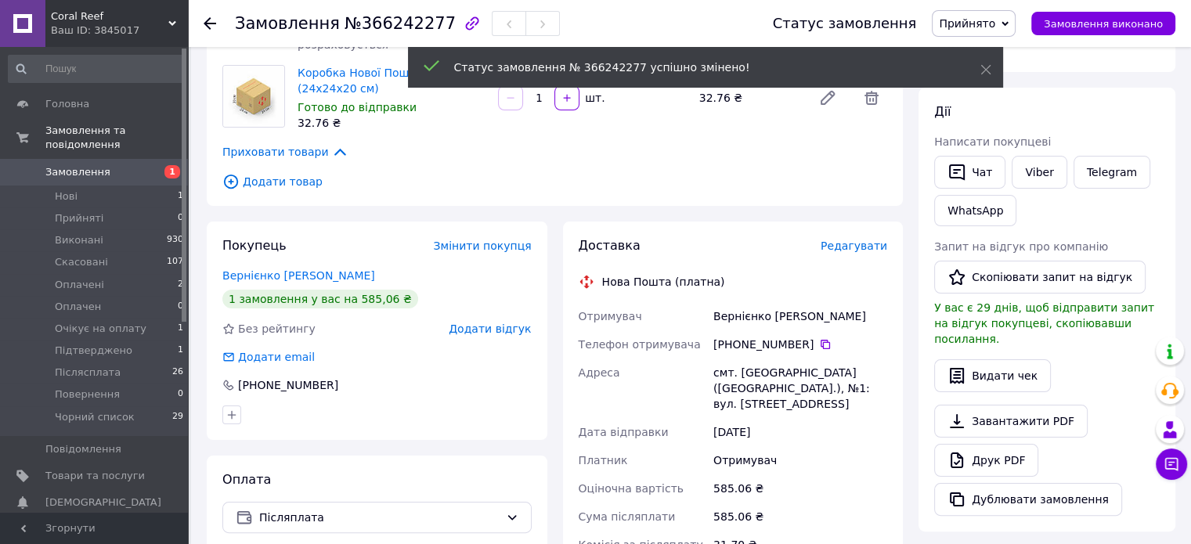
click at [850, 240] on span "Редагувати" at bounding box center [853, 246] width 67 height 13
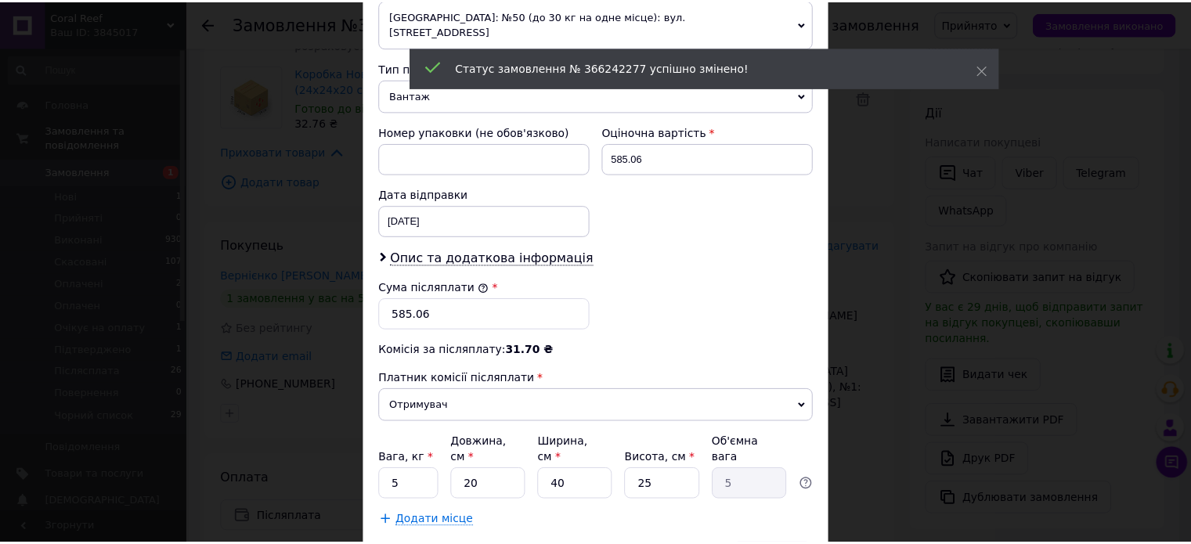
scroll to position [645, 0]
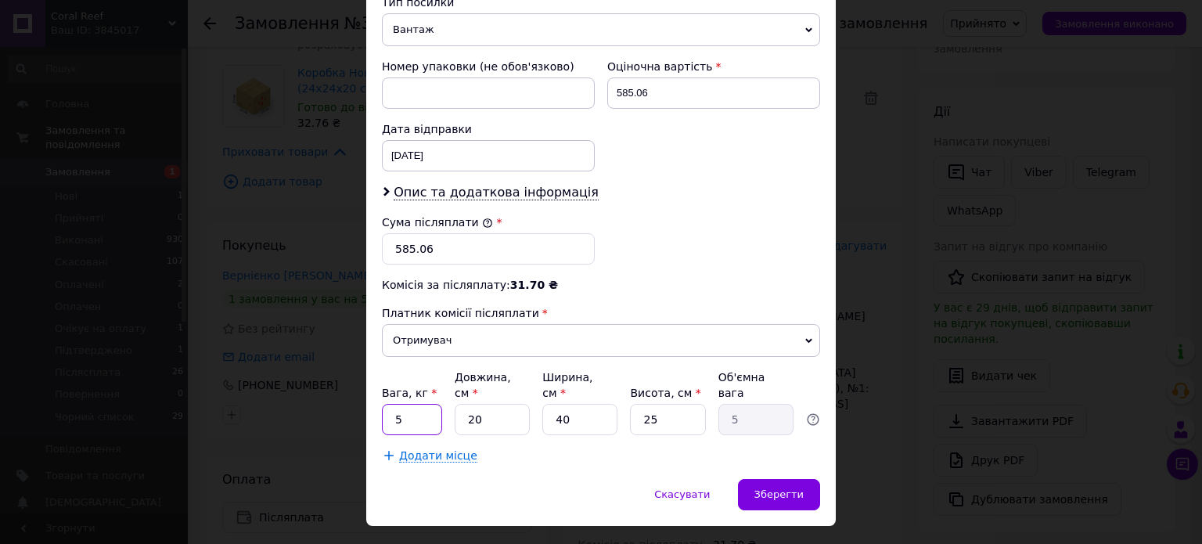
drag, startPoint x: 401, startPoint y: 384, endPoint x: 386, endPoint y: 379, distance: 15.6
click at [386, 404] on input "5" at bounding box center [412, 419] width 60 height 31
type input "2"
type input "3"
type input "0.75"
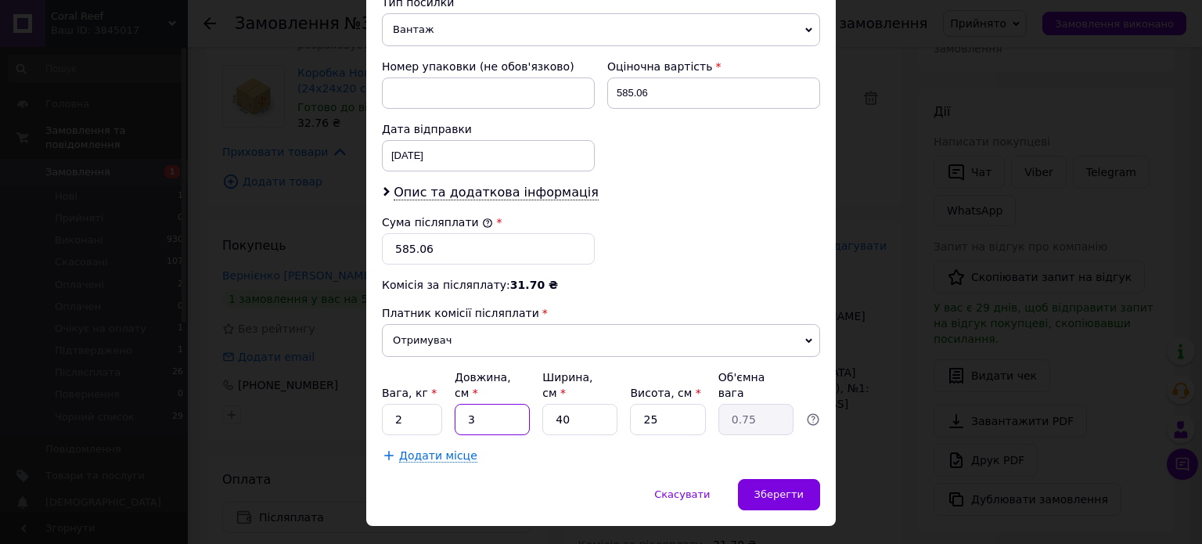
type input "34"
type input "8.5"
type input "34"
type input "2"
type input "0.43"
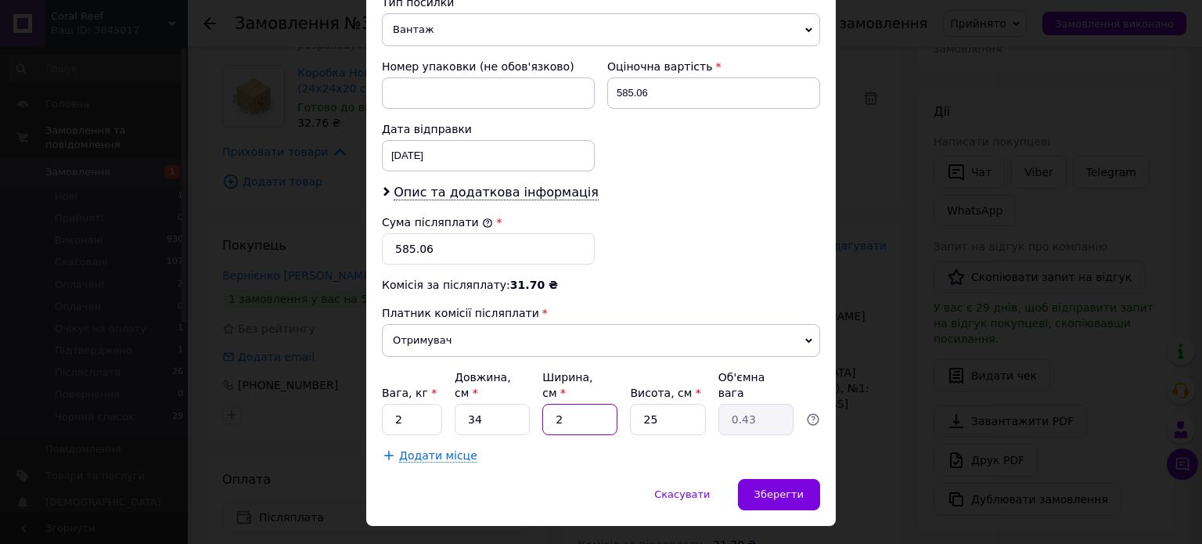
type input "24"
type input "5.1"
type input "24"
drag, startPoint x: 470, startPoint y: 381, endPoint x: 459, endPoint y: 384, distance: 12.2
click at [459, 404] on input "34" at bounding box center [492, 419] width 75 height 31
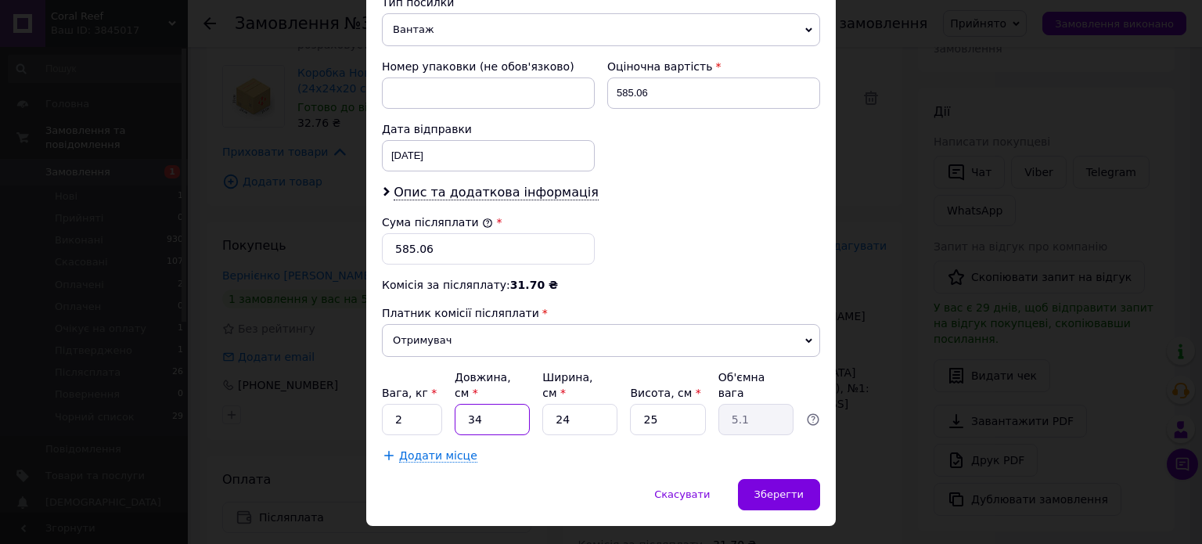
type input "24"
type input "3.6"
type input "24"
drag, startPoint x: 661, startPoint y: 386, endPoint x: 648, endPoint y: 381, distance: 13.4
click at [648, 404] on input "25" at bounding box center [667, 419] width 75 height 31
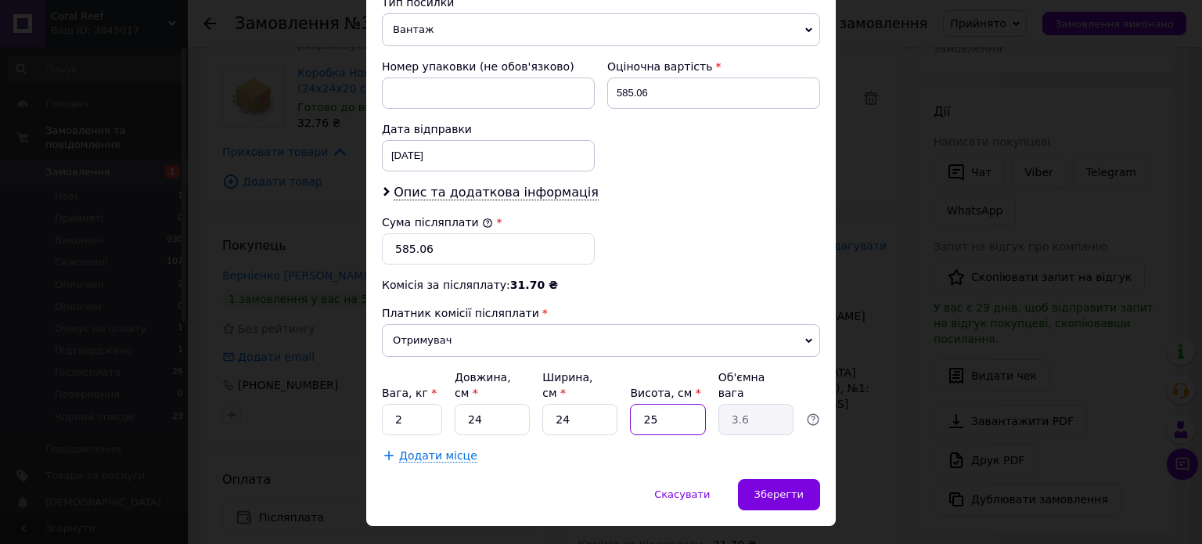
type input "20"
type input "2.88"
type input "20"
click at [795, 488] on span "Зберегти" at bounding box center [779, 494] width 49 height 12
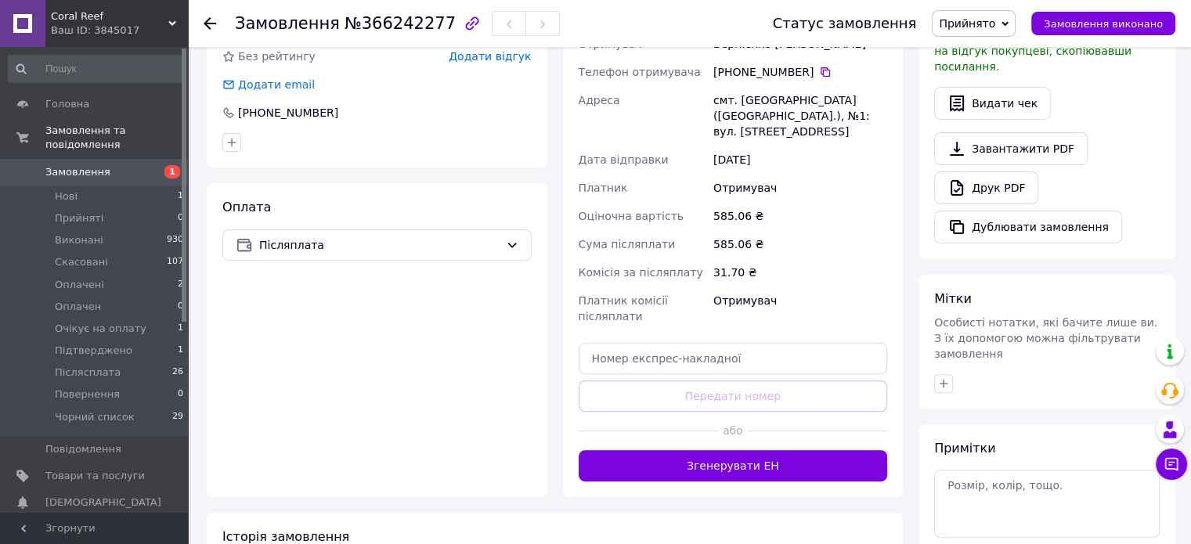
scroll to position [548, 0]
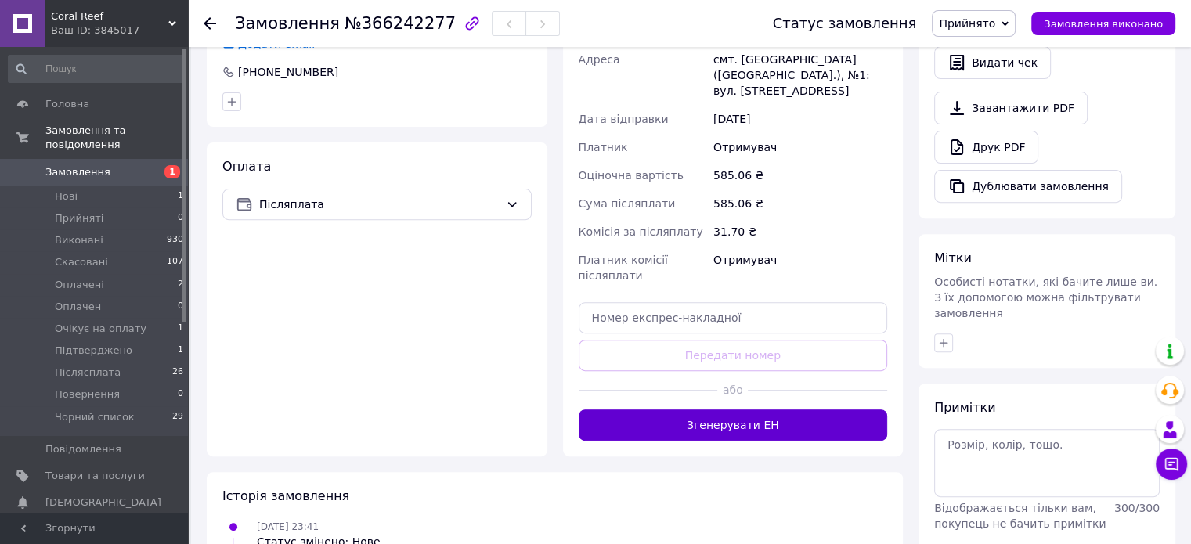
click at [744, 416] on button "Згенерувати ЕН" at bounding box center [733, 424] width 309 height 31
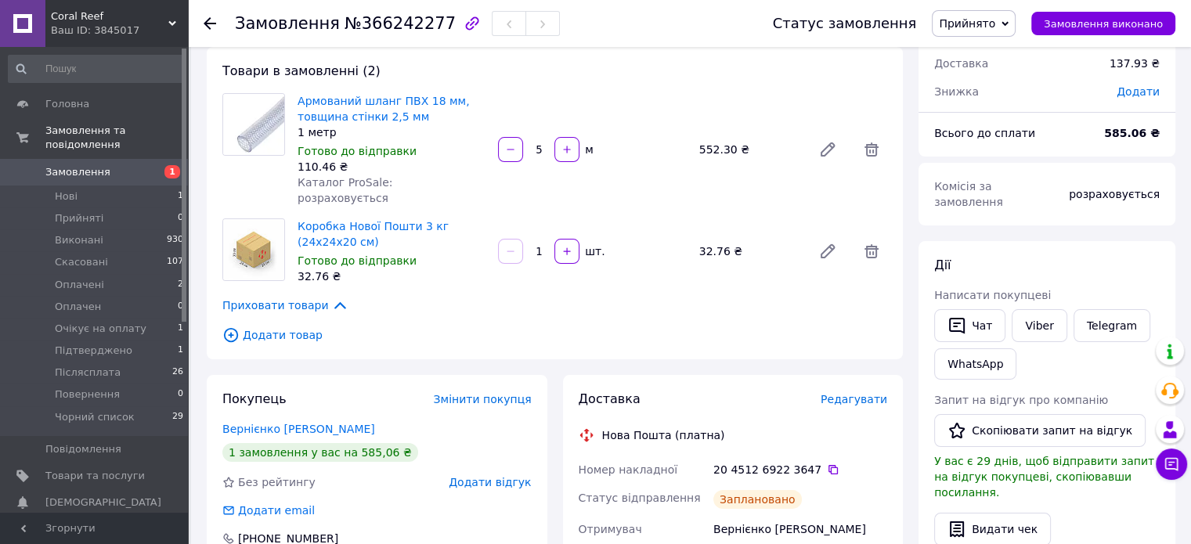
scroll to position [78, 0]
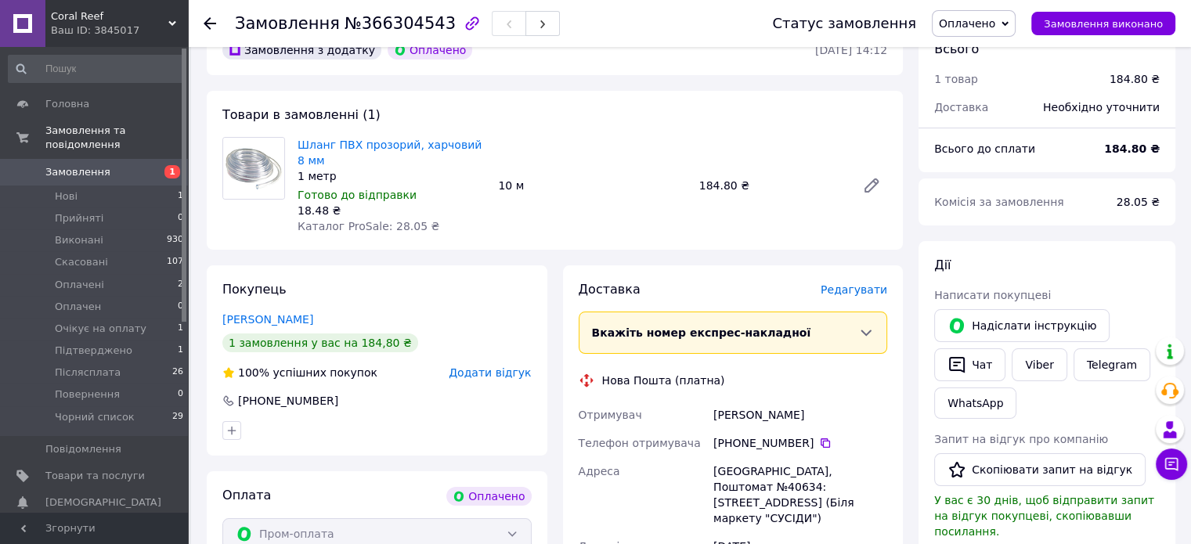
scroll to position [235, 0]
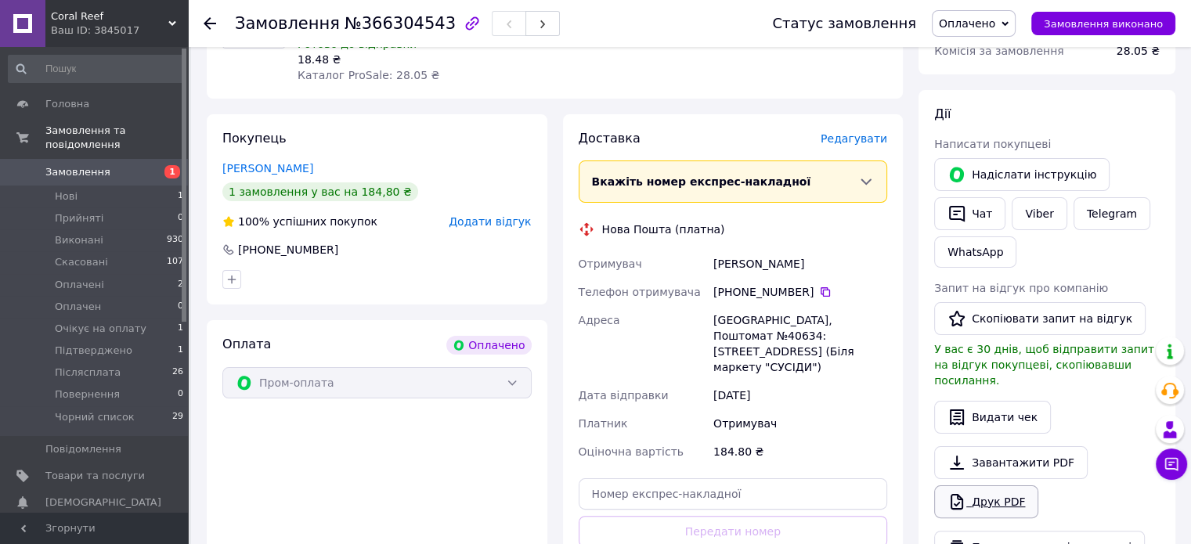
click at [996, 488] on link "Друк PDF" at bounding box center [986, 501] width 104 height 33
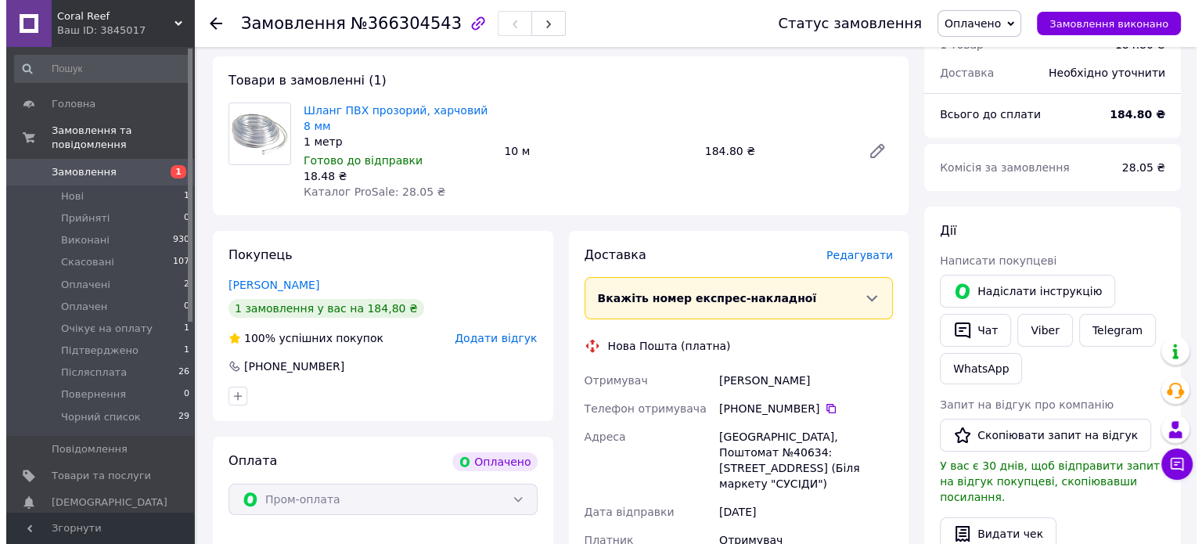
scroll to position [0, 0]
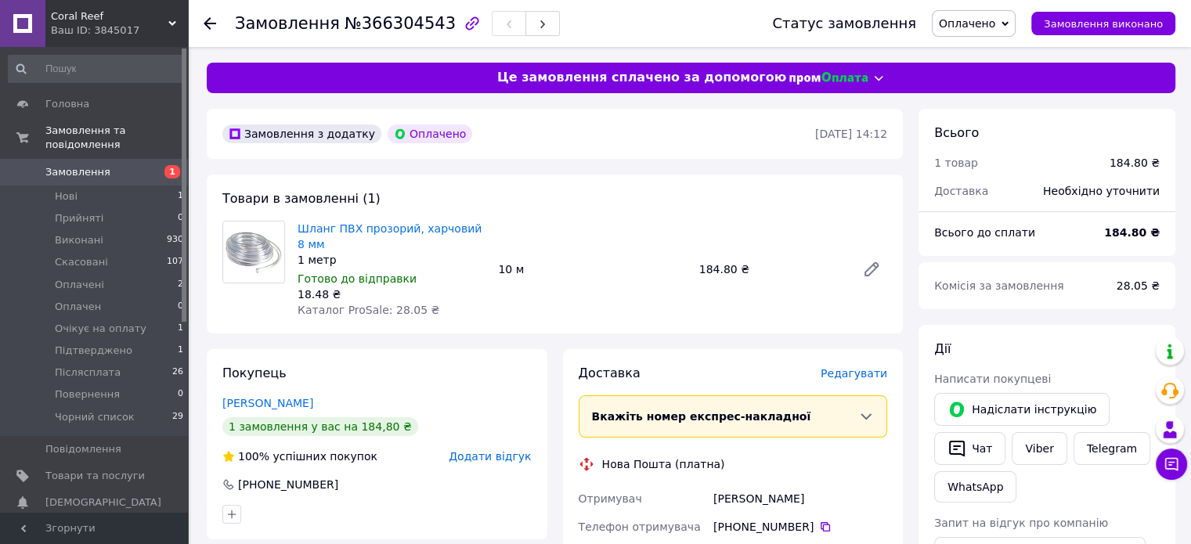
click at [874, 369] on span "Редагувати" at bounding box center [853, 373] width 67 height 13
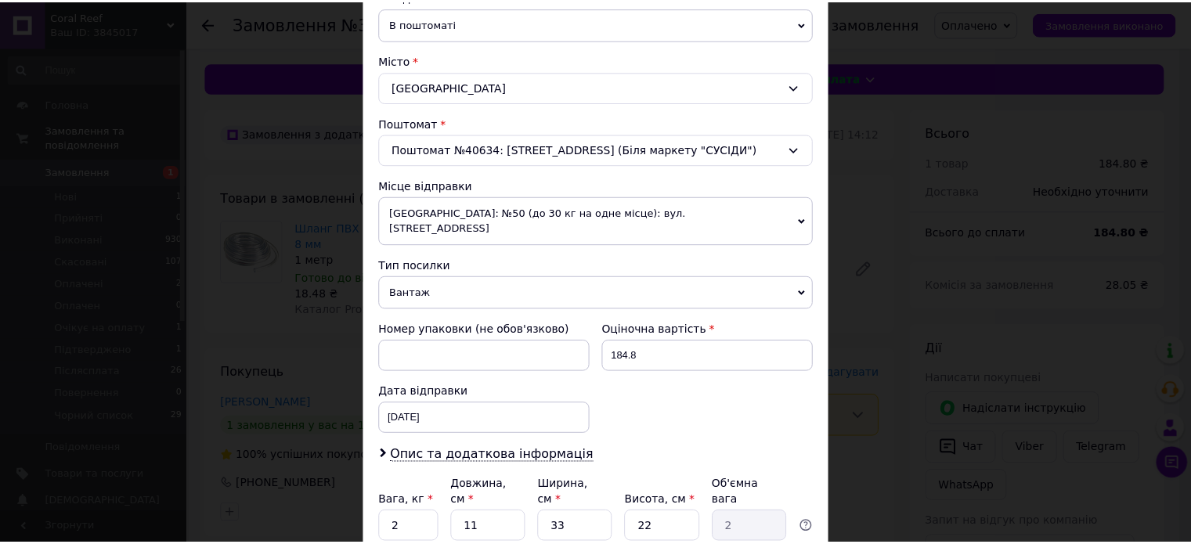
scroll to position [491, 0]
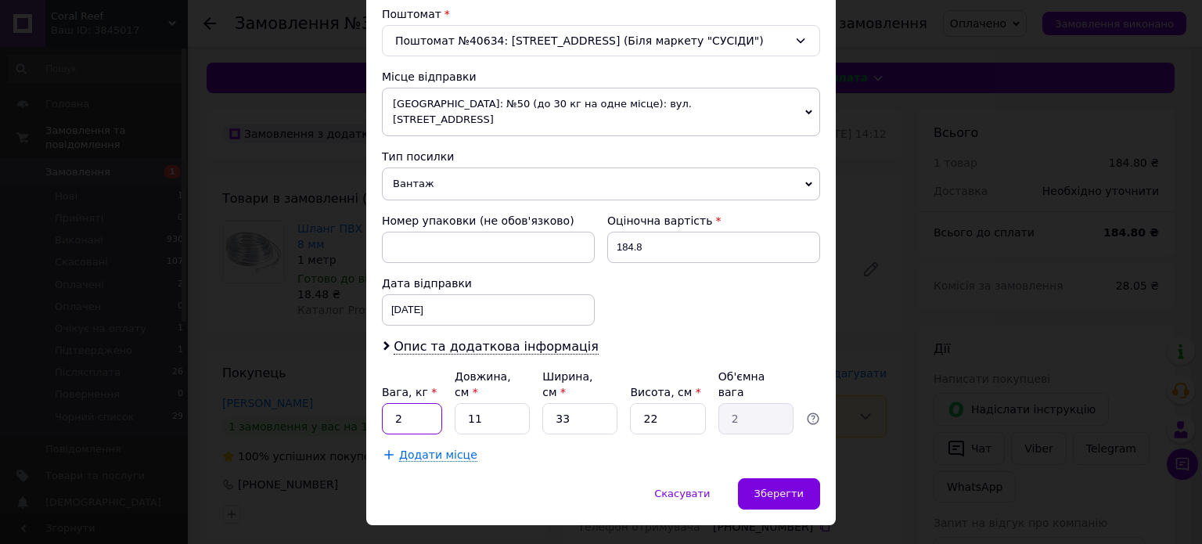
drag, startPoint x: 405, startPoint y: 387, endPoint x: 382, endPoint y: 376, distance: 25.2
click at [382, 403] on input "2" at bounding box center [412, 418] width 60 height 31
type input "0.5"
type input "2"
type input "0.36"
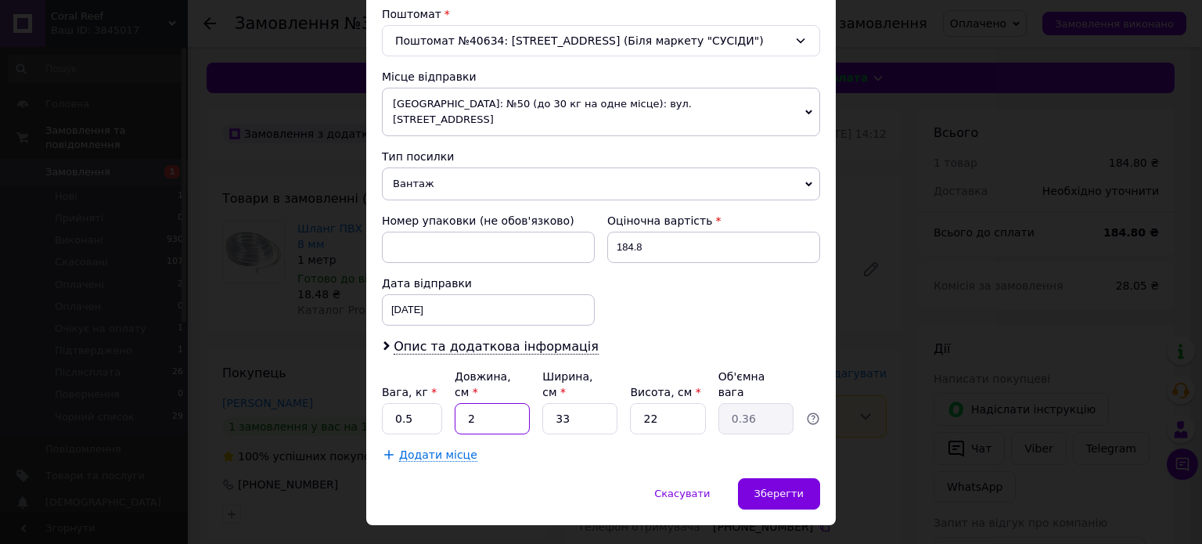
type input "20"
type input "3.63"
type input "20"
type input "1"
type input "0.11"
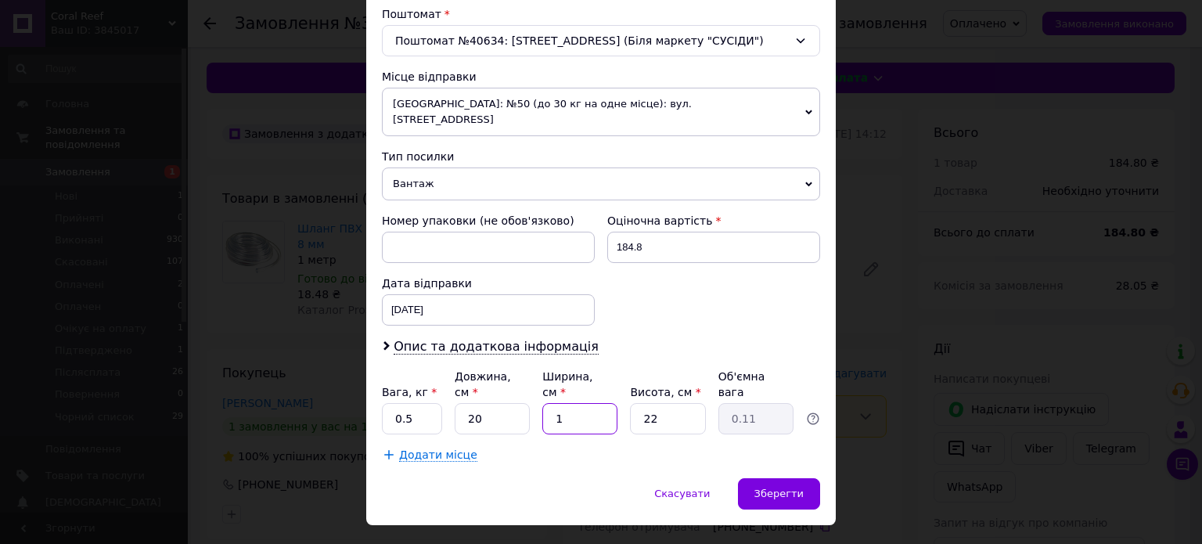
type input "10"
type input "1.1"
type input "10"
type input "1"
type input "0.1"
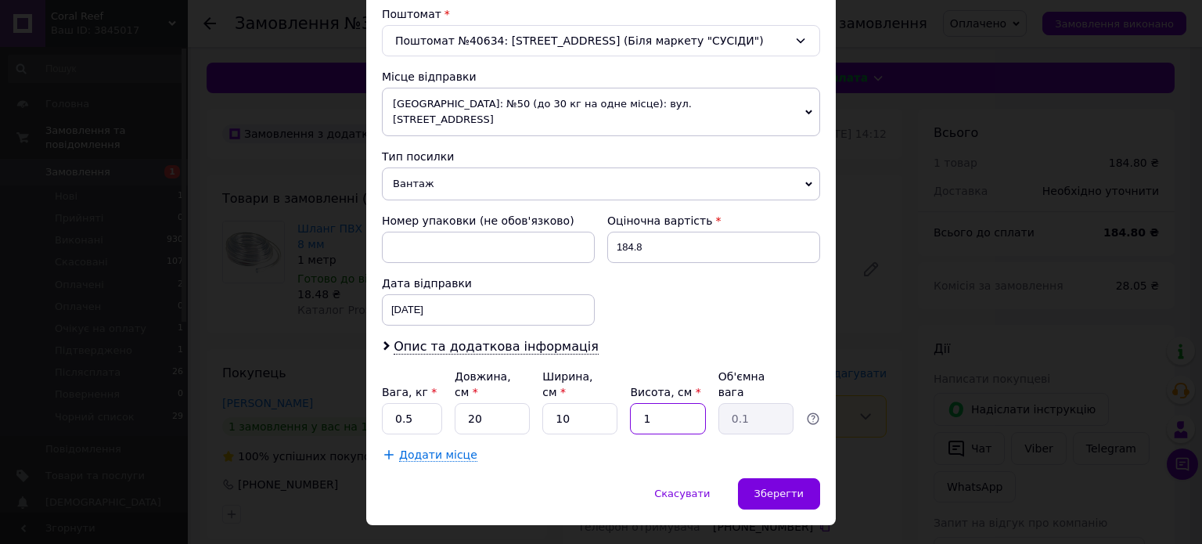
type input "10"
type input "0.5"
type input "10"
click at [553, 403] on input "10" at bounding box center [580, 418] width 75 height 31
type input "20"
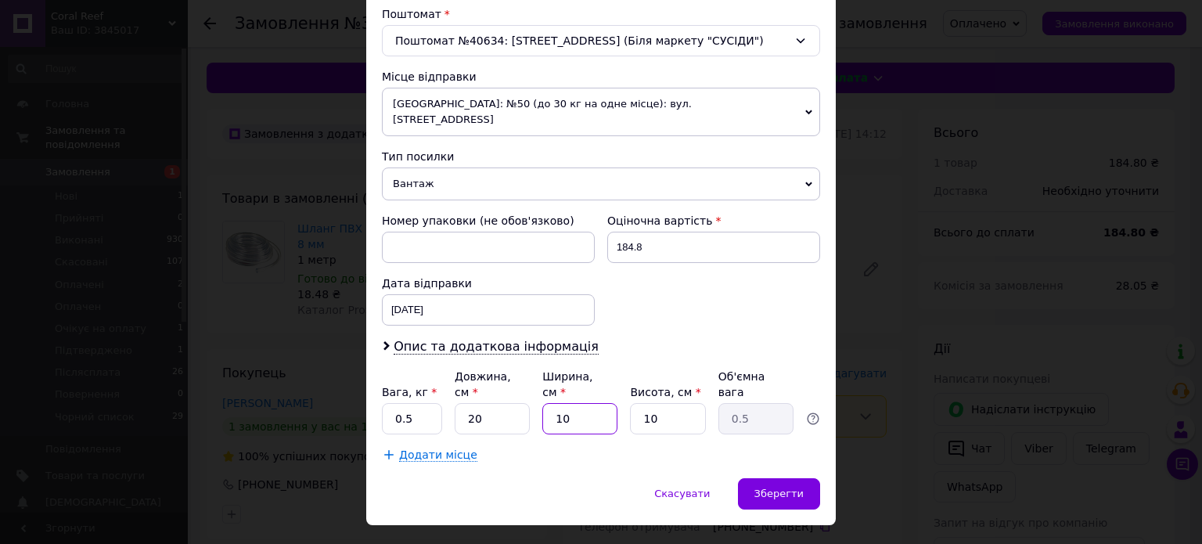
type input "1"
type input "20"
click at [779, 488] on span "Зберегти" at bounding box center [779, 494] width 49 height 12
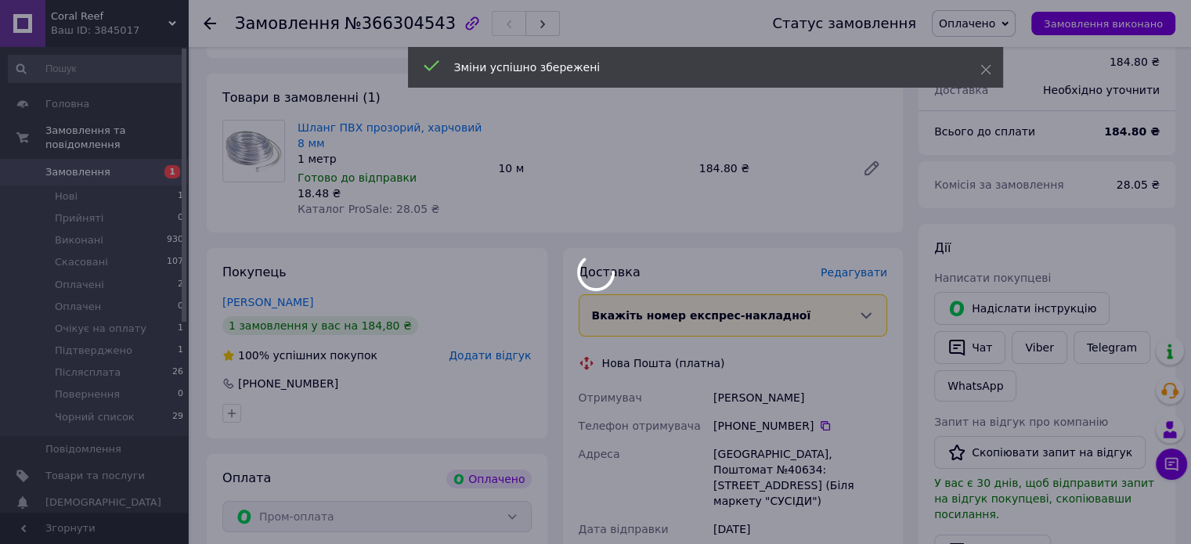
scroll to position [391, 0]
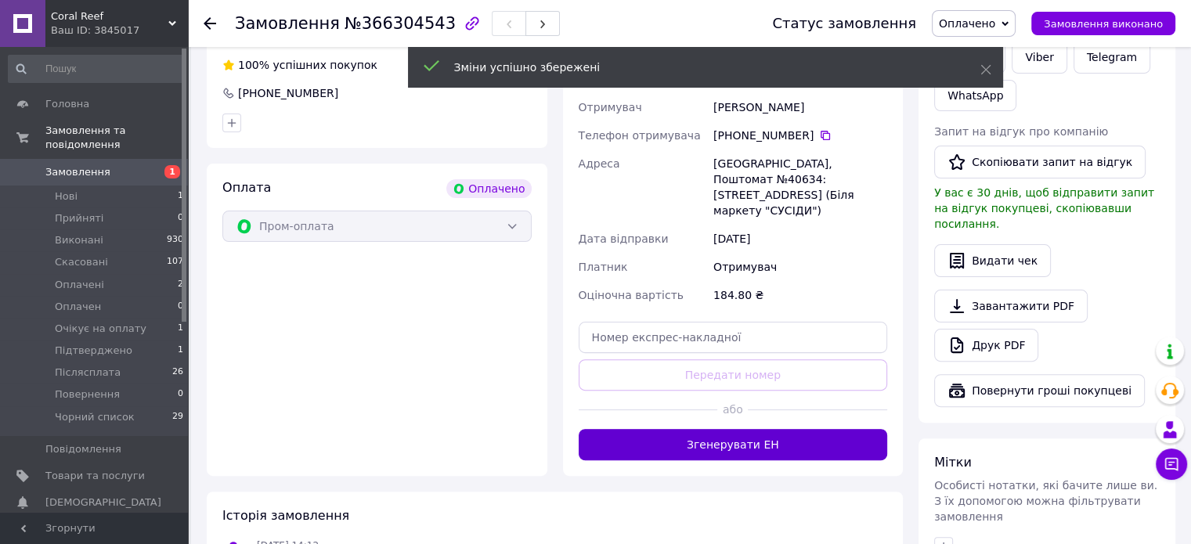
click at [783, 429] on button "Згенерувати ЕН" at bounding box center [733, 444] width 309 height 31
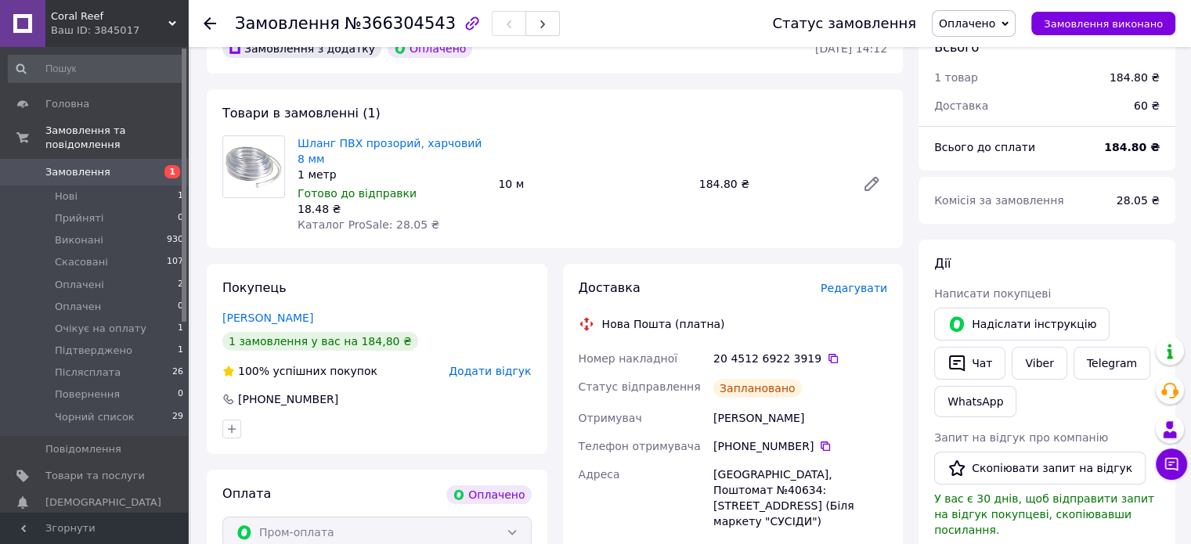
scroll to position [78, 0]
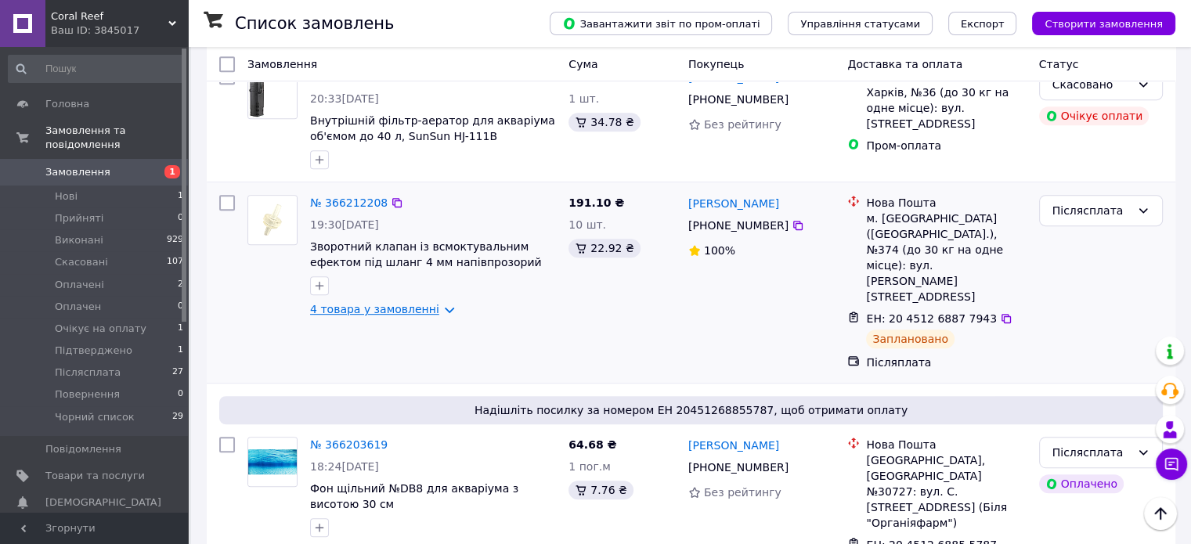
scroll to position [783, 0]
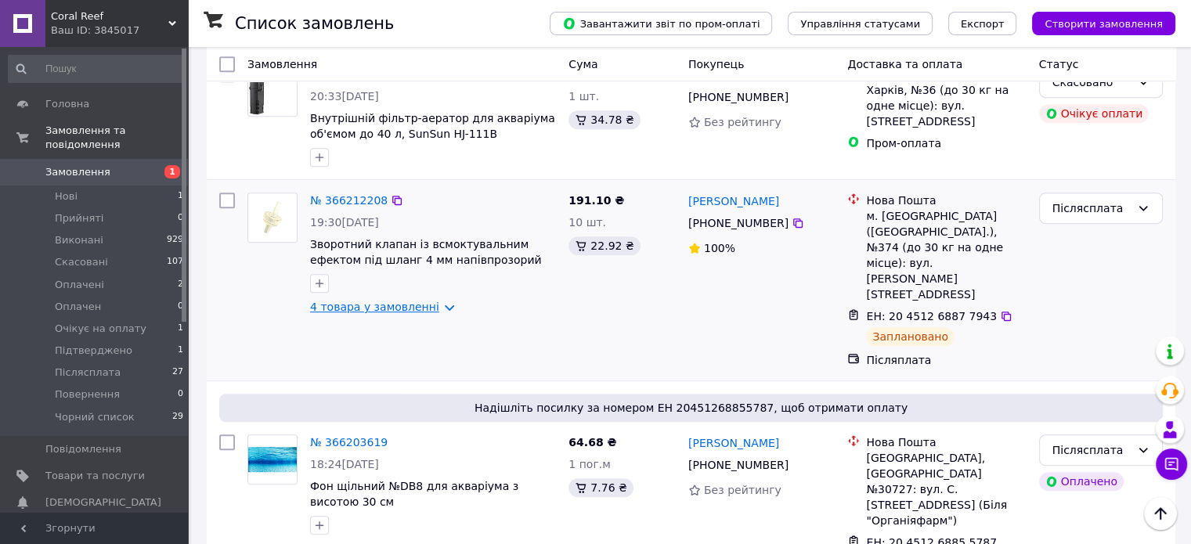
click at [378, 301] on link "4 товара у замовленні" at bounding box center [374, 307] width 129 height 13
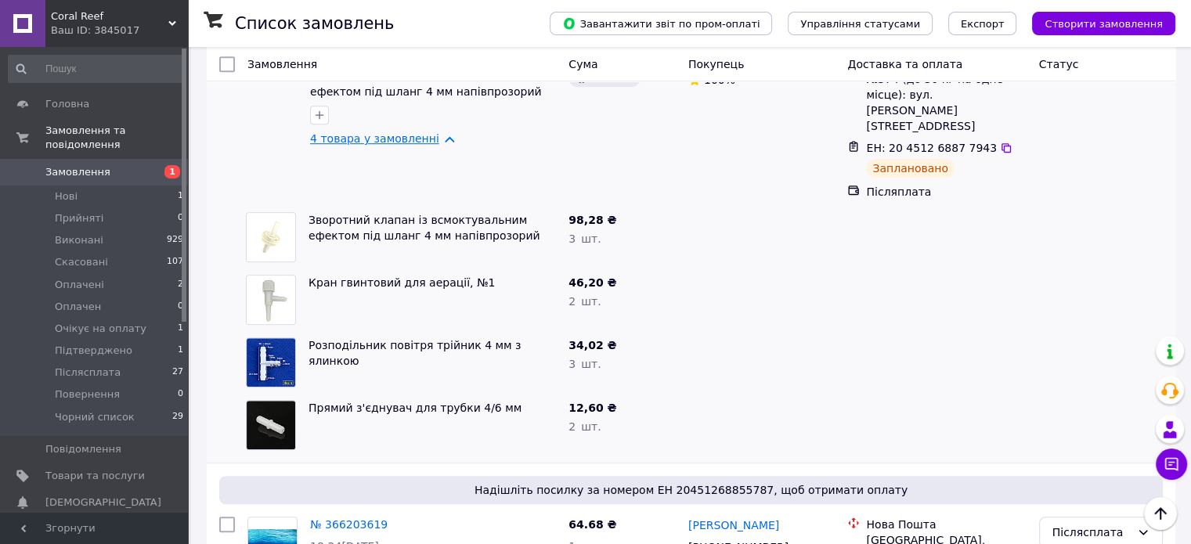
scroll to position [861, 0]
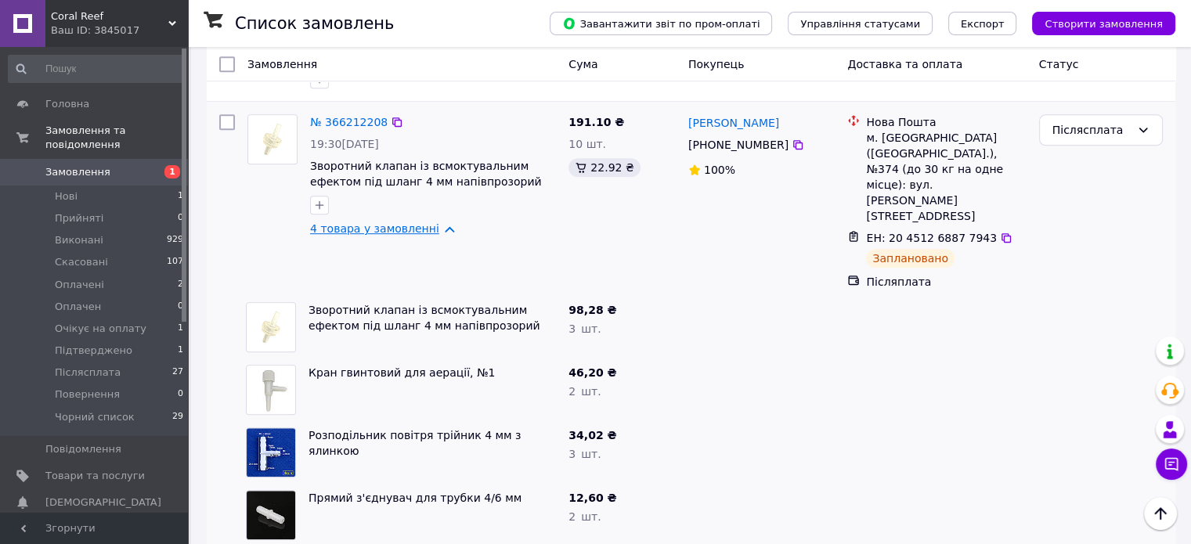
click at [398, 222] on link "4 товара у замовленні" at bounding box center [374, 228] width 129 height 13
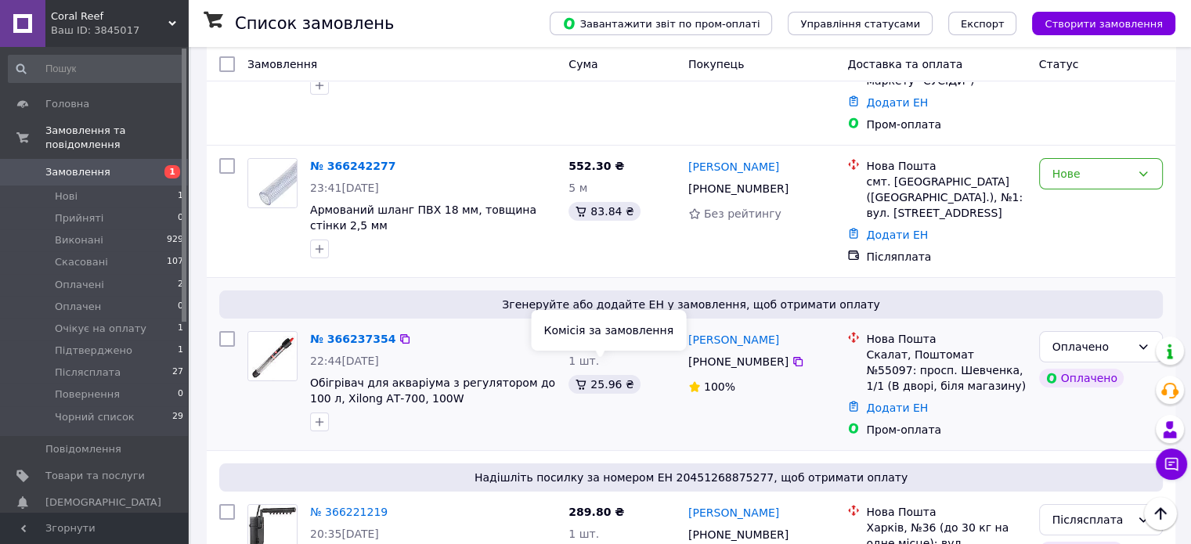
scroll to position [157, 0]
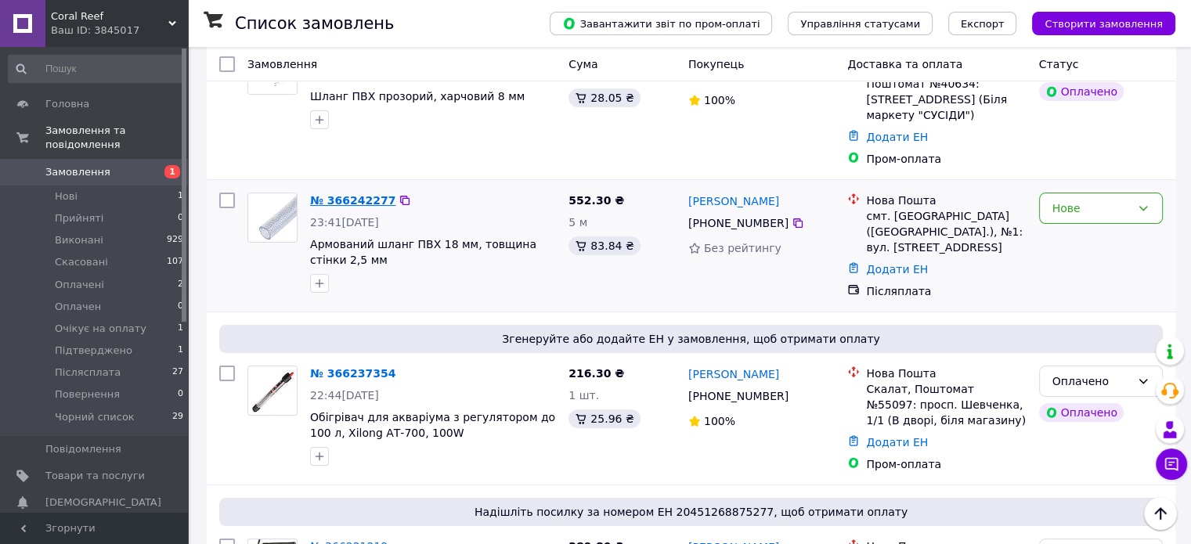
click at [366, 194] on link "№ 366242277" at bounding box center [352, 200] width 85 height 13
